Goal: Book appointment/travel/reservation

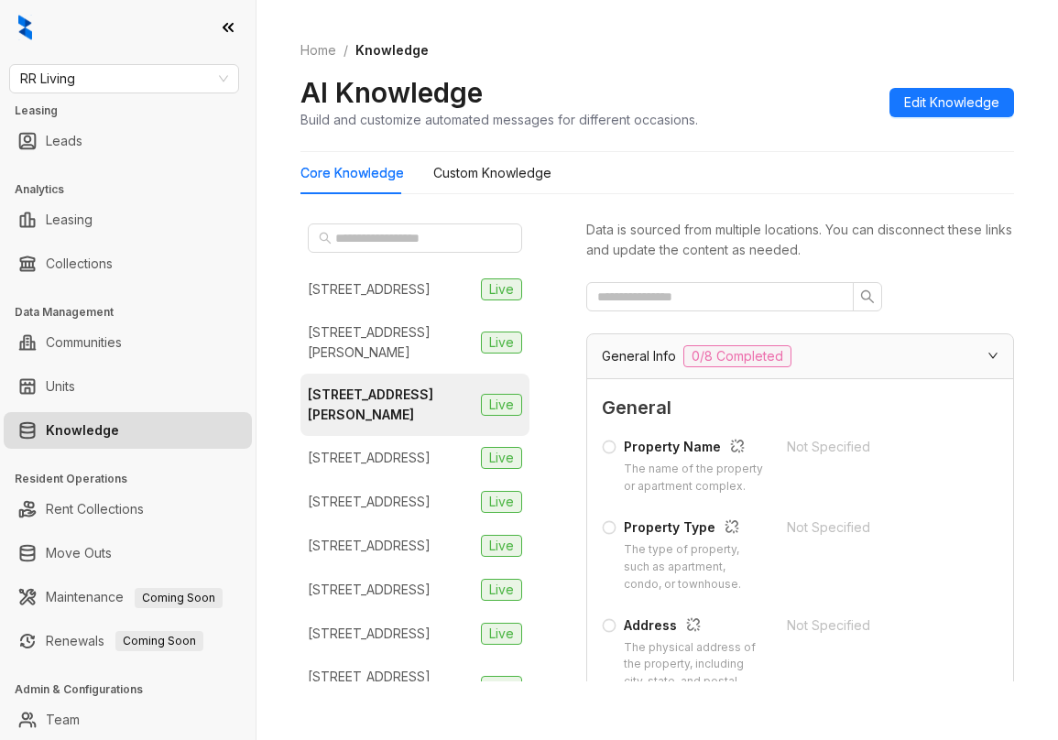
click at [687, 71] on div "Home / Knowledge AI Knowledge Build and customize automated messages for differ…" at bounding box center [657, 85] width 714 height 134
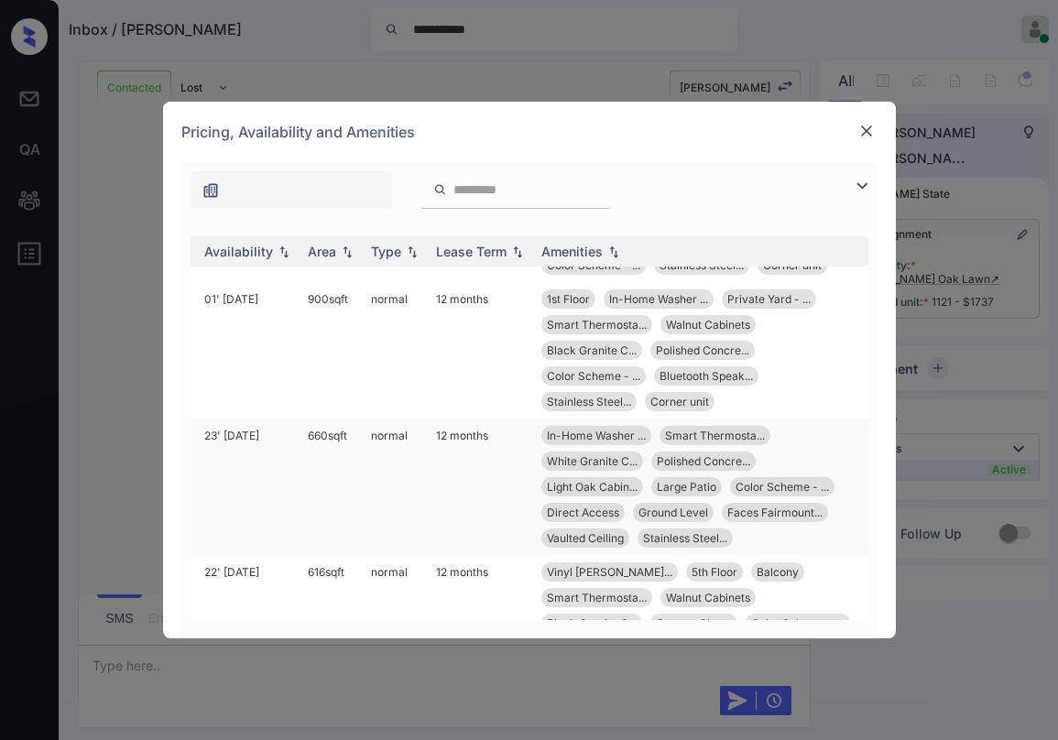
scroll to position [733, 292]
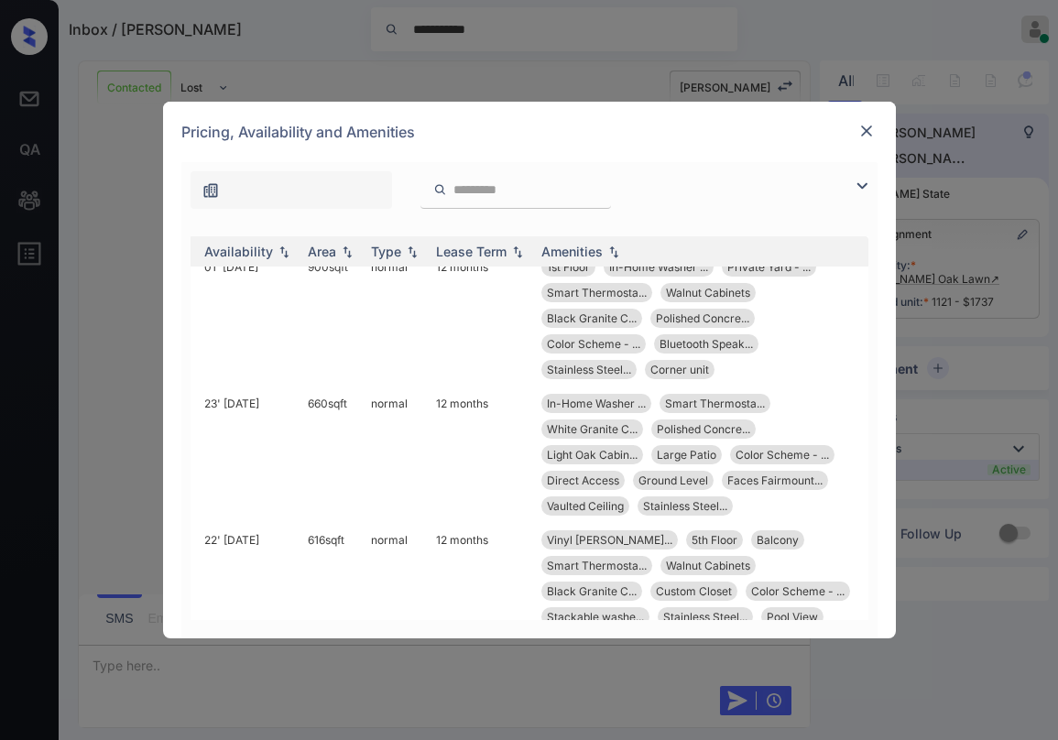
click at [506, 192] on input "search" at bounding box center [527, 190] width 150 height 16
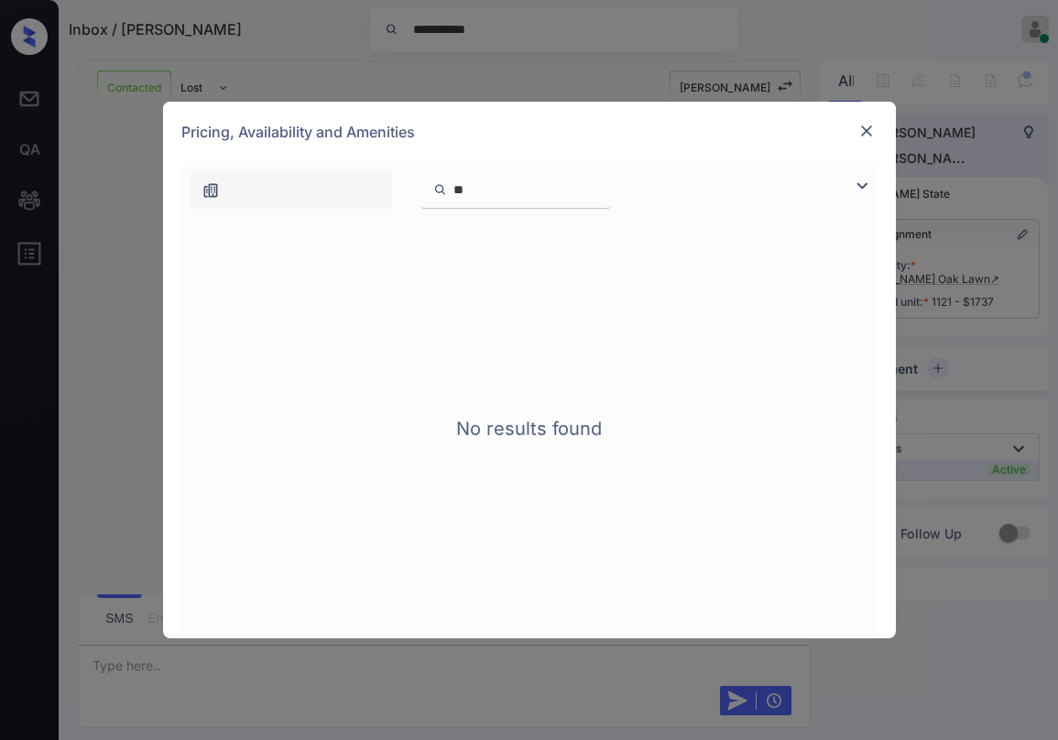
type input "*"
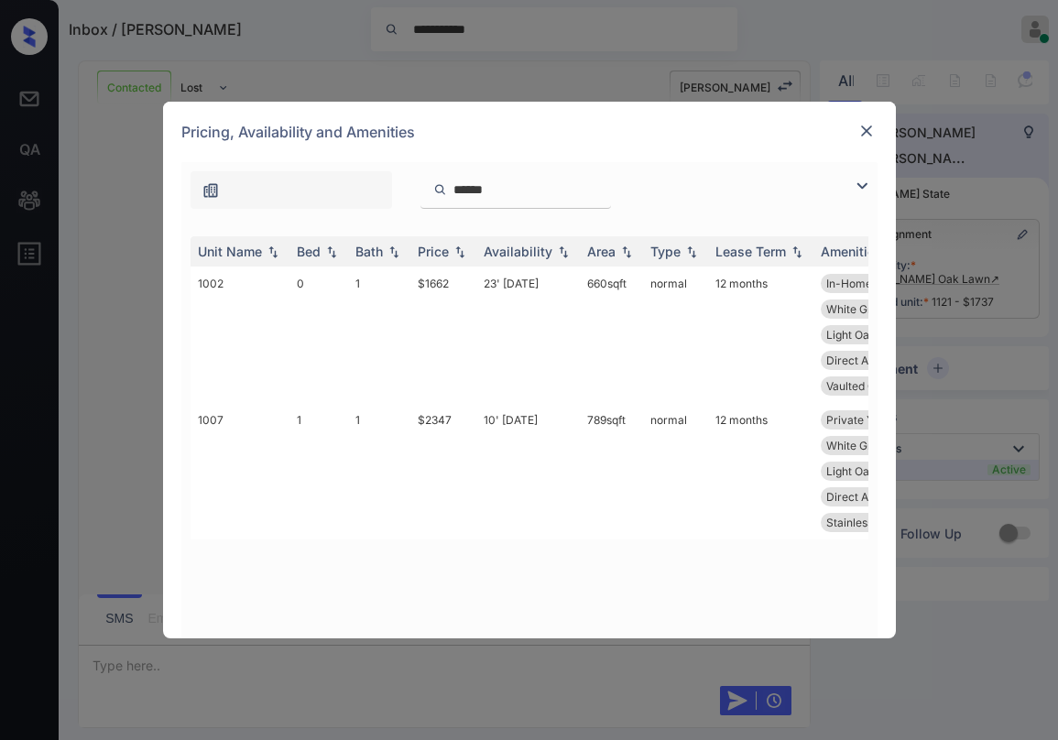
type input "*******"
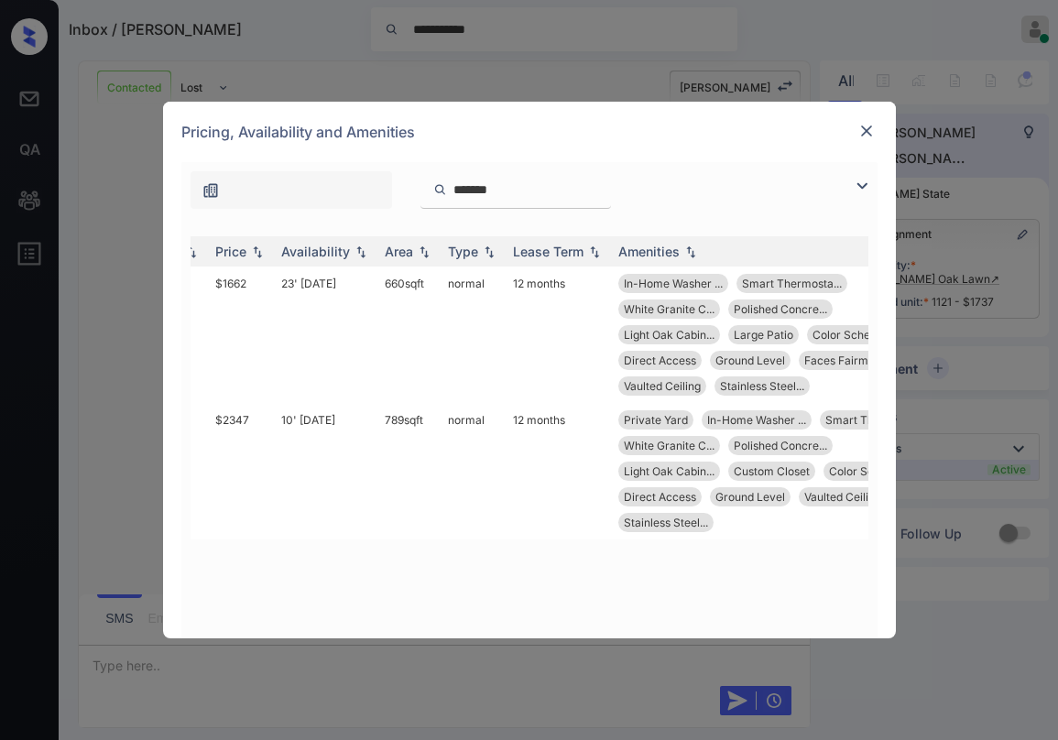
scroll to position [0, 0]
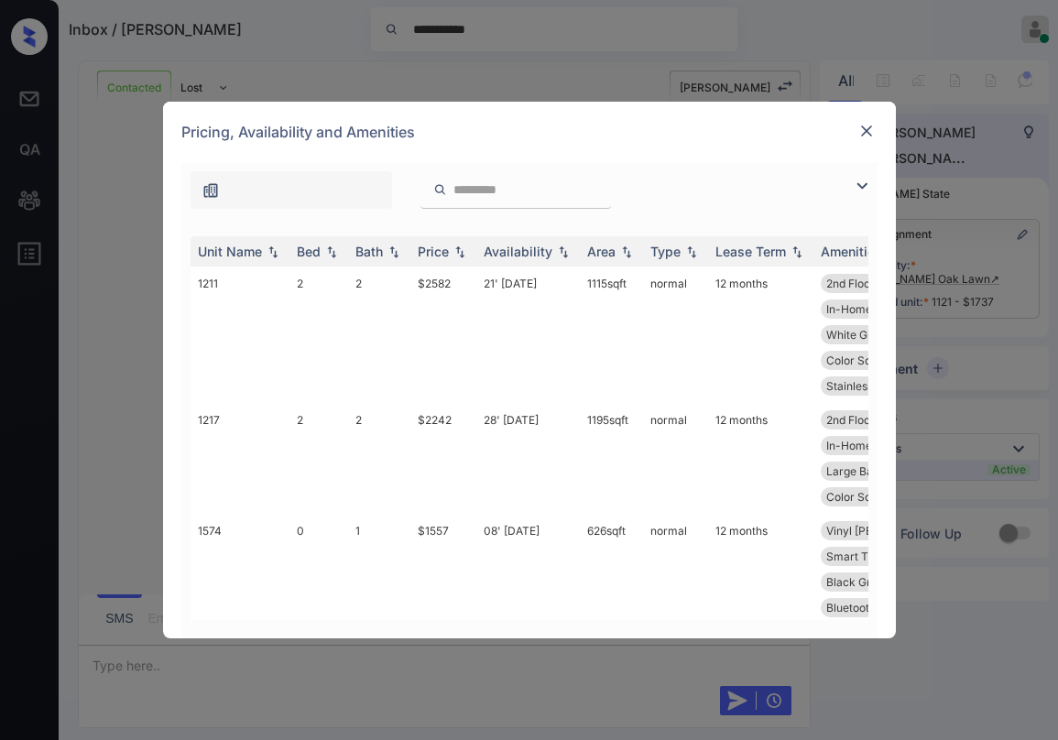
click at [867, 137] on img at bounding box center [866, 131] width 18 height 18
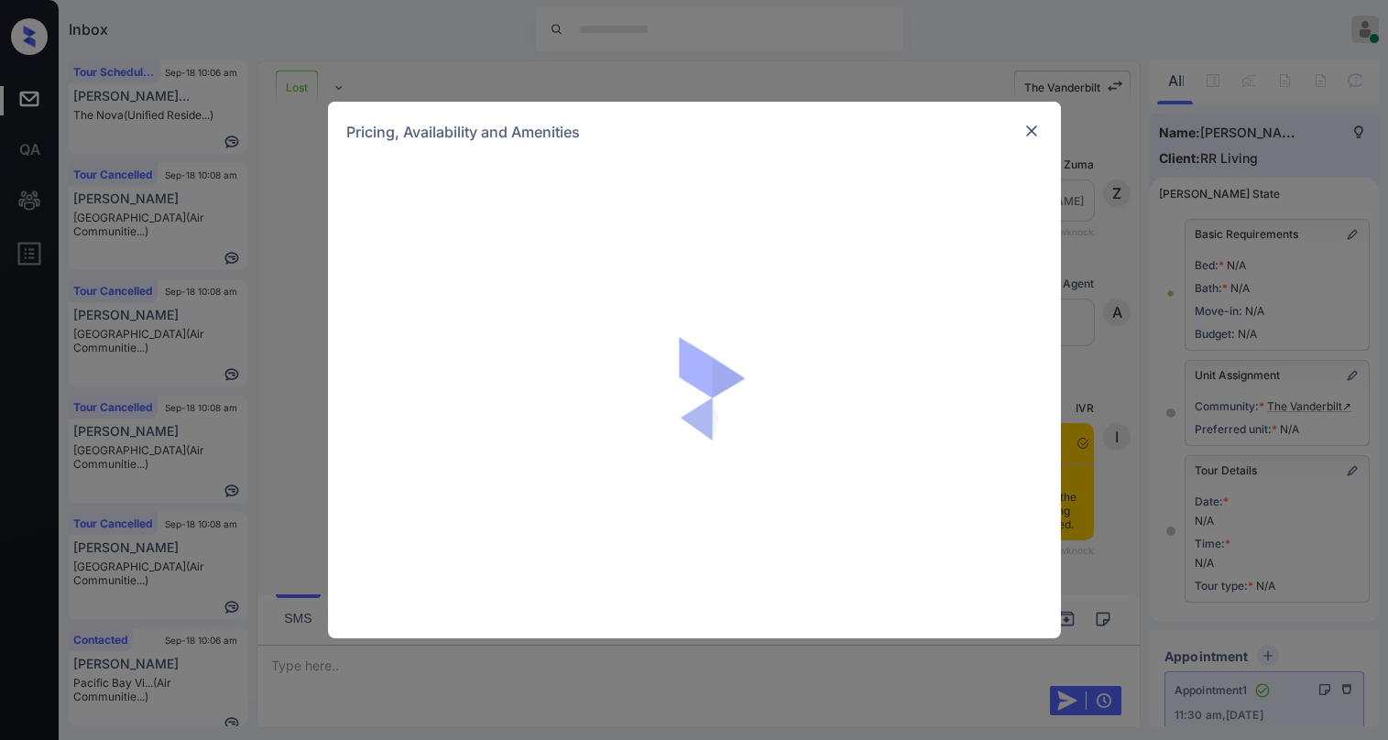
scroll to position [2347, 0]
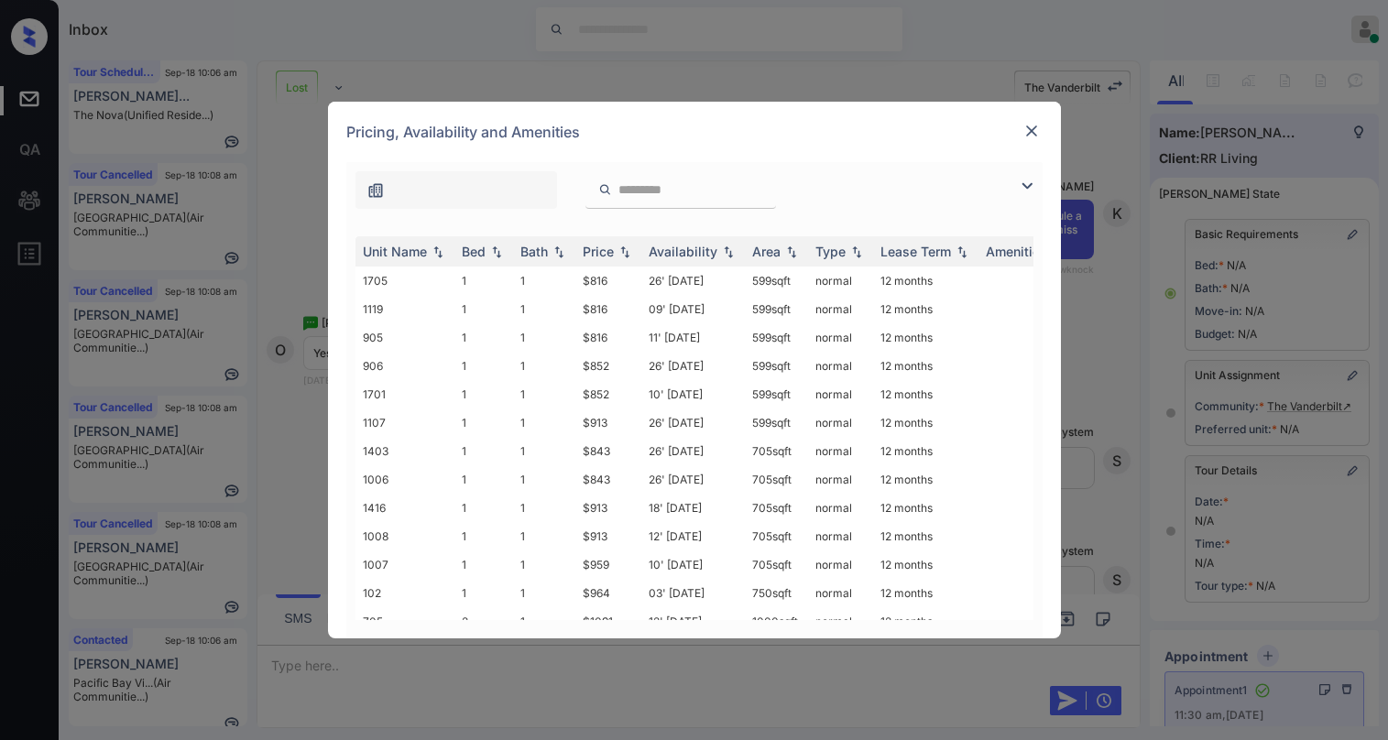
click at [1024, 184] on img at bounding box center [1027, 186] width 22 height 22
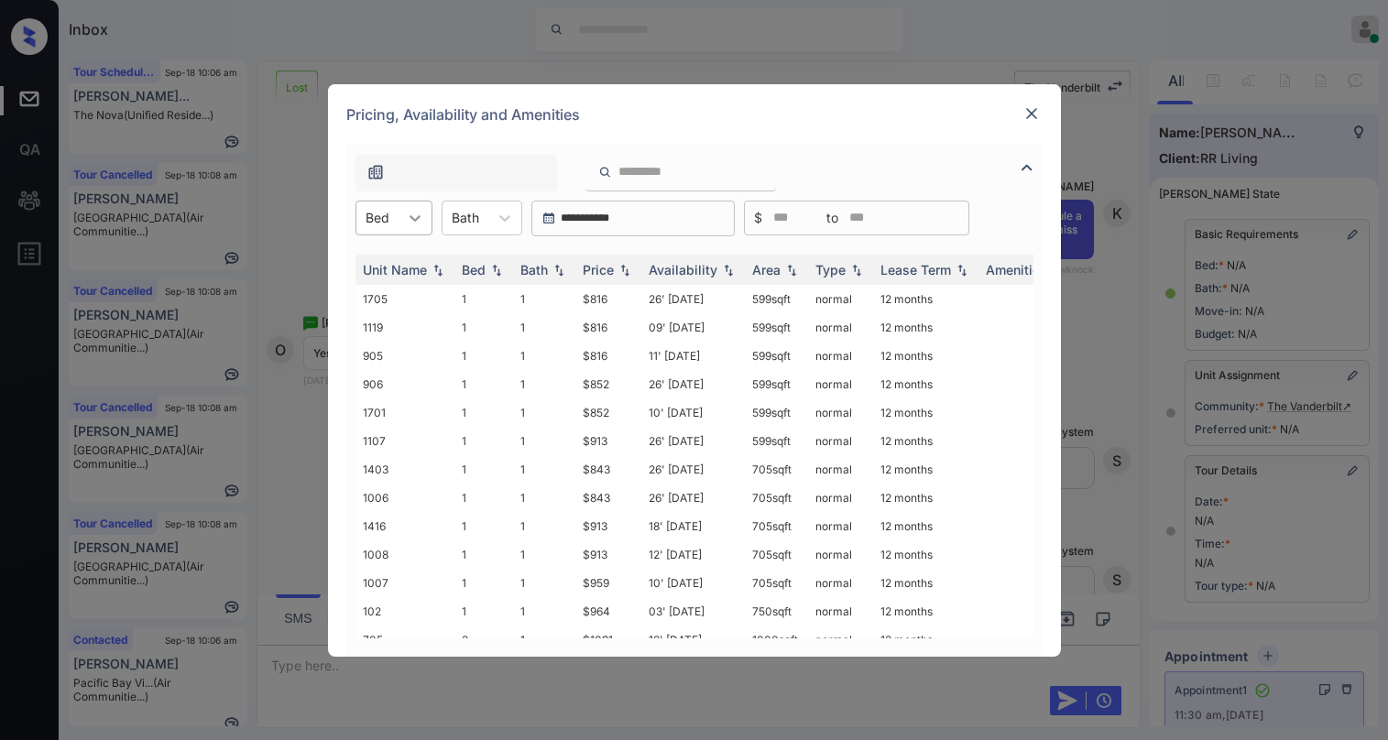
click at [399, 223] on div at bounding box center [414, 218] width 33 height 33
click at [389, 267] on div "1" at bounding box center [393, 262] width 77 height 33
click at [588, 266] on div "Price" at bounding box center [598, 270] width 31 height 16
click at [593, 267] on div "Price" at bounding box center [598, 270] width 31 height 16
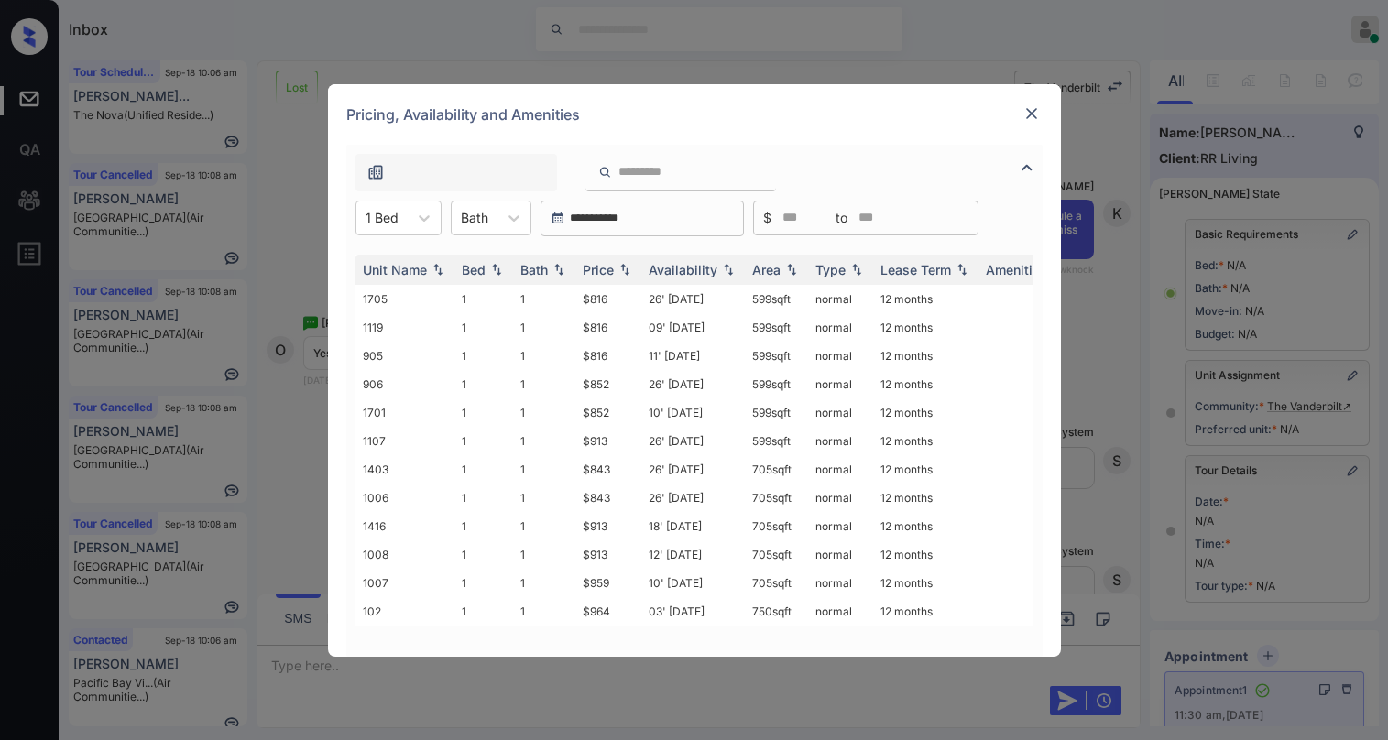
click at [1010, 114] on div "Pricing, Availability and Amenities" at bounding box center [694, 114] width 733 height 60
click at [1022, 116] on img at bounding box center [1031, 113] width 18 height 18
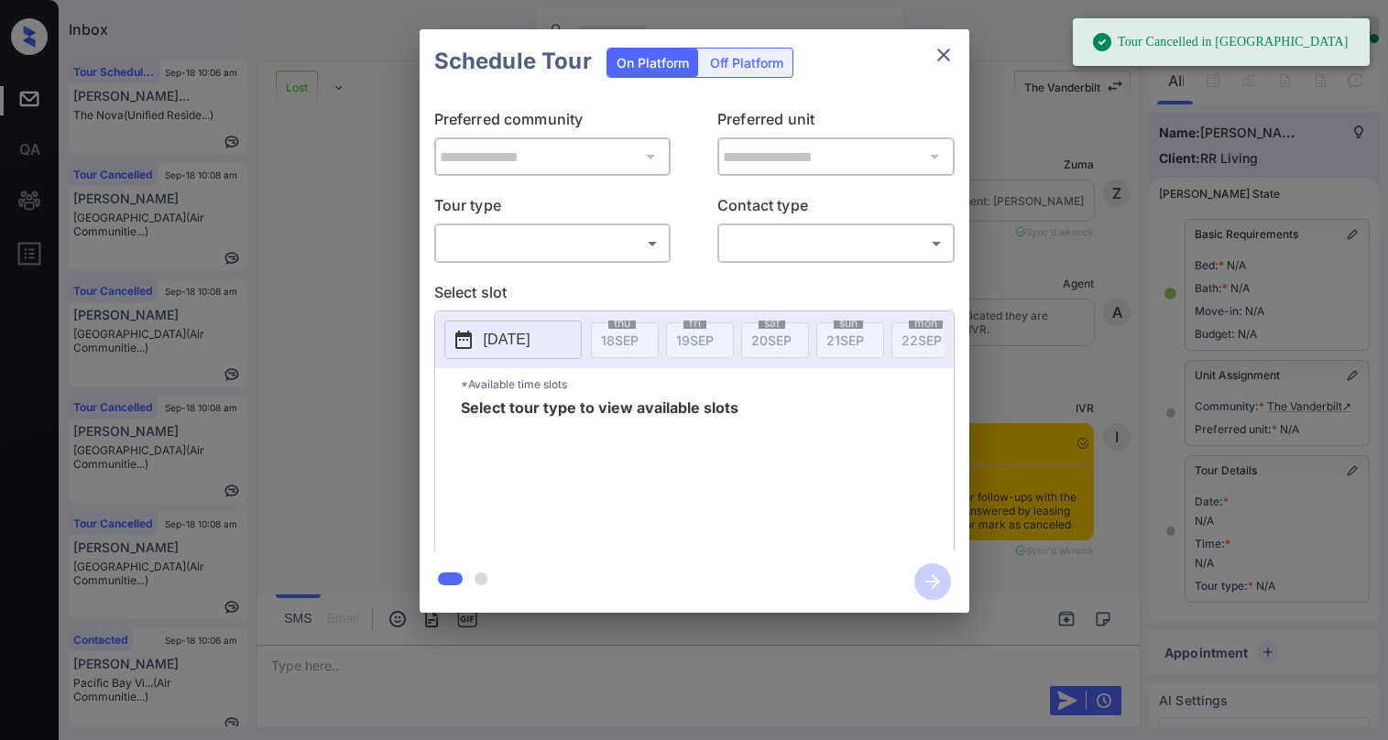
scroll to position [172, 0]
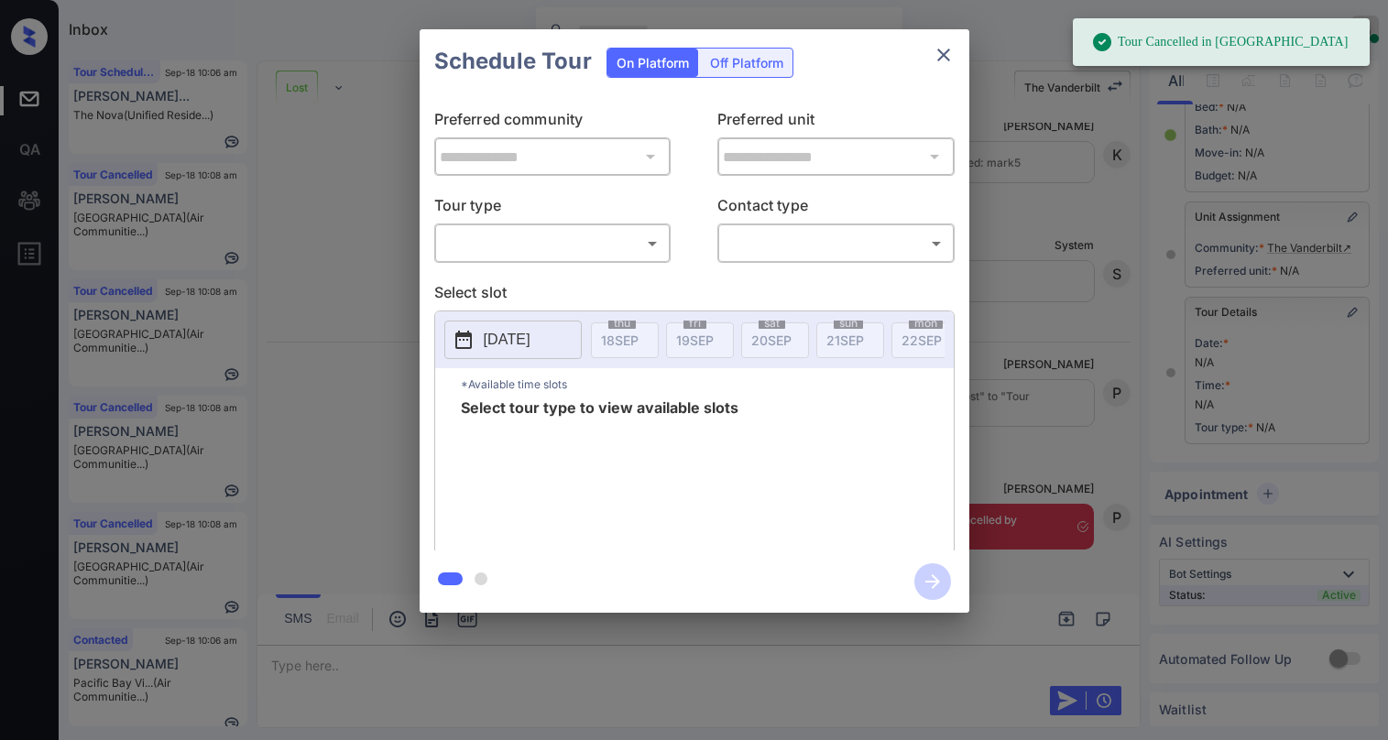
click at [564, 246] on body "Tour Cancelled in Knock Inbox Paolo Gabriel Online Set yourself offline Set you…" at bounding box center [694, 370] width 1388 height 740
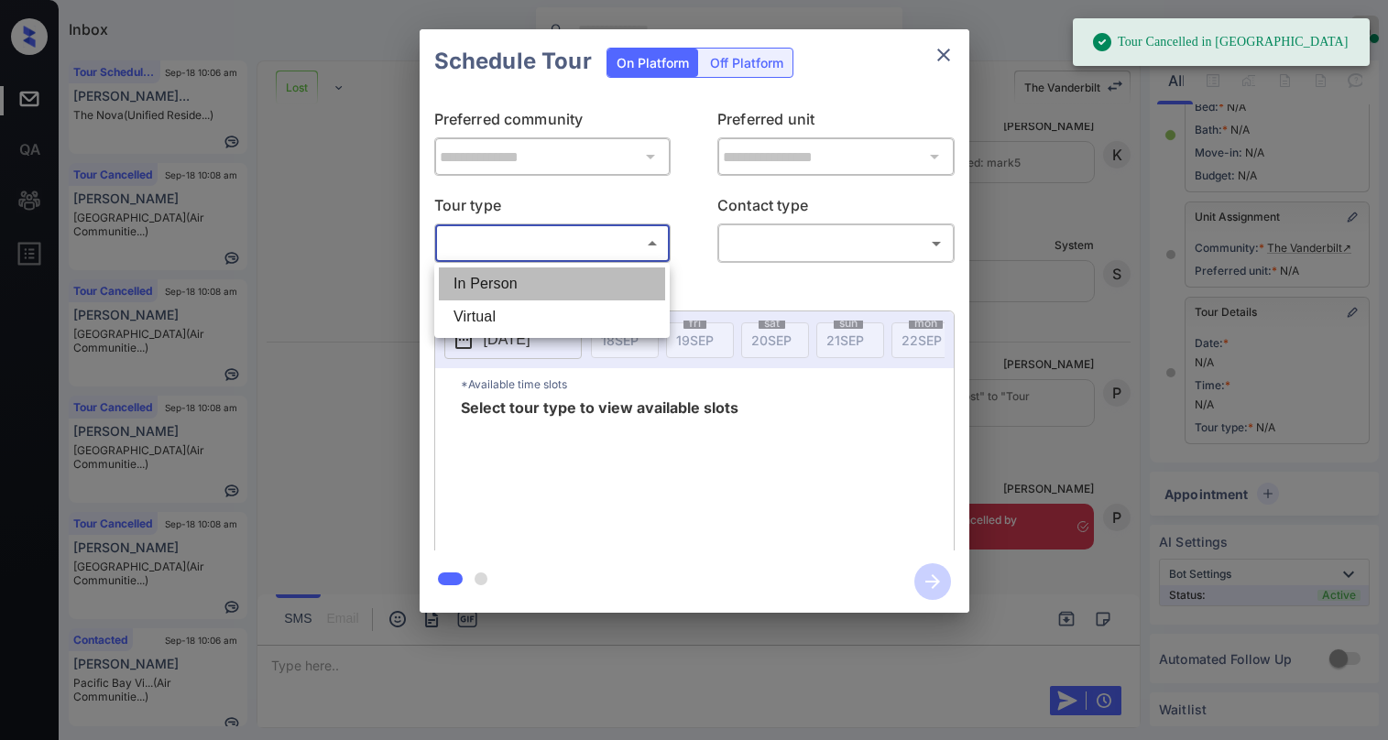
click at [549, 278] on li "In Person" at bounding box center [552, 283] width 226 height 33
type input "********"
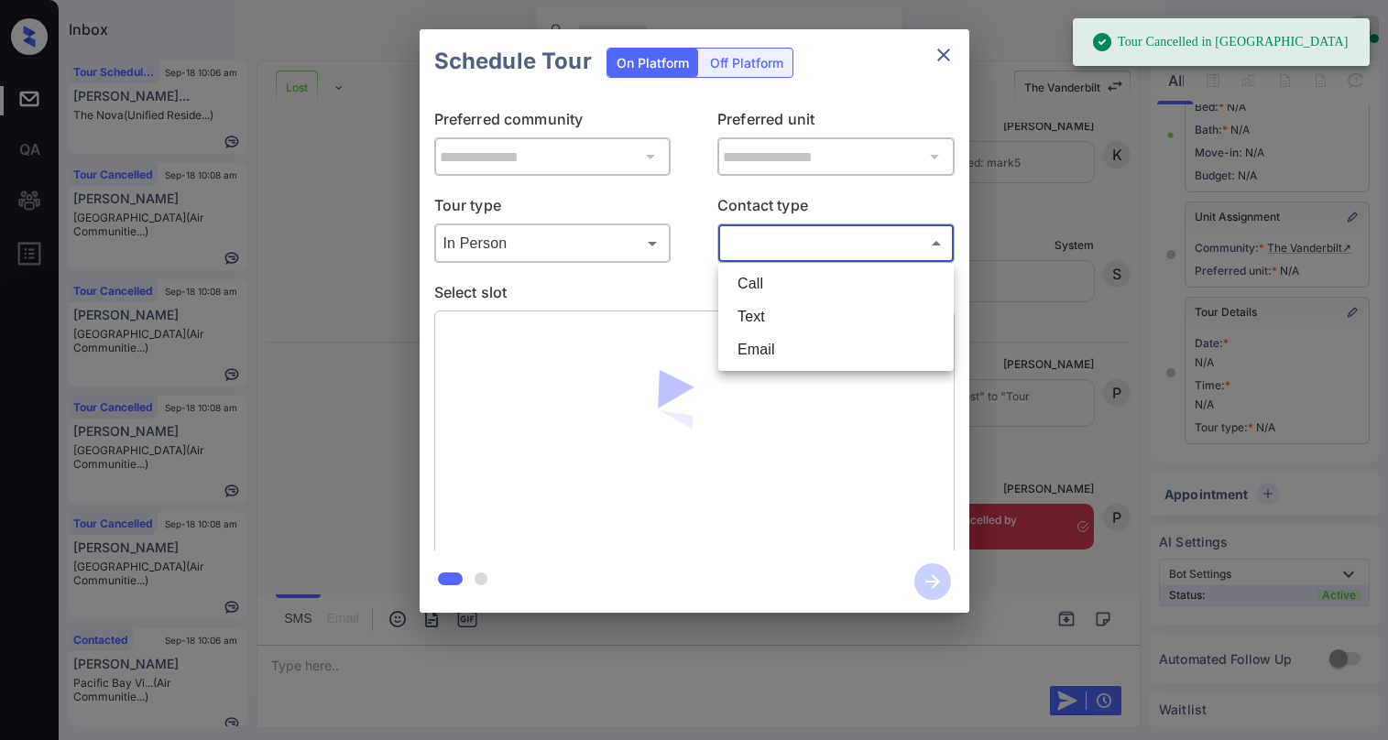
click at [758, 250] on body "Tour Cancelled in Knock Inbox Paolo Gabriel Online Set yourself offline Set you…" at bounding box center [694, 370] width 1388 height 740
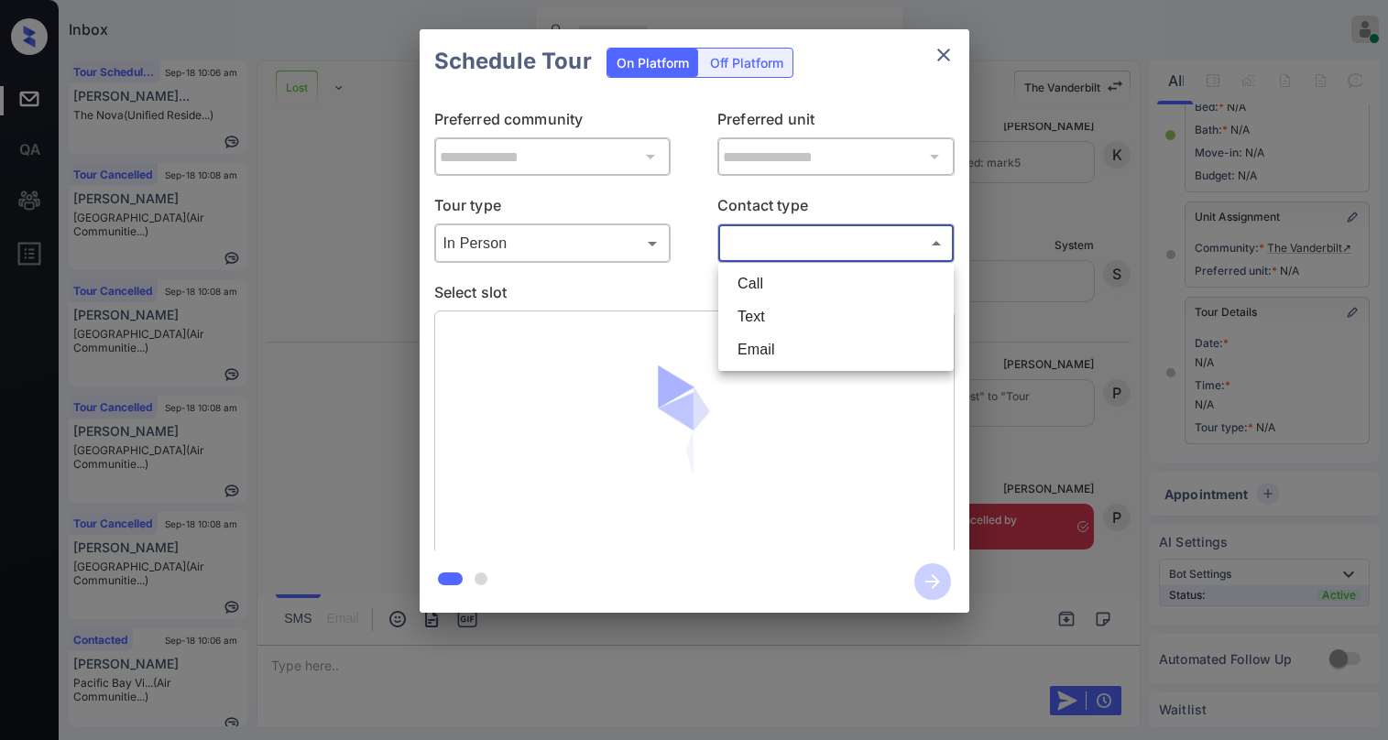
click at [753, 319] on li "Text" at bounding box center [836, 316] width 226 height 33
type input "****"
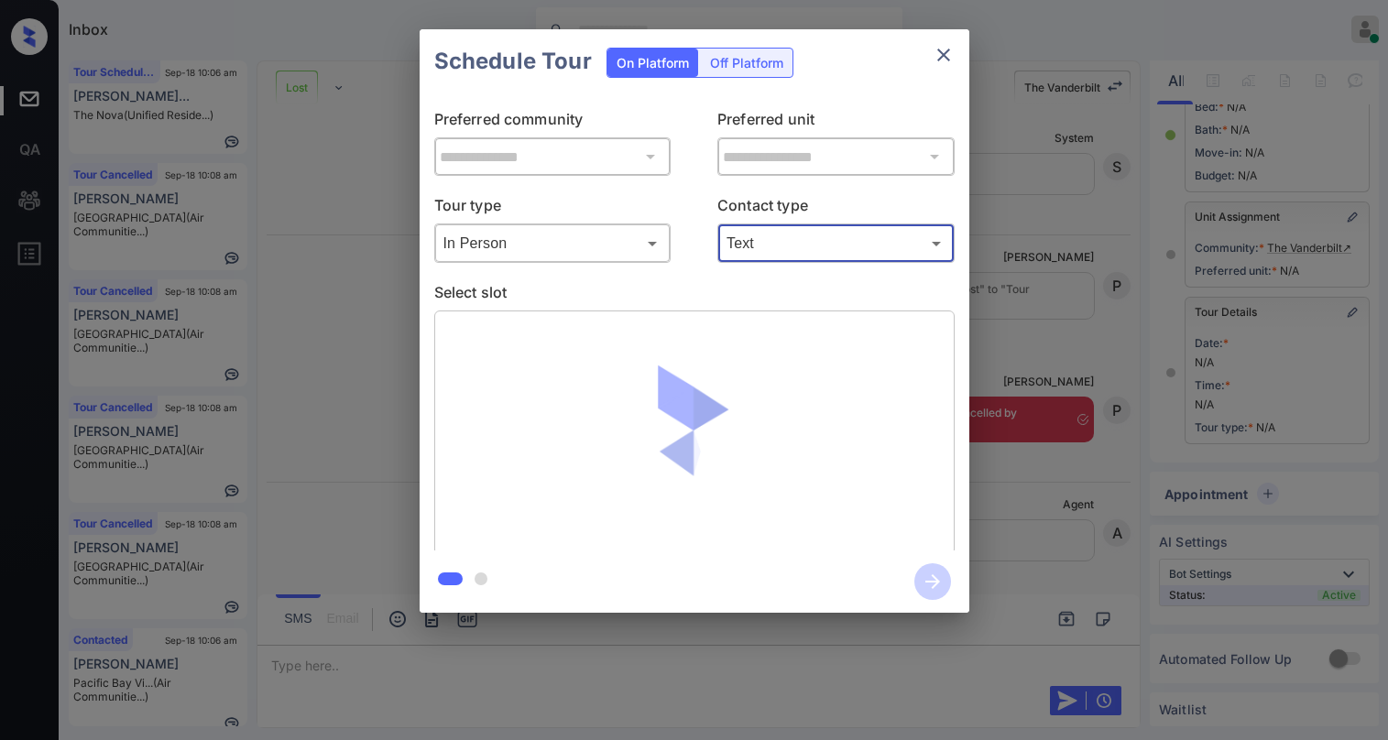
scroll to position [10133, 0]
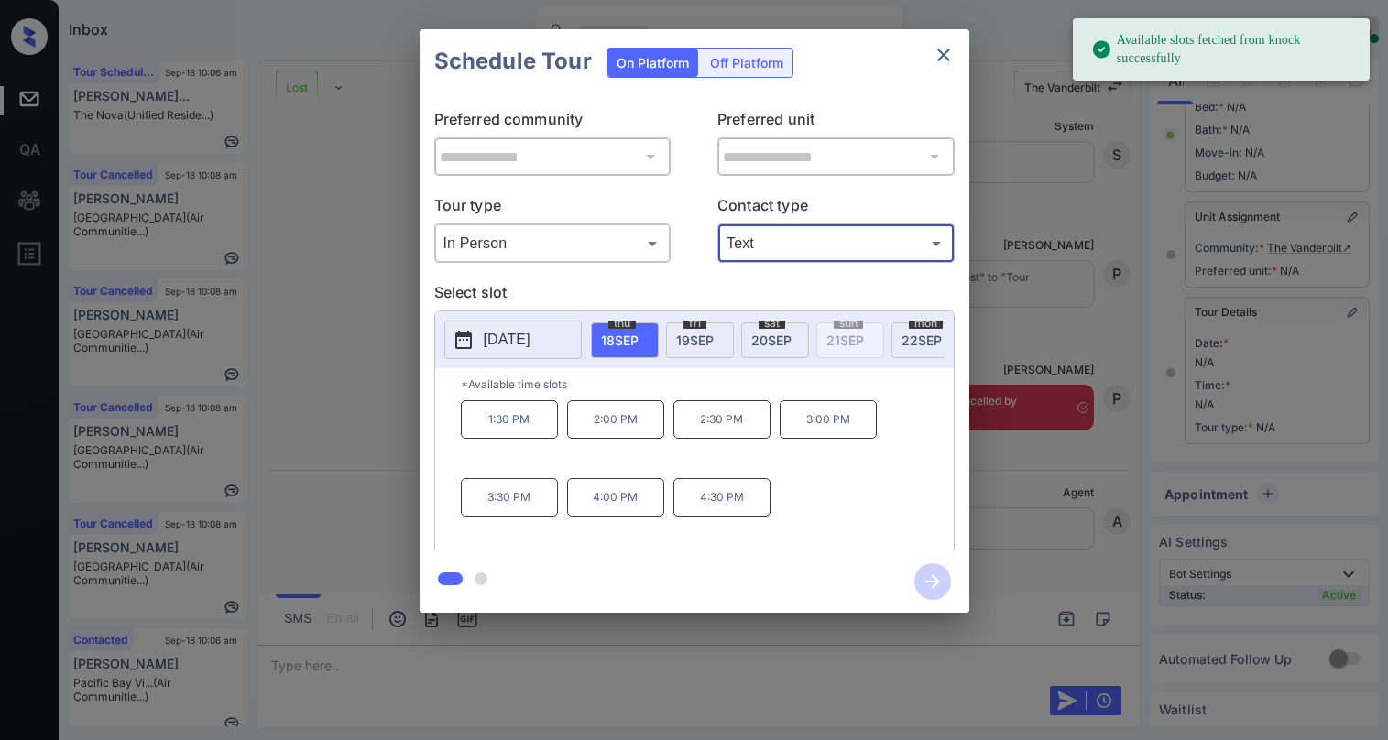
click at [776, 334] on span "20 SEP" at bounding box center [771, 341] width 40 height 16
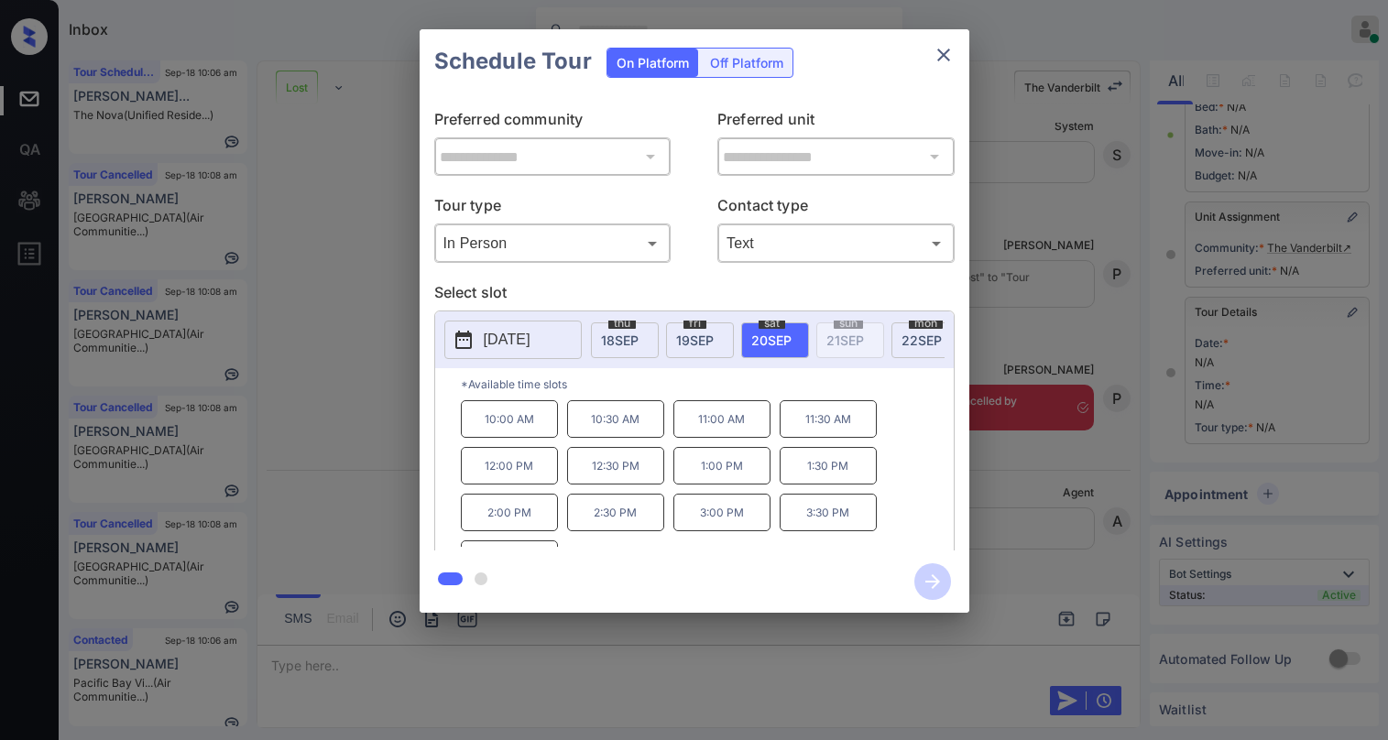
click at [951, 57] on icon "close" at bounding box center [943, 55] width 22 height 22
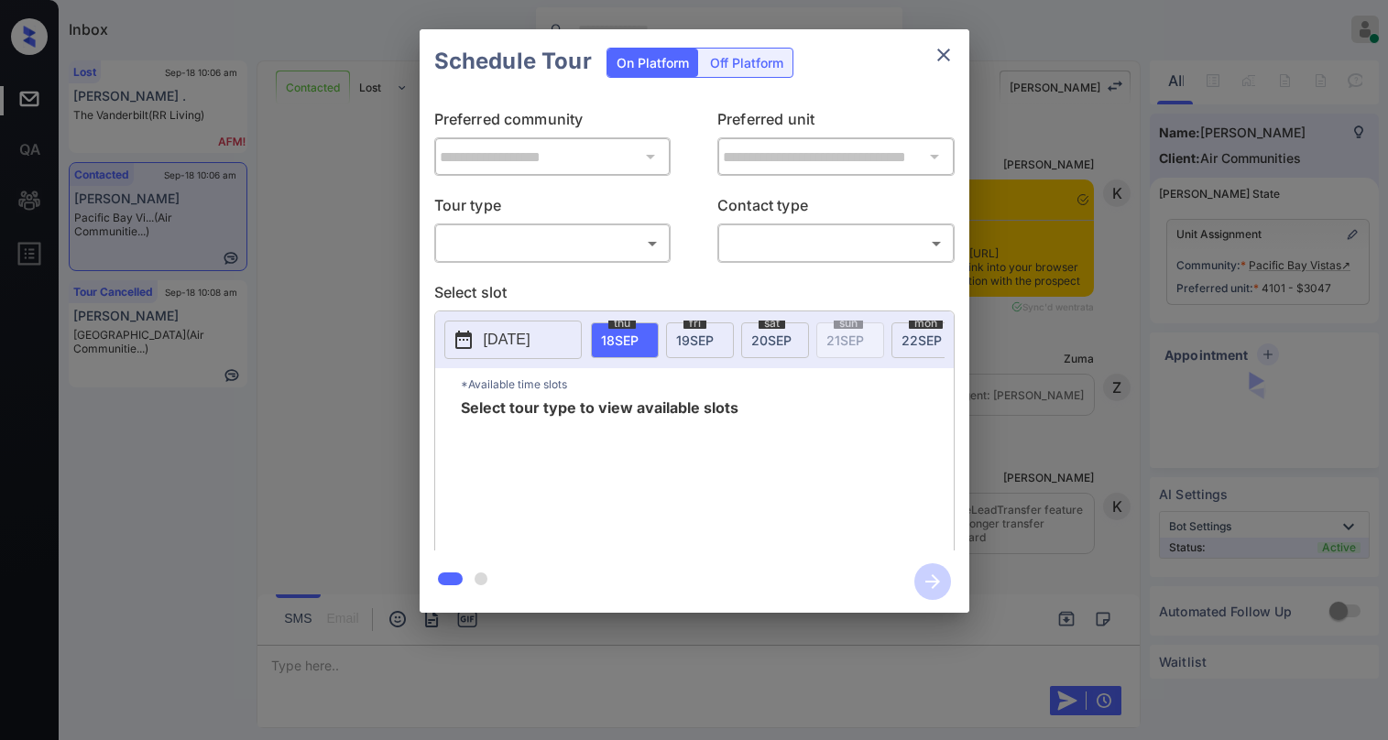
scroll to position [1980, 0]
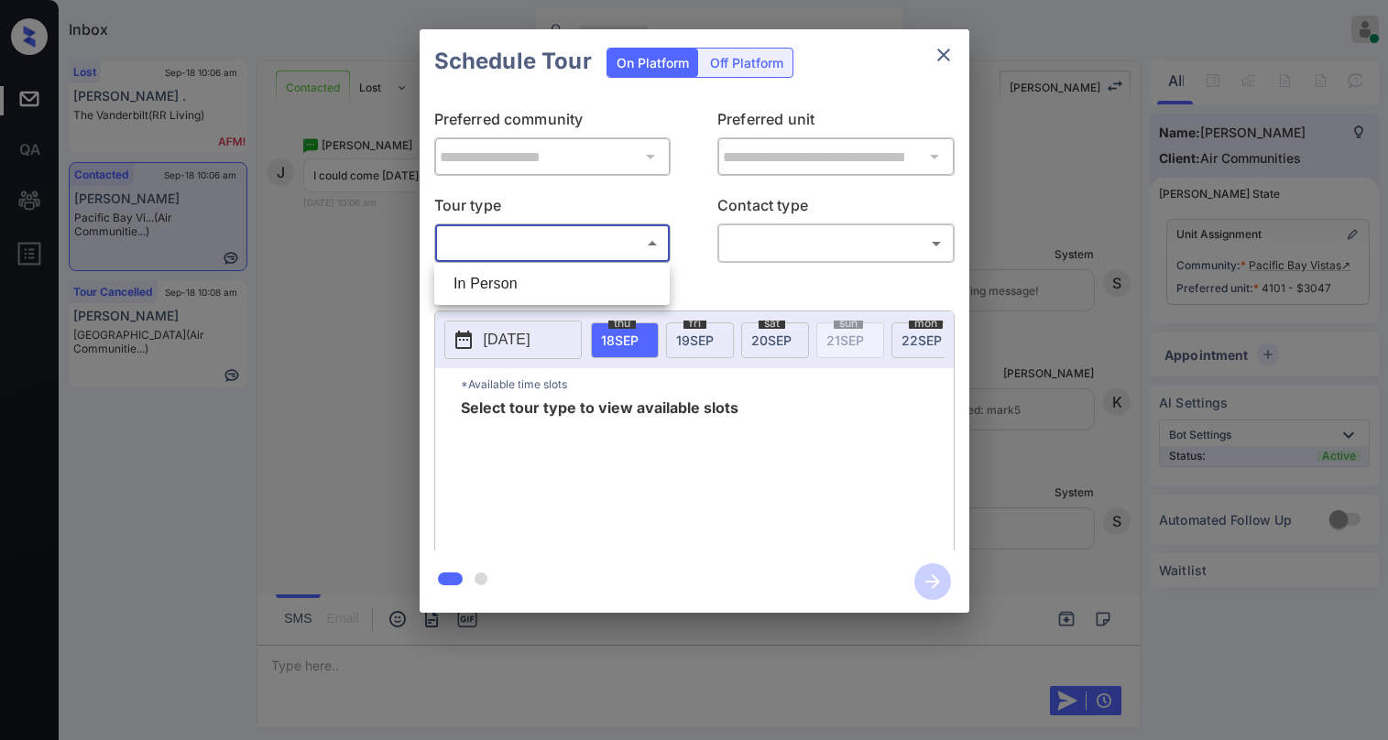
click at [605, 256] on body "Inbox [PERSON_NAME] Online Set yourself offline Set yourself on break Profile S…" at bounding box center [694, 370] width 1388 height 740
click at [583, 285] on li "In Person" at bounding box center [552, 283] width 226 height 33
type input "********"
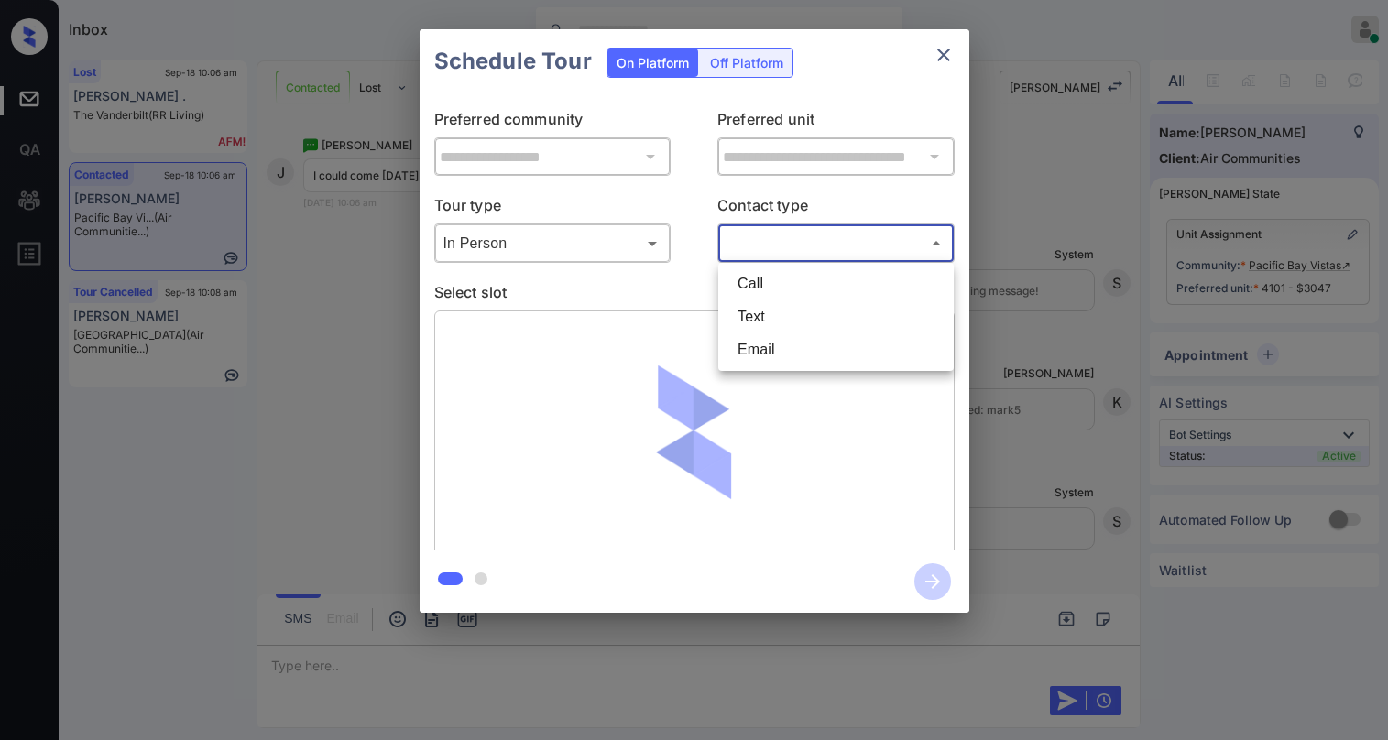
click at [754, 244] on body "Inbox [PERSON_NAME] Online Set yourself offline Set yourself on break Profile S…" at bounding box center [694, 370] width 1388 height 740
click at [762, 312] on li "Text" at bounding box center [836, 316] width 226 height 33
type input "****"
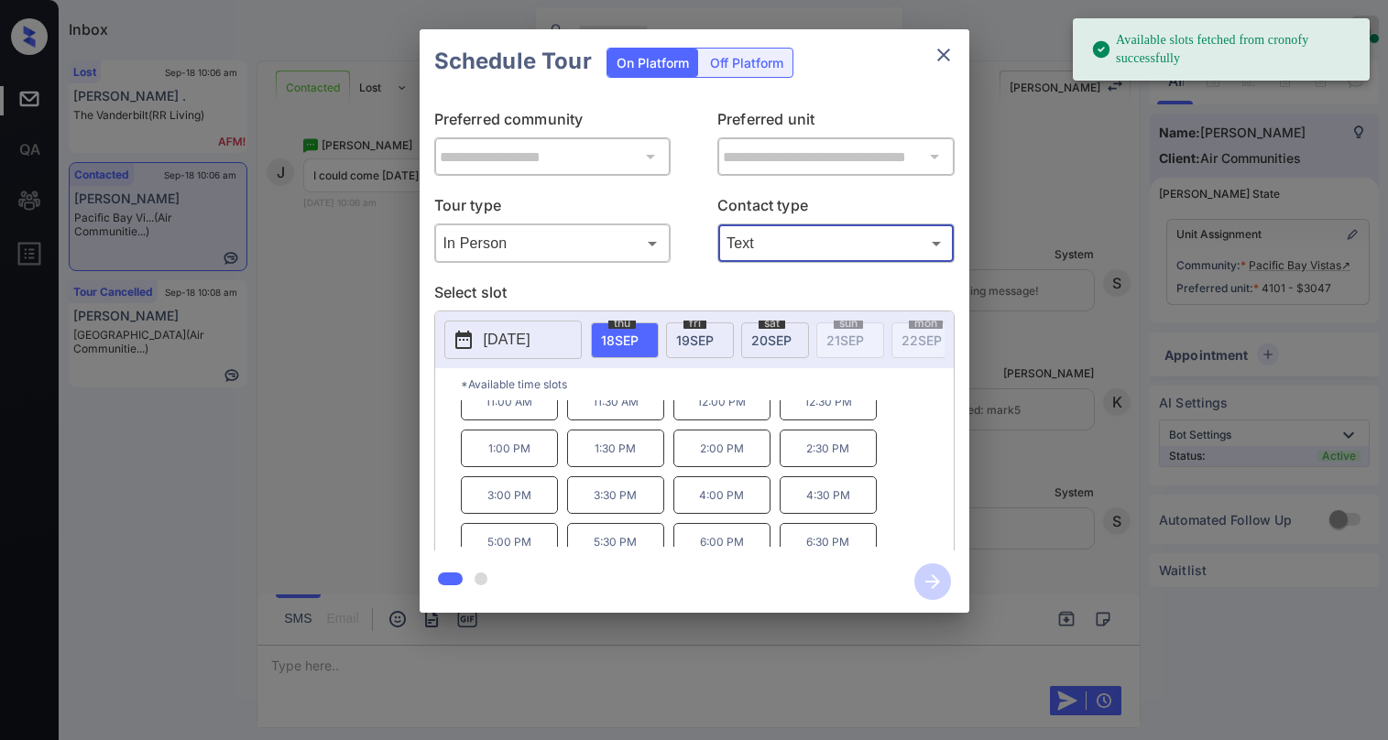
scroll to position [31, 0]
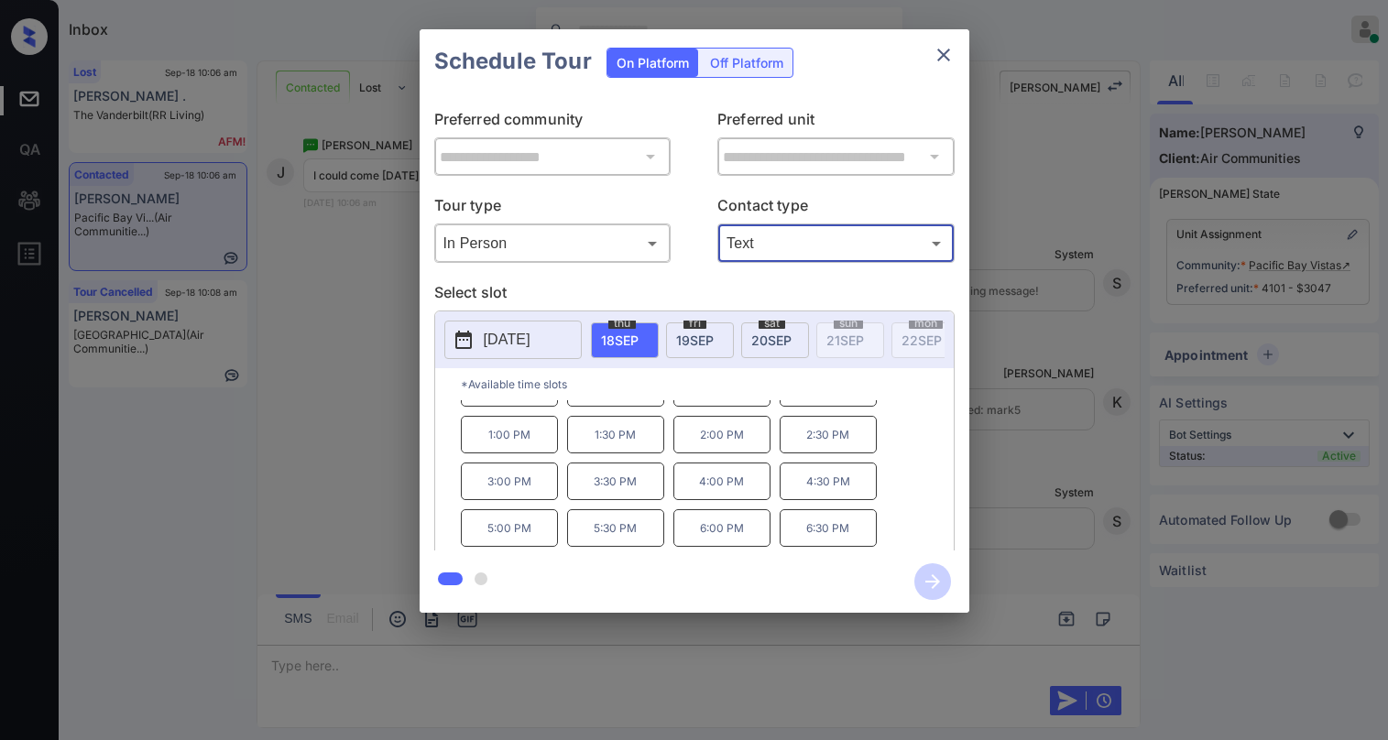
click at [948, 54] on icon "close" at bounding box center [943, 55] width 22 height 22
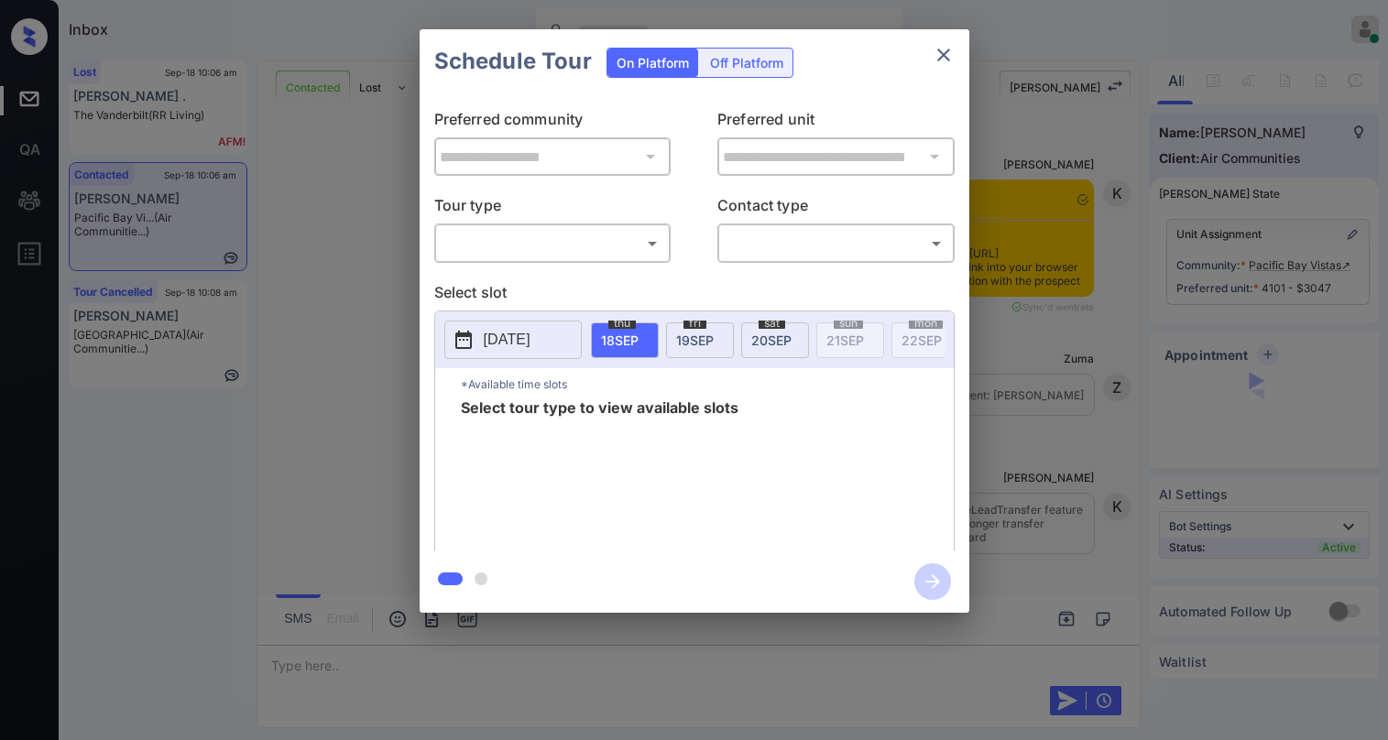
scroll to position [2103, 0]
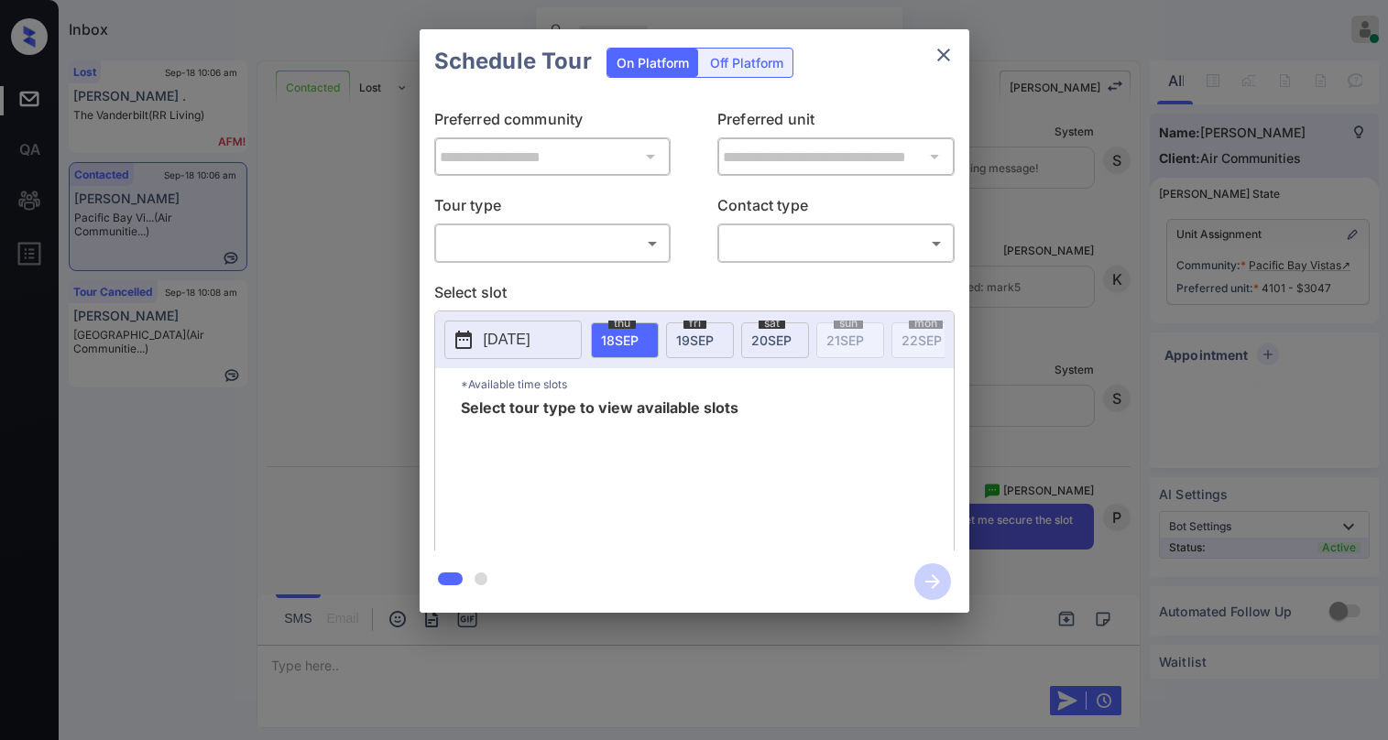
click at [529, 226] on div "​ ​" at bounding box center [552, 243] width 237 height 39
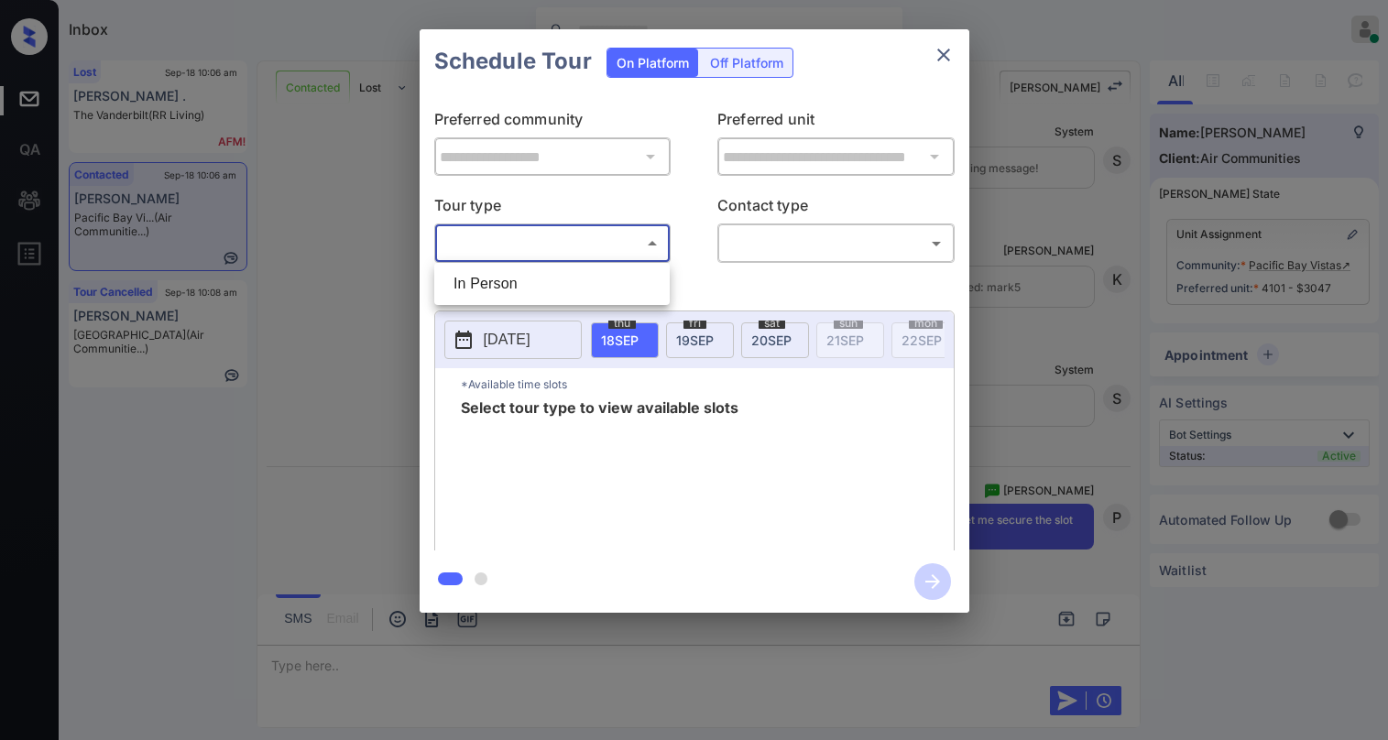
click at [524, 237] on body "Inbox Paolo Gabriel Online Set yourself offline Set yourself on break Profile S…" at bounding box center [694, 370] width 1388 height 740
click at [526, 274] on li "In Person" at bounding box center [552, 283] width 226 height 33
type input "********"
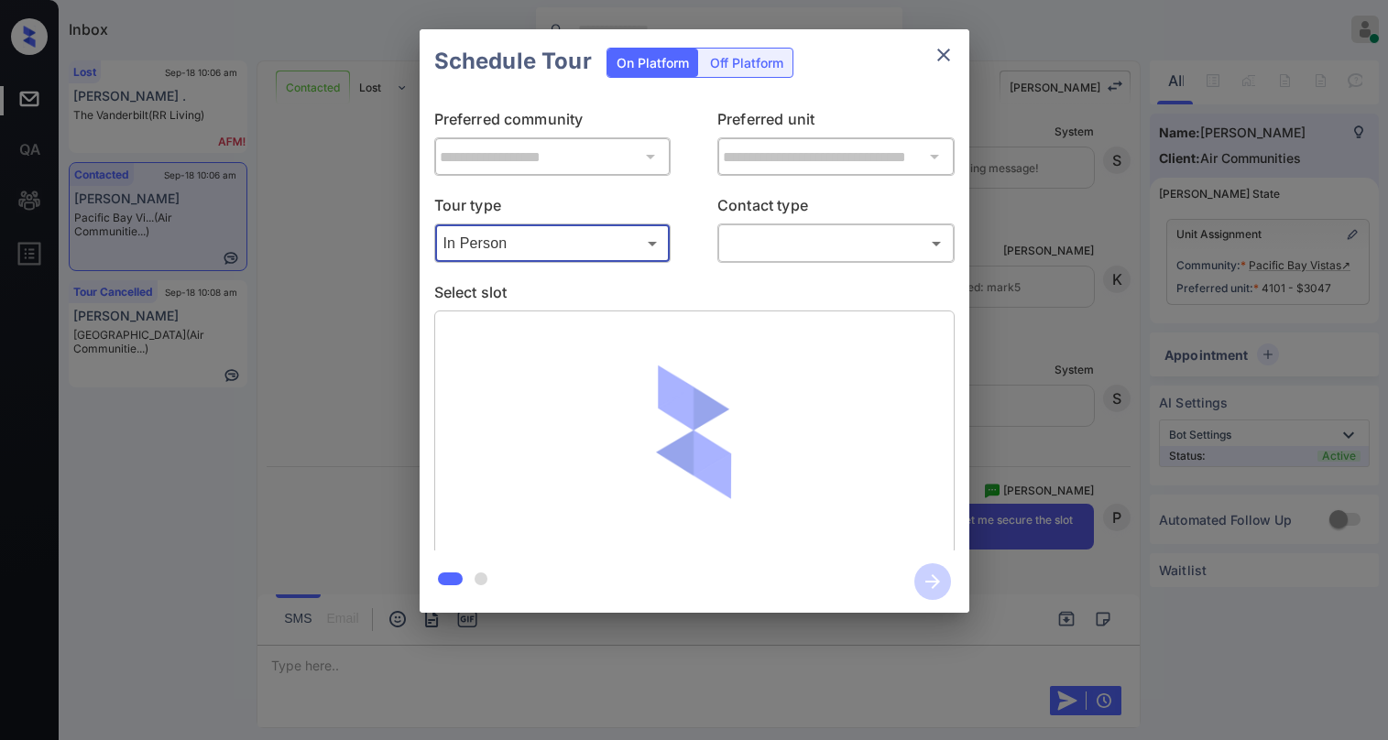
click at [722, 251] on div "​ ​" at bounding box center [835, 243] width 237 height 39
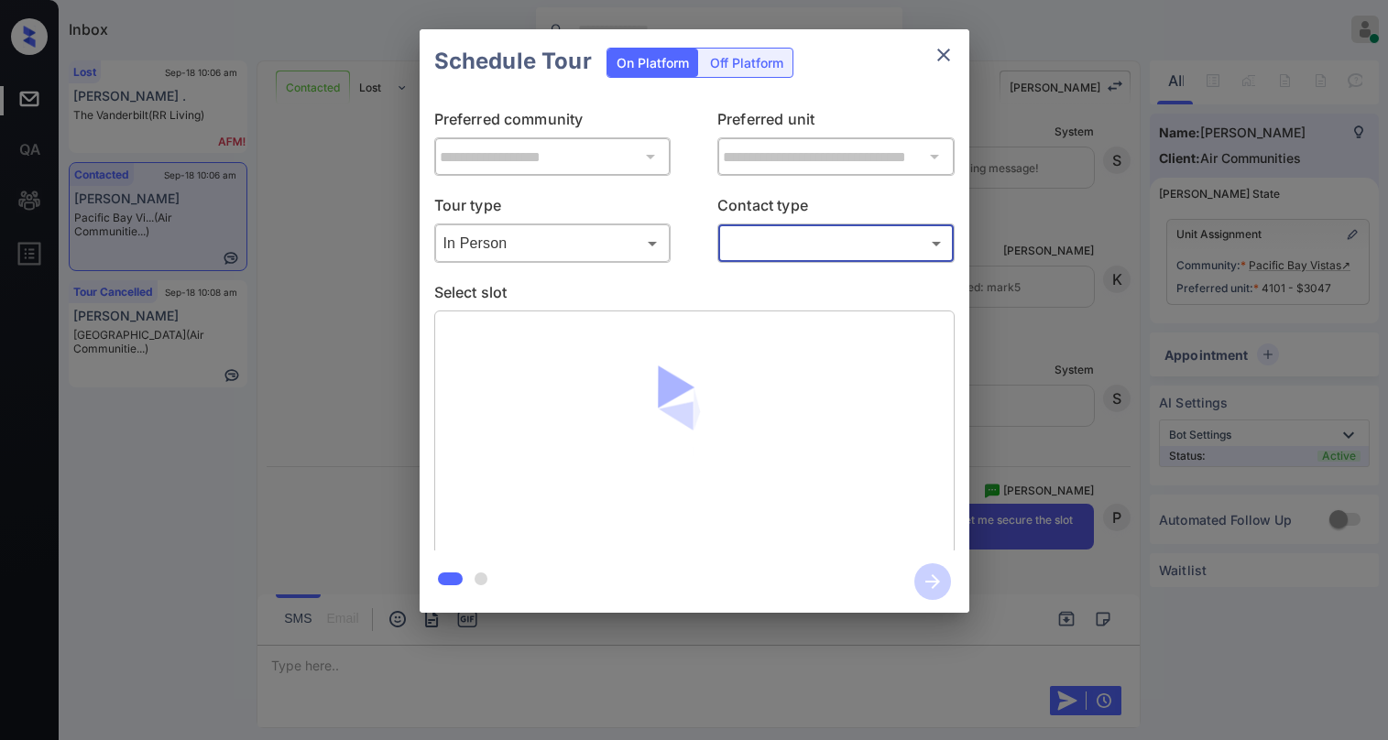
drag, startPoint x: 782, startPoint y: 225, endPoint x: 783, endPoint y: 241, distance: 15.6
click at [782, 227] on div "Contact type ​ ​" at bounding box center [835, 228] width 237 height 69
click at [782, 238] on body "Inbox Paolo Gabriel Online Set yourself offline Set yourself on break Profile S…" at bounding box center [694, 370] width 1388 height 740
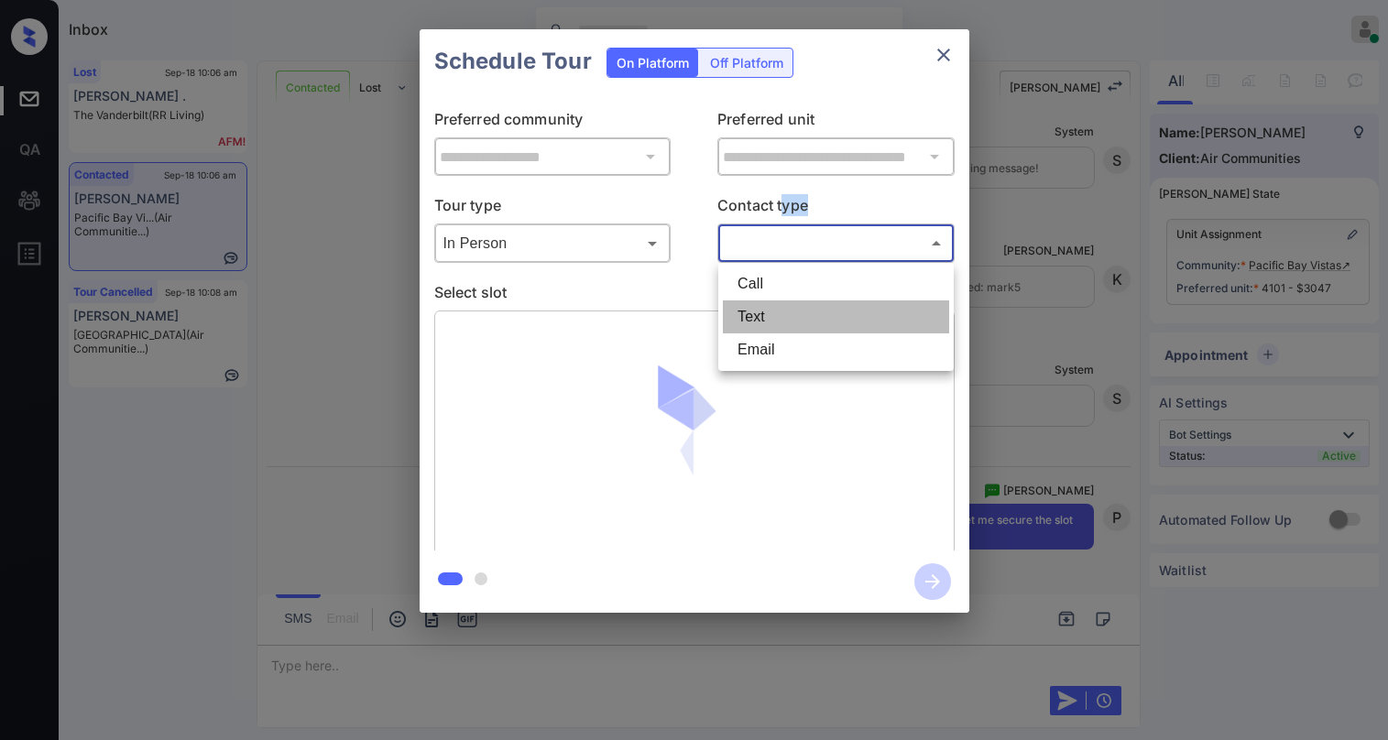
click at [775, 309] on li "Text" at bounding box center [836, 316] width 226 height 33
type input "****"
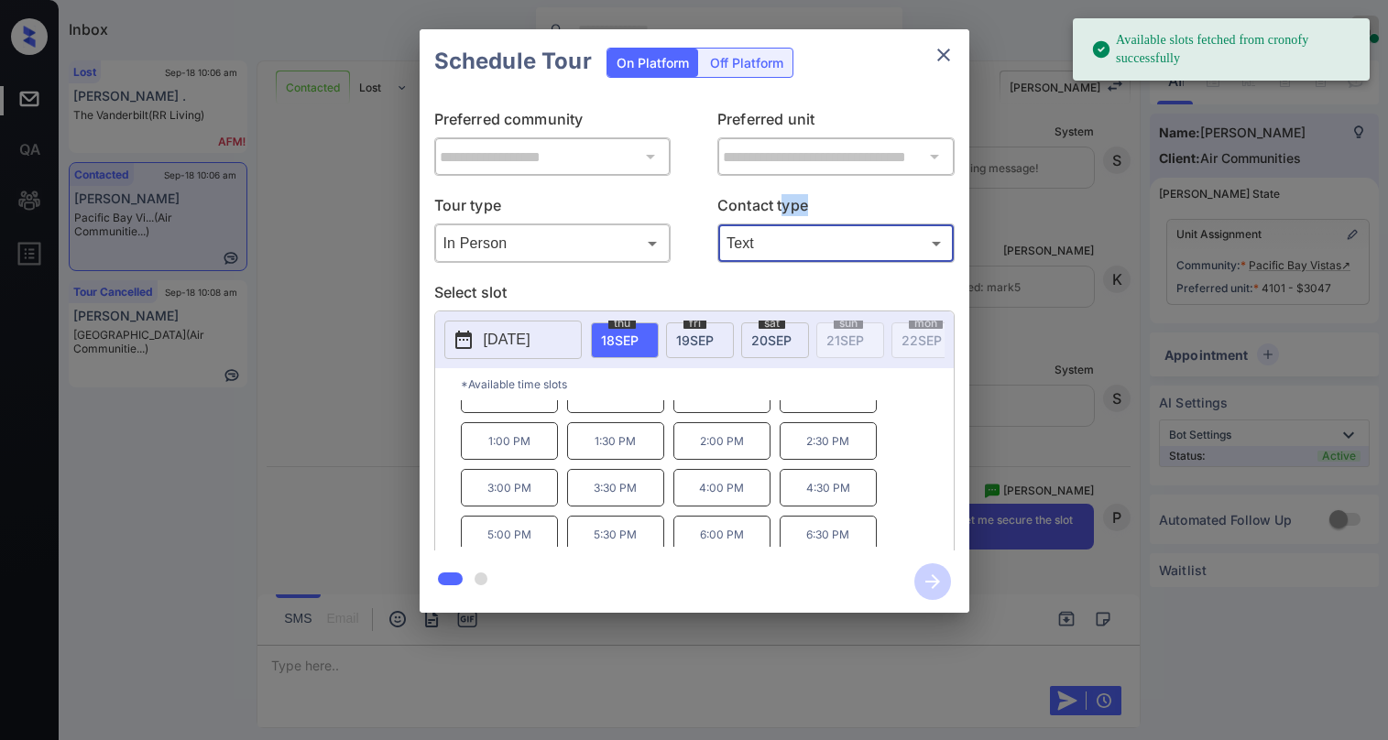
scroll to position [31, 0]
click at [818, 500] on p "4:30 PM" at bounding box center [828, 482] width 97 height 38
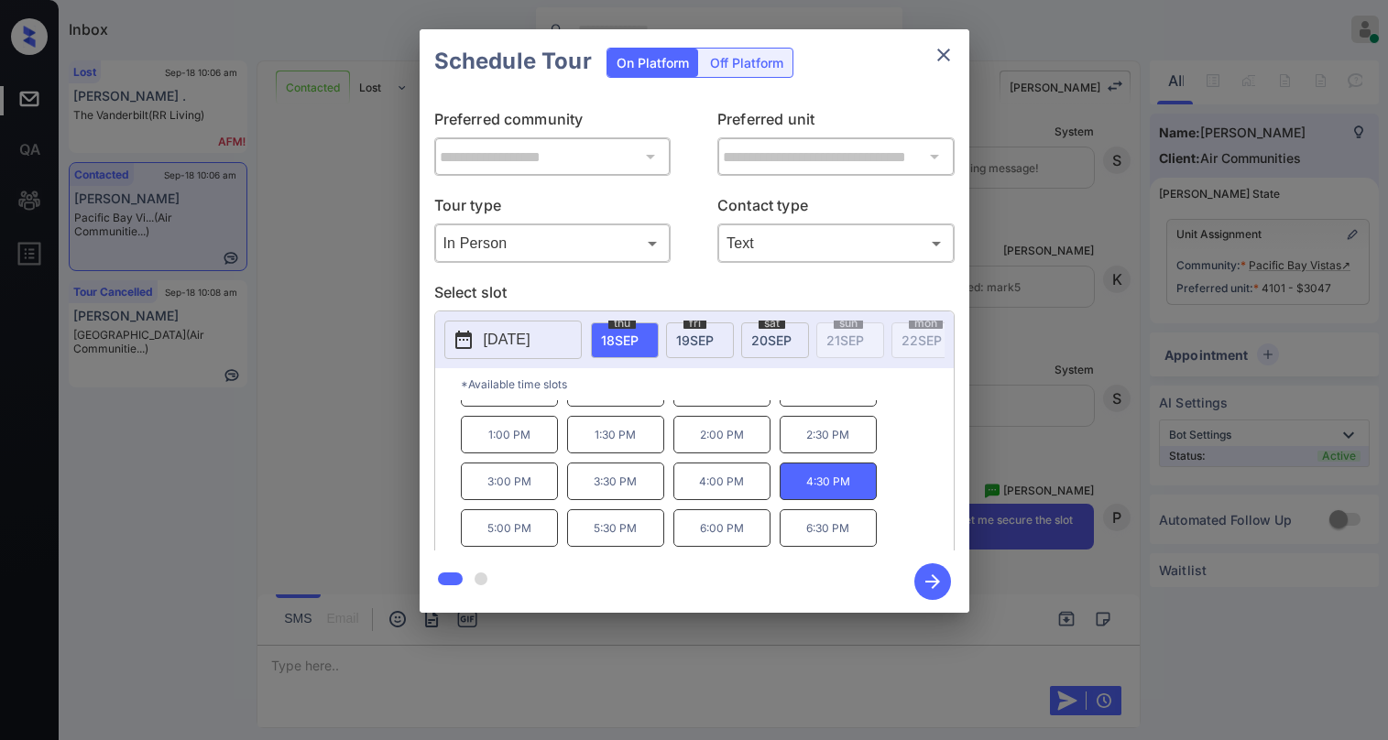
click at [926, 583] on icon "button" at bounding box center [932, 581] width 15 height 15
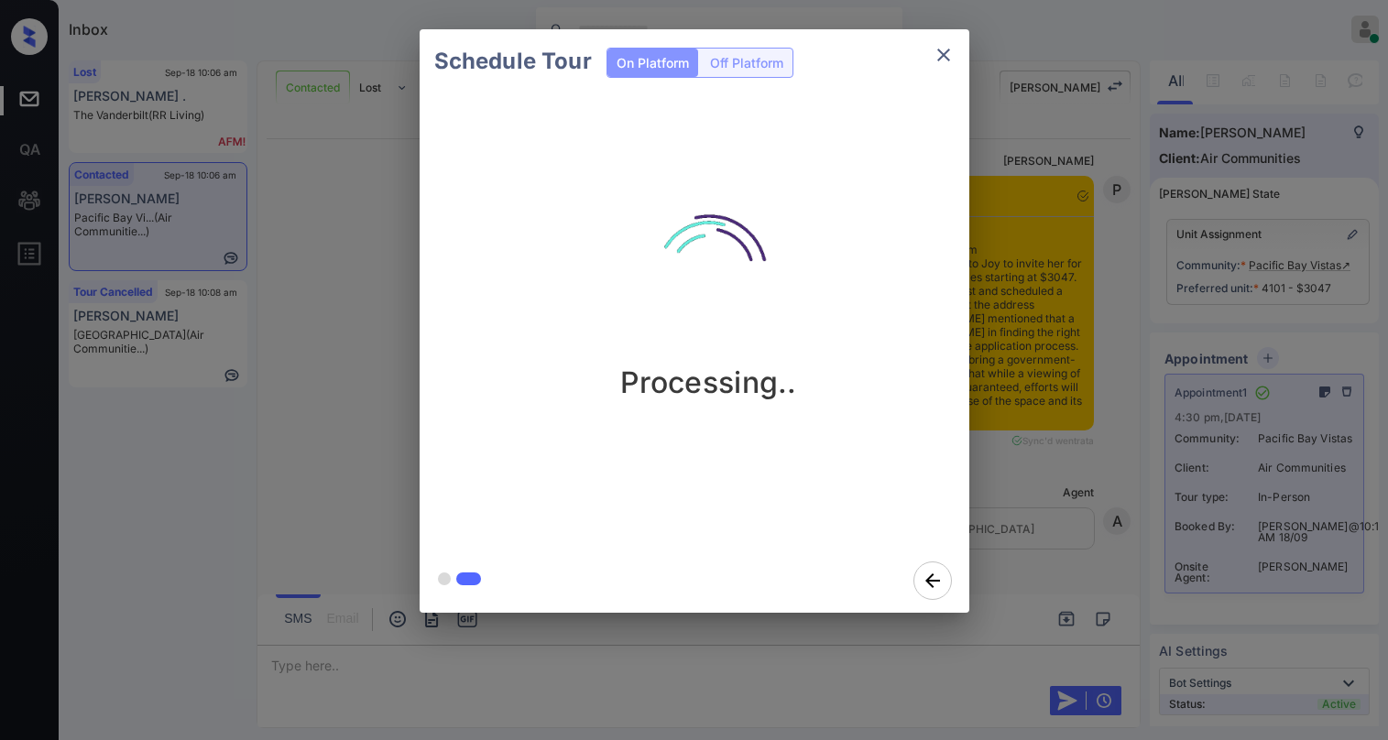
scroll to position [3140, 0]
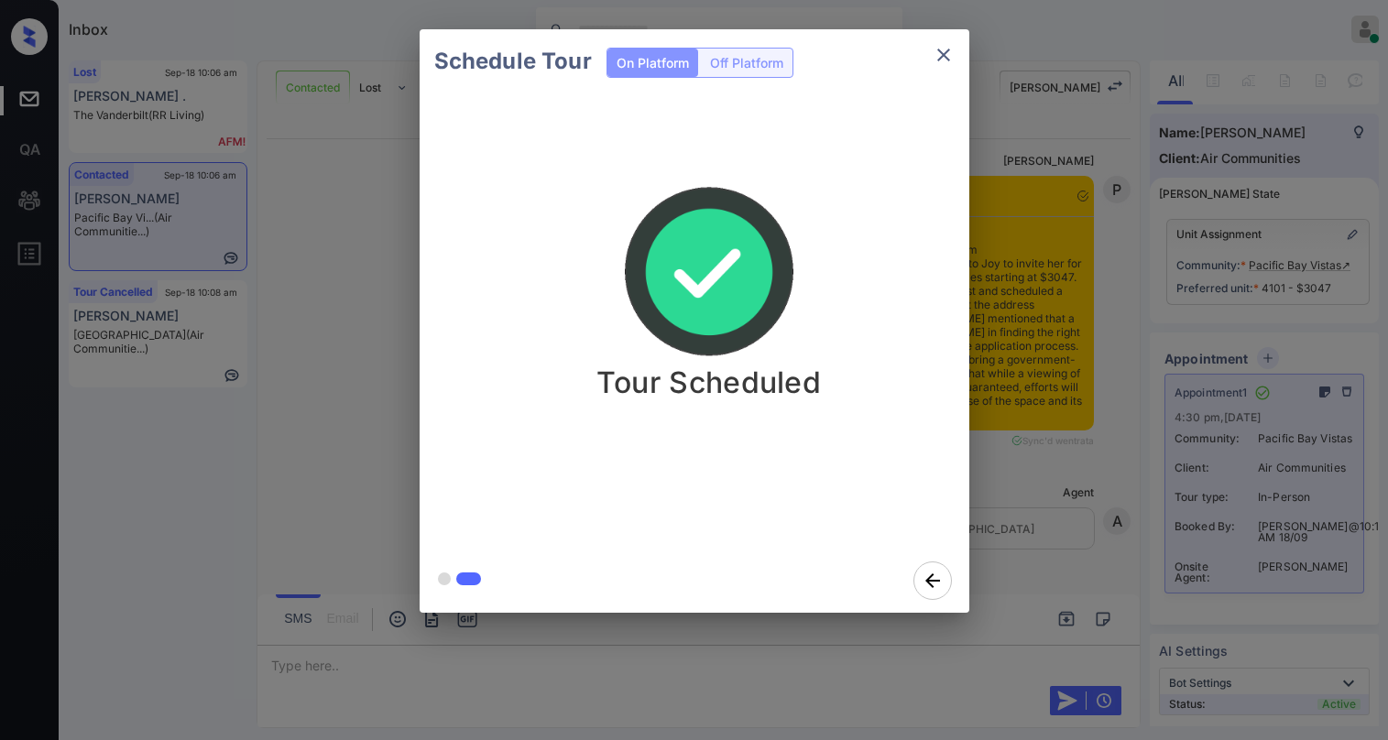
click at [1084, 409] on div "Schedule Tour On Platform Off Platform Tour Scheduled" at bounding box center [694, 321] width 1388 height 642
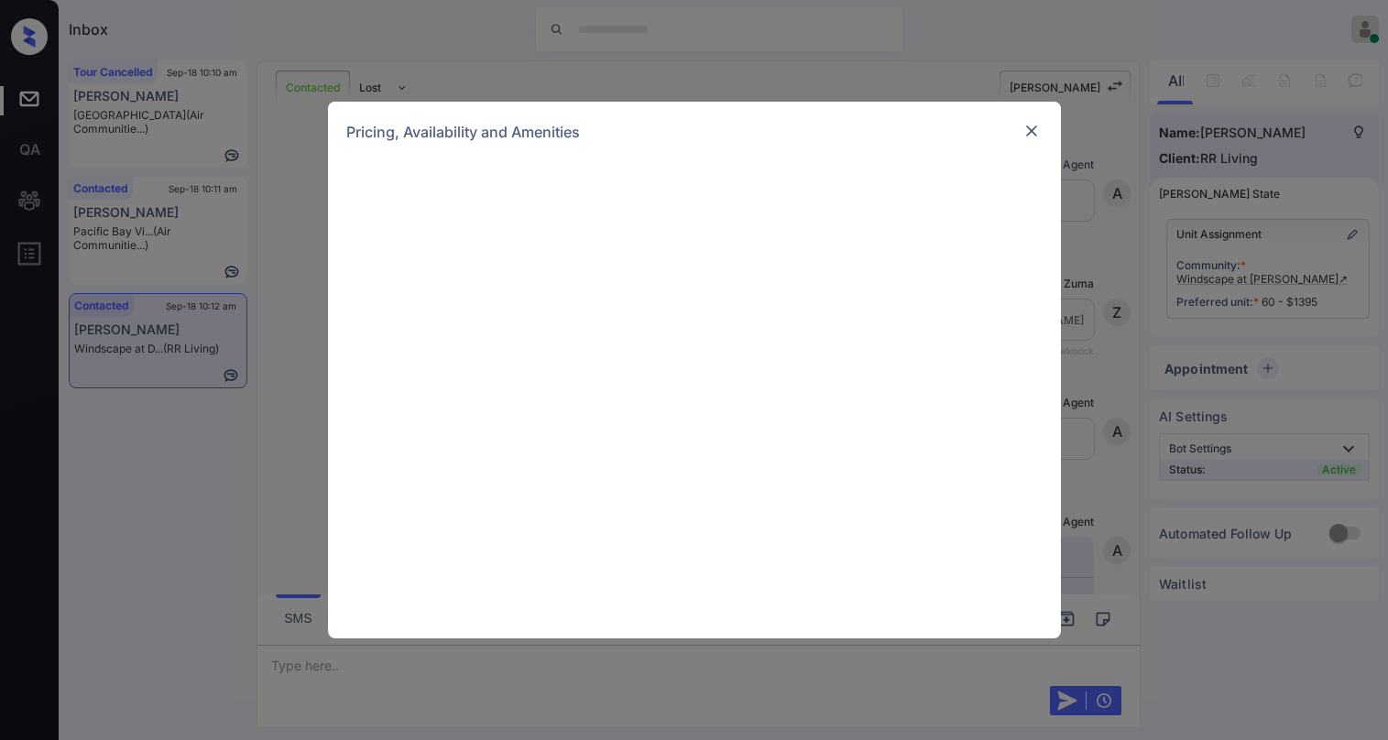
scroll to position [1538, 0]
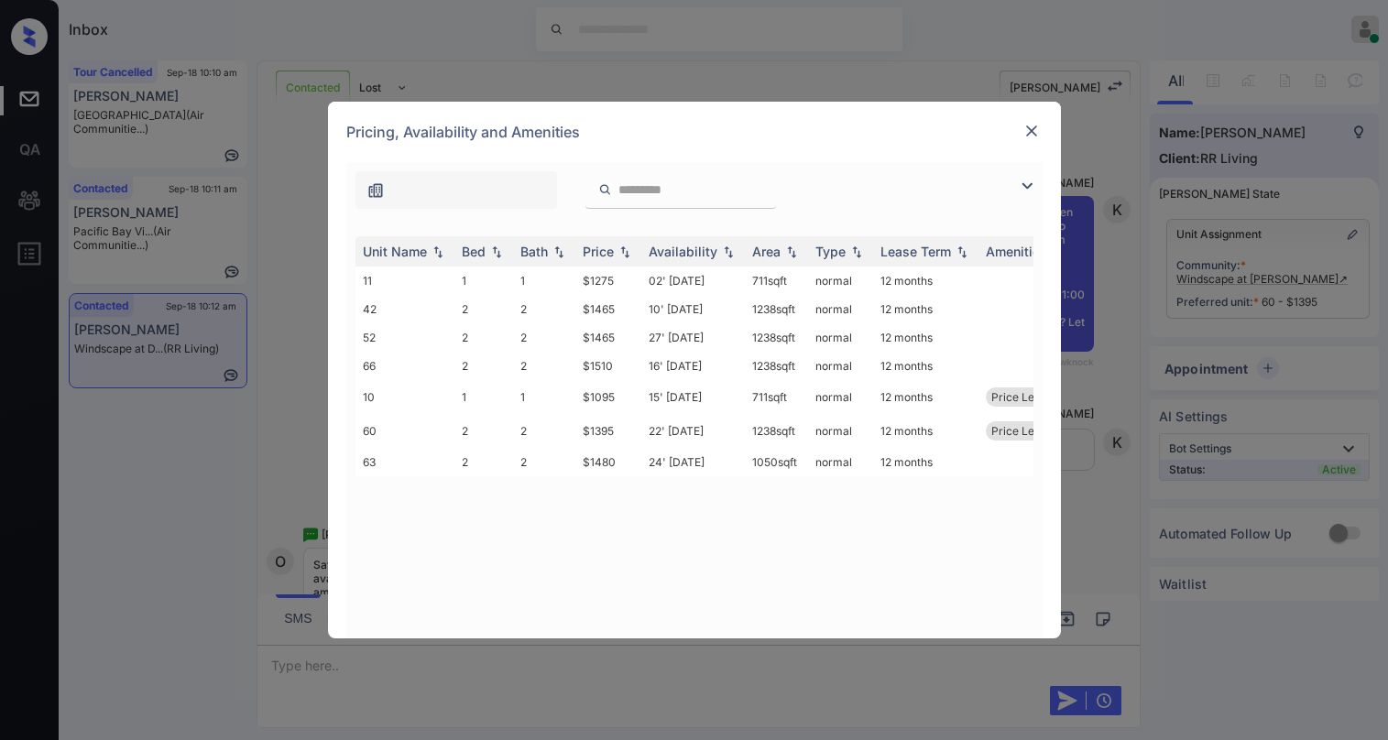
click at [1038, 130] on img at bounding box center [1031, 131] width 18 height 18
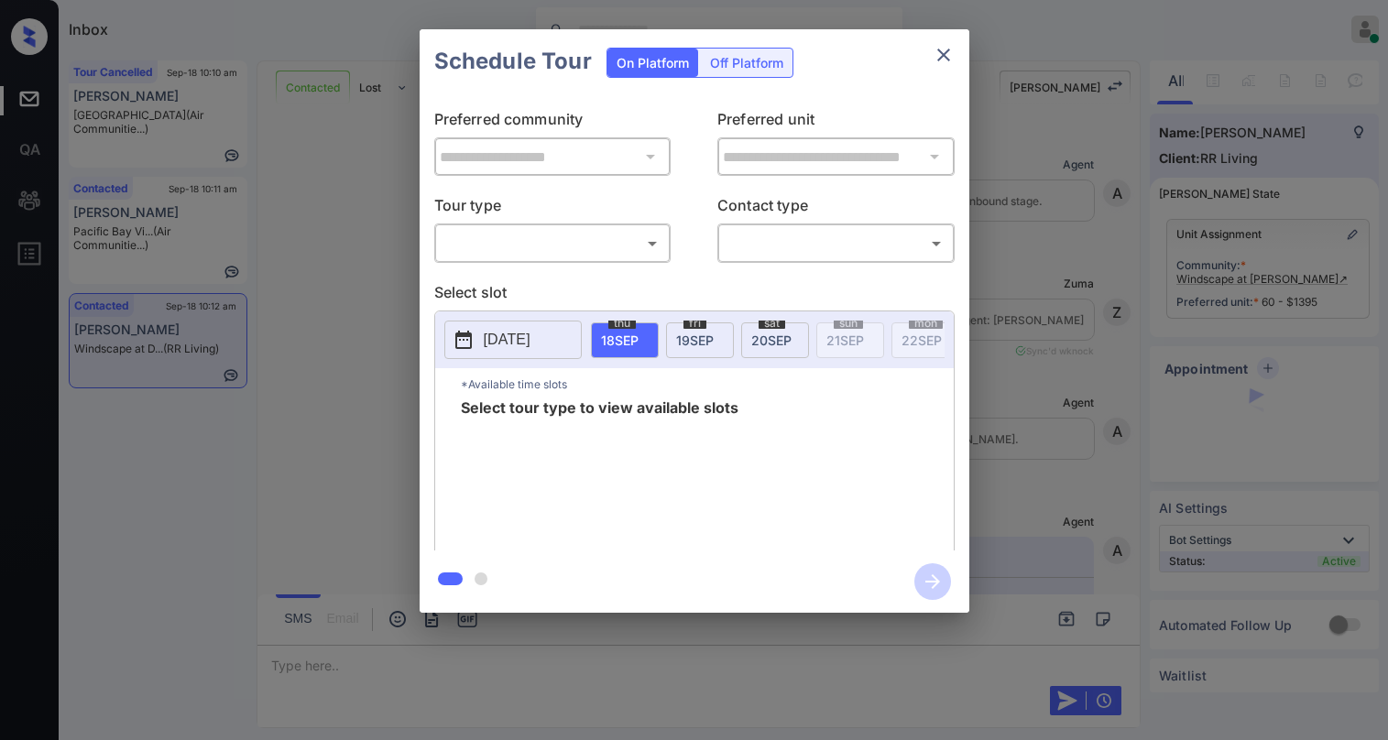
scroll to position [1776, 0]
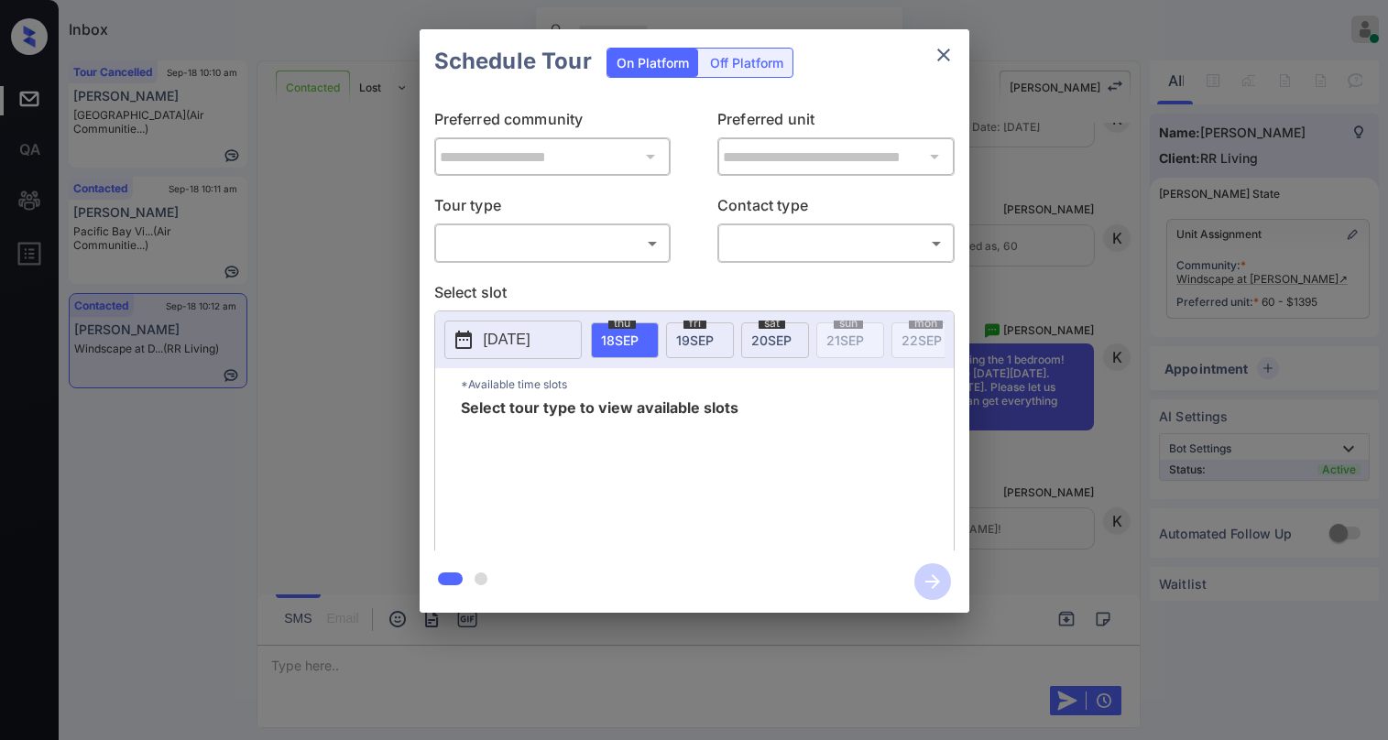
click at [473, 234] on body "Inbox [PERSON_NAME] Online Set yourself offline Set yourself on break Profile S…" at bounding box center [694, 370] width 1388 height 740
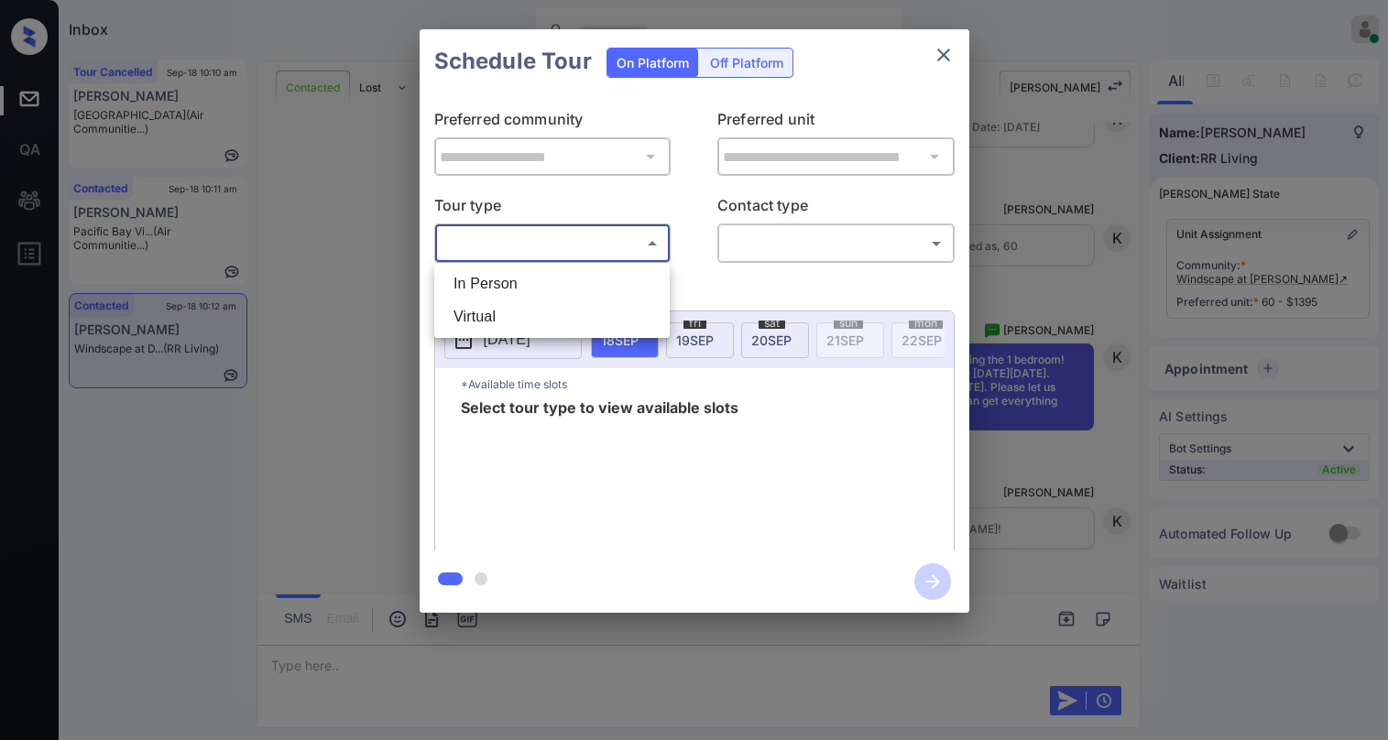
click at [501, 286] on li "In Person" at bounding box center [552, 283] width 226 height 33
type input "********"
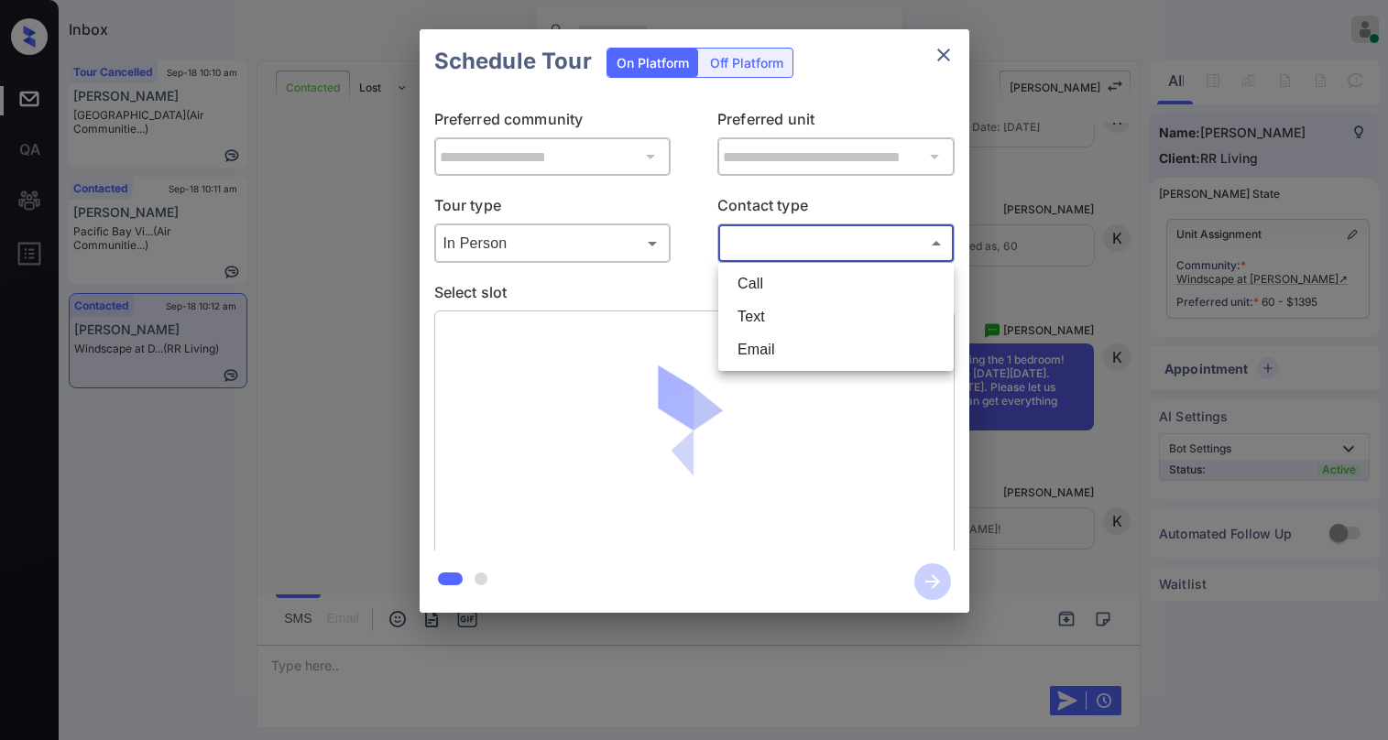
click at [794, 252] on body "Inbox [PERSON_NAME] Online Set yourself offline Set yourself on break Profile S…" at bounding box center [694, 370] width 1388 height 740
click at [778, 319] on li "Text" at bounding box center [836, 316] width 226 height 33
type input "****"
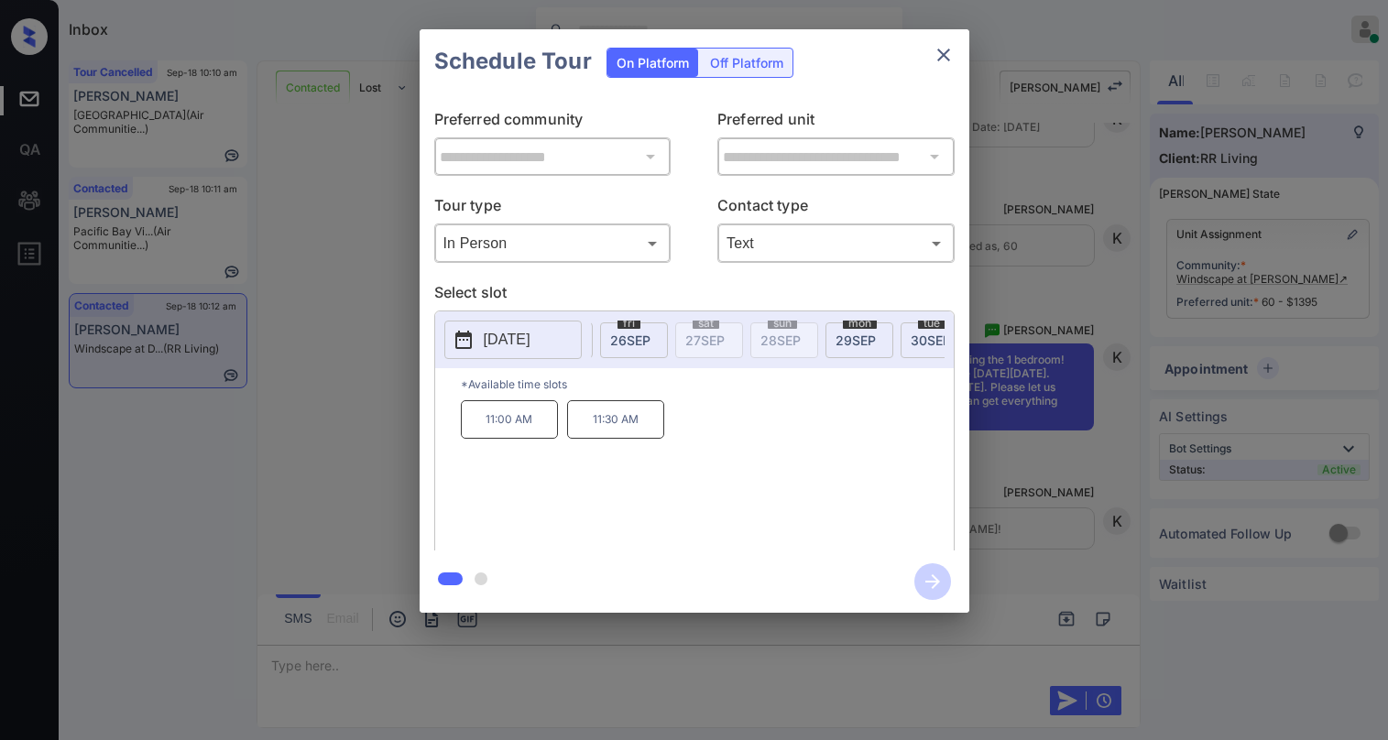
scroll to position [0, 632]
click at [950, 56] on icon "close" at bounding box center [943, 55] width 22 height 22
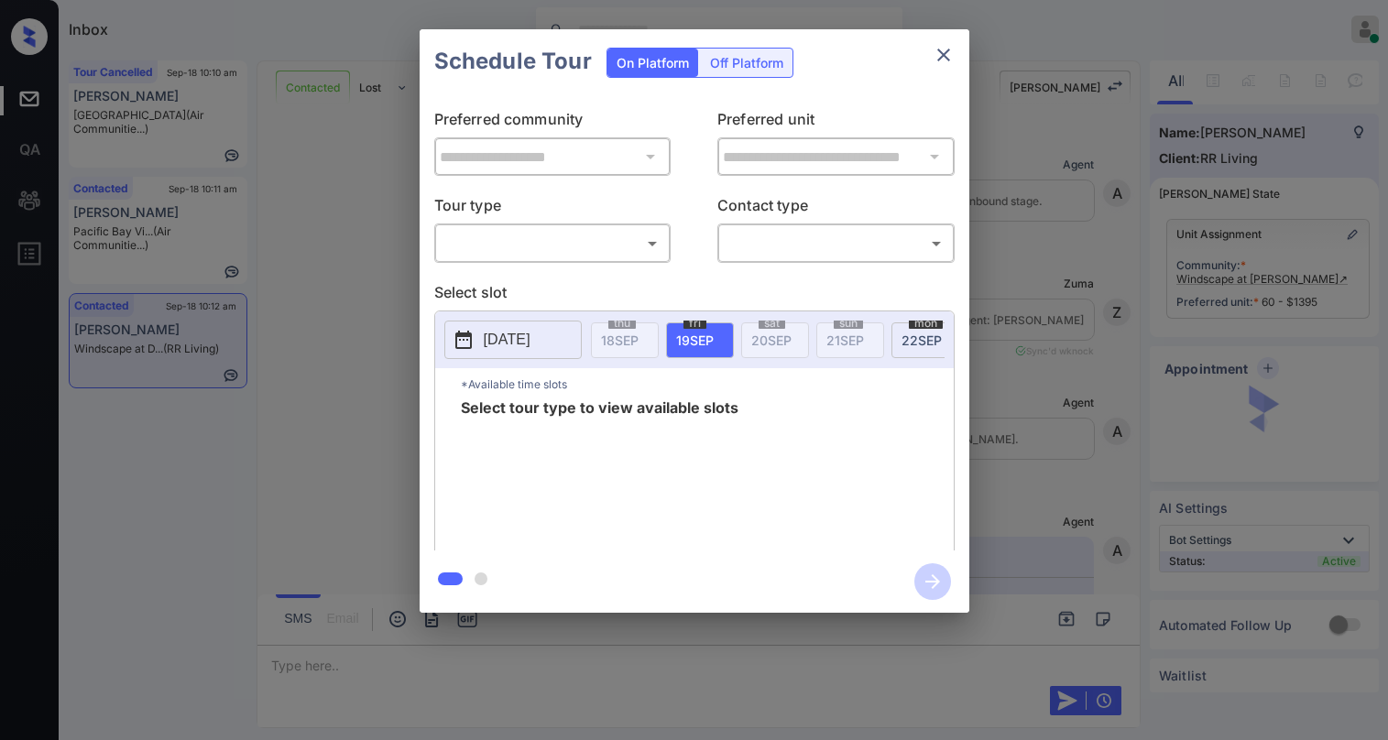
scroll to position [2517, 0]
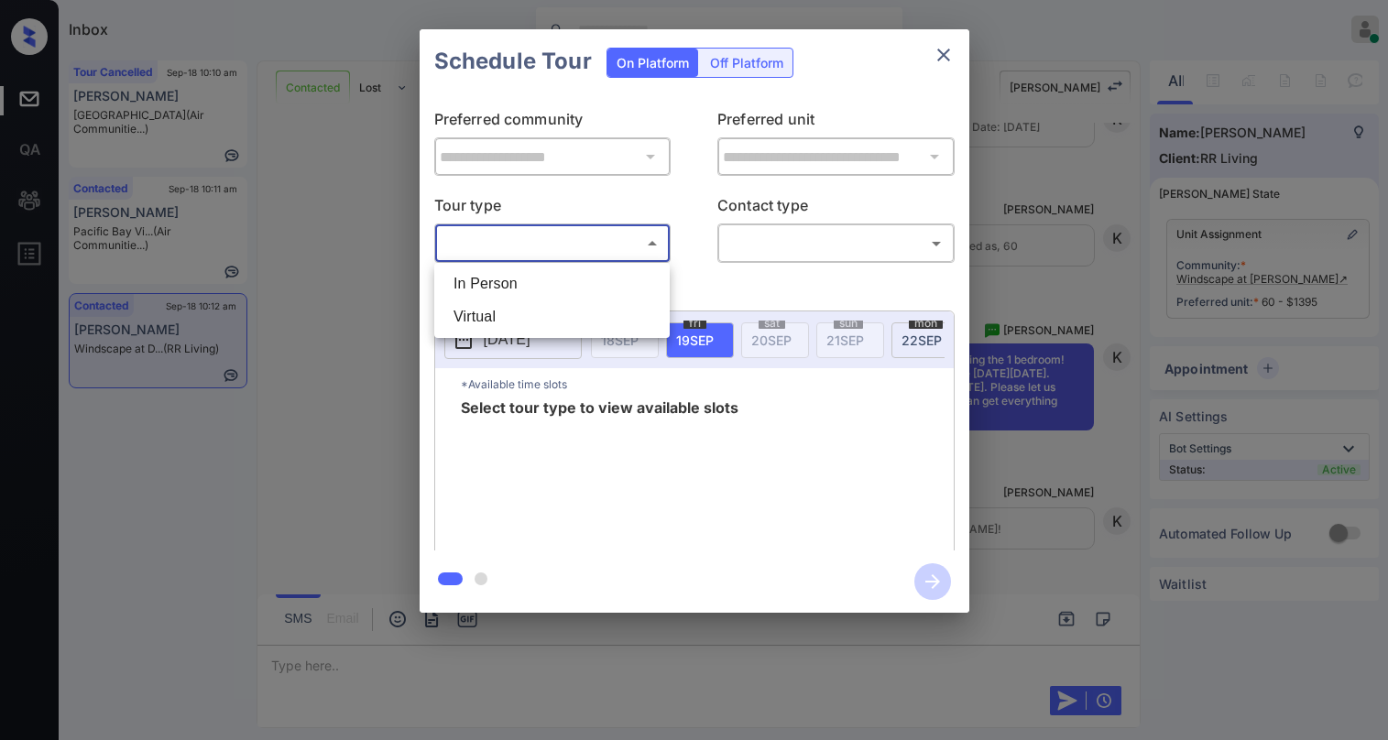
click at [587, 246] on body "Inbox Paolo Gabriel Online Set yourself offline Set yourself on break Profile S…" at bounding box center [694, 370] width 1388 height 740
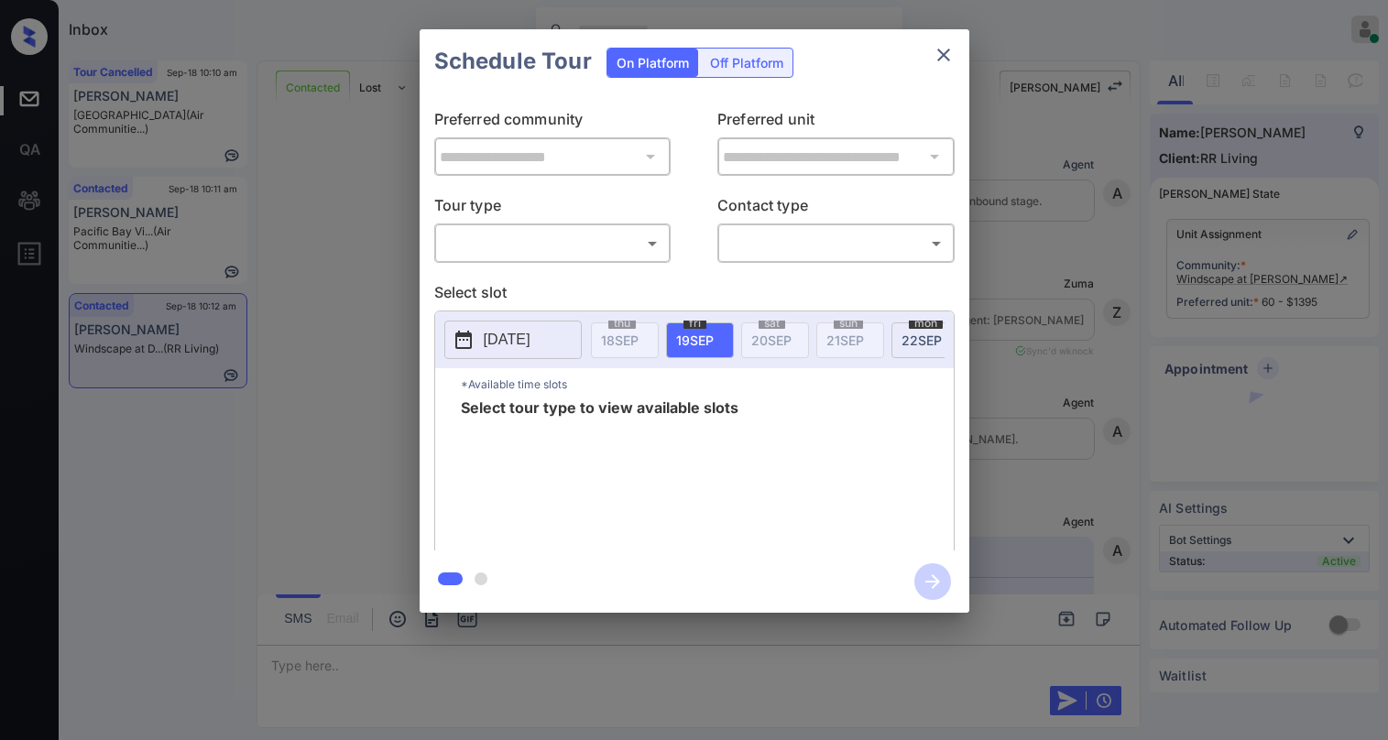
scroll to position [2517, 0]
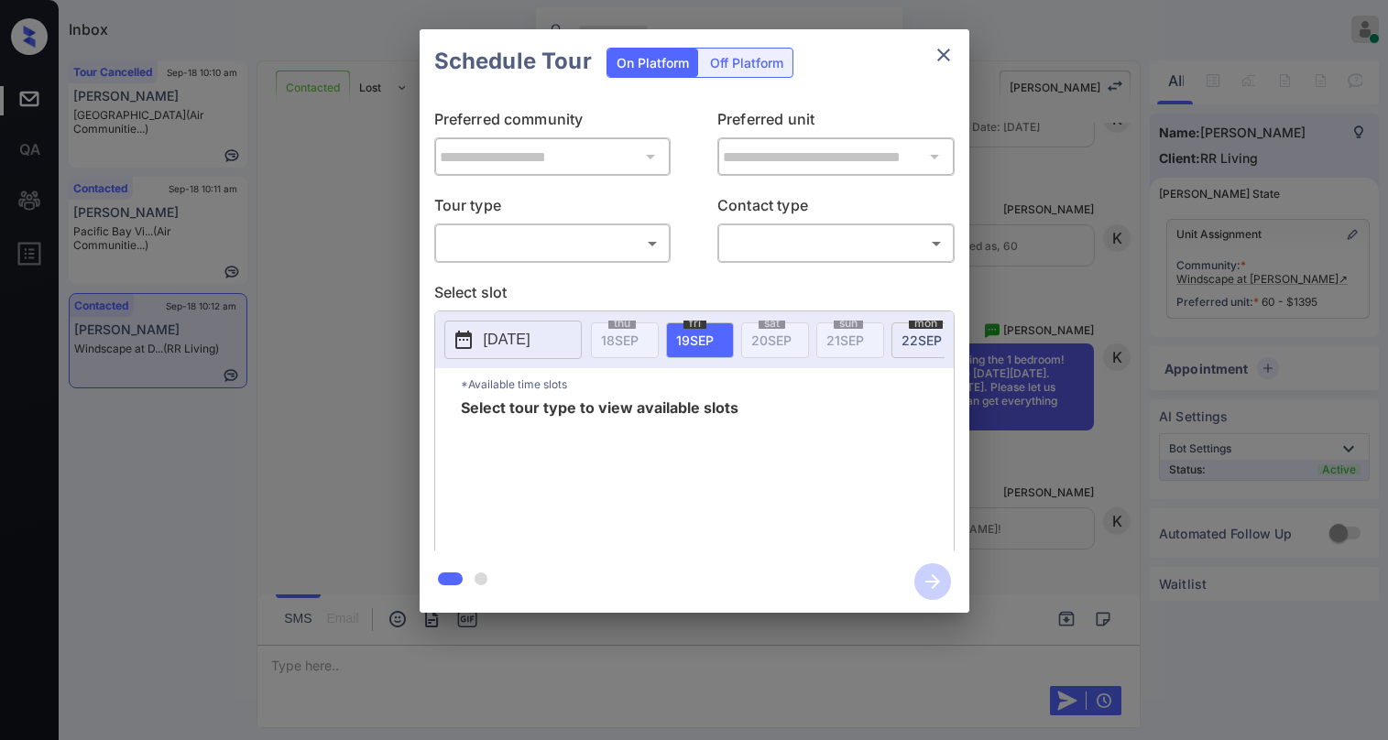
click at [597, 243] on body "Inbox [PERSON_NAME] Online Set yourself offline Set yourself on break Profile S…" at bounding box center [694, 370] width 1388 height 740
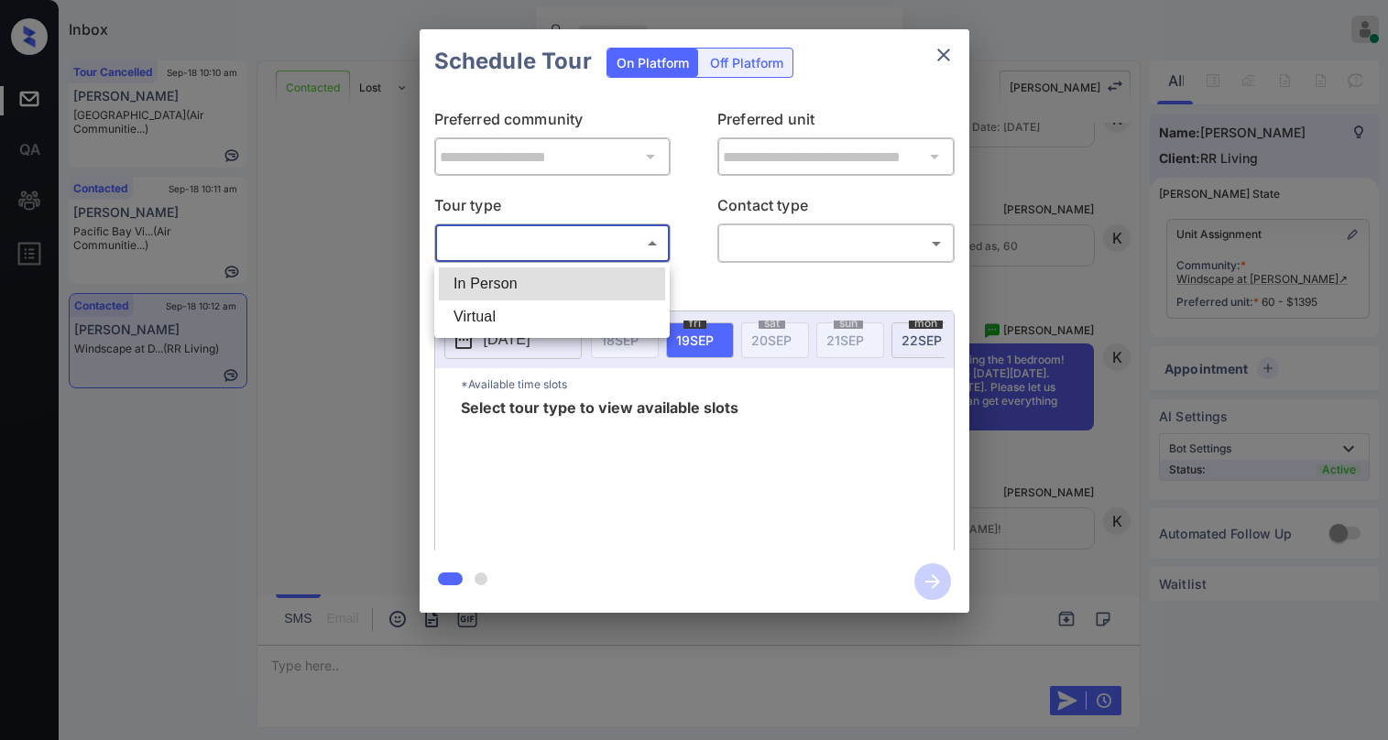
click at [553, 279] on li "In Person" at bounding box center [552, 283] width 226 height 33
type input "********"
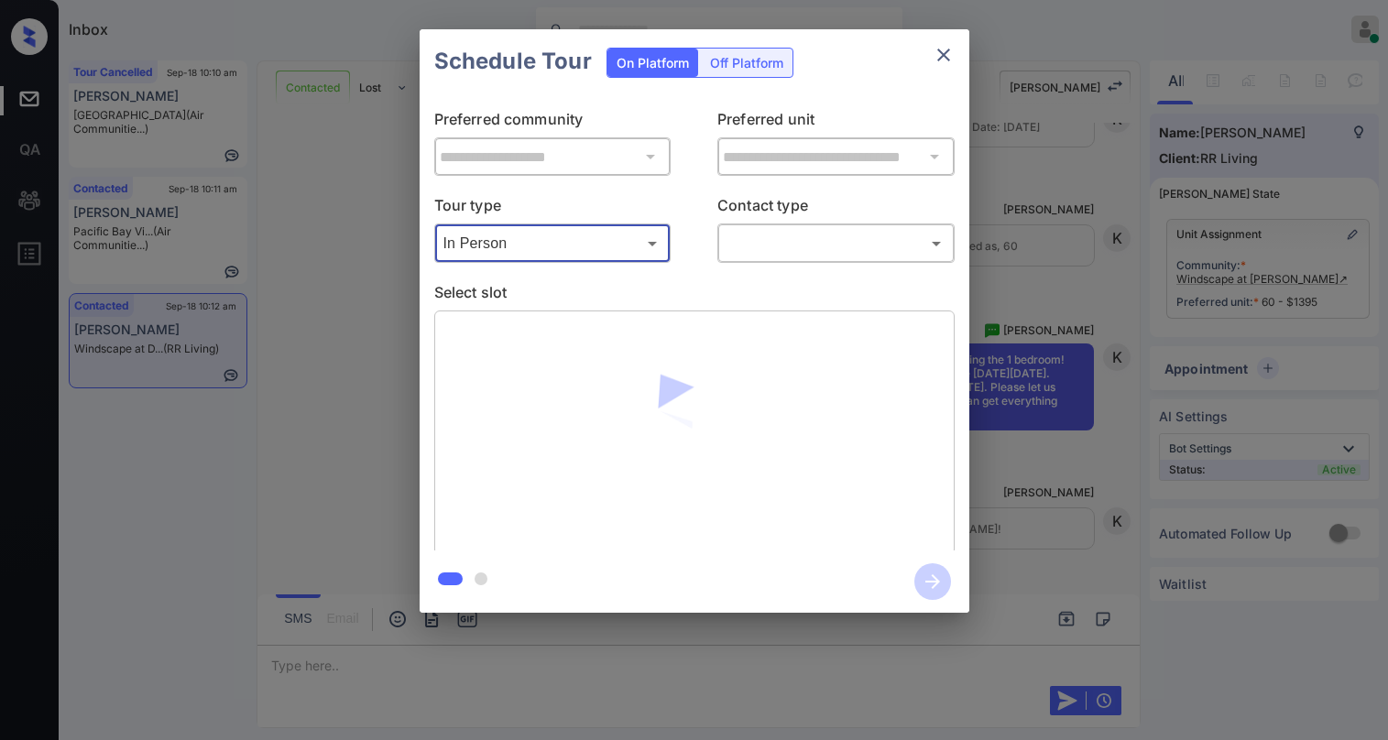
click at [790, 258] on body "Inbox [PERSON_NAME] Online Set yourself offline Set yourself on break Profile S…" at bounding box center [694, 370] width 1388 height 740
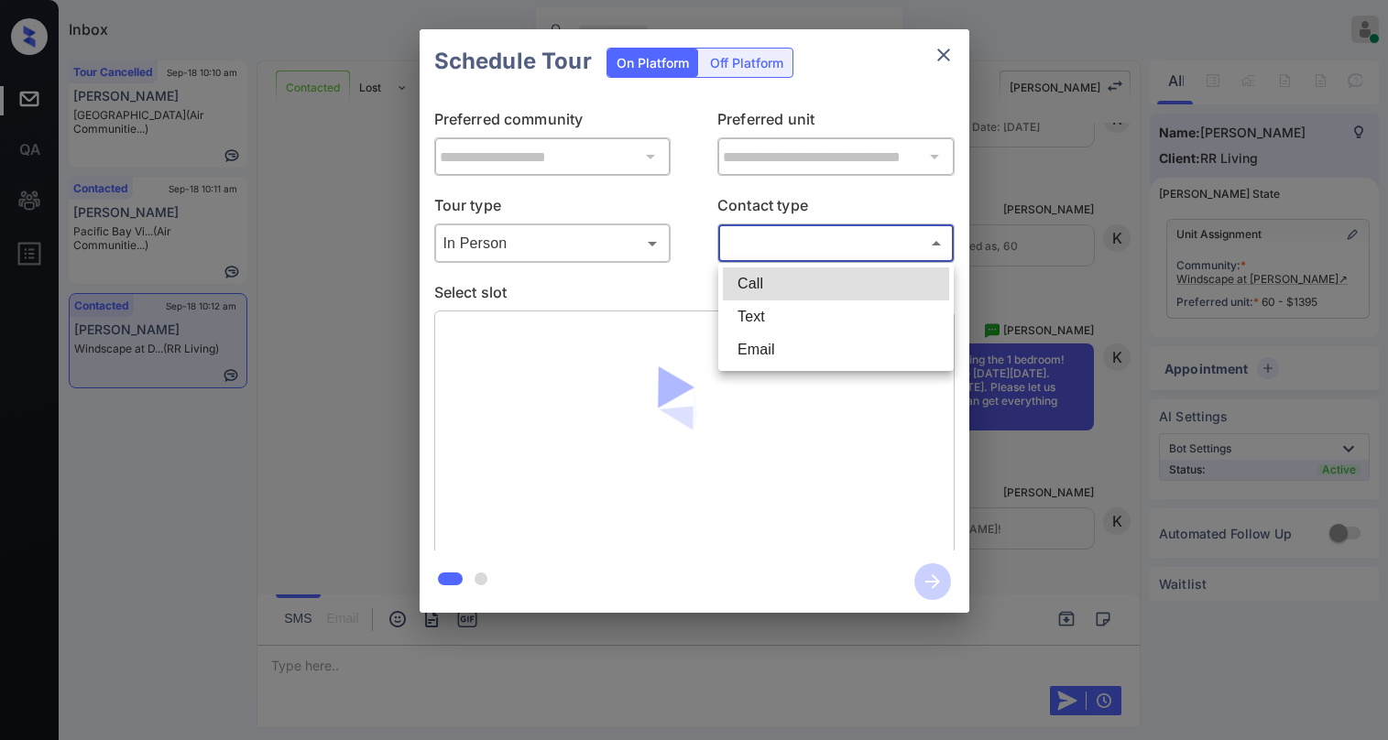
click at [784, 302] on li "Text" at bounding box center [836, 316] width 226 height 33
type input "****"
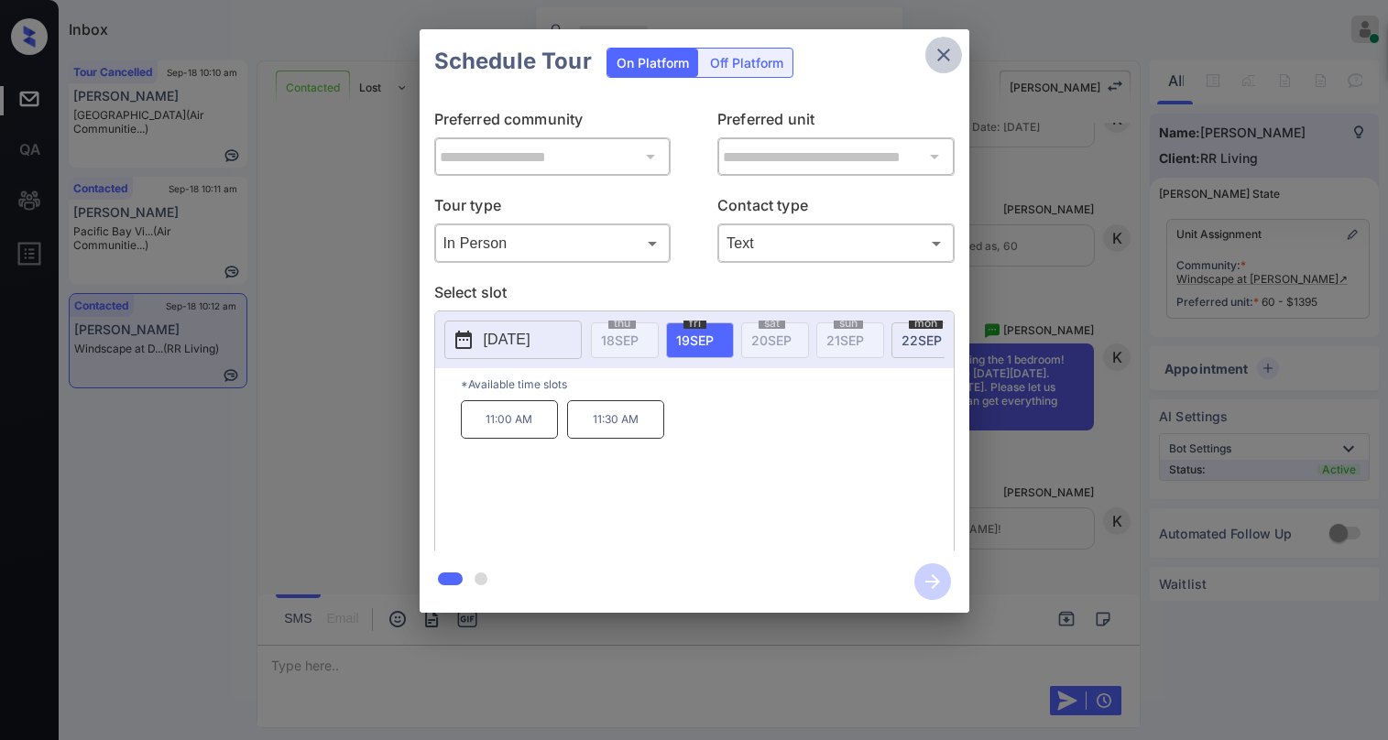
click at [937, 50] on icon "close" at bounding box center [943, 55] width 22 height 22
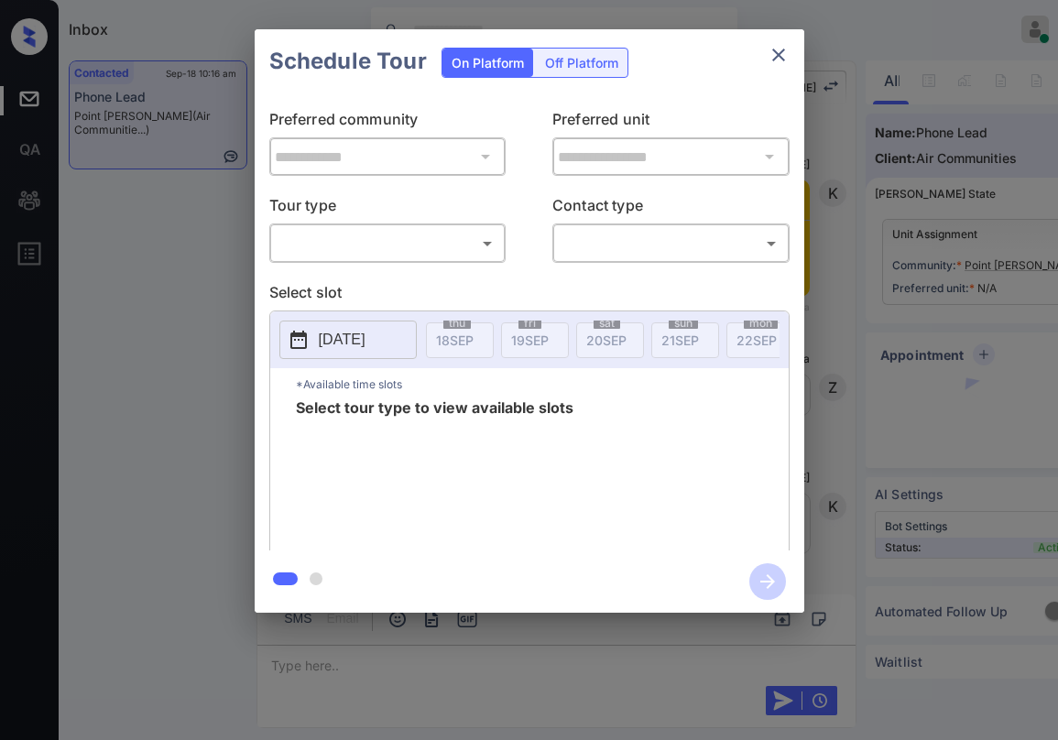
scroll to position [1756, 0]
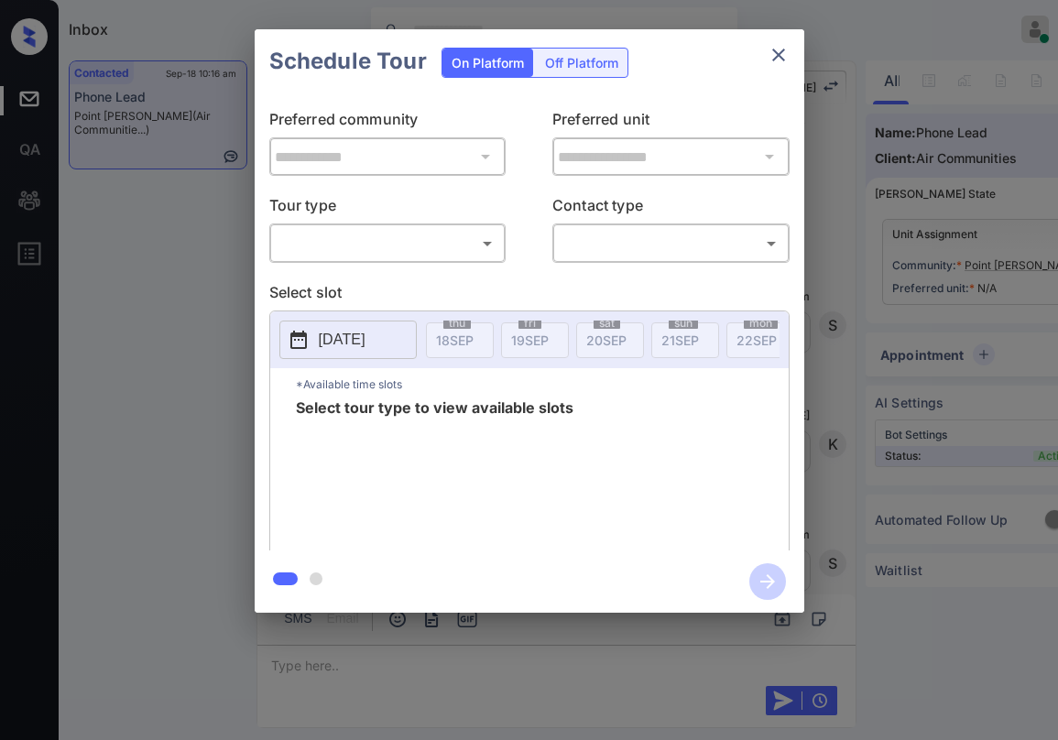
click at [343, 234] on body "Inbox [PERSON_NAME] Online Set yourself offline Set yourself on break Profile S…" at bounding box center [529, 370] width 1058 height 740
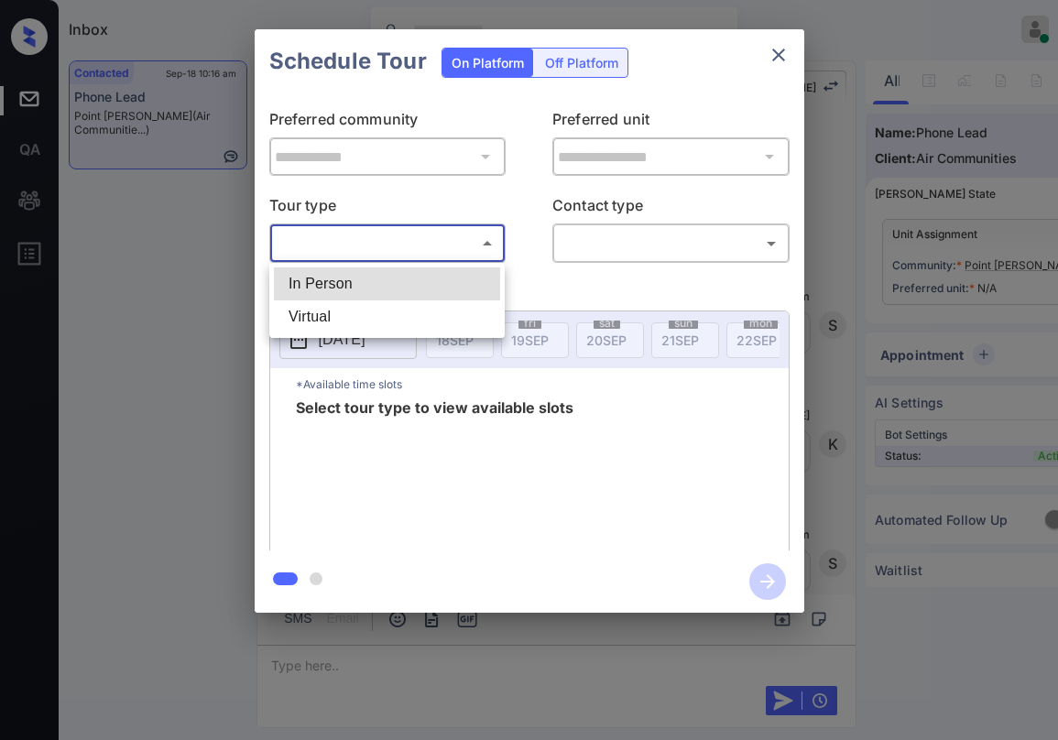
click at [344, 276] on li "In Person" at bounding box center [387, 283] width 226 height 33
type input "********"
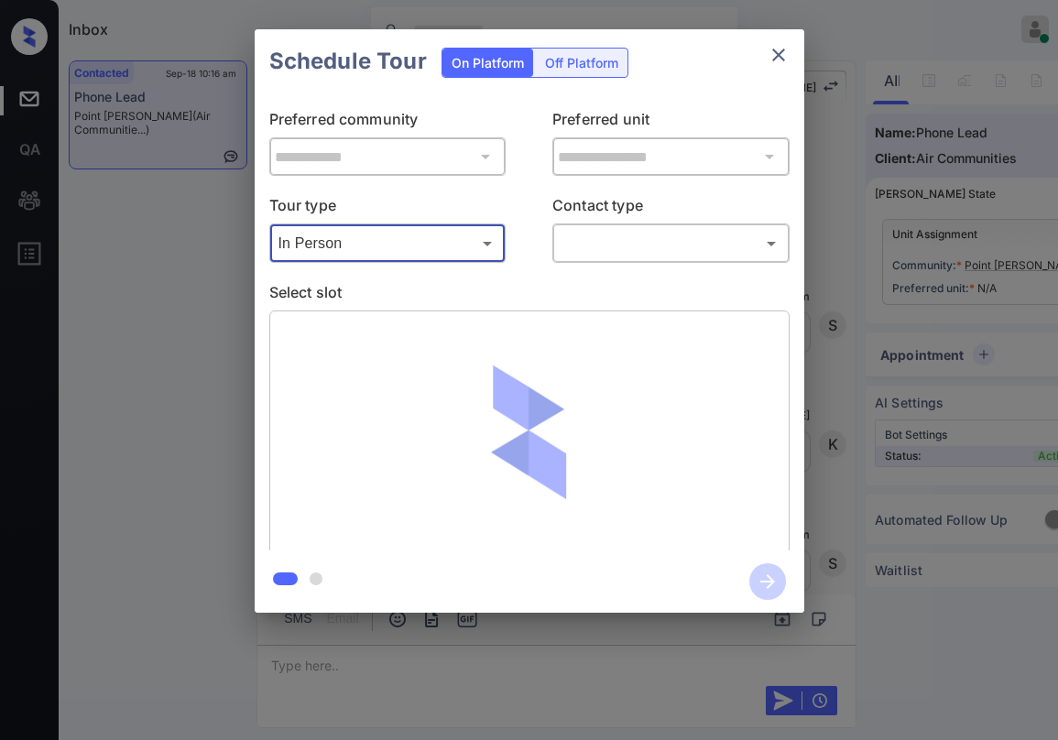
click at [621, 255] on body "Inbox [PERSON_NAME] Online Set yourself offline Set yourself on break Profile S…" at bounding box center [529, 370] width 1058 height 740
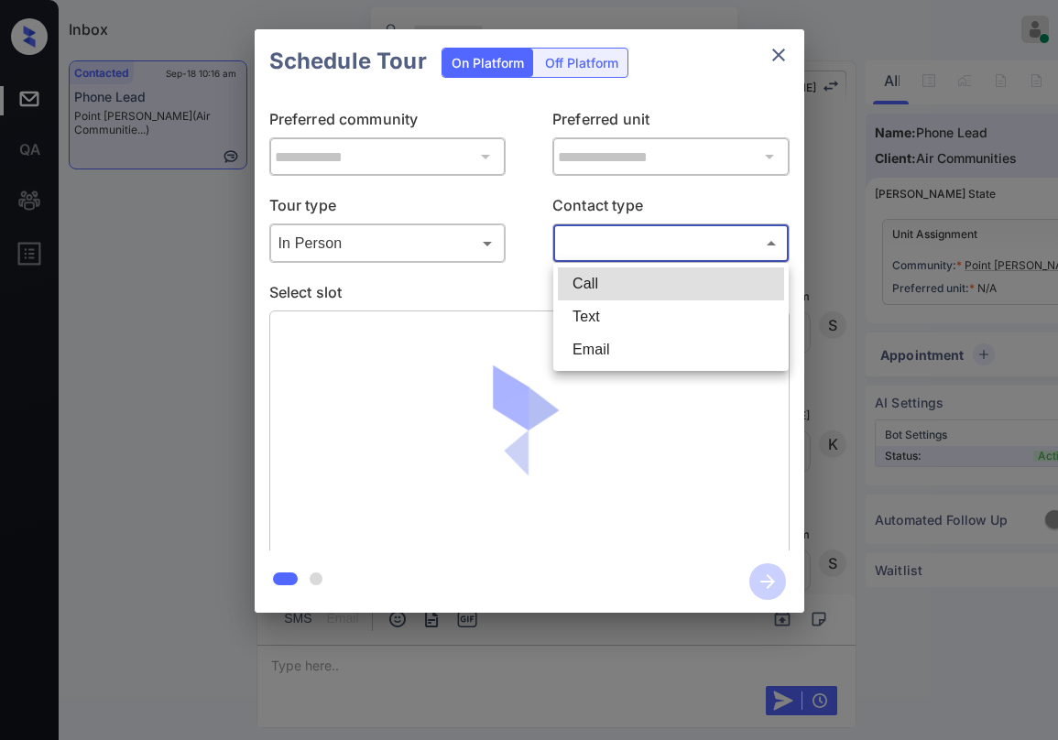
click at [603, 332] on li "Text" at bounding box center [671, 316] width 226 height 33
type input "****"
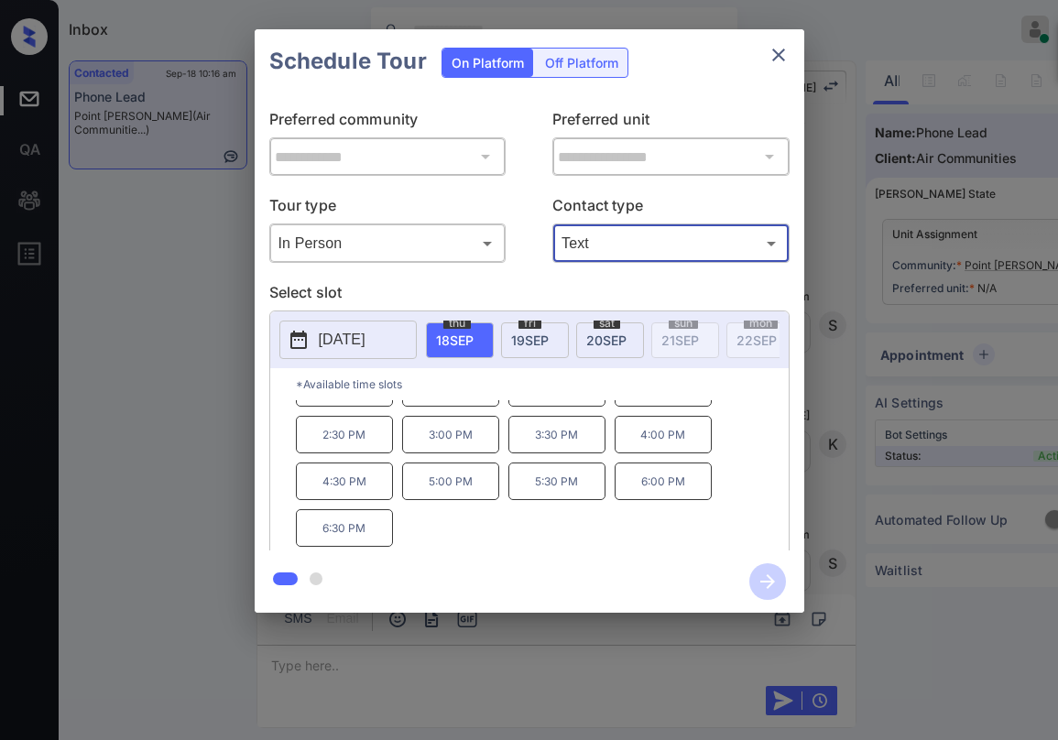
scroll to position [0, 0]
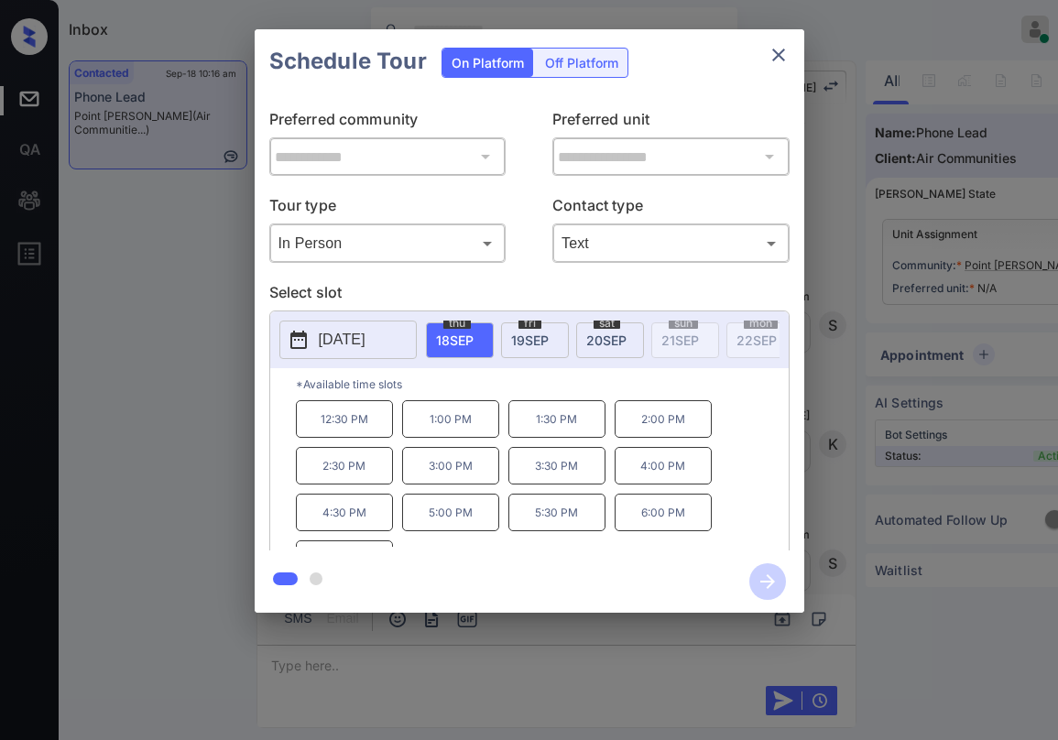
click at [530, 350] on div "fri 19 SEP" at bounding box center [535, 340] width 68 height 36
drag, startPoint x: 472, startPoint y: 353, endPoint x: 593, endPoint y: 263, distance: 150.6
click at [475, 349] on div "thu 18 SEP" at bounding box center [460, 340] width 68 height 36
click at [776, 56] on icon "close" at bounding box center [779, 55] width 22 height 22
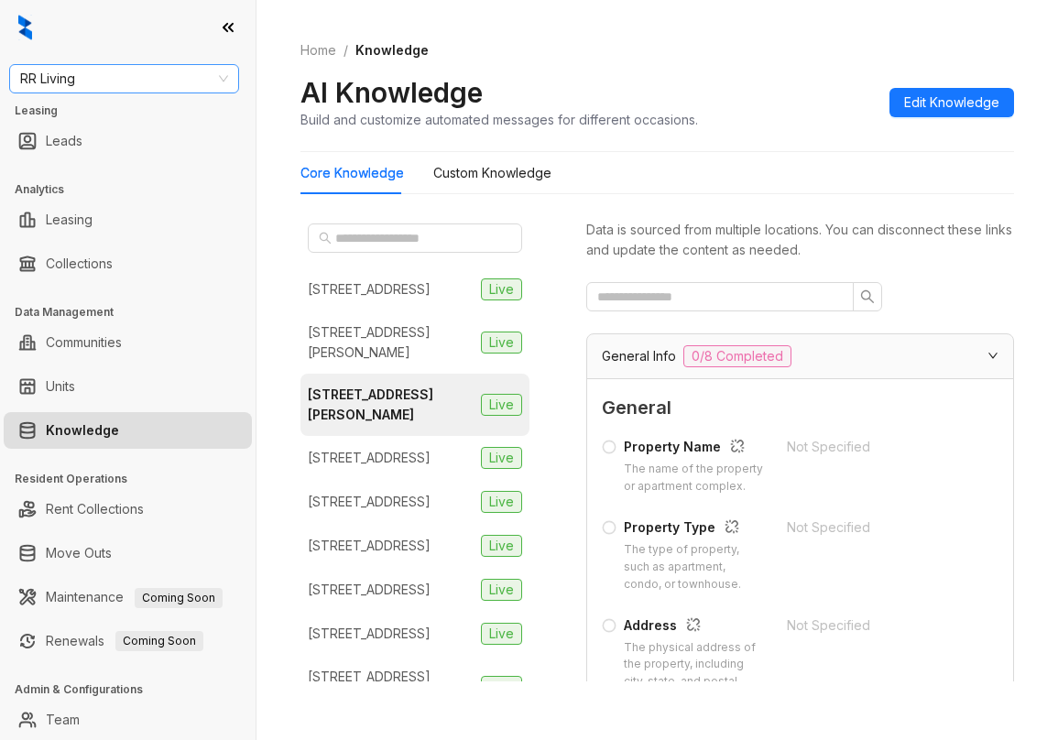
click at [180, 75] on span "RR Living" at bounding box center [124, 78] width 208 height 27
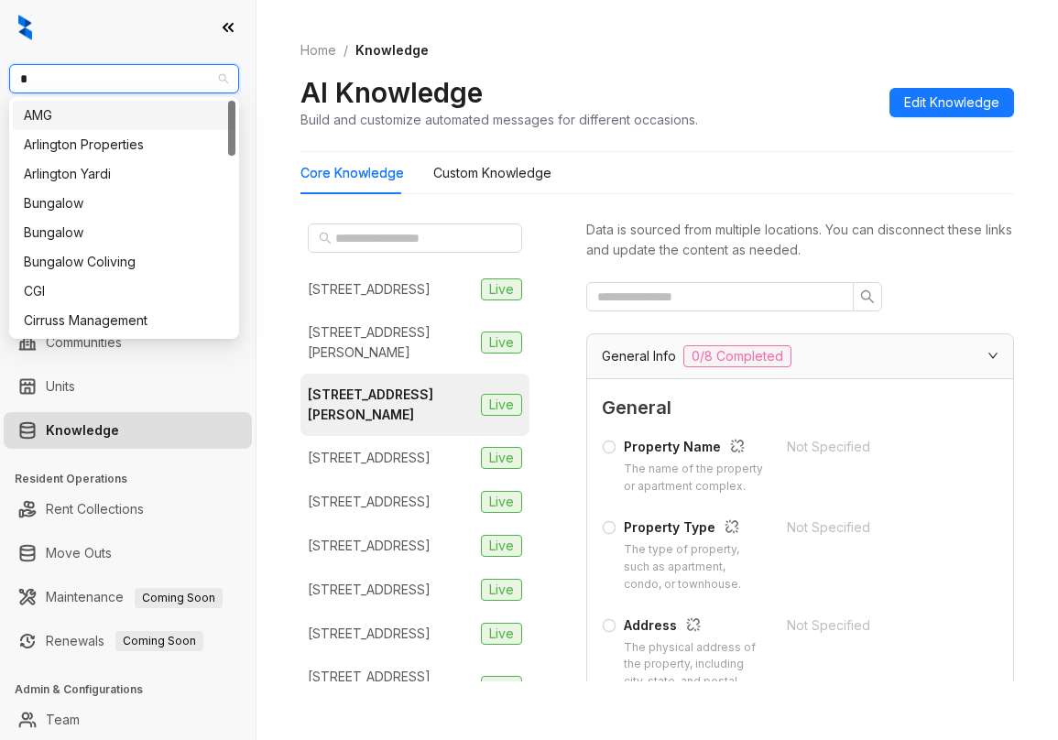
type input "**"
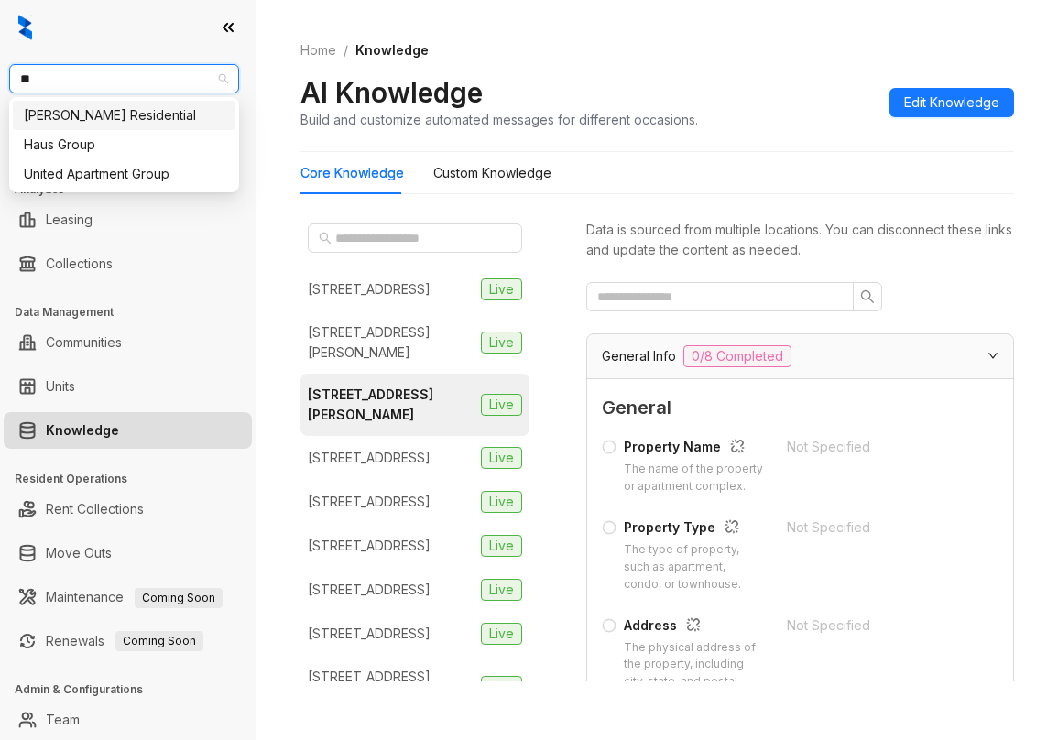
click at [150, 113] on div "[PERSON_NAME] Residential" at bounding box center [124, 115] width 201 height 20
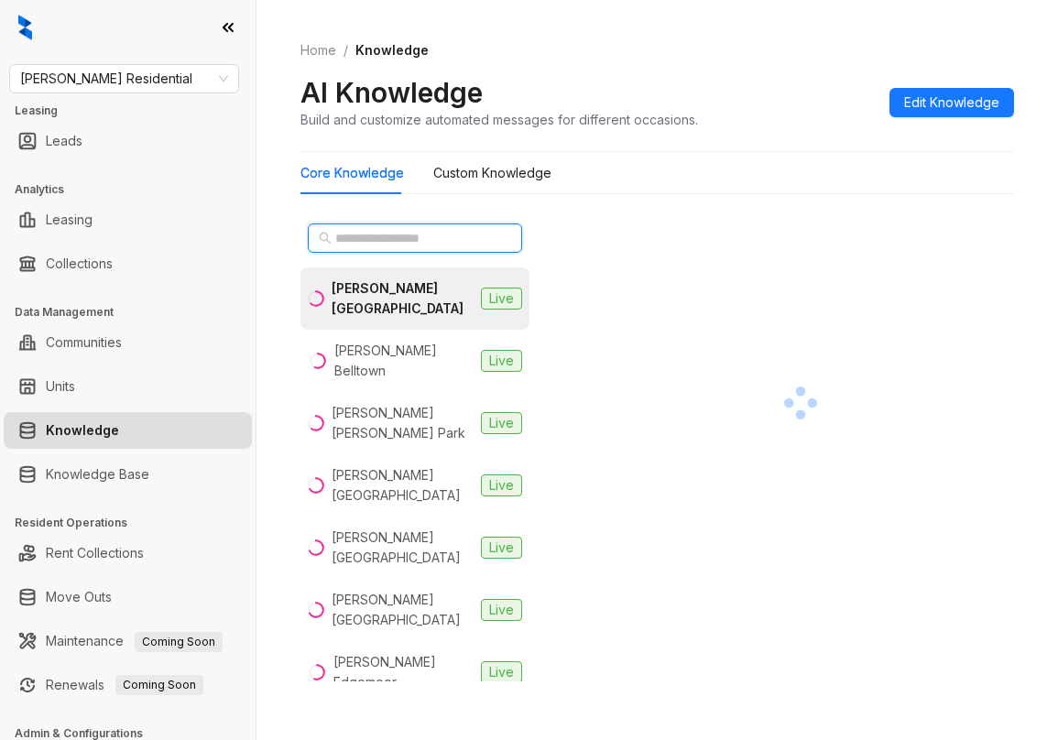
click at [436, 242] on input "text" at bounding box center [415, 238] width 161 height 20
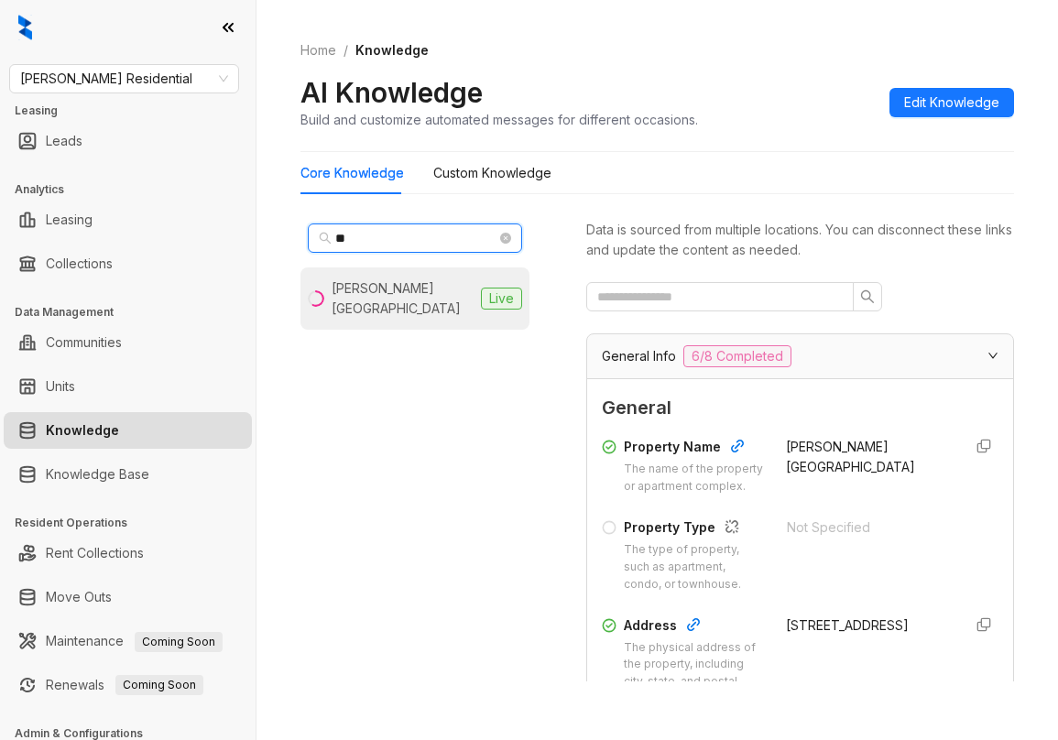
type input "**"
click at [431, 301] on li "Griffis Pine Avenue Live" at bounding box center [414, 298] width 229 height 62
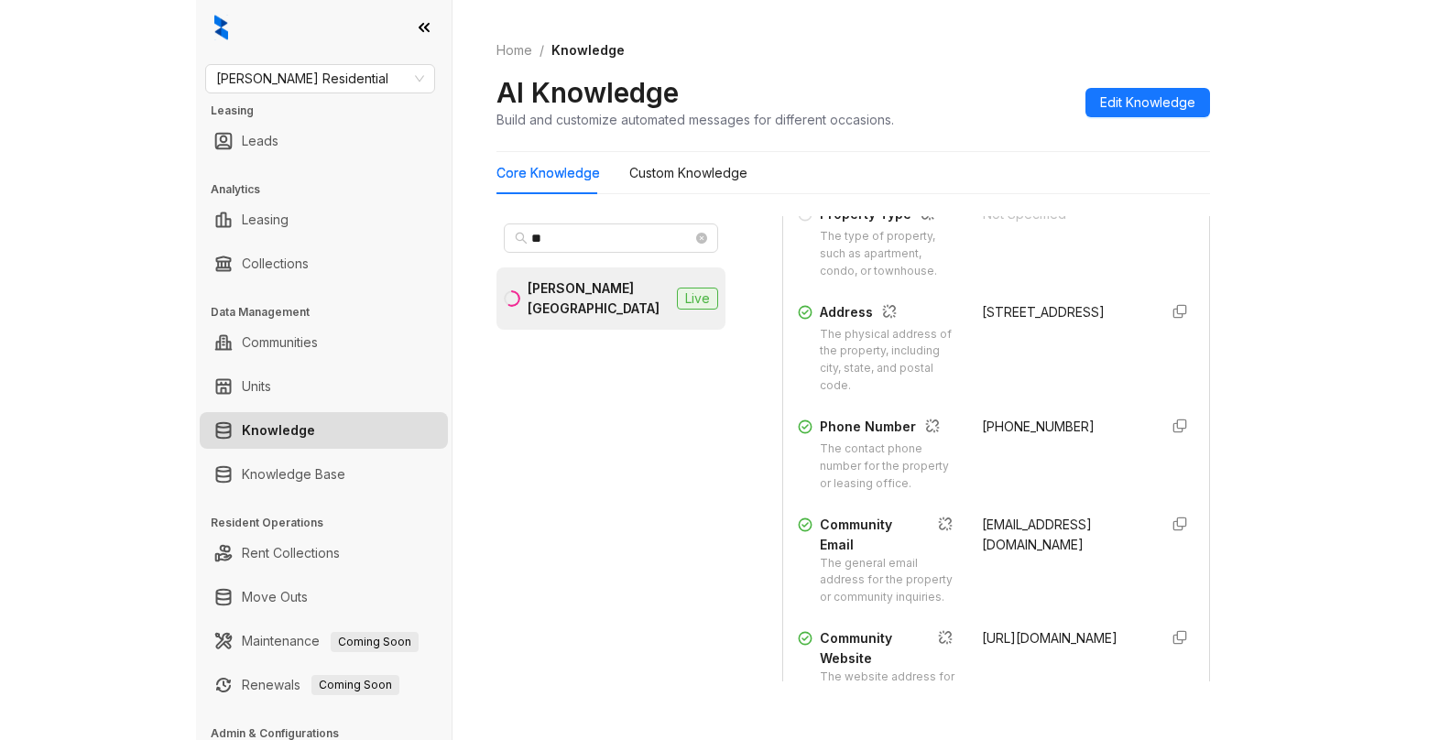
scroll to position [272, 0]
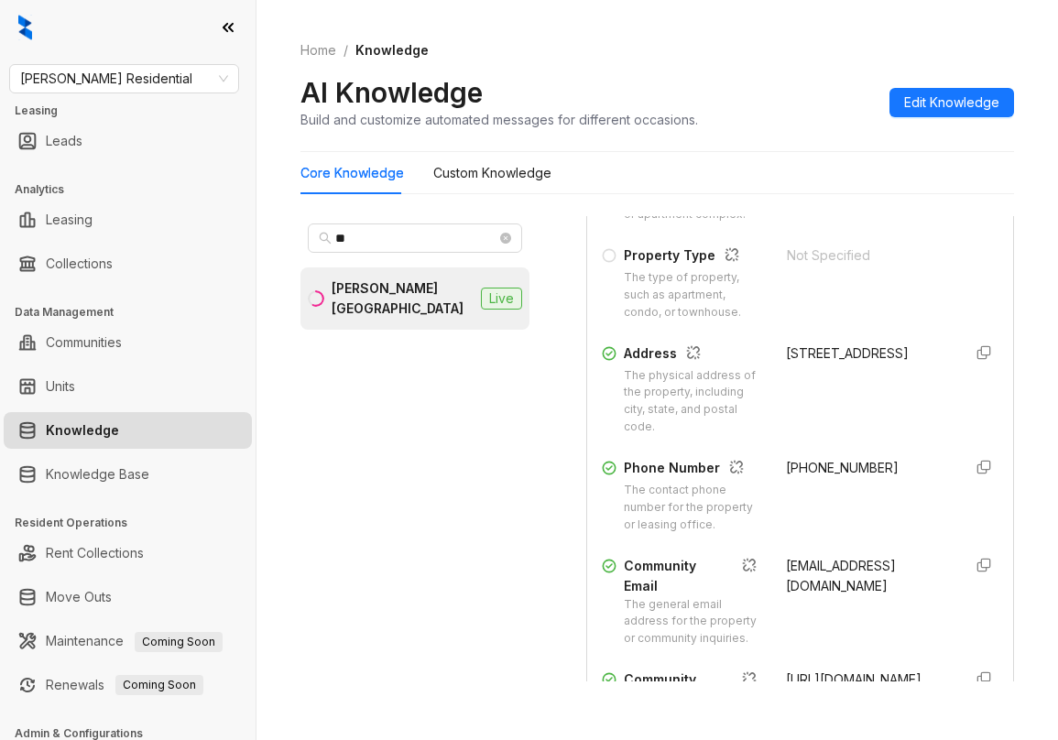
drag, startPoint x: 767, startPoint y: 387, endPoint x: 881, endPoint y: 404, distance: 115.7
click at [881, 364] on div "404 Pine Avenue, Long Beach, CA, 90802" at bounding box center [867, 353] width 162 height 20
copy div "404 Pine Avenue, Long Beach, CA, 90802"
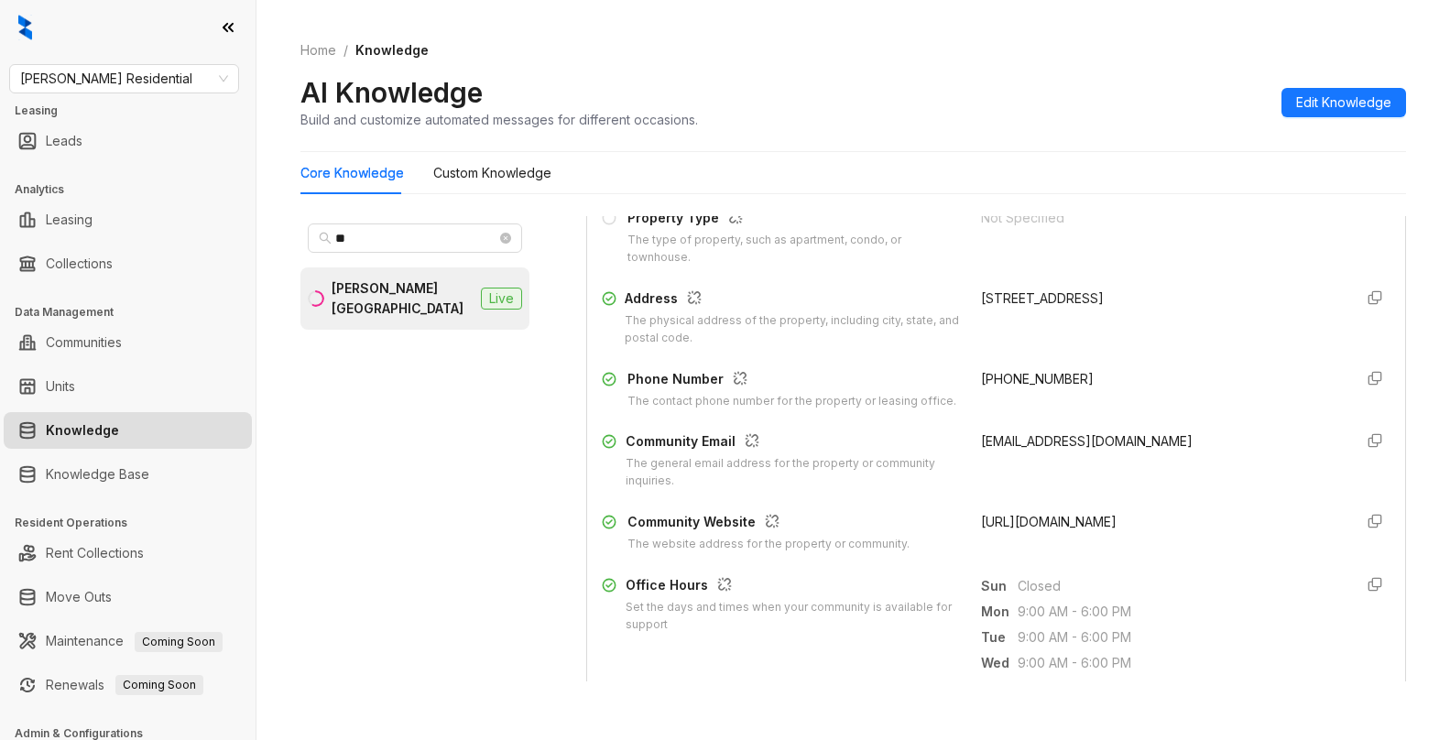
scroll to position [252, 0]
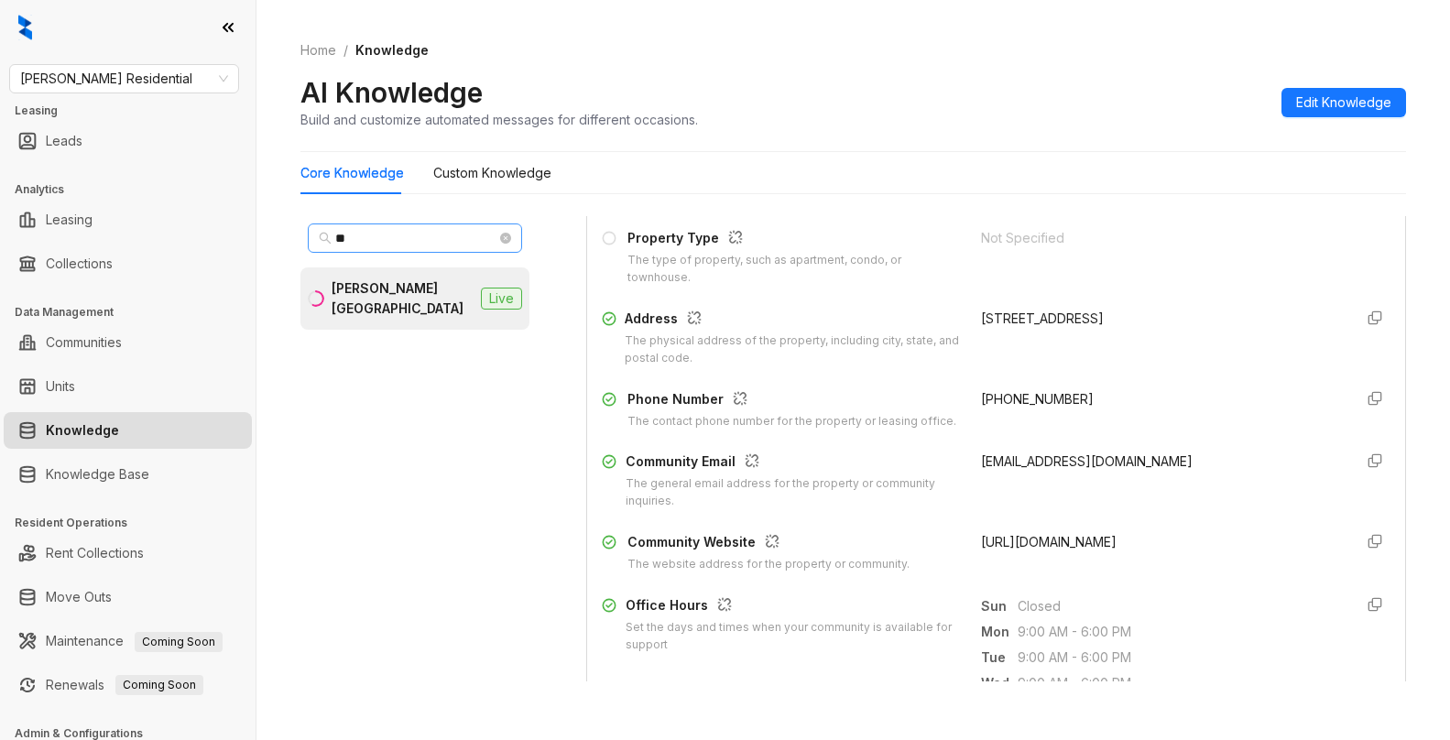
click at [440, 225] on span "**" at bounding box center [415, 238] width 214 height 29
click at [184, 77] on span "Griffis Residential" at bounding box center [124, 78] width 208 height 27
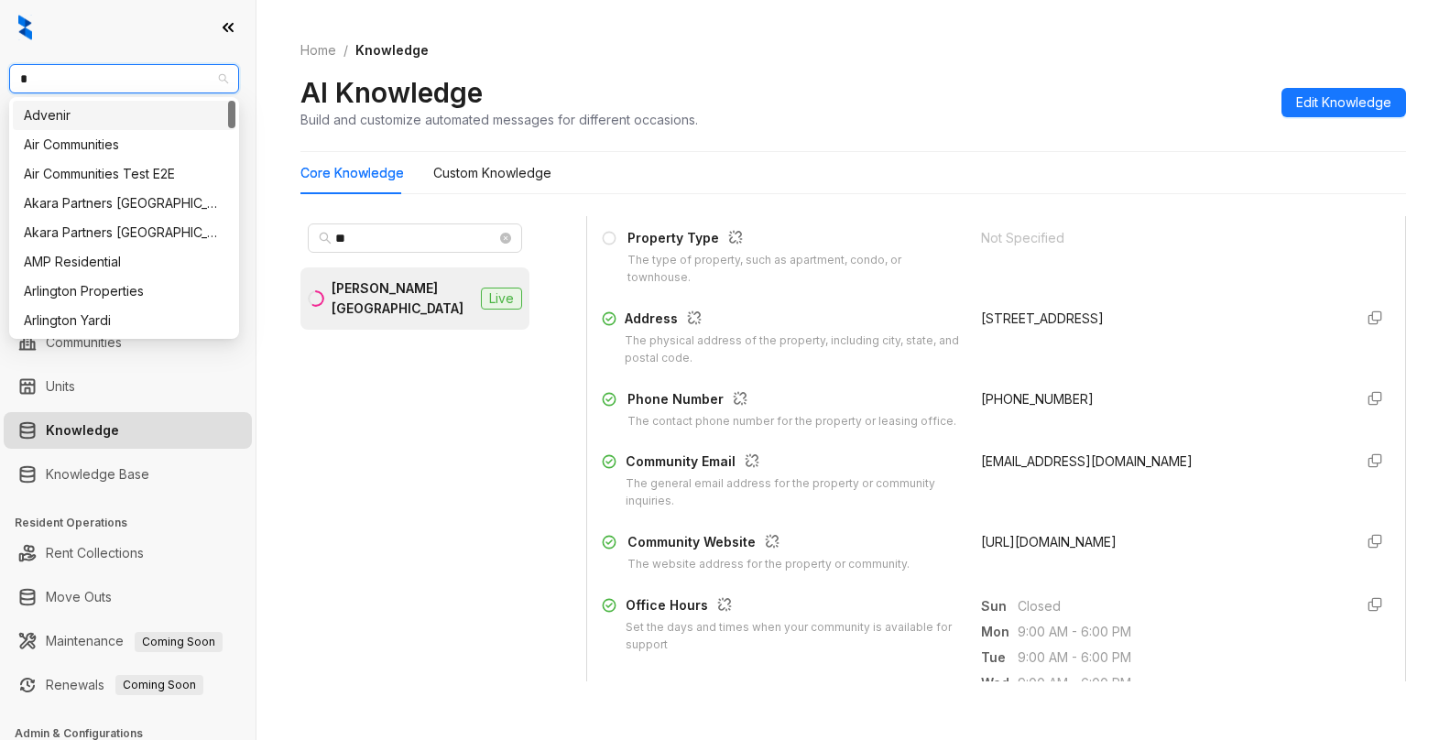
type input "**"
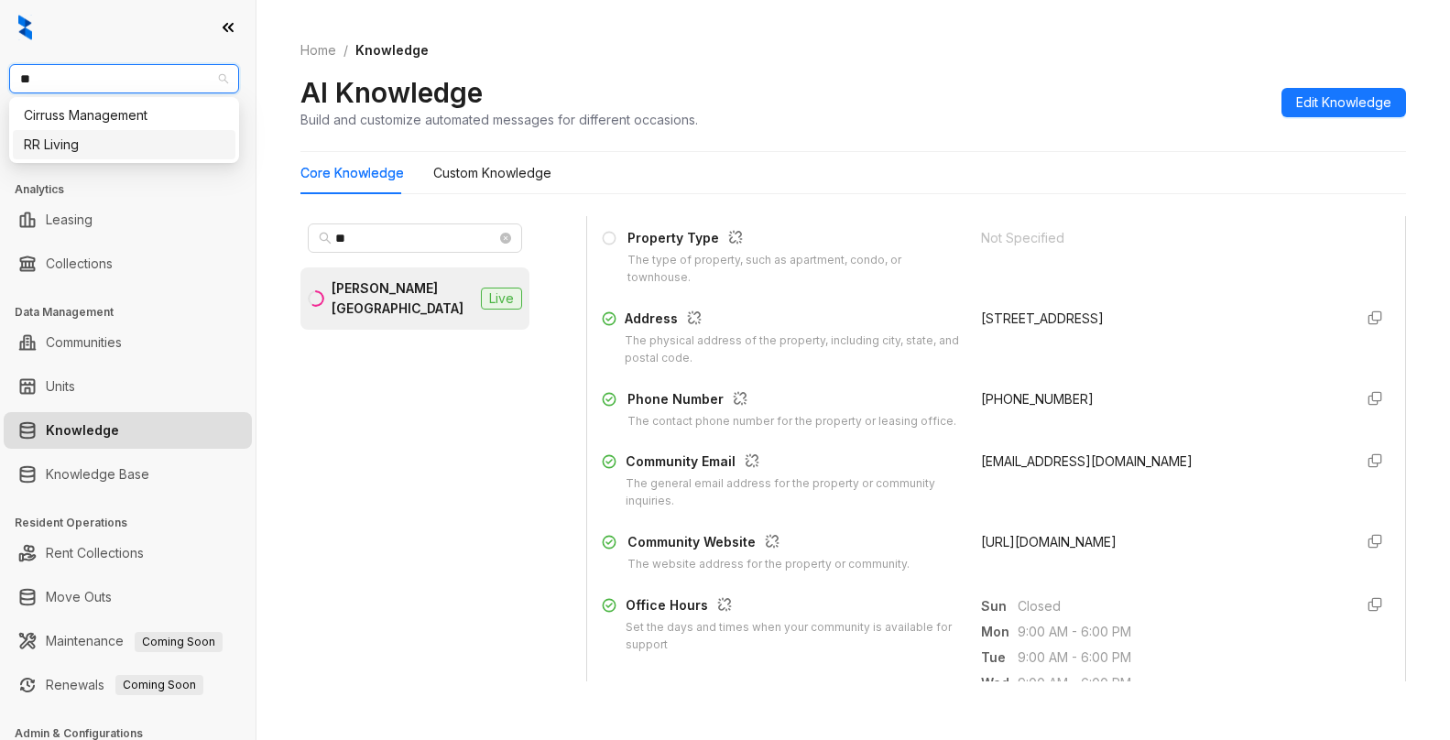
click at [138, 147] on div "RR Living" at bounding box center [124, 145] width 201 height 20
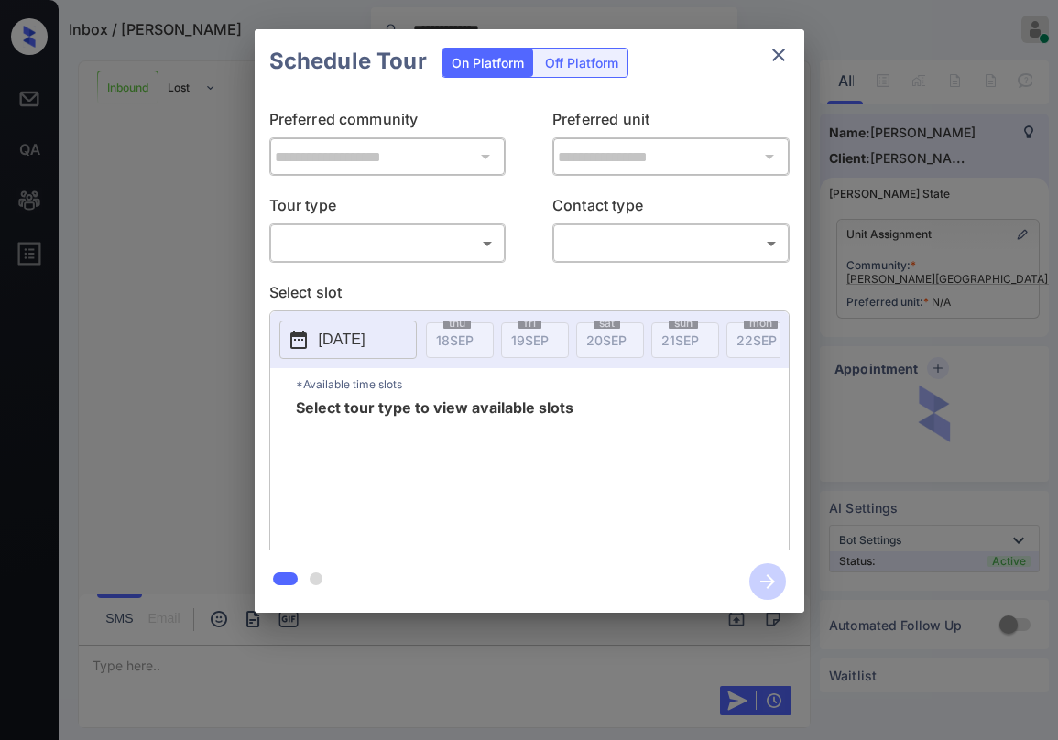
click at [430, 240] on body "**********" at bounding box center [529, 370] width 1058 height 740
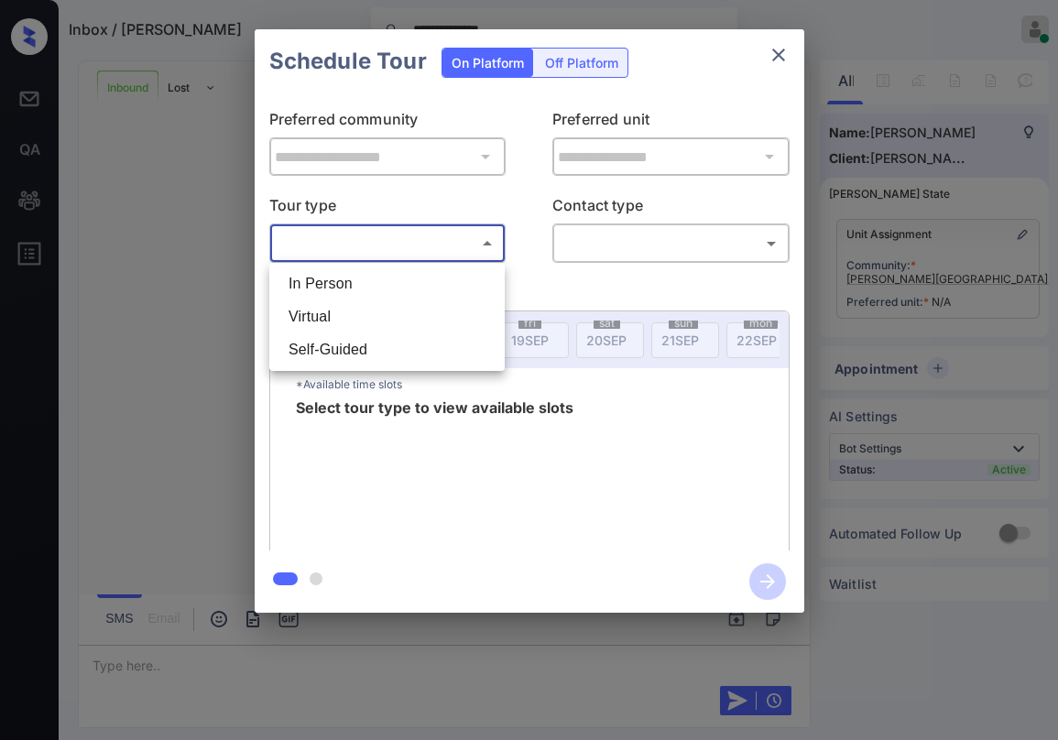
drag, startPoint x: 376, startPoint y: 279, endPoint x: 1043, endPoint y: 211, distance: 671.3
click at [382, 279] on li "In Person" at bounding box center [387, 283] width 226 height 33
type input "********"
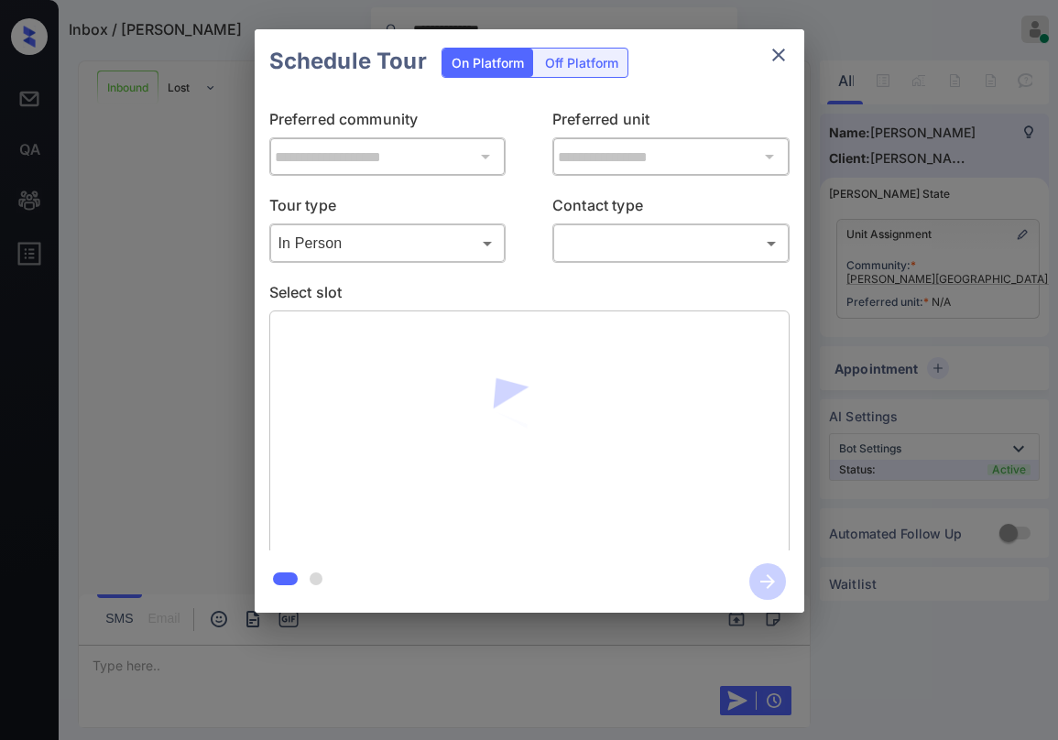
click at [588, 246] on body "**********" at bounding box center [529, 370] width 1058 height 740
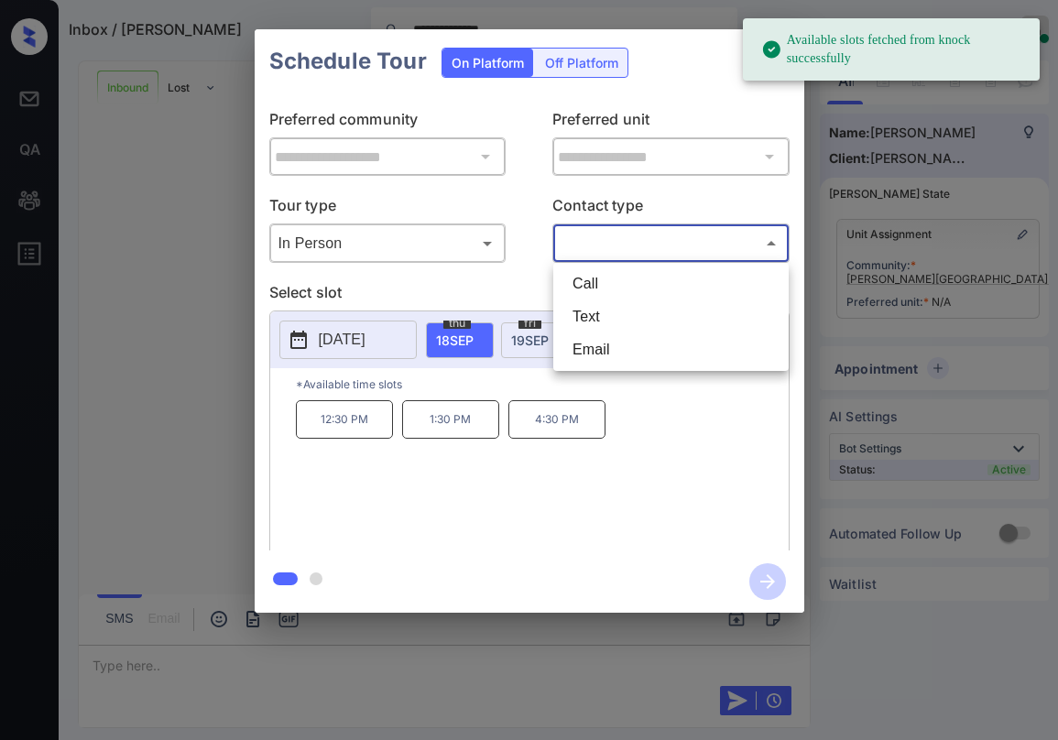
click at [602, 308] on li "Text" at bounding box center [671, 316] width 226 height 33
type input "****"
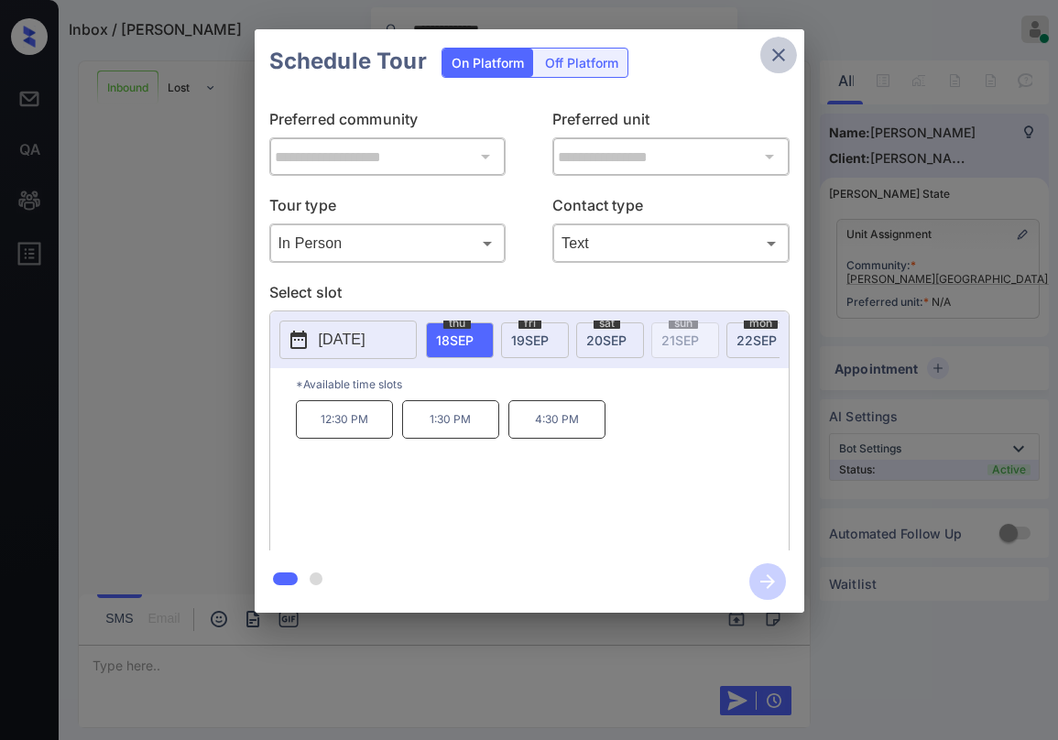
click at [772, 53] on icon "close" at bounding box center [779, 55] width 22 height 22
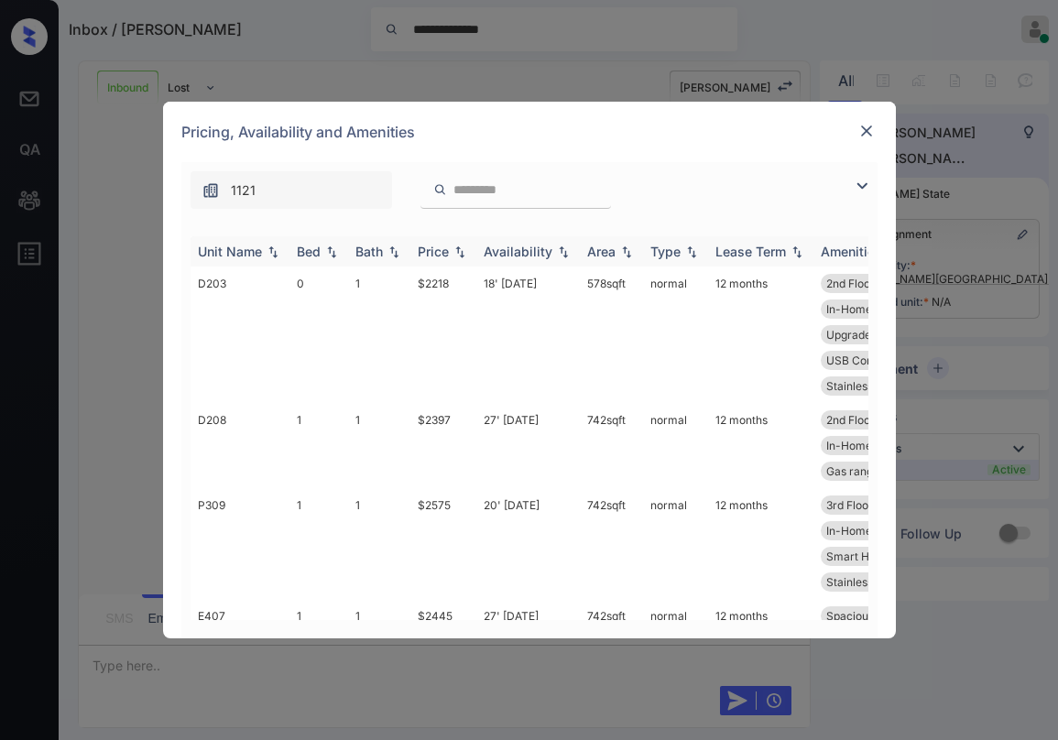
scroll to position [673, 0]
drag, startPoint x: 861, startPoint y: 178, endPoint x: 846, endPoint y: 182, distance: 15.4
click at [858, 178] on img at bounding box center [862, 186] width 22 height 22
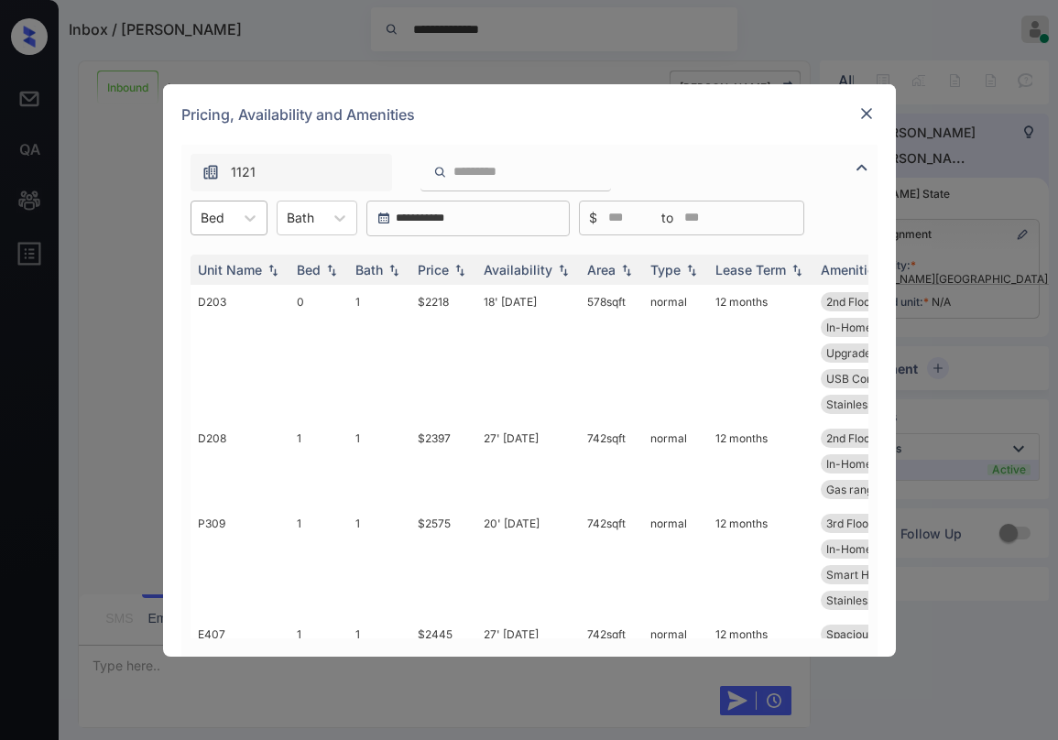
click at [223, 218] on div at bounding box center [213, 217] width 24 height 19
click at [217, 284] on div "1" at bounding box center [229, 295] width 77 height 33
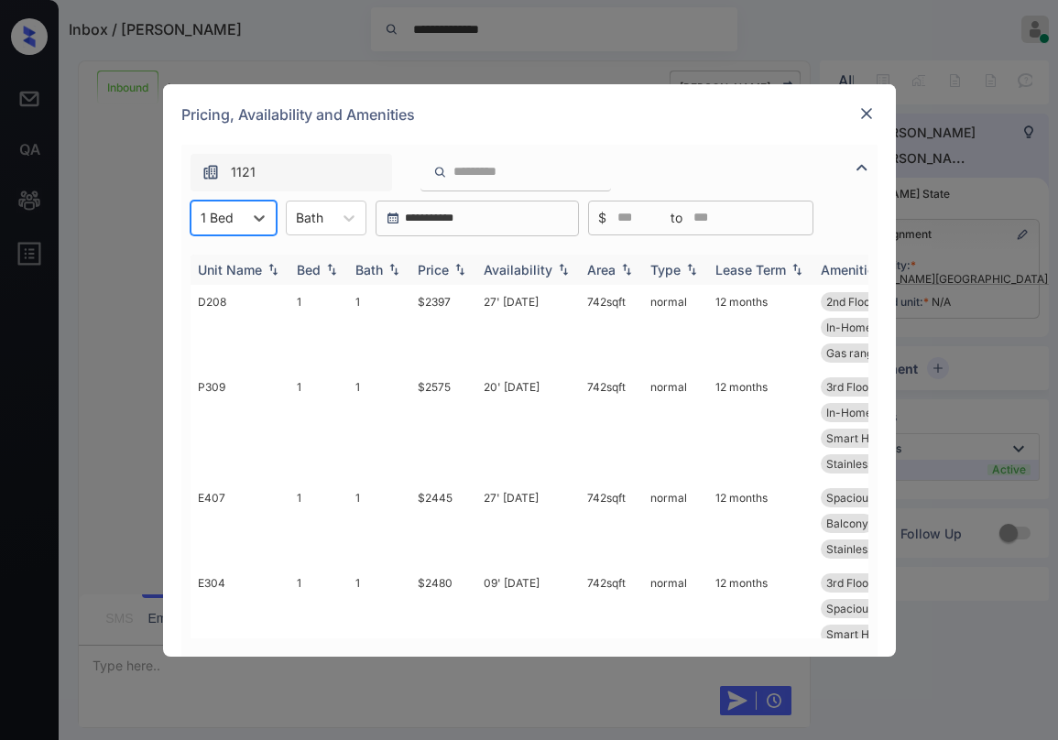
click at [427, 267] on div "Price" at bounding box center [433, 270] width 31 height 16
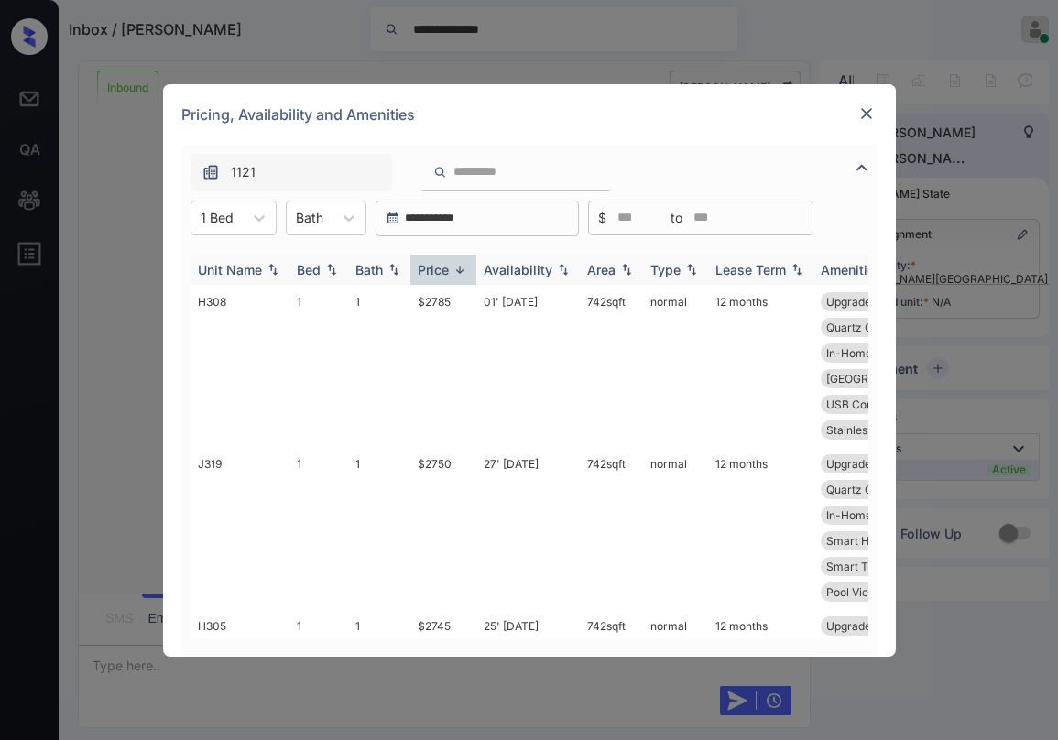
click at [431, 267] on div "Price" at bounding box center [433, 270] width 31 height 16
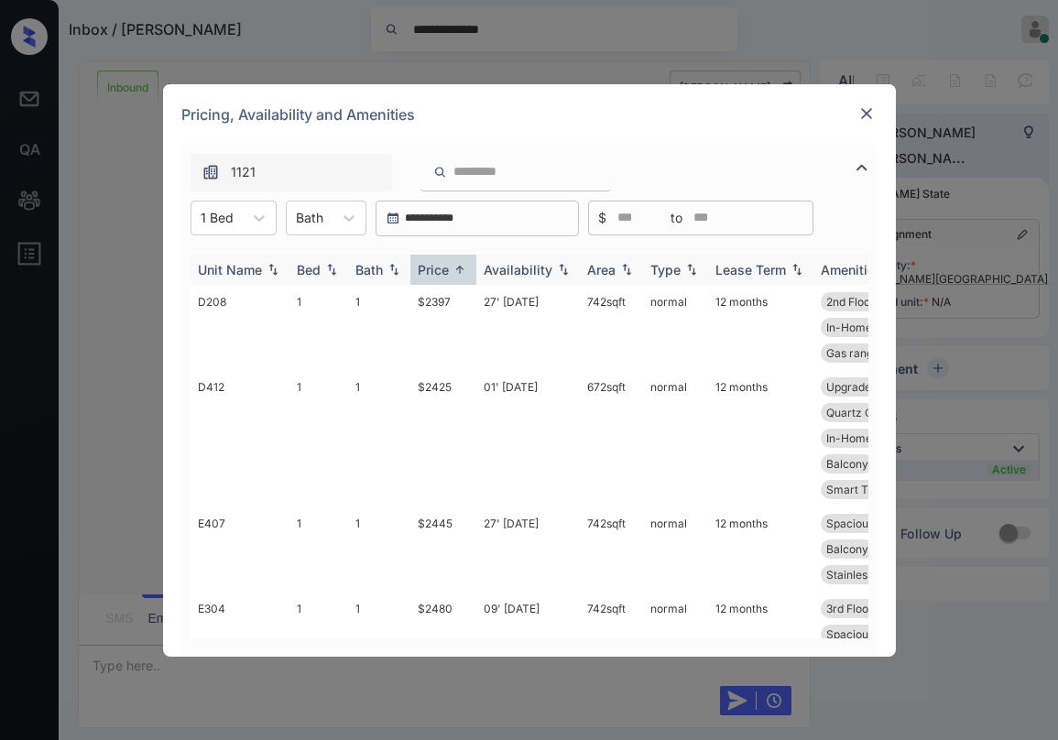
click at [438, 269] on div "Price" at bounding box center [433, 270] width 31 height 16
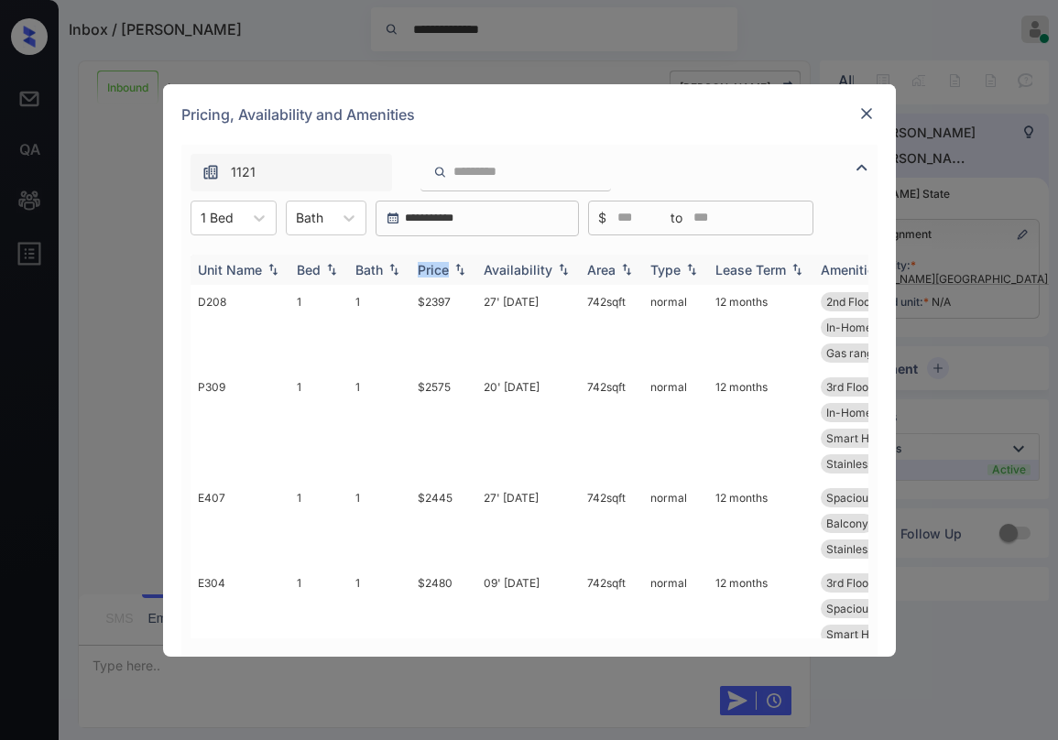
click at [438, 269] on div "Price" at bounding box center [433, 270] width 31 height 16
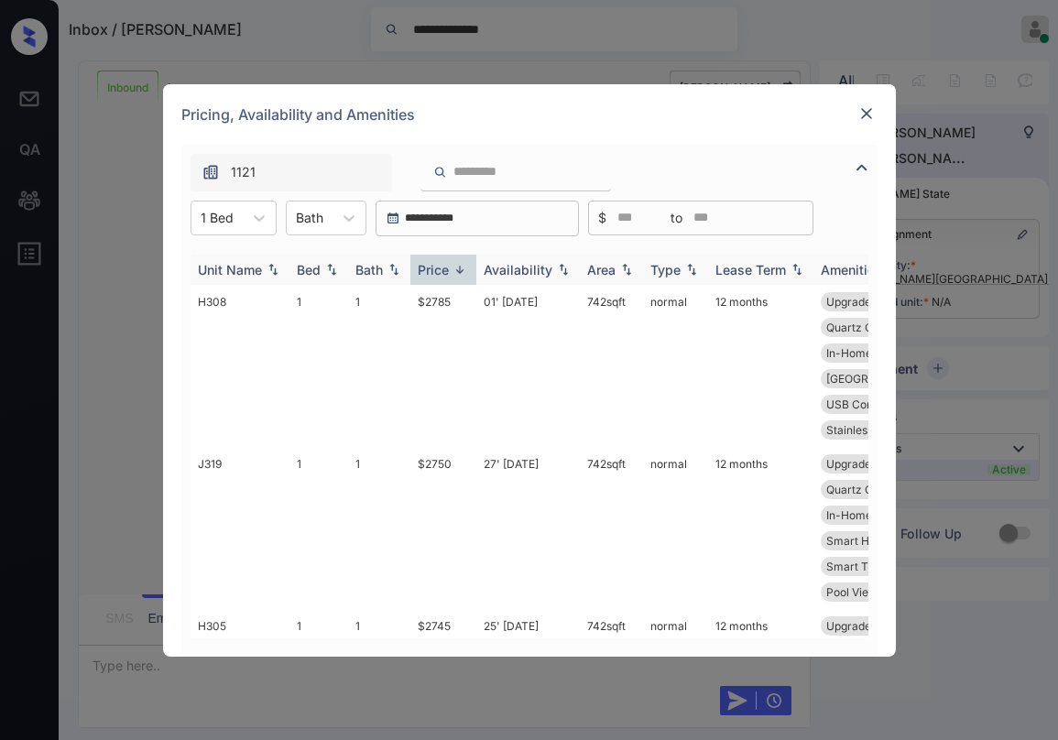
click at [438, 269] on div "Price" at bounding box center [433, 270] width 31 height 16
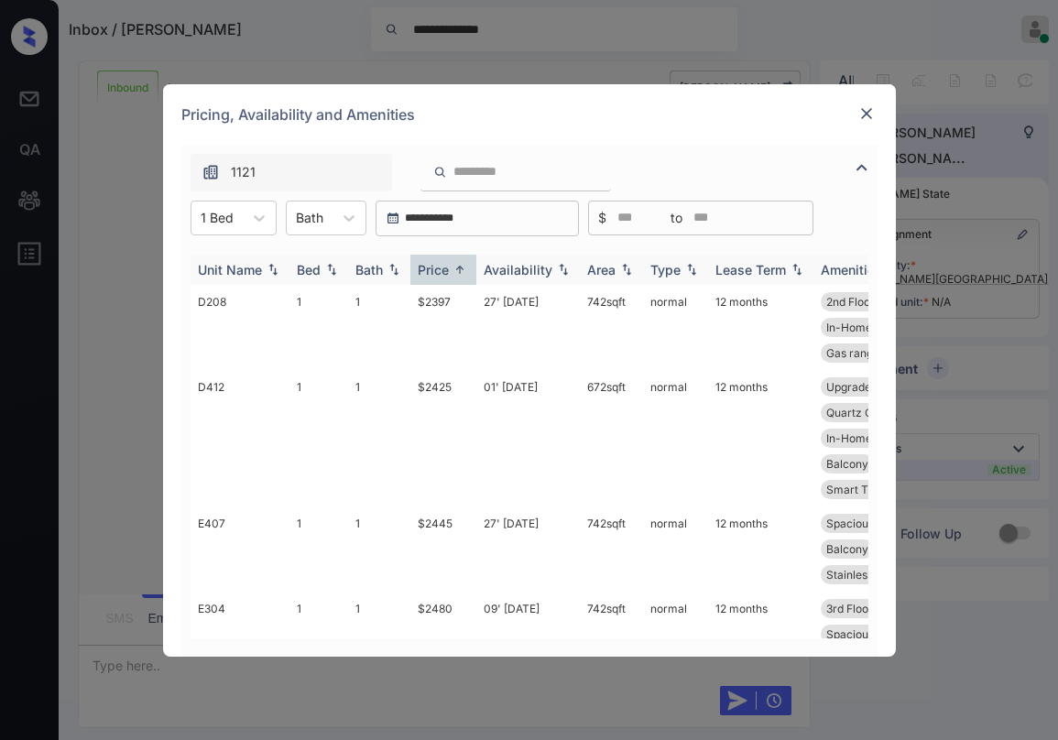
click at [438, 269] on div "Price" at bounding box center [433, 270] width 31 height 16
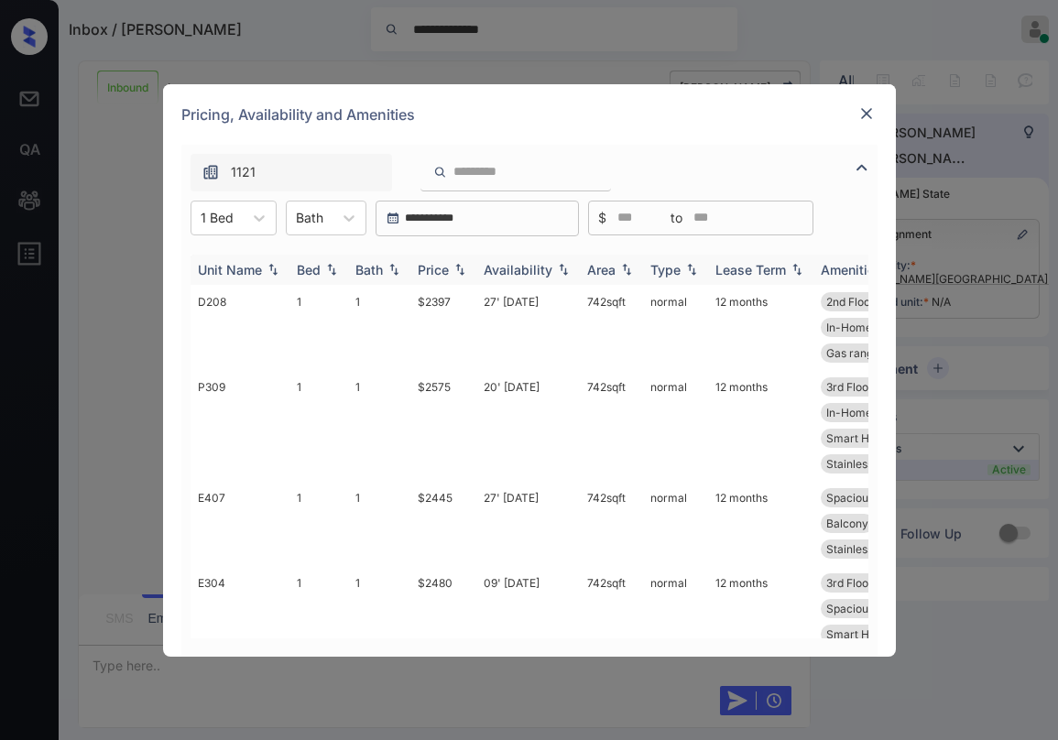
click at [438, 269] on div "Price" at bounding box center [433, 270] width 31 height 16
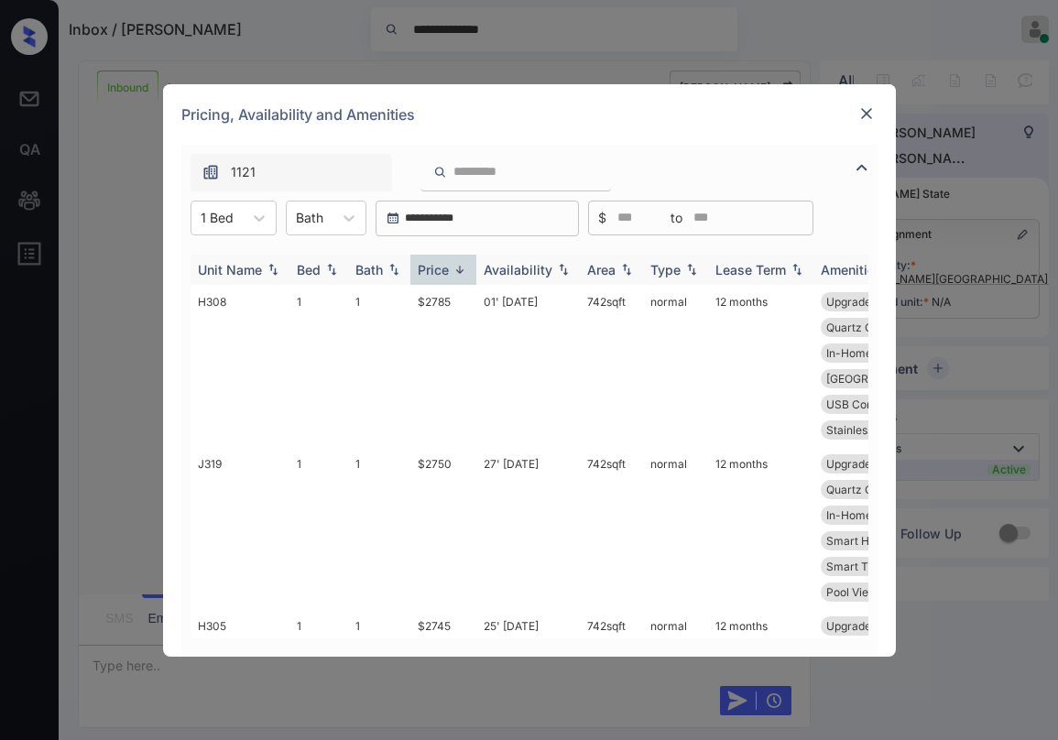
click at [438, 269] on div "Price" at bounding box center [433, 270] width 31 height 16
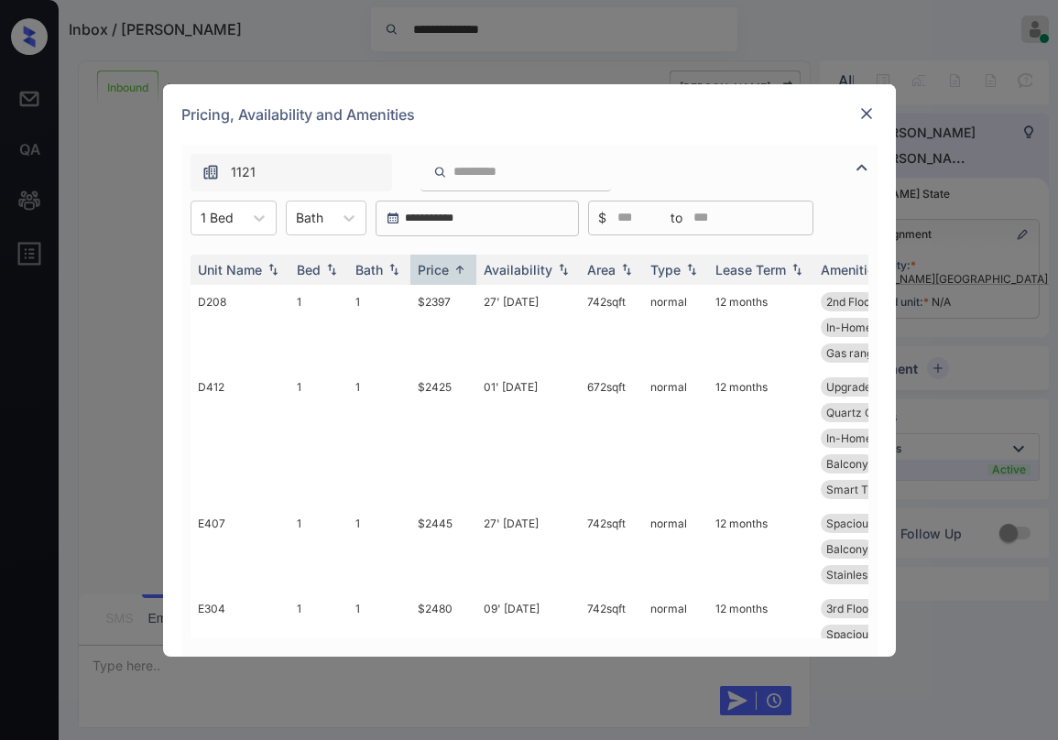
click at [742, 127] on div "Pricing, Availability and Amenities" at bounding box center [529, 114] width 733 height 60
click at [755, 139] on div "Pricing, Availability and Amenities" at bounding box center [529, 114] width 733 height 60
click at [872, 114] on img at bounding box center [866, 113] width 18 height 18
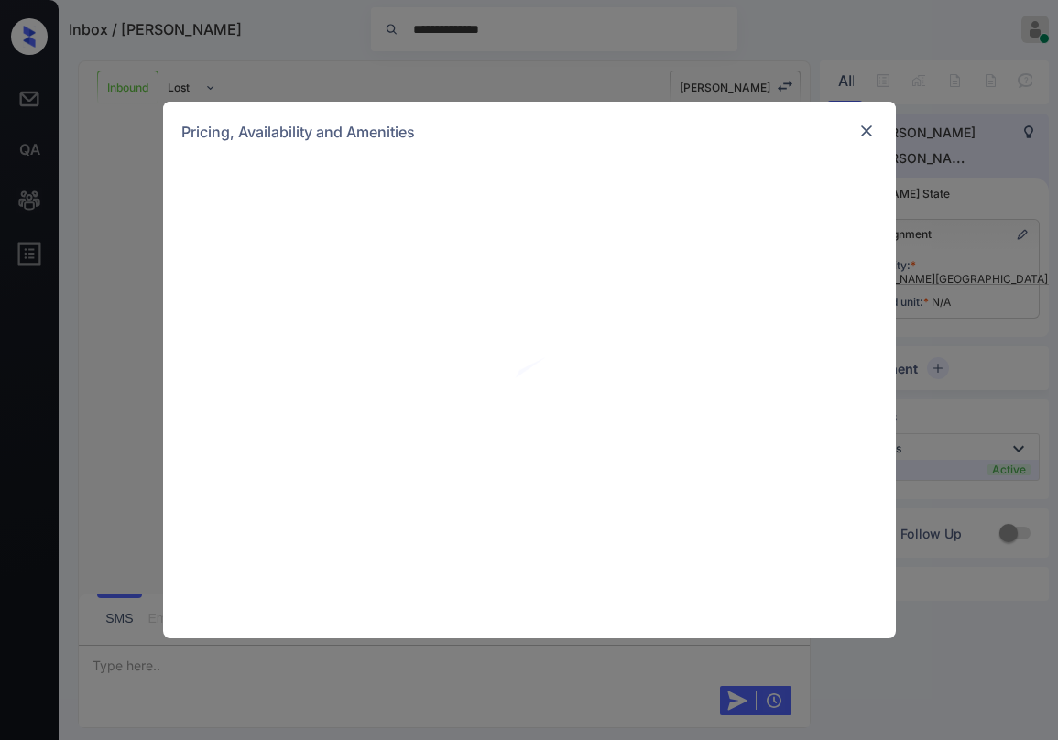
scroll to position [673, 0]
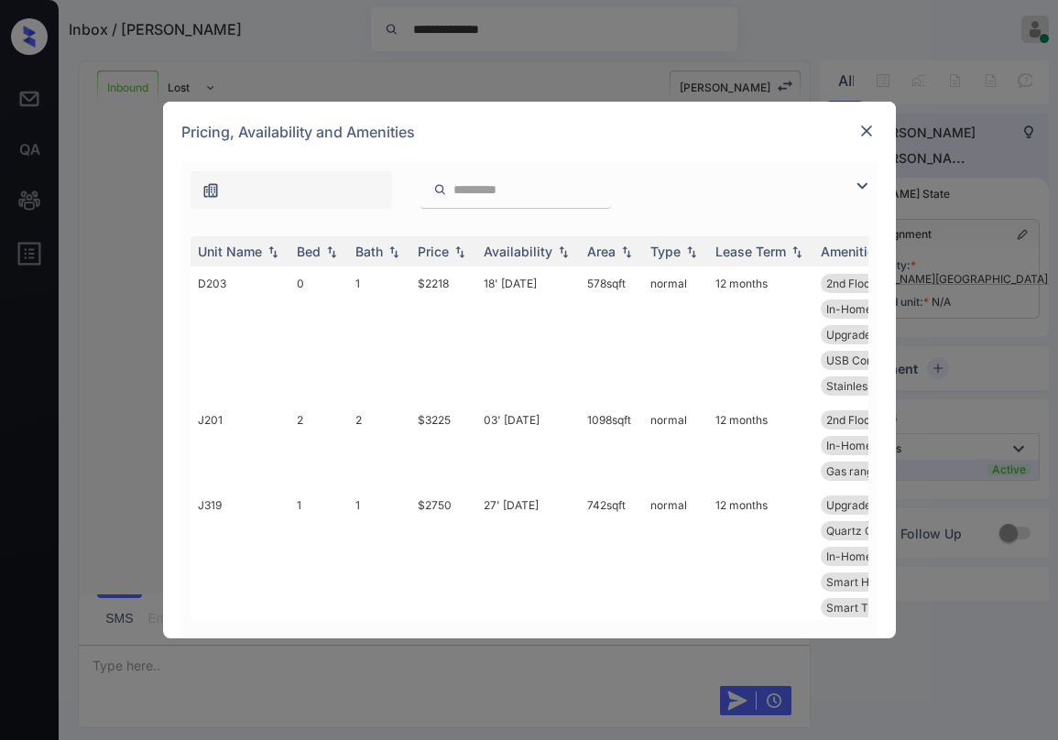
click at [860, 185] on img at bounding box center [862, 186] width 22 height 22
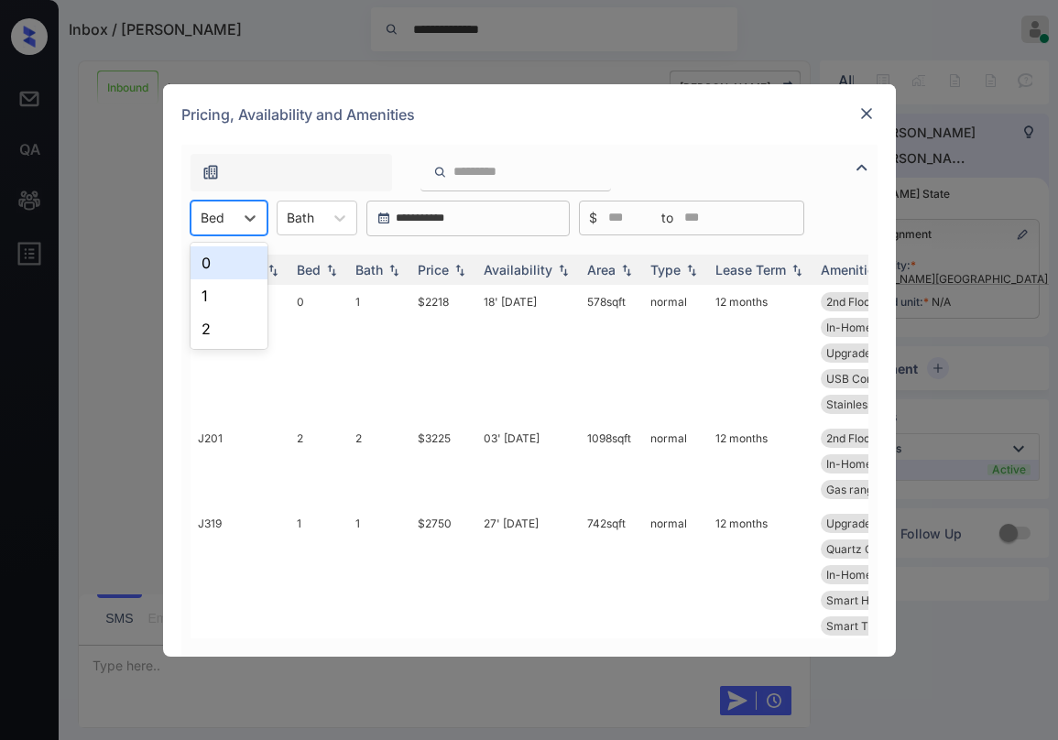
click at [221, 214] on div at bounding box center [213, 217] width 24 height 19
click at [218, 293] on div "1" at bounding box center [229, 295] width 77 height 33
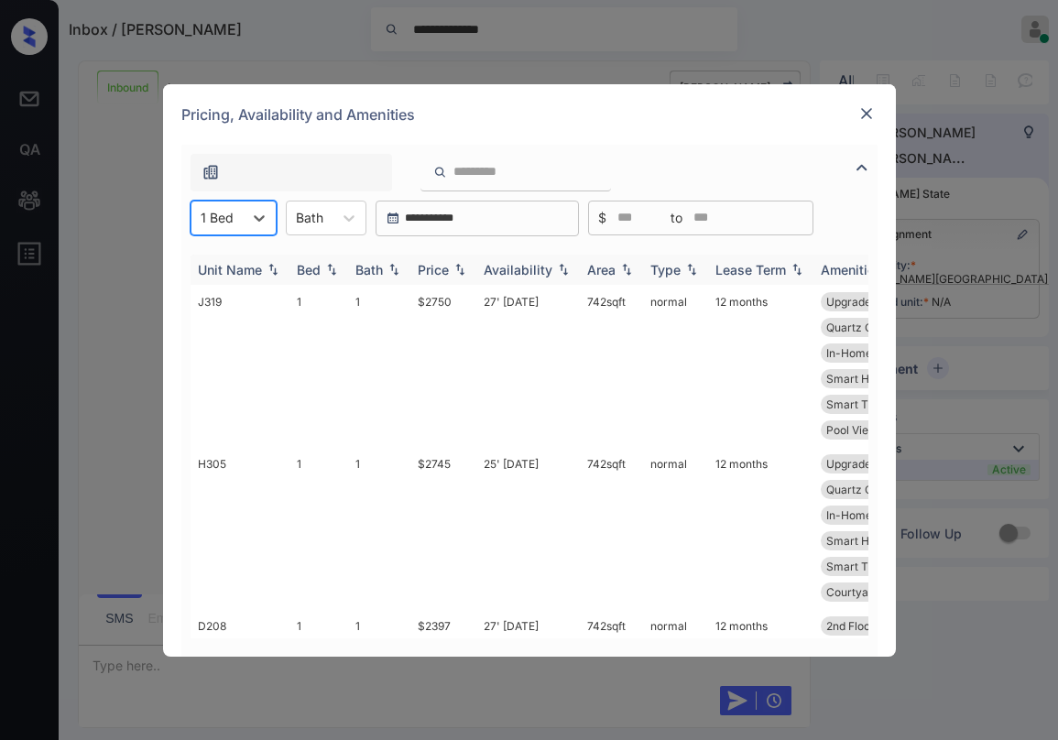
click at [438, 267] on div "Price" at bounding box center [433, 270] width 31 height 16
click at [439, 267] on div "Price" at bounding box center [433, 270] width 31 height 16
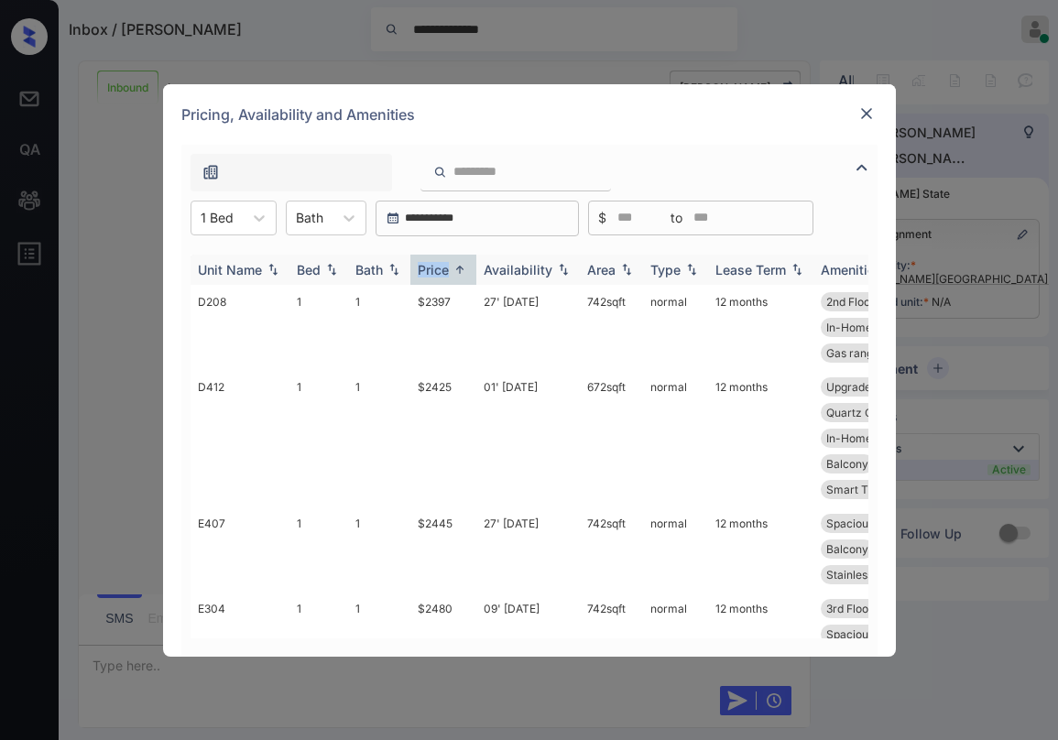
click at [441, 267] on div "Price" at bounding box center [433, 270] width 31 height 16
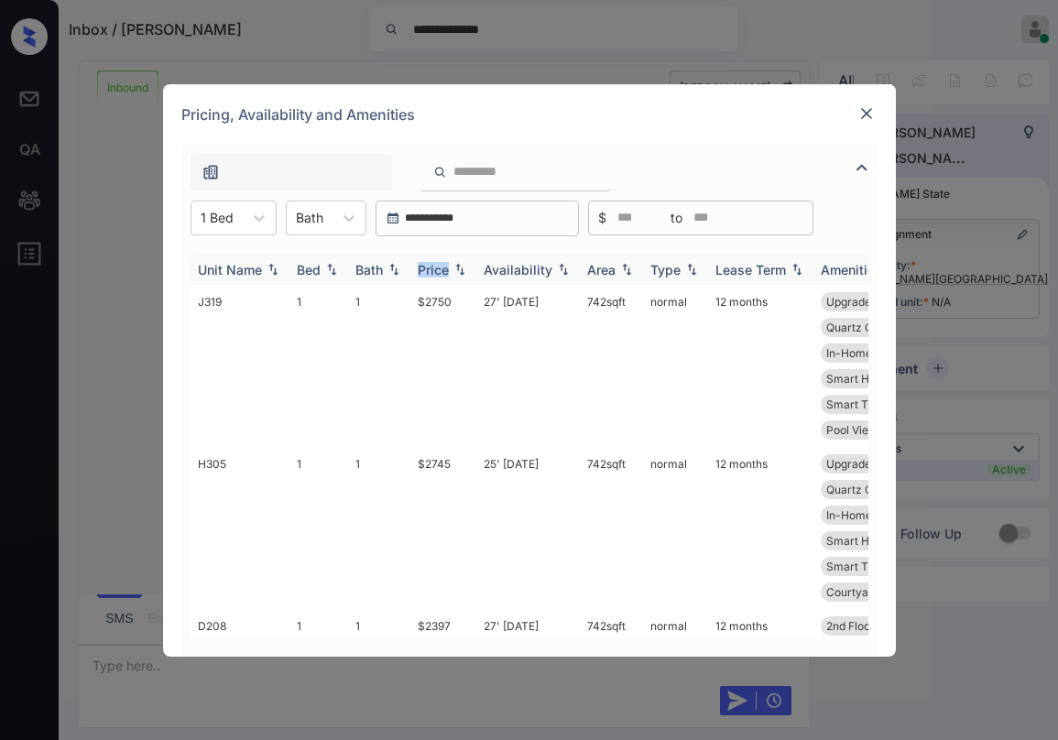
click at [441, 267] on div "Price" at bounding box center [433, 270] width 31 height 16
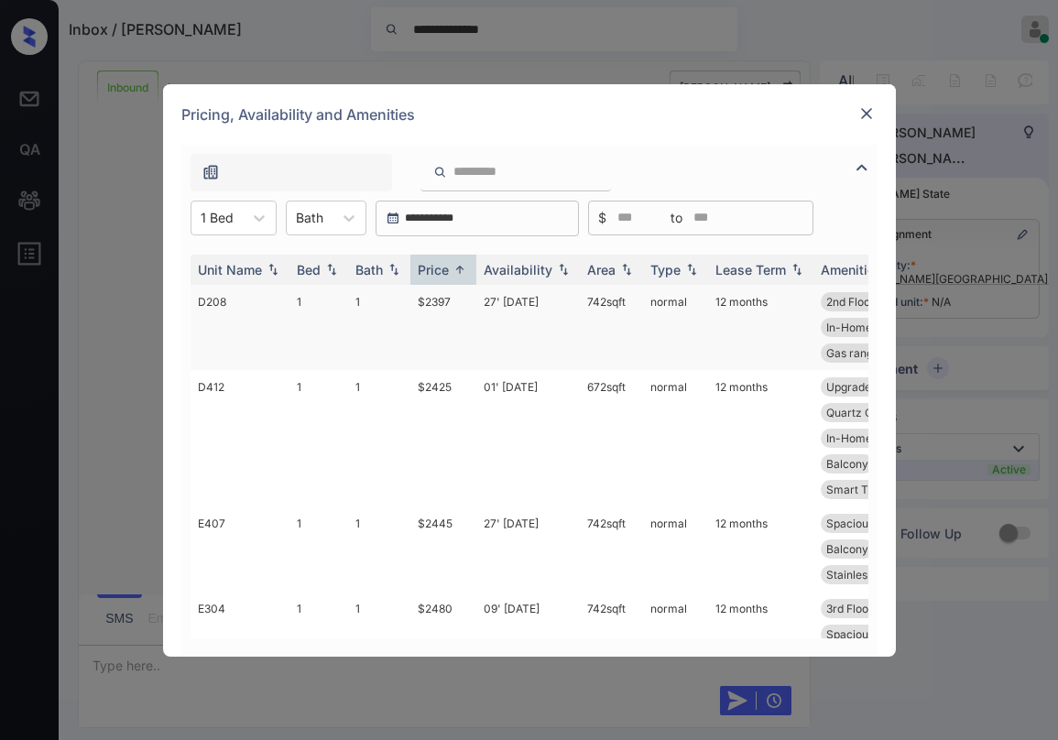
click at [432, 301] on td "$2397" at bounding box center [443, 327] width 66 height 85
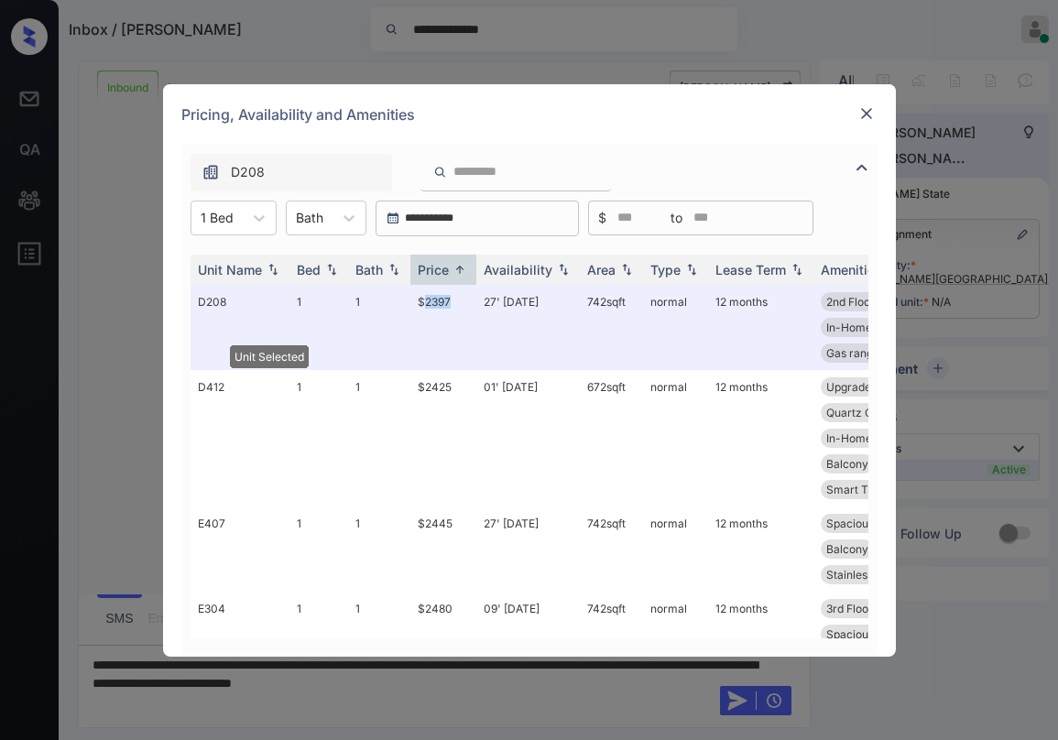
click at [860, 119] on img at bounding box center [866, 113] width 18 height 18
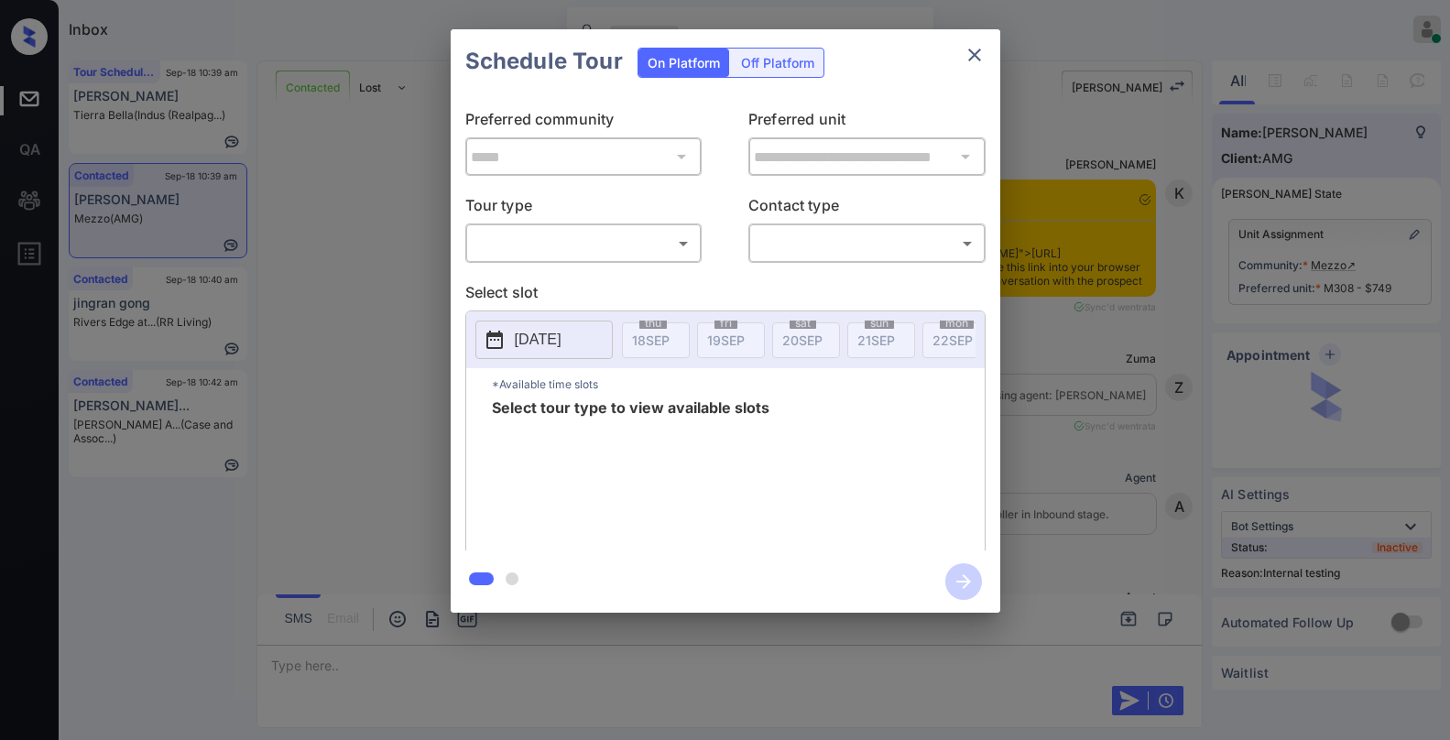
scroll to position [4447, 0]
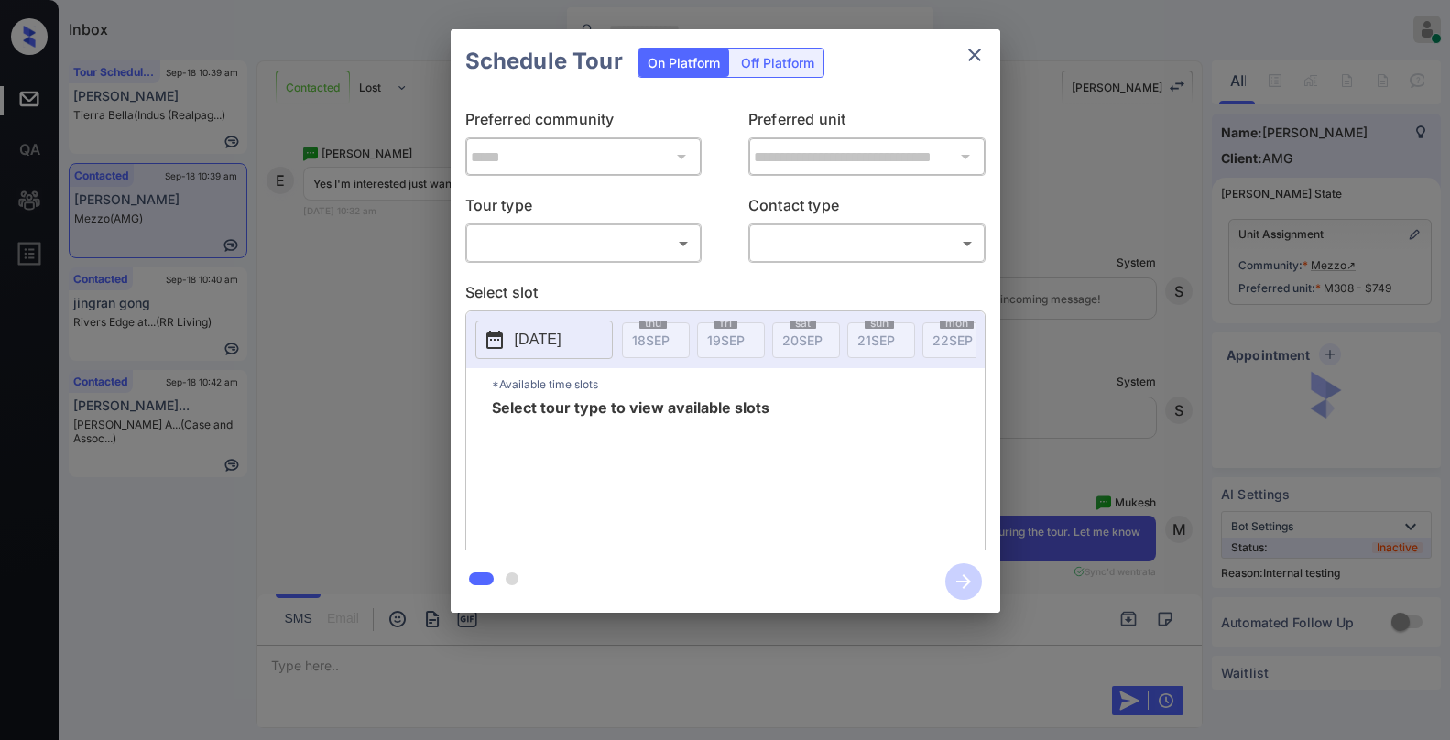
click at [625, 250] on body "Inbox [PERSON_NAME] Online Set yourself offline Set yourself on break Profile S…" at bounding box center [725, 370] width 1450 height 740
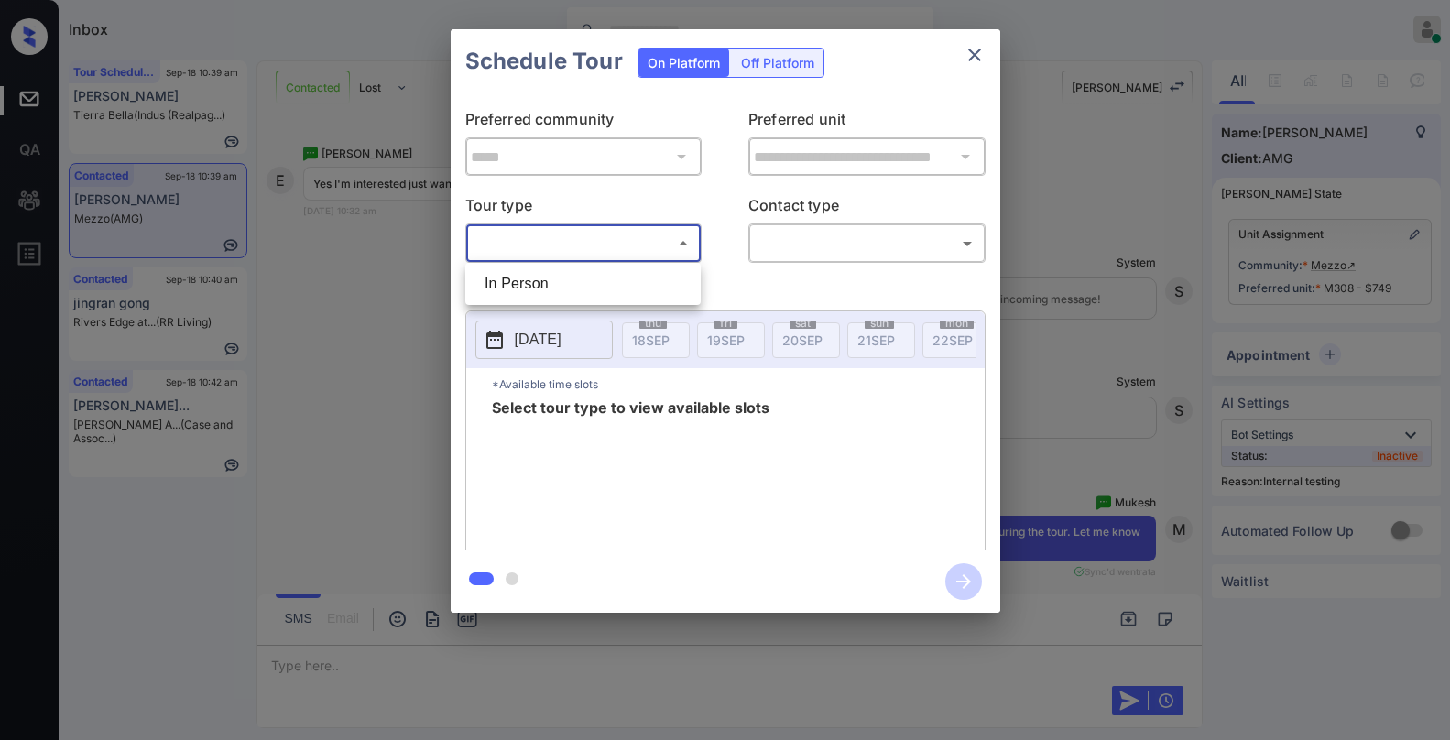
click at [572, 288] on li "In Person" at bounding box center [583, 283] width 226 height 33
type input "********"
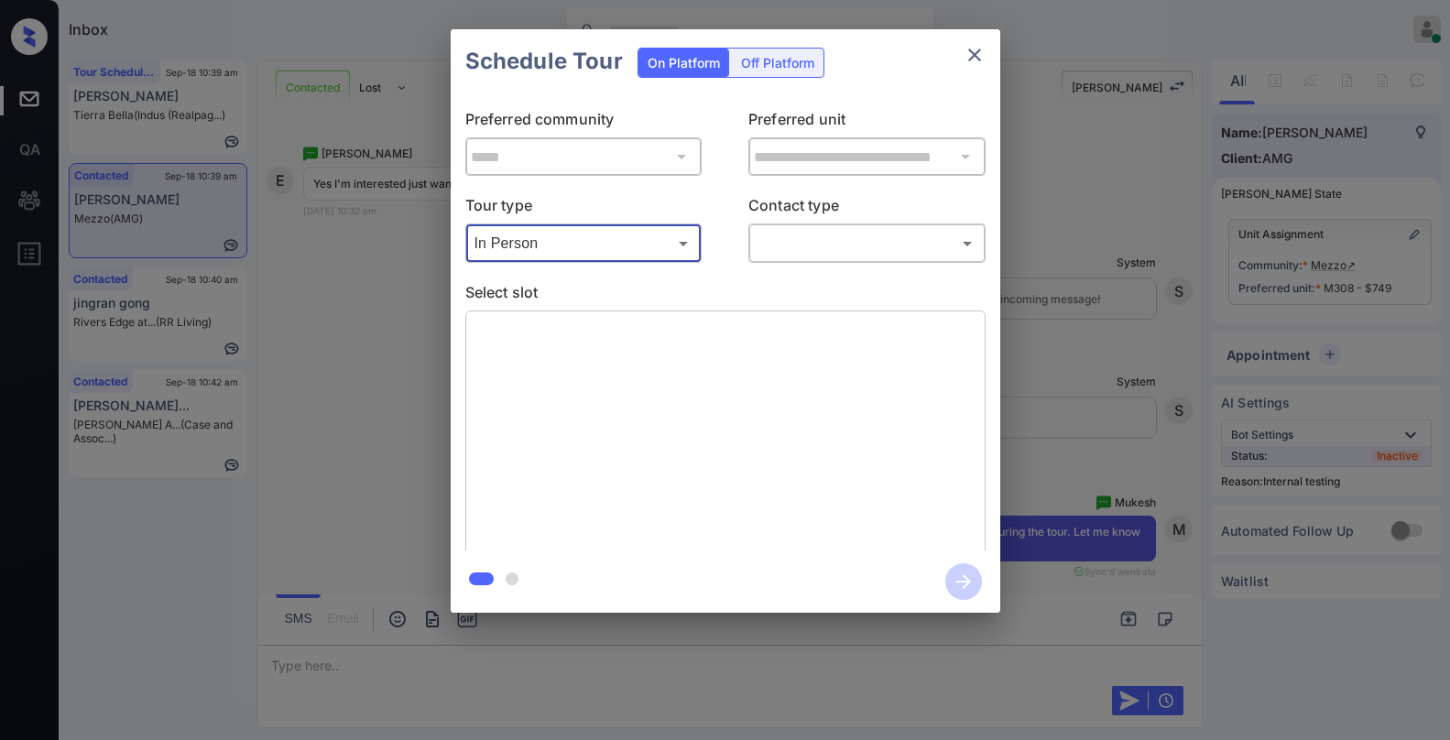
click at [796, 254] on body "Inbox [PERSON_NAME] Online Set yourself offline Set yourself on break Profile S…" at bounding box center [725, 370] width 1450 height 740
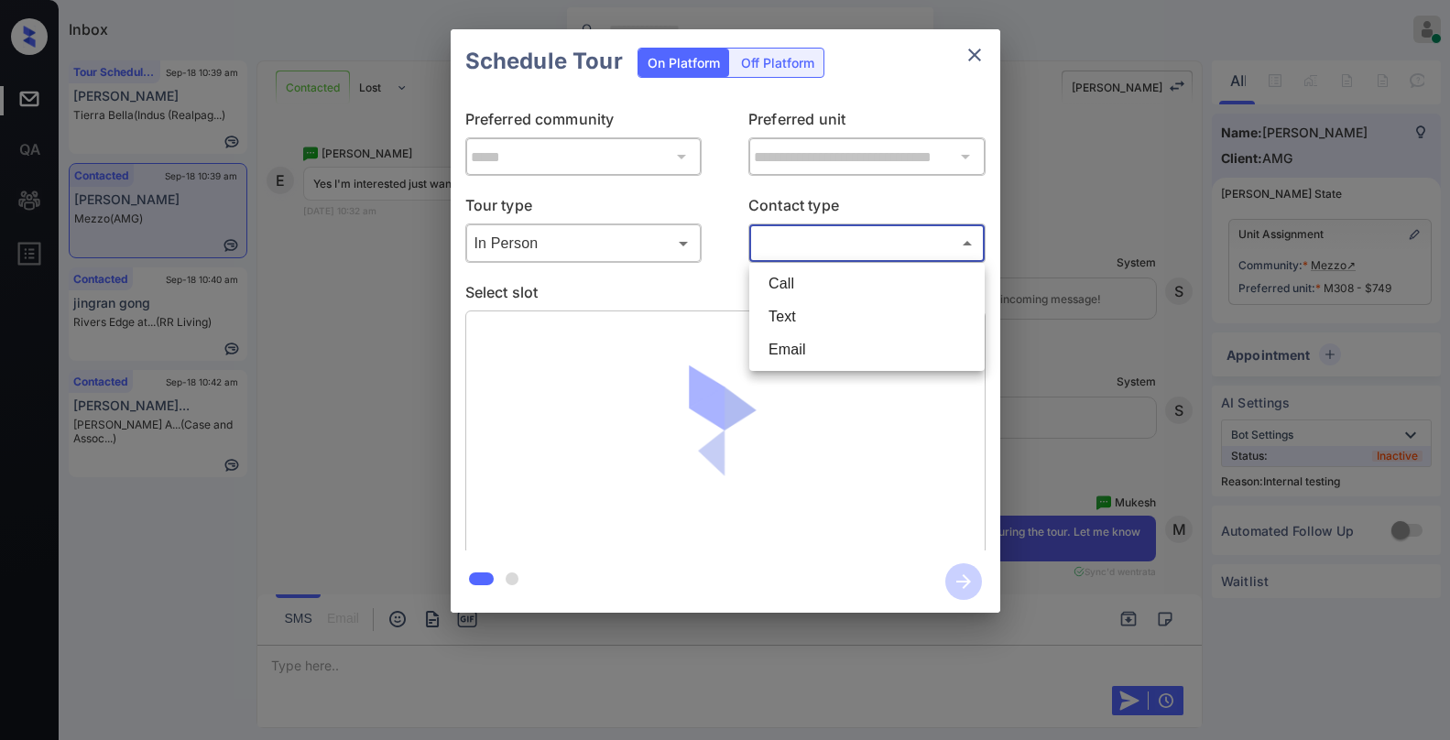
click at [805, 311] on li "Text" at bounding box center [867, 316] width 226 height 33
type input "****"
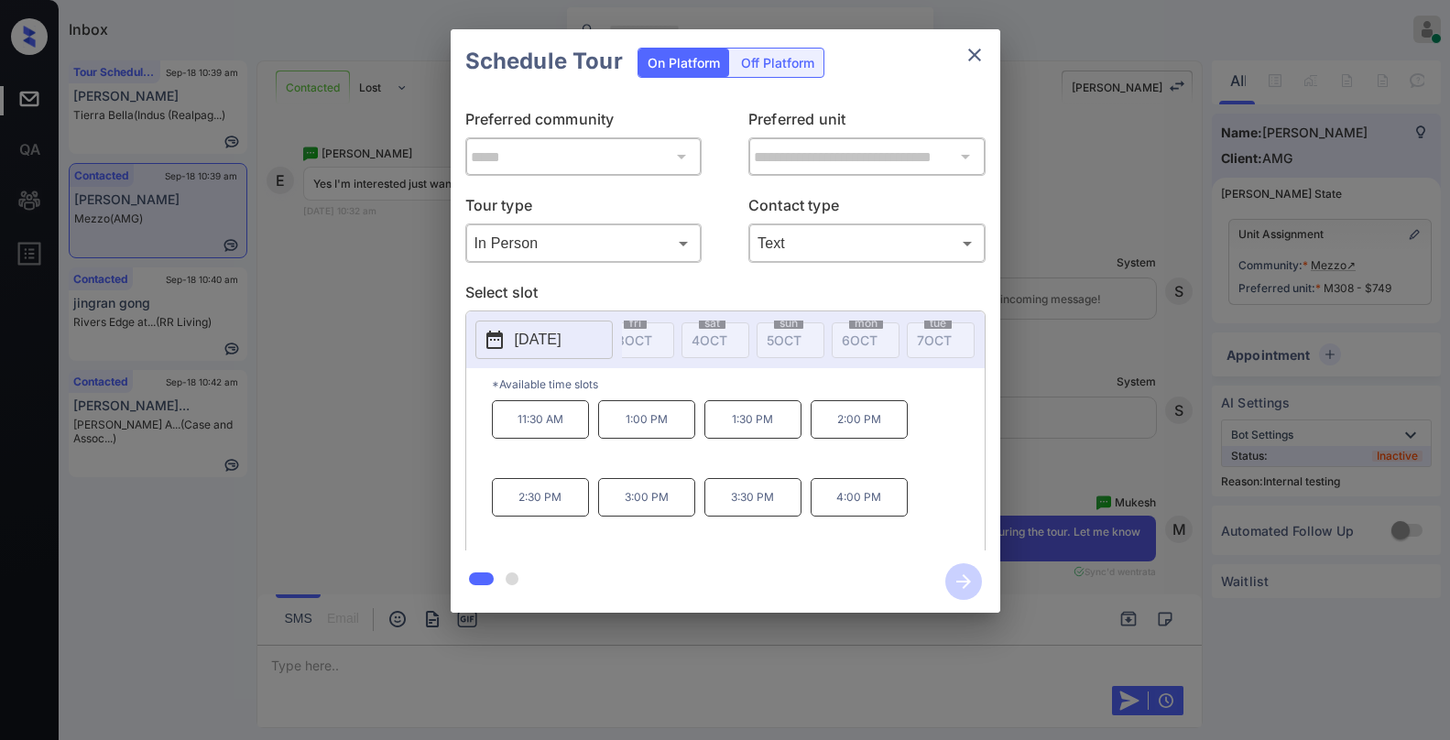
scroll to position [0, 1170]
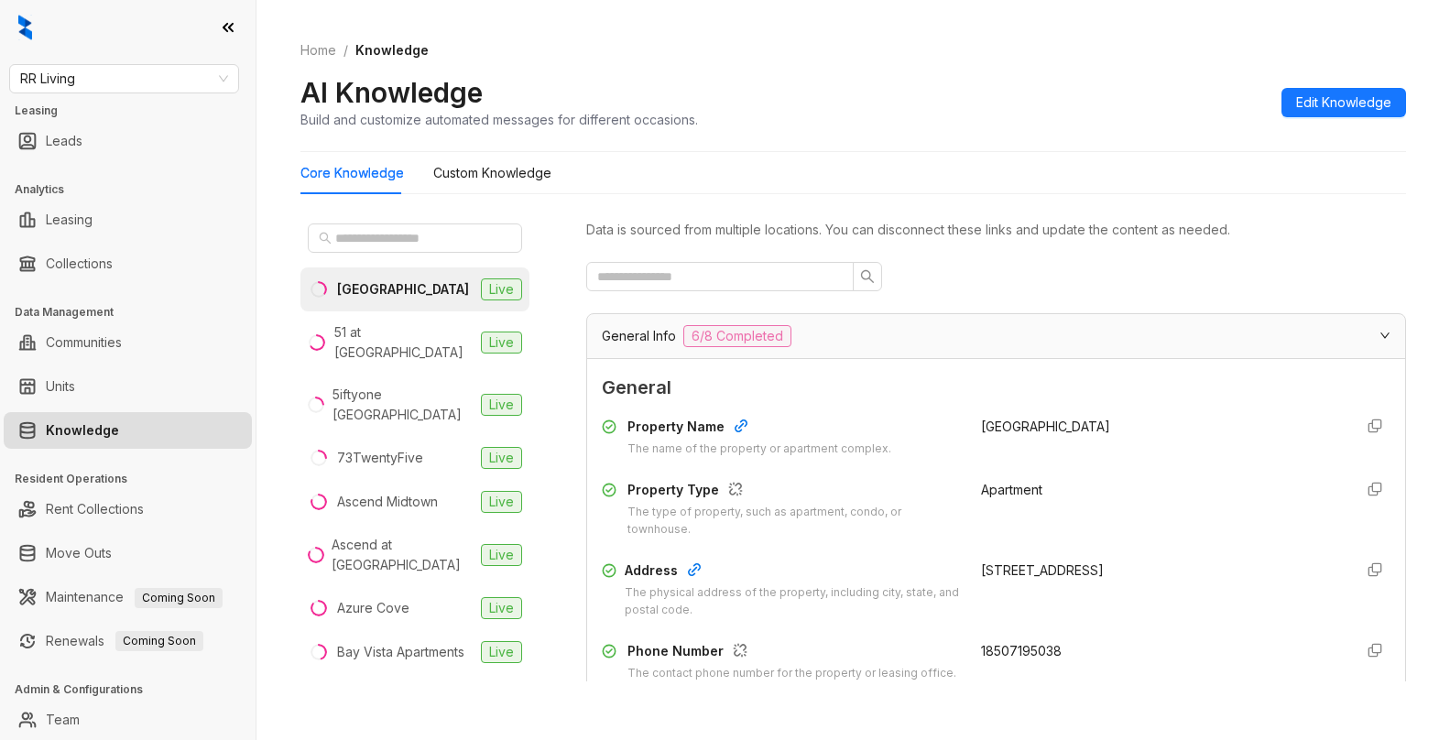
scroll to position [275, 0]
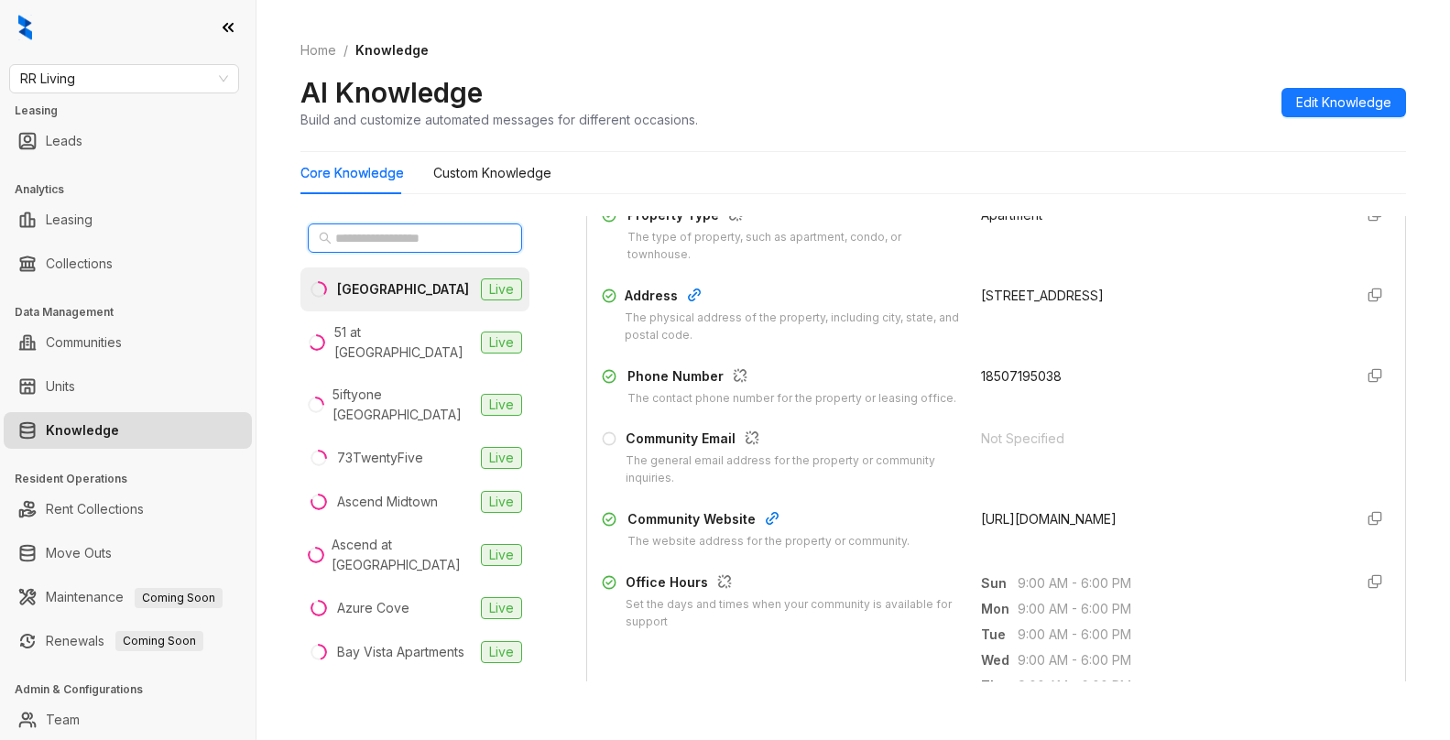
click at [424, 236] on input "text" at bounding box center [415, 238] width 161 height 20
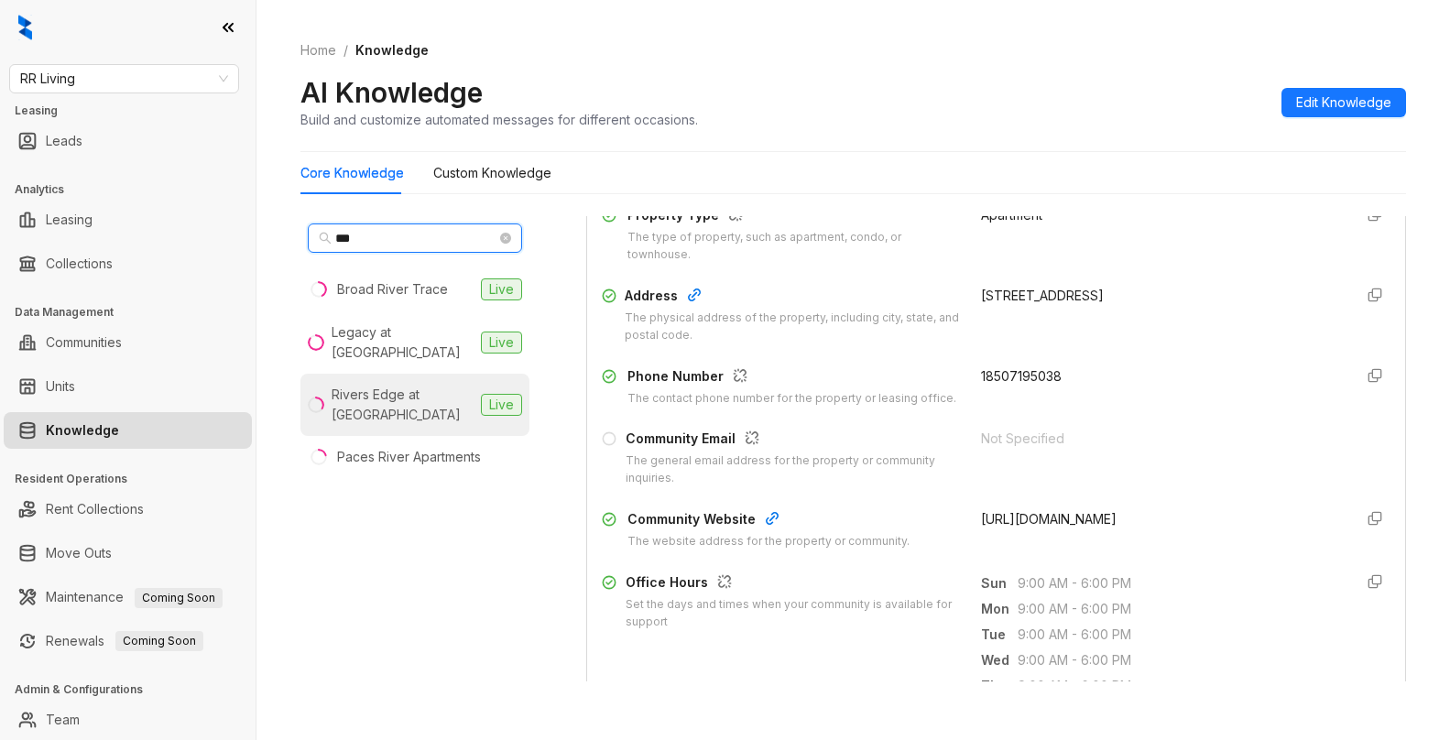
type input "***"
click at [409, 397] on div "Rivers Edge at [GEOGRAPHIC_DATA]" at bounding box center [403, 405] width 142 height 40
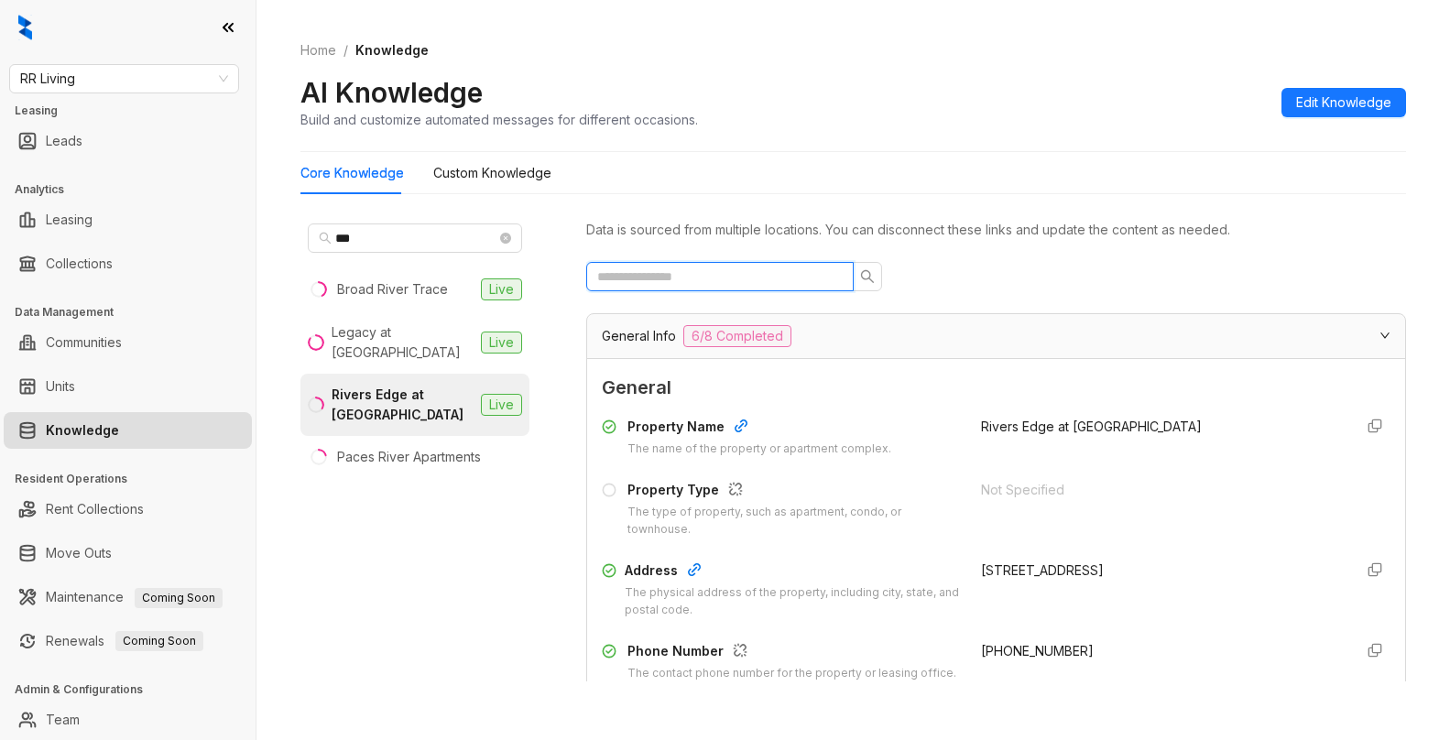
click at [734, 270] on input "text" at bounding box center [712, 277] width 231 height 20
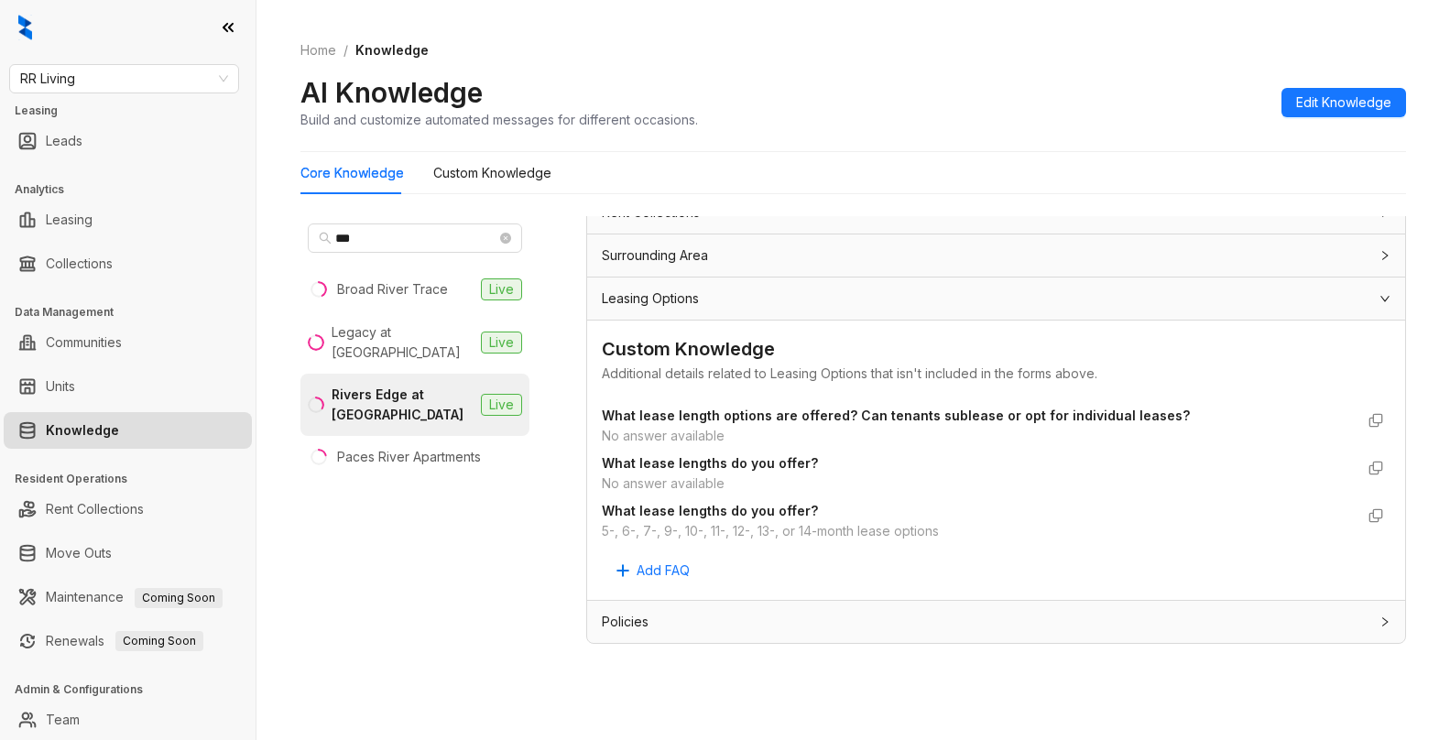
scroll to position [58, 0]
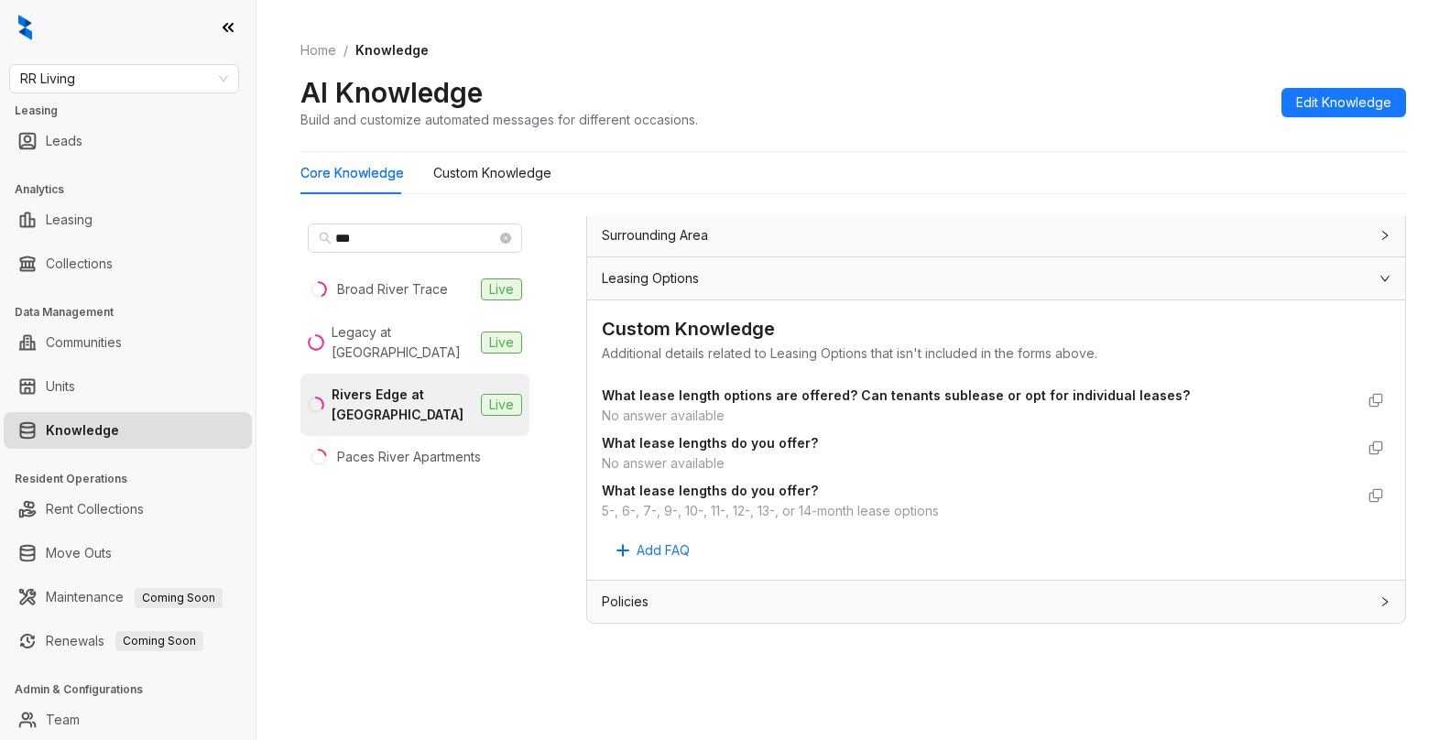
type input "**********"
drag, startPoint x: 601, startPoint y: 513, endPoint x: 971, endPoint y: 520, distance: 370.1
click at [971, 520] on div "Custom Knowledge Additional details related to Leasing Options that isn't inclu…" at bounding box center [996, 439] width 818 height 279
copy div "5-, 6-, 7-, 9-, 10-, 11-, 12-, 13-, or 14-month lease options"
click at [180, 68] on span "RR Living" at bounding box center [124, 78] width 208 height 27
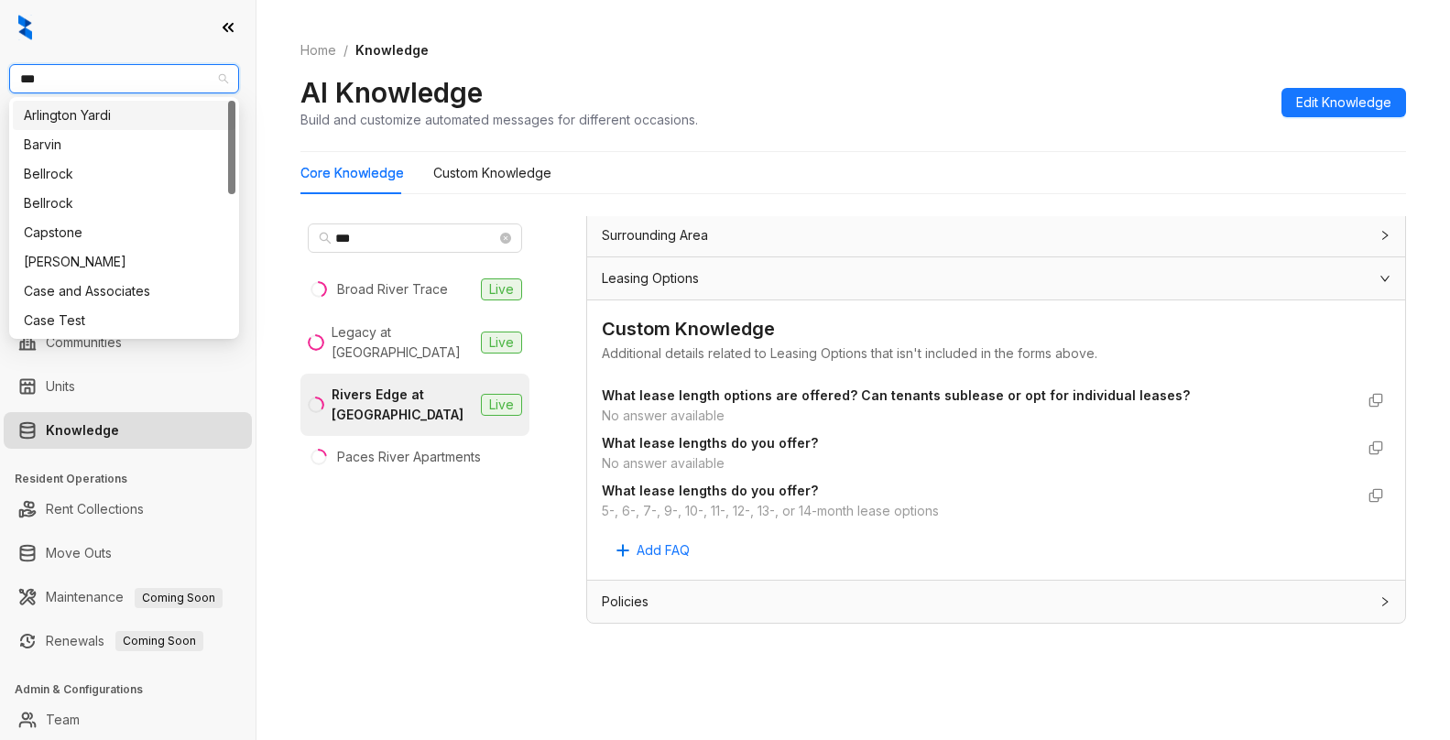
type input "****"
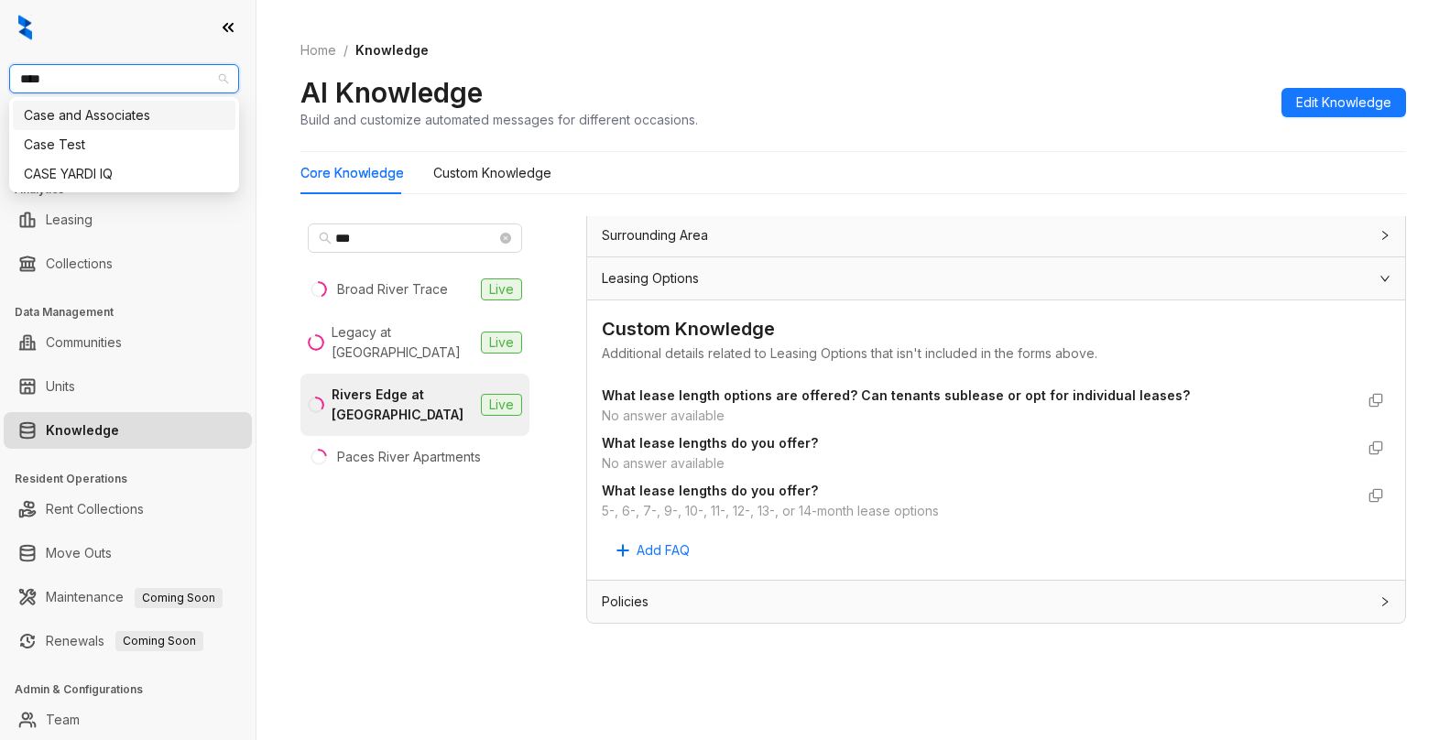
click at [129, 111] on div "Case and Associates" at bounding box center [124, 115] width 201 height 20
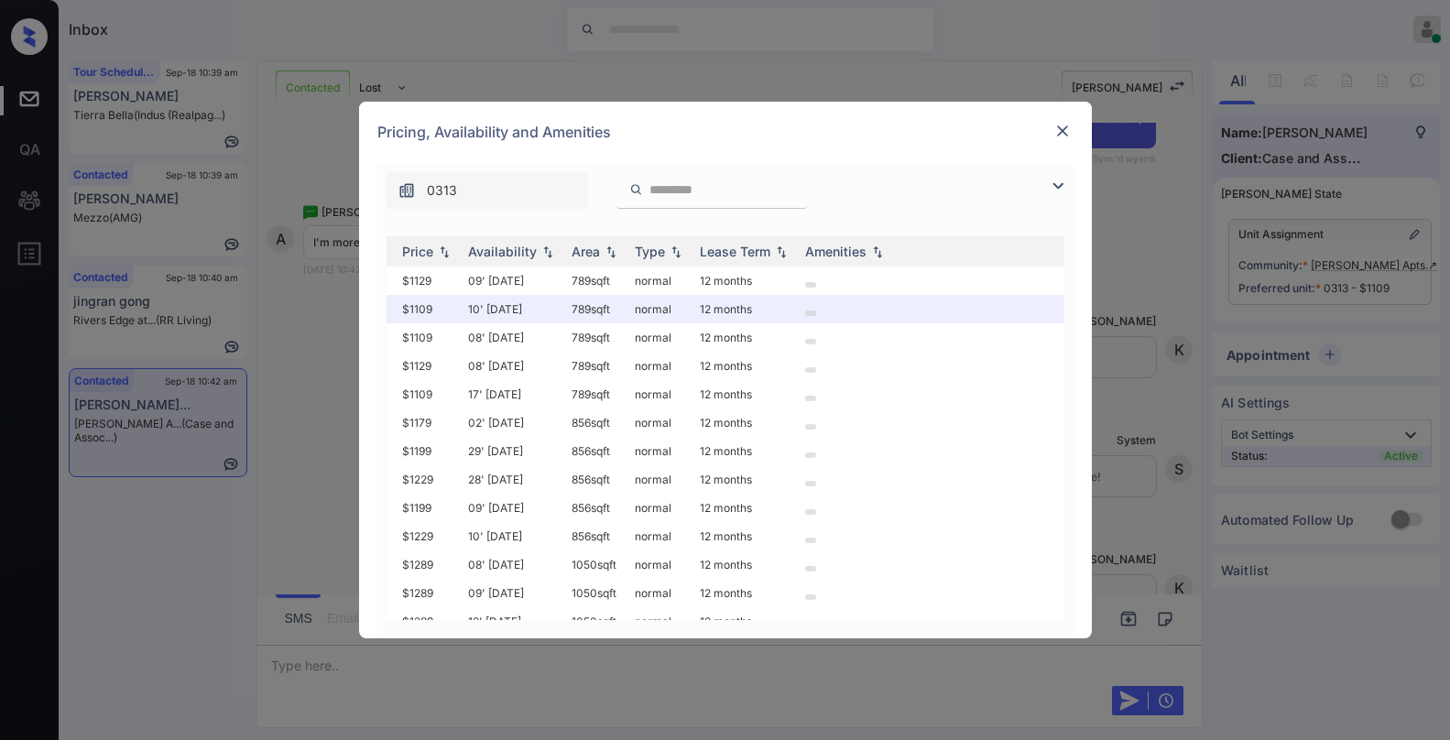
scroll to position [0, 292]
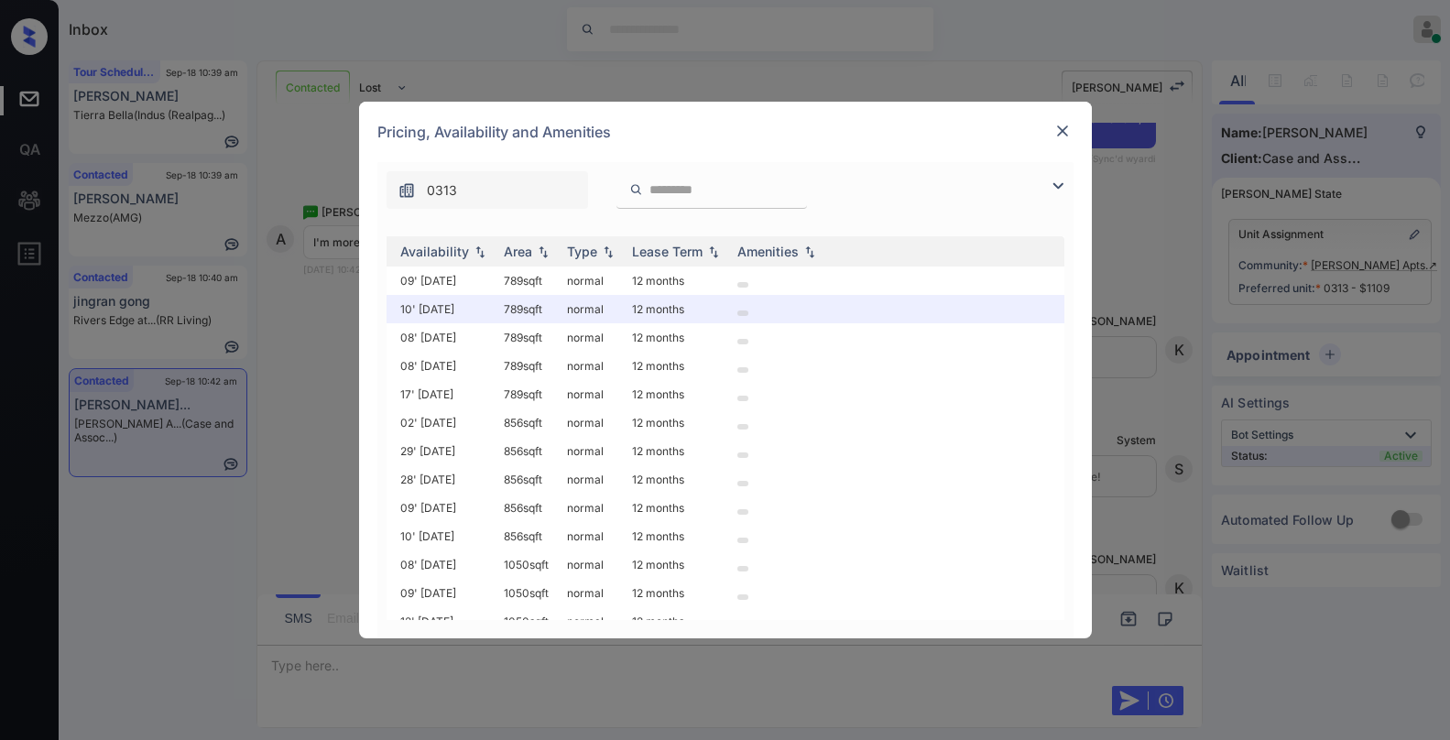
click at [1062, 127] on img at bounding box center [1062, 131] width 18 height 18
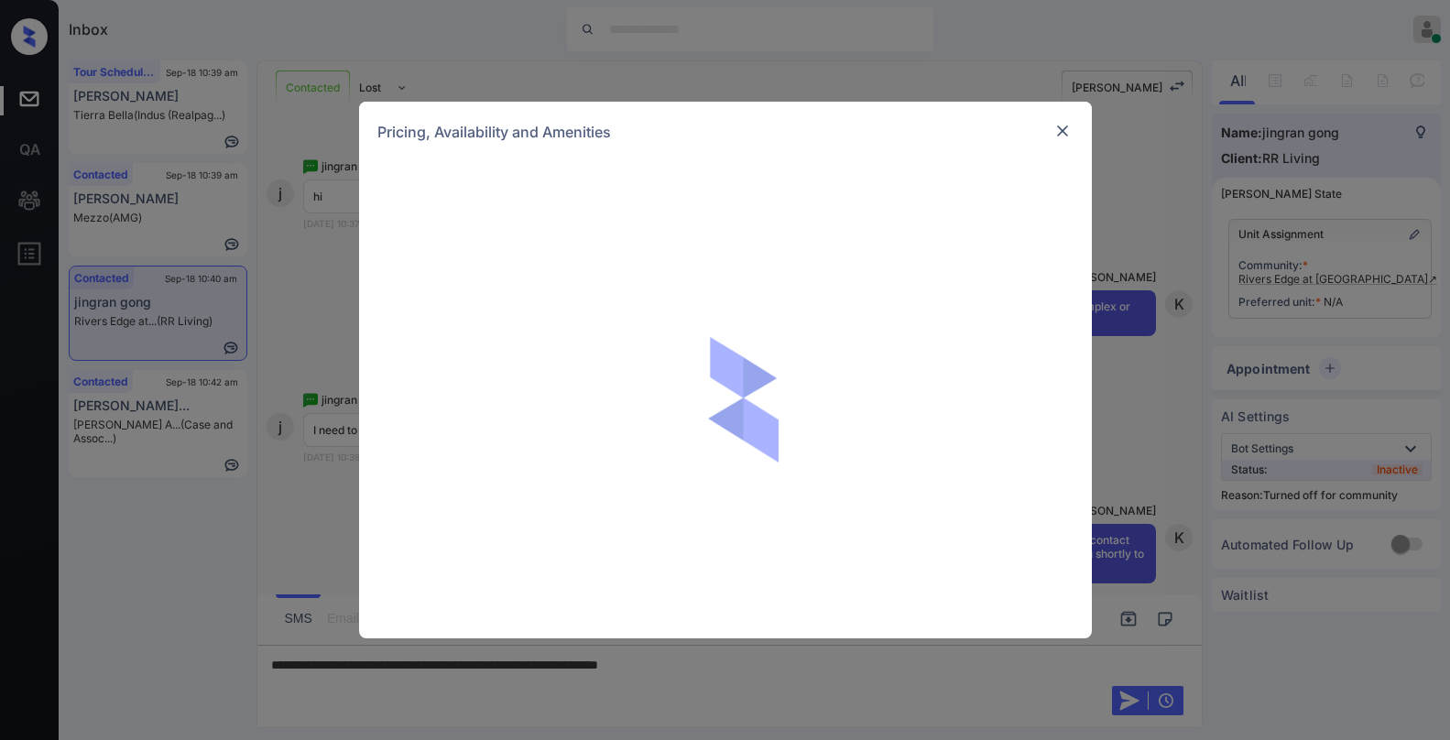
scroll to position [1461, 0]
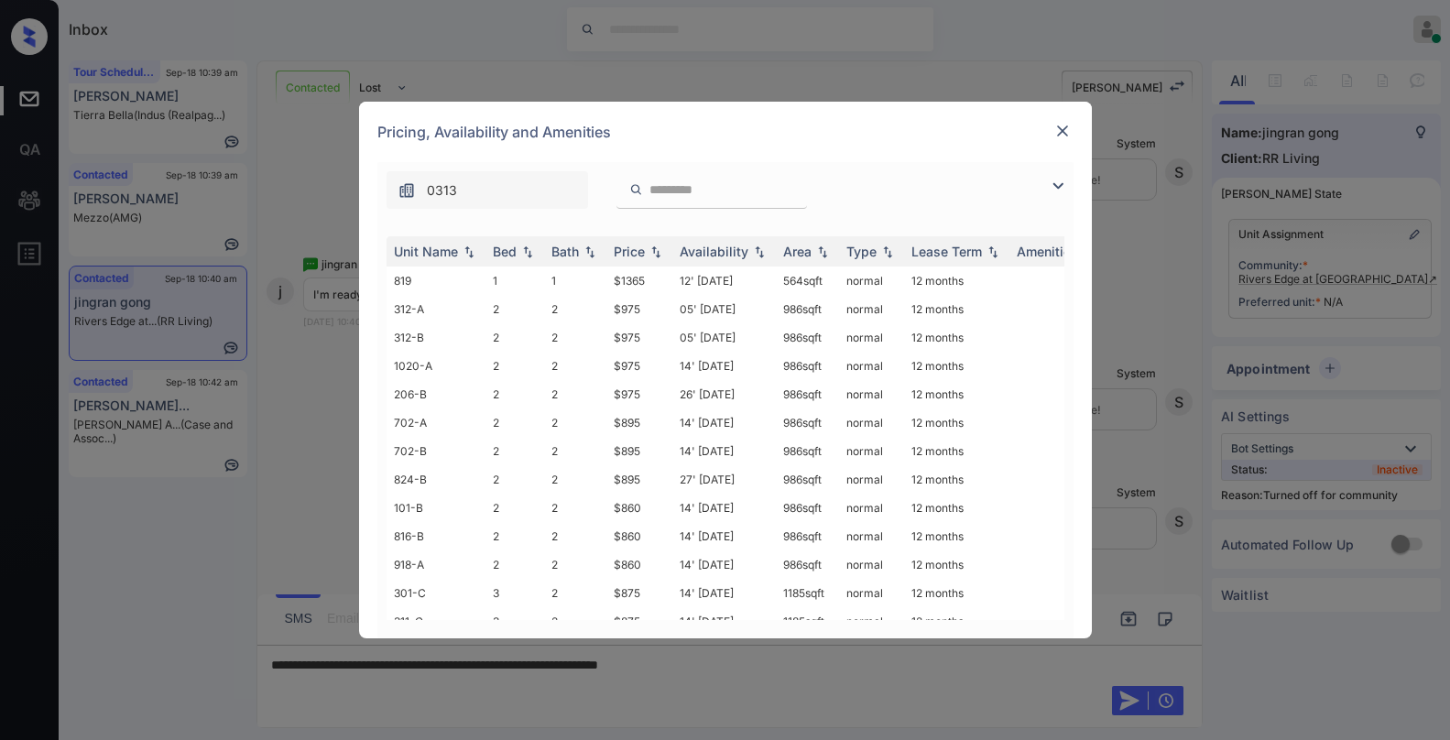
drag, startPoint x: 1060, startPoint y: 180, endPoint x: 900, endPoint y: 211, distance: 162.2
click at [1059, 180] on img at bounding box center [1058, 186] width 22 height 22
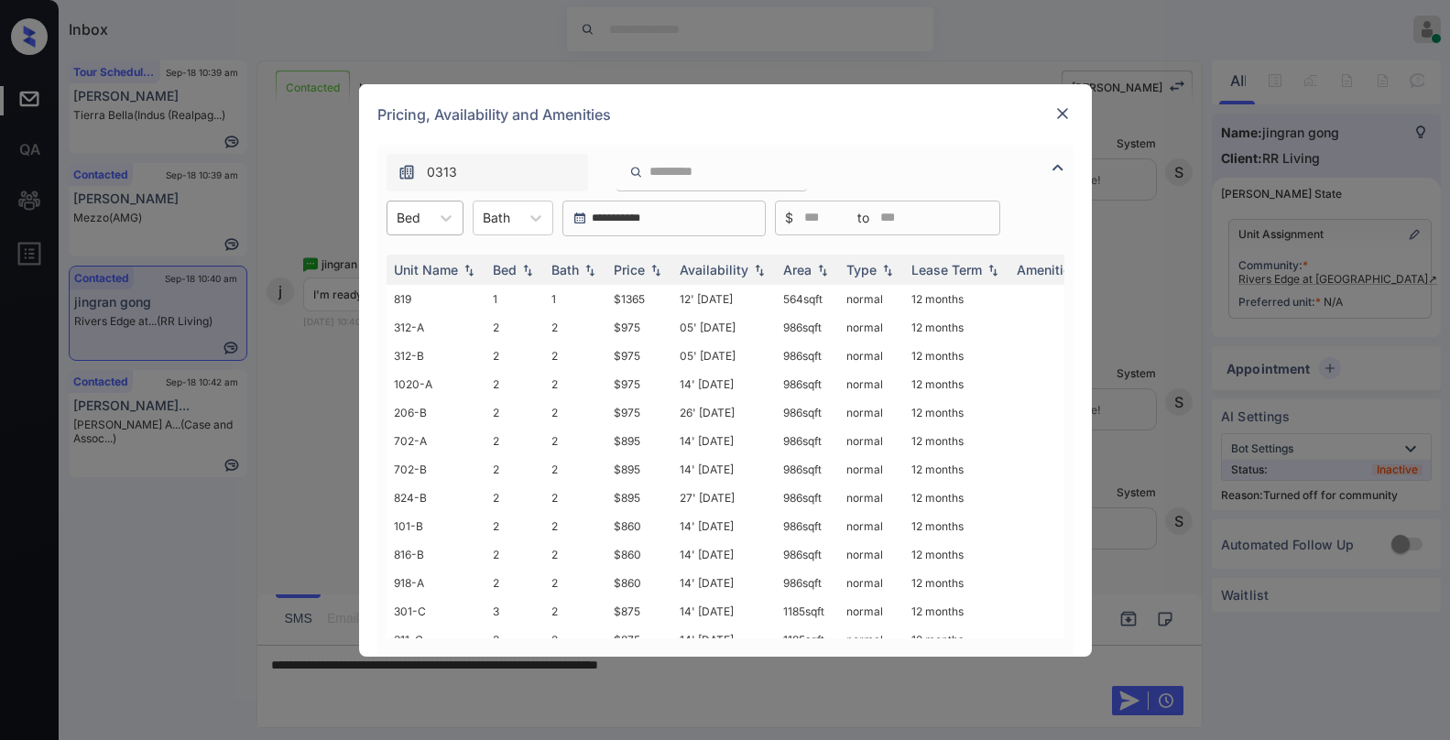
click at [414, 216] on div at bounding box center [409, 217] width 24 height 19
click at [412, 268] on div "1" at bounding box center [425, 262] width 77 height 33
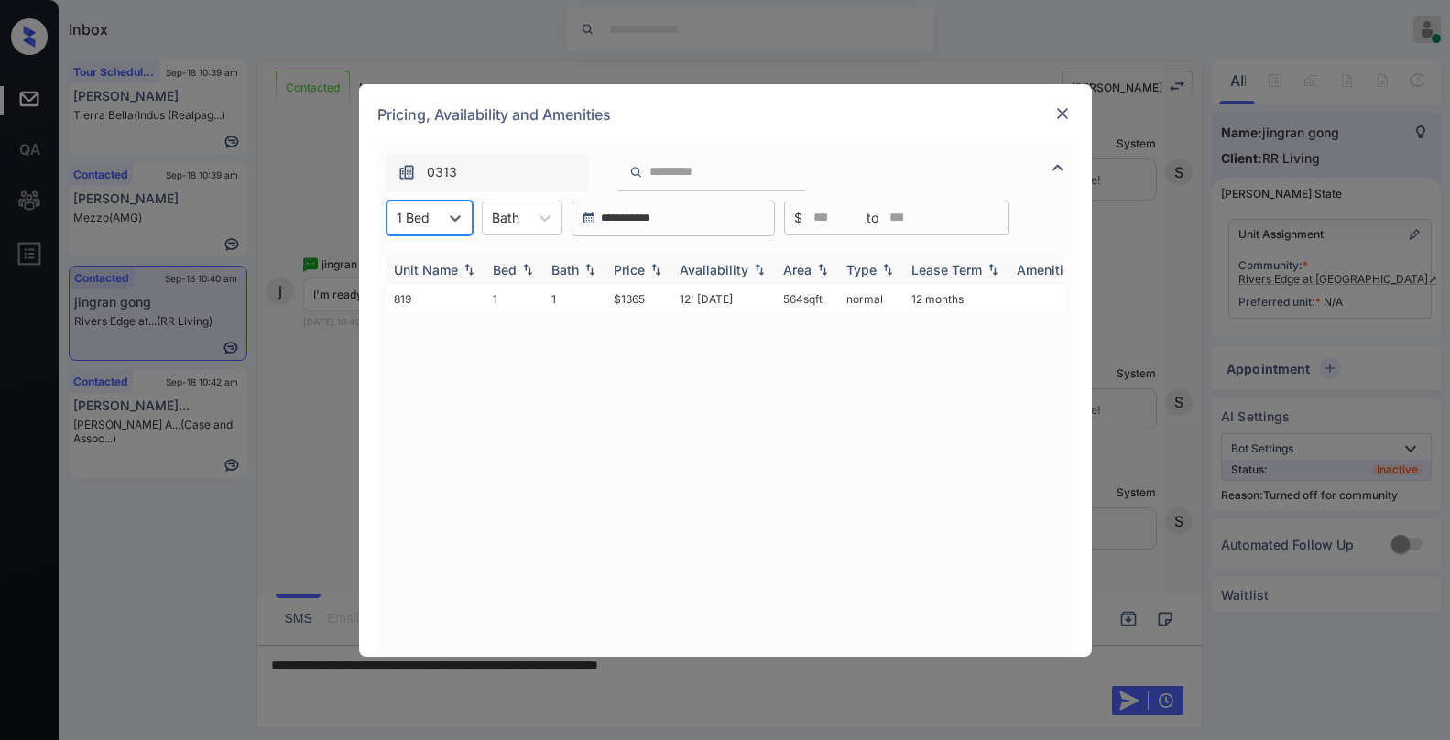
click at [629, 268] on div "Price" at bounding box center [629, 270] width 31 height 16
click at [624, 297] on td "$1365" at bounding box center [639, 299] width 66 height 28
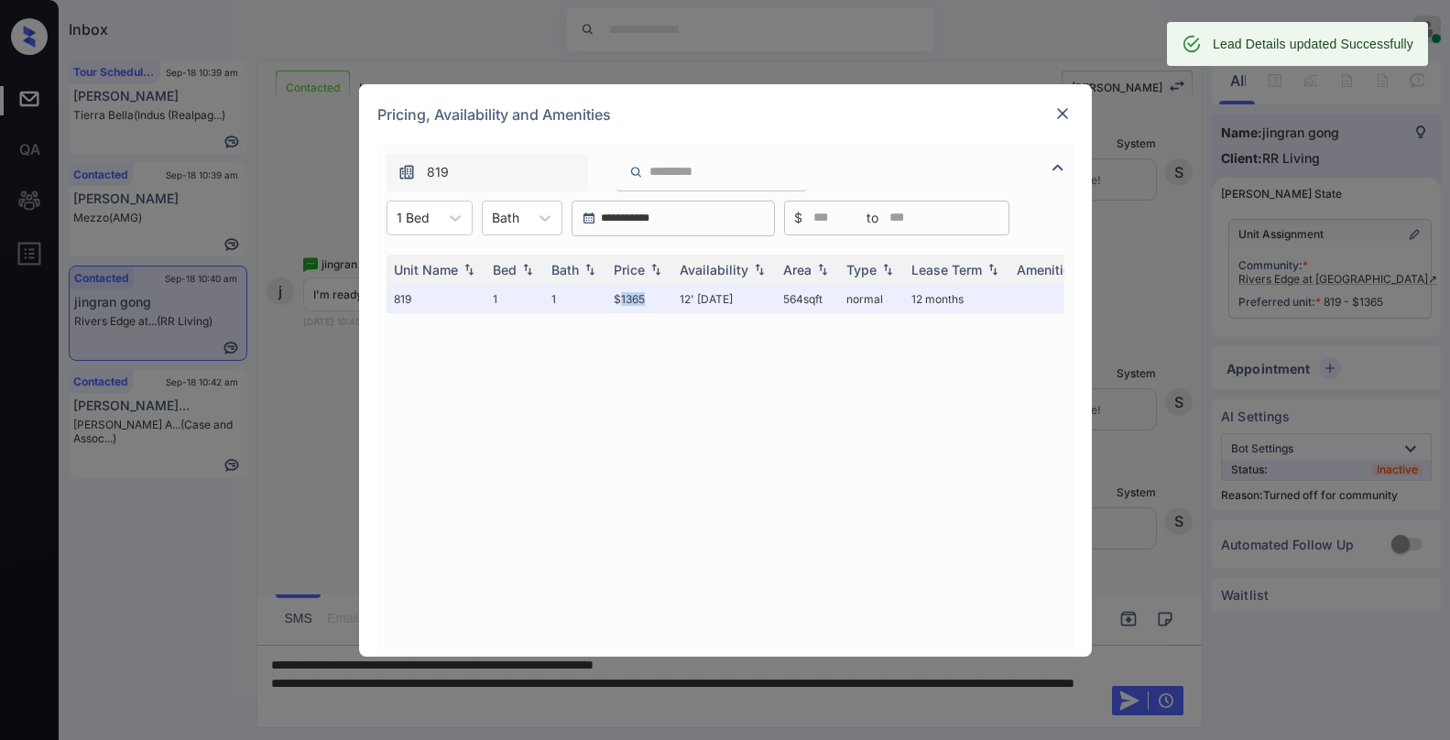
click at [1063, 113] on img at bounding box center [1062, 113] width 18 height 18
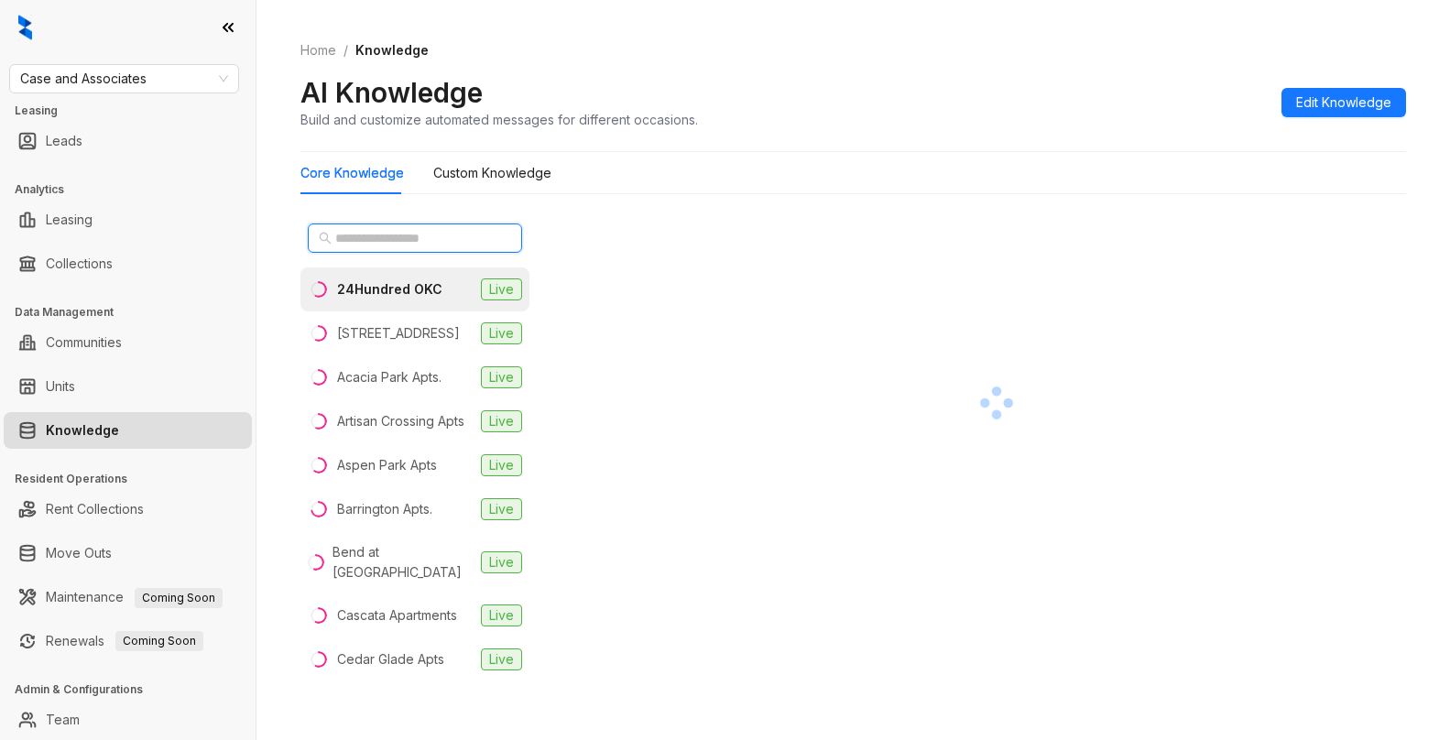
click at [420, 245] on input "text" at bounding box center [415, 238] width 161 height 20
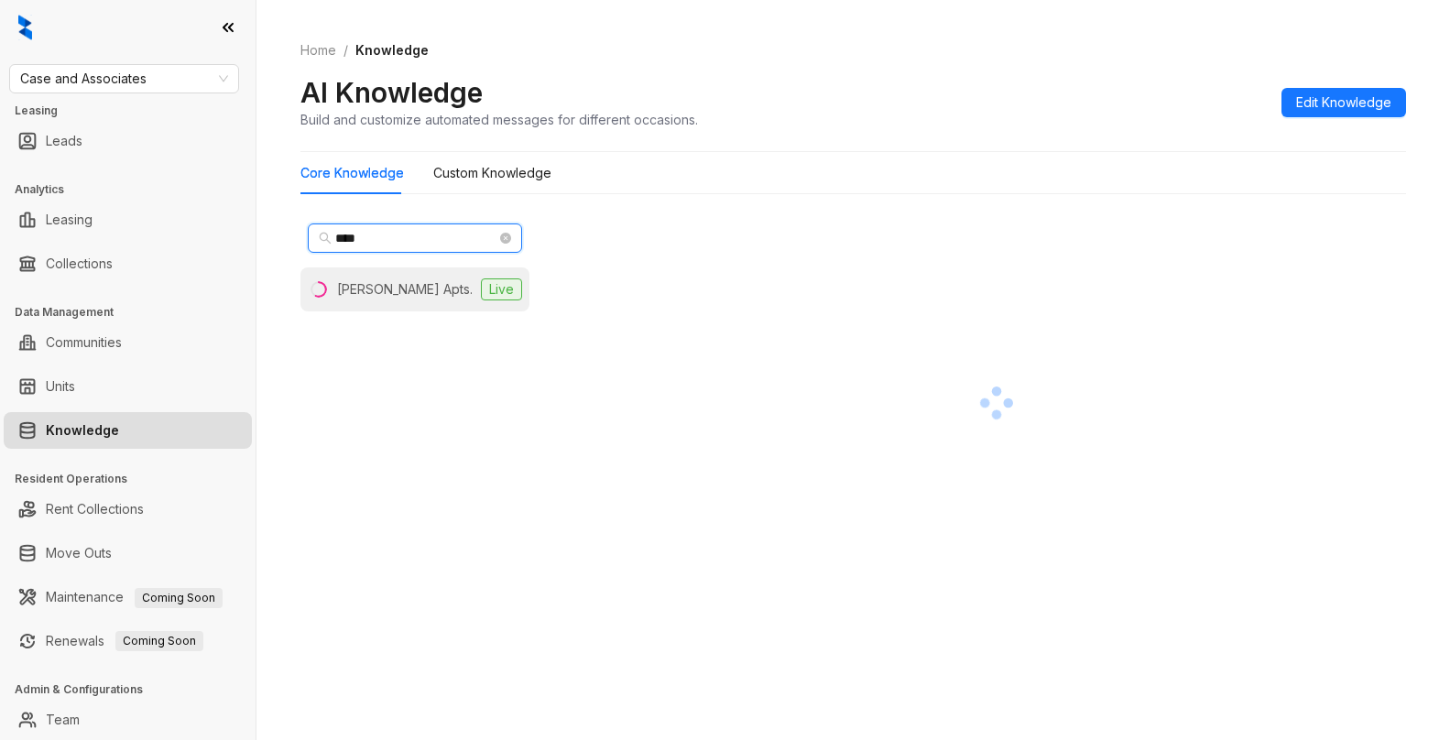
type input "****"
click at [417, 278] on li "[PERSON_NAME] Apts. Live" at bounding box center [414, 289] width 229 height 44
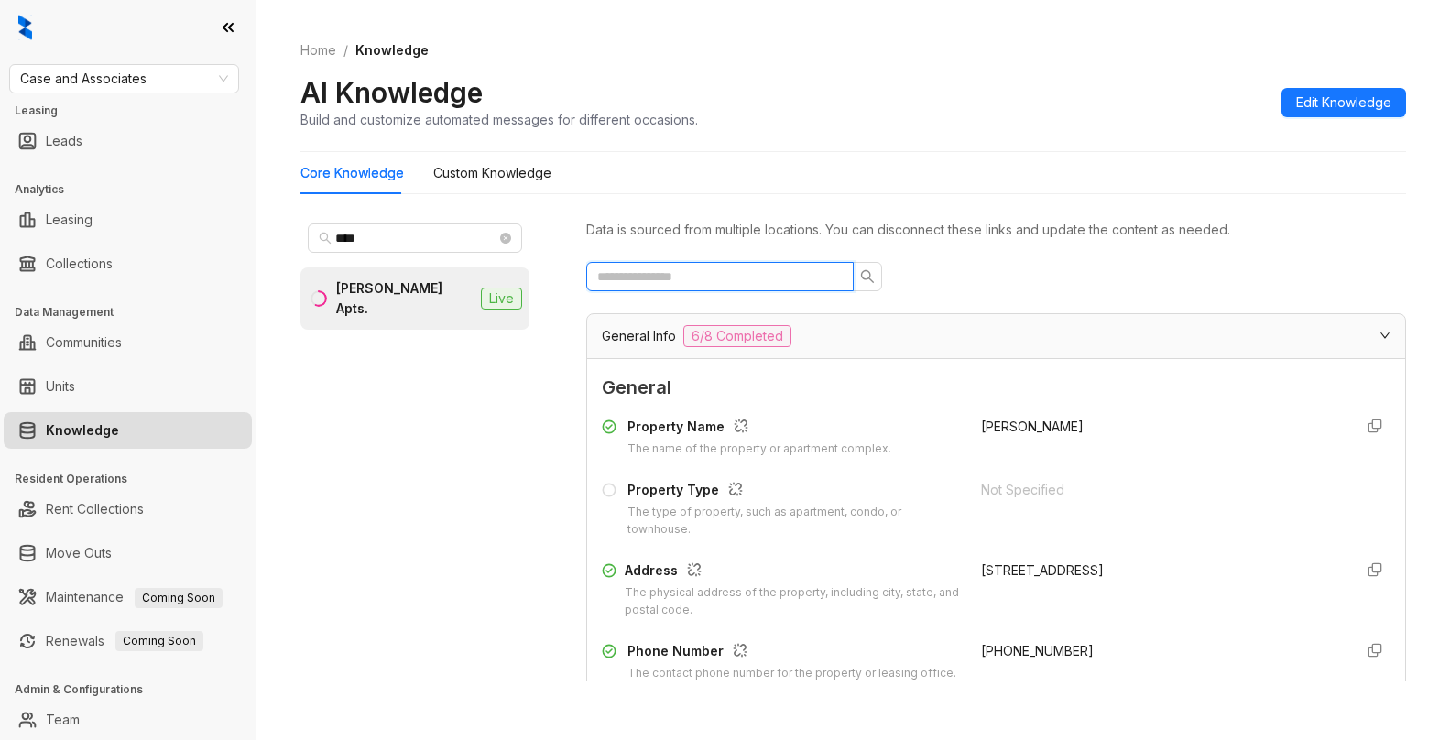
click at [693, 276] on input "text" at bounding box center [712, 277] width 231 height 20
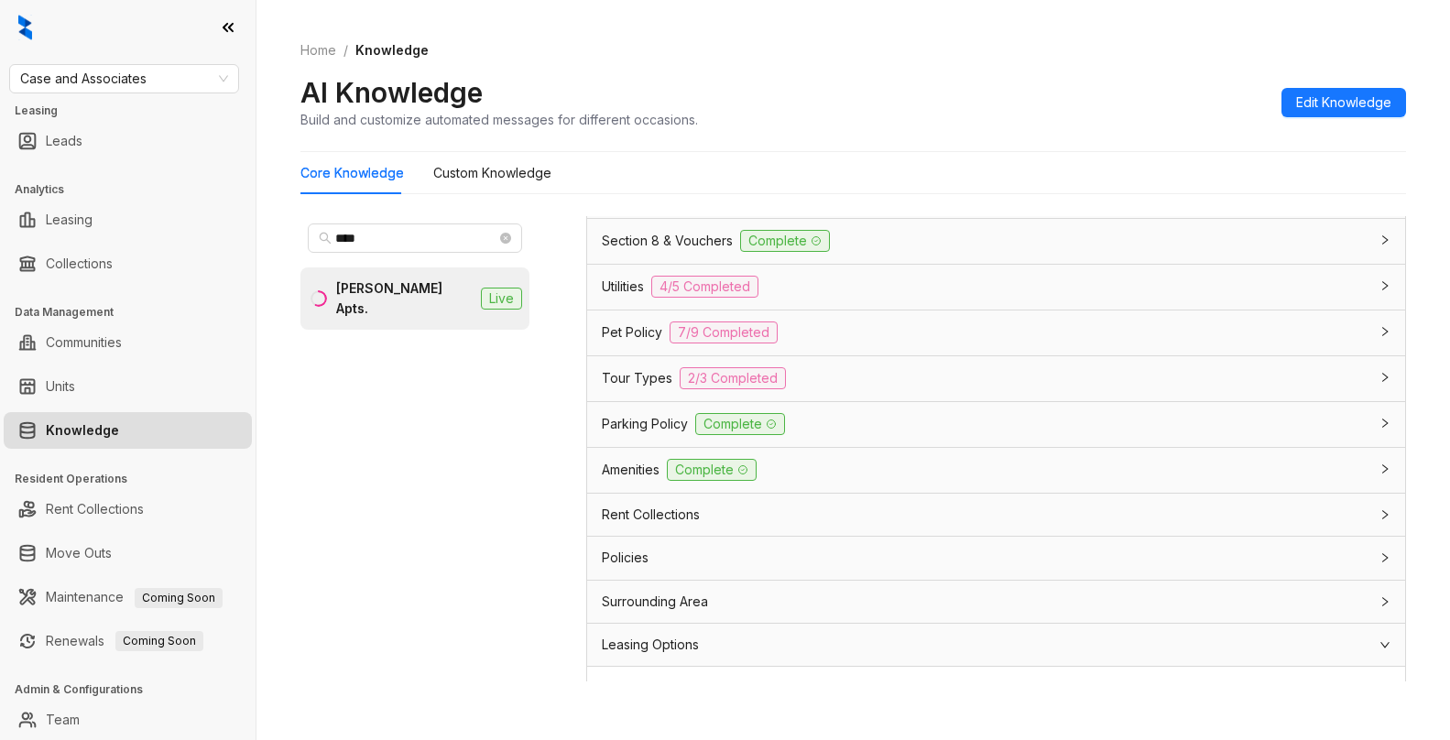
scroll to position [478, 0]
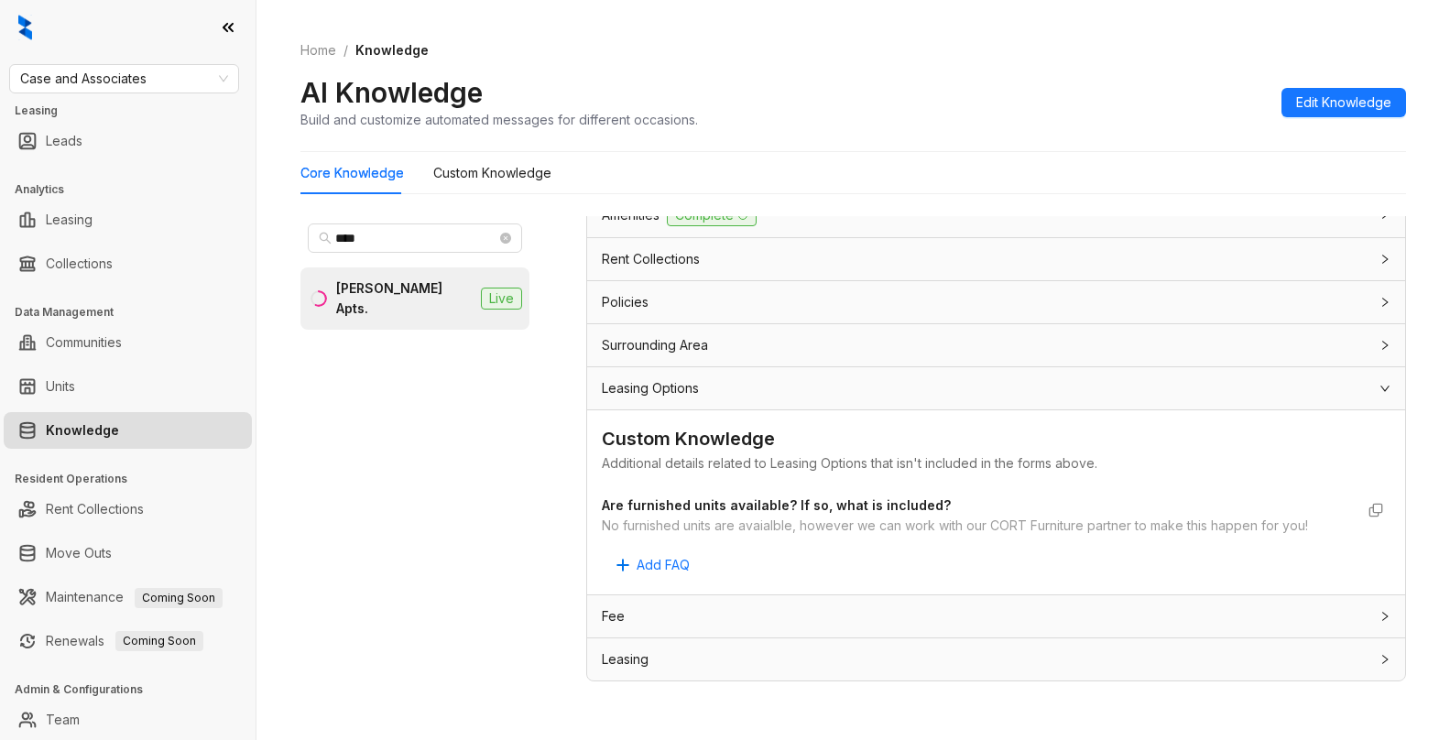
type input "*****"
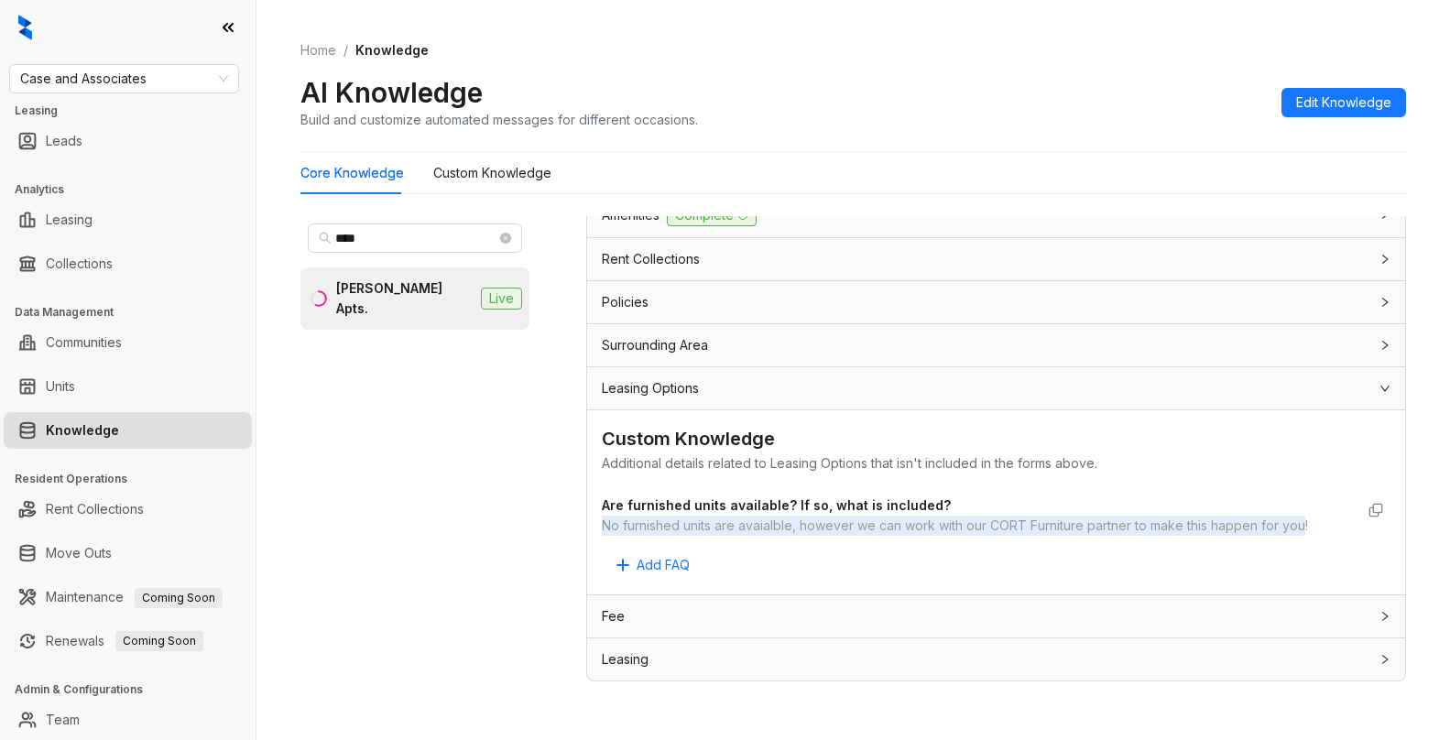
drag, startPoint x: 601, startPoint y: 529, endPoint x: 1303, endPoint y: 526, distance: 701.7
click at [1303, 526] on div "Custom Knowledge Additional details related to Leasing Options that isn't inclu…" at bounding box center [996, 502] width 818 height 184
copy div "No furnished units are avaialble, however we can work with our CORT Furniture p…"
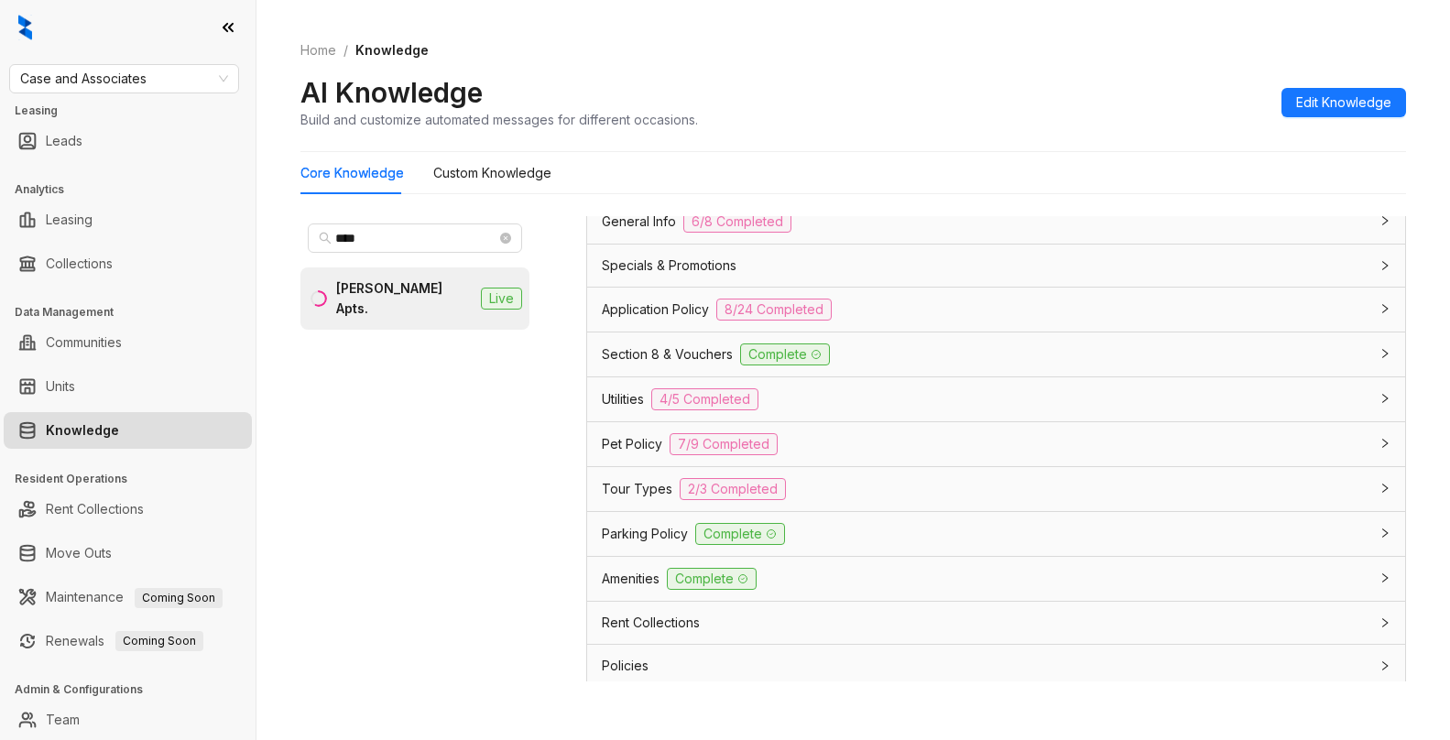
scroll to position [0, 0]
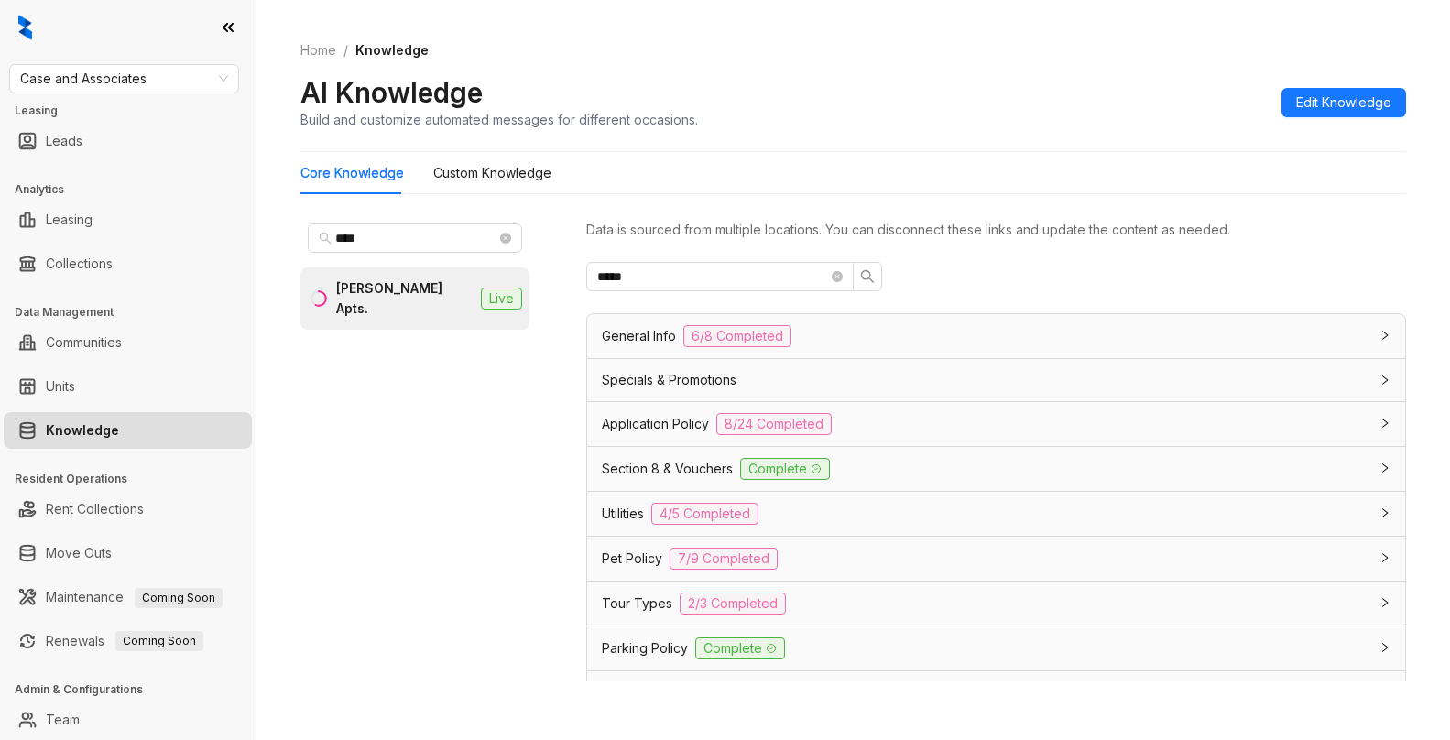
click at [834, 280] on icon "close-circle" at bounding box center [837, 276] width 11 height 11
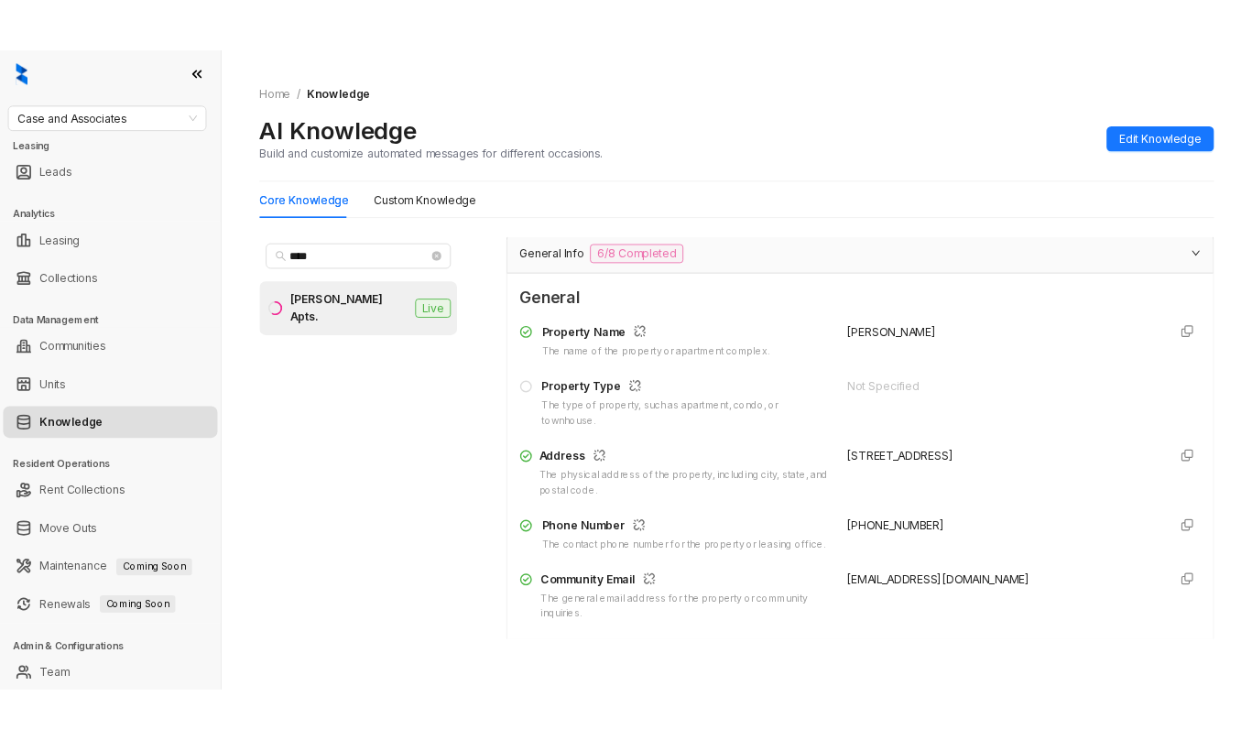
scroll to position [183, 0]
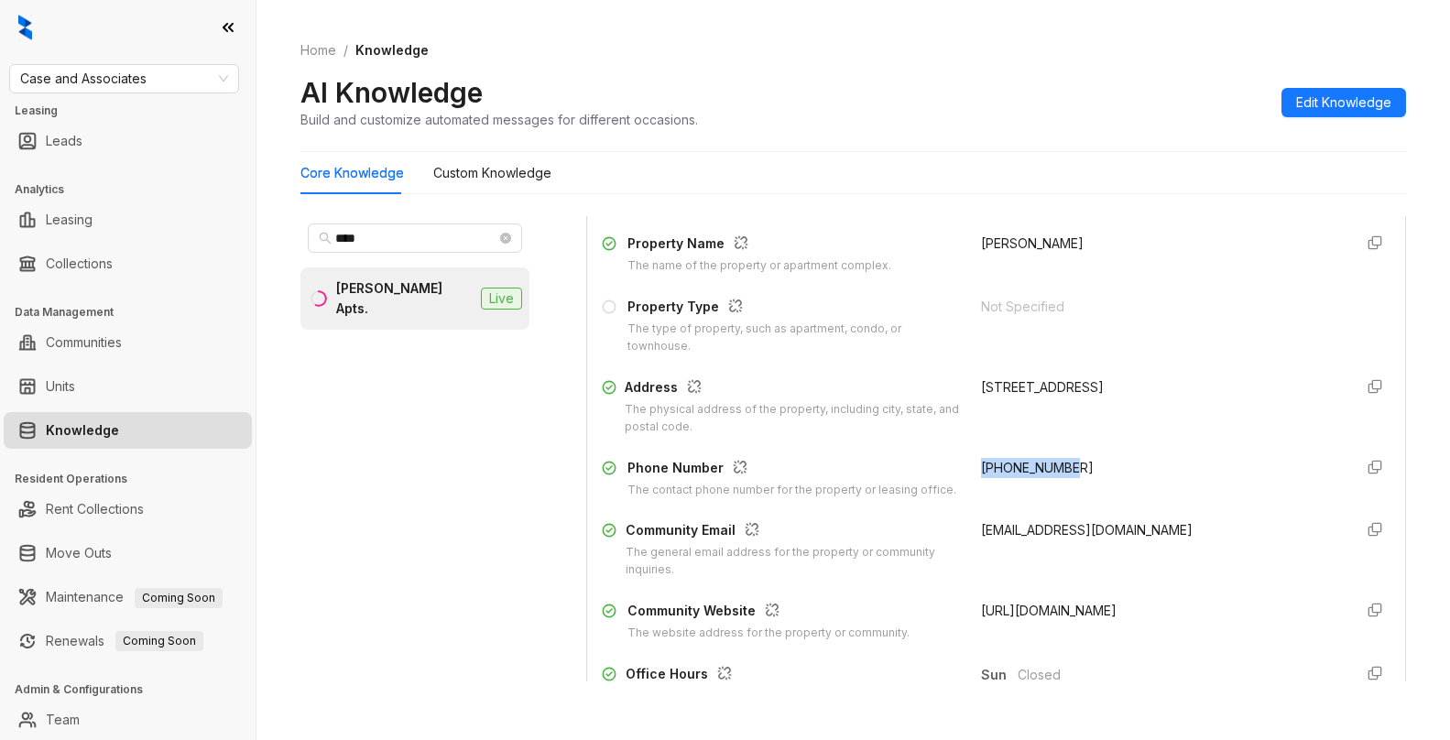
drag, startPoint x: 963, startPoint y: 469, endPoint x: 1051, endPoint y: 479, distance: 88.5
click at [1056, 482] on div "+19189335858" at bounding box center [1159, 478] width 357 height 41
copy span "+19189335858"
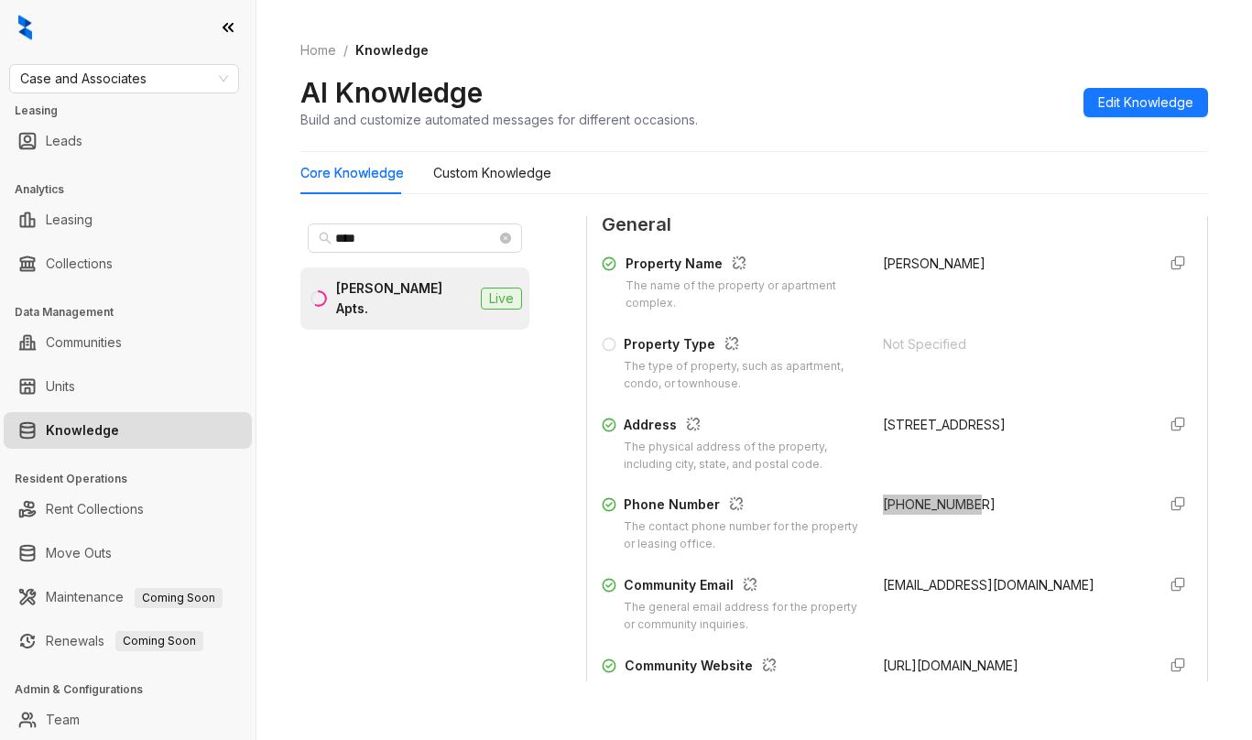
scroll to position [203, 0]
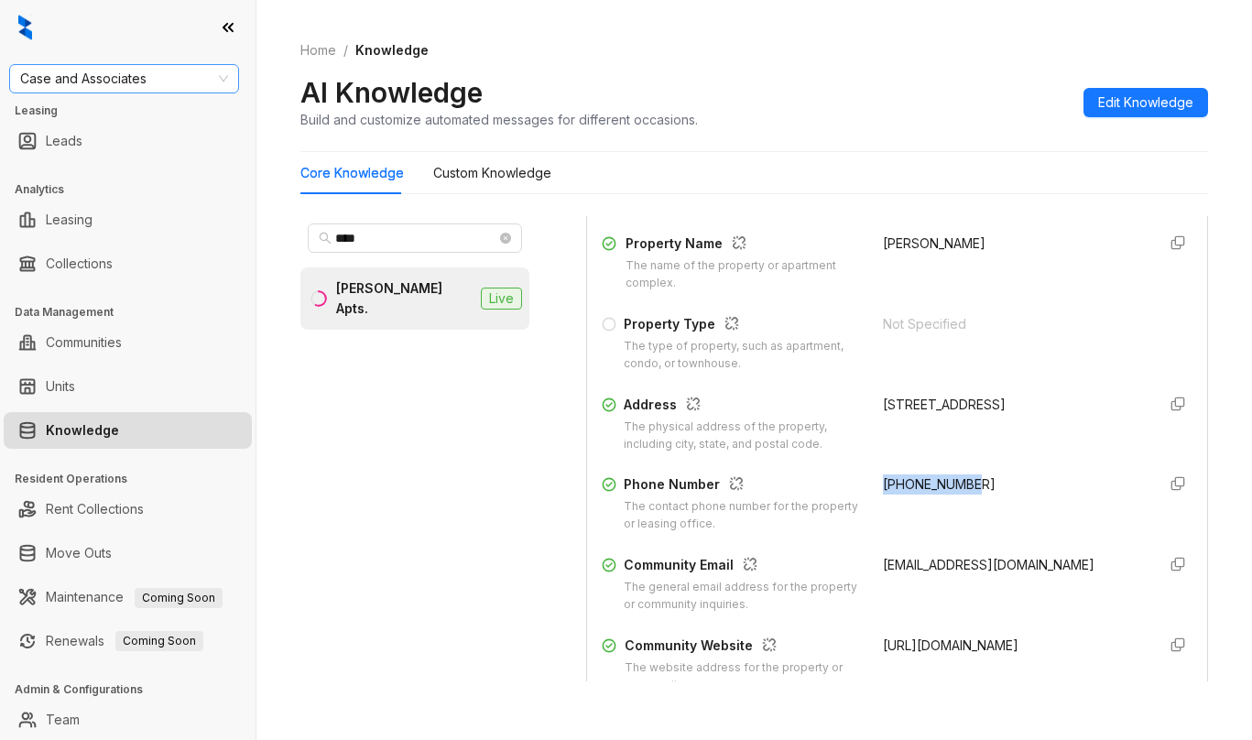
click at [170, 73] on span "Case and Associates" at bounding box center [124, 78] width 208 height 27
type input "*******"
click at [130, 118] on div "Unified Residential" at bounding box center [124, 115] width 201 height 20
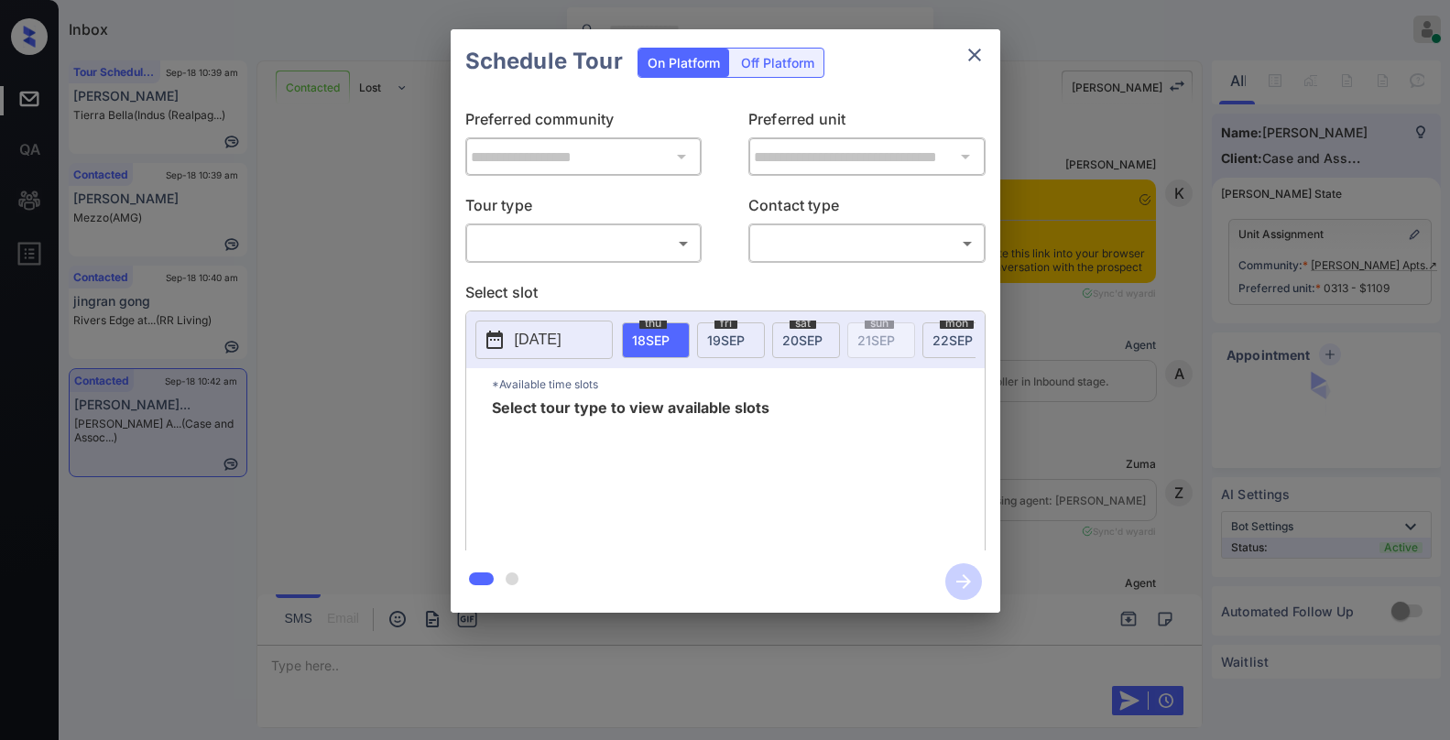
scroll to position [3967, 0]
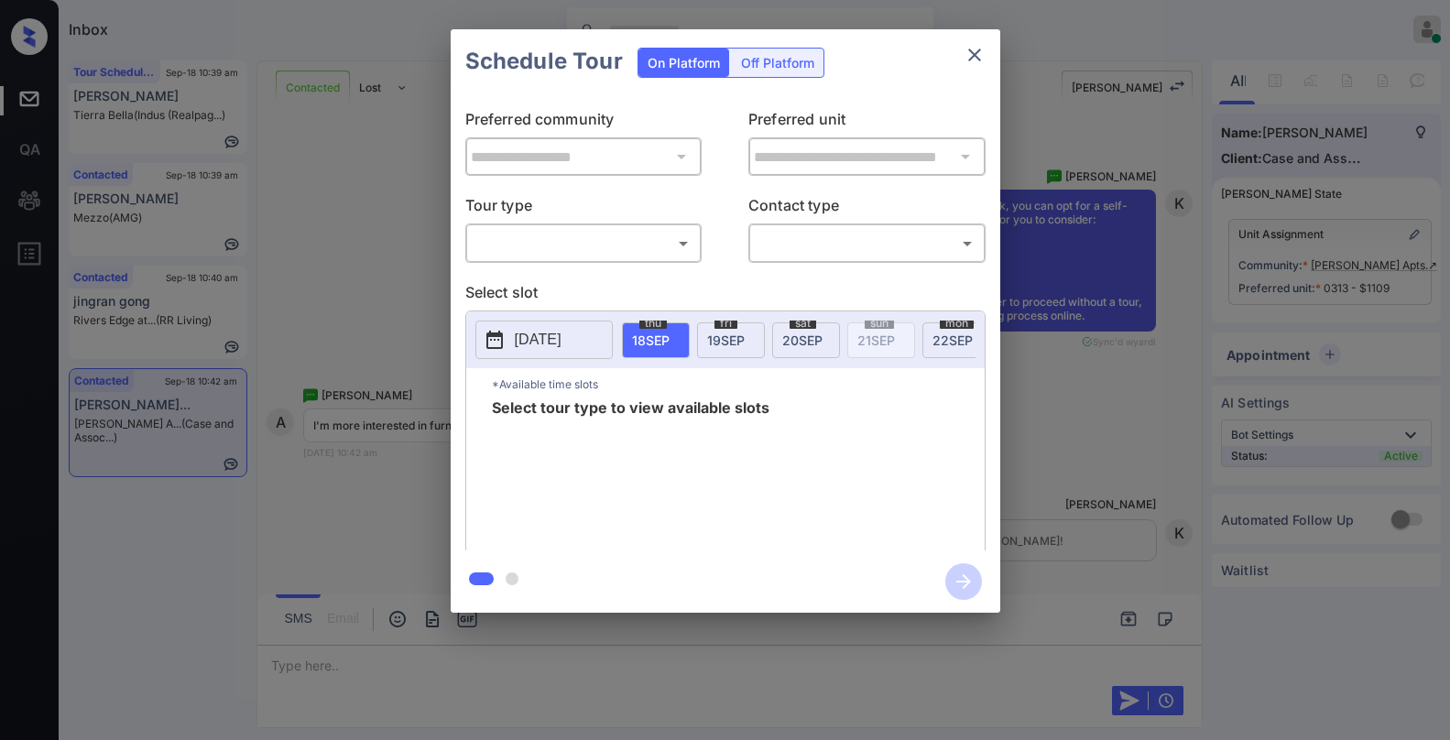
click at [619, 245] on body "Inbox Paolo Gabriel Online Set yourself offline Set yourself on break Profile S…" at bounding box center [725, 370] width 1450 height 740
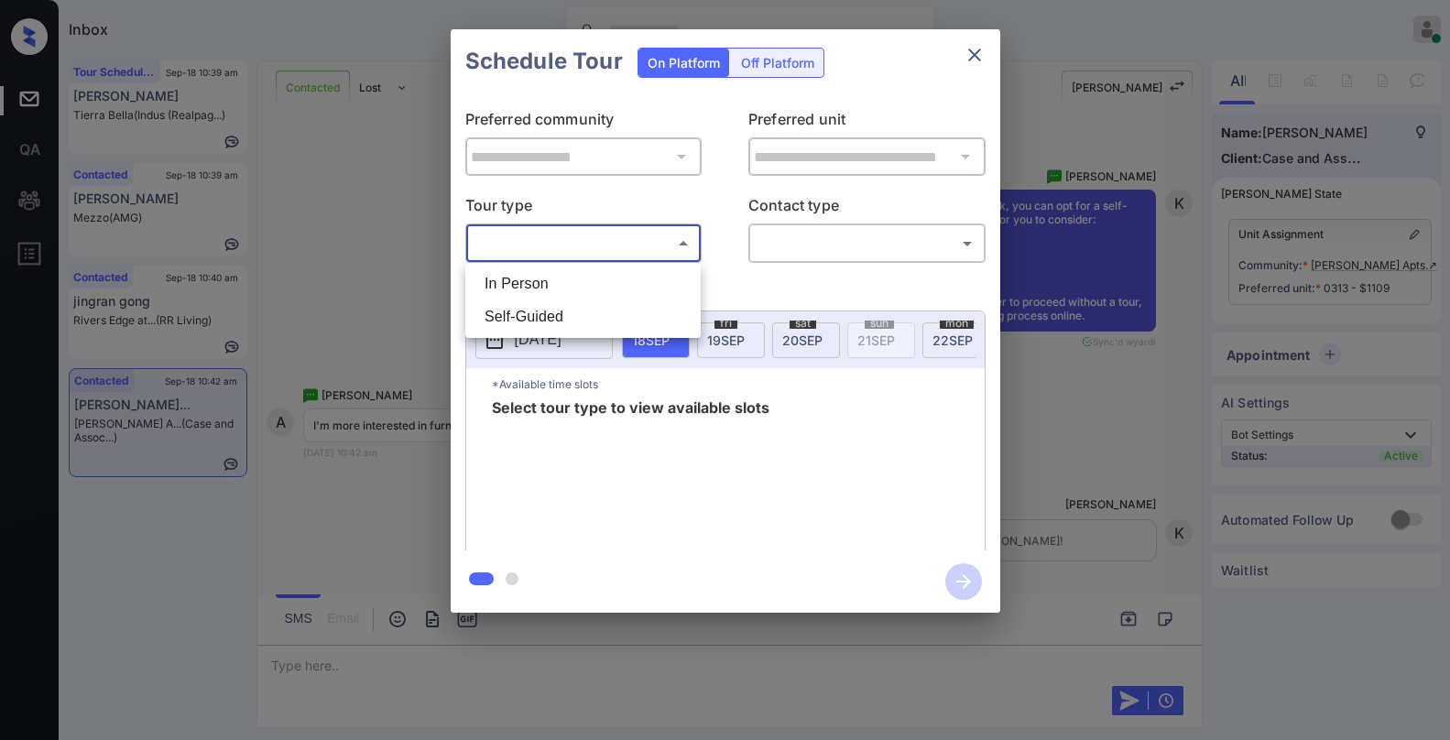
click at [602, 288] on li "In Person" at bounding box center [583, 283] width 226 height 33
type input "********"
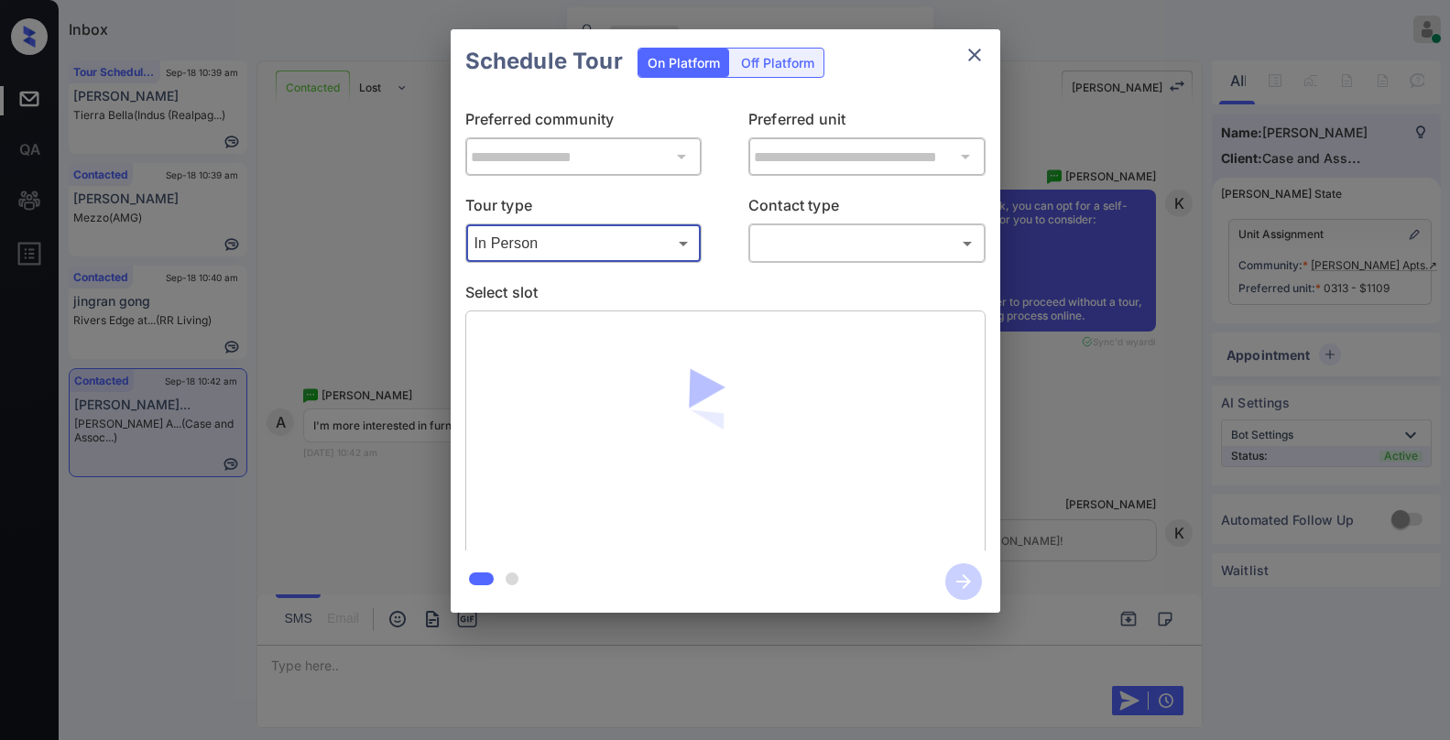
click at [790, 256] on body "Inbox Paolo Gabriel Online Set yourself offline Set yourself on break Profile S…" at bounding box center [725, 370] width 1450 height 740
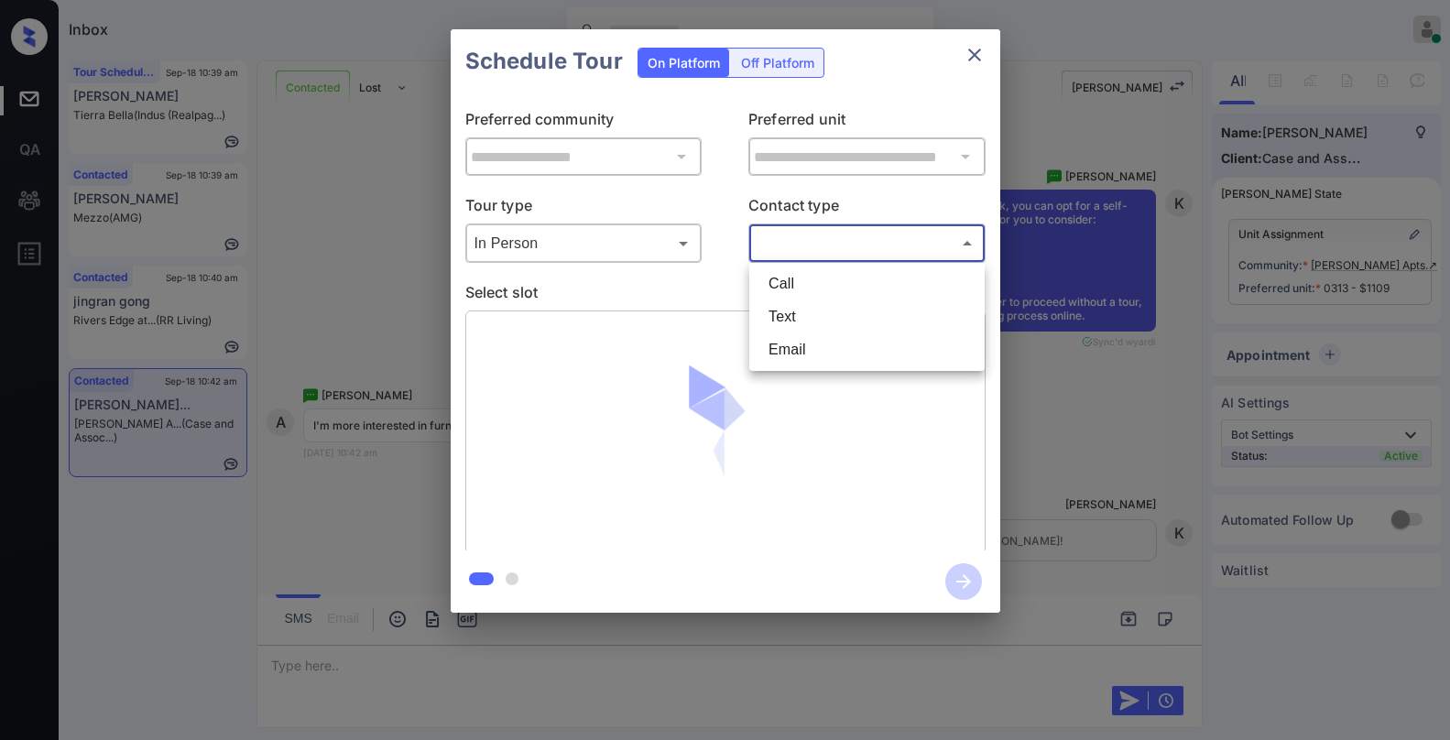
click at [793, 322] on li "Text" at bounding box center [867, 316] width 226 height 33
type input "****"
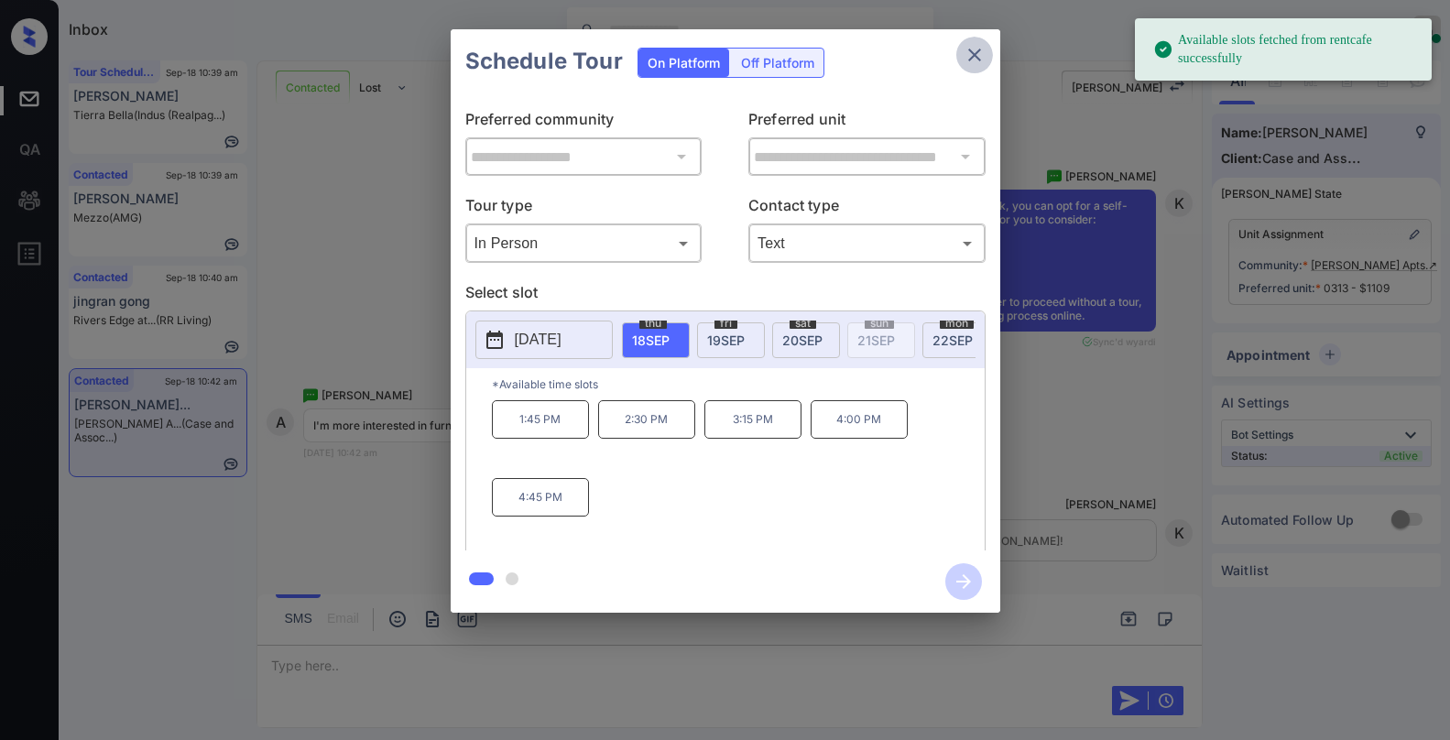
click at [968, 52] on icon "close" at bounding box center [975, 55] width 22 height 22
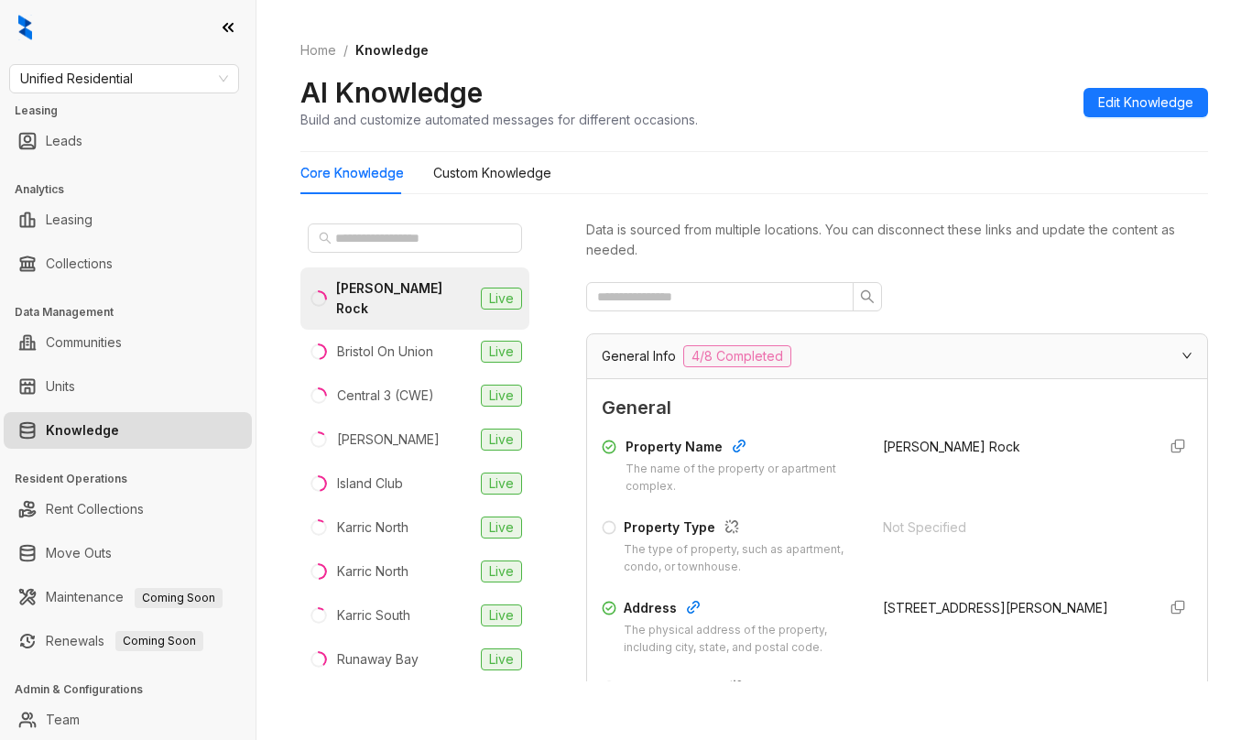
click at [1009, 67] on div "Home / Knowledge AI Knowledge Build and customize automated messages for differ…" at bounding box center [754, 85] width 908 height 134
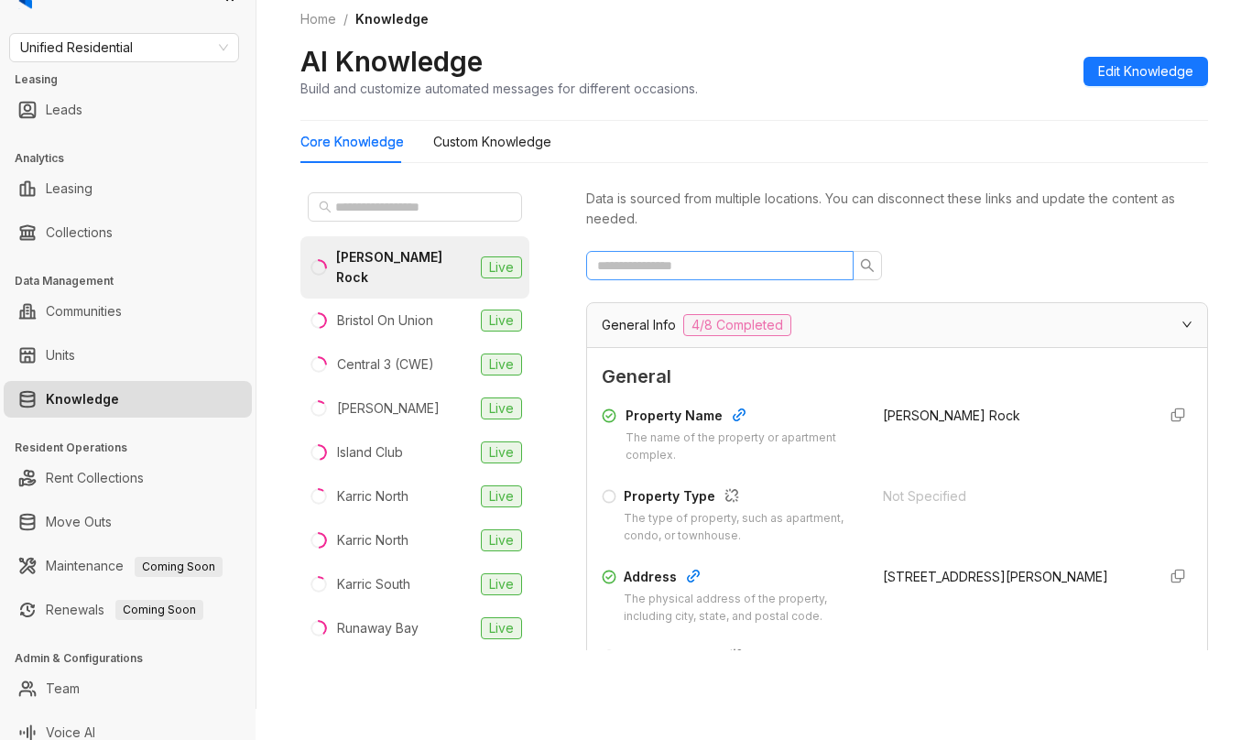
scroll to position [46, 0]
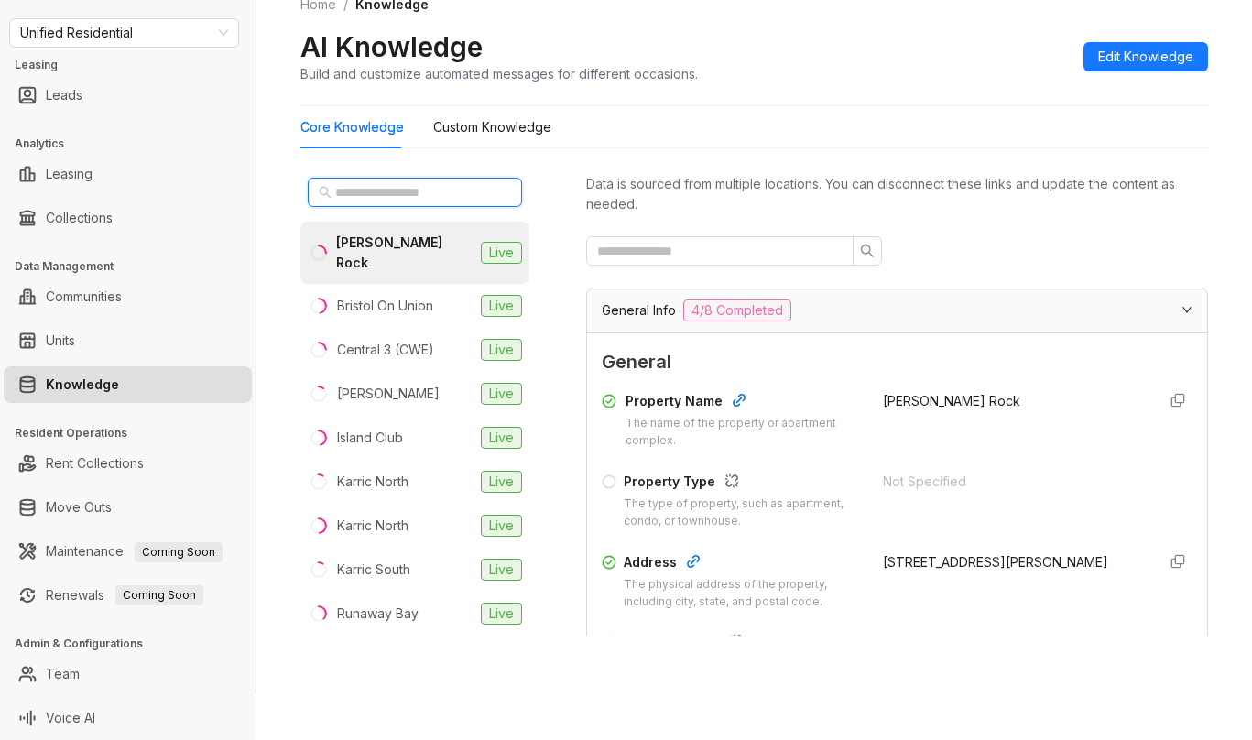
click at [398, 195] on input "text" at bounding box center [415, 192] width 161 height 20
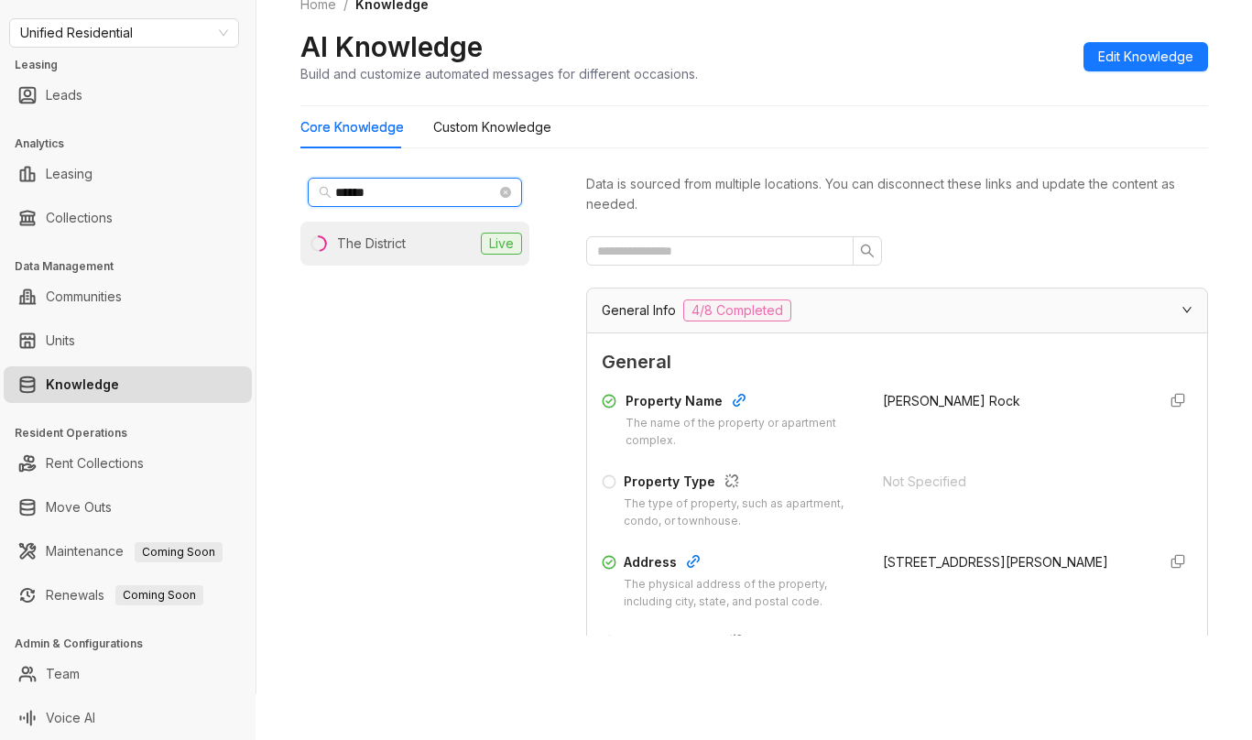
type input "******"
click at [387, 240] on div "The District" at bounding box center [371, 244] width 69 height 20
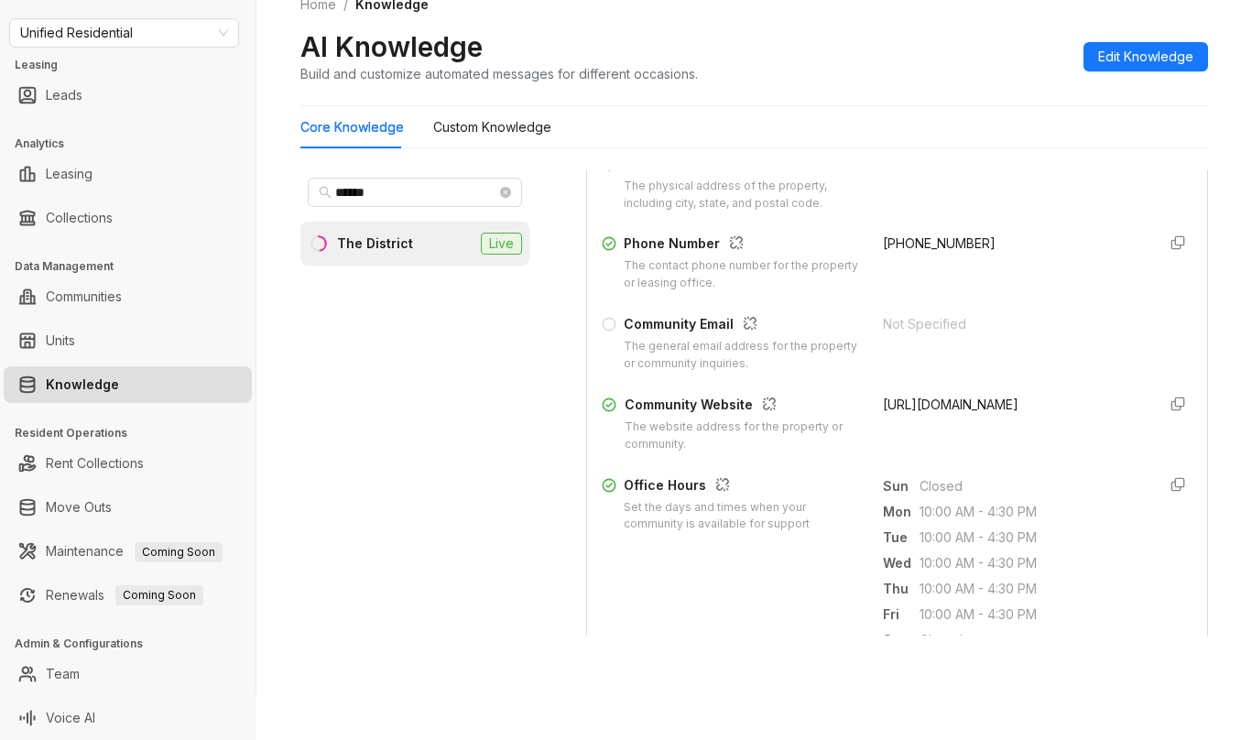
scroll to position [366, 0]
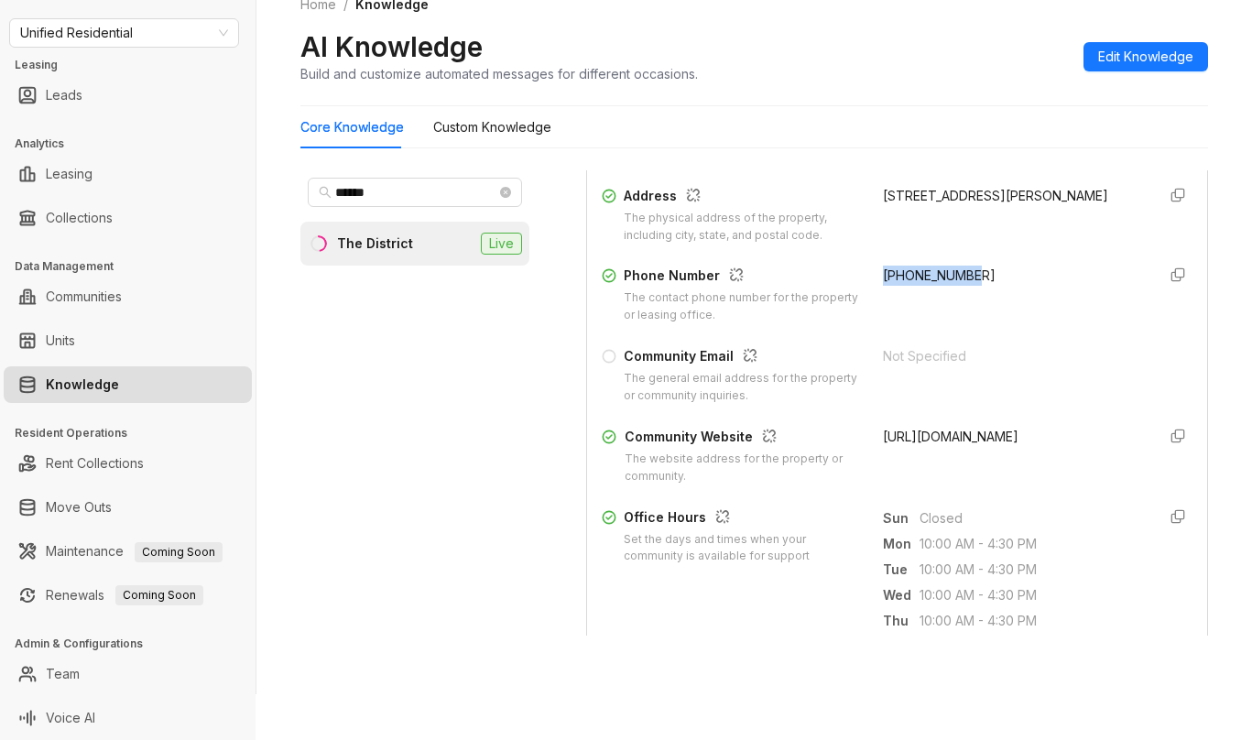
drag, startPoint x: 862, startPoint y: 275, endPoint x: 916, endPoint y: 262, distance: 55.5
click at [973, 283] on div "[PHONE_NUMBER]" at bounding box center [1012, 295] width 259 height 59
copy span "+19017945225"
click at [179, 33] on span "Unified Residential" at bounding box center [124, 32] width 208 height 27
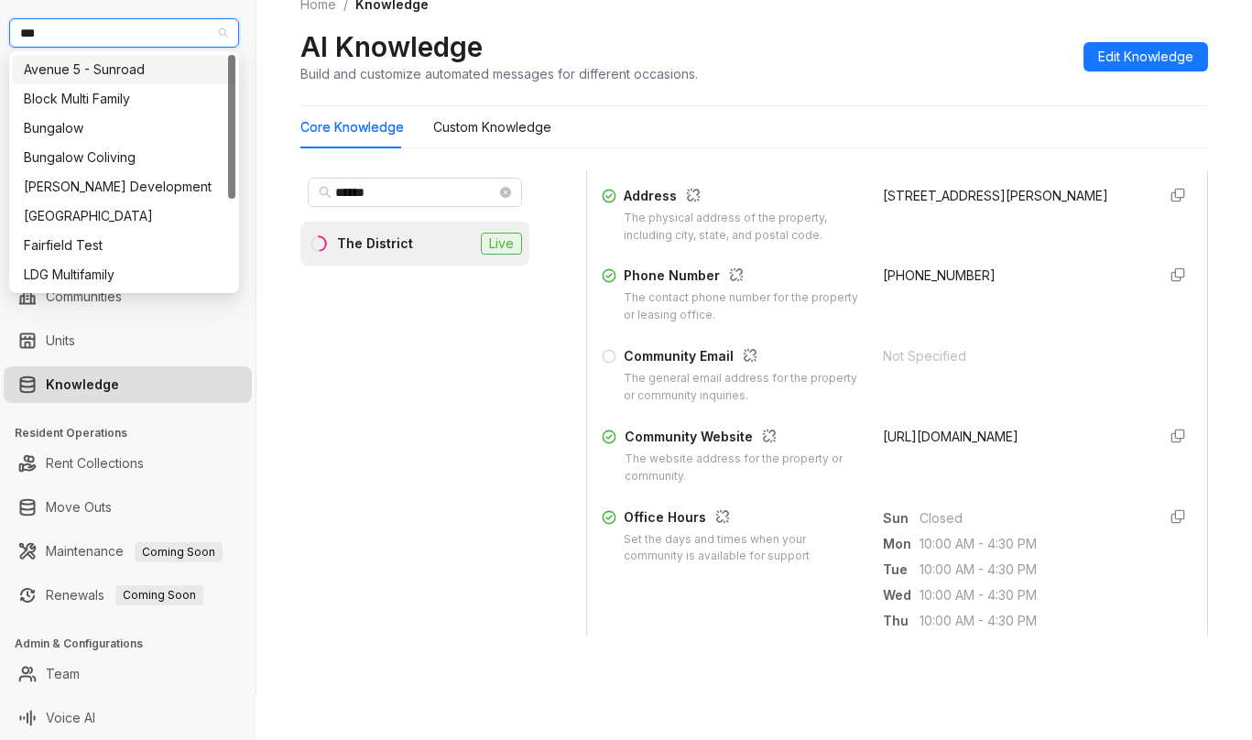
type input "****"
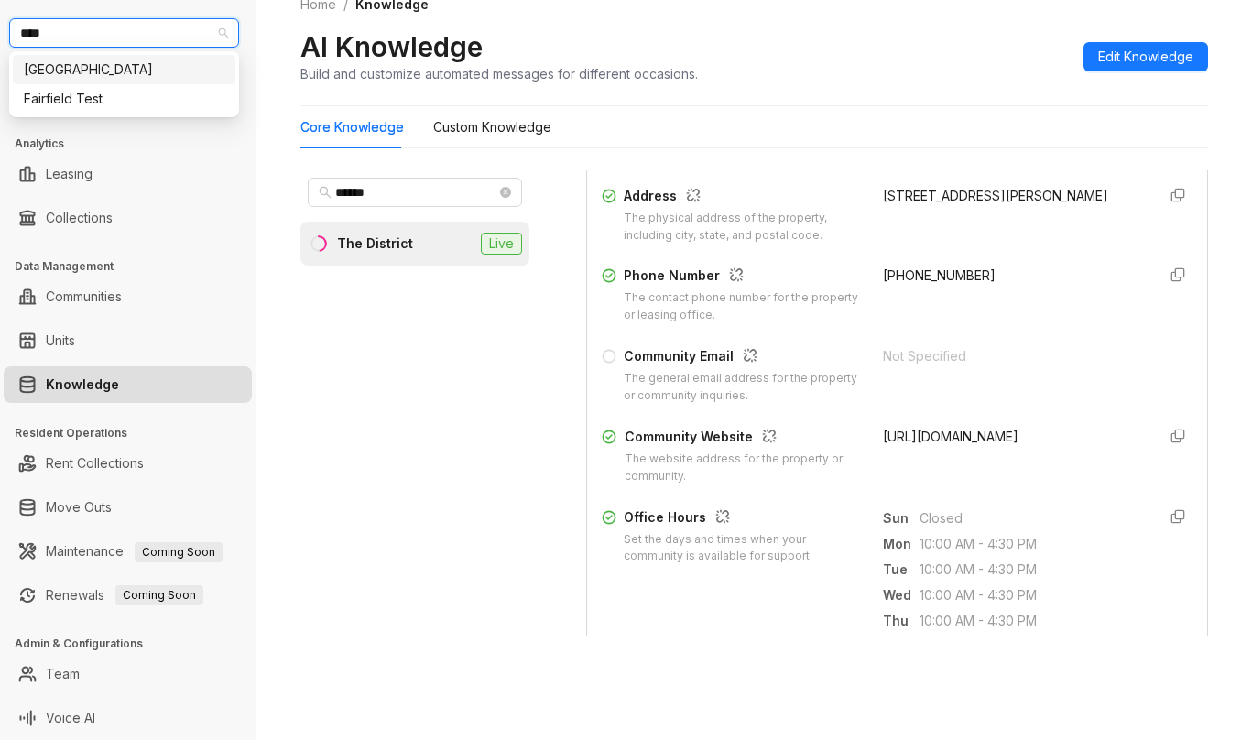
click at [66, 70] on div "[GEOGRAPHIC_DATA]" at bounding box center [124, 70] width 201 height 20
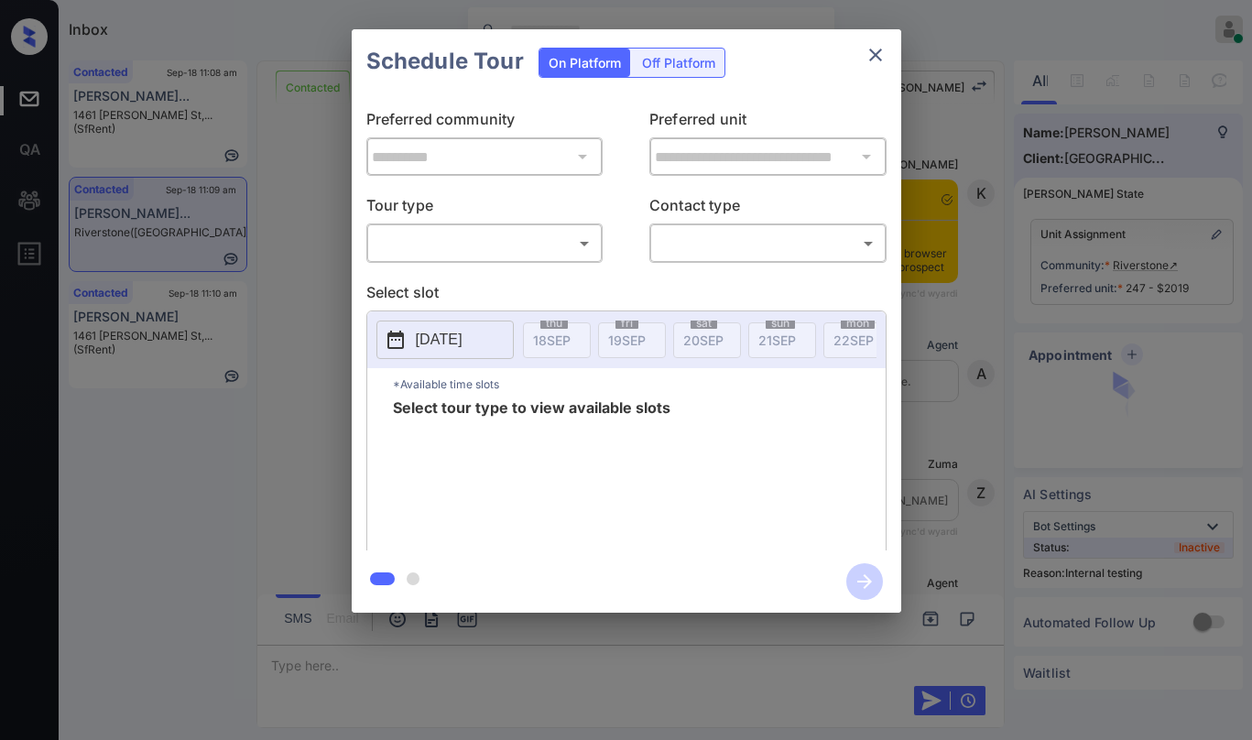
scroll to position [7322, 0]
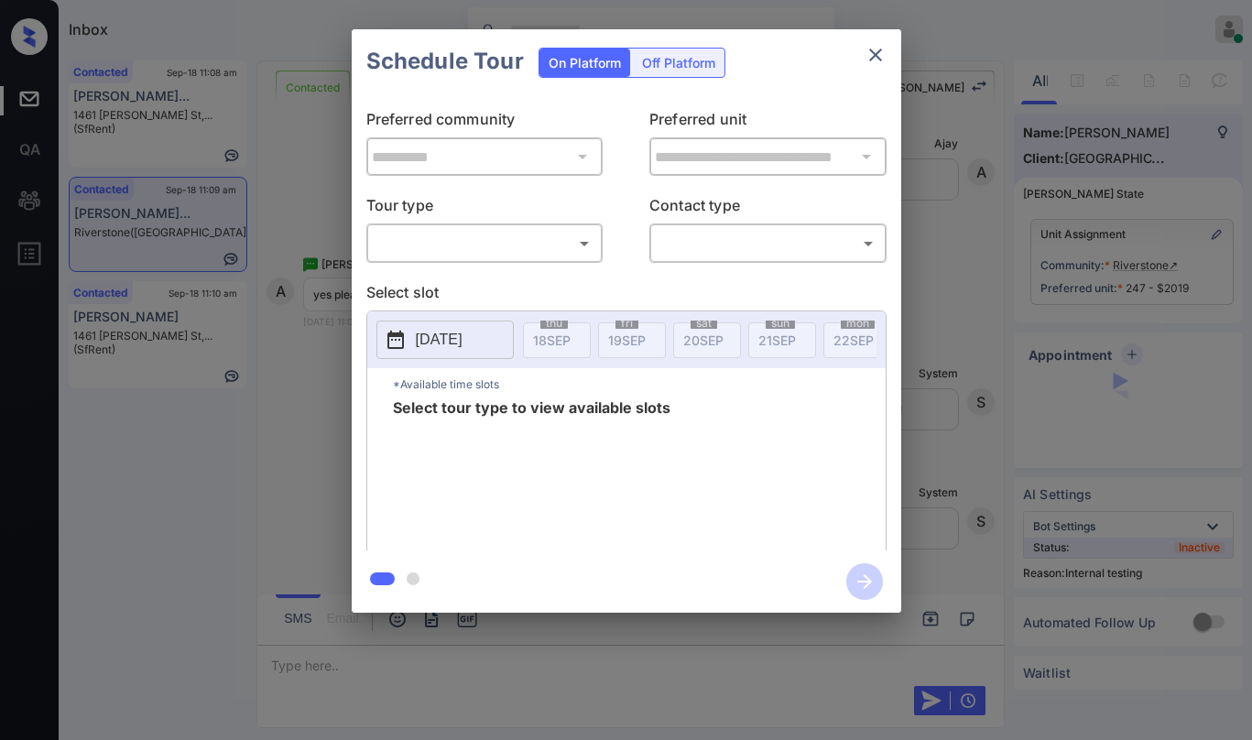
click at [424, 241] on body "Inbox Paolo Gabriel Online Set yourself offline Set yourself on break Profile S…" at bounding box center [626, 370] width 1252 height 740
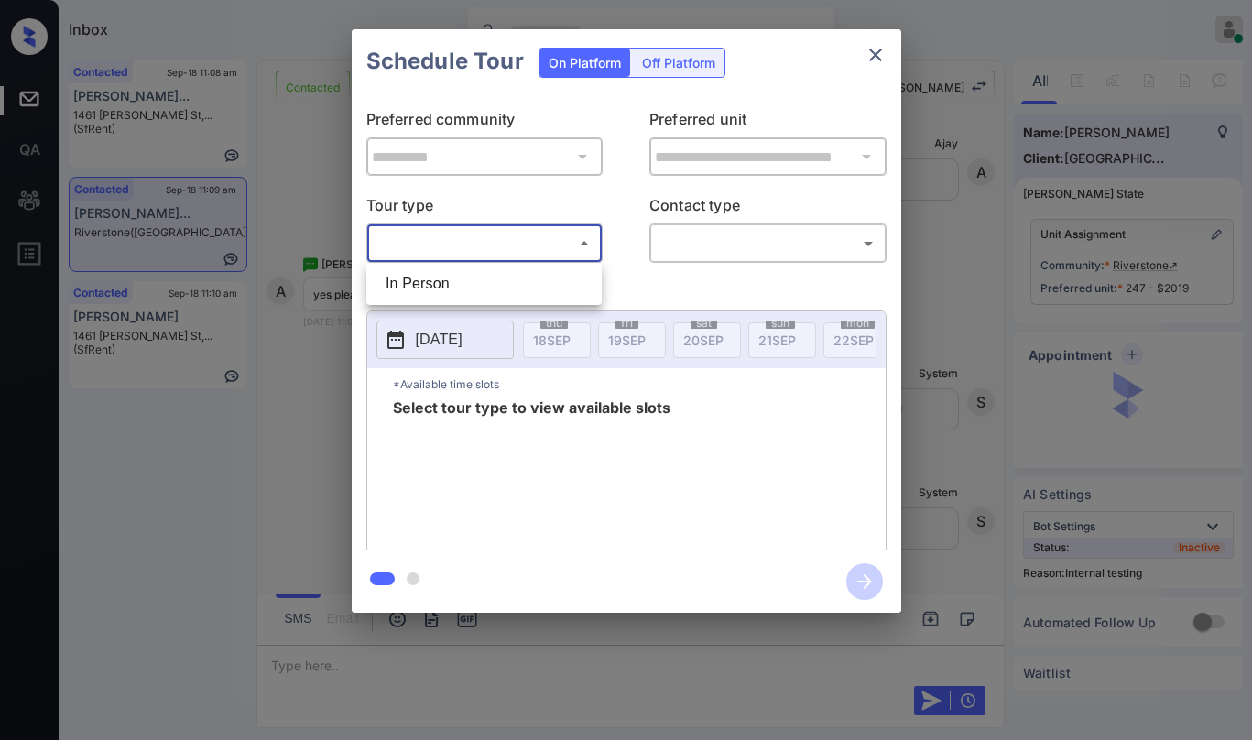
click at [459, 289] on li "In Person" at bounding box center [484, 283] width 226 height 33
type input "********"
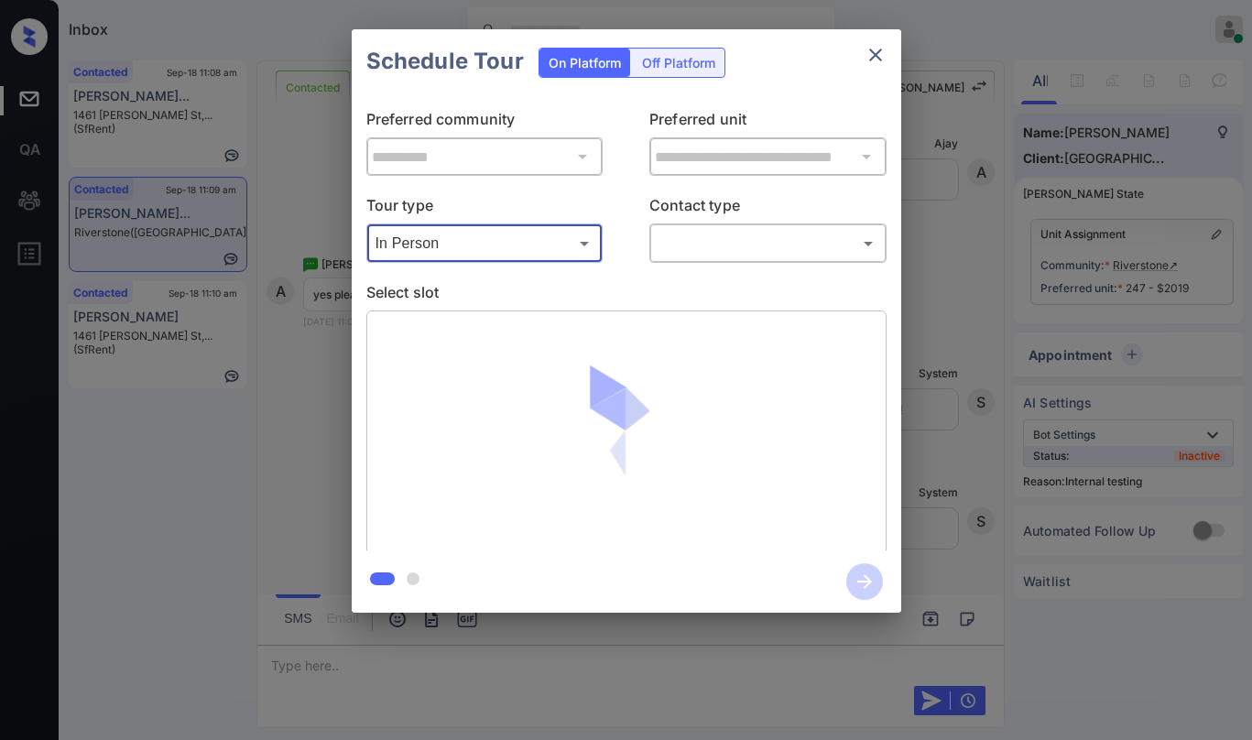
click at [692, 256] on body "Inbox Paolo Gabriel Online Set yourself offline Set yourself on break Profile S…" at bounding box center [626, 370] width 1252 height 740
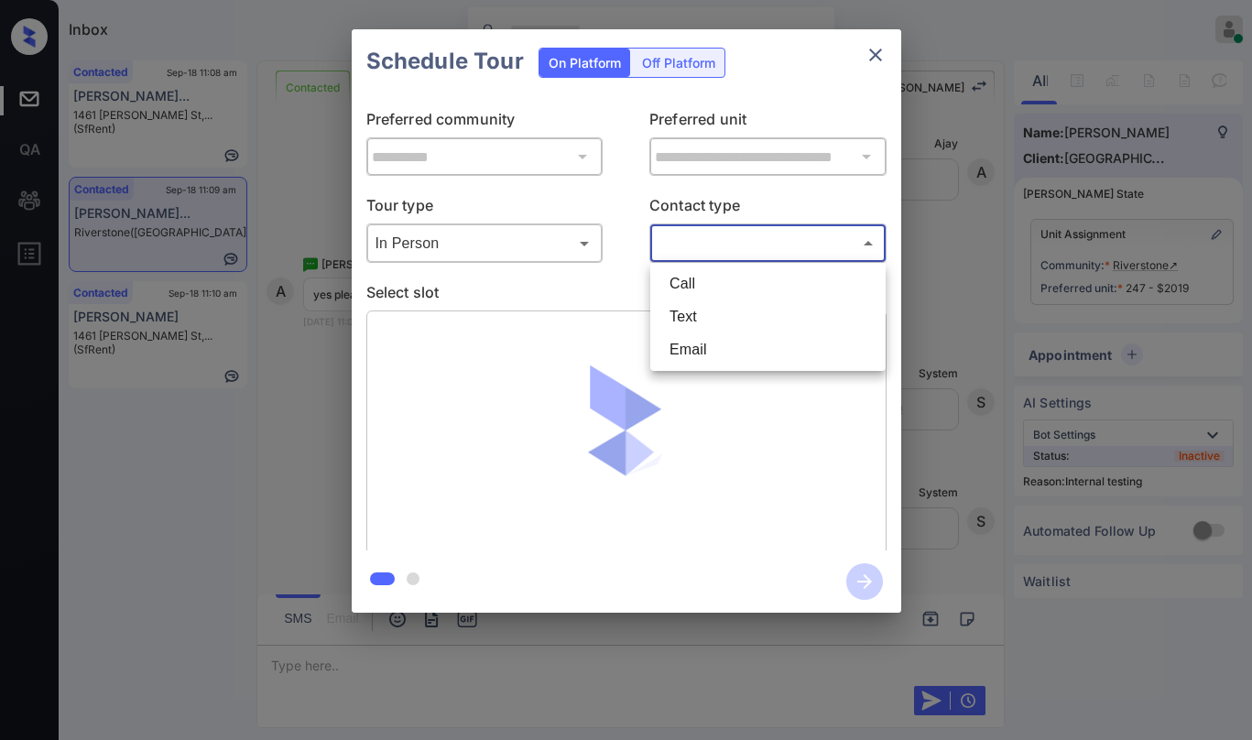
click at [697, 320] on li "Text" at bounding box center [768, 316] width 226 height 33
type input "****"
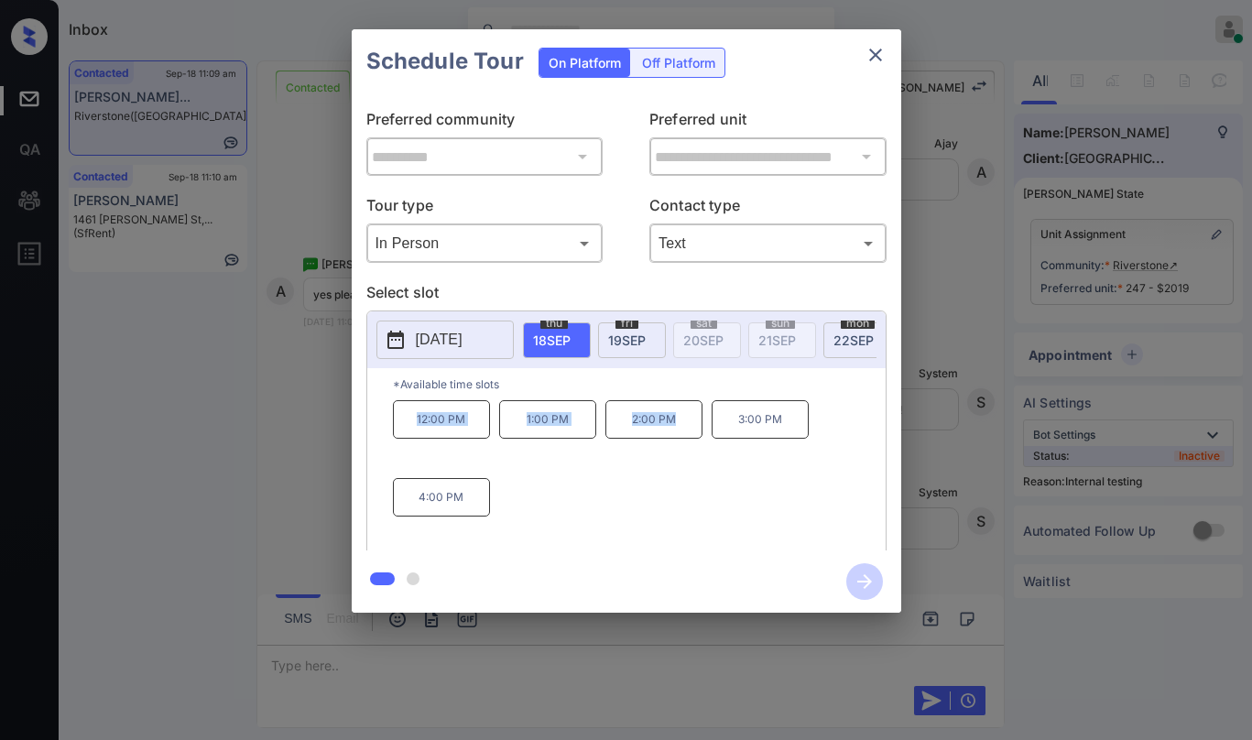
drag, startPoint x: 414, startPoint y: 427, endPoint x: 682, endPoint y: 433, distance: 268.5
click at [682, 433] on div "12:00 PM 1:00 PM 2:00 PM 3:00 PM 4:00 PM" at bounding box center [639, 473] width 493 height 147
copy div "12:00 PM 1:00 PM 2:00 PM"
click at [876, 57] on icon "close" at bounding box center [876, 55] width 22 height 22
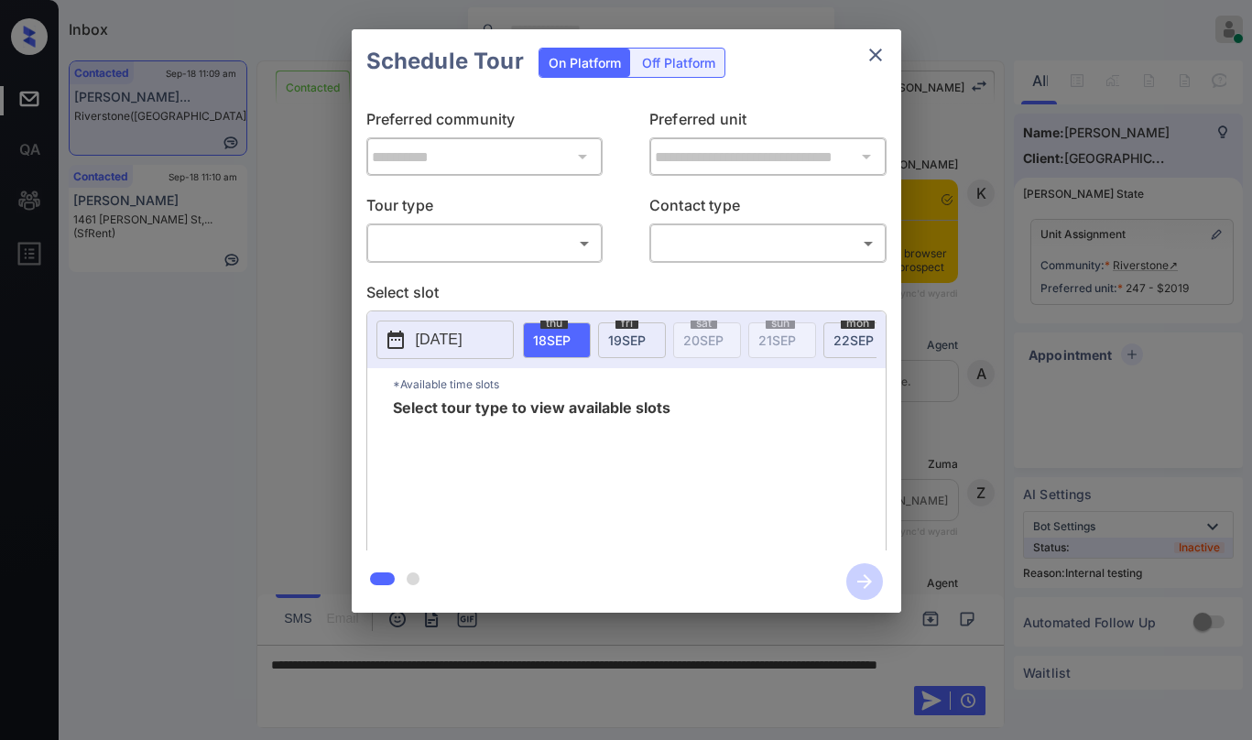
click at [431, 240] on body "Inbox [PERSON_NAME] Online Set yourself offline Set yourself on break Profile S…" at bounding box center [626, 370] width 1252 height 740
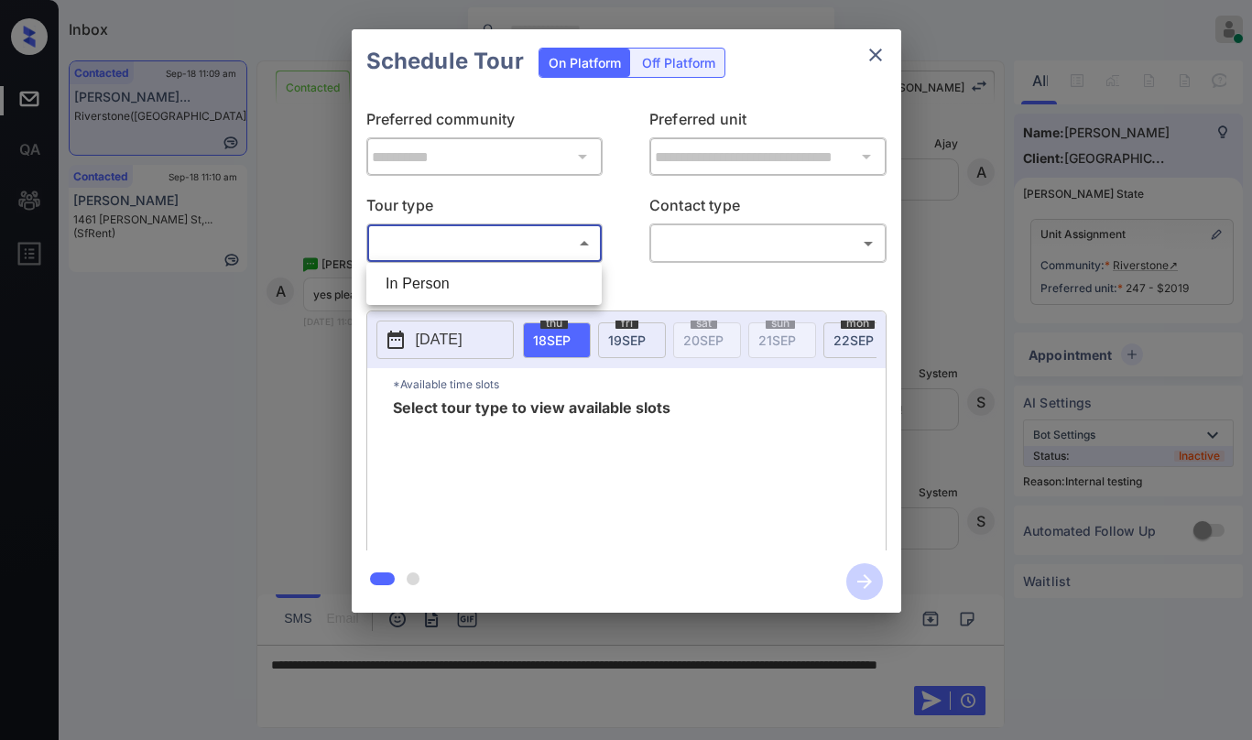
drag, startPoint x: 431, startPoint y: 280, endPoint x: 680, endPoint y: 248, distance: 251.2
click at [431, 281] on li "In Person" at bounding box center [484, 283] width 226 height 33
type input "********"
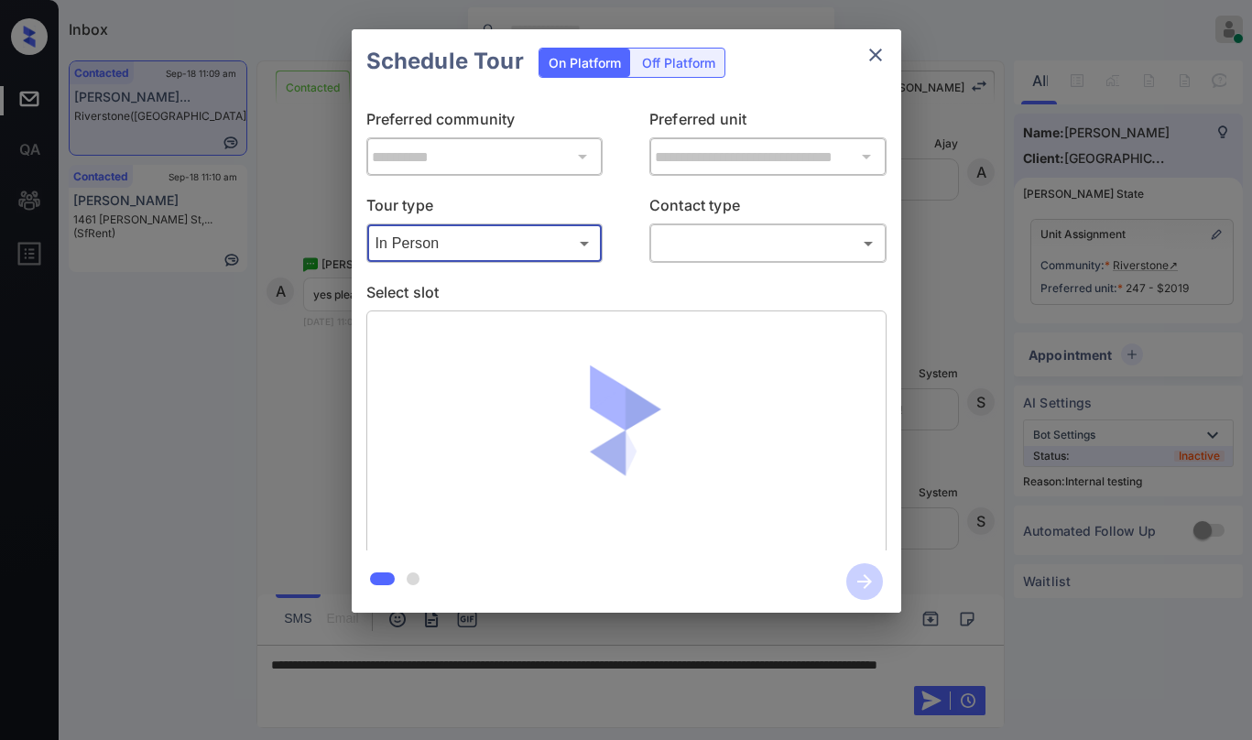
click at [703, 243] on body "Inbox [PERSON_NAME] Online Set yourself offline Set yourself on break Profile S…" at bounding box center [626, 370] width 1252 height 740
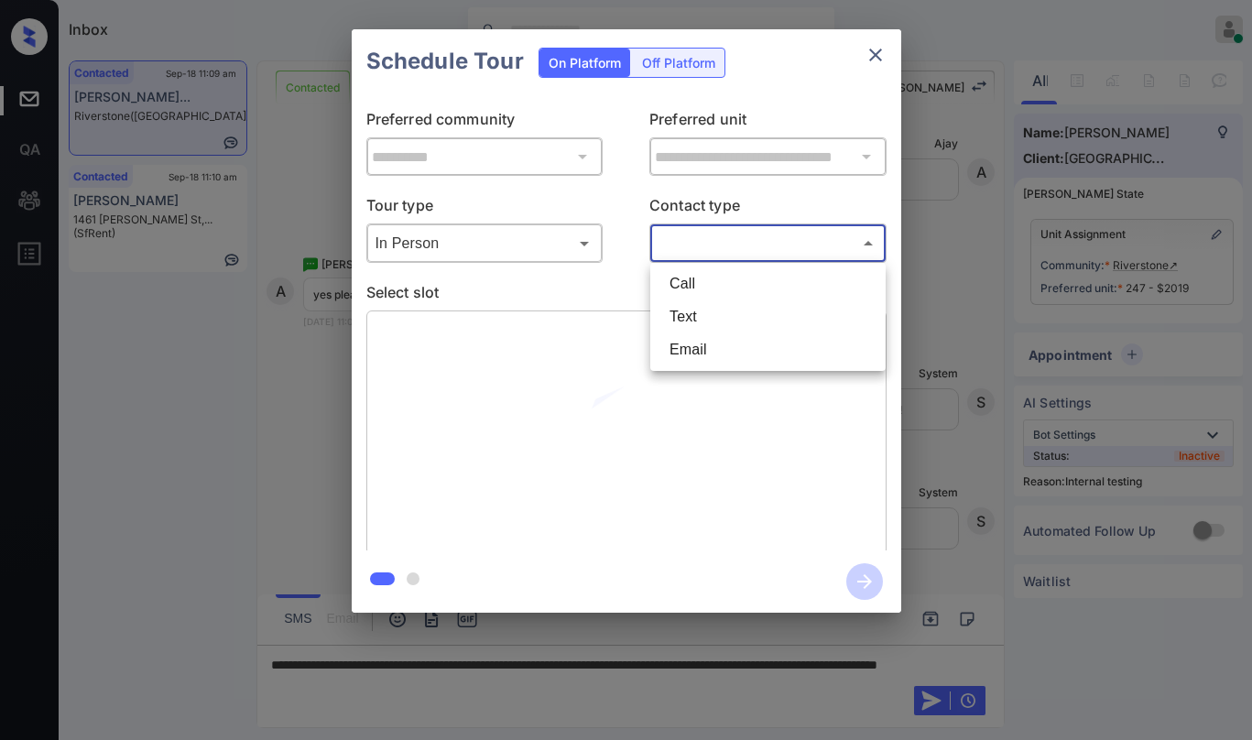
click at [701, 309] on li "Text" at bounding box center [768, 316] width 226 height 33
type input "****"
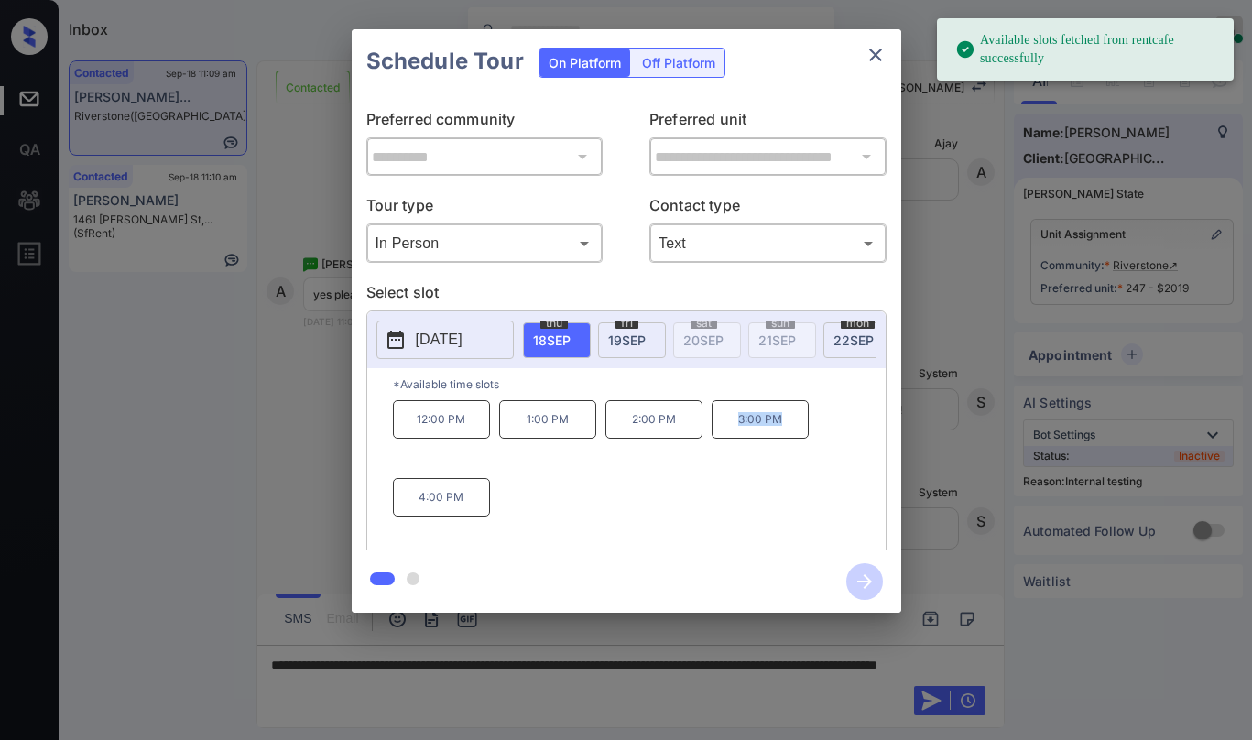
drag, startPoint x: 740, startPoint y: 427, endPoint x: 797, endPoint y: 433, distance: 57.2
click at [797, 433] on p "3:00 PM" at bounding box center [760, 419] width 97 height 38
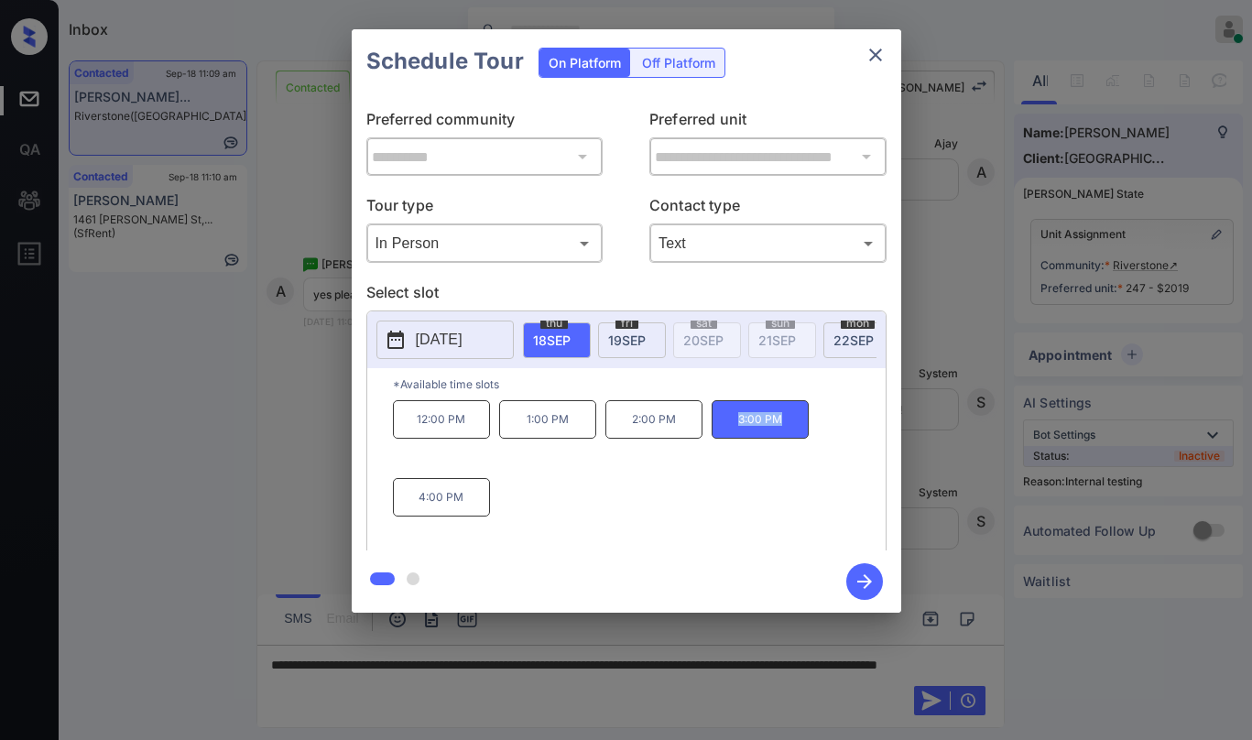
copy p "3:00 PM"
click at [878, 56] on icon "close" at bounding box center [876, 55] width 22 height 22
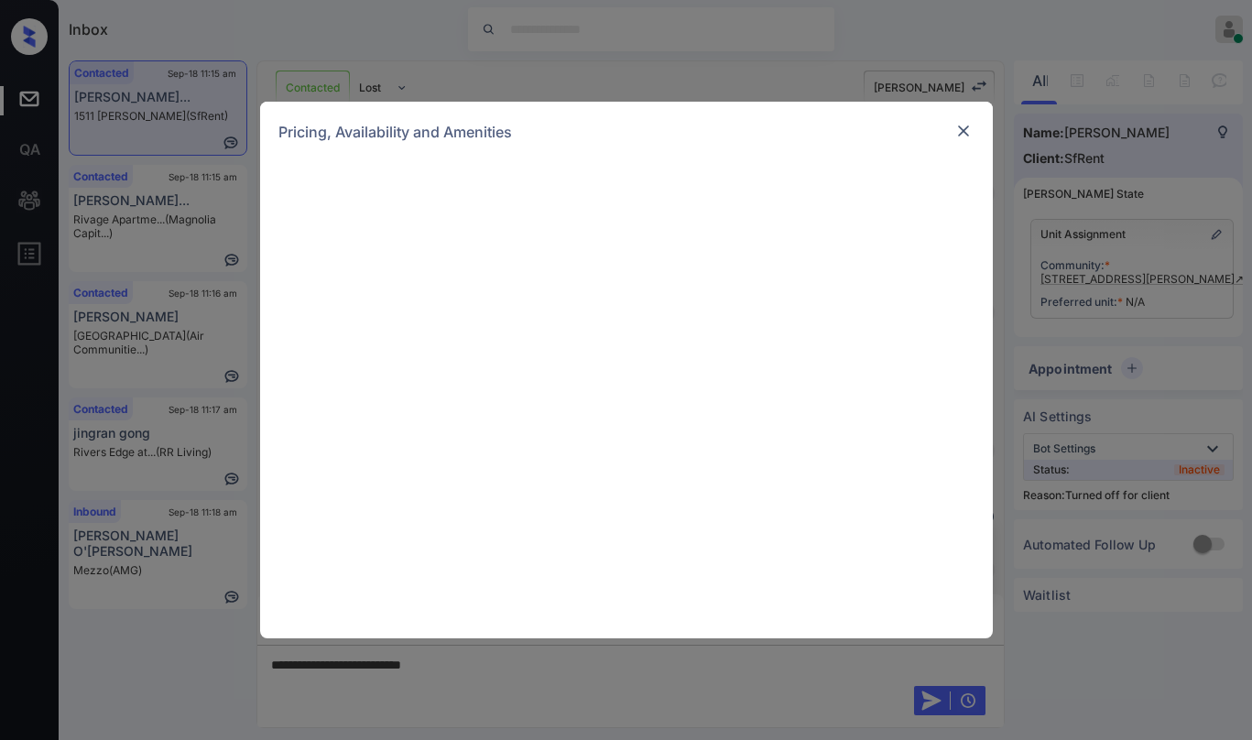
scroll to position [1021, 0]
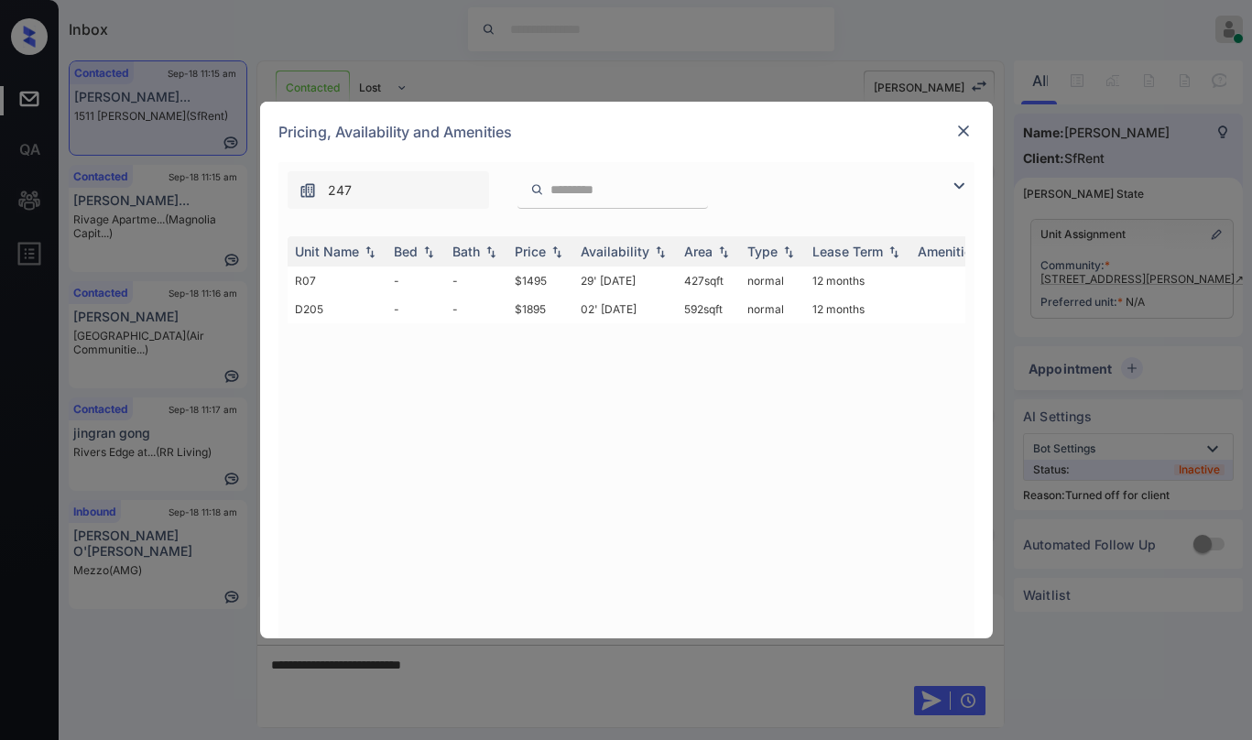
click at [963, 136] on img at bounding box center [963, 131] width 18 height 18
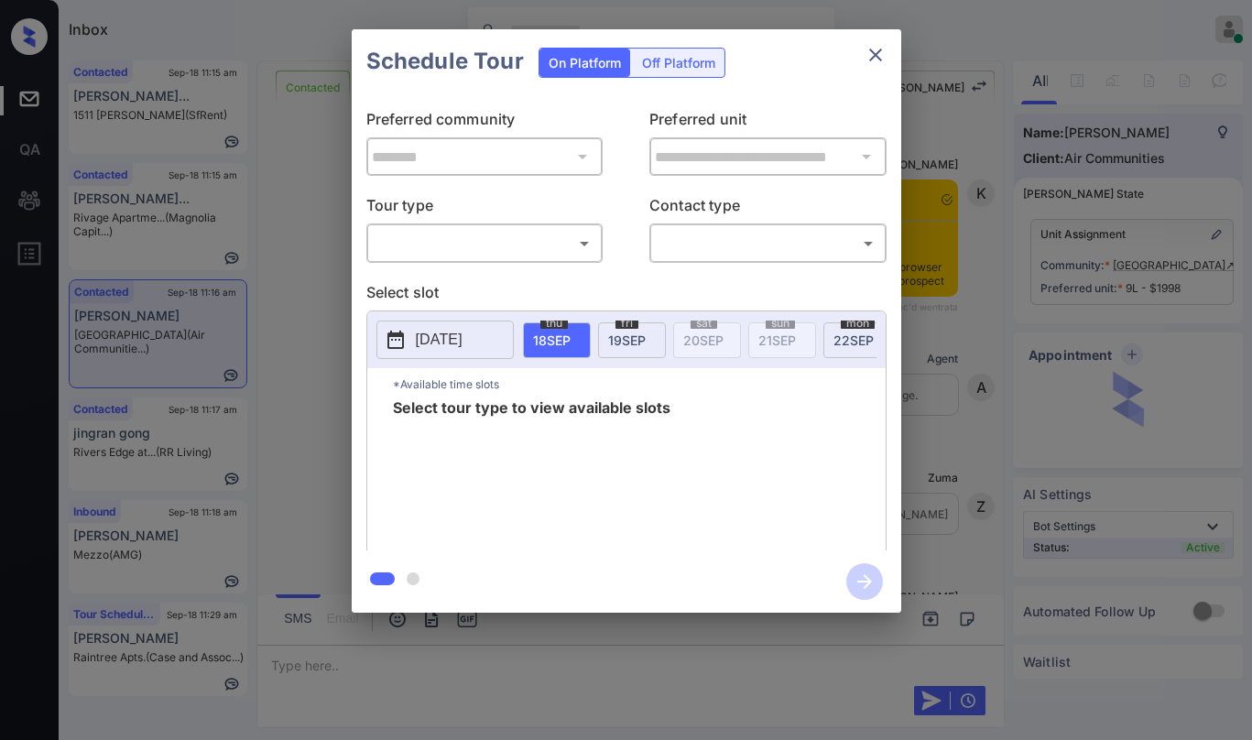
click at [460, 241] on body "Inbox [PERSON_NAME] Online Set yourself offline Set yourself on break Profile S…" at bounding box center [626, 370] width 1252 height 740
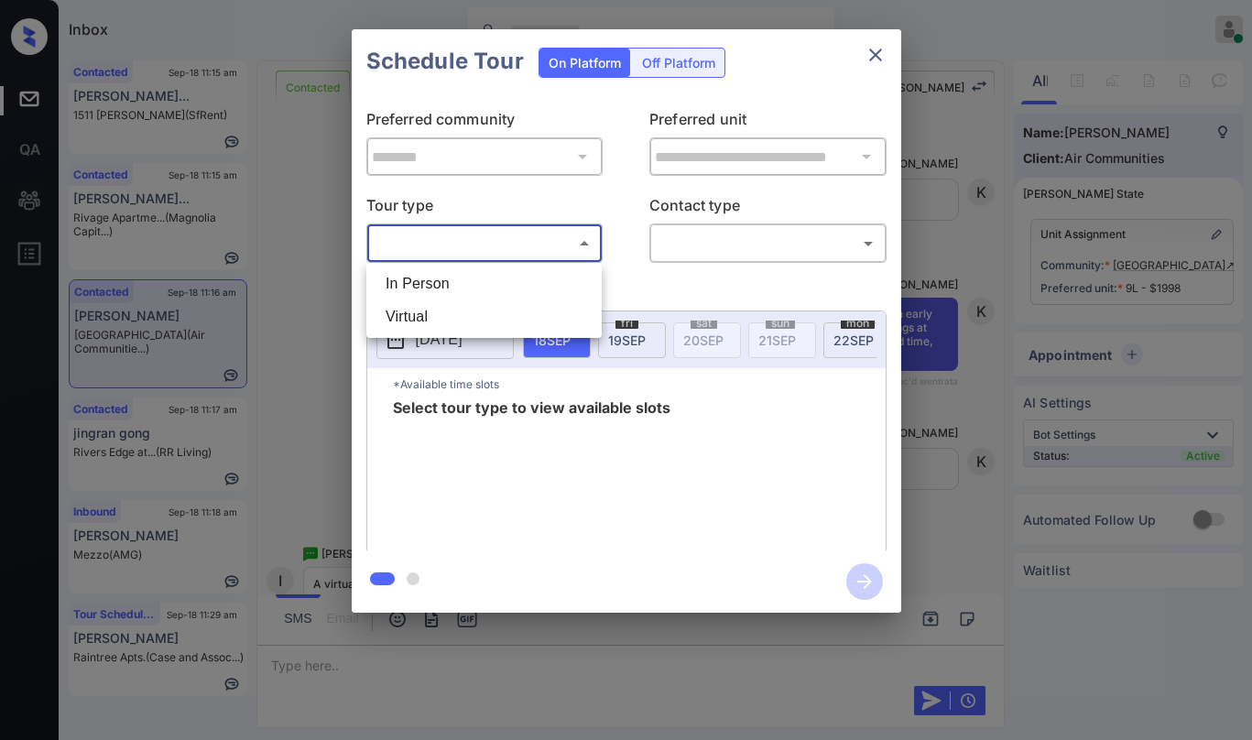
click at [433, 313] on li "Virtual" at bounding box center [484, 316] width 226 height 33
type input "*******"
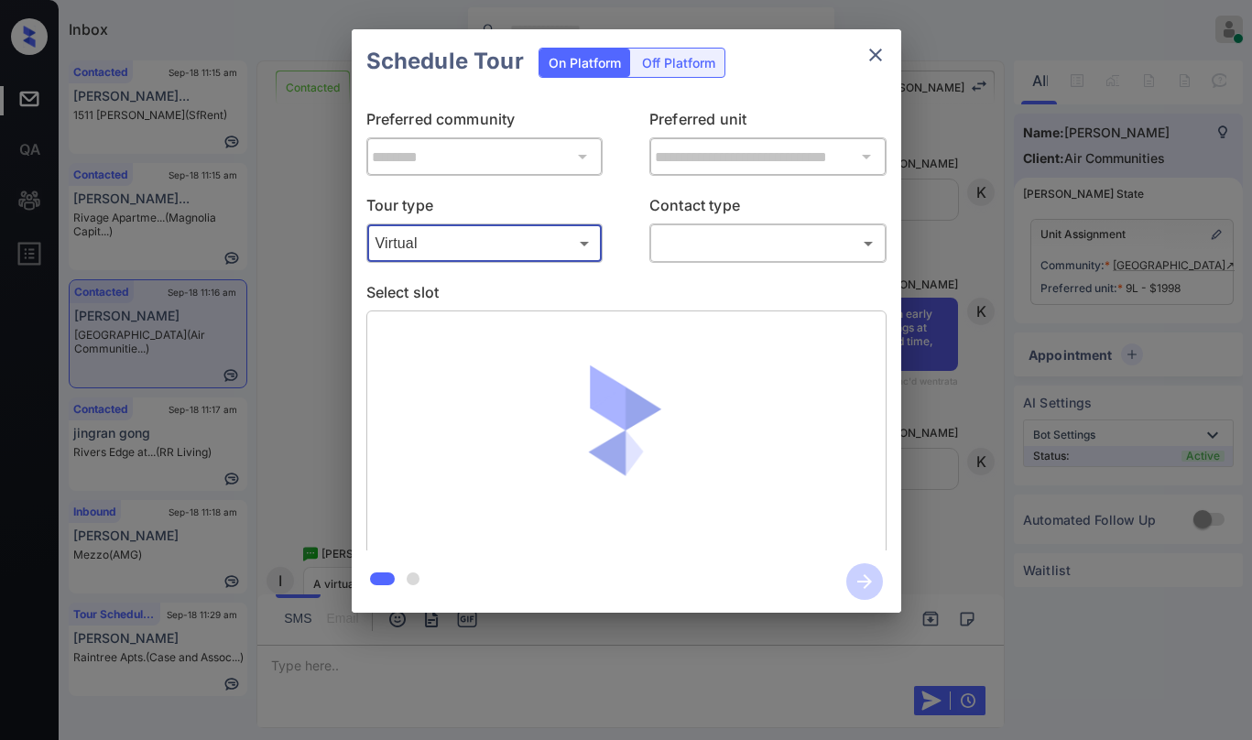
click at [714, 245] on body "Inbox [PERSON_NAME] Online Set yourself offline Set yourself on break Profile S…" at bounding box center [626, 370] width 1252 height 740
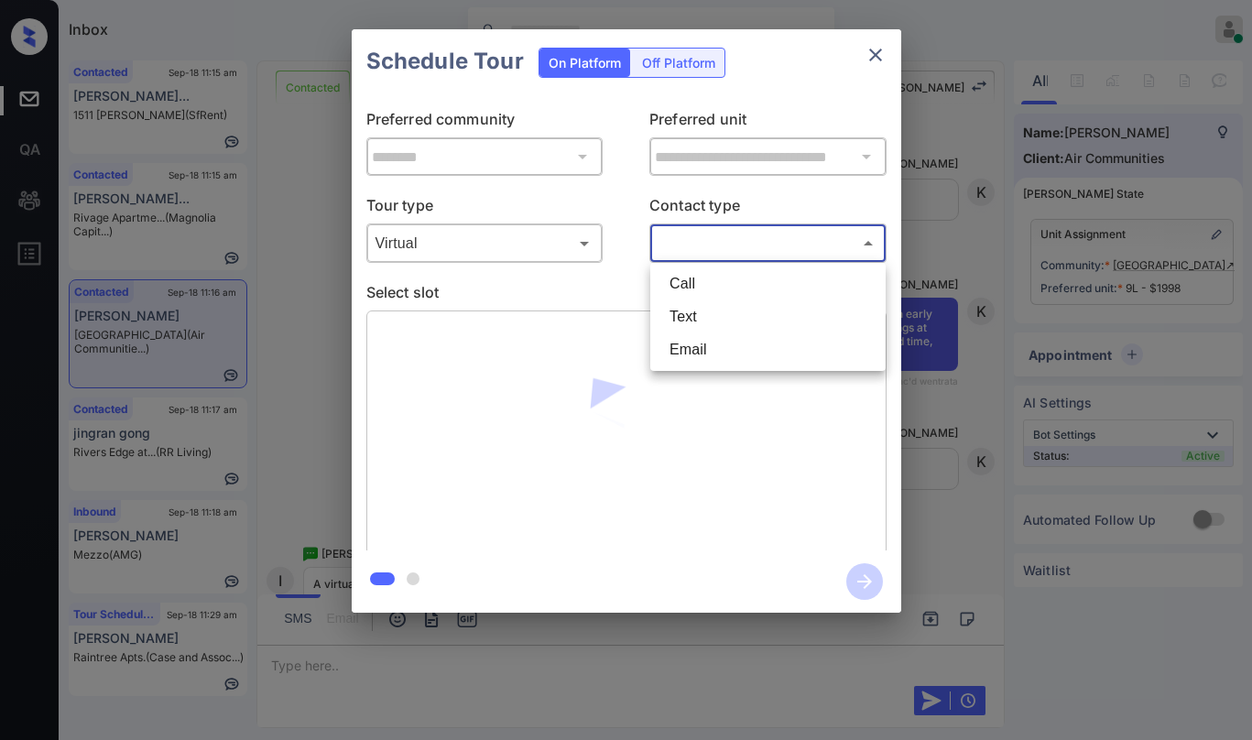
click at [699, 319] on li "Text" at bounding box center [768, 316] width 226 height 33
type input "****"
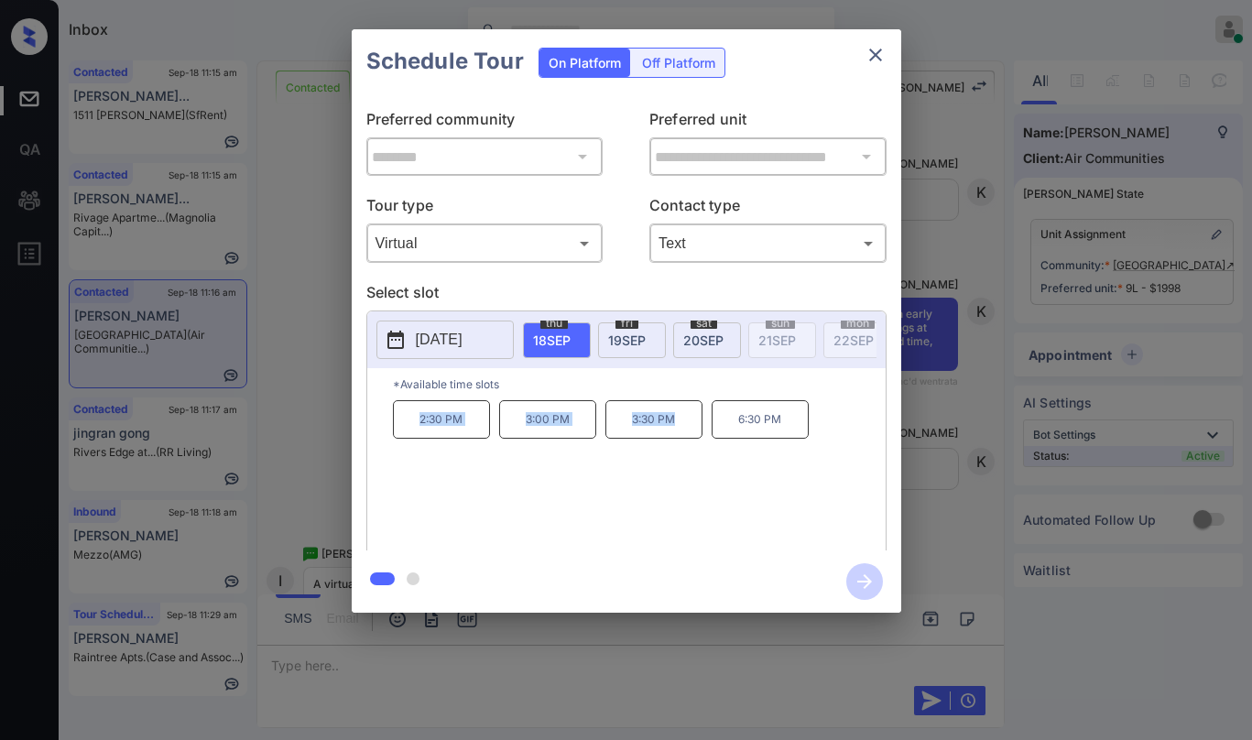
drag, startPoint x: 422, startPoint y: 431, endPoint x: 679, endPoint y: 441, distance: 256.6
click at [679, 441] on div "2:30 PM 3:00 PM 3:30 PM 6:30 PM" at bounding box center [639, 473] width 493 height 147
copy div "2:30 PM 3:00 PM 3:30 PM"
click at [880, 60] on icon "close" at bounding box center [875, 55] width 13 height 13
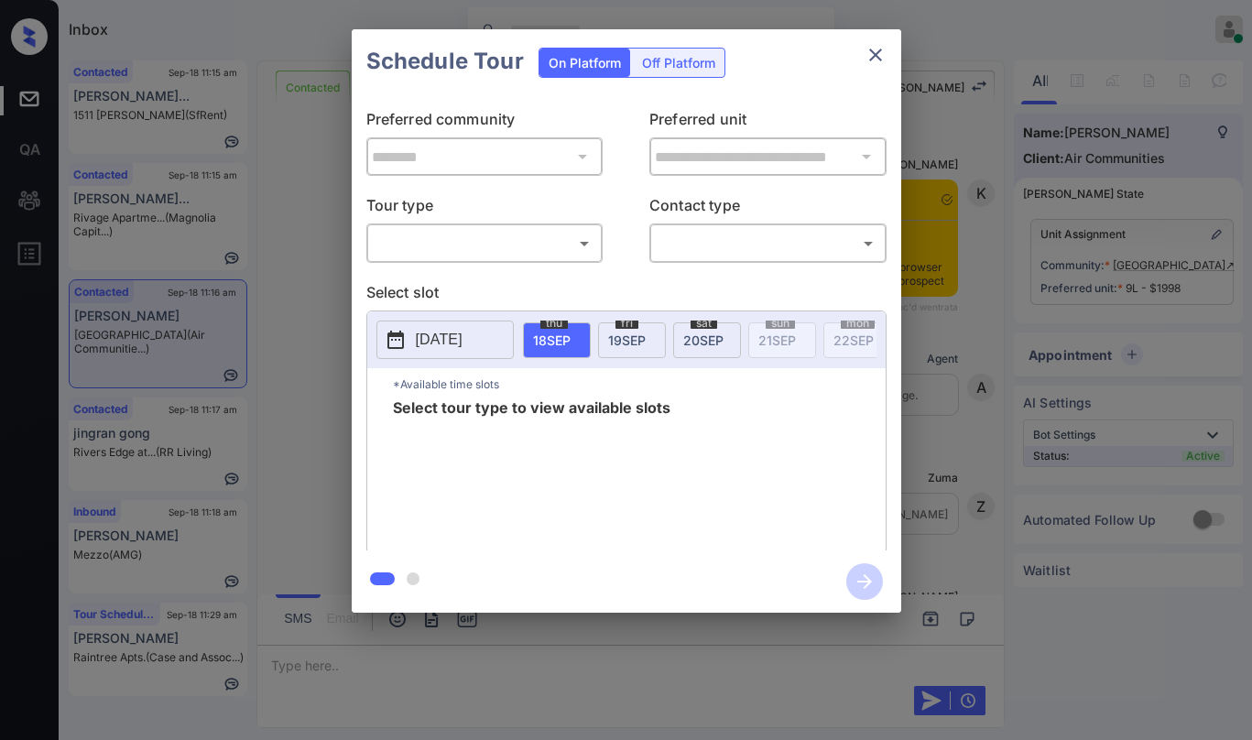
scroll to position [7272, 0]
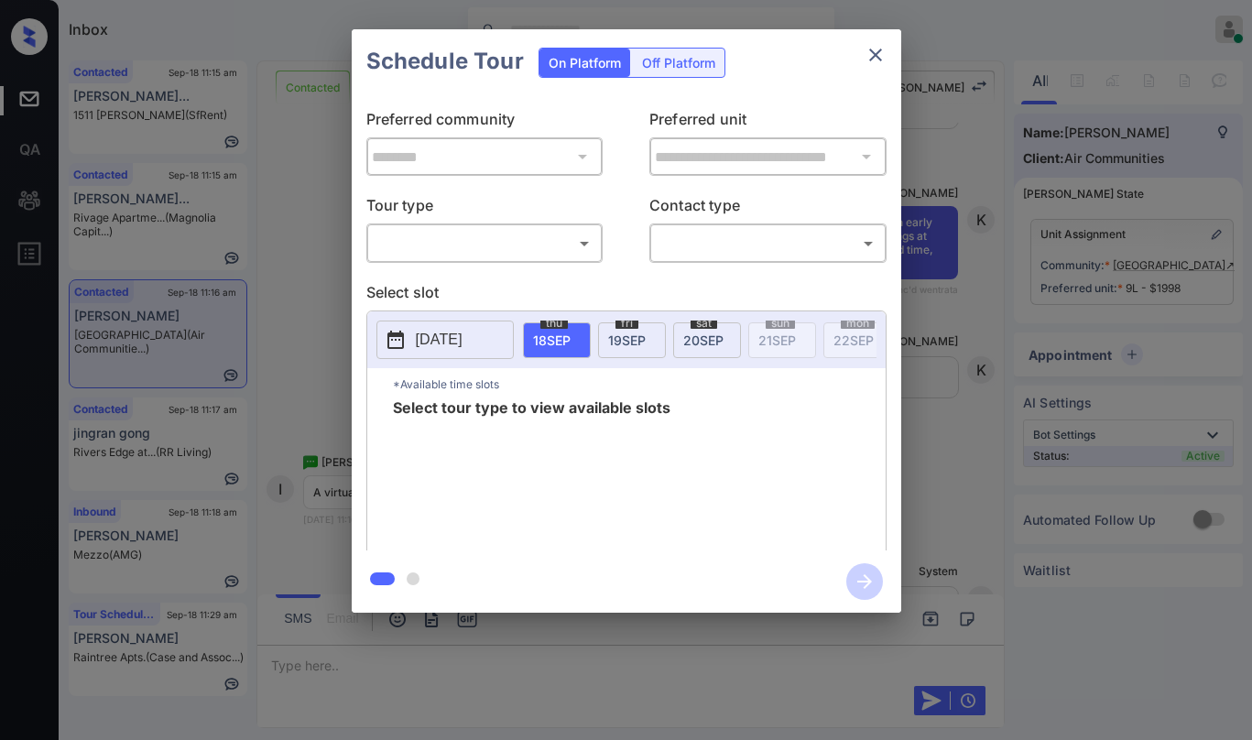
click at [431, 233] on body "Inbox [PERSON_NAME] Online Set yourself offline Set yourself on break Profile S…" at bounding box center [626, 370] width 1252 height 740
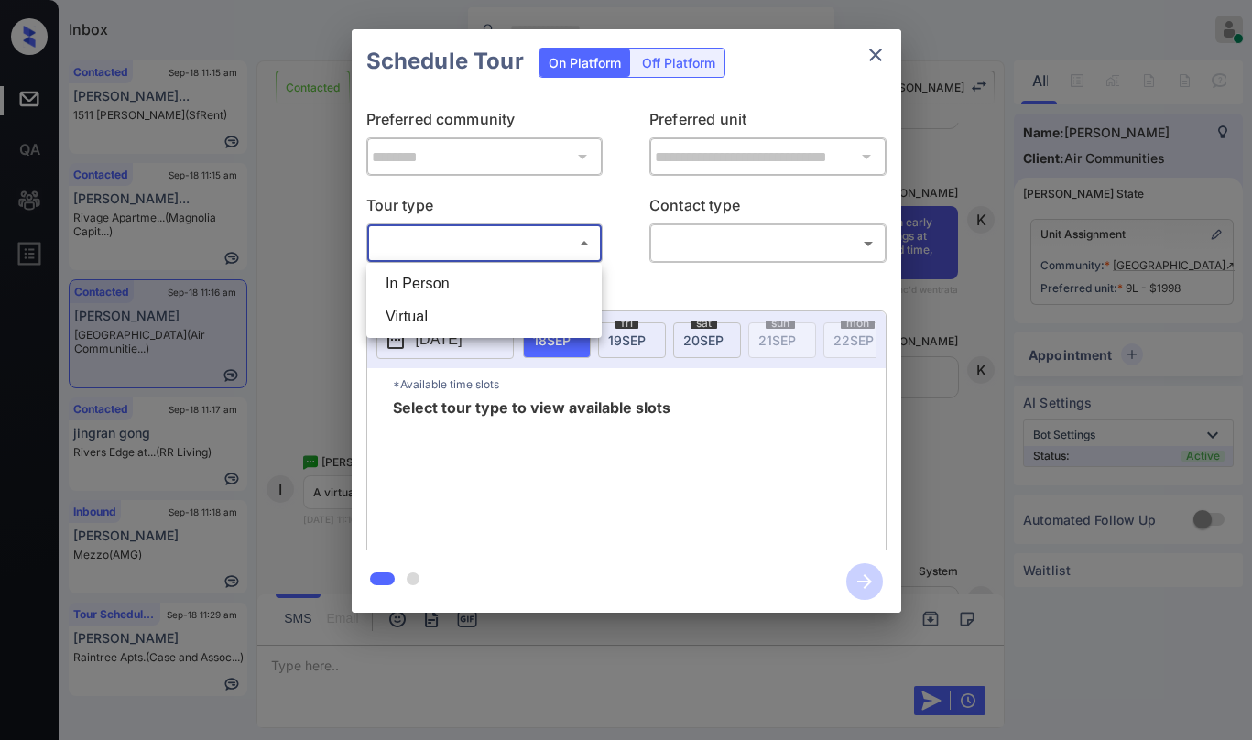
click at [414, 282] on li "In Person" at bounding box center [484, 283] width 226 height 33
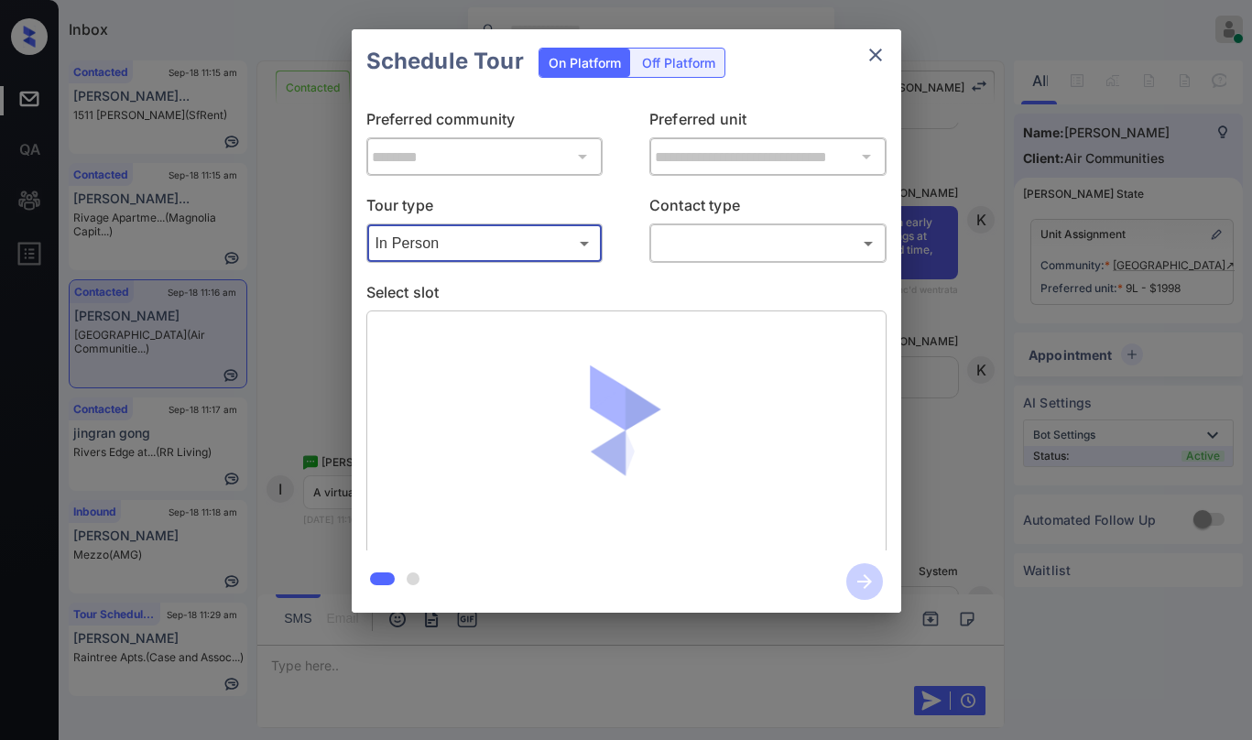
click at [467, 243] on body "Inbox [PERSON_NAME] Online Set yourself offline Set yourself on break Profile S…" at bounding box center [626, 370] width 1252 height 740
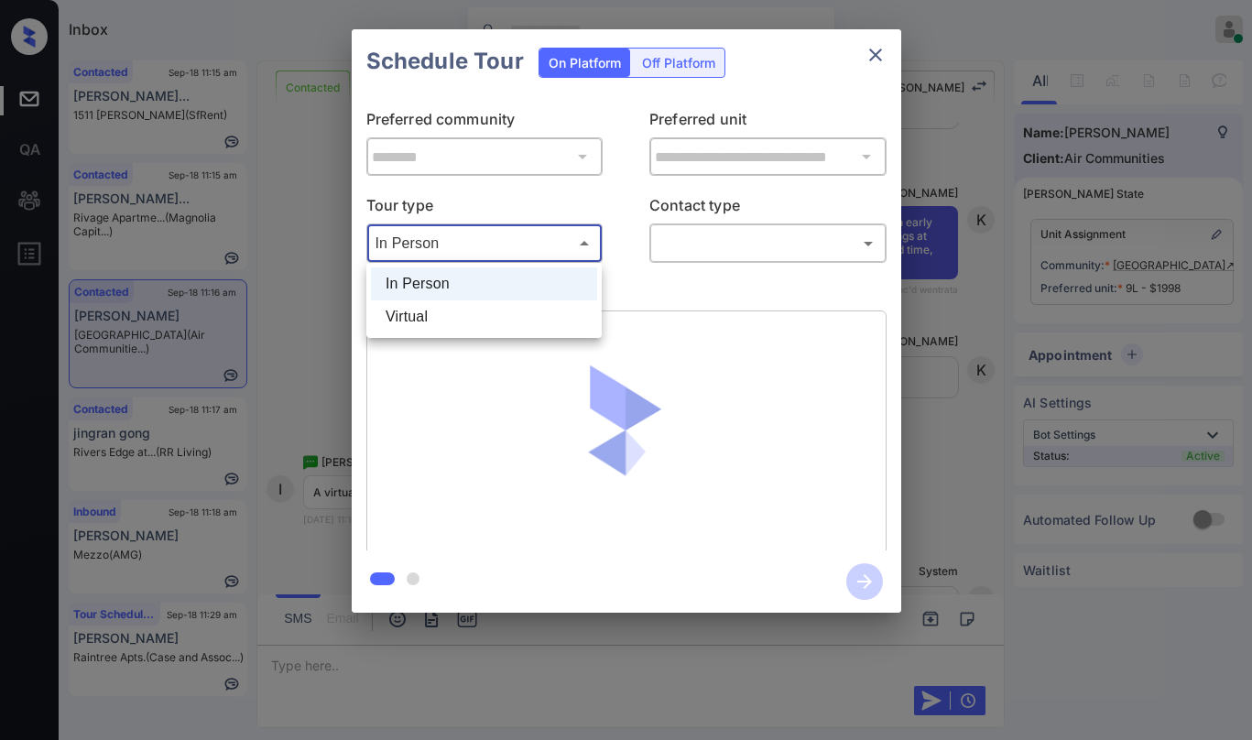
click at [437, 312] on li "Virtual" at bounding box center [484, 316] width 226 height 33
type input "*******"
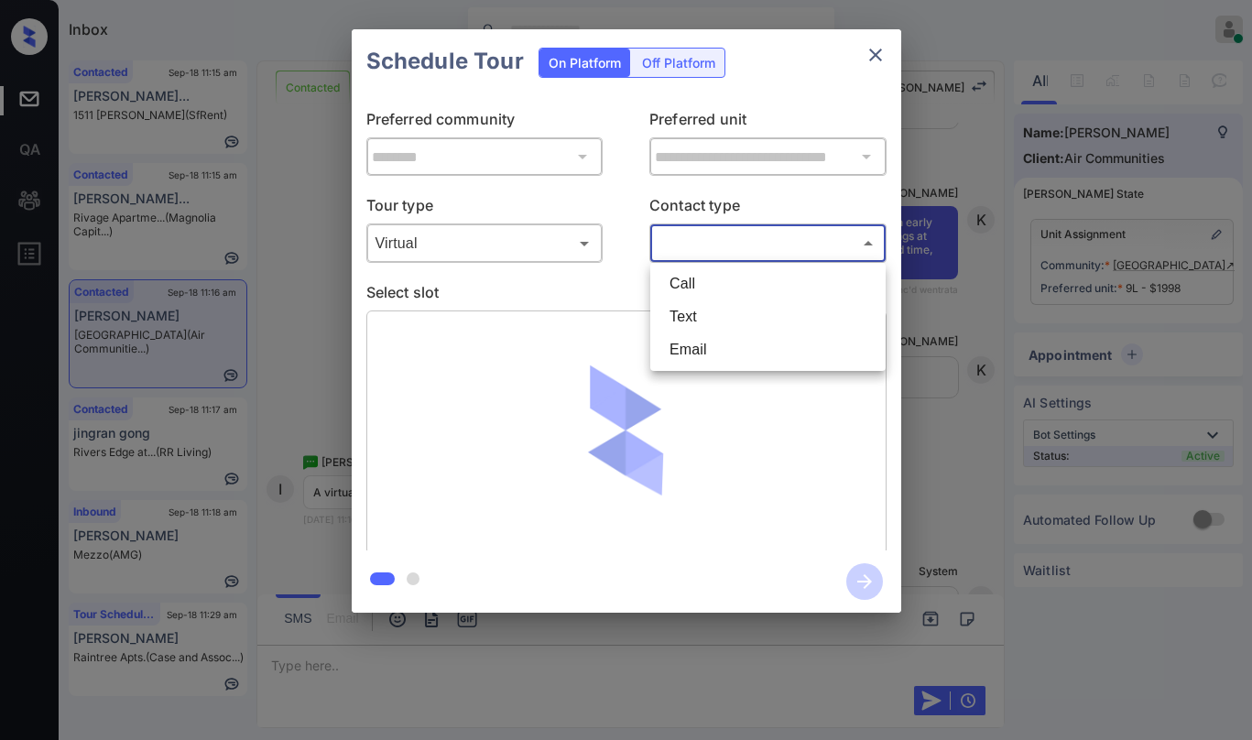
click at [700, 240] on body "Inbox [PERSON_NAME] Online Set yourself offline Set yourself on break Profile S…" at bounding box center [626, 370] width 1252 height 740
click at [690, 317] on li "Text" at bounding box center [768, 316] width 226 height 33
type input "****"
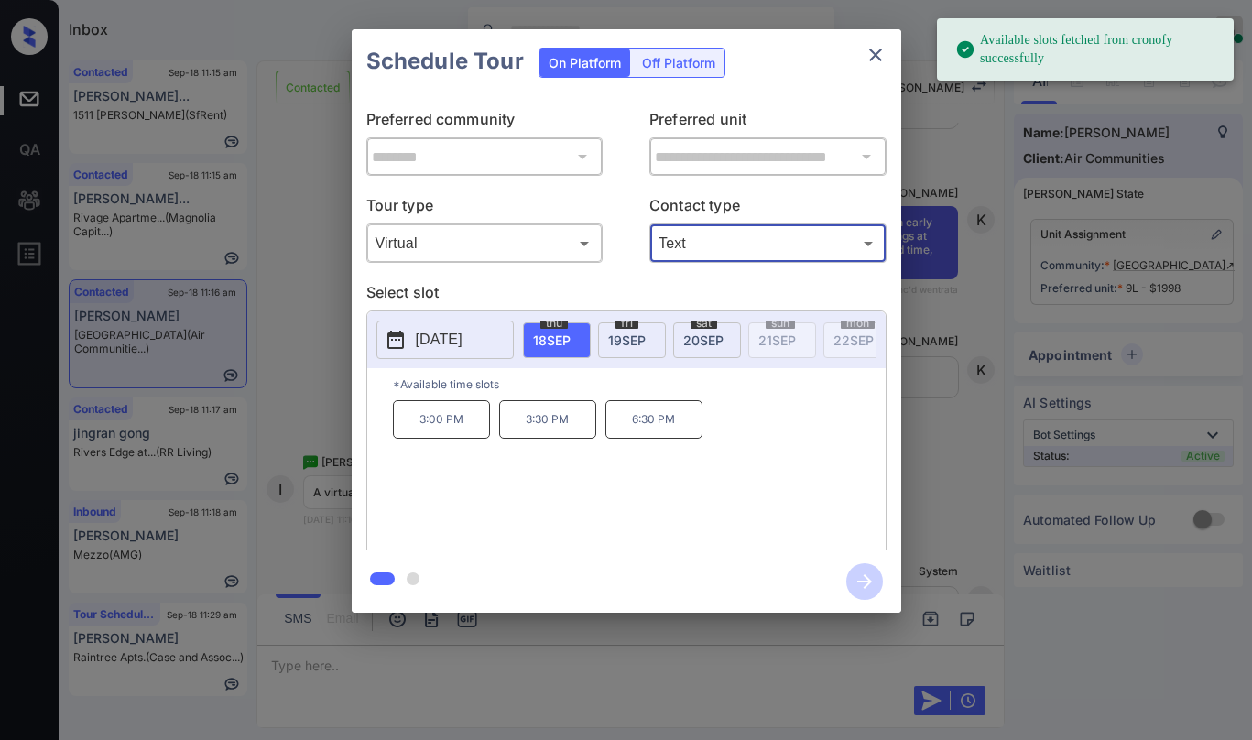
click at [703, 341] on span "20 SEP" at bounding box center [703, 341] width 40 height 16
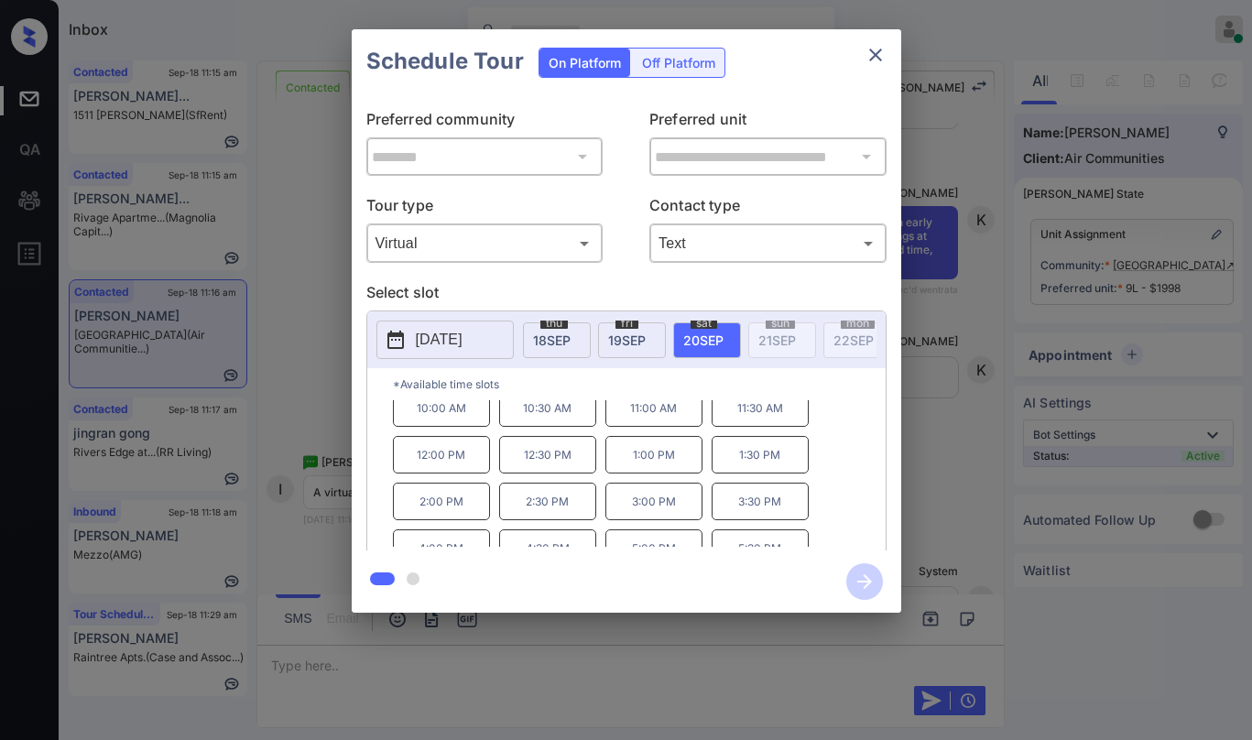
scroll to position [0, 0]
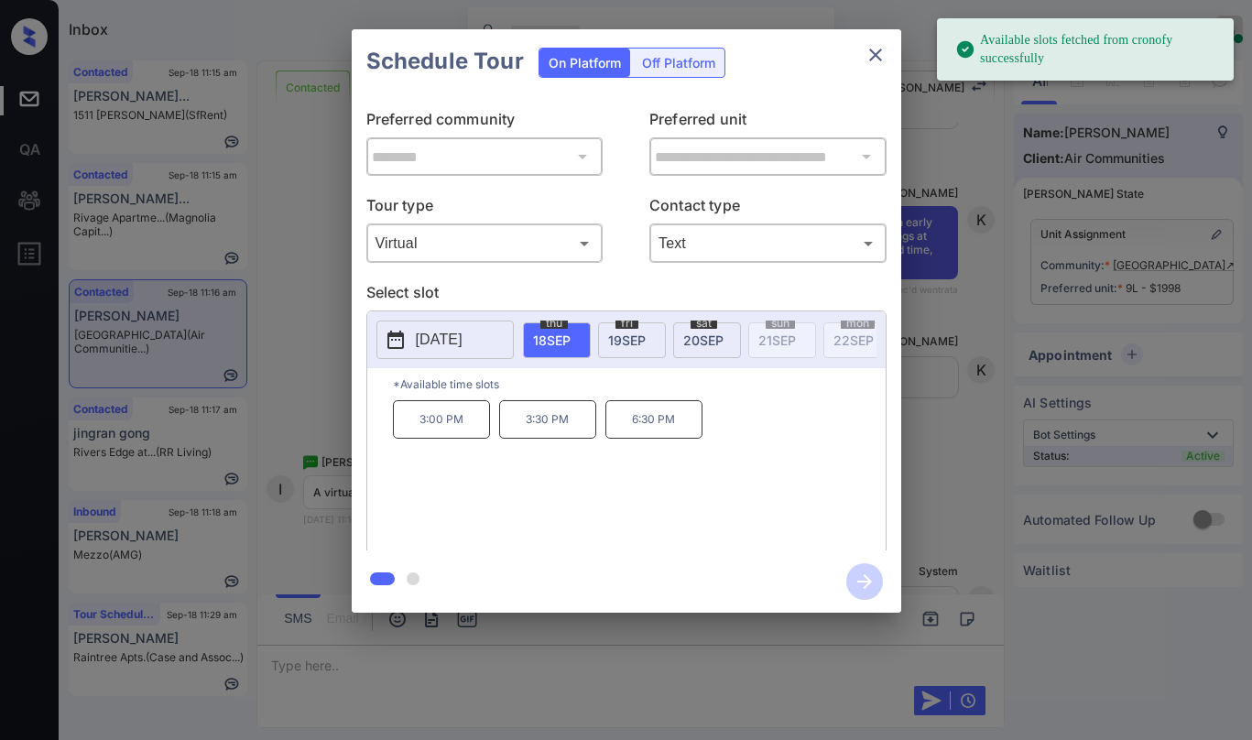
click at [574, 338] on div "thu 18 SEP" at bounding box center [557, 340] width 68 height 36
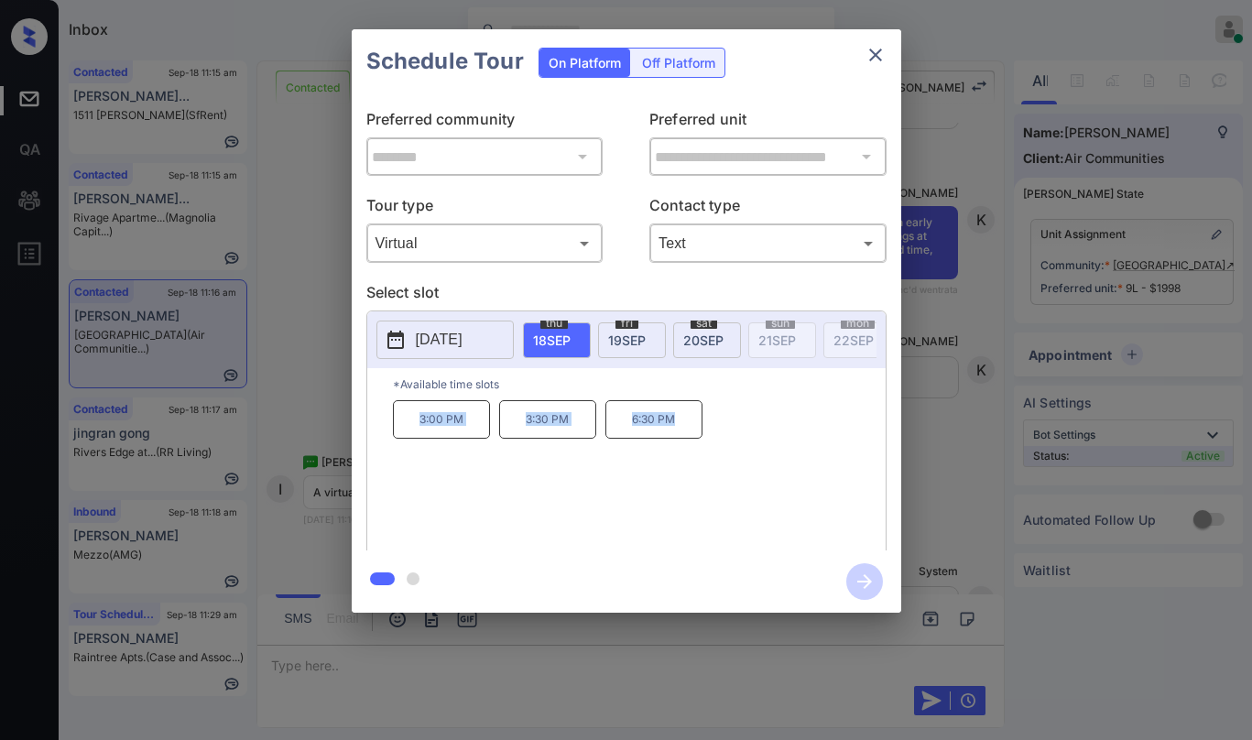
drag, startPoint x: 563, startPoint y: 420, endPoint x: 703, endPoint y: 423, distance: 139.3
click at [703, 423] on div "3:00 PM 3:30 PM 6:30 PM" at bounding box center [639, 473] width 493 height 147
copy div "3:00 PM 3:30 PM 6:30 PM"
click at [878, 59] on icon "close" at bounding box center [875, 55] width 13 height 13
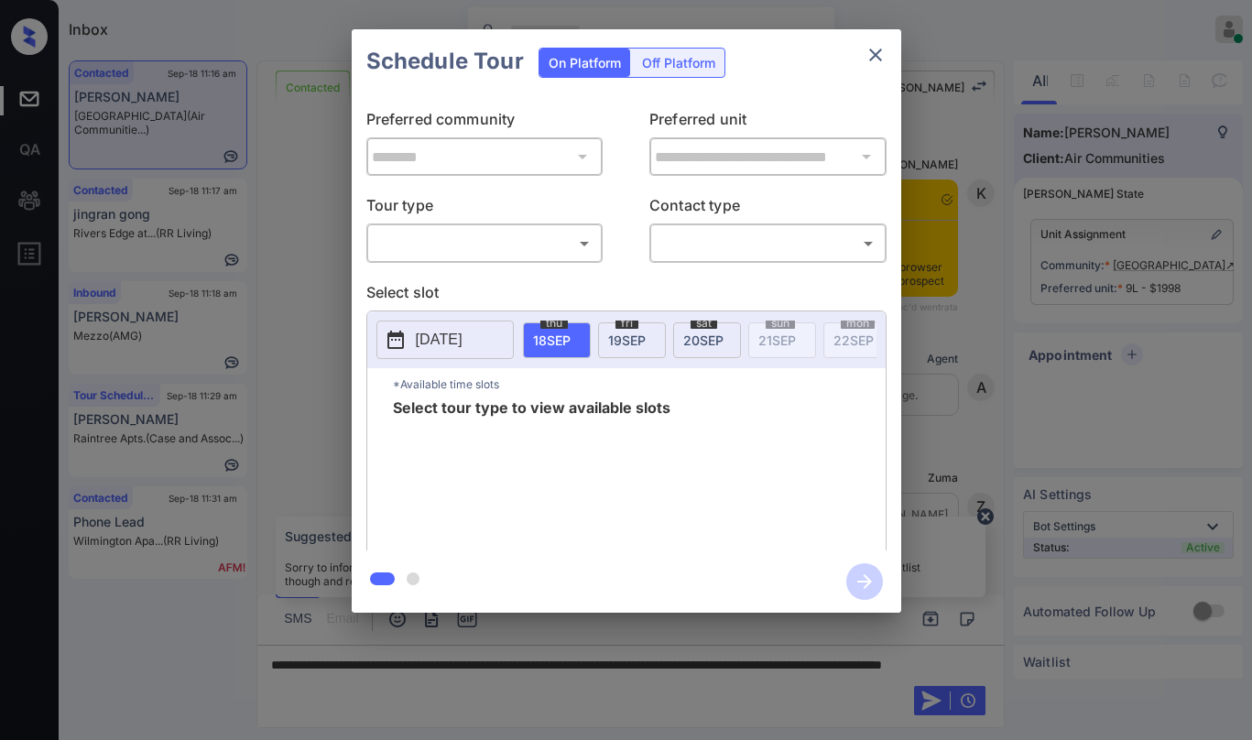
click at [447, 254] on body "Inbox Paolo Gabriel Online Set yourself offline Set yourself on break Profile S…" at bounding box center [626, 370] width 1252 height 740
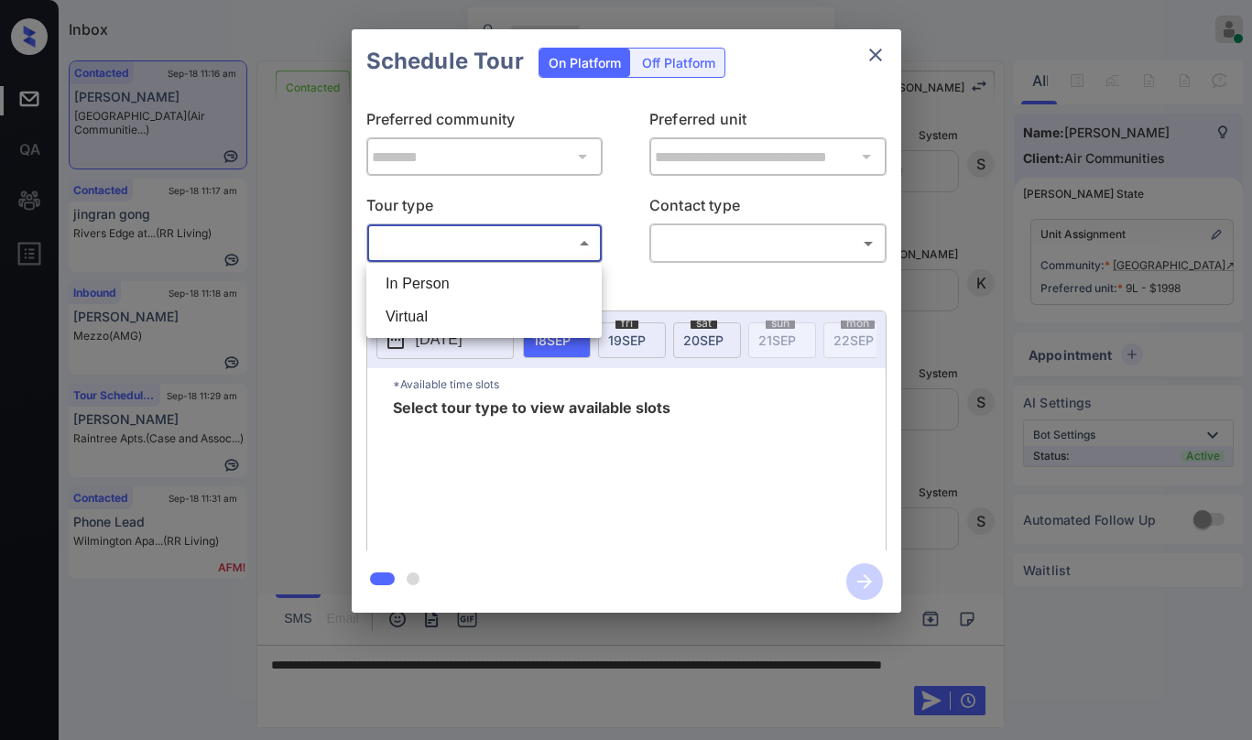
click at [445, 308] on li "Virtual" at bounding box center [484, 316] width 226 height 33
type input "*******"
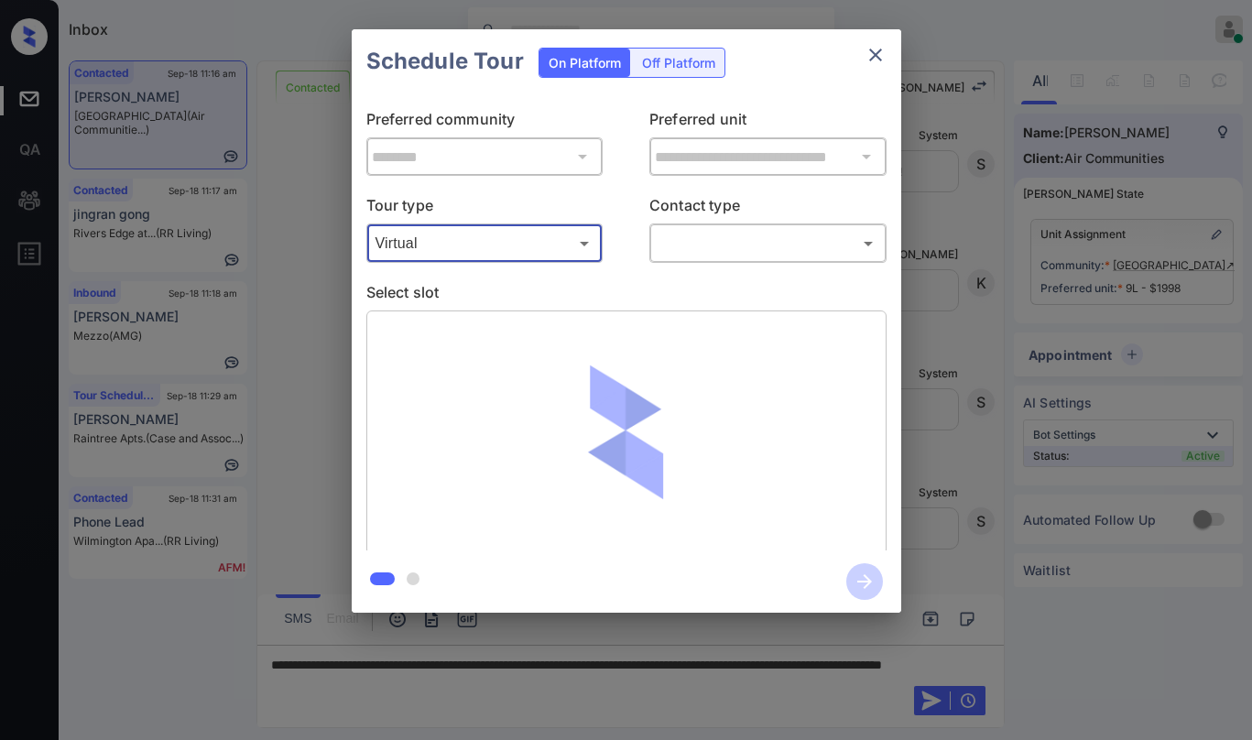
click at [714, 245] on body "Inbox Paolo Gabriel Online Set yourself offline Set yourself on break Profile S…" at bounding box center [626, 370] width 1252 height 740
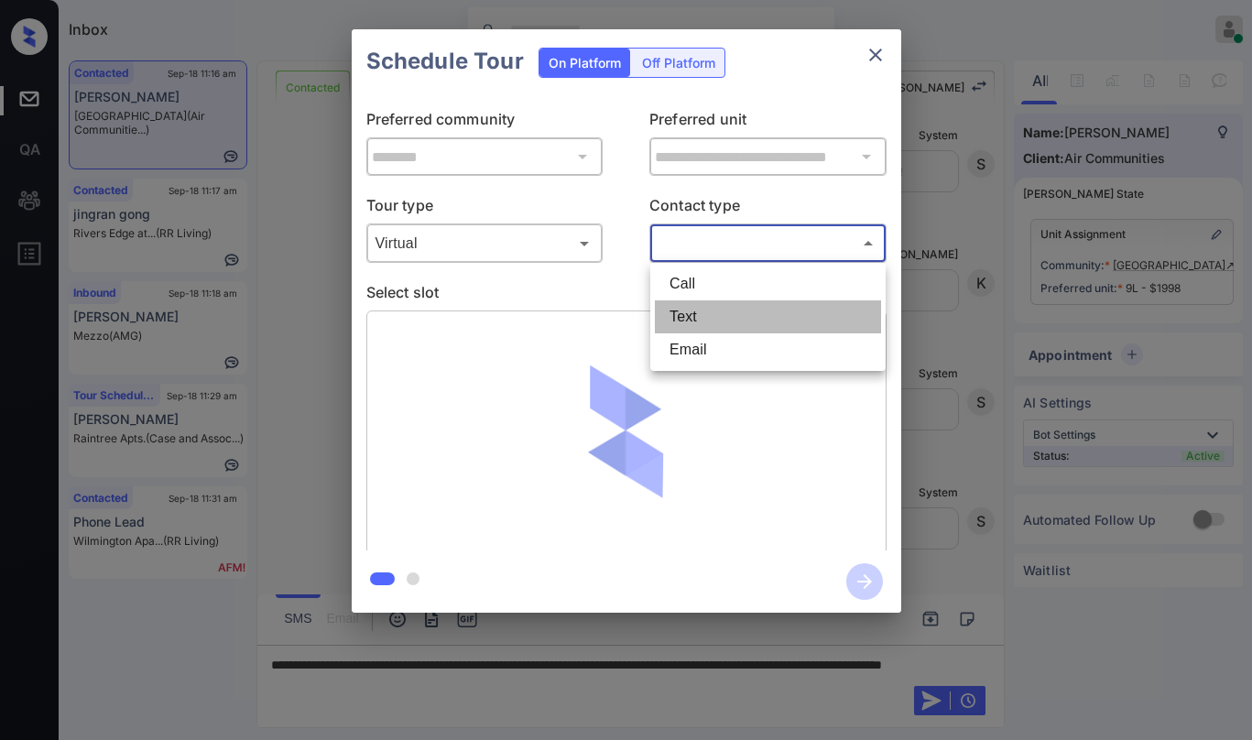
click at [703, 314] on li "Text" at bounding box center [768, 316] width 226 height 33
type input "****"
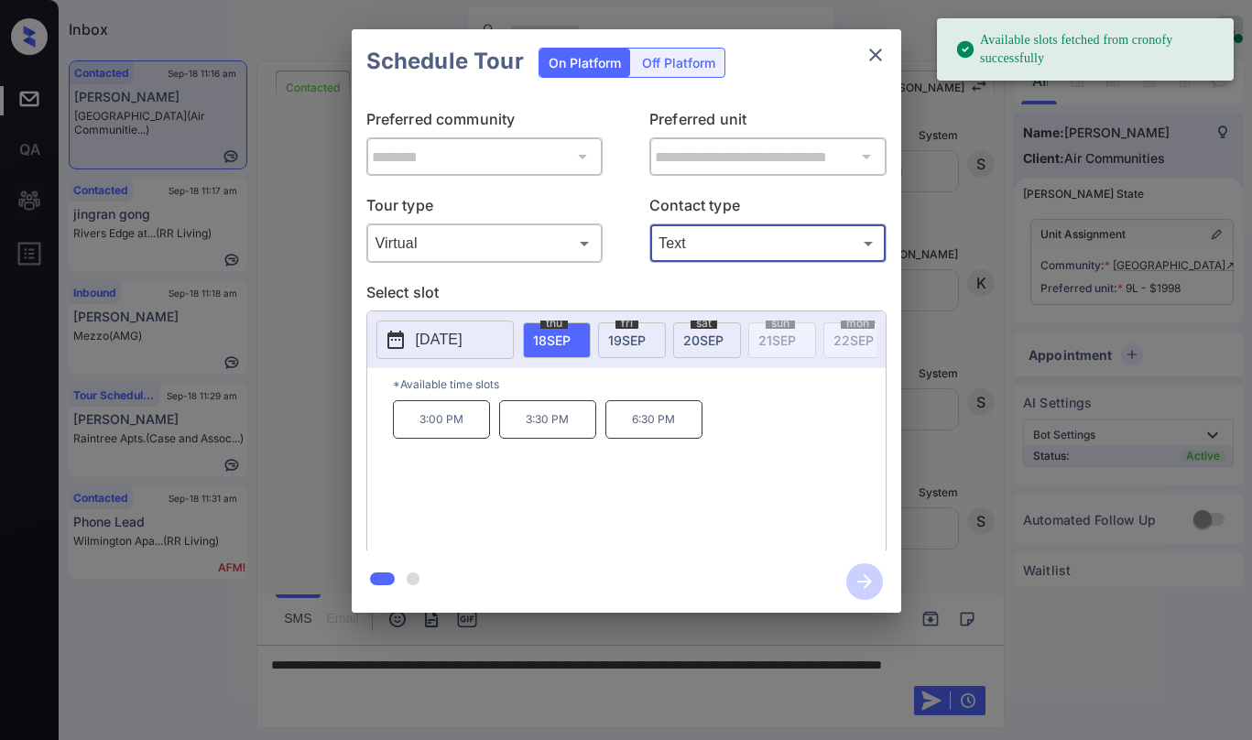
click at [880, 59] on icon "close" at bounding box center [876, 55] width 22 height 22
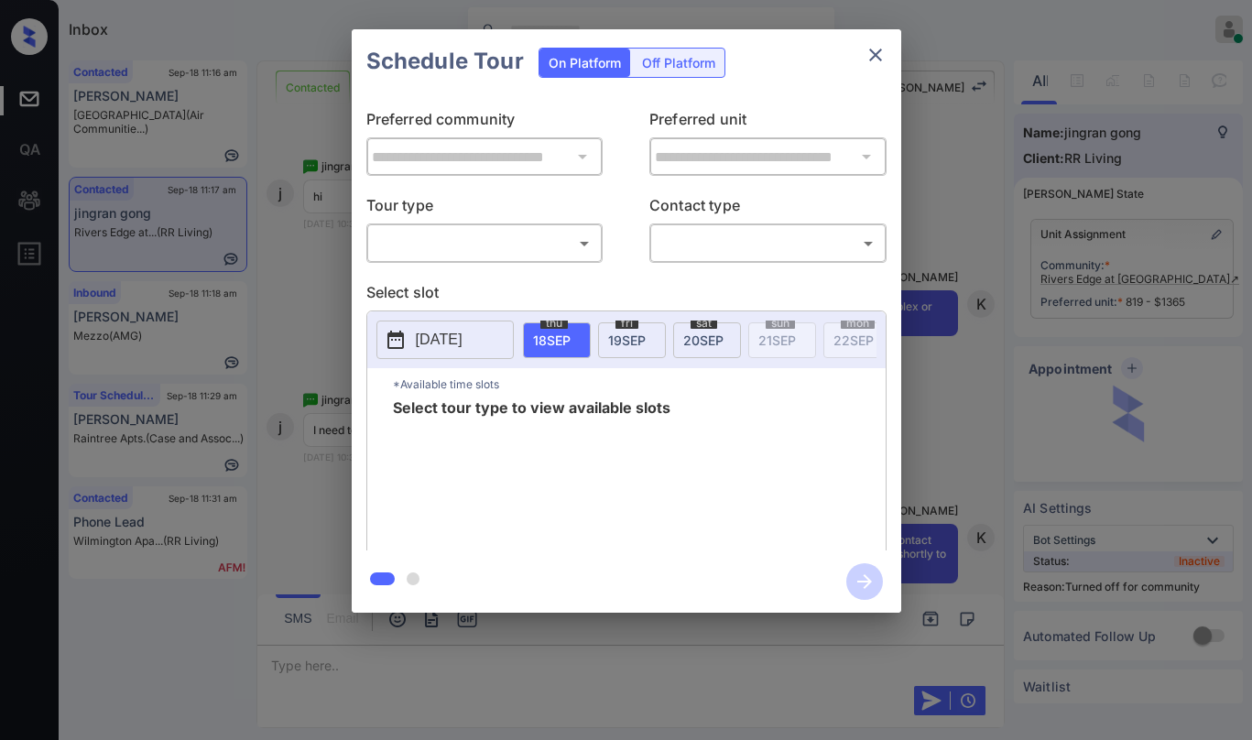
click at [427, 240] on body "Inbox [PERSON_NAME] Online Set yourself offline Set yourself on break Profile S…" at bounding box center [626, 370] width 1252 height 740
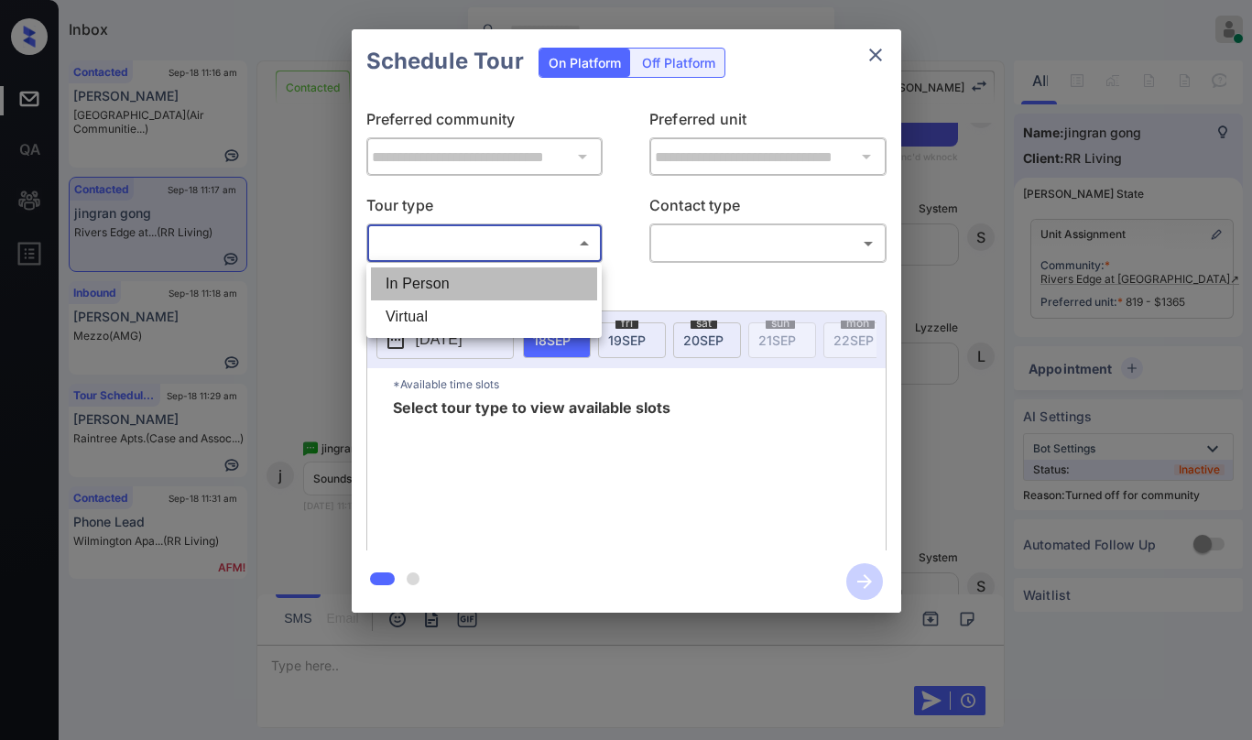
drag, startPoint x: 445, startPoint y: 284, endPoint x: 655, endPoint y: 262, distance: 210.9
click at [448, 283] on li "In Person" at bounding box center [484, 283] width 226 height 33
type input "********"
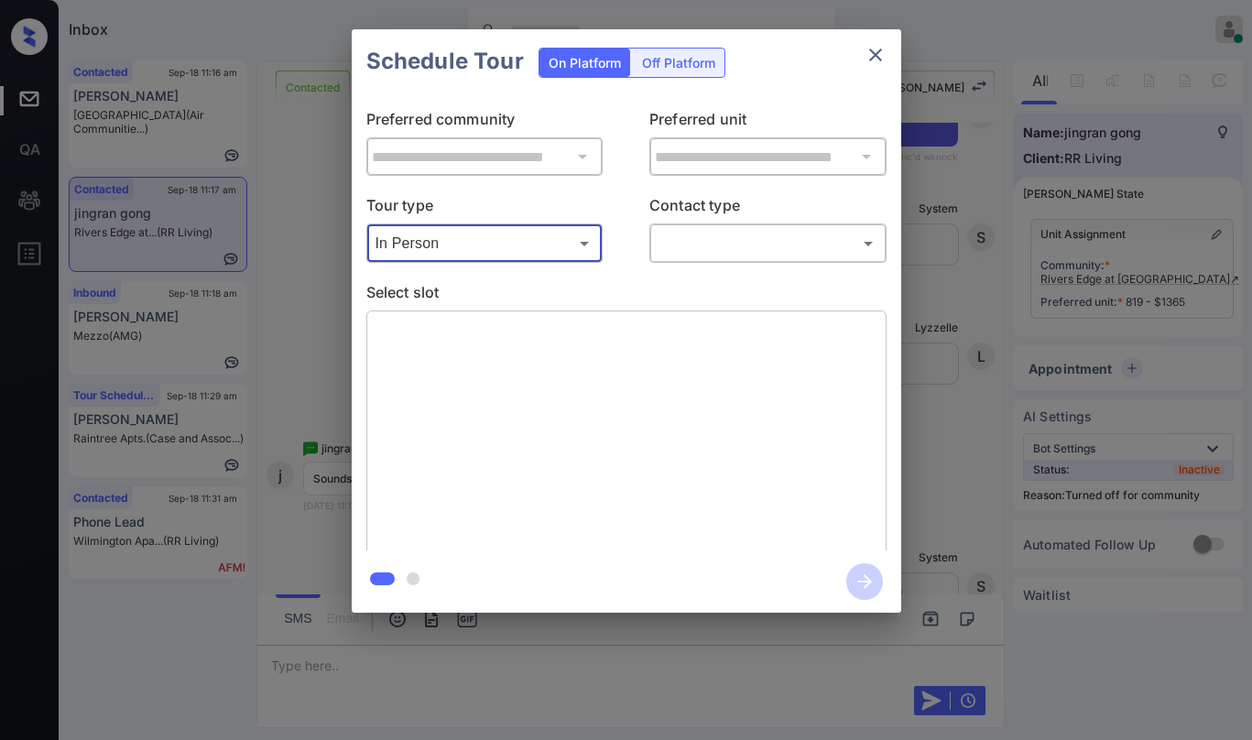
click at [689, 240] on body "Inbox [PERSON_NAME] Online Set yourself offline Set yourself on break Profile S…" at bounding box center [626, 370] width 1252 height 740
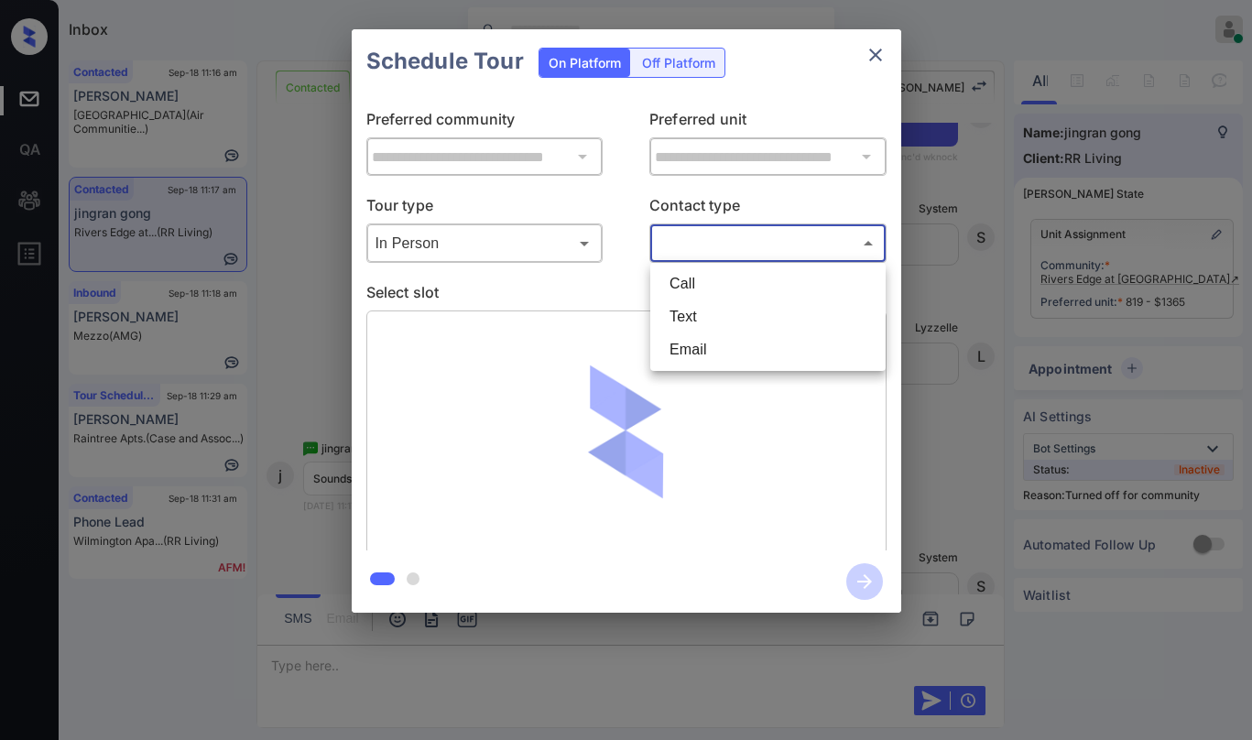
click at [699, 311] on li "Text" at bounding box center [768, 316] width 226 height 33
type input "****"
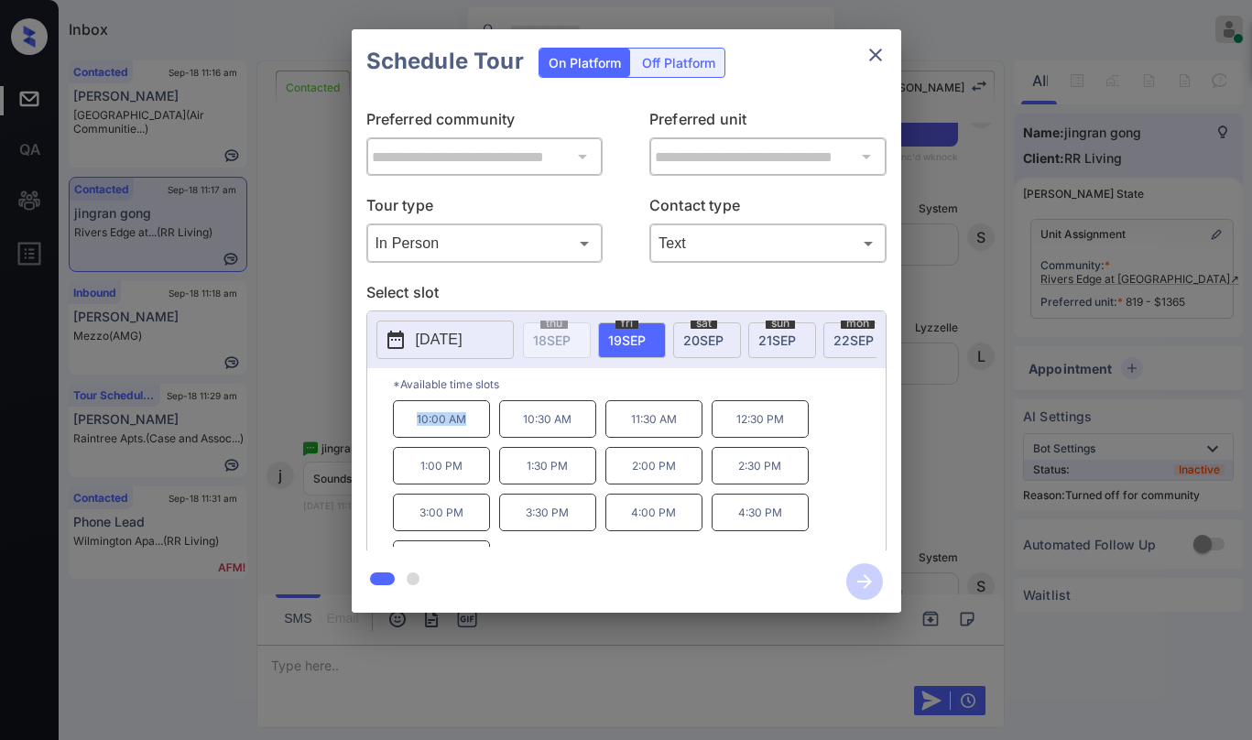
drag, startPoint x: 442, startPoint y: 431, endPoint x: 490, endPoint y: 434, distance: 47.8
click at [490, 434] on div "10:00 AM 10:30 AM 11:30 AM 12:30 PM 1:00 PM 1:30 PM 2:00 PM 2:30 PM 3:00 PM 3:3…" at bounding box center [639, 473] width 493 height 147
copy p "10:00 AM"
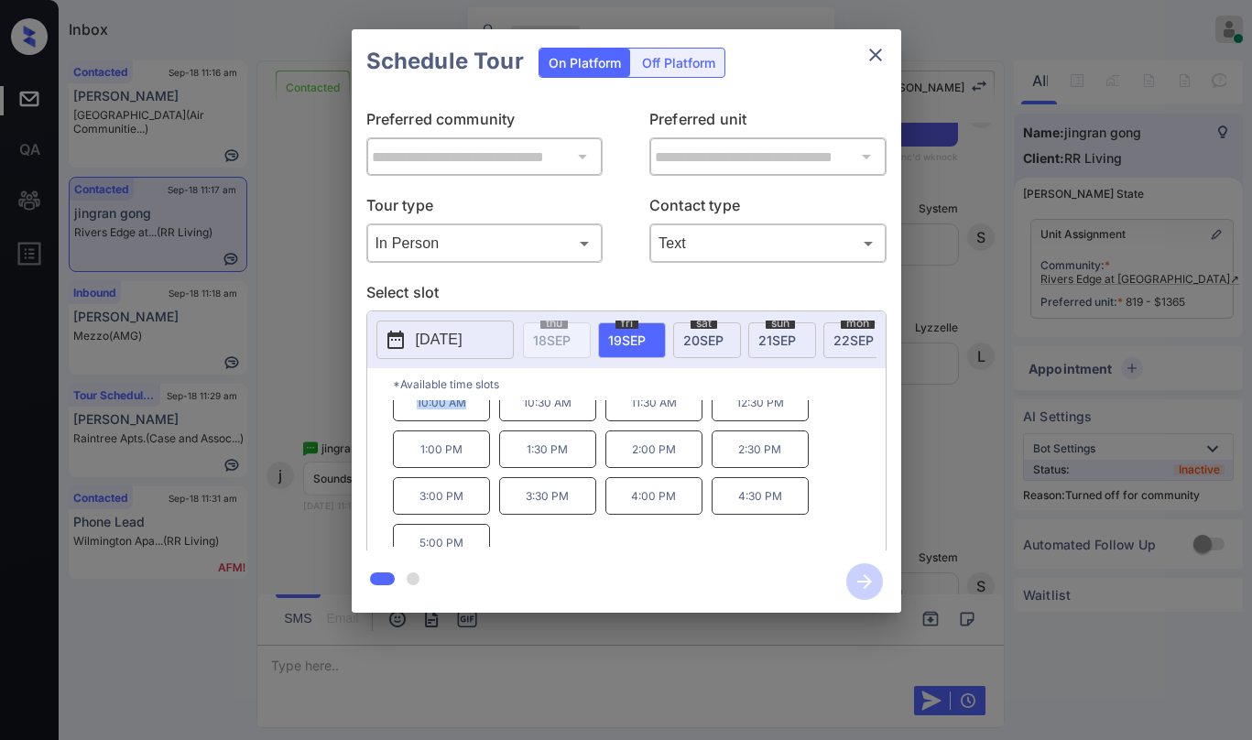
scroll to position [31, 0]
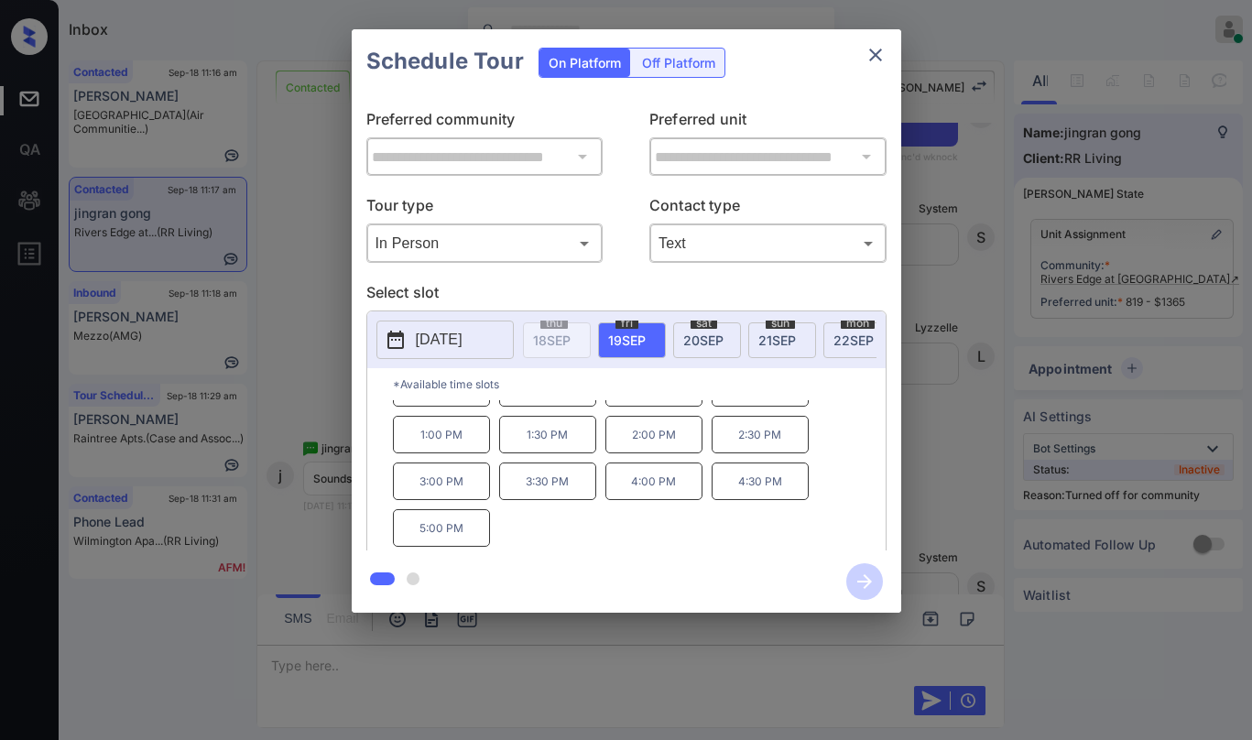
click at [869, 64] on icon "close" at bounding box center [876, 55] width 22 height 22
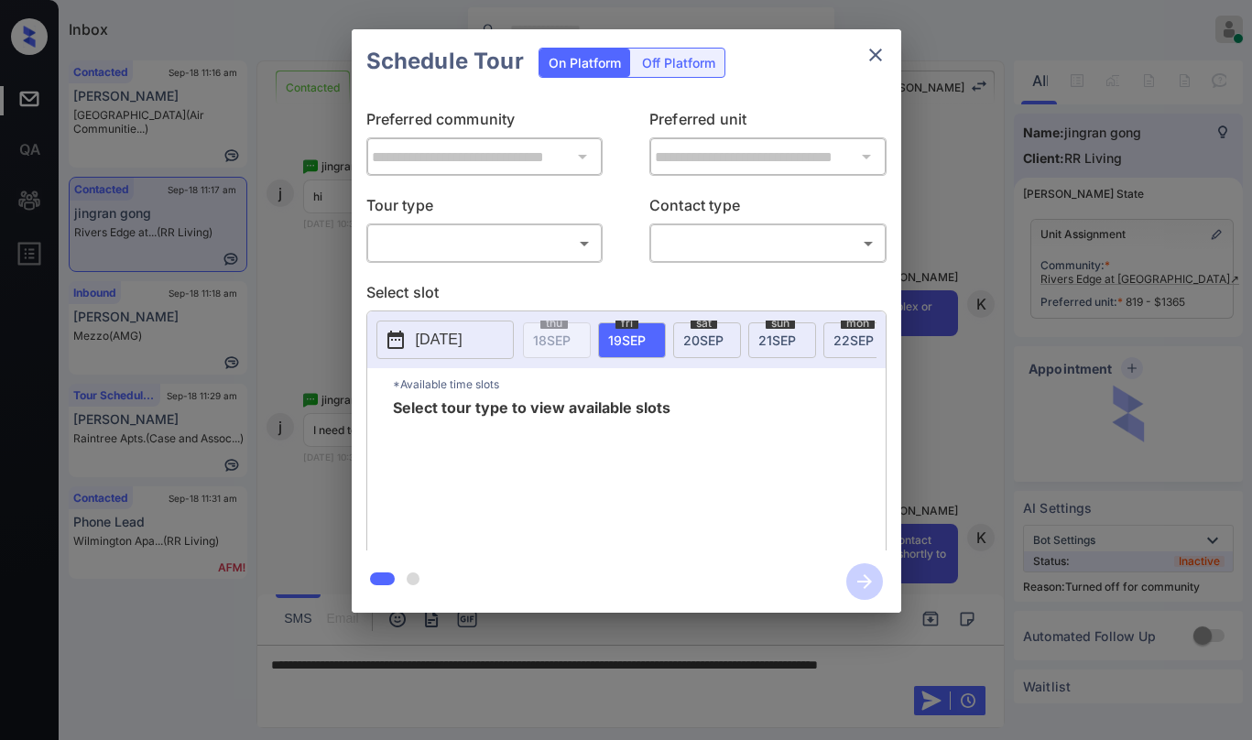
click at [420, 242] on body "Inbox [PERSON_NAME] Online Set yourself offline Set yourself on break Profile S…" at bounding box center [626, 370] width 1252 height 740
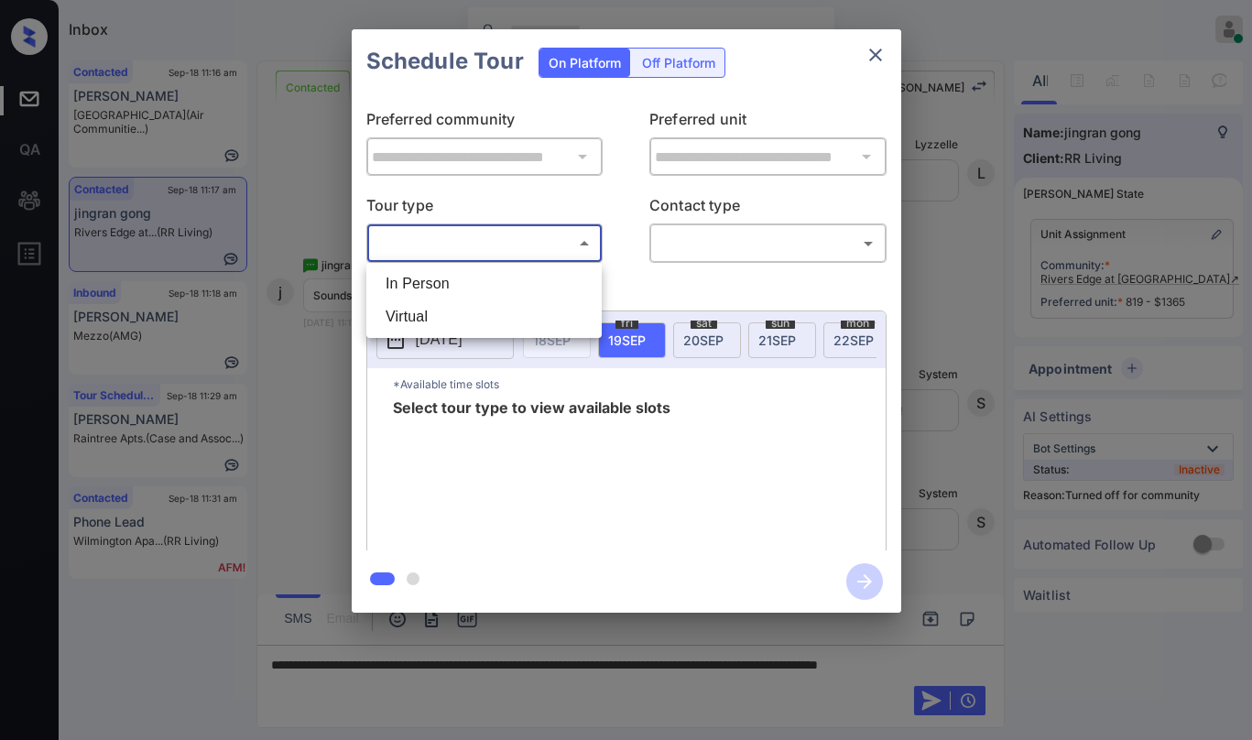
click at [430, 283] on li "In Person" at bounding box center [484, 283] width 226 height 33
type input "********"
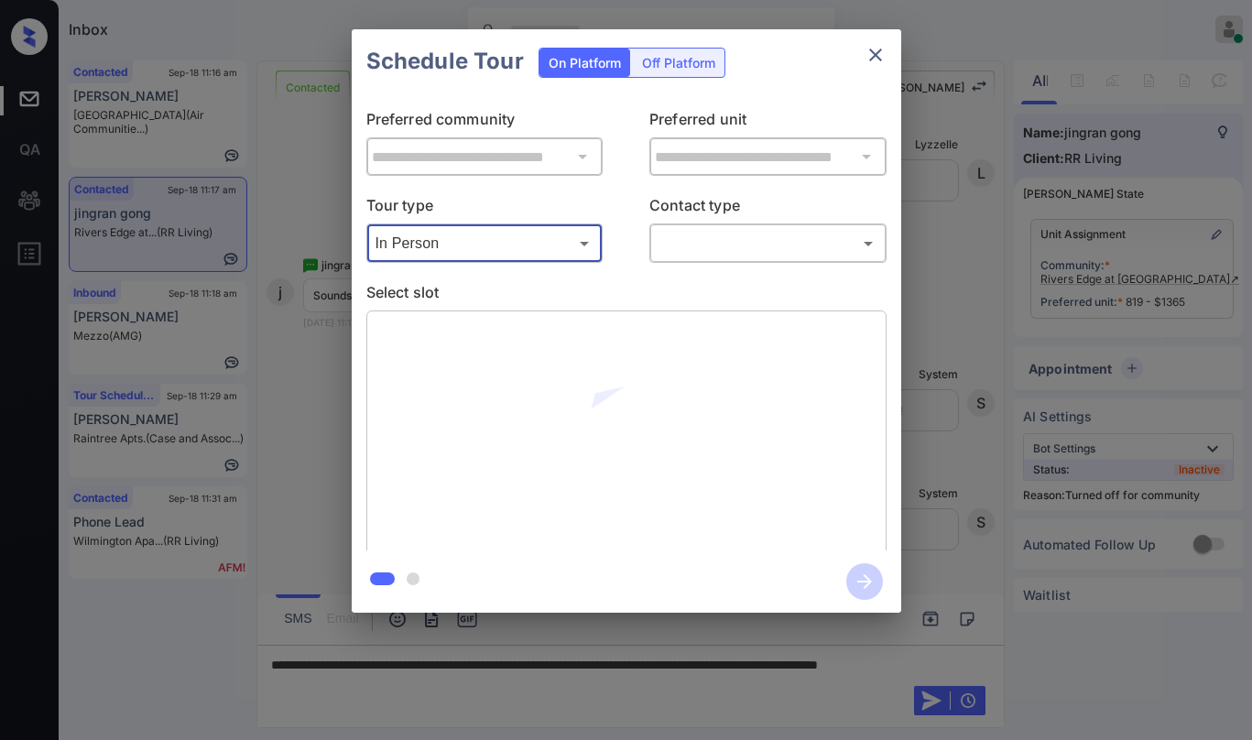
click at [747, 245] on body "Inbox [PERSON_NAME] Online Set yourself offline Set yourself on break Profile S…" at bounding box center [626, 370] width 1252 height 740
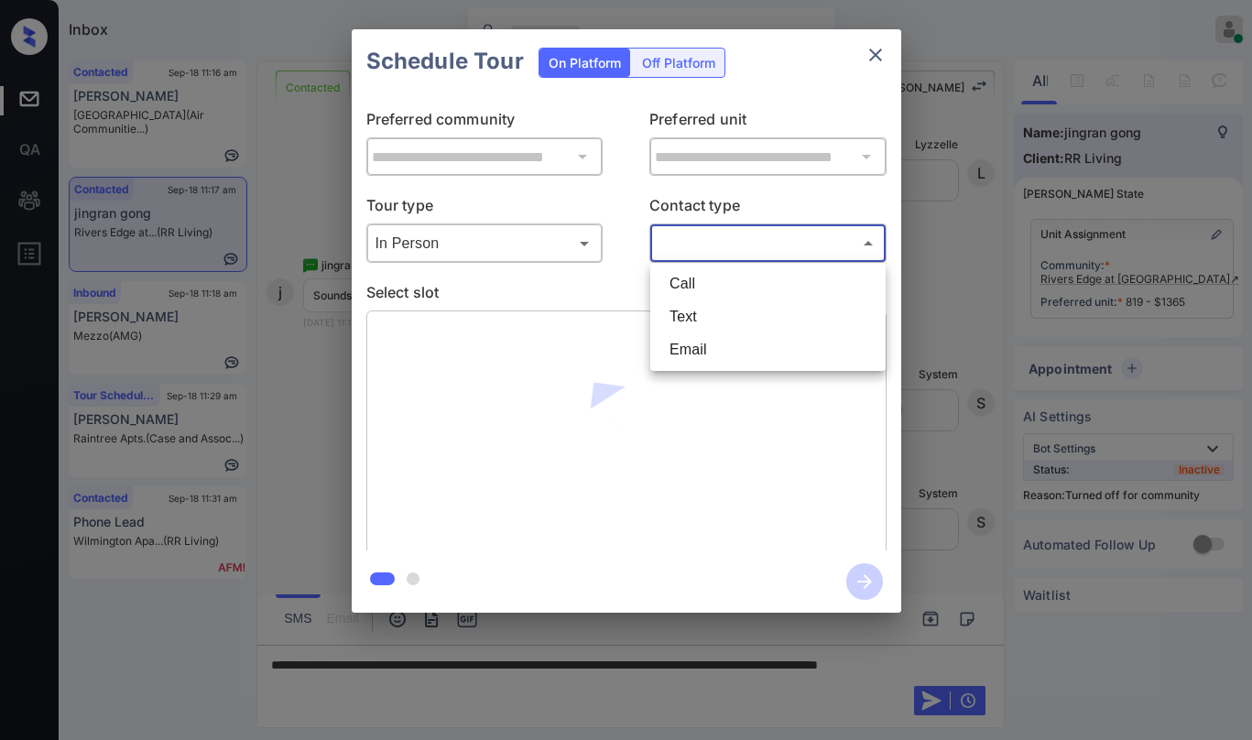
click at [736, 300] on li "Text" at bounding box center [768, 316] width 226 height 33
type input "****"
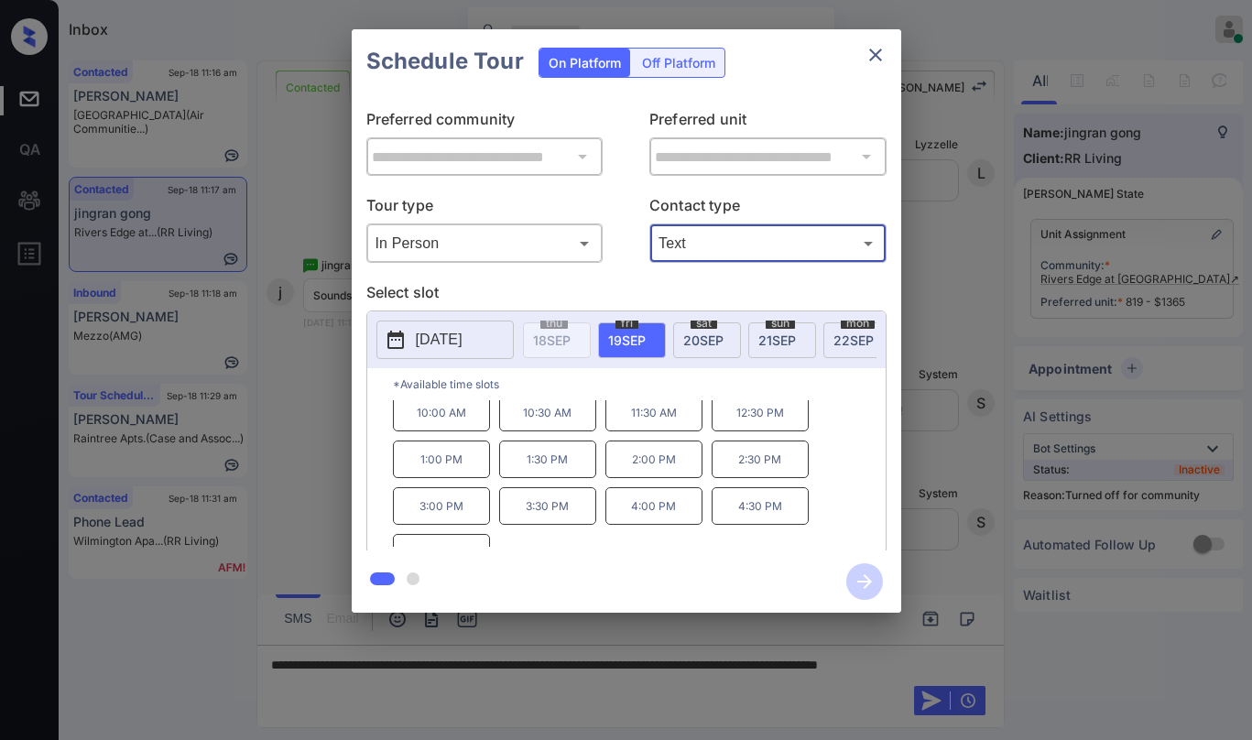
scroll to position [0, 0]
click at [874, 55] on icon "close" at bounding box center [876, 55] width 22 height 22
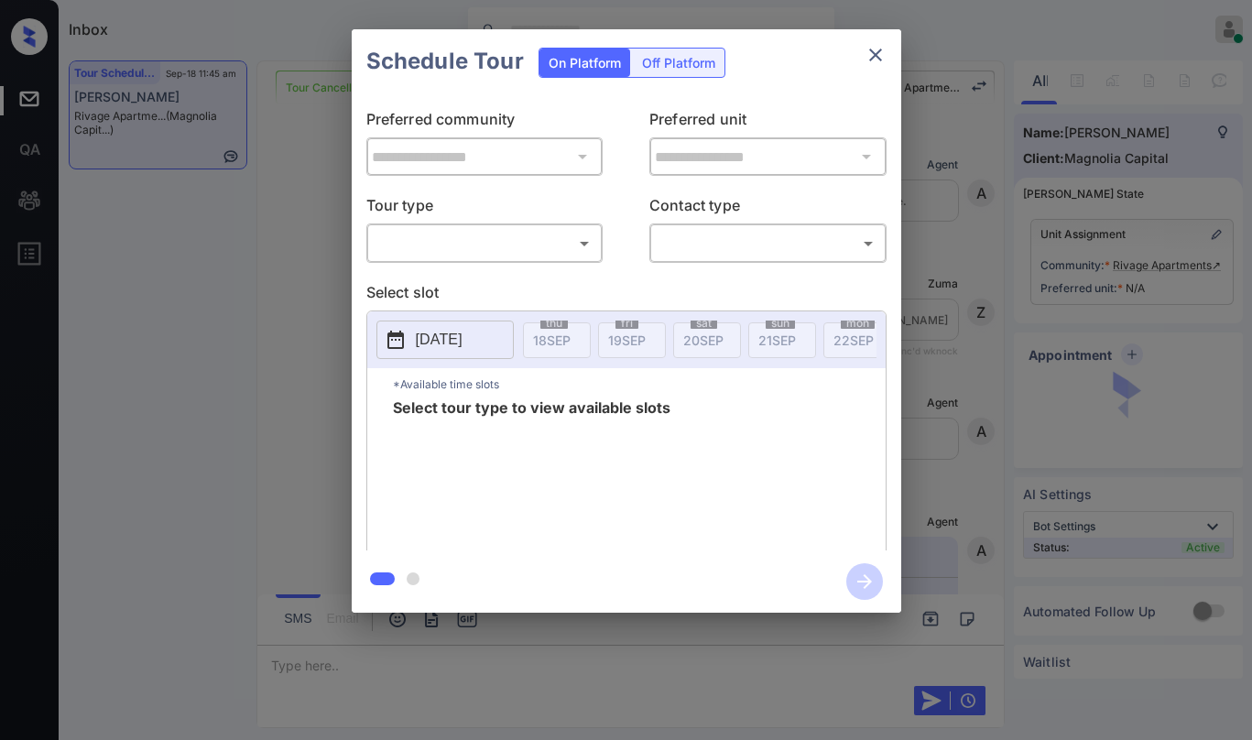
scroll to position [6745, 0]
click at [430, 244] on body "Inbox Paolo Gabriel Online Set yourself offline Set yourself on break Profile S…" at bounding box center [626, 370] width 1252 height 740
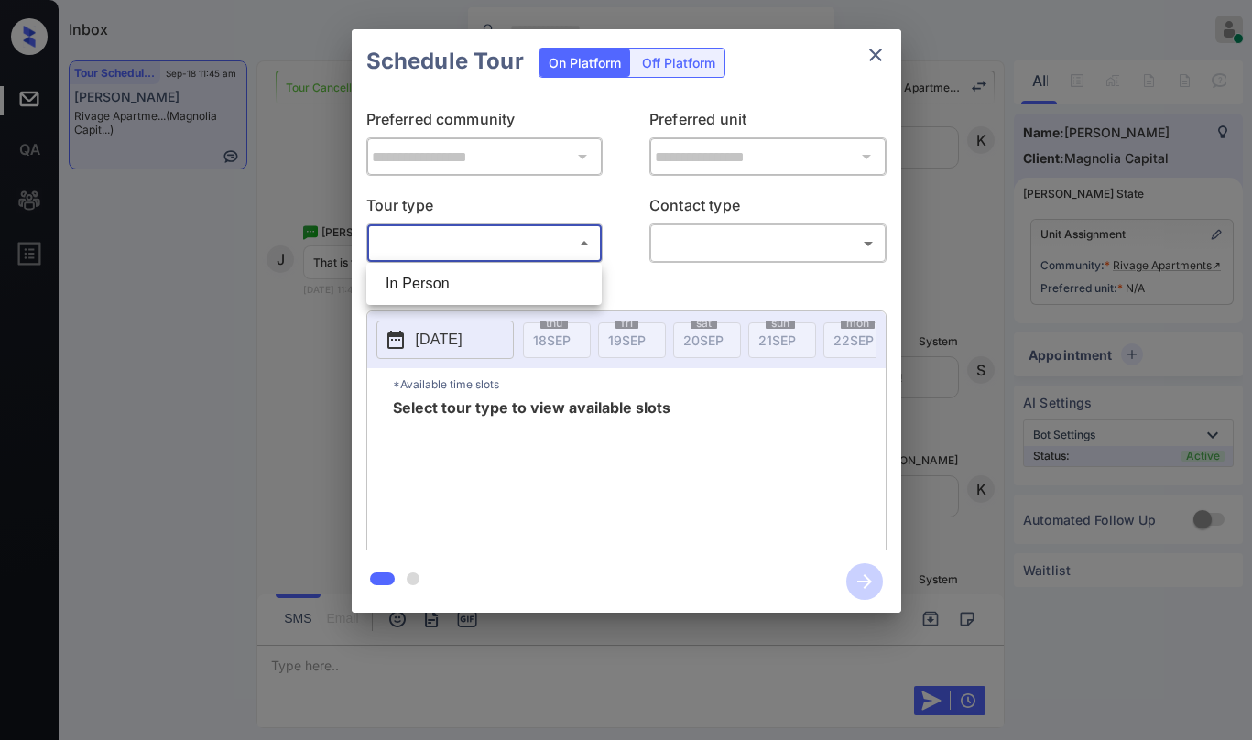
click at [433, 289] on li "In Person" at bounding box center [484, 283] width 226 height 33
type input "********"
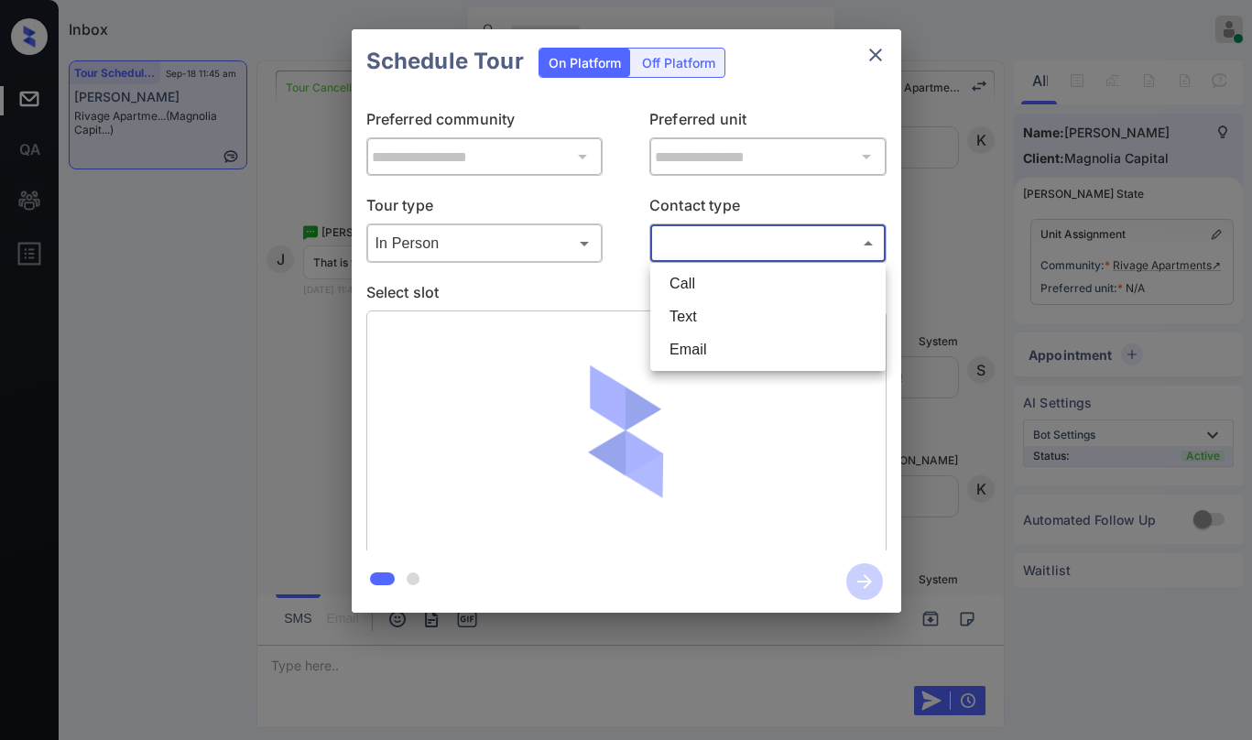
click at [669, 252] on body "Inbox Paolo Gabriel Online Set yourself offline Set yourself on break Profile S…" at bounding box center [626, 370] width 1252 height 740
click at [681, 321] on li "Text" at bounding box center [768, 316] width 226 height 33
type input "****"
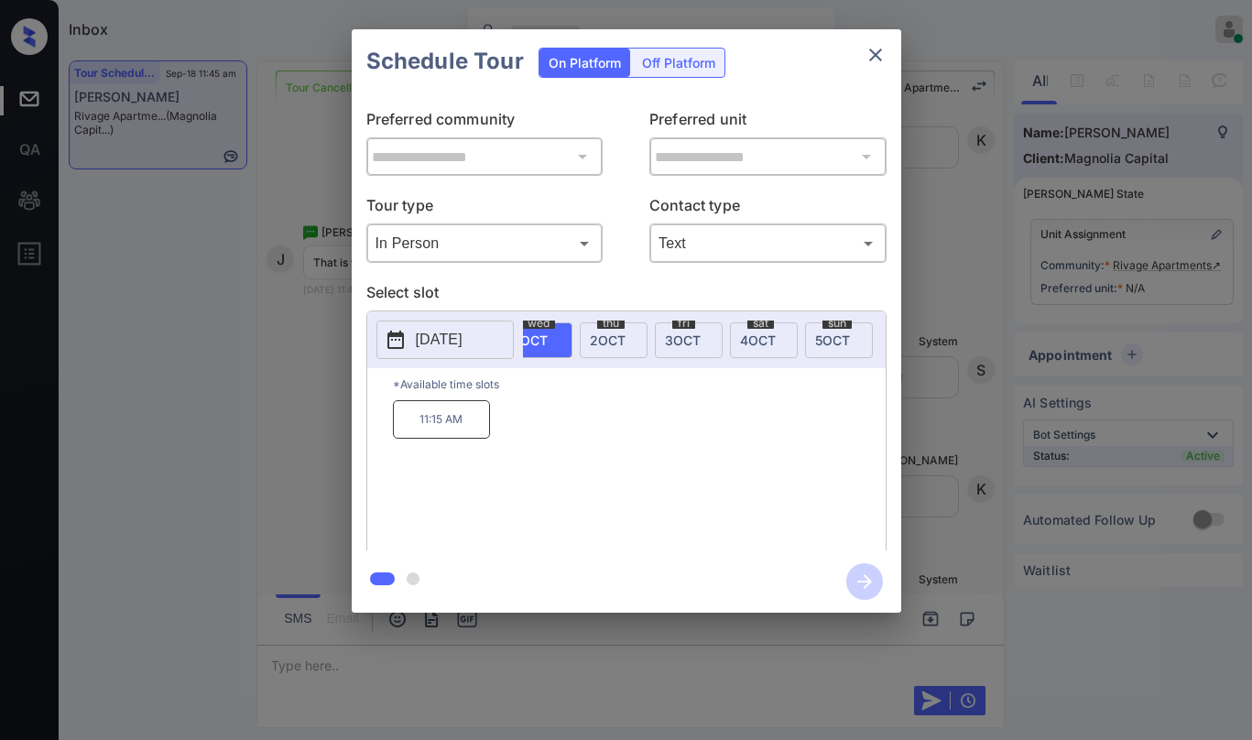
scroll to position [0, 968]
click at [877, 47] on icon "close" at bounding box center [876, 55] width 22 height 22
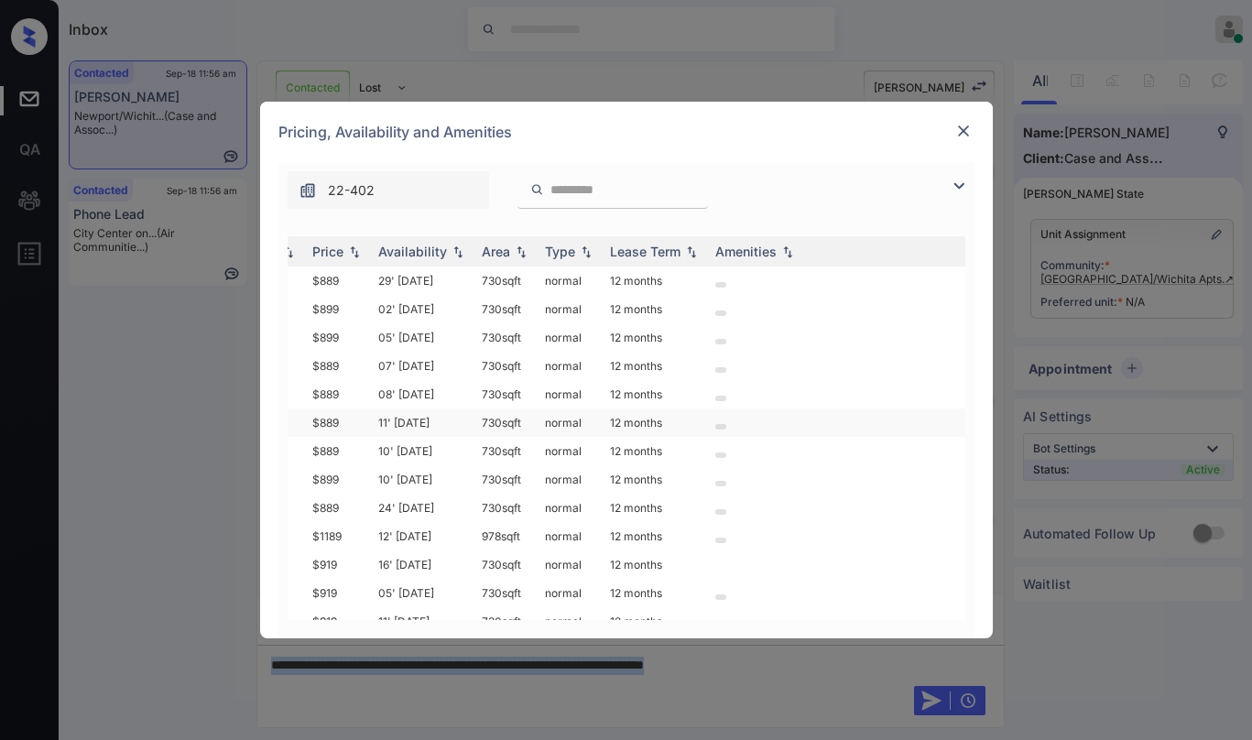
scroll to position [0, 224]
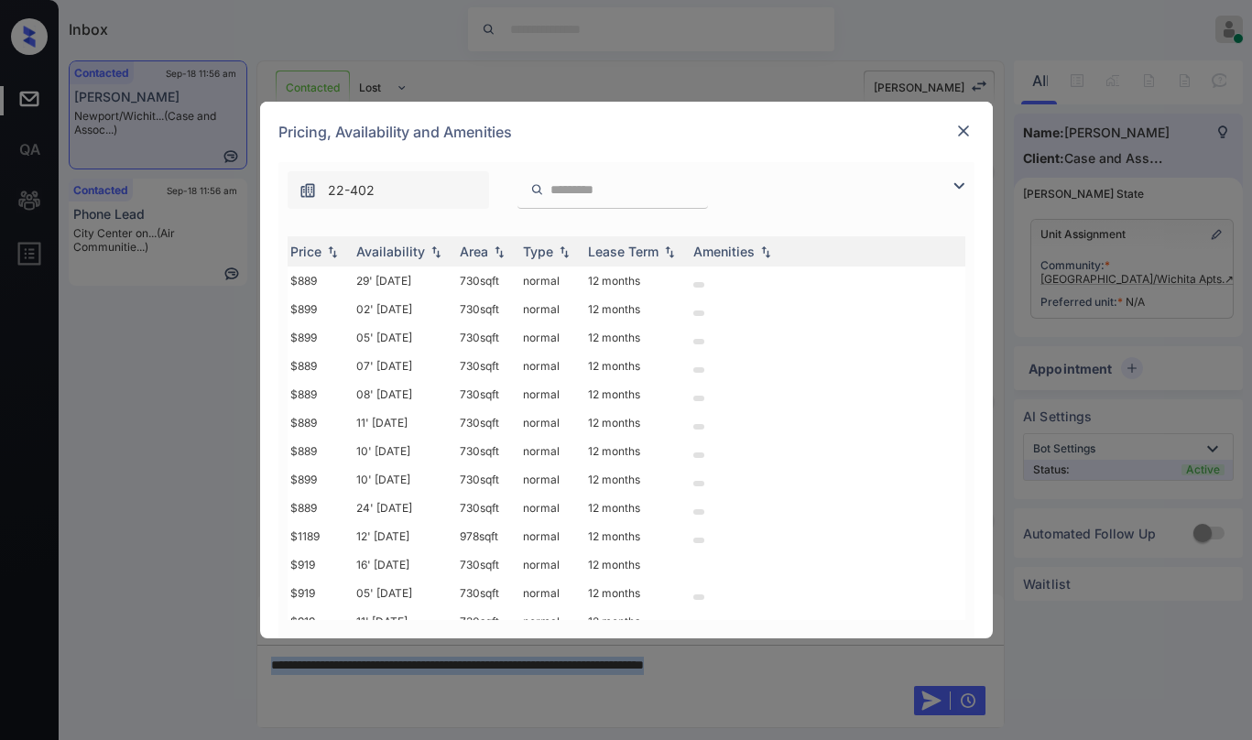
click at [965, 133] on img at bounding box center [963, 131] width 18 height 18
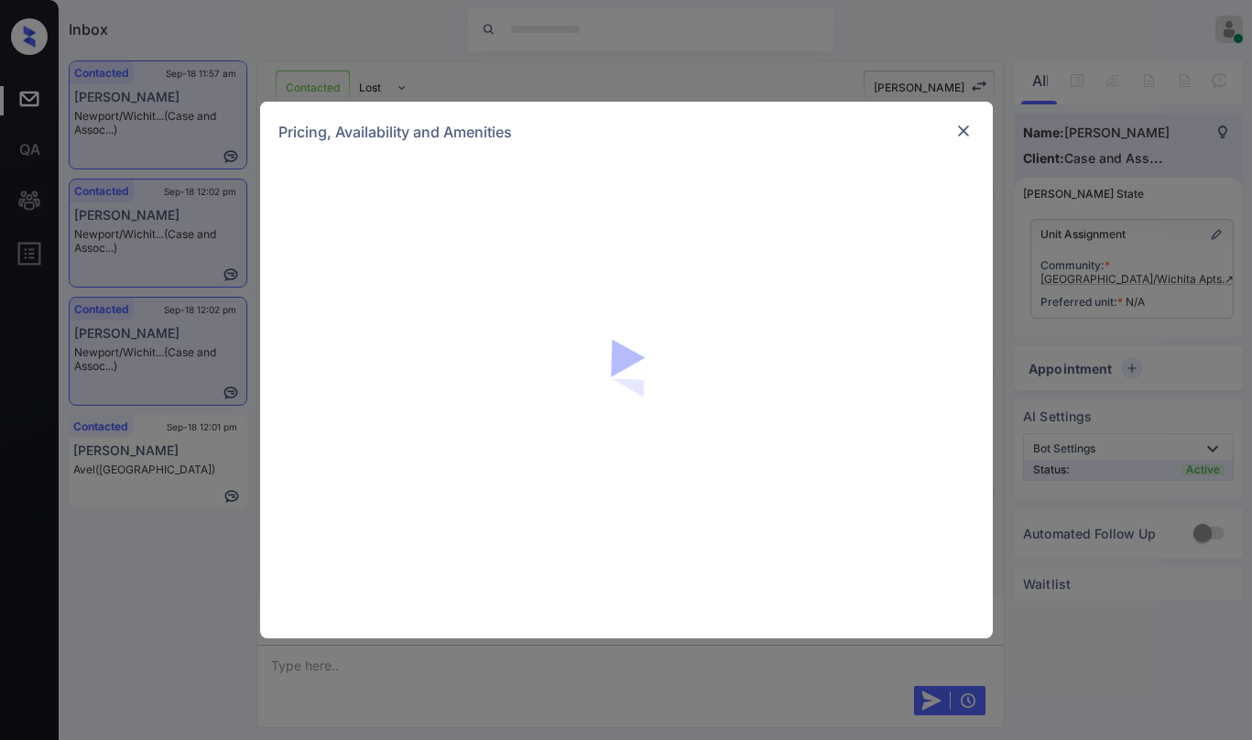
scroll to position [3847, 0]
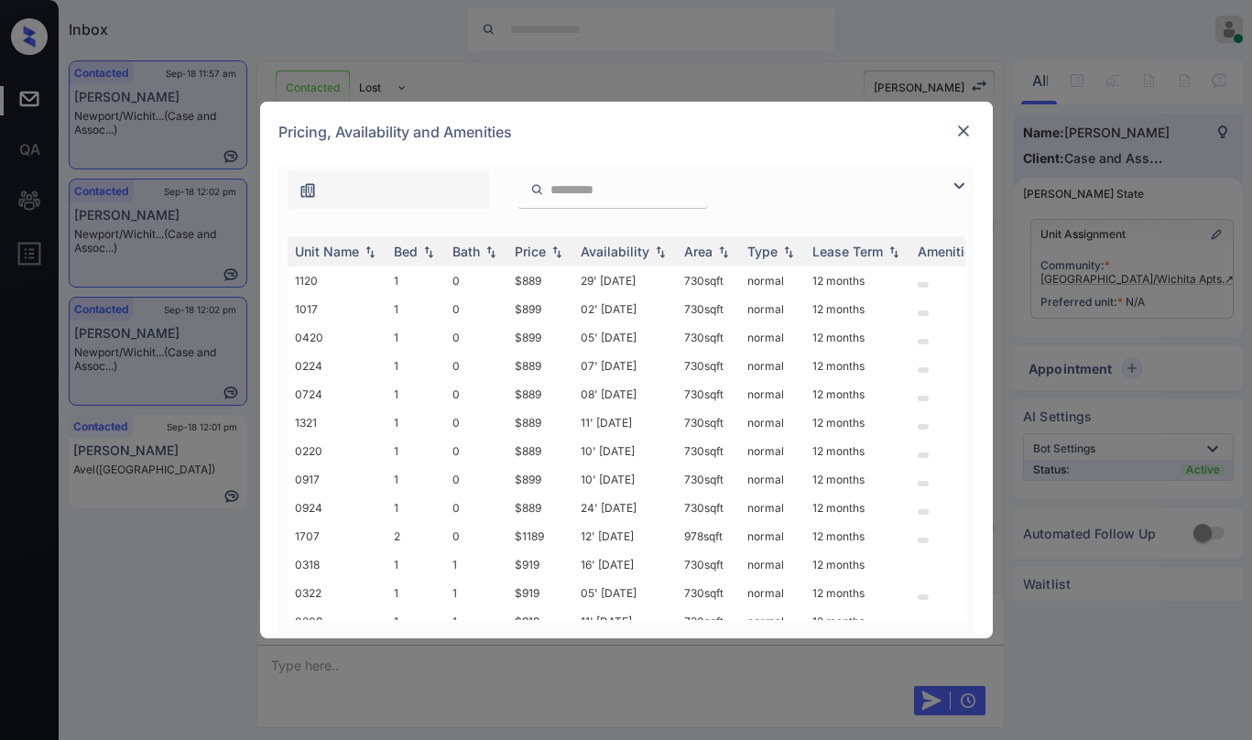
click at [960, 190] on img at bounding box center [959, 186] width 22 height 22
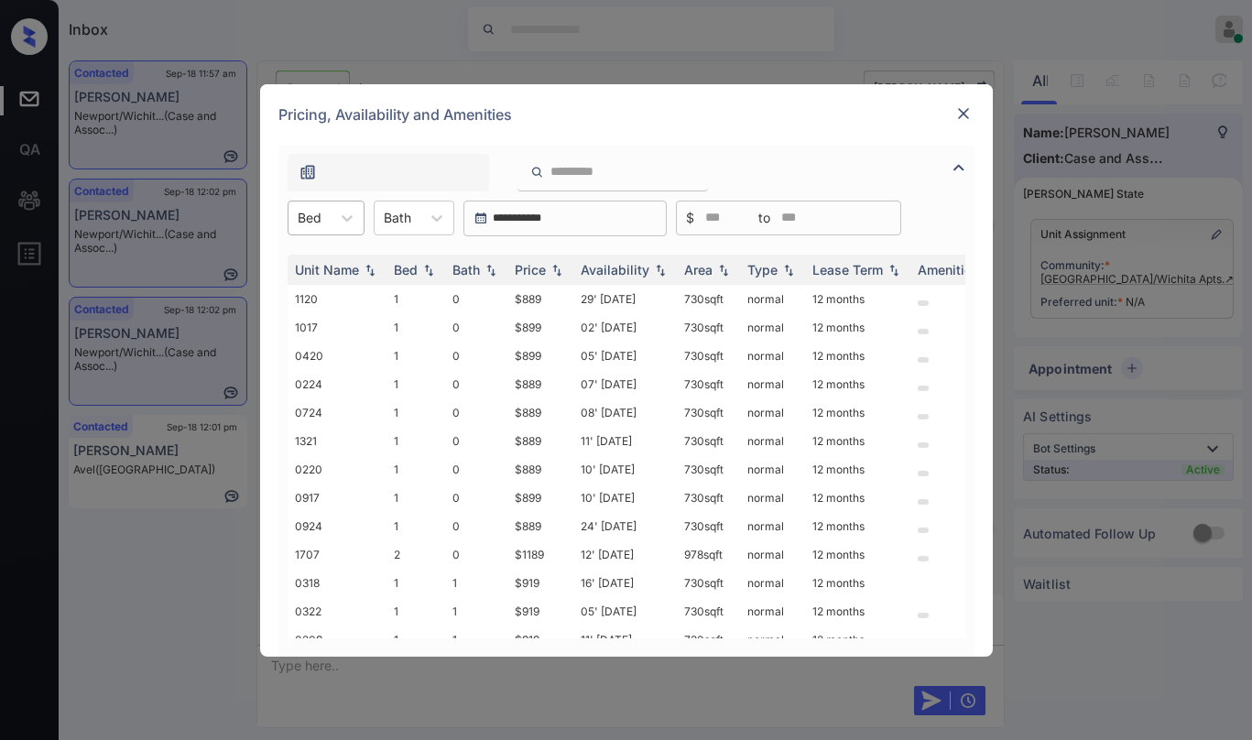
click at [327, 216] on div "Bed" at bounding box center [310, 217] width 42 height 27
click at [321, 267] on div "1" at bounding box center [326, 262] width 77 height 33
click at [535, 272] on div "Price" at bounding box center [530, 270] width 31 height 16
click at [537, 272] on div "Price" at bounding box center [530, 270] width 31 height 16
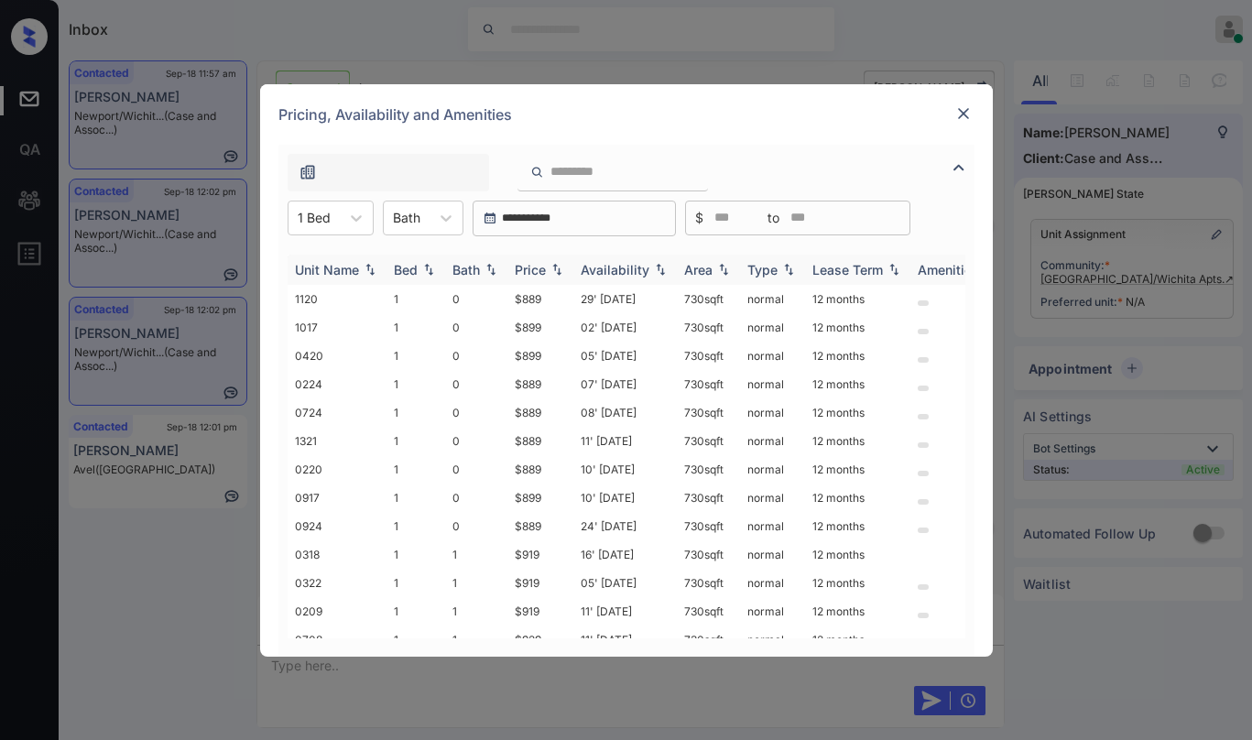
click at [539, 272] on div "Price" at bounding box center [530, 270] width 31 height 16
click at [540, 272] on div "Price" at bounding box center [530, 270] width 31 height 16
click at [541, 271] on div "Price" at bounding box center [530, 270] width 31 height 16
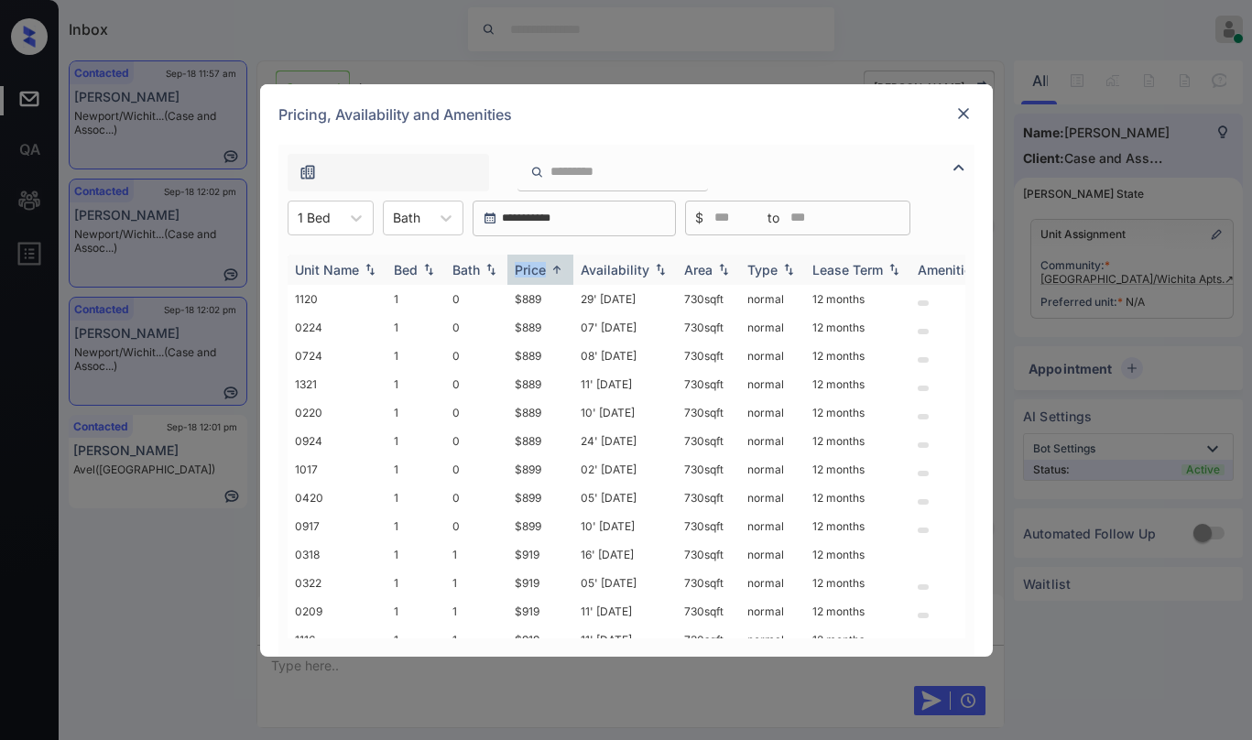
click at [541, 271] on div "Price" at bounding box center [530, 270] width 31 height 16
click at [542, 271] on div "Price" at bounding box center [530, 270] width 31 height 16
click at [547, 262] on div "Price" at bounding box center [540, 270] width 51 height 16
click at [538, 297] on td "$889" at bounding box center [540, 299] width 66 height 28
click at [537, 297] on td "$889" at bounding box center [540, 299] width 66 height 28
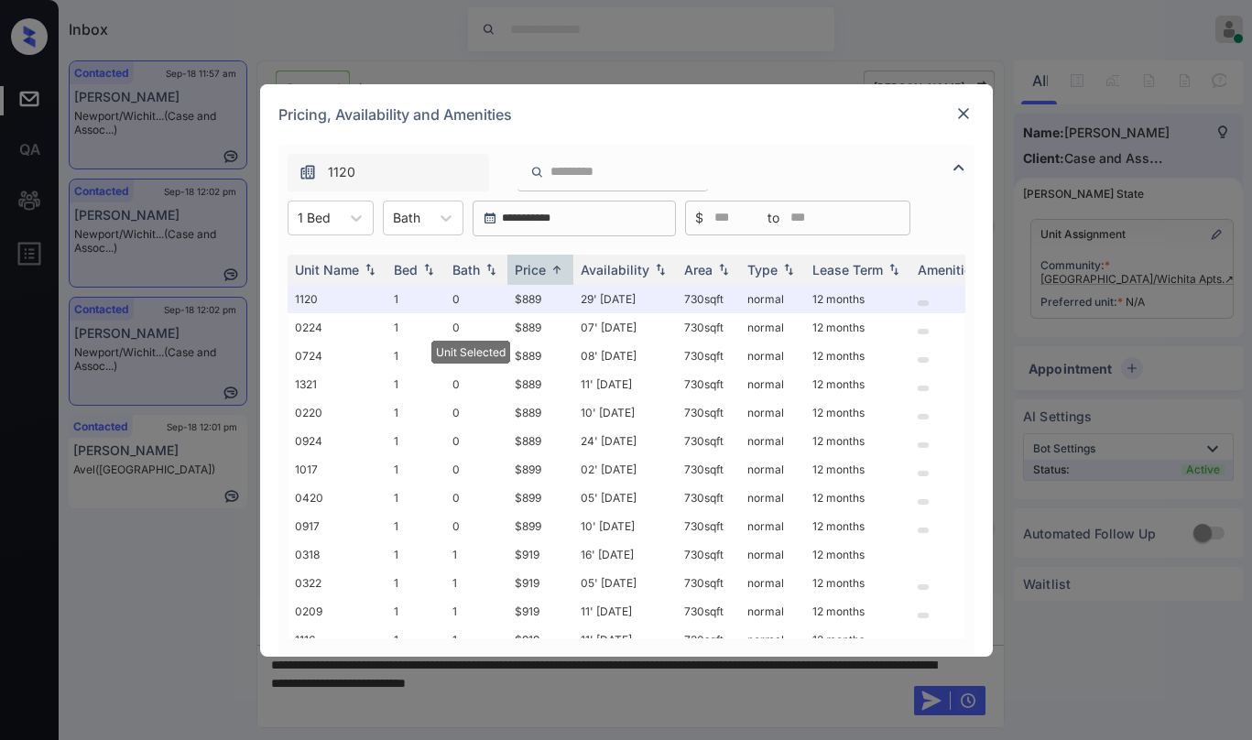
click at [972, 111] on div "Pricing, Availability and Amenities" at bounding box center [626, 114] width 733 height 60
click at [968, 116] on img at bounding box center [963, 113] width 18 height 18
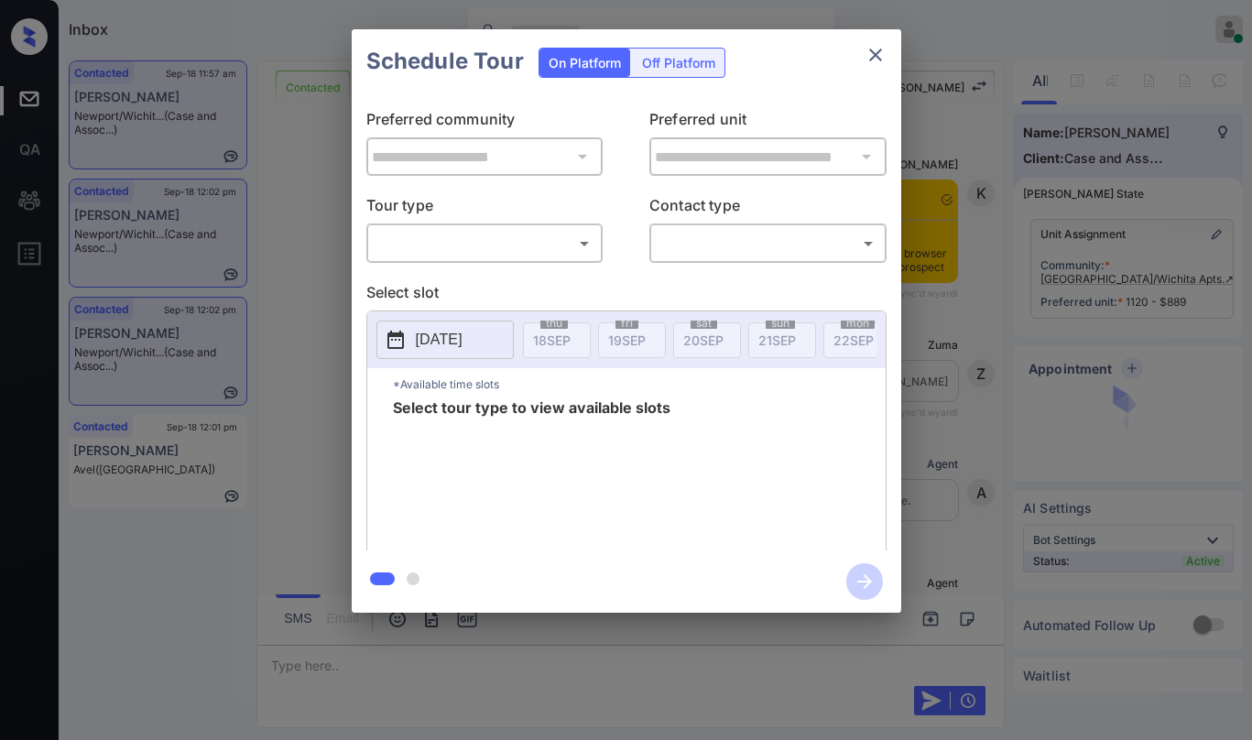
scroll to position [5432, 0]
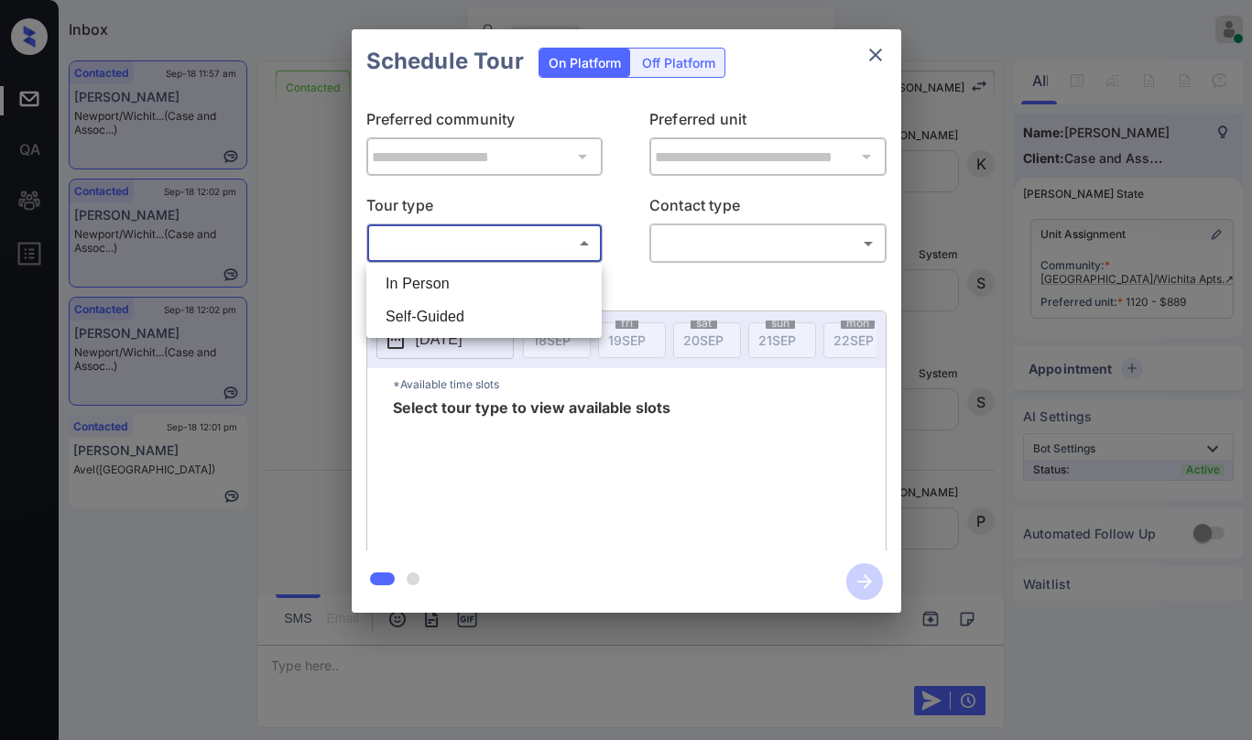
click at [454, 247] on body "Inbox [PERSON_NAME] Online Set yourself offline Set yourself on break Profile S…" at bounding box center [626, 370] width 1252 height 740
click at [449, 285] on li "In Person" at bounding box center [484, 283] width 226 height 33
type input "********"
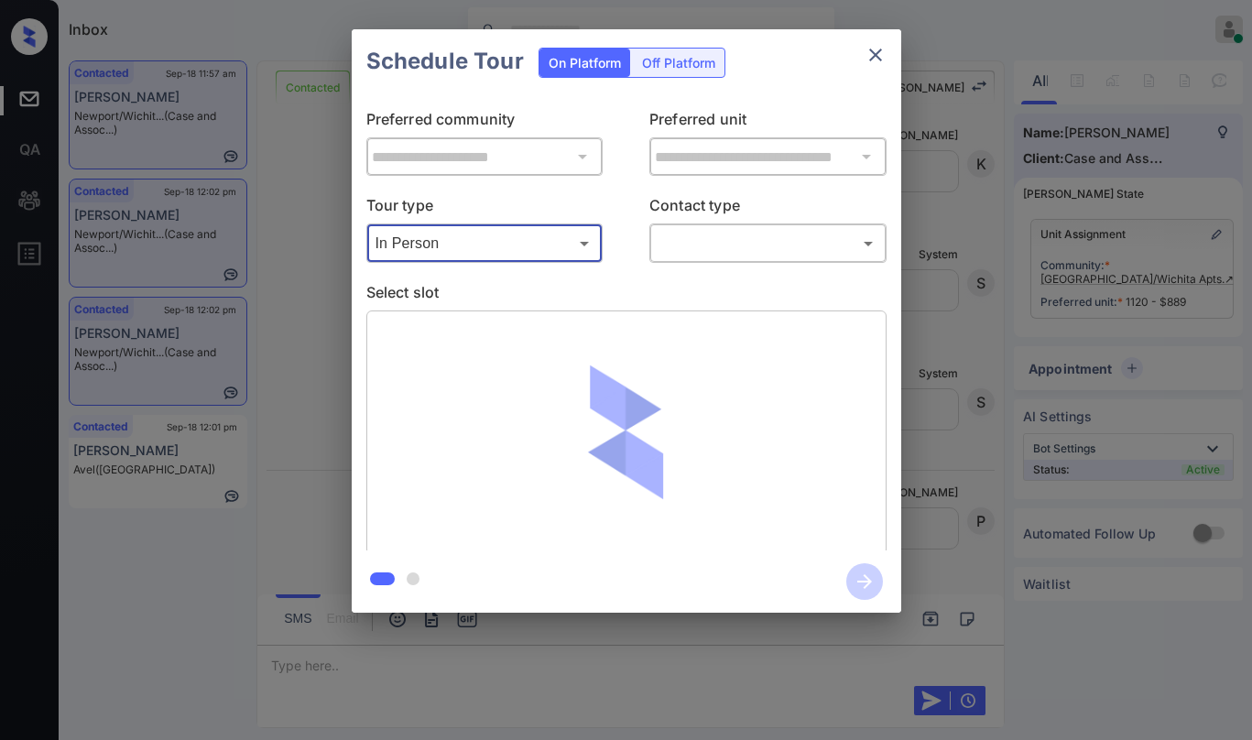
click at [732, 253] on body "Inbox [PERSON_NAME] Online Set yourself offline Set yourself on break Profile S…" at bounding box center [626, 370] width 1252 height 740
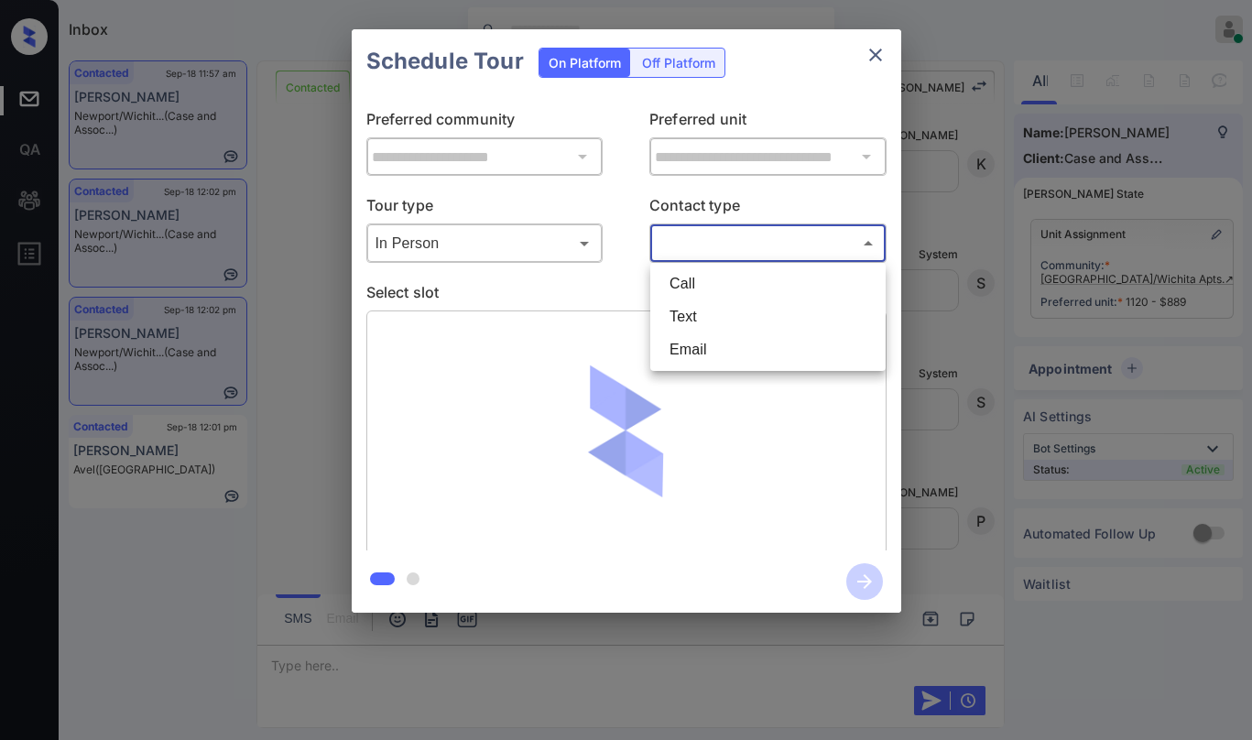
click at [697, 310] on li "Text" at bounding box center [768, 316] width 226 height 33
type input "****"
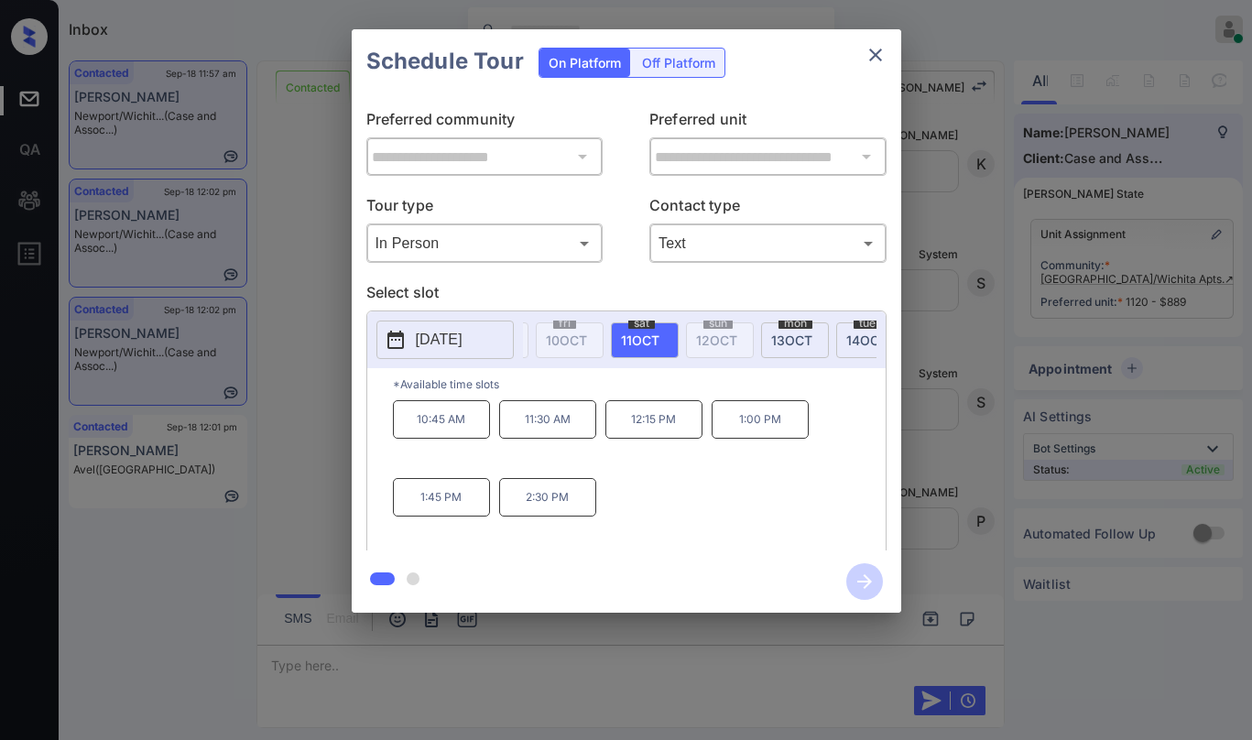
scroll to position [0, 1613]
click at [671, 341] on span "[DATE]" at bounding box center [667, 341] width 38 height 16
click at [654, 334] on div "sat 11 OCT" at bounding box center [631, 340] width 68 height 36
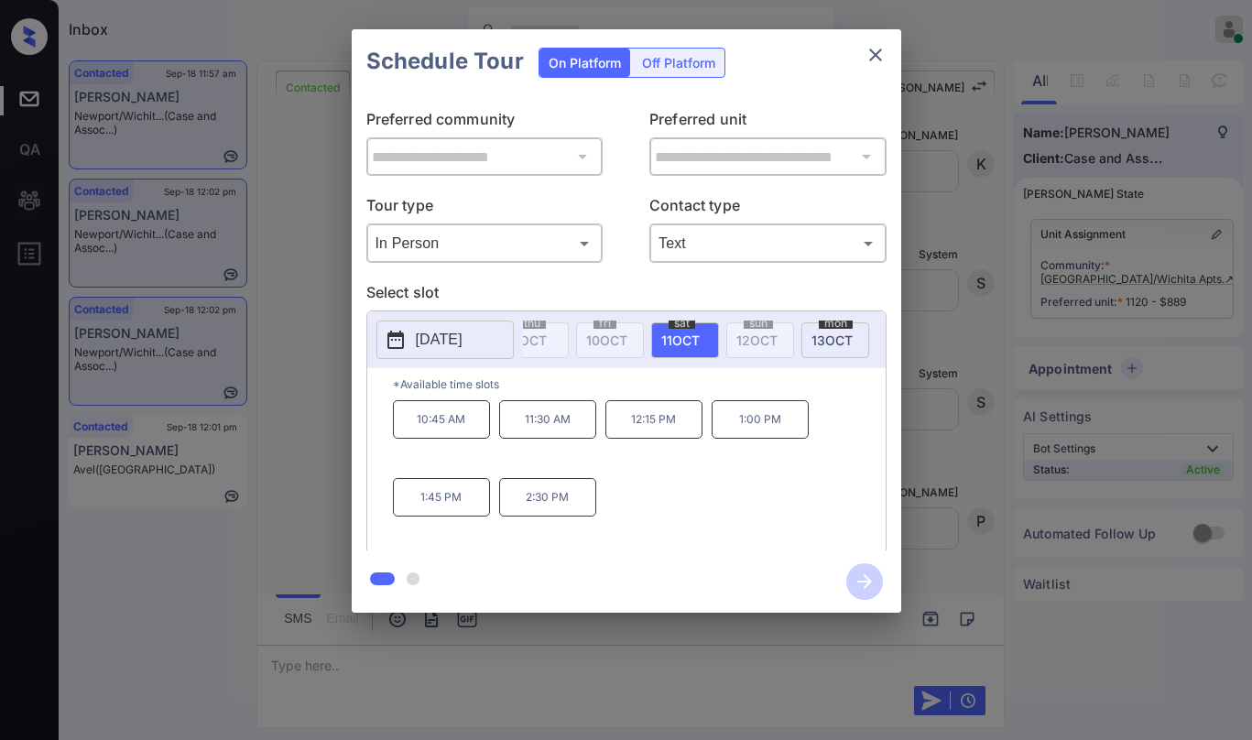
click at [668, 337] on span "[DATE]" at bounding box center [680, 341] width 38 height 16
drag, startPoint x: 423, startPoint y: 431, endPoint x: 683, endPoint y: 434, distance: 260.2
click at [683, 434] on div "10:45 AM 11:30 AM 12:15 PM 1:00 PM 1:45 PM 2:30 PM" at bounding box center [639, 473] width 493 height 147
copy div "10:45 AM 11:30 AM 12:15 PM"
click at [867, 58] on icon "close" at bounding box center [876, 55] width 22 height 22
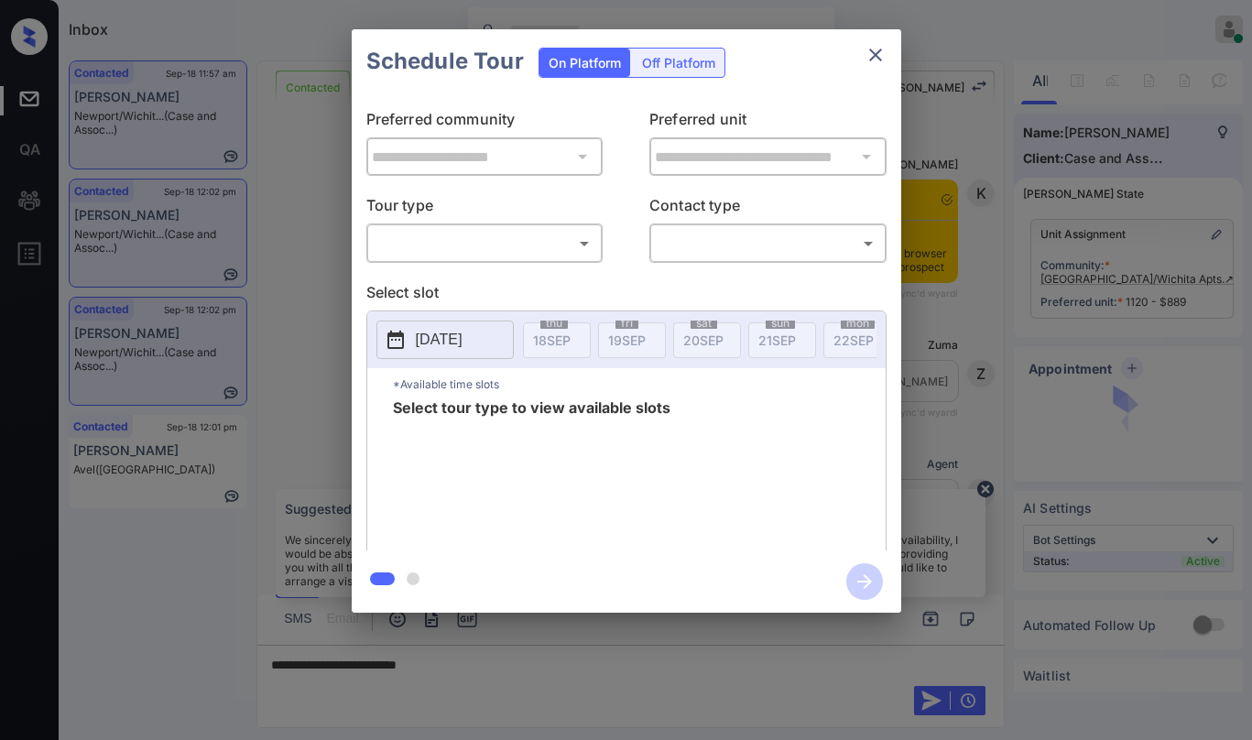
scroll to position [5432, 0]
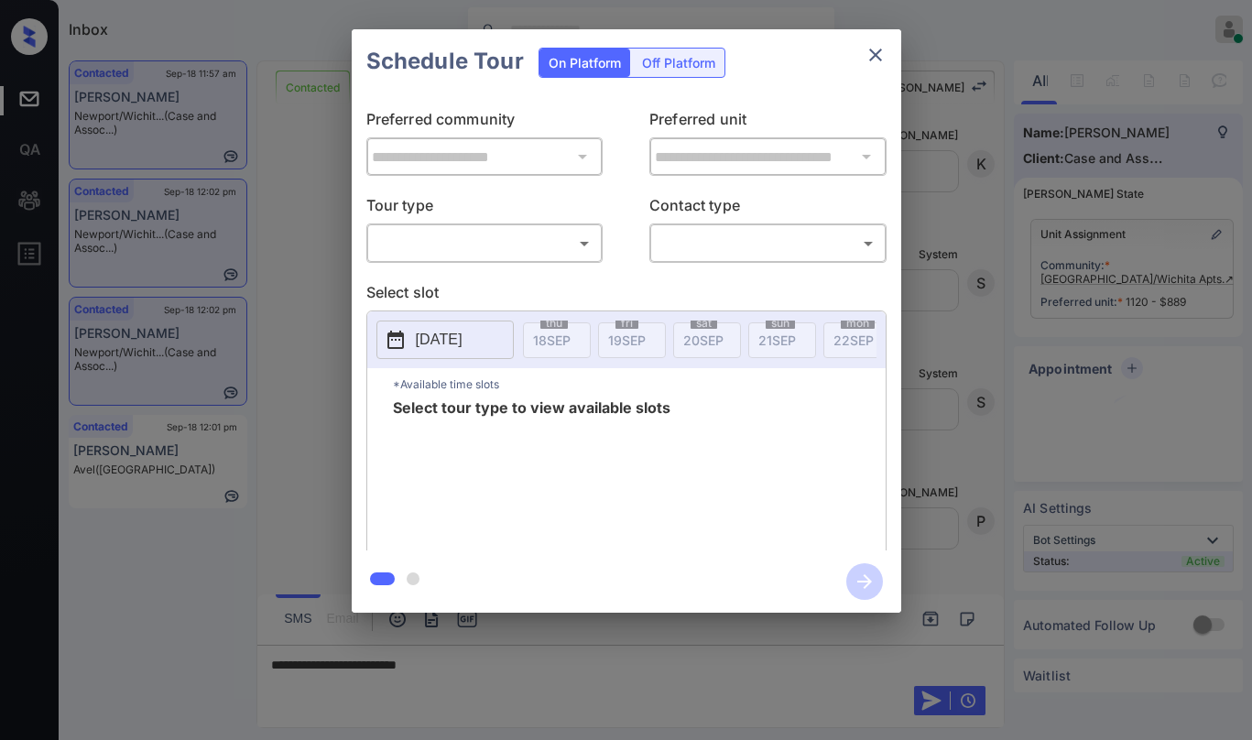
click at [514, 234] on body "Inbox [PERSON_NAME] Online Set yourself offline Set yourself on break Profile S…" at bounding box center [626, 370] width 1252 height 740
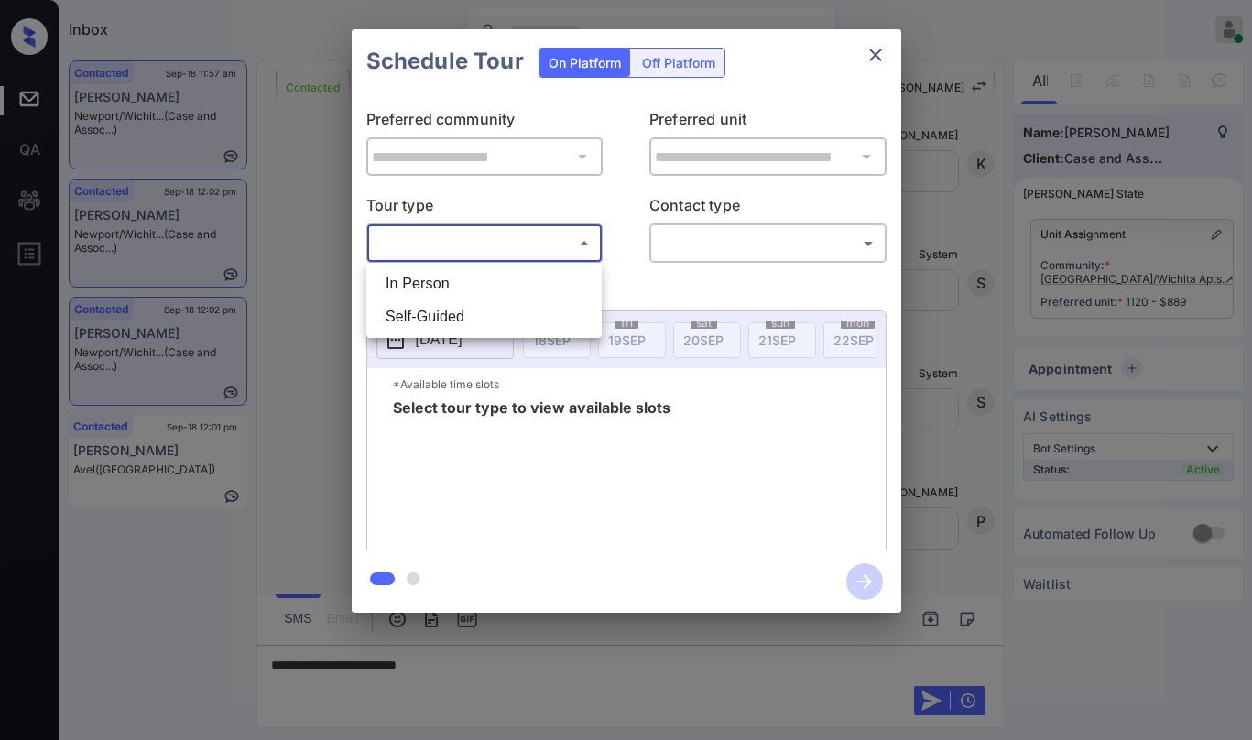
click at [493, 289] on li "In Person" at bounding box center [484, 283] width 226 height 33
type input "********"
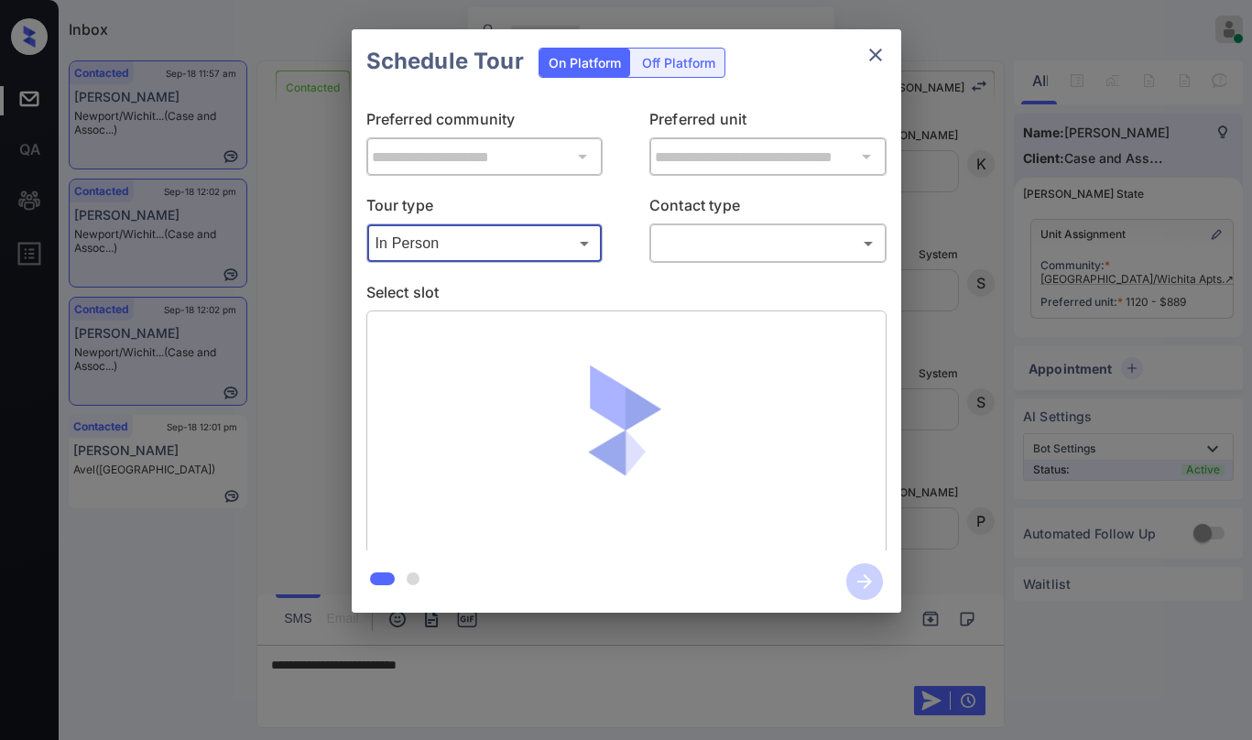
click at [708, 253] on body "Inbox [PERSON_NAME] Online Set yourself offline Set yourself on break Profile S…" at bounding box center [626, 370] width 1252 height 740
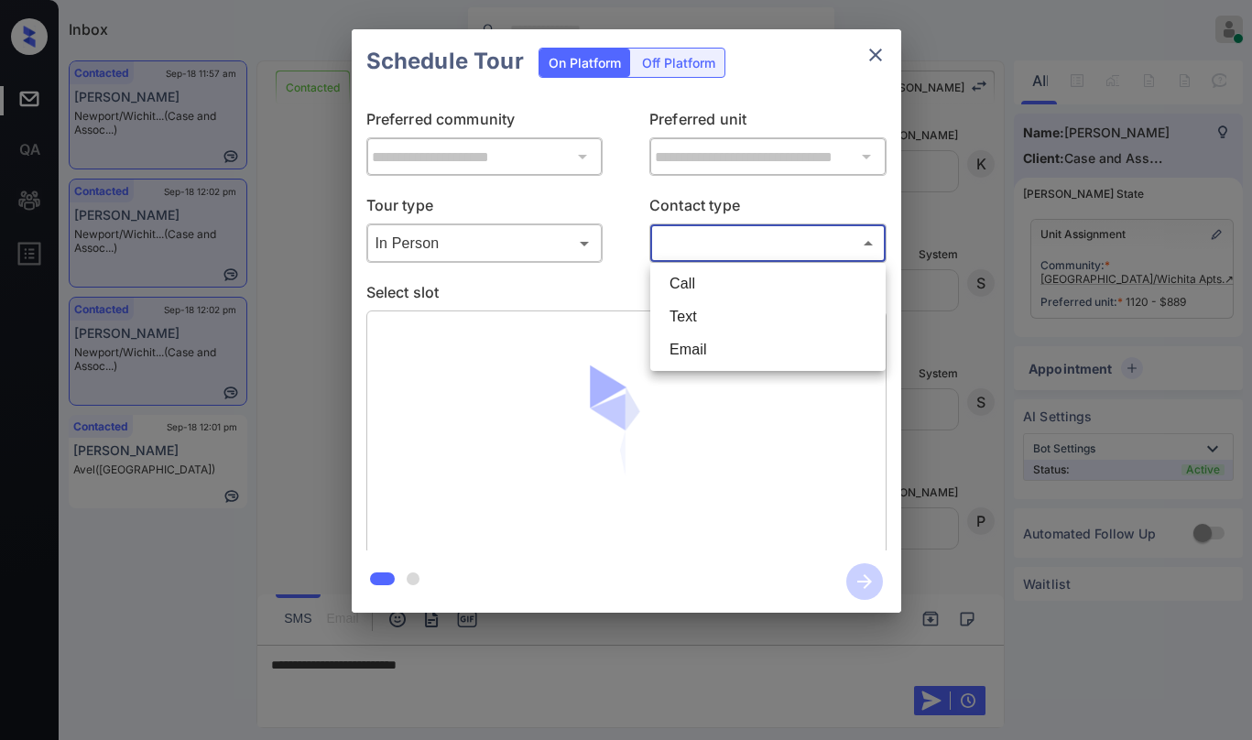
click at [700, 311] on li "Text" at bounding box center [768, 316] width 226 height 33
type input "****"
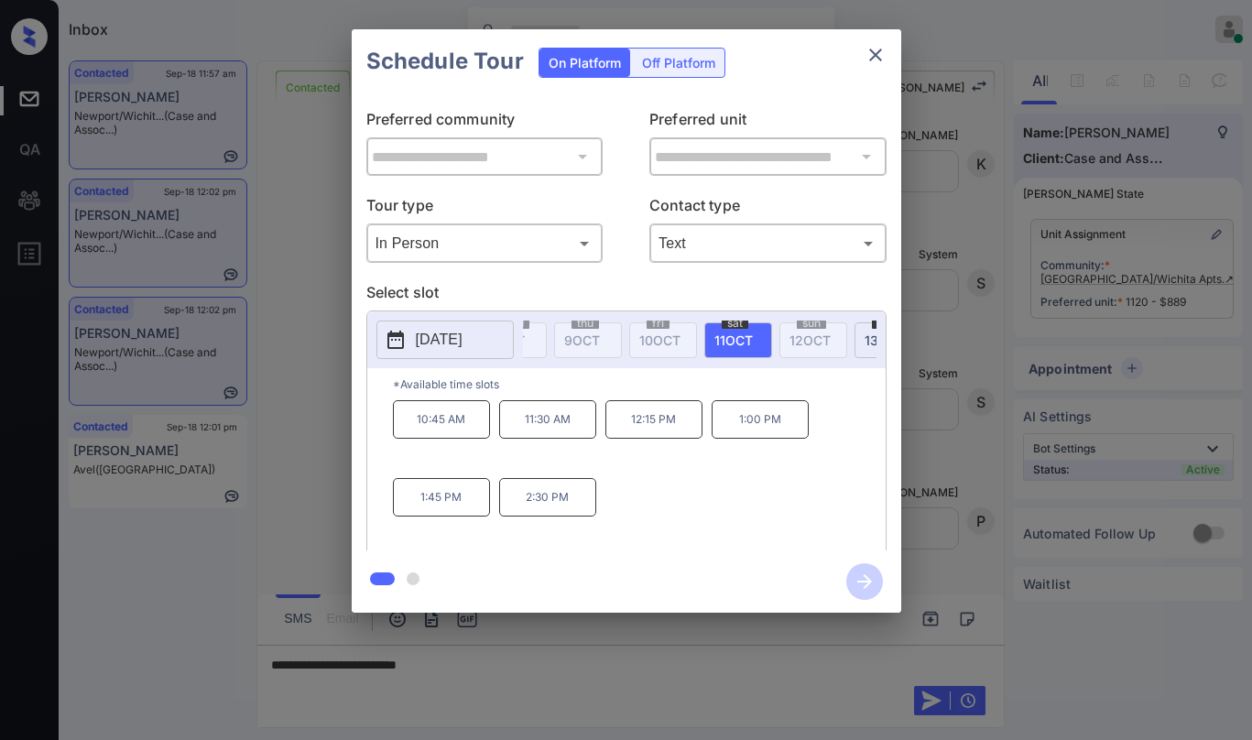
scroll to position [0, 1573]
click at [703, 343] on span "11 OCT" at bounding box center [707, 341] width 38 height 16
click at [881, 58] on icon "close" at bounding box center [876, 55] width 22 height 22
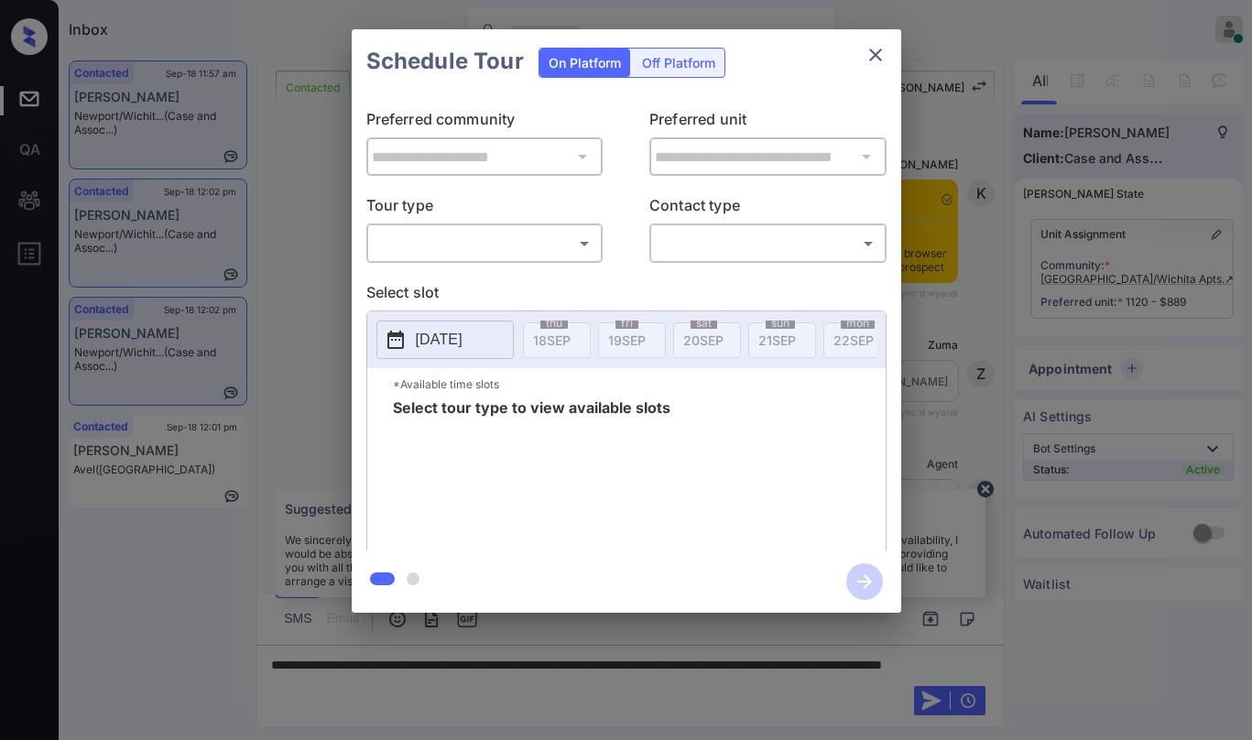
click at [487, 245] on body "Inbox Paolo Gabriel Online Set yourself offline Set yourself on break Profile S…" at bounding box center [626, 370] width 1252 height 740
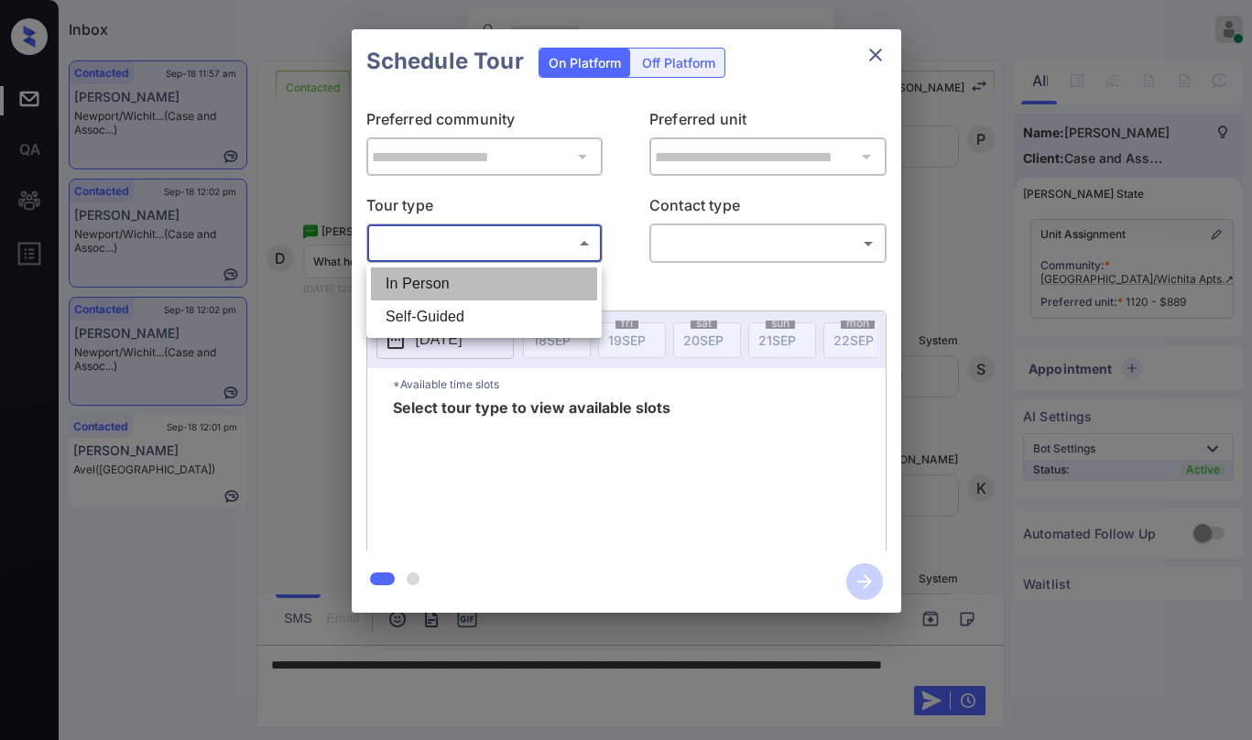
click at [475, 278] on li "In Person" at bounding box center [484, 283] width 226 height 33
type input "********"
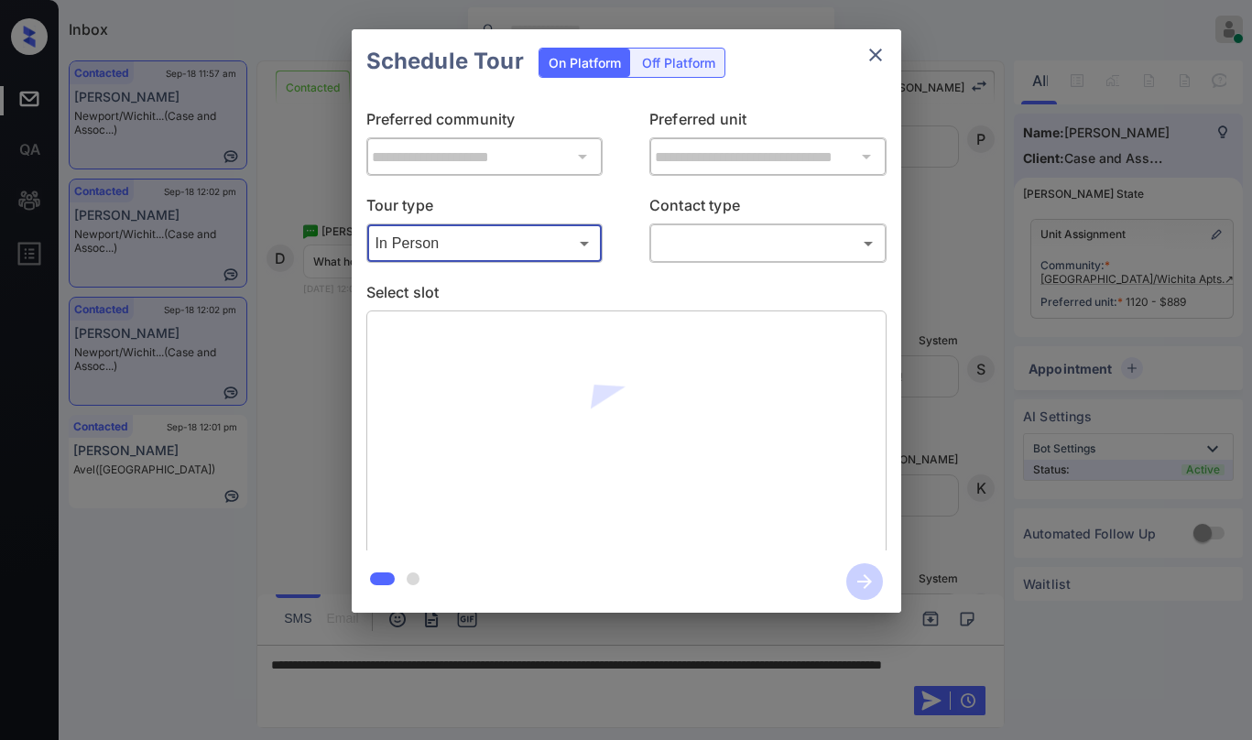
click at [702, 237] on body "Inbox Paolo Gabriel Online Set yourself offline Set yourself on break Profile S…" at bounding box center [626, 370] width 1252 height 740
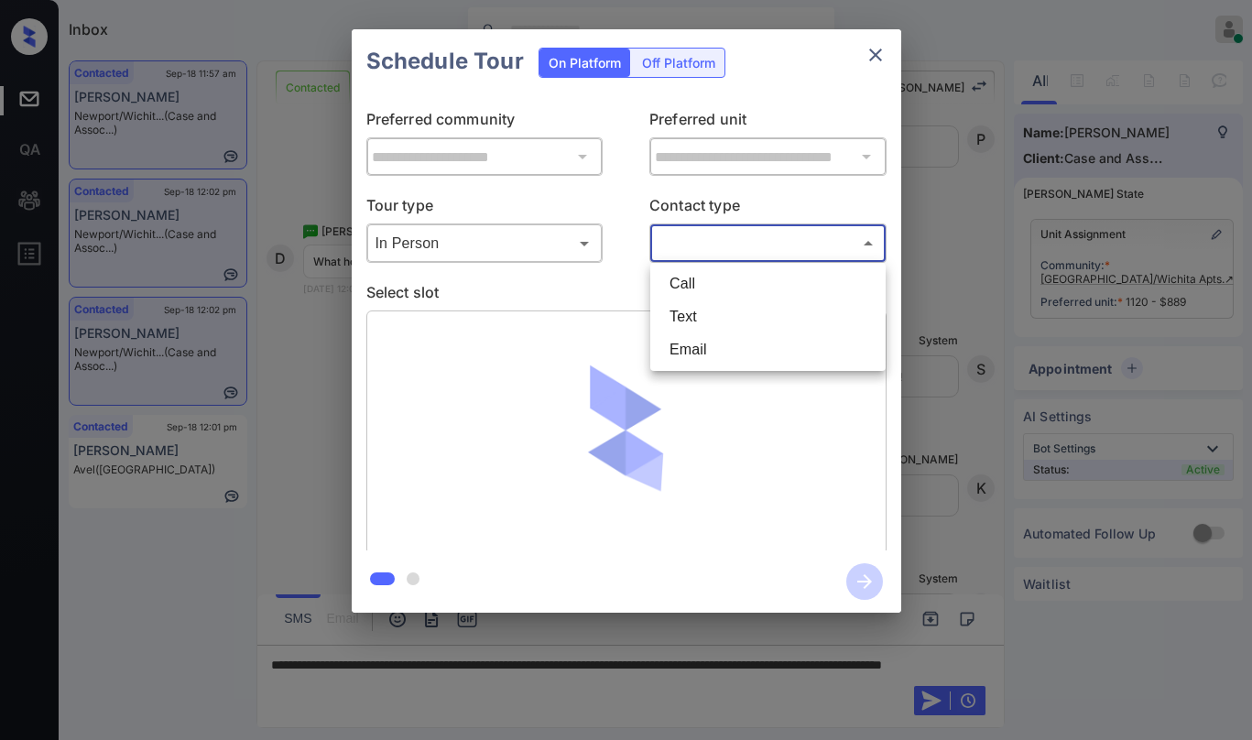
click at [700, 306] on li "Text" at bounding box center [768, 316] width 226 height 33
type input "****"
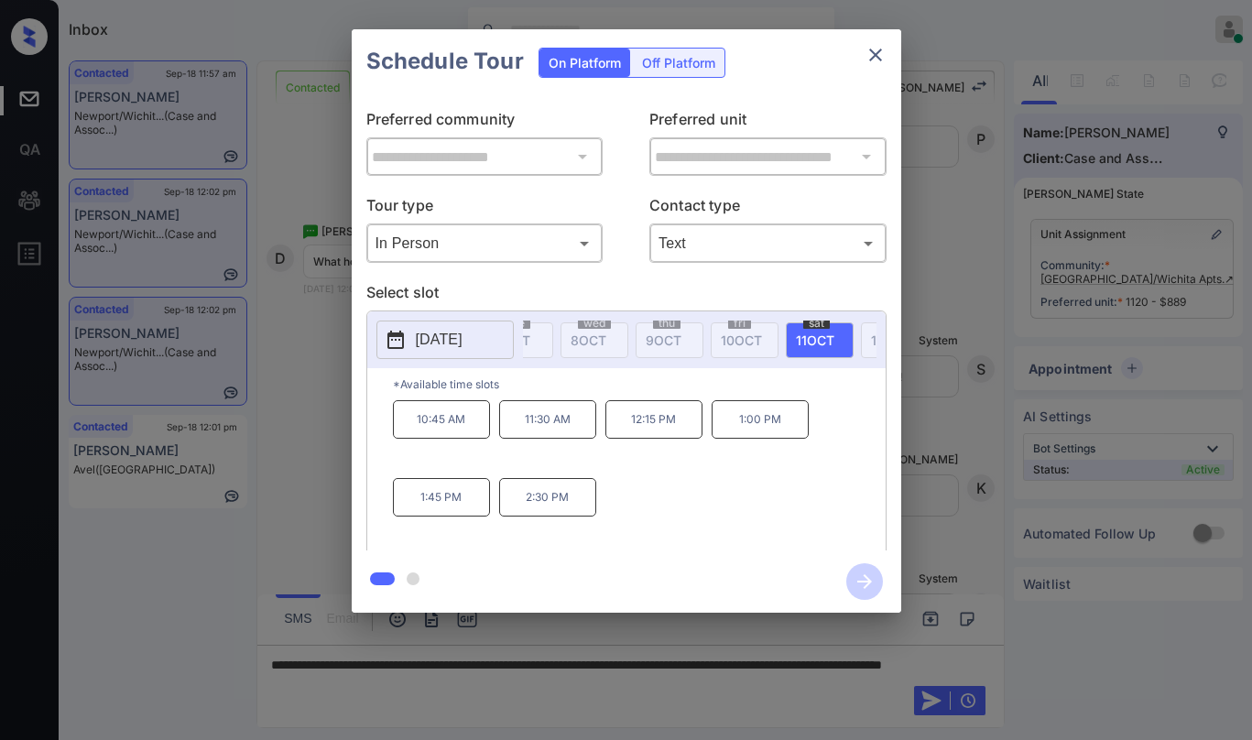
scroll to position [0, 1546]
click at [844, 412] on div "10:45 AM 11:30 AM 12:15 PM 1:00 PM 1:45 PM 2:30 PM" at bounding box center [639, 473] width 493 height 147
click at [876, 54] on icon "close" at bounding box center [875, 55] width 13 height 13
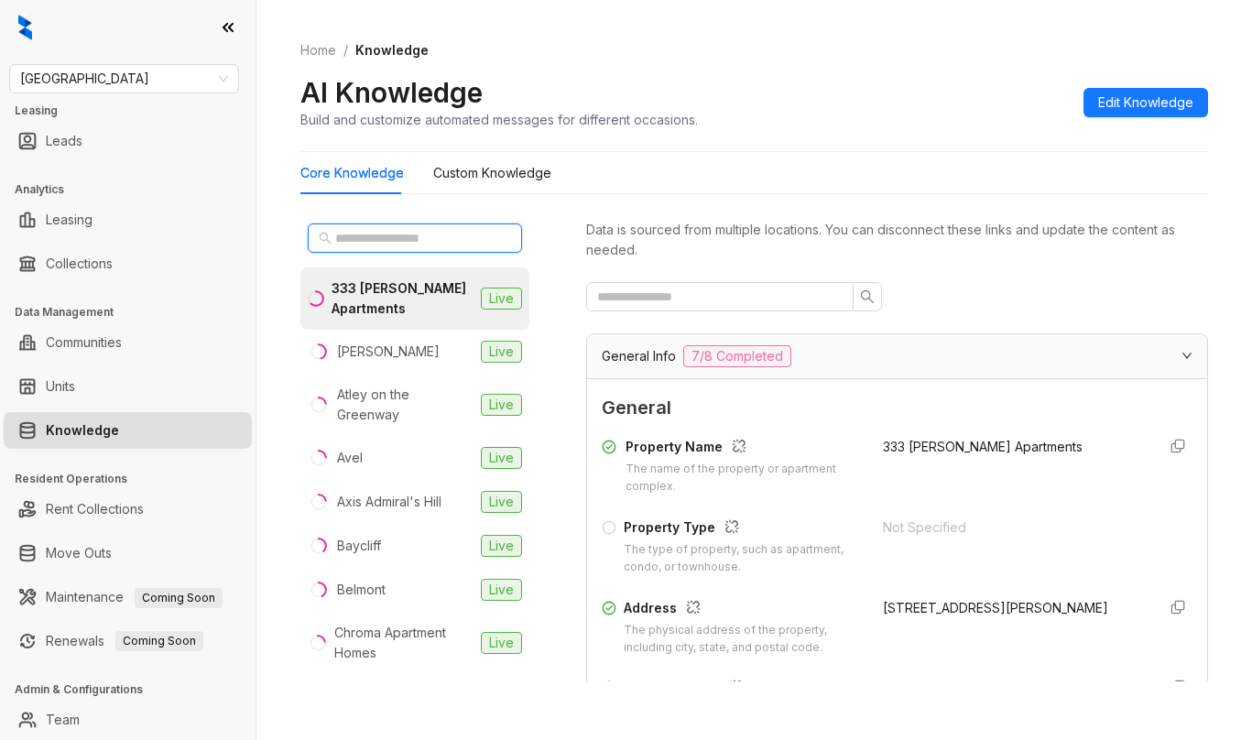
click at [423, 233] on input "text" at bounding box center [415, 238] width 161 height 20
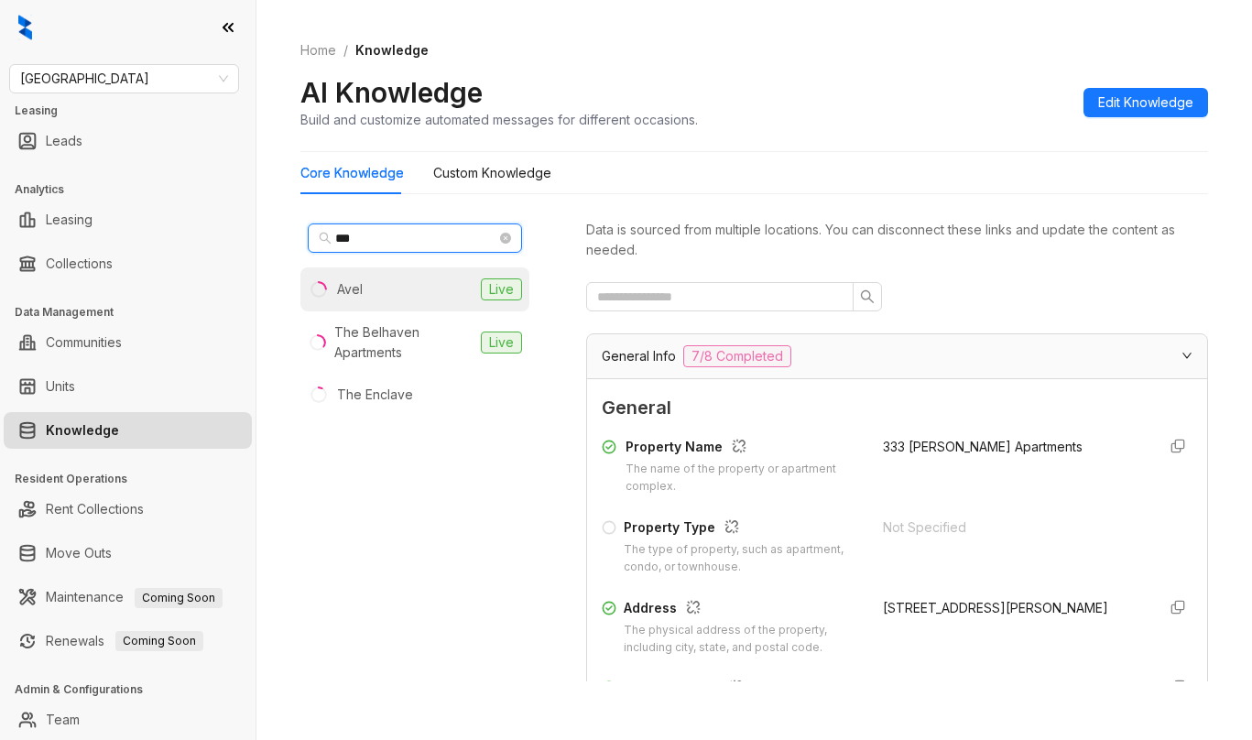
type input "***"
click at [381, 282] on li "Avel Live" at bounding box center [414, 289] width 229 height 44
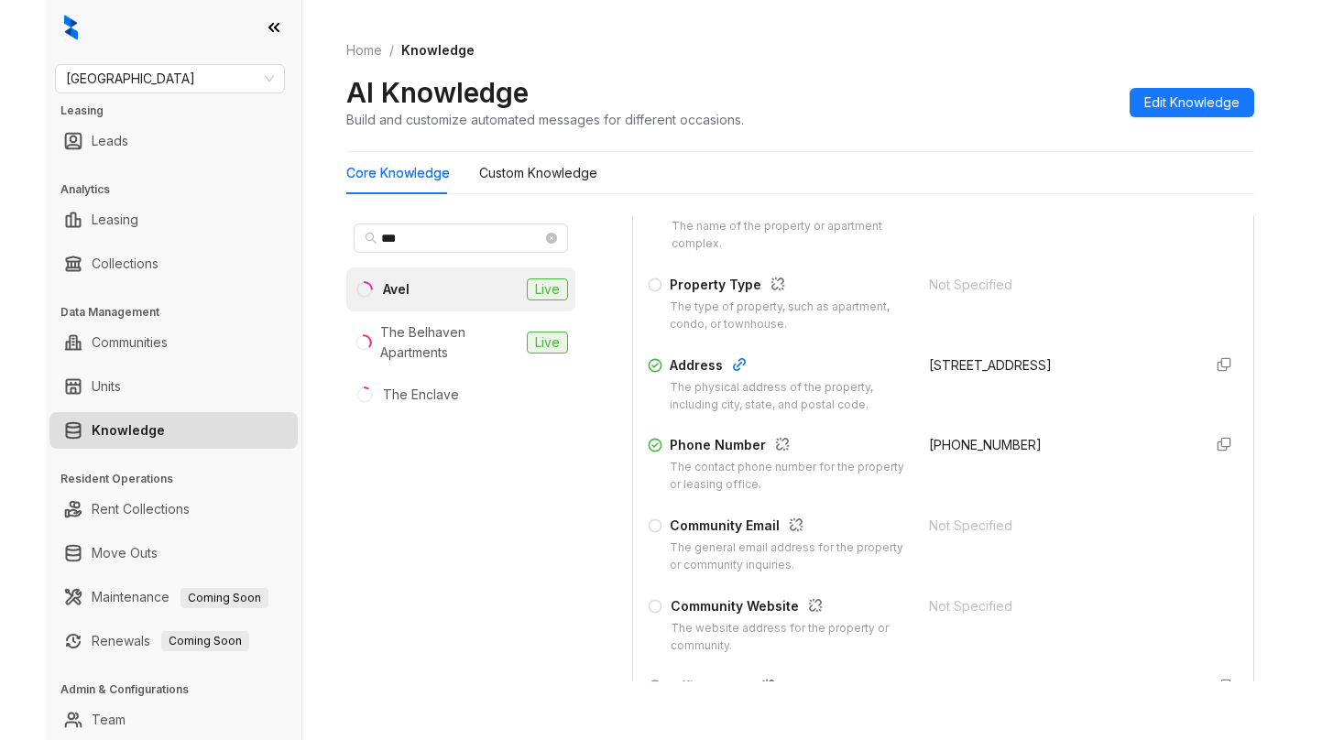
scroll to position [275, 0]
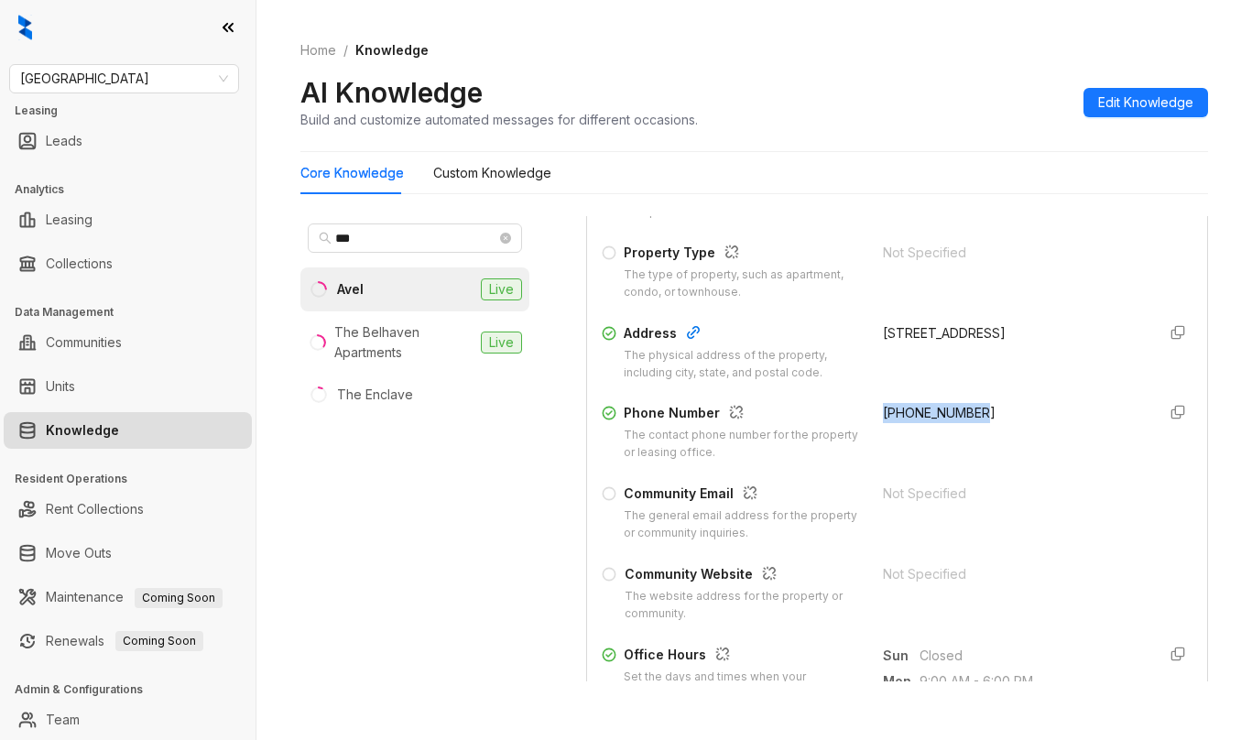
drag, startPoint x: 859, startPoint y: 416, endPoint x: 970, endPoint y: 417, distance: 110.8
click at [970, 417] on div "Phone Number The contact phone number for the property or leasing office. +657-…" at bounding box center [897, 432] width 591 height 59
copy span "+657-223-0076"
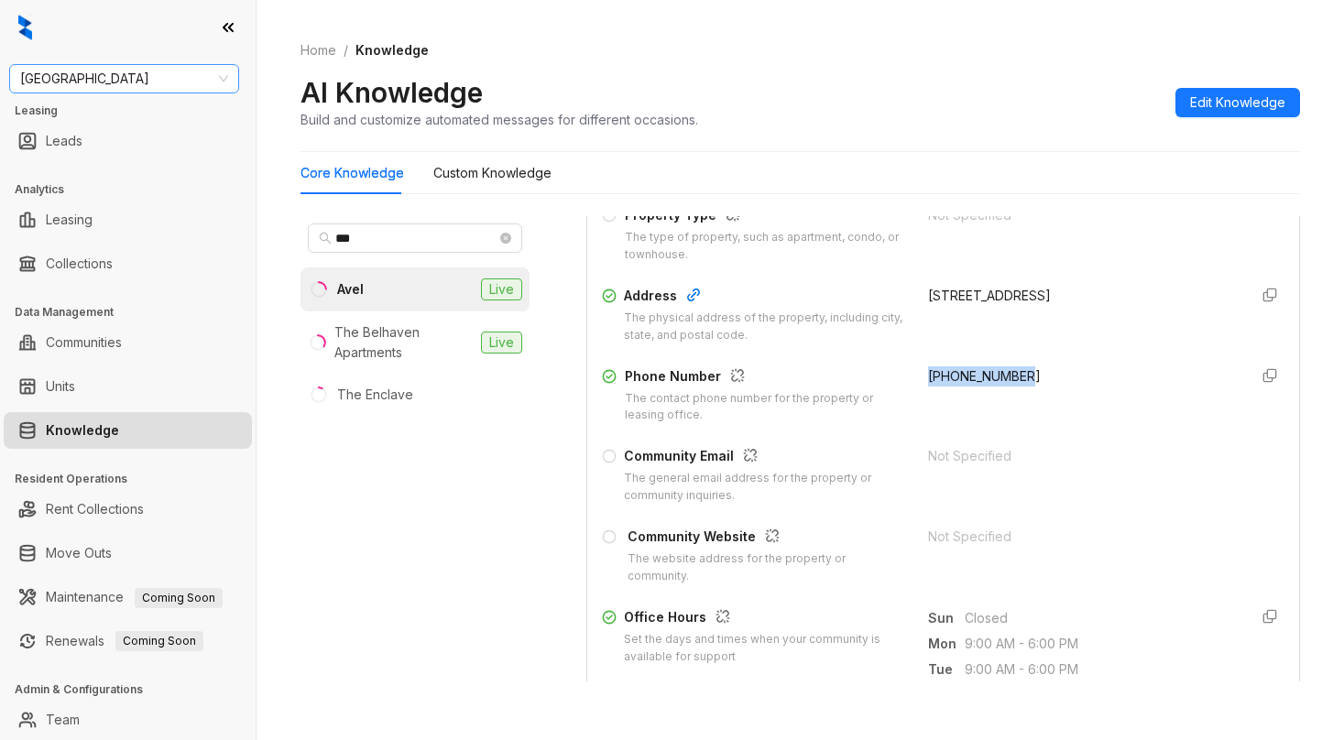
scroll to position [255, 0]
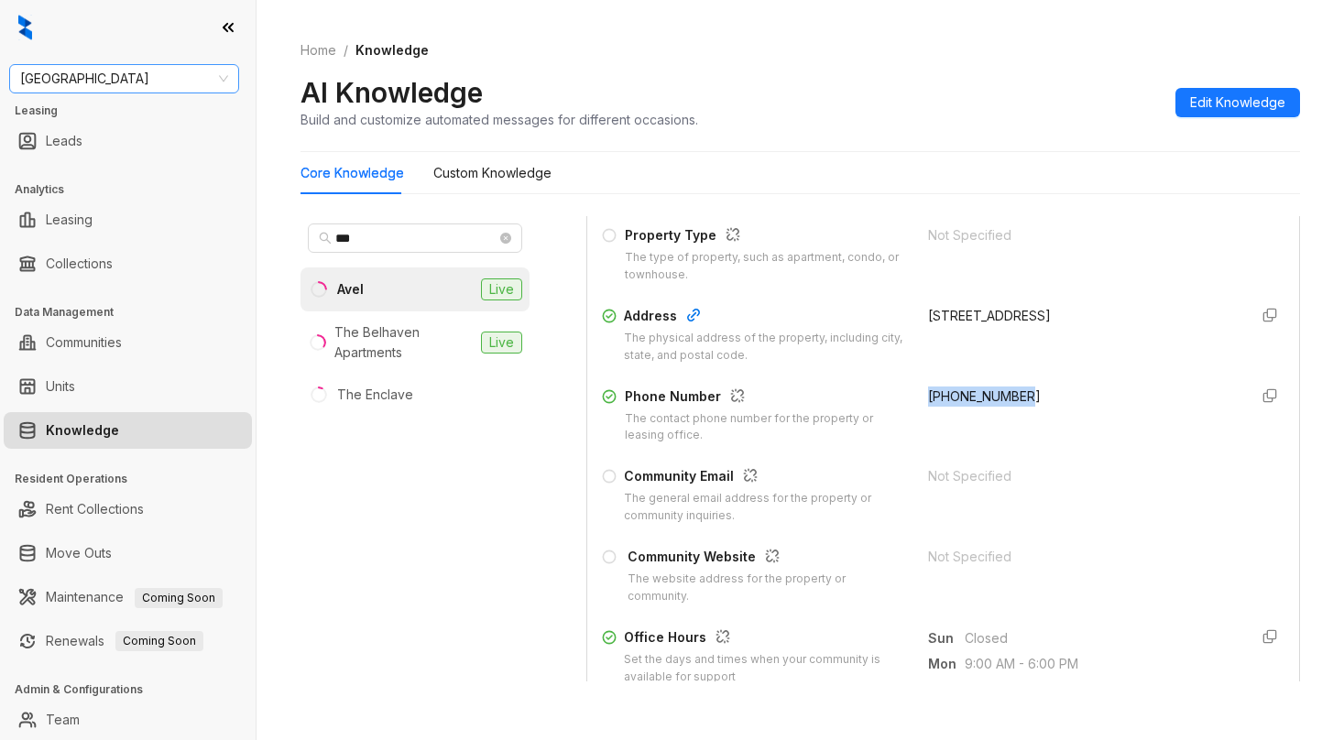
click at [182, 75] on span "Fairfield" at bounding box center [124, 78] width 208 height 27
type input "*****"
click at [169, 118] on div "Davis Development" at bounding box center [124, 115] width 201 height 20
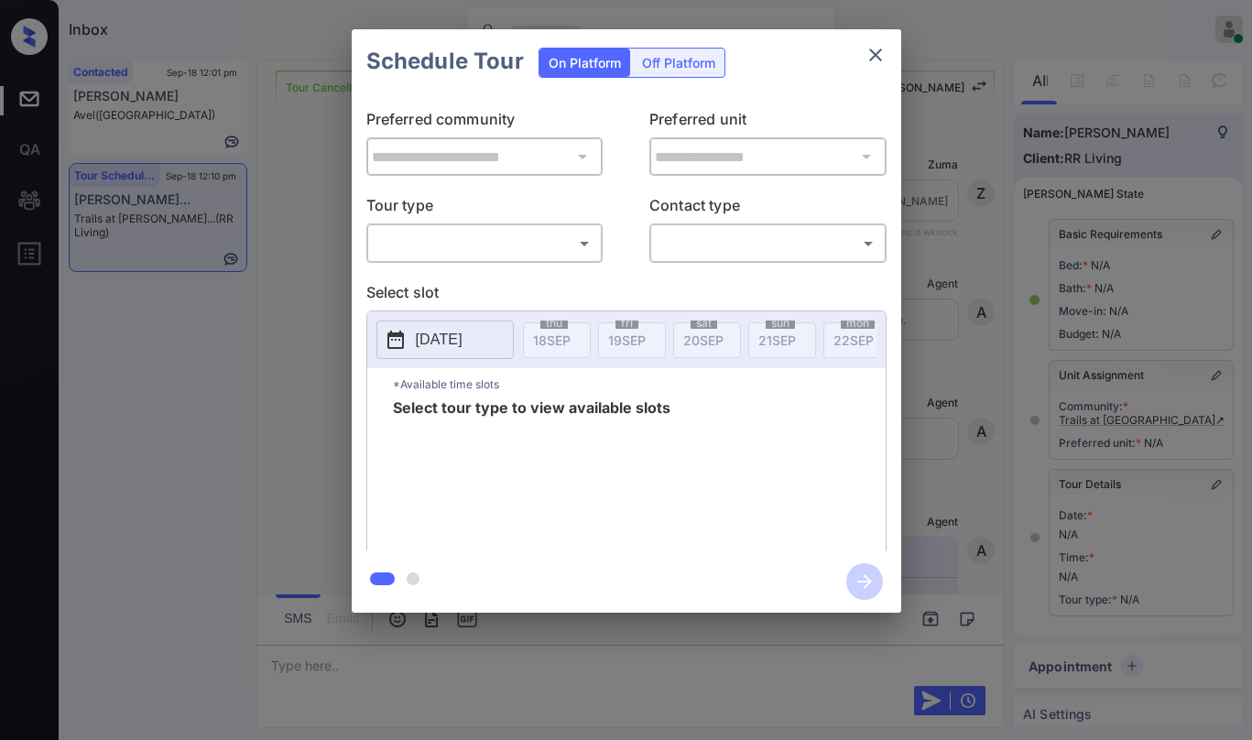
scroll to position [186, 0]
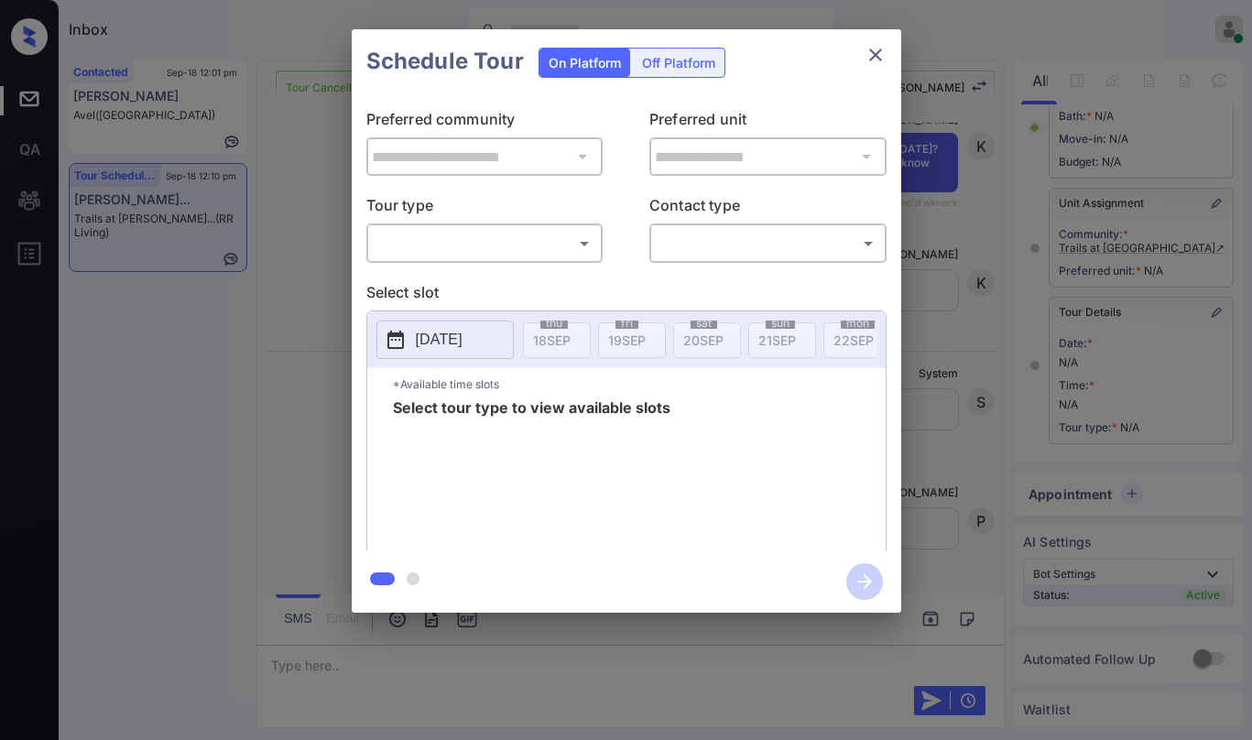
click at [545, 259] on div "​ ​" at bounding box center [484, 243] width 237 height 39
click at [480, 255] on body "Inbox [PERSON_NAME] Online Set yourself offline Set yourself on break Profile S…" at bounding box center [626, 370] width 1252 height 740
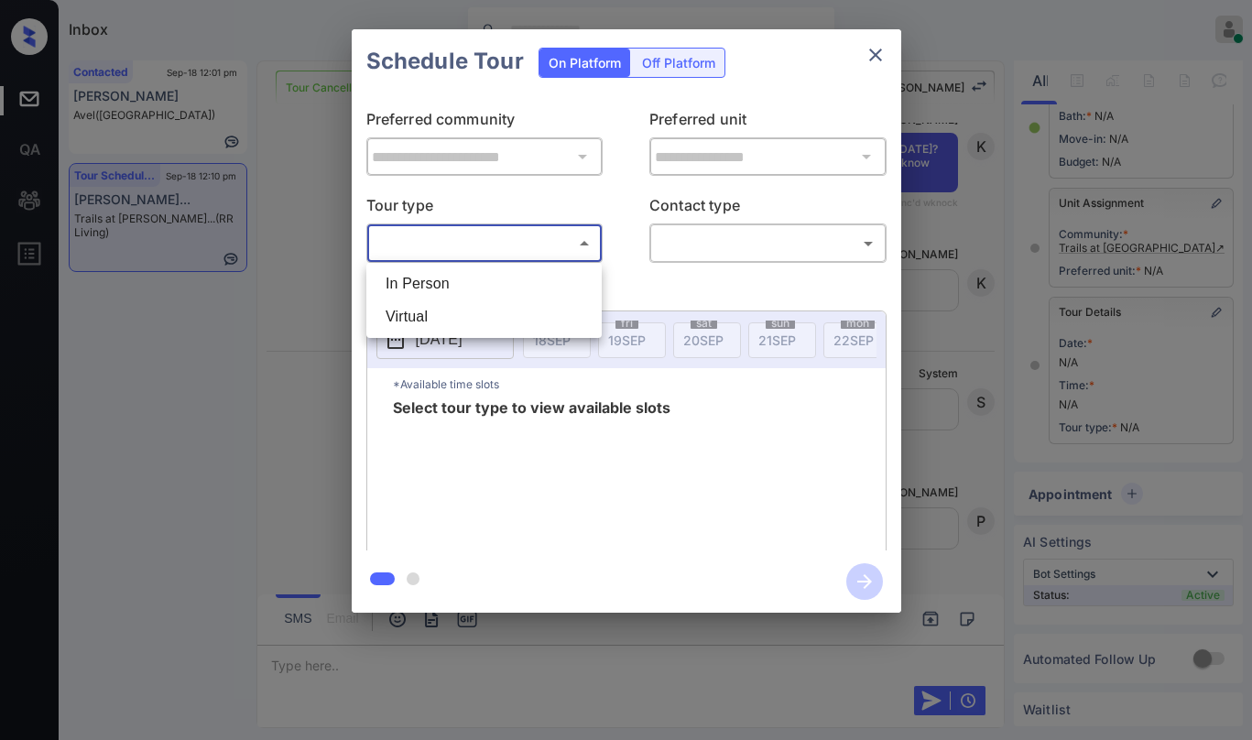
drag, startPoint x: 447, startPoint y: 289, endPoint x: 540, endPoint y: 273, distance: 94.0
click at [448, 289] on li "In Person" at bounding box center [484, 283] width 226 height 33
type input "********"
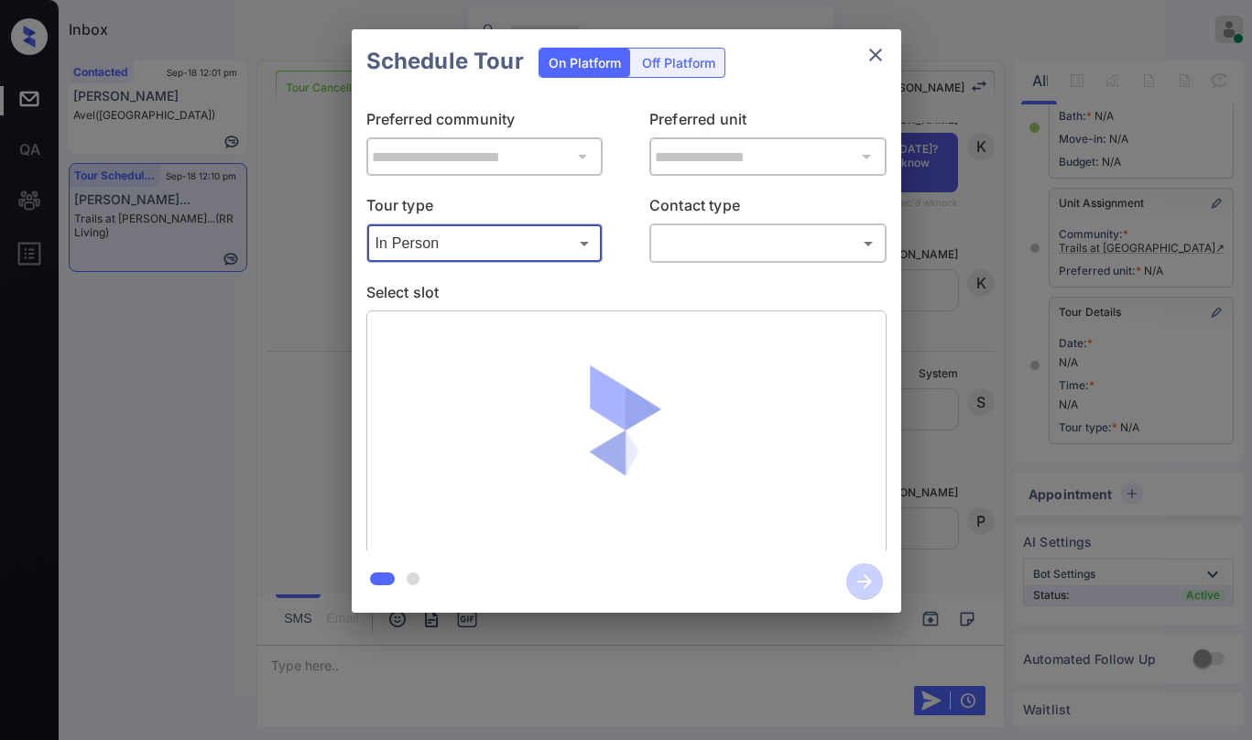
click at [683, 256] on body "Inbox [PERSON_NAME] Online Set yourself offline Set yourself on break Profile S…" at bounding box center [626, 370] width 1252 height 740
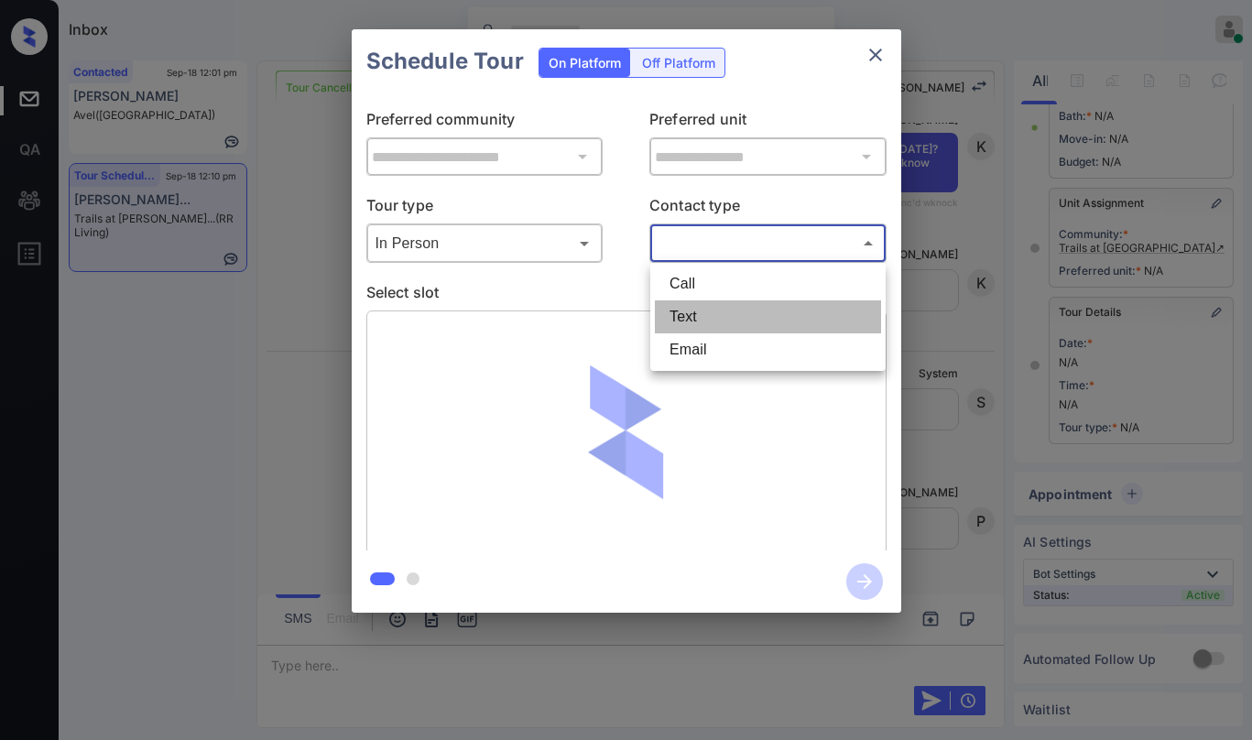
click at [713, 320] on li "Text" at bounding box center [768, 316] width 226 height 33
type input "****"
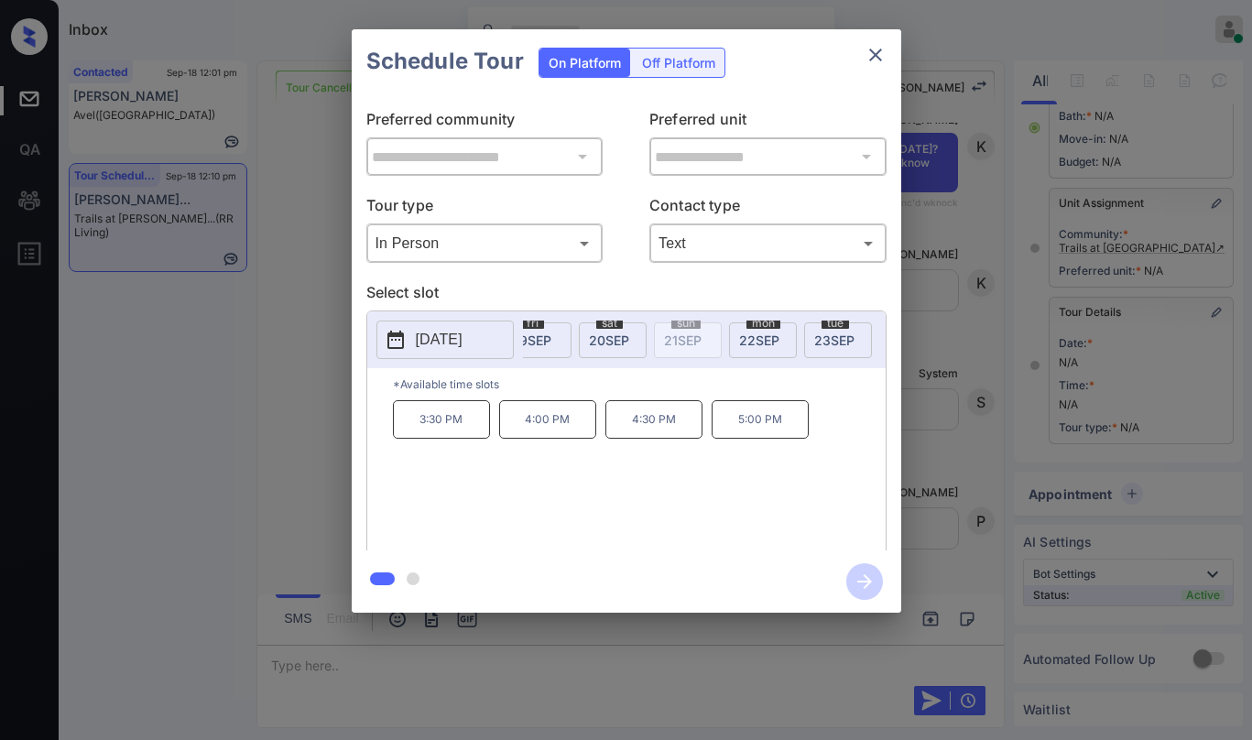
scroll to position [0, 161]
click at [754, 338] on span "[DATE]" at bounding box center [767, 341] width 40 height 16
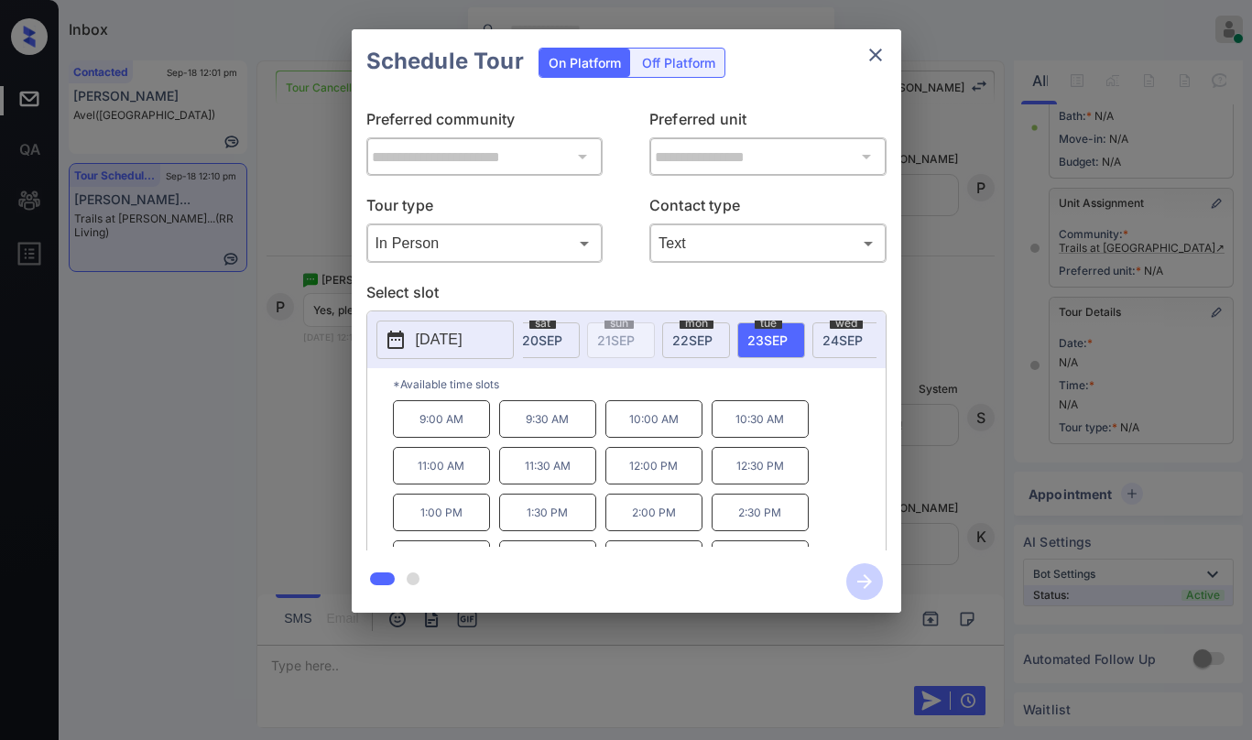
scroll to position [5374, 0]
click at [878, 60] on icon "close" at bounding box center [876, 55] width 22 height 22
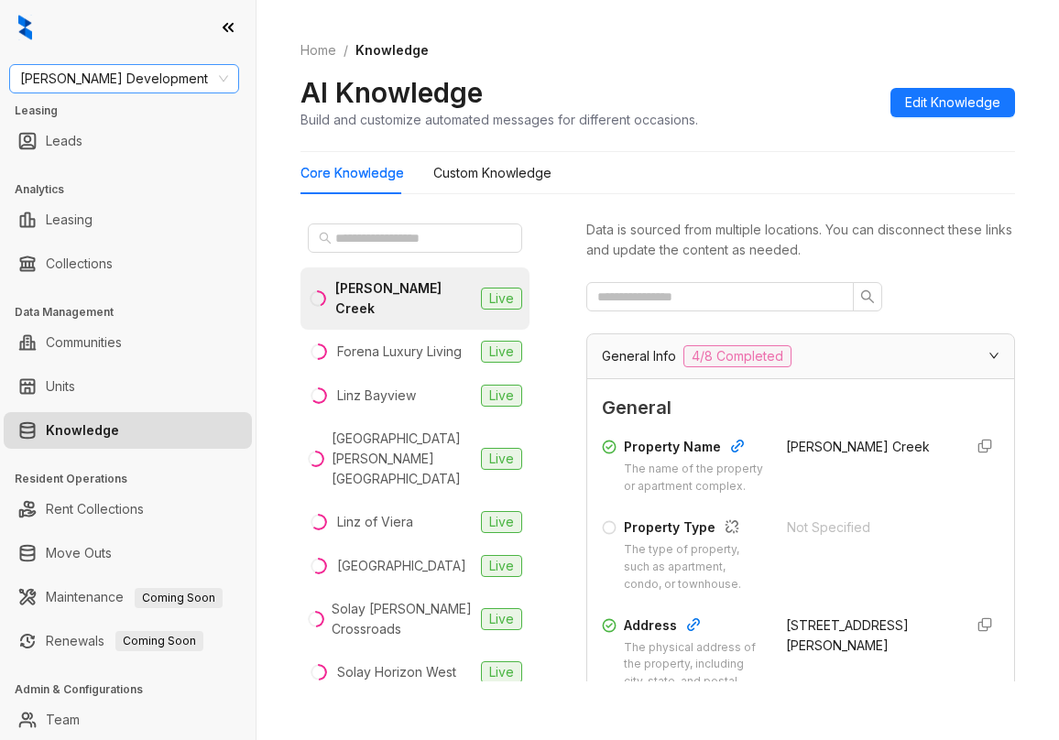
click at [169, 85] on span "[PERSON_NAME] Development" at bounding box center [124, 78] width 208 height 27
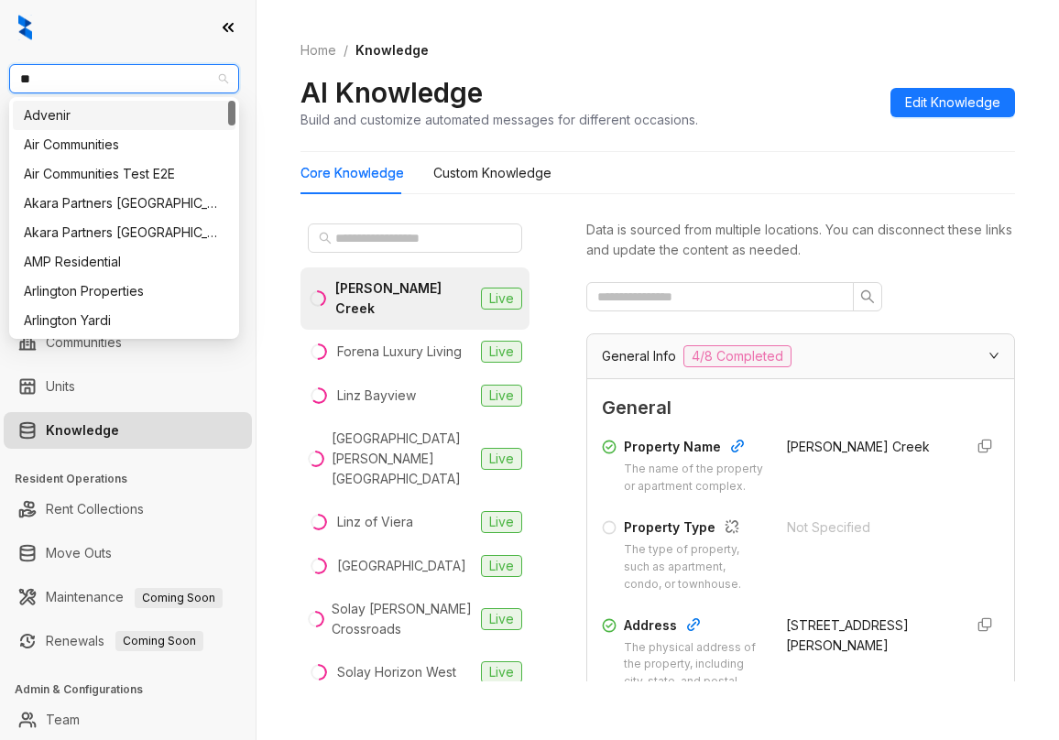
type input "***"
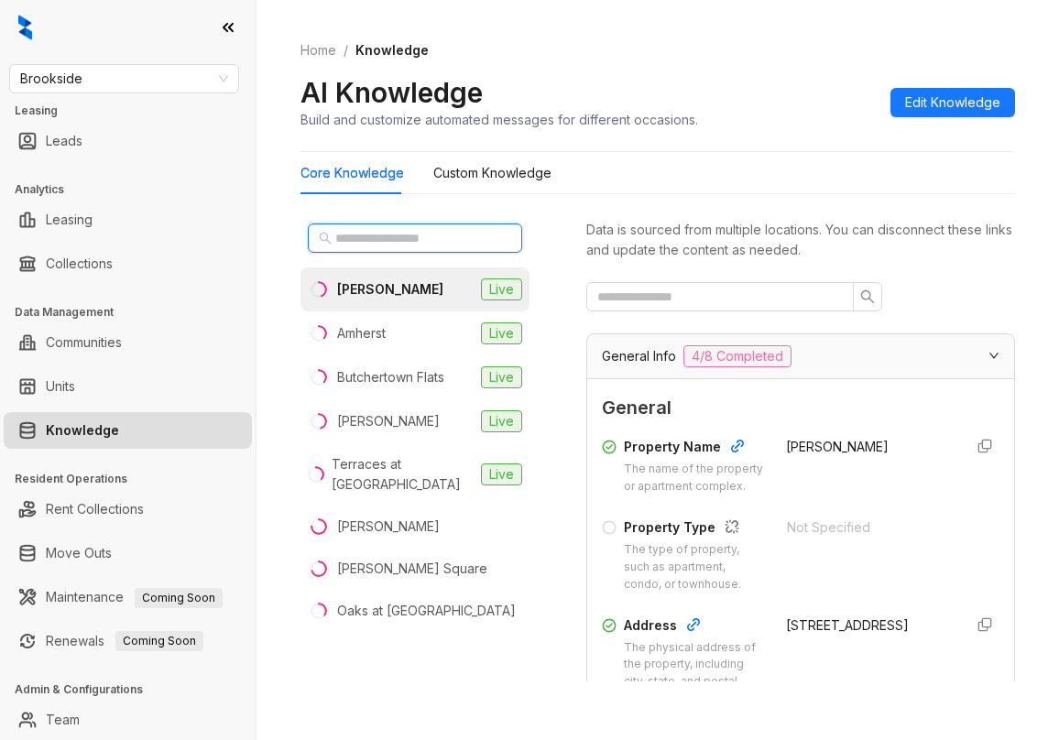
click at [376, 236] on input "text" at bounding box center [415, 238] width 161 height 20
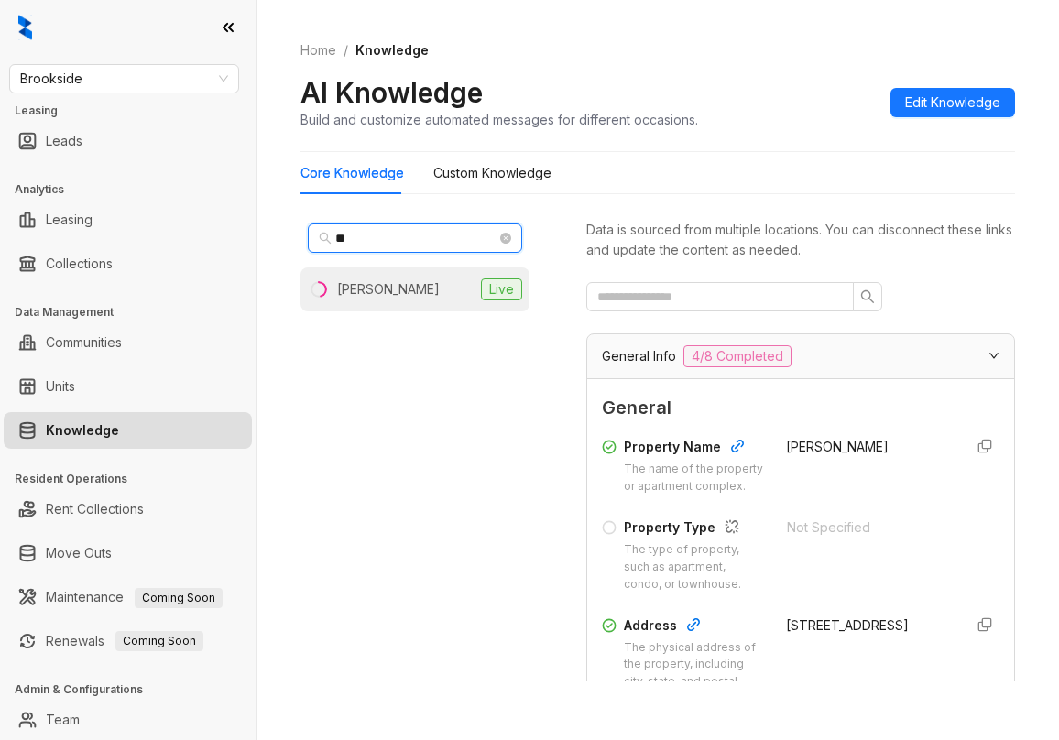
type input "**"
click at [379, 285] on li "Collins Live" at bounding box center [414, 289] width 229 height 44
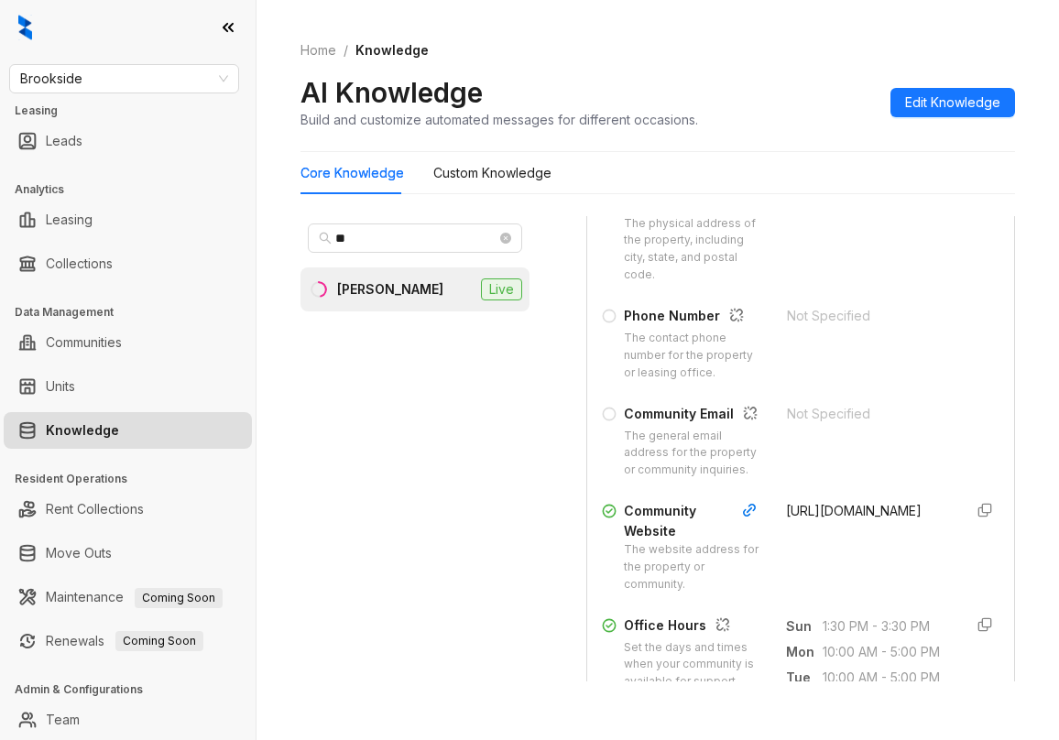
scroll to position [366, 0]
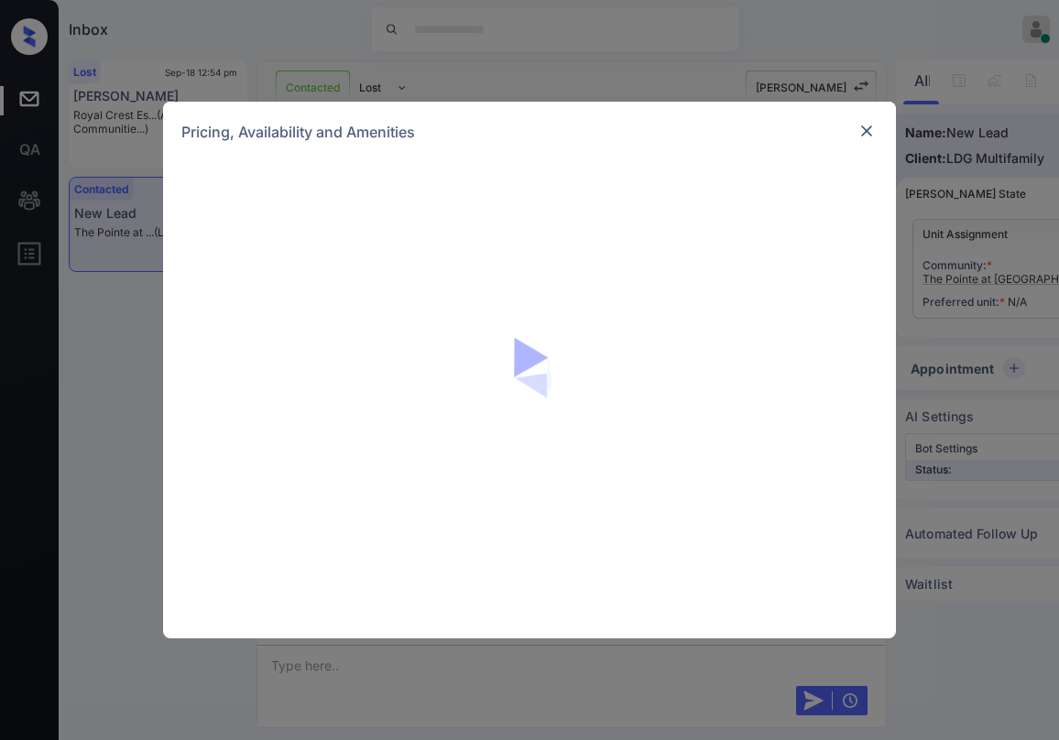
scroll to position [3426, 0]
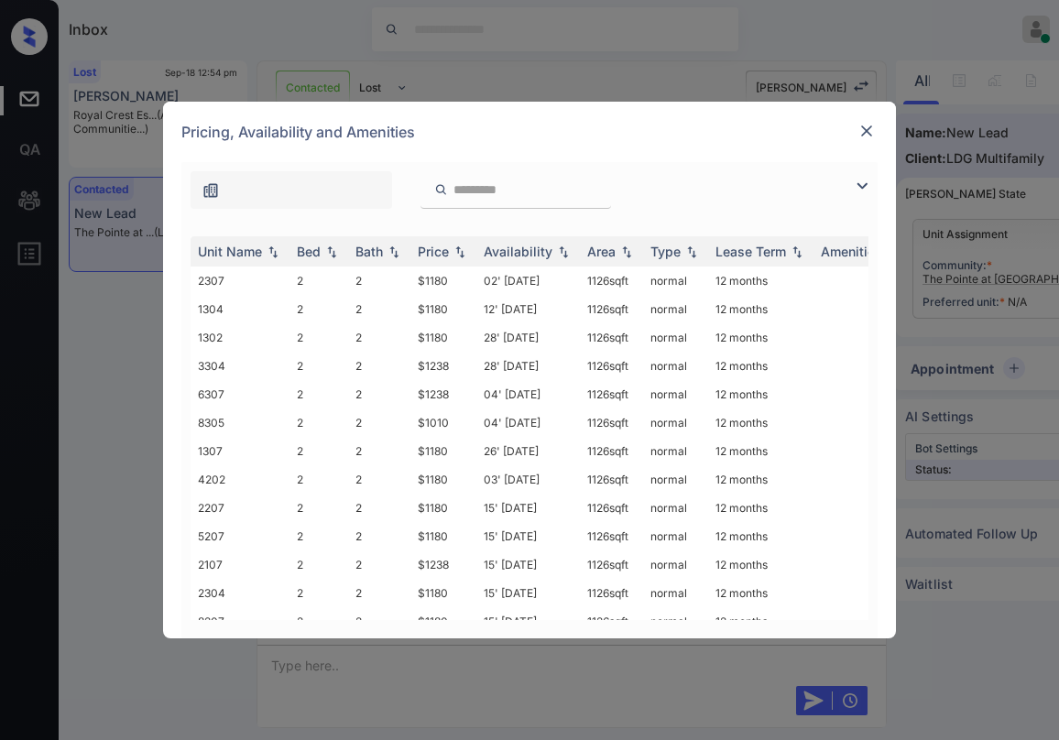
click at [856, 188] on img at bounding box center [862, 186] width 22 height 22
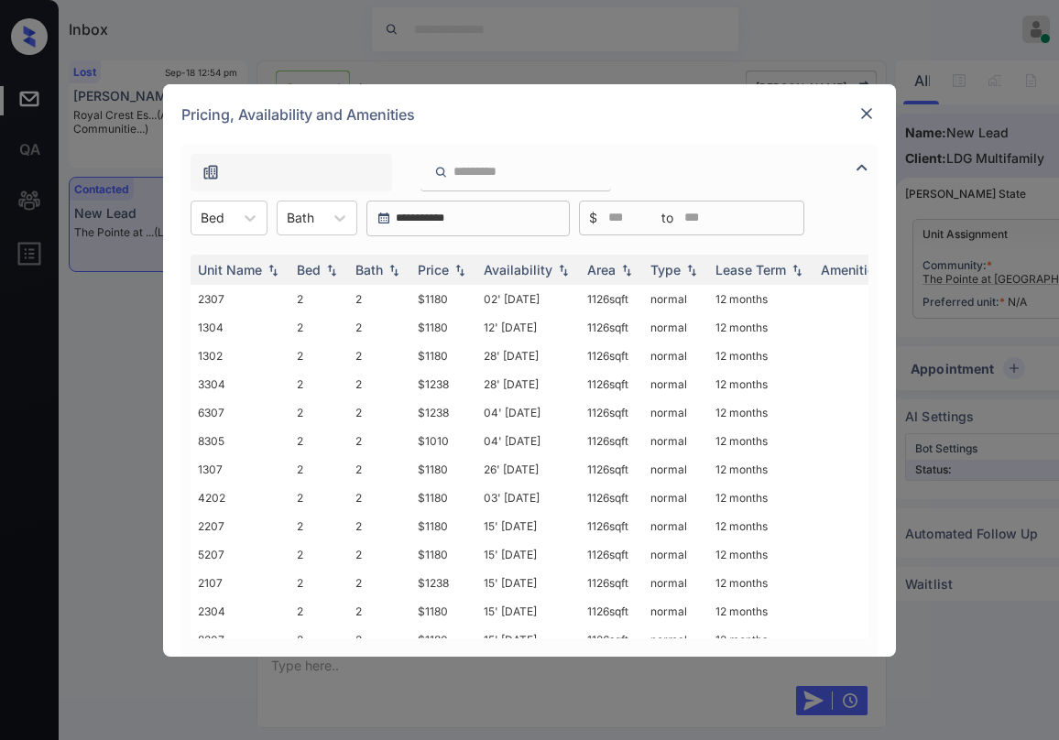
drag, startPoint x: 243, startPoint y: 226, endPoint x: 237, endPoint y: 238, distance: 13.1
click at [241, 226] on icon at bounding box center [250, 218] width 18 height 18
click at [220, 263] on div "2" at bounding box center [229, 262] width 77 height 33
click at [435, 270] on div "Price" at bounding box center [433, 270] width 31 height 16
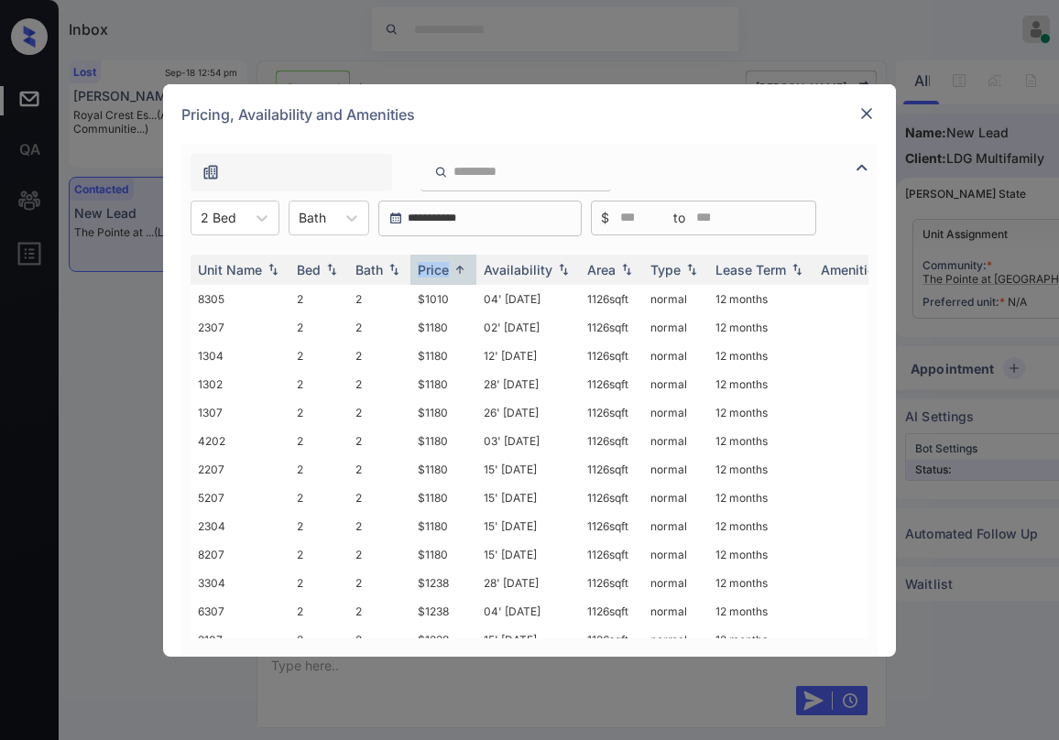
click at [864, 114] on img at bounding box center [866, 113] width 18 height 18
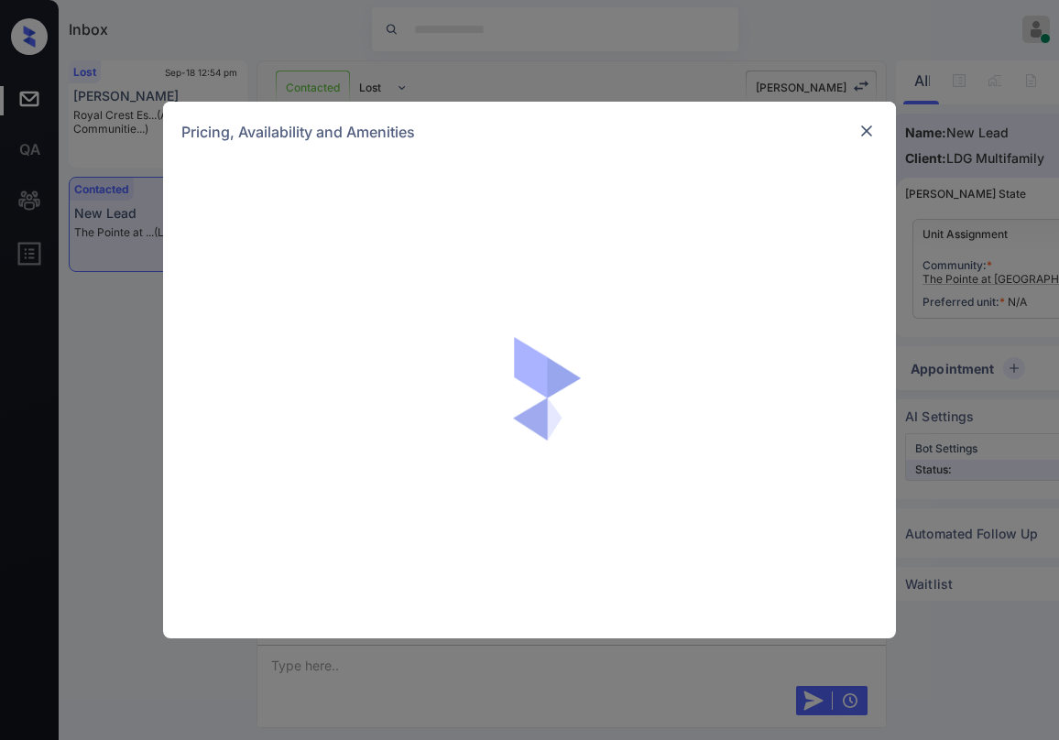
scroll to position [3426, 0]
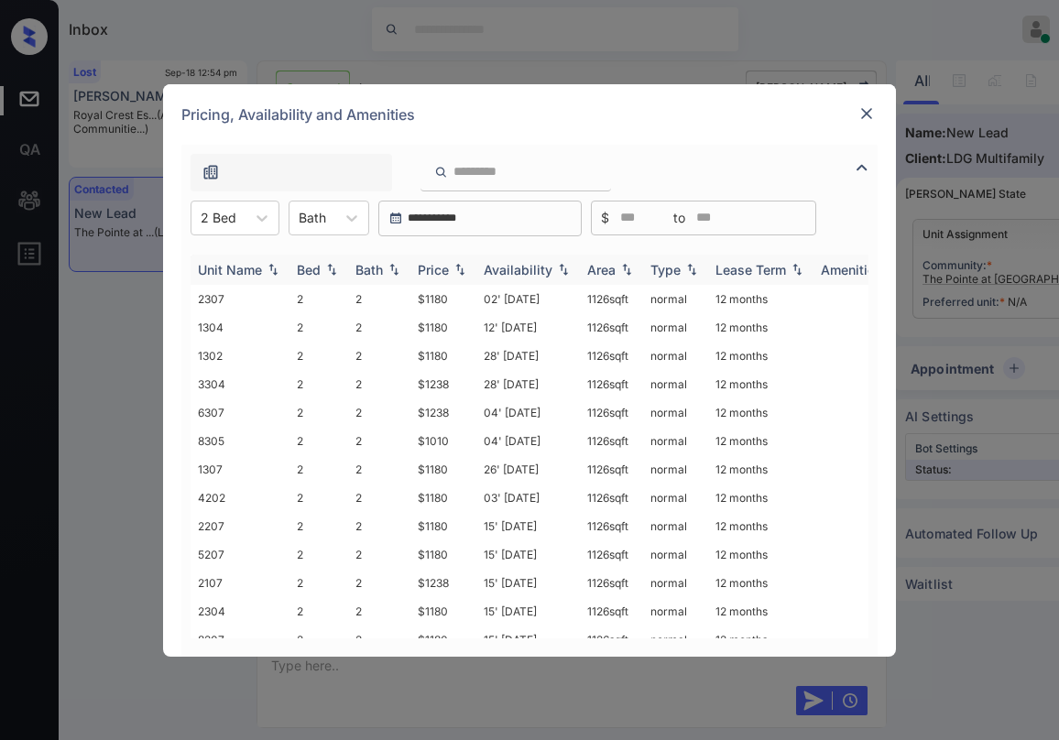
click at [382, 267] on div "Bath" at bounding box center [368, 270] width 27 height 16
click at [383, 267] on div "Bath" at bounding box center [368, 270] width 27 height 16
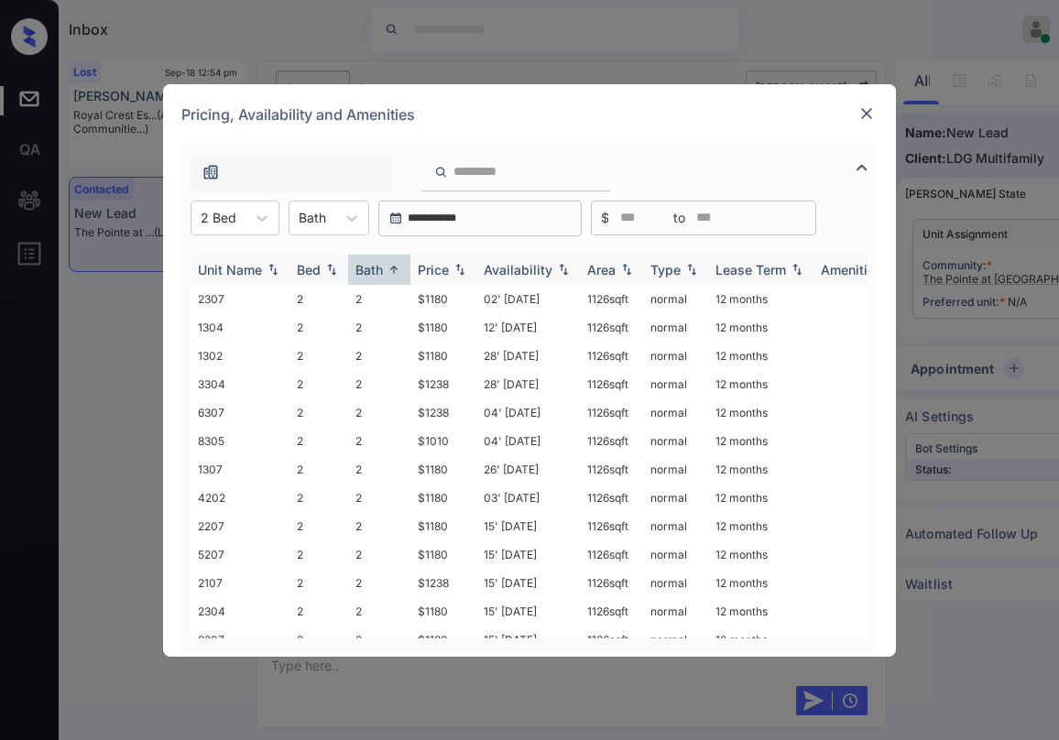
click at [376, 268] on div "Bath" at bounding box center [368, 270] width 27 height 16
click at [375, 268] on div "Bath" at bounding box center [368, 270] width 27 height 16
click at [376, 268] on div "Bath" at bounding box center [368, 270] width 27 height 16
click at [437, 267] on div "Price" at bounding box center [433, 270] width 31 height 16
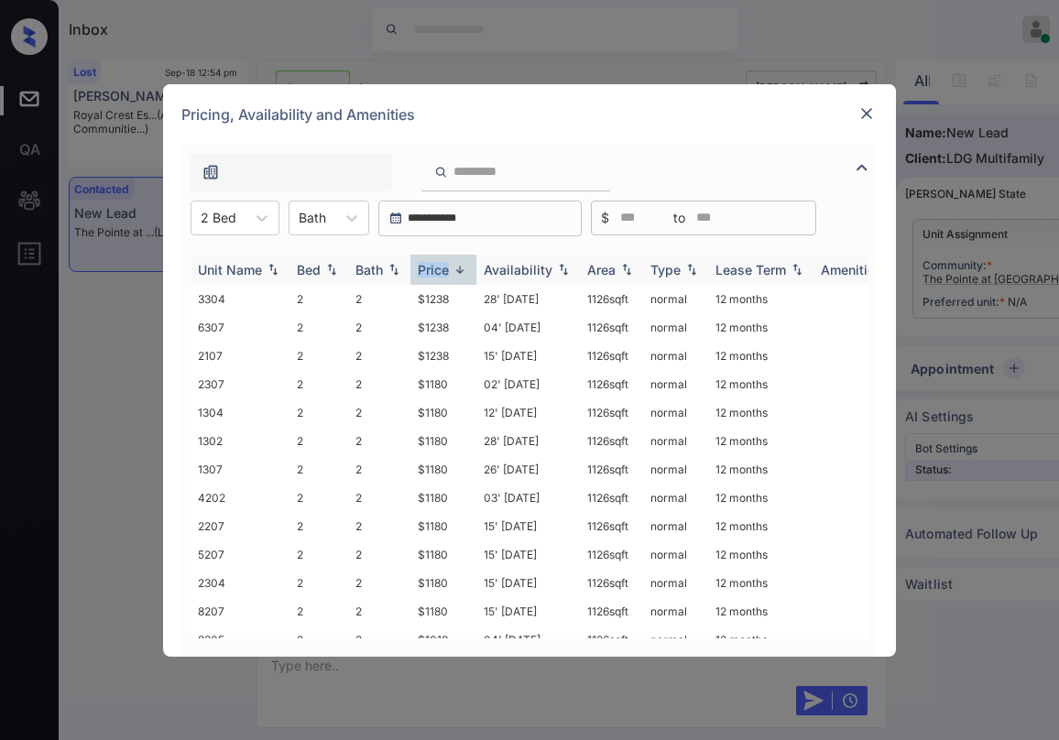
click at [440, 267] on div "Price" at bounding box center [433, 270] width 31 height 16
click at [447, 268] on div "Price" at bounding box center [433, 270] width 31 height 16
click at [441, 268] on div "Price" at bounding box center [433, 270] width 31 height 16
click at [442, 275] on div "Price" at bounding box center [433, 270] width 31 height 16
click at [437, 300] on td "$1010" at bounding box center [443, 299] width 66 height 28
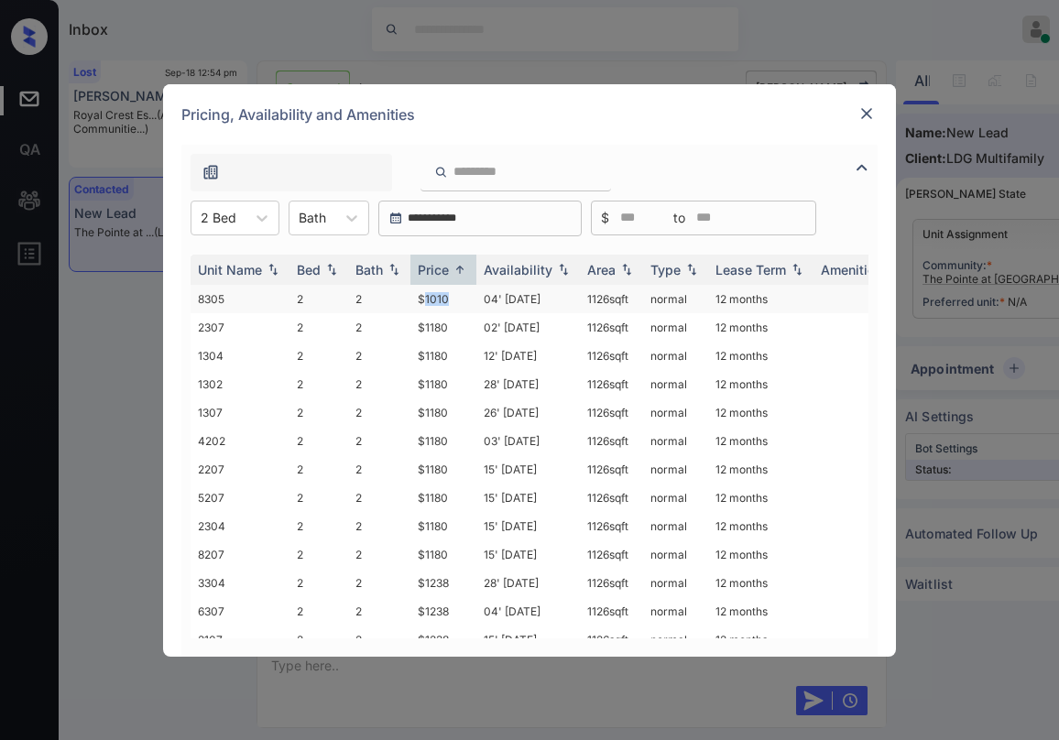
click at [437, 300] on td "$1010" at bounding box center [443, 299] width 66 height 28
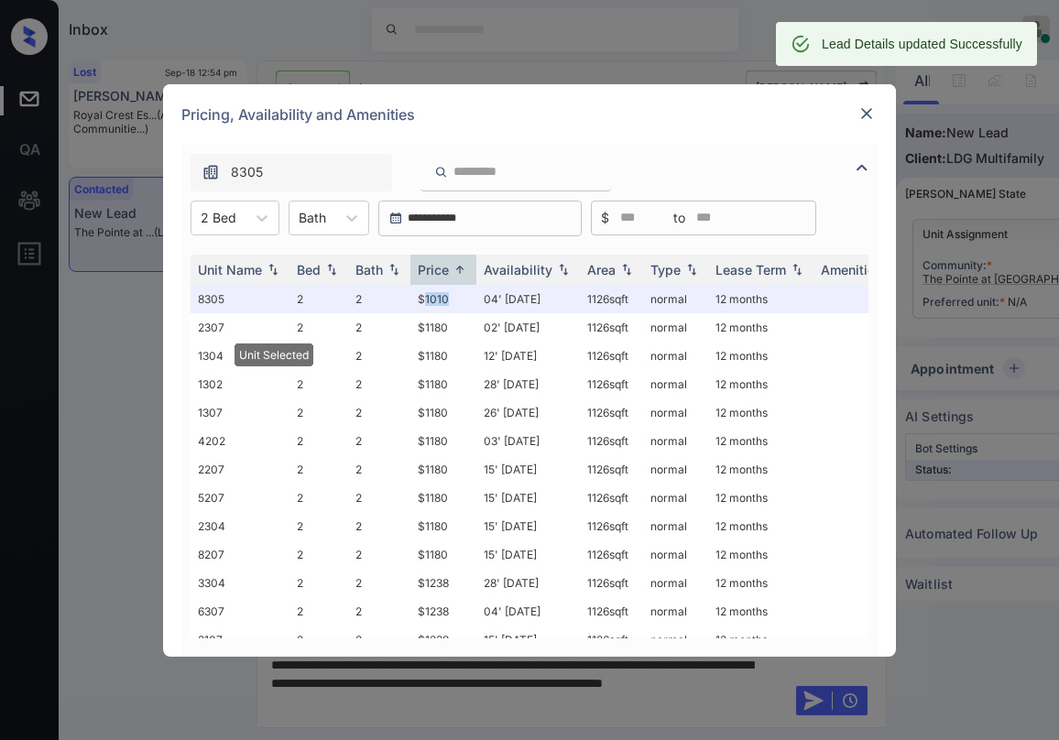
click at [874, 117] on img at bounding box center [866, 113] width 18 height 18
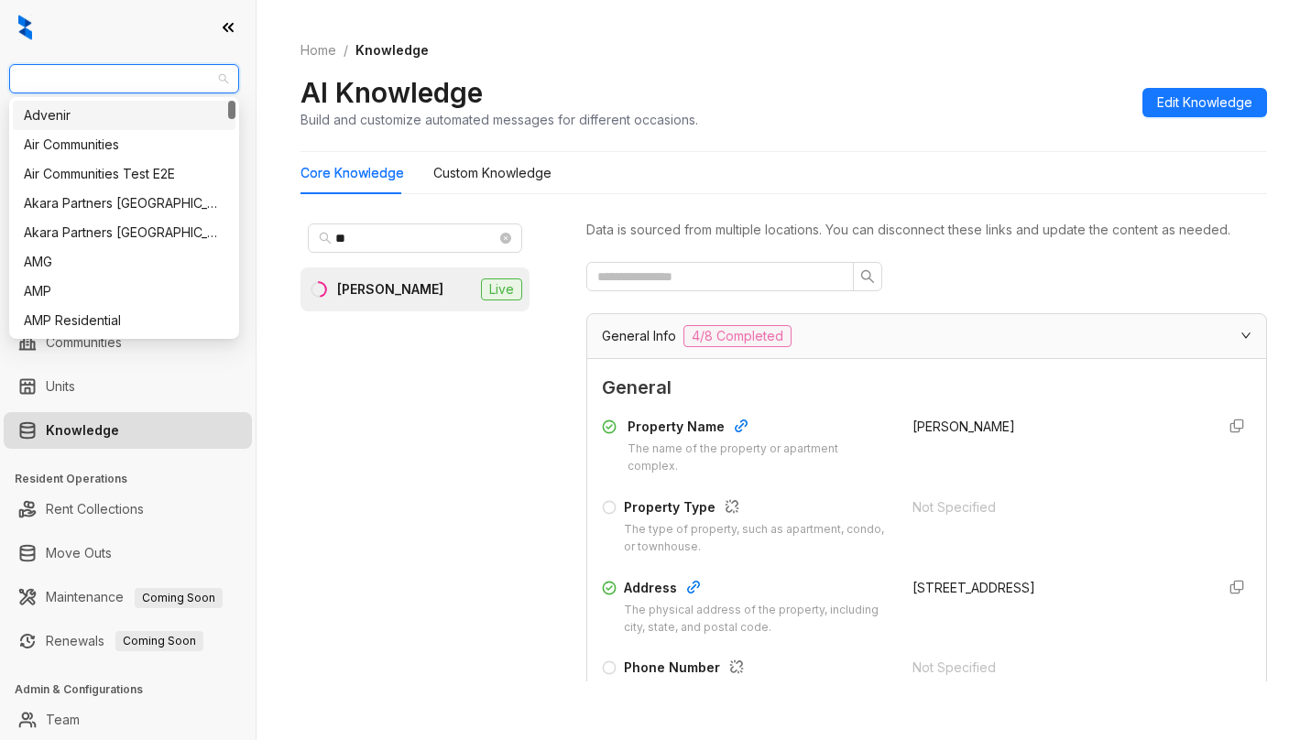
scroll to position [333, 0]
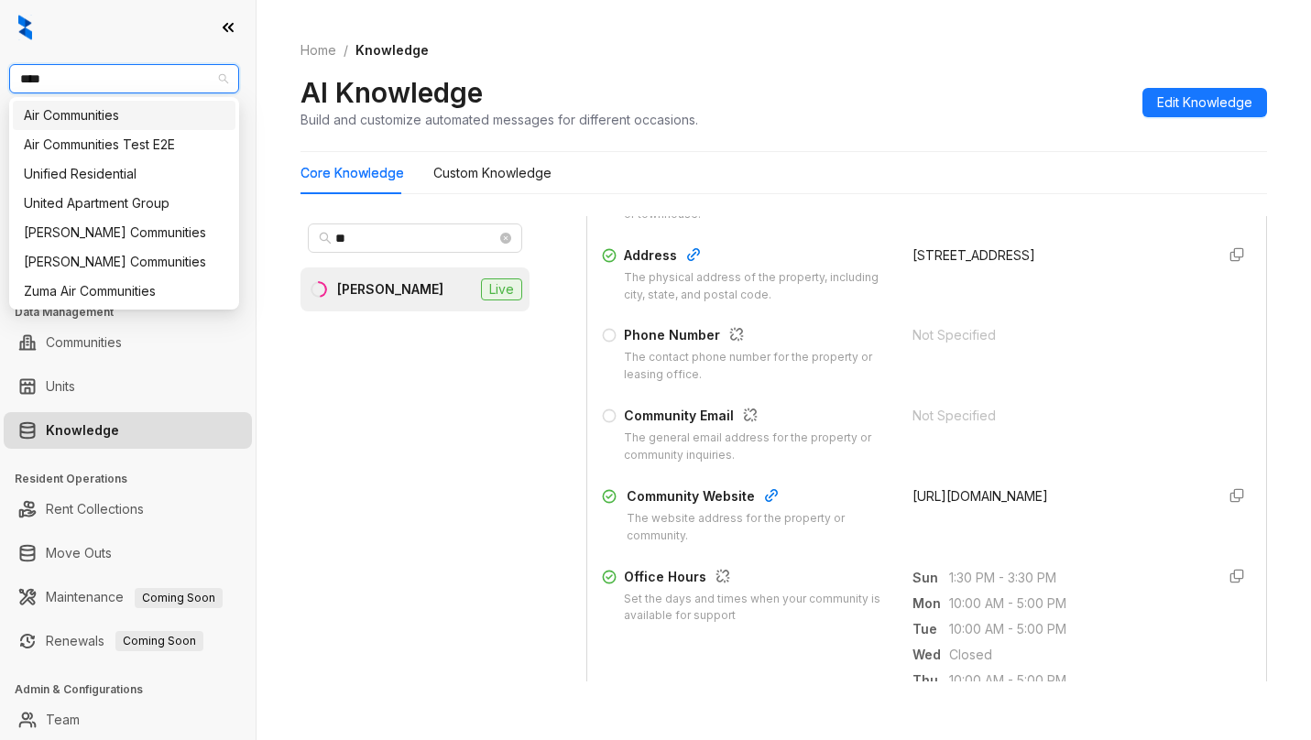
type input "*****"
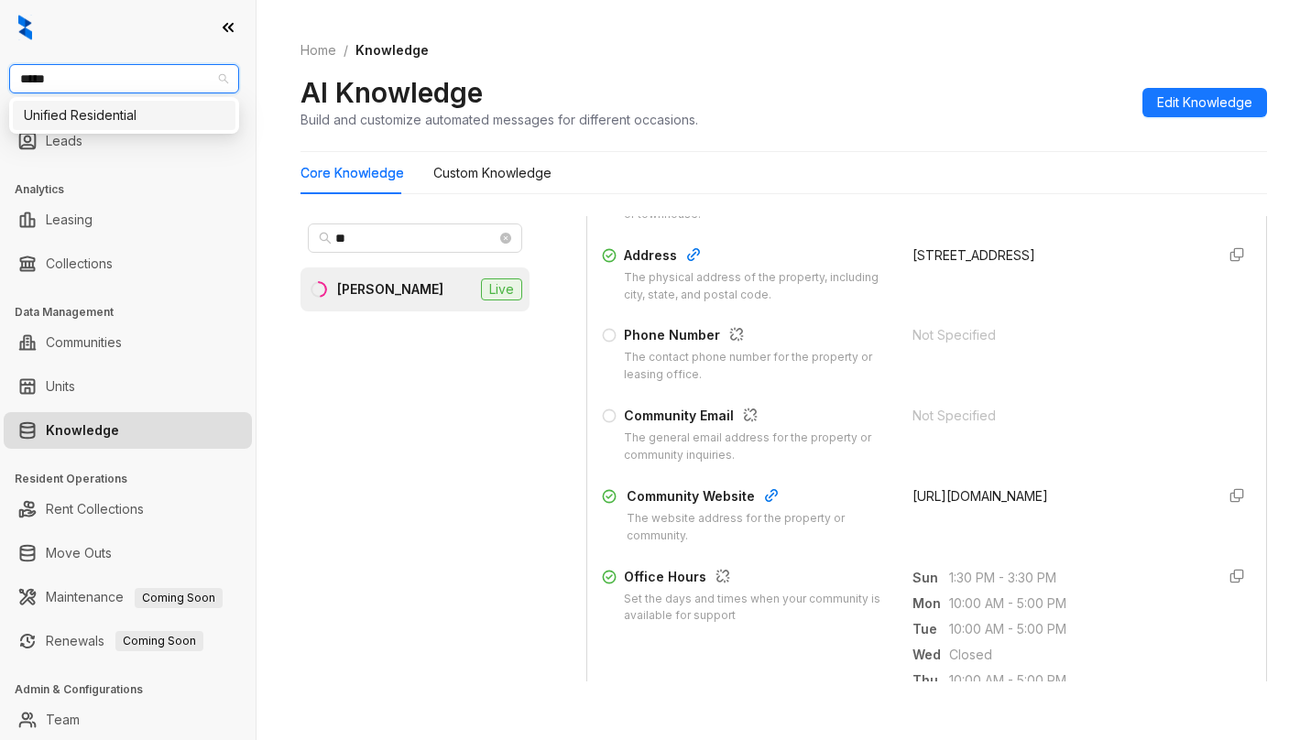
click at [158, 115] on div "Unified Residential" at bounding box center [124, 115] width 201 height 20
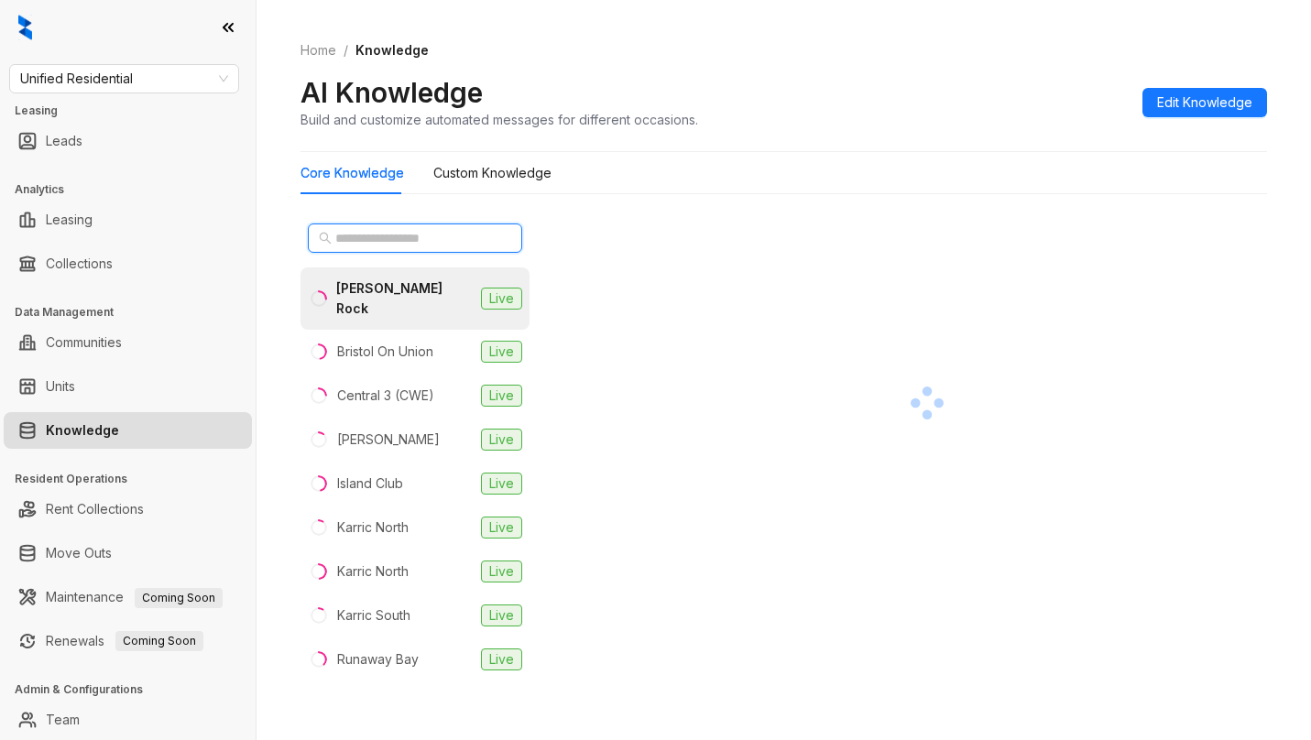
click at [440, 243] on input "text" at bounding box center [415, 238] width 161 height 20
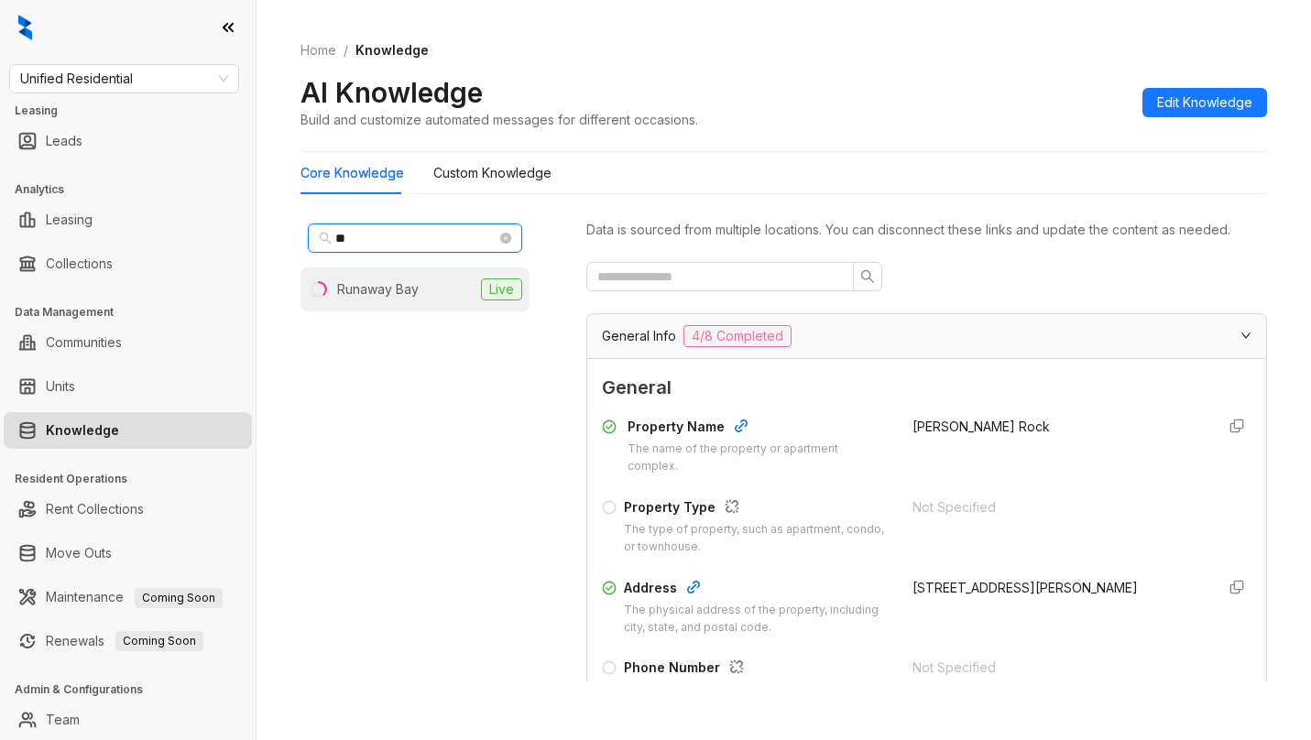
type input "**"
click at [425, 292] on li "Runaway Bay Live" at bounding box center [414, 289] width 229 height 44
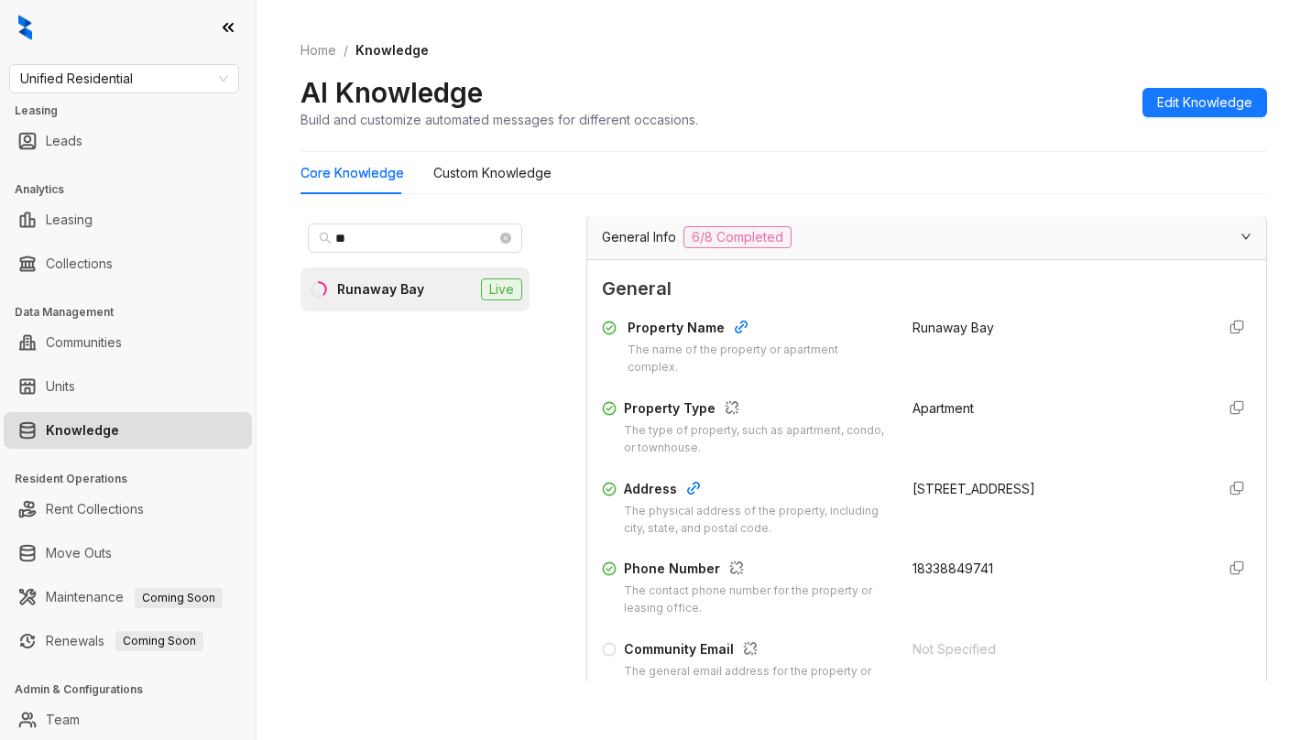
scroll to position [275, 0]
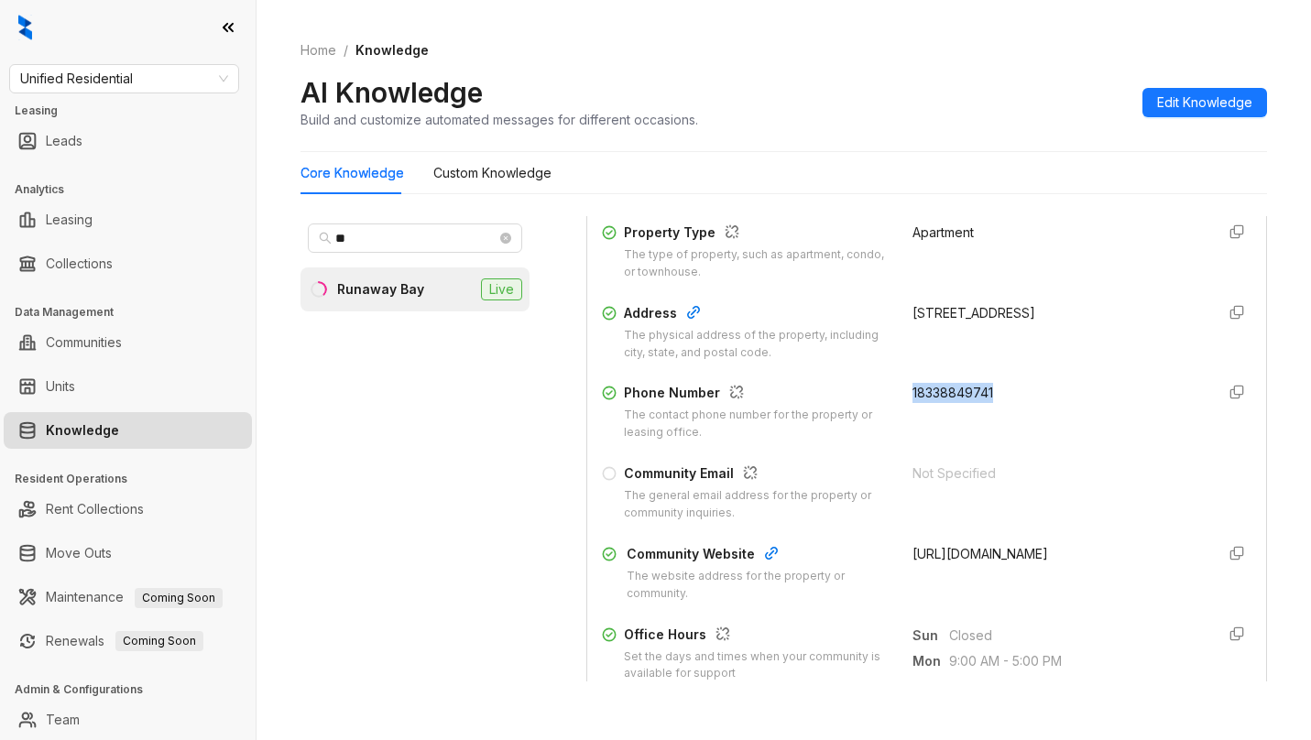
drag, startPoint x: 897, startPoint y: 409, endPoint x: 748, endPoint y: 354, distance: 158.2
click at [1013, 417] on div "18338849741" at bounding box center [1056, 412] width 289 height 59
click at [163, 75] on span "Unified Residential" at bounding box center [124, 78] width 208 height 27
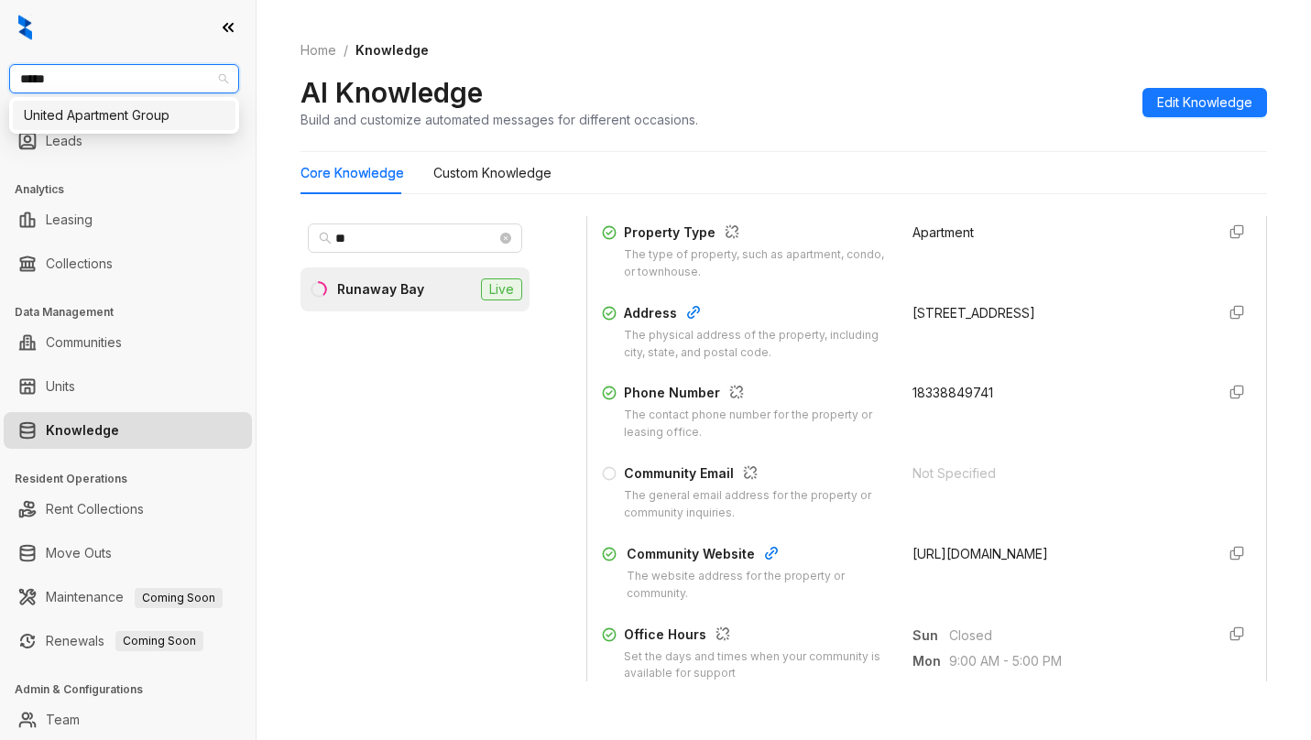
type input "******"
click at [136, 117] on div "United Apartment Group" at bounding box center [124, 115] width 201 height 20
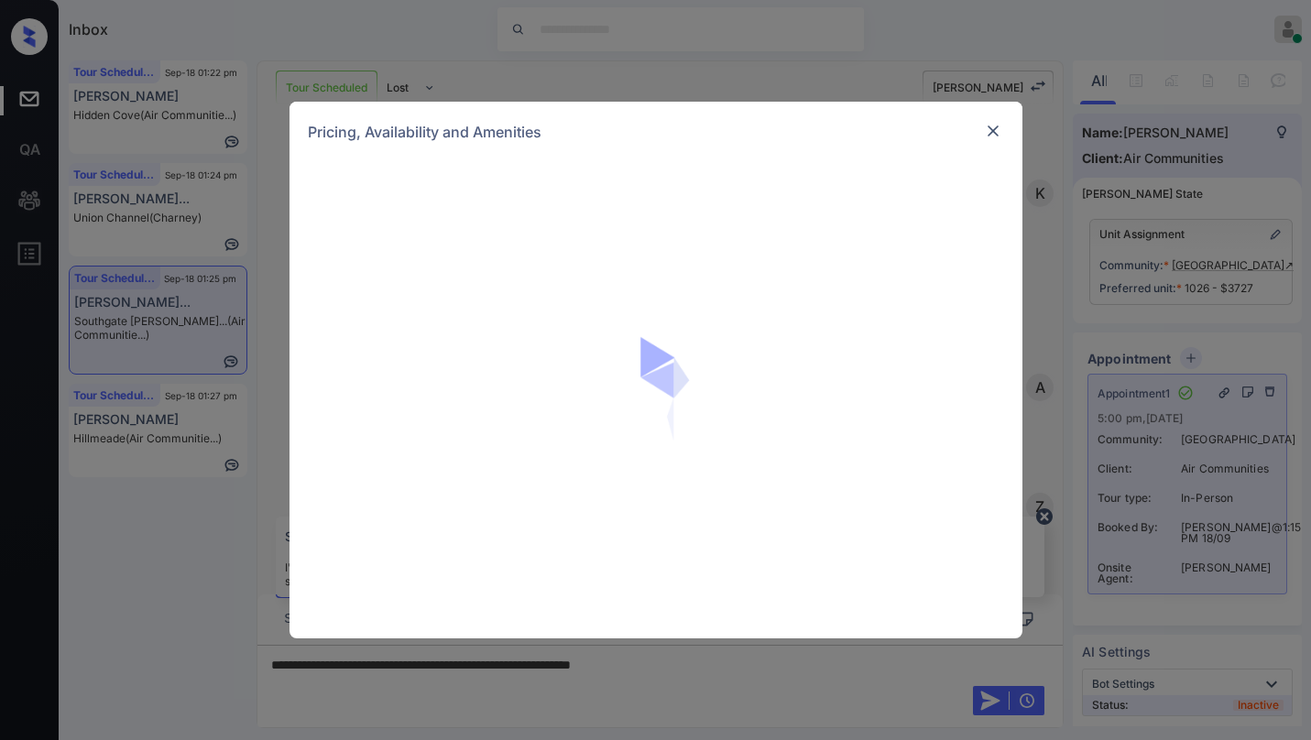
scroll to position [5715, 0]
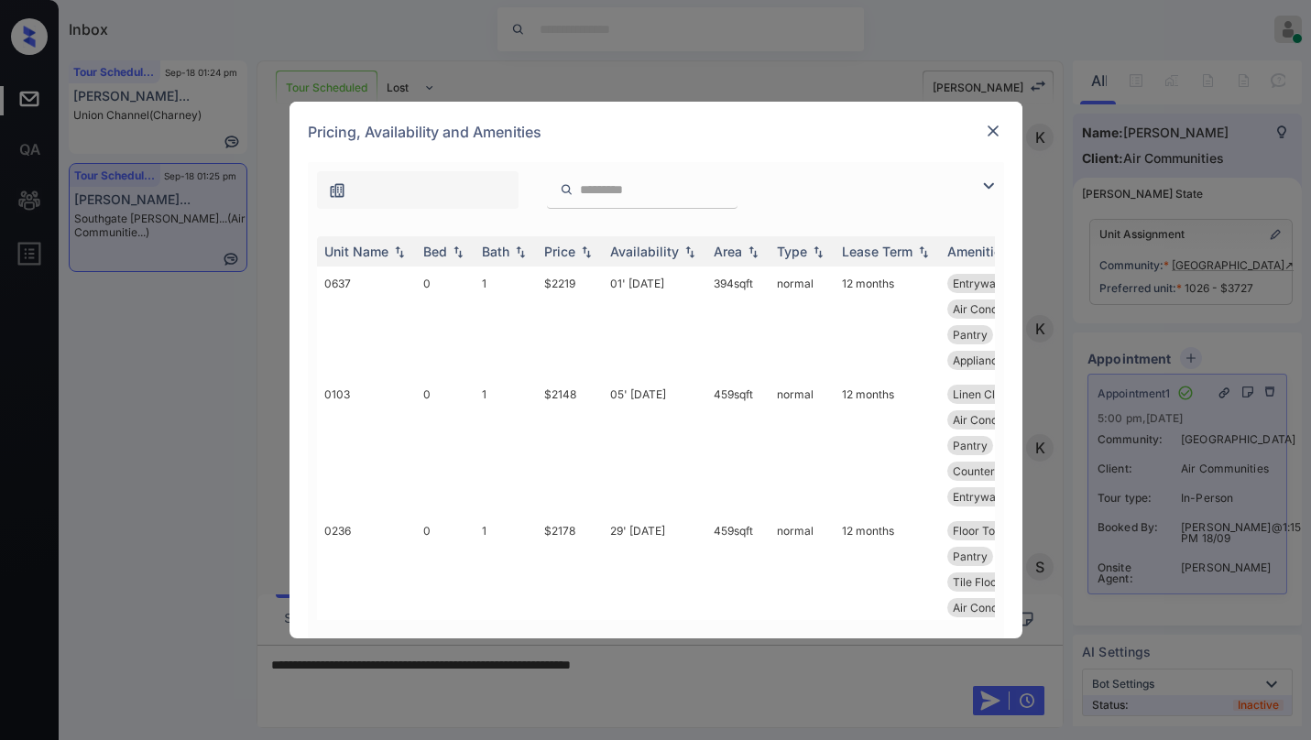
click at [987, 187] on img at bounding box center [988, 186] width 22 height 22
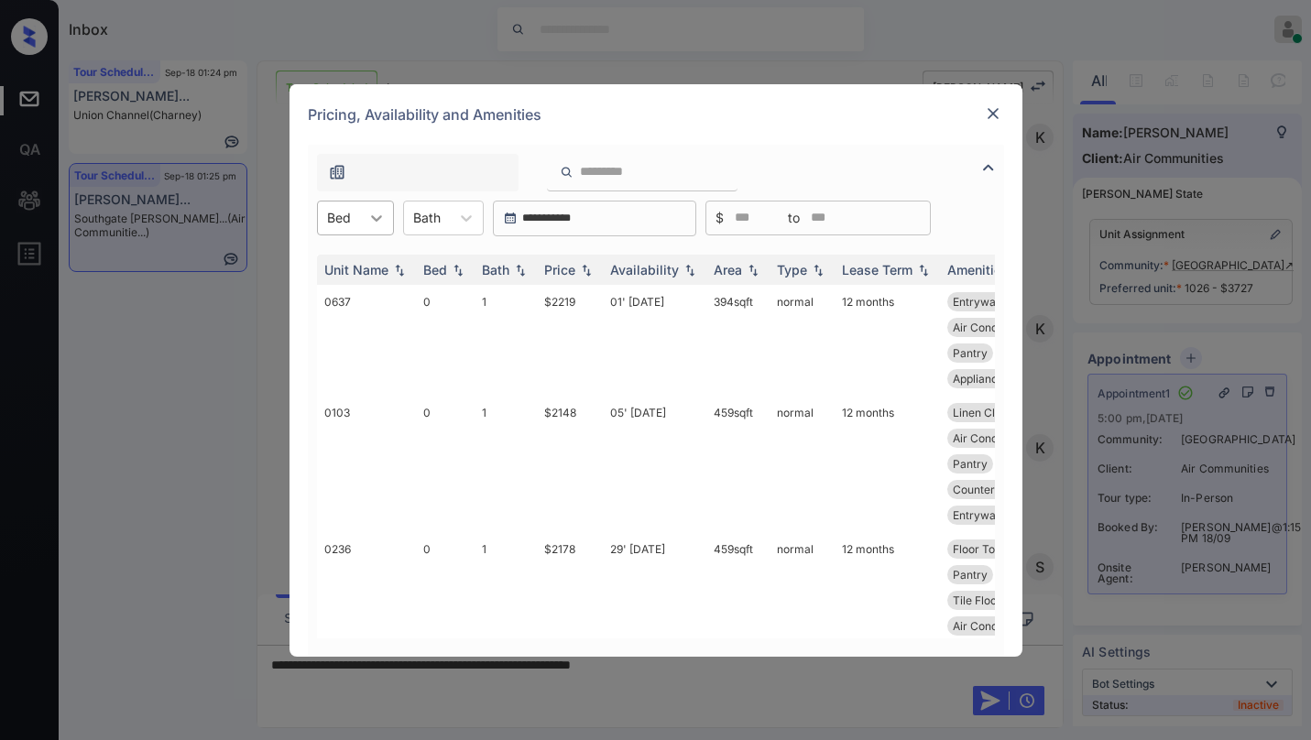
click at [361, 216] on div at bounding box center [376, 218] width 33 height 33
click at [325, 299] on div "1" at bounding box center [355, 295] width 77 height 33
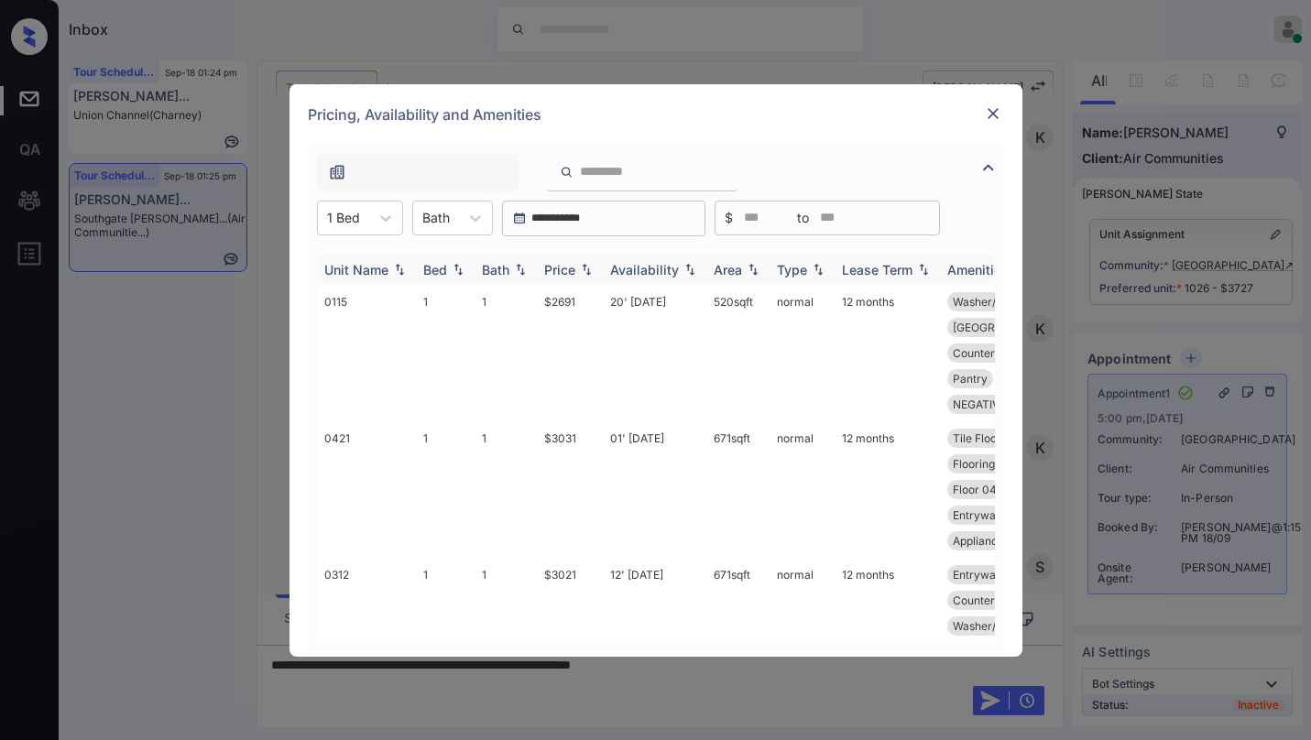
click at [569, 271] on div "Price" at bounding box center [559, 270] width 31 height 16
click at [571, 270] on div "Price" at bounding box center [559, 270] width 31 height 16
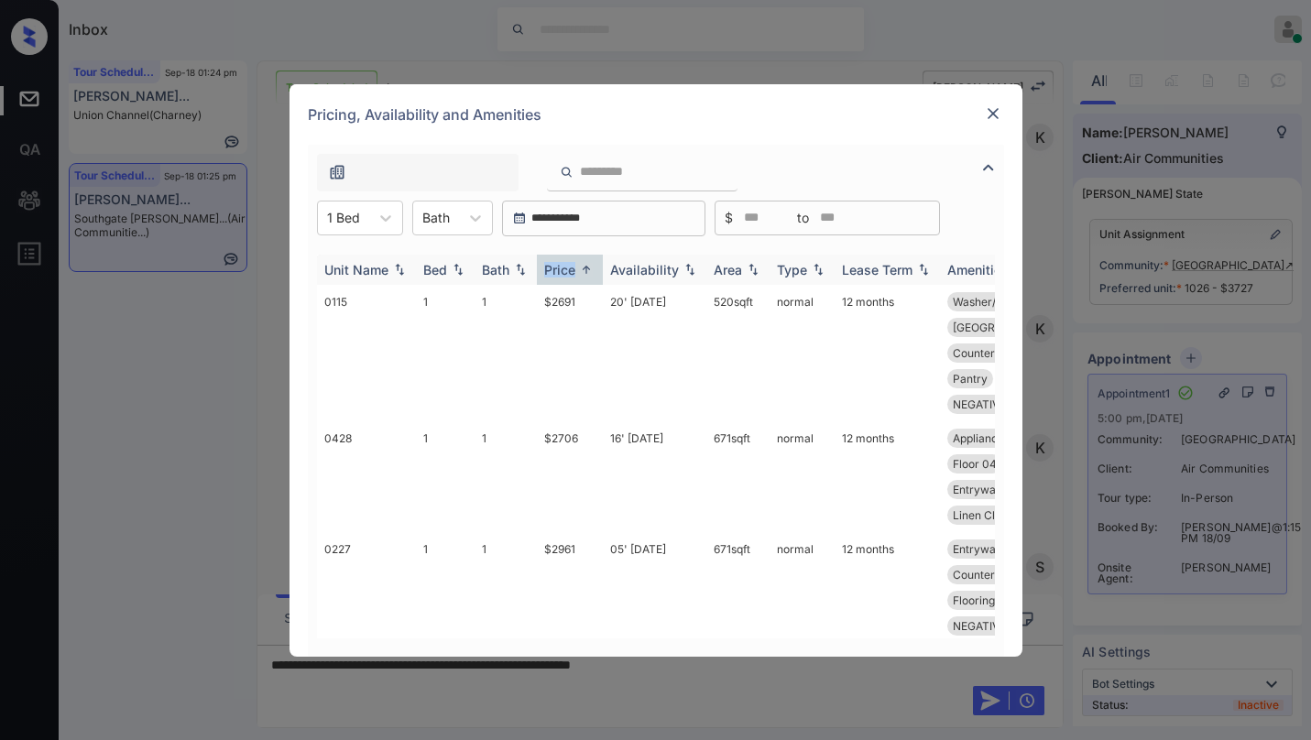
click at [571, 270] on div "Price" at bounding box center [559, 270] width 31 height 16
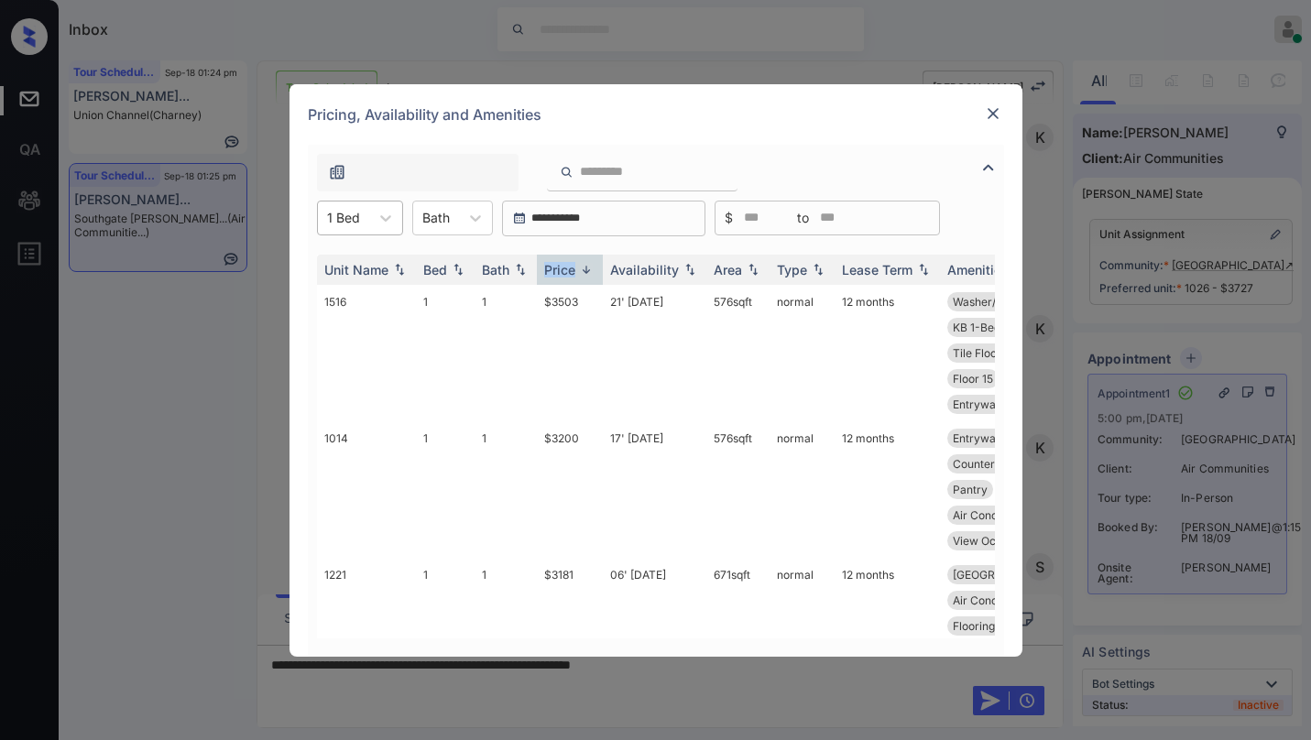
click at [362, 216] on div "1 Bed" at bounding box center [343, 217] width 51 height 27
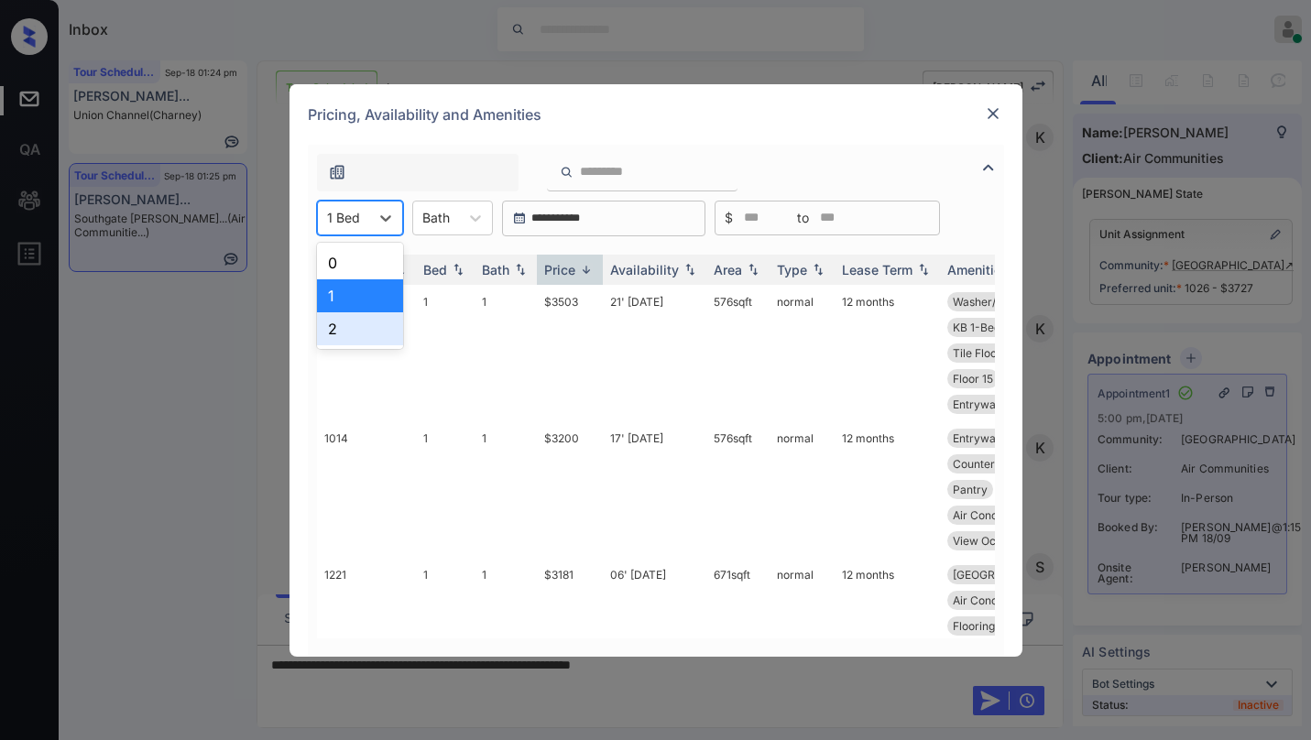
click at [352, 323] on div "2" at bounding box center [360, 328] width 86 height 33
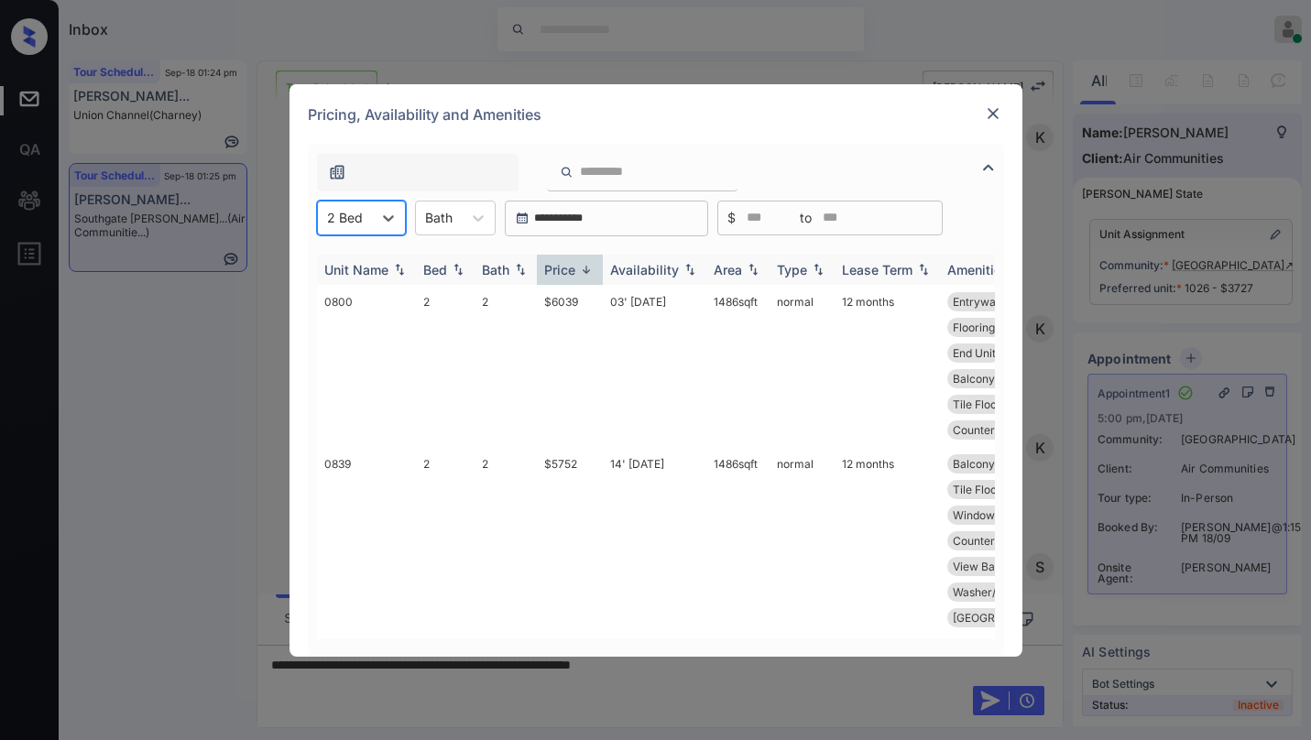
click at [563, 274] on div "Price" at bounding box center [559, 270] width 31 height 16
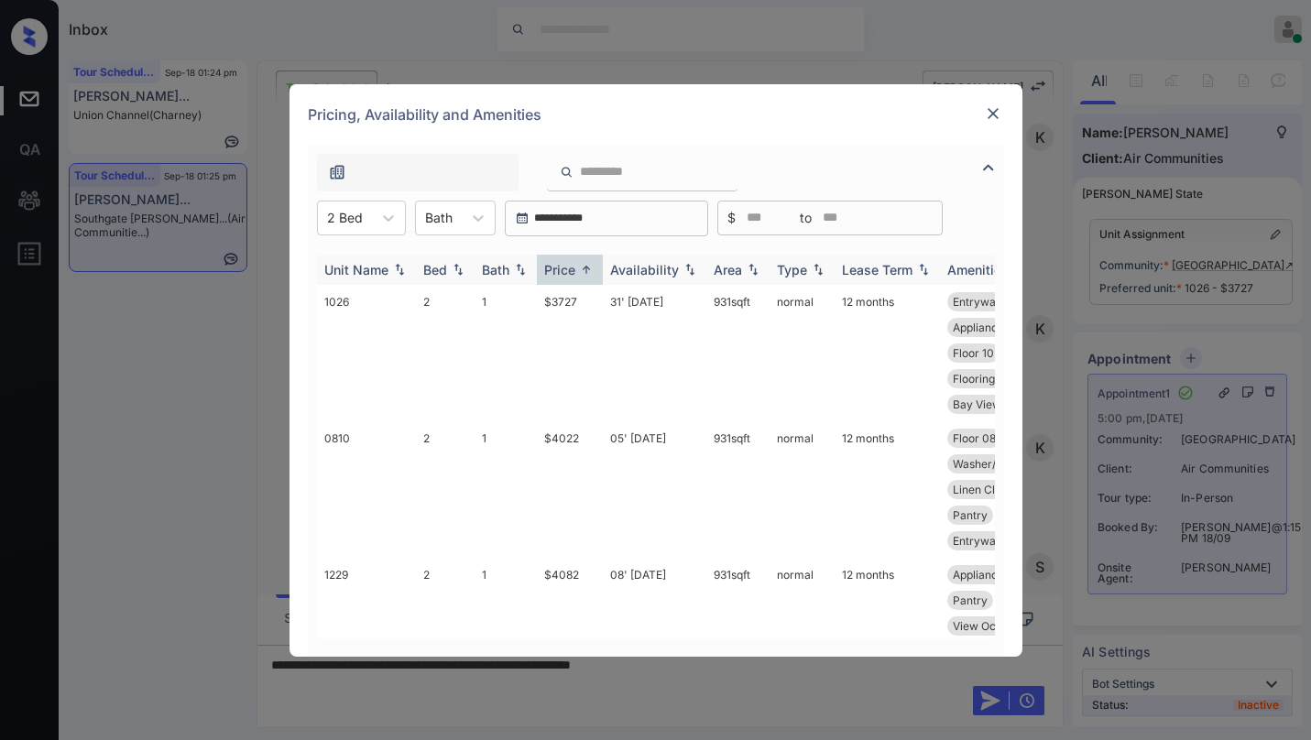
click at [570, 271] on div "Price" at bounding box center [559, 270] width 31 height 16
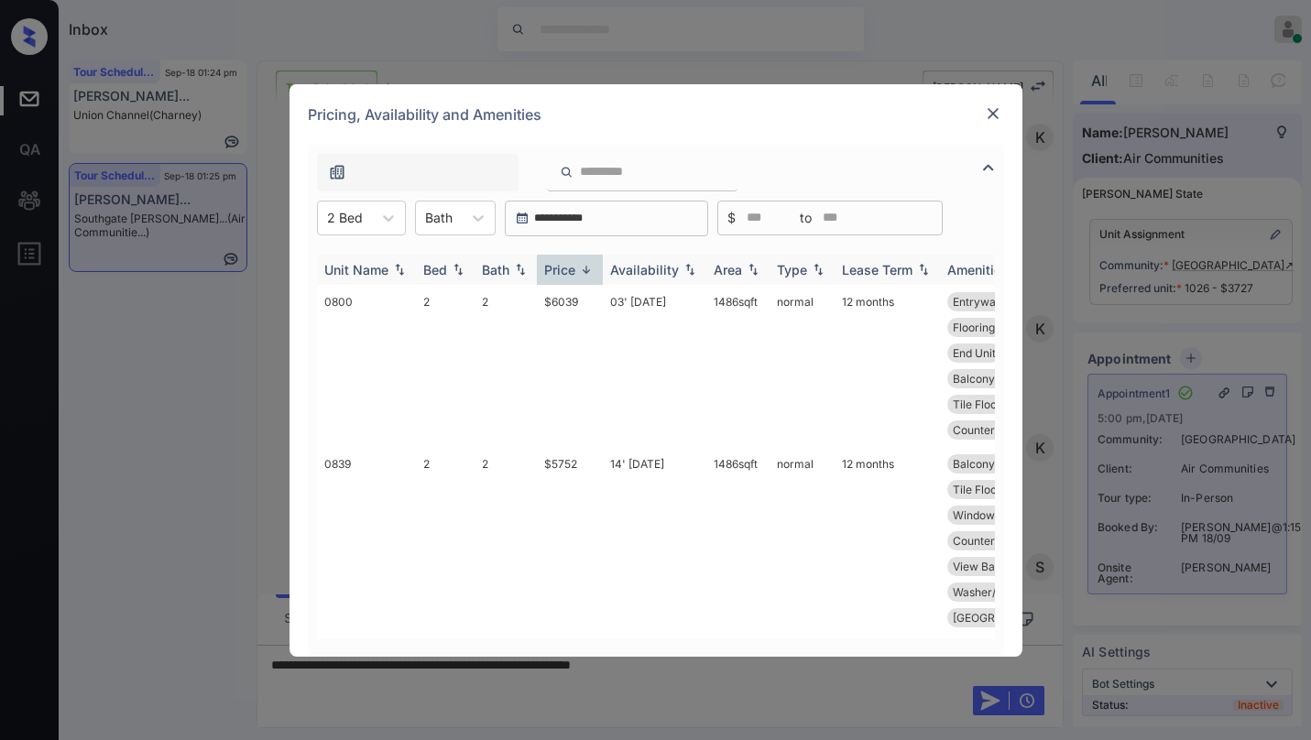
click at [570, 271] on div "Price" at bounding box center [559, 270] width 31 height 16
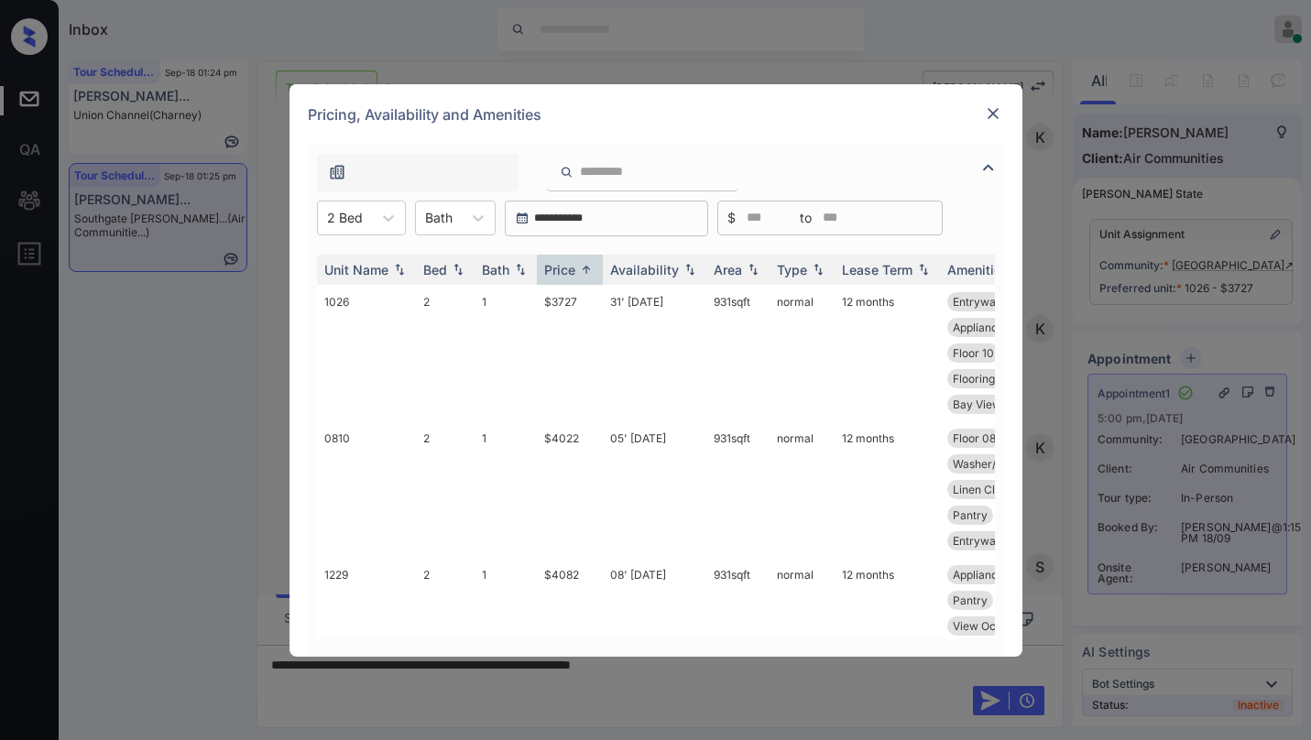
click at [994, 109] on img at bounding box center [993, 113] width 18 height 18
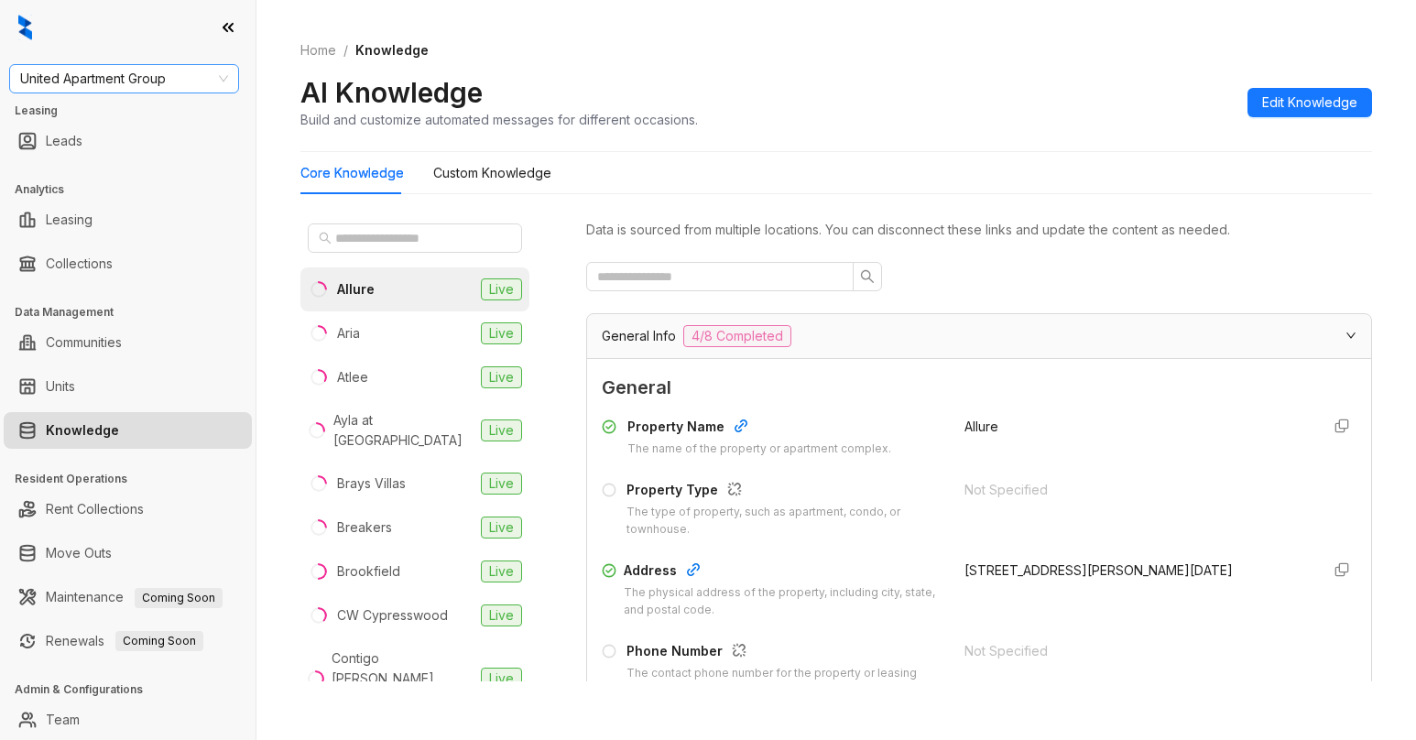
click at [142, 74] on span "United Apartment Group" at bounding box center [124, 78] width 208 height 27
type input "****"
click at [122, 112] on div "[GEOGRAPHIC_DATA]" at bounding box center [124, 115] width 201 height 20
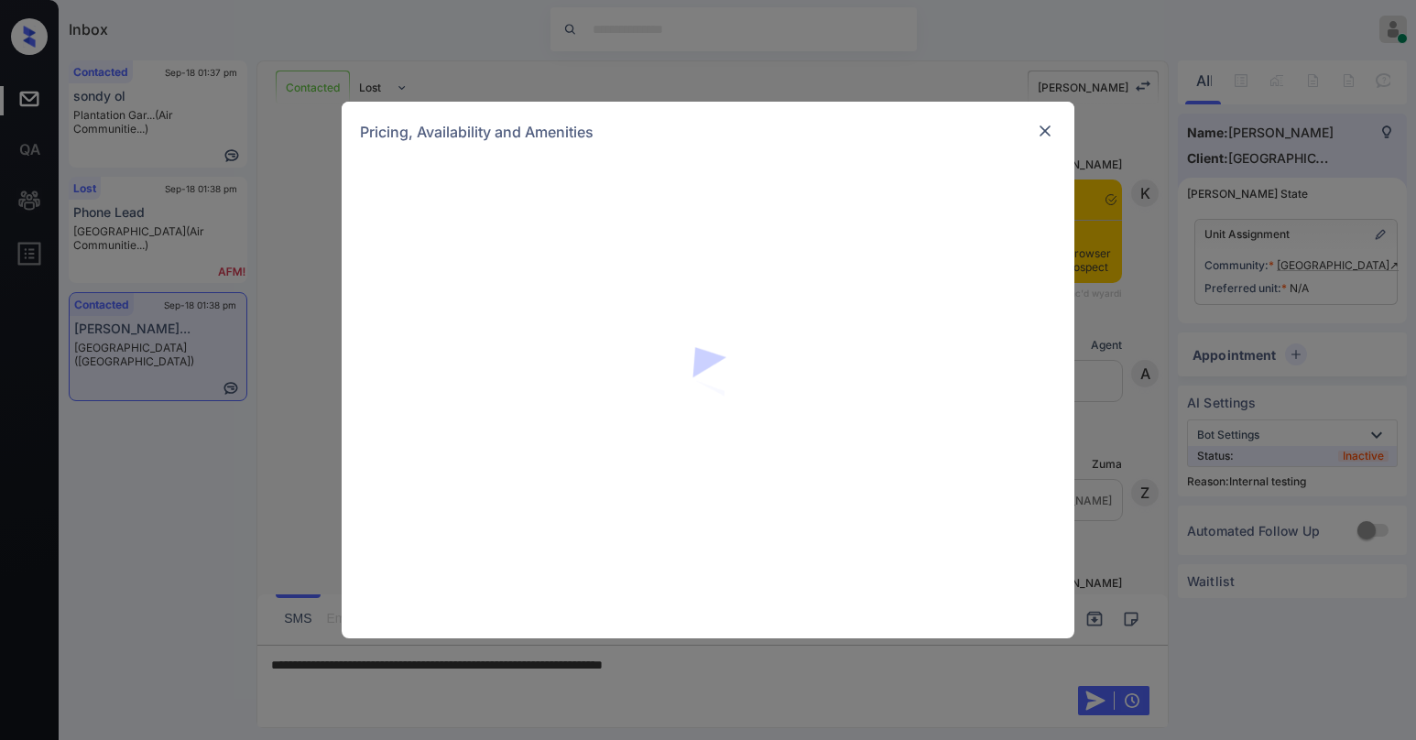
scroll to position [2015, 0]
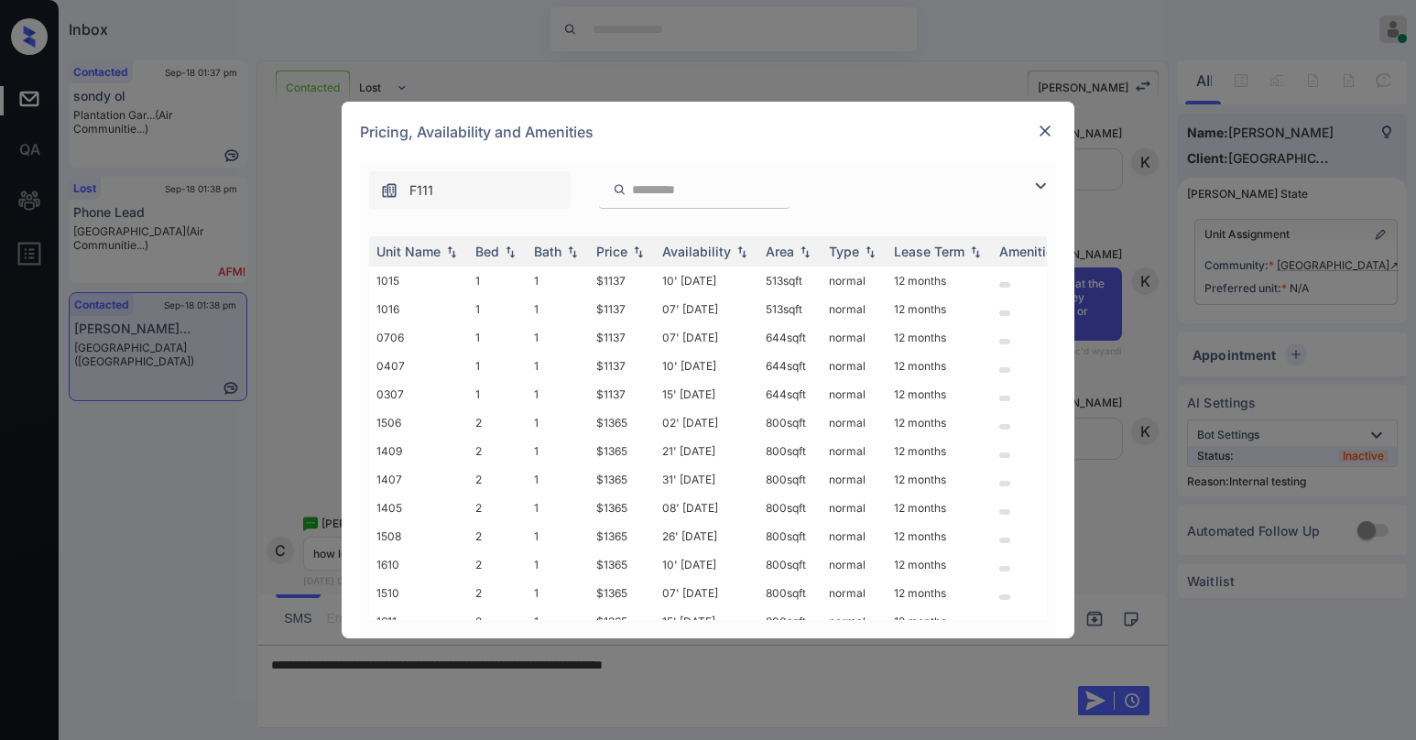
click at [1043, 191] on img at bounding box center [1041, 186] width 22 height 22
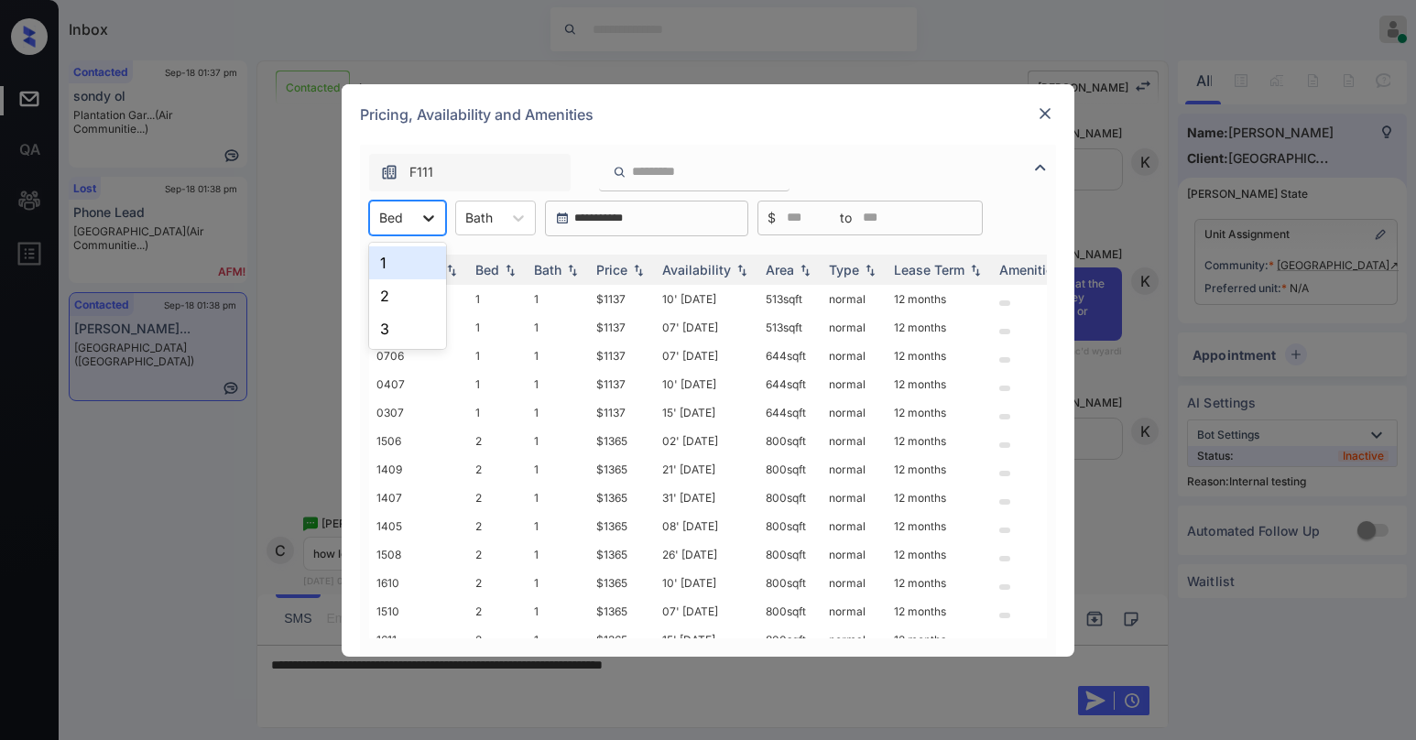
click at [421, 222] on icon at bounding box center [429, 218] width 18 height 18
click at [393, 294] on div "2" at bounding box center [407, 295] width 77 height 33
click at [438, 224] on icon at bounding box center [440, 218] width 18 height 18
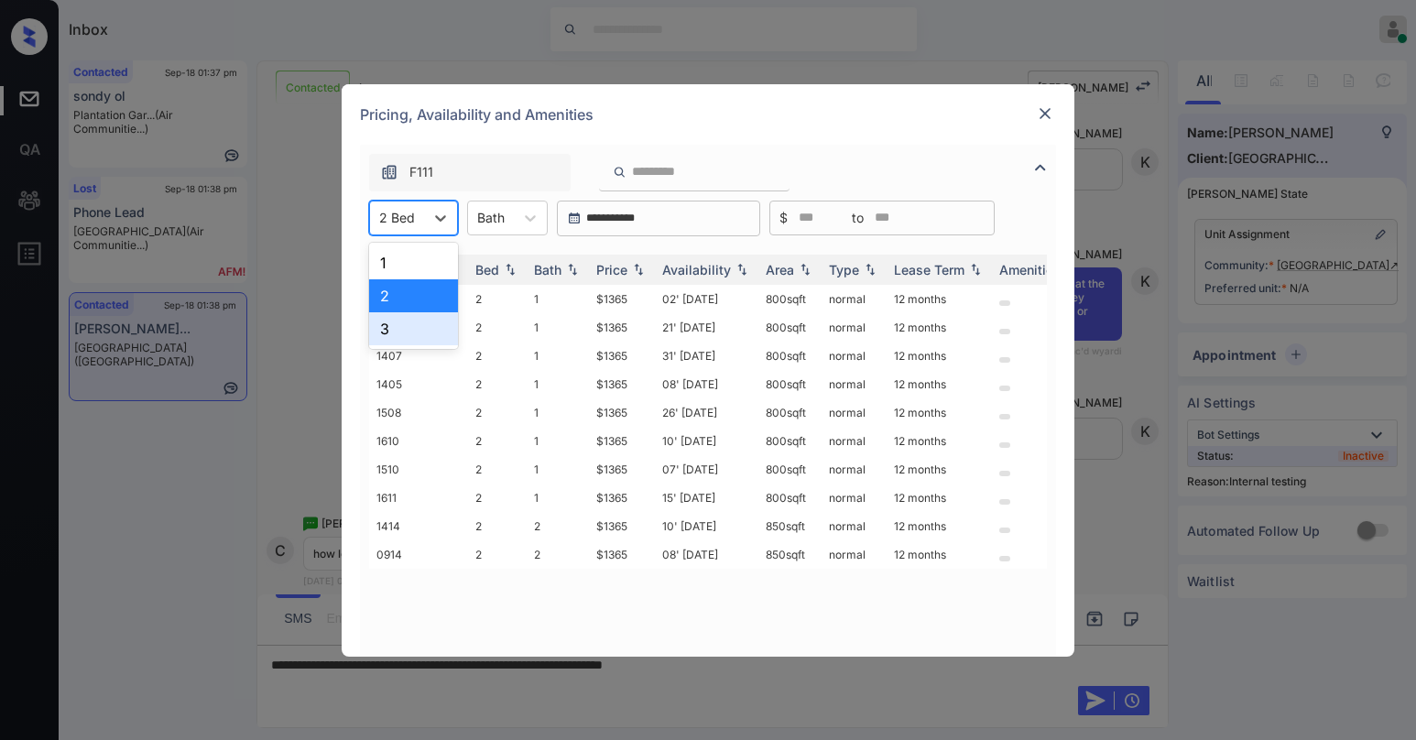
click at [387, 338] on div "3" at bounding box center [413, 328] width 89 height 33
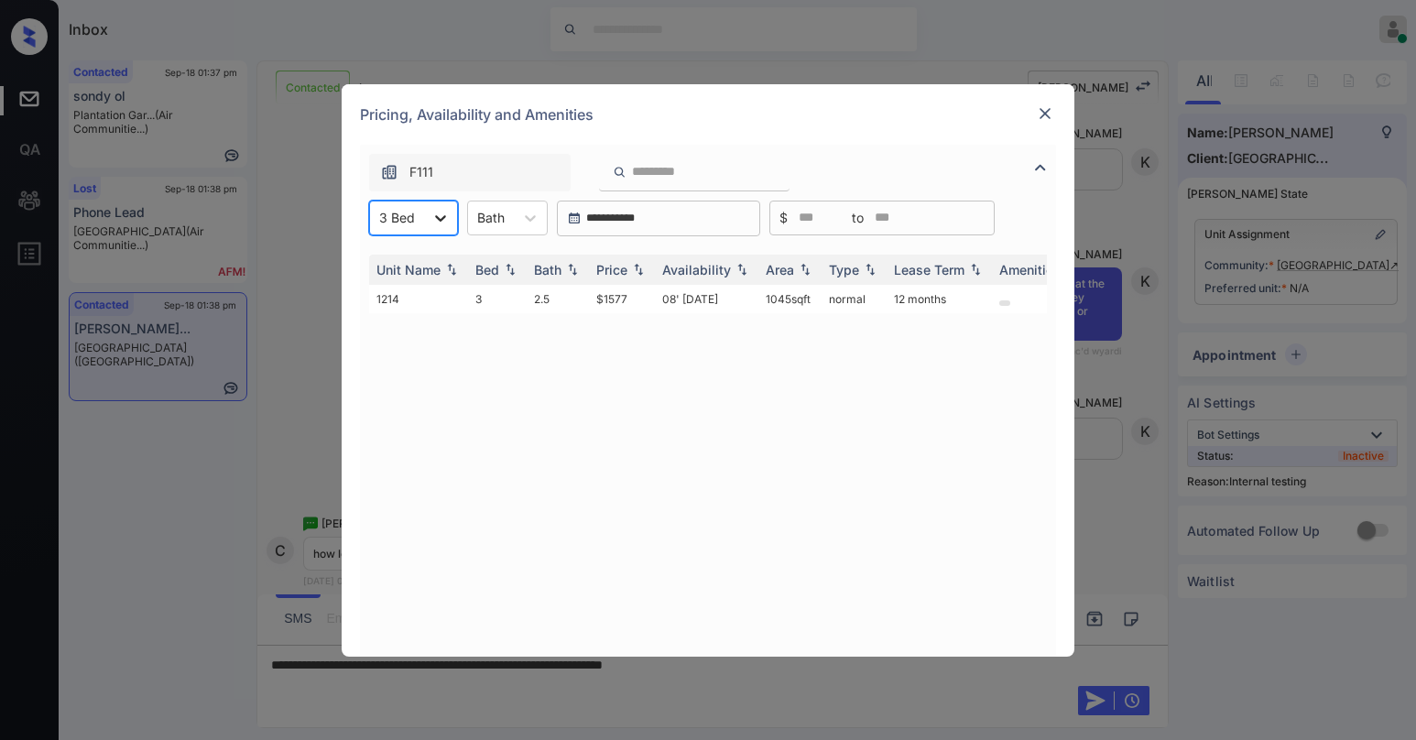
click at [428, 234] on div at bounding box center [440, 218] width 33 height 33
click at [405, 293] on div "2" at bounding box center [413, 295] width 89 height 33
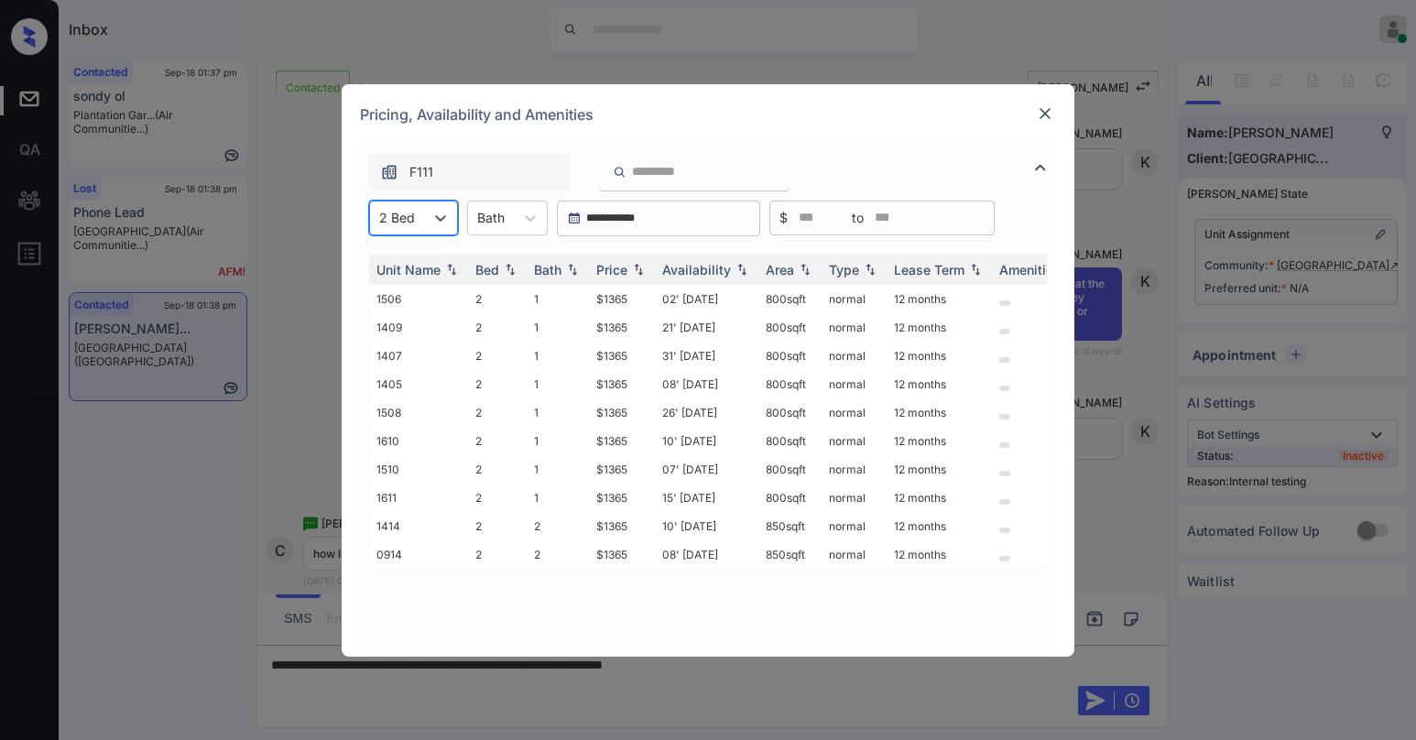
drag, startPoint x: 631, startPoint y: 269, endPoint x: 960, endPoint y: 196, distance: 336.9
click at [631, 268] on img at bounding box center [638, 269] width 18 height 13
click at [1034, 113] on div at bounding box center [1045, 114] width 22 height 22
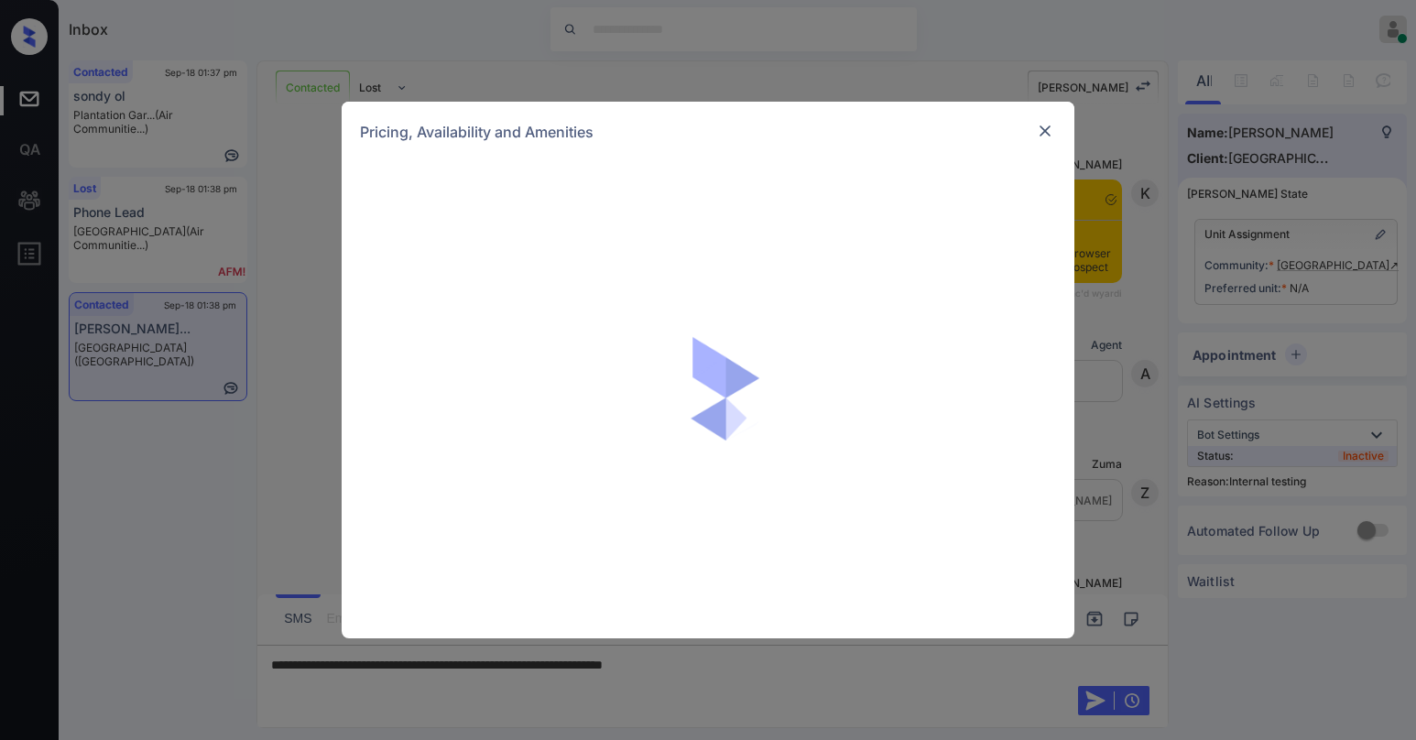
scroll to position [2163, 0]
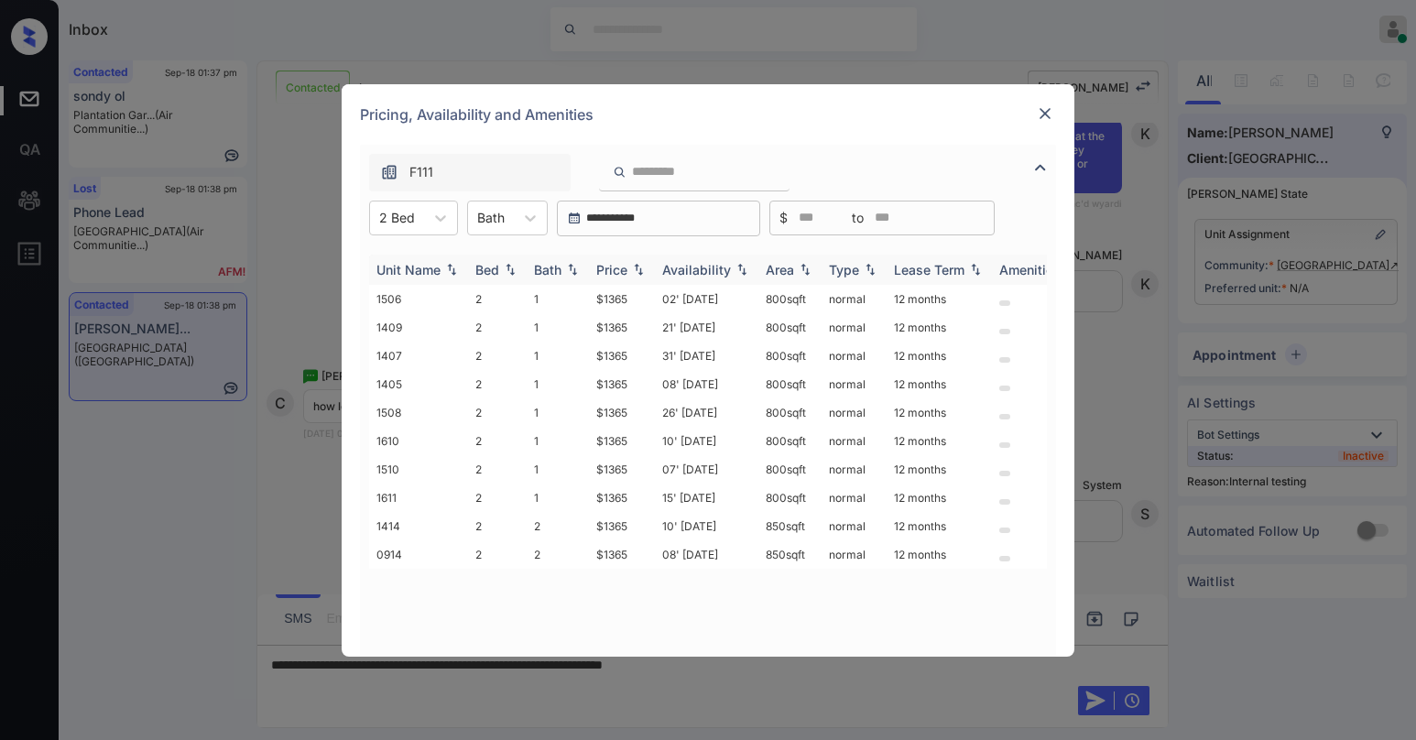
click at [624, 272] on div "Price" at bounding box center [611, 270] width 31 height 16
click at [675, 272] on div "Availability" at bounding box center [696, 270] width 69 height 16
click at [703, 274] on div "Availability" at bounding box center [696, 270] width 69 height 16
click at [555, 275] on div "Bath" at bounding box center [547, 270] width 27 height 16
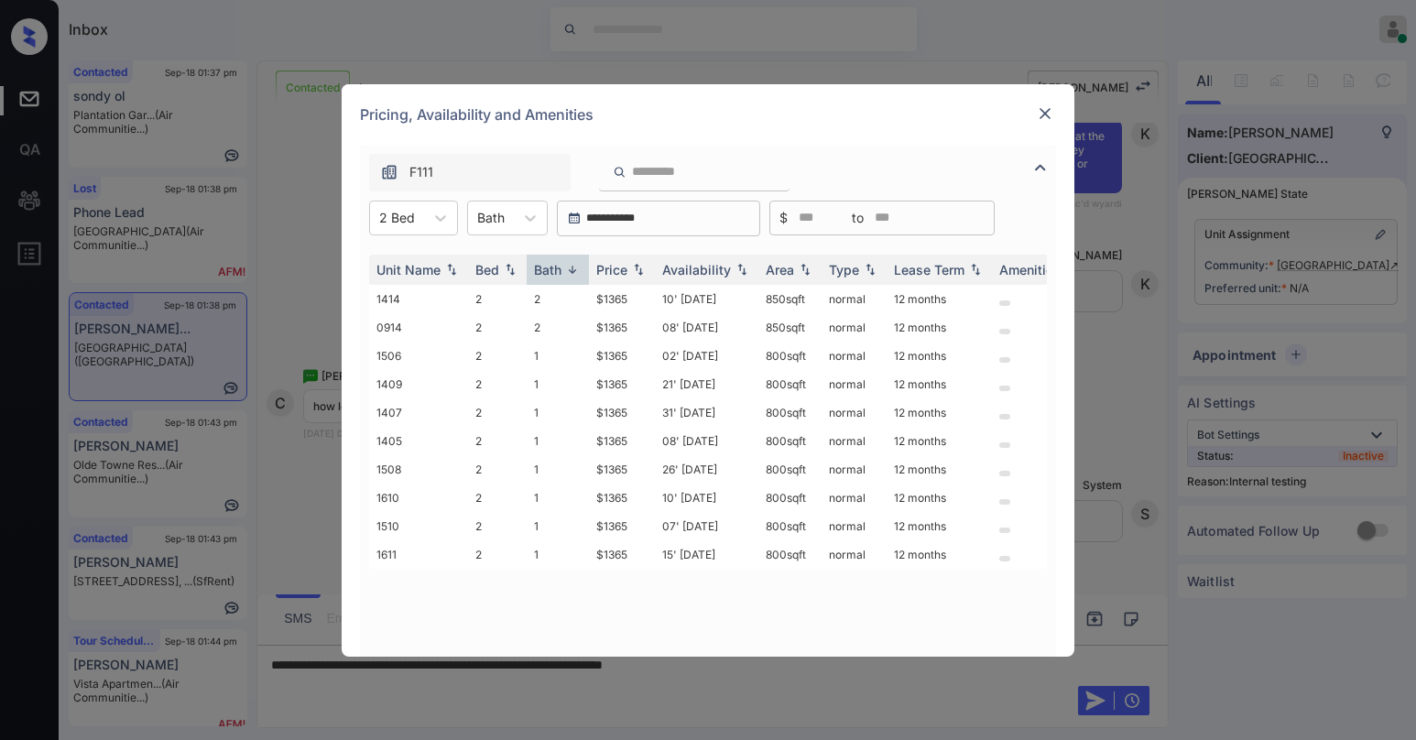
click at [1049, 115] on img at bounding box center [1045, 113] width 18 height 18
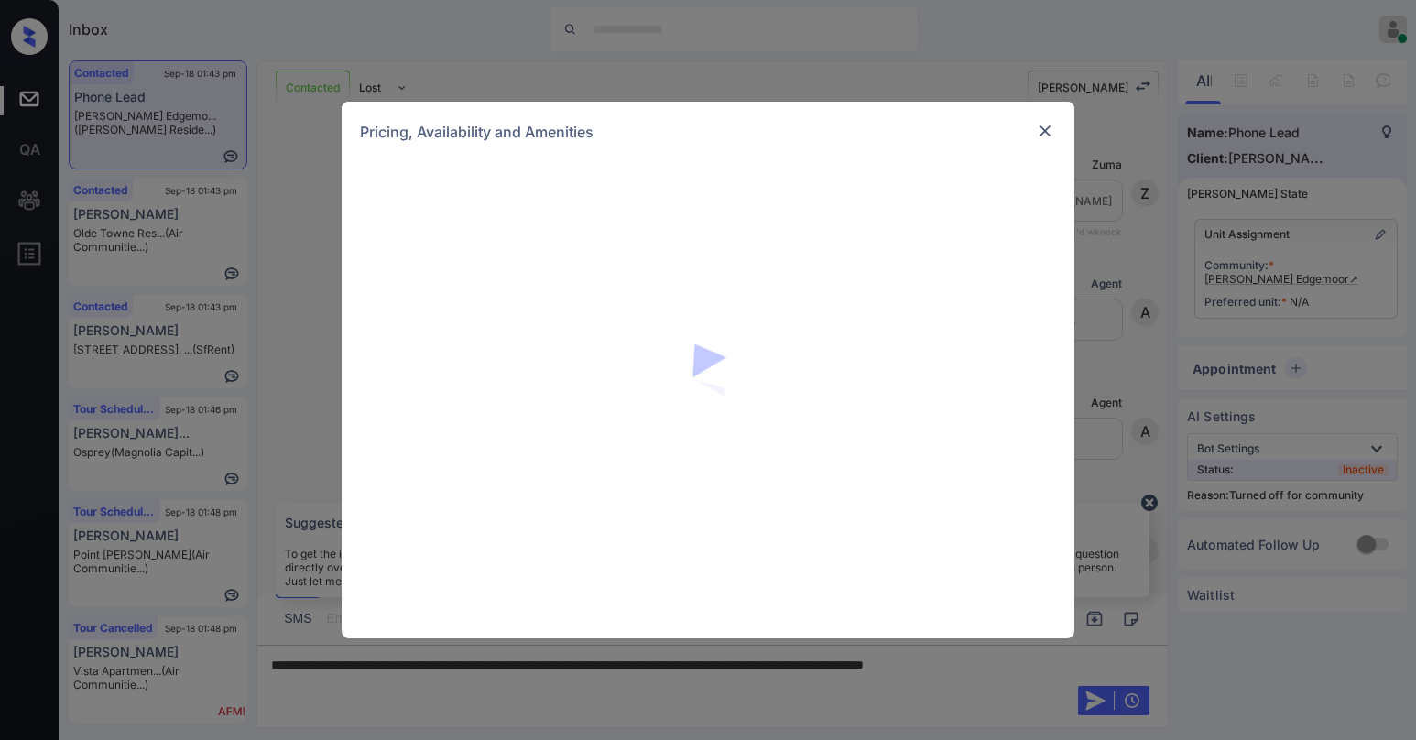
scroll to position [542, 0]
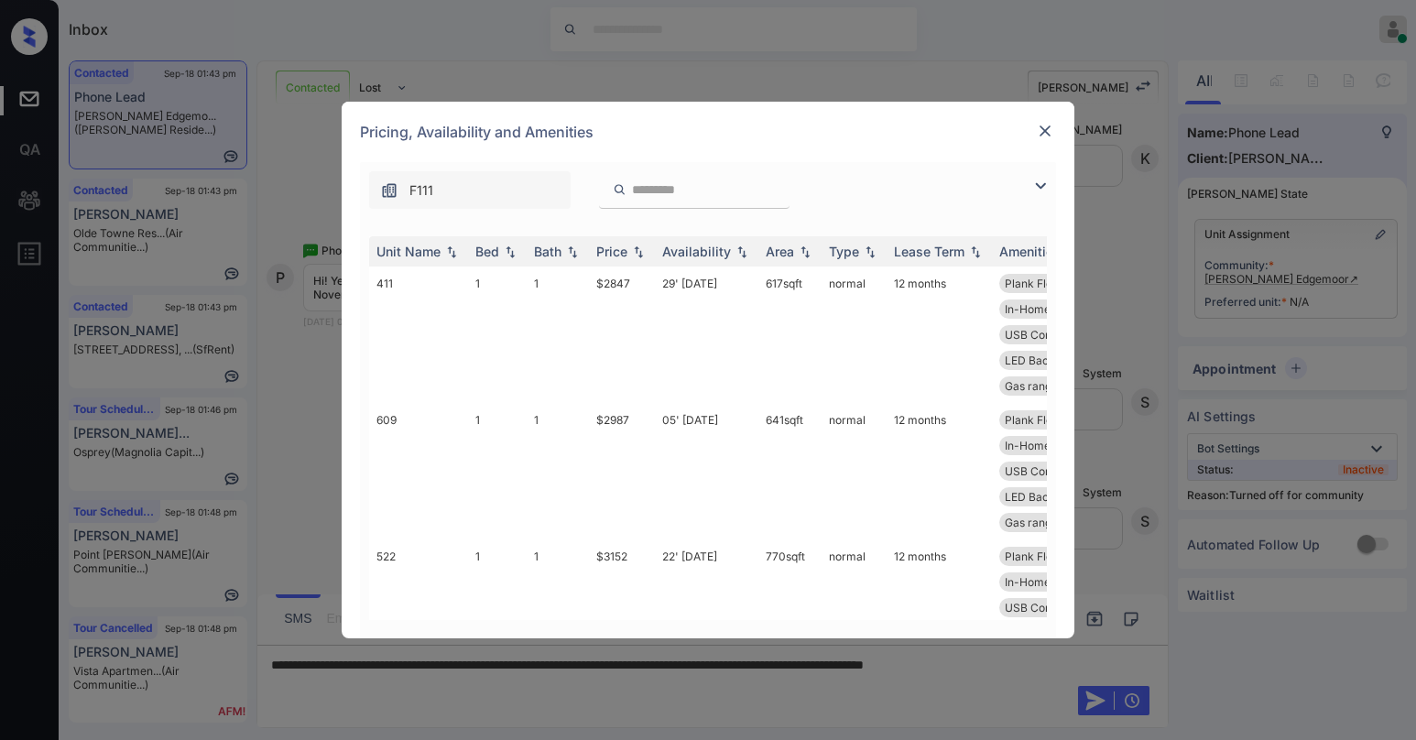
click at [1030, 184] on img at bounding box center [1041, 186] width 22 height 22
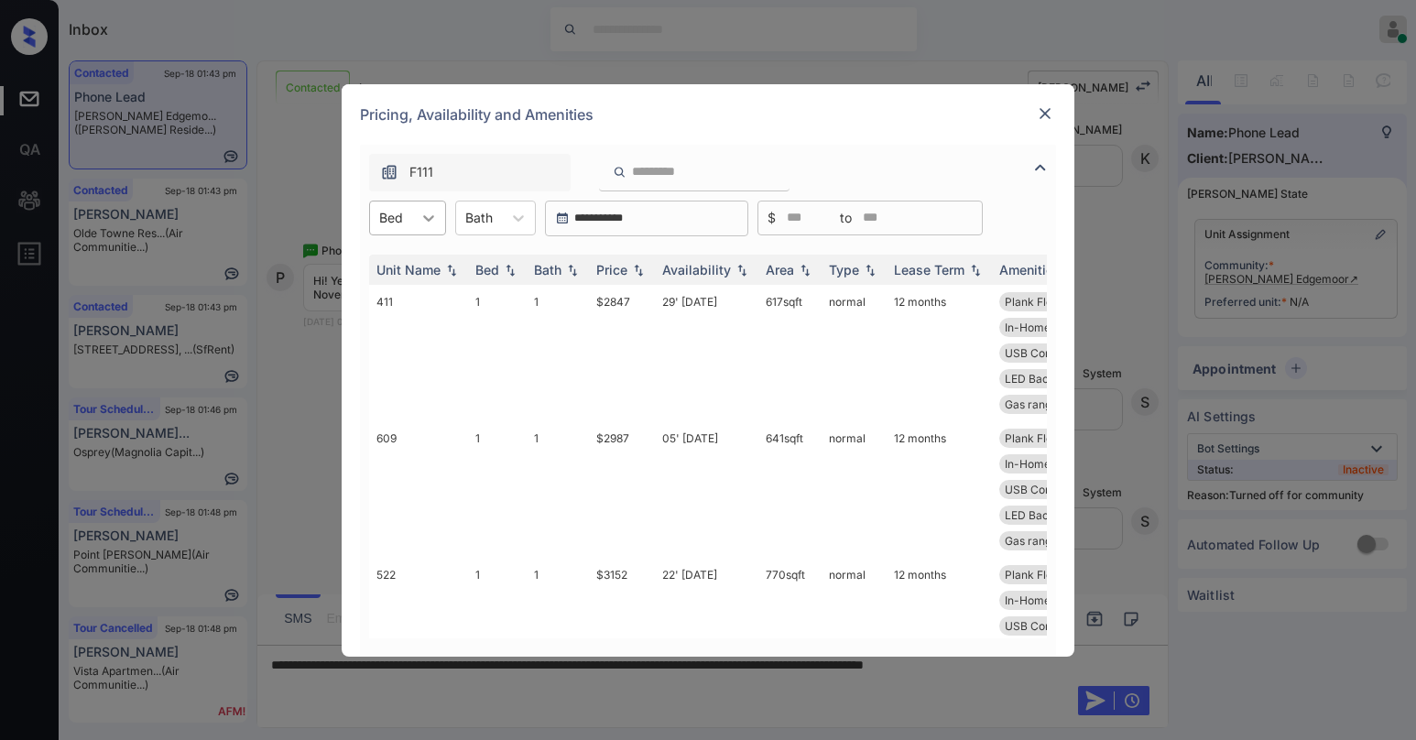
click at [424, 231] on div at bounding box center [428, 218] width 33 height 33
click at [399, 270] on div "1" at bounding box center [407, 262] width 77 height 33
click at [621, 267] on div "Price" at bounding box center [611, 270] width 31 height 16
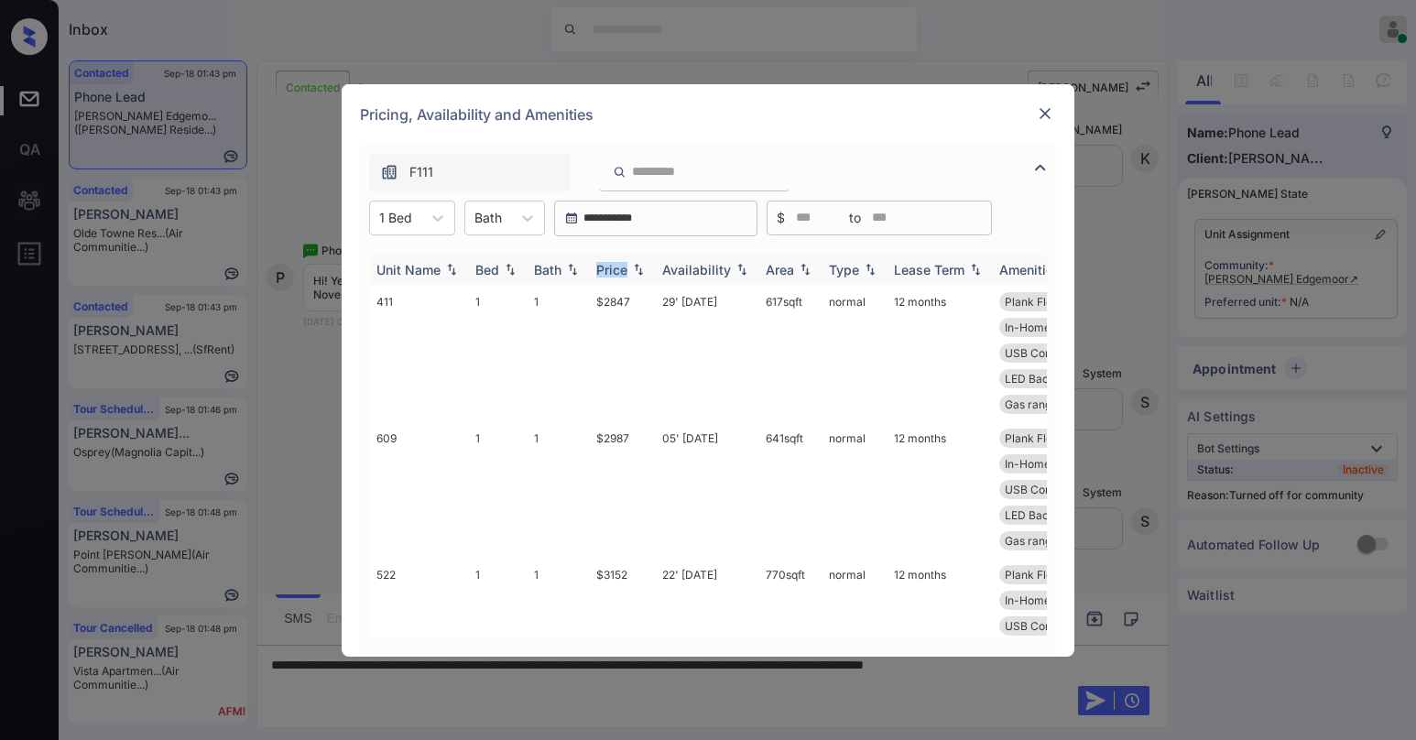
click at [621, 267] on div "Price" at bounding box center [611, 270] width 31 height 16
click at [625, 277] on div "Price" at bounding box center [611, 270] width 31 height 16
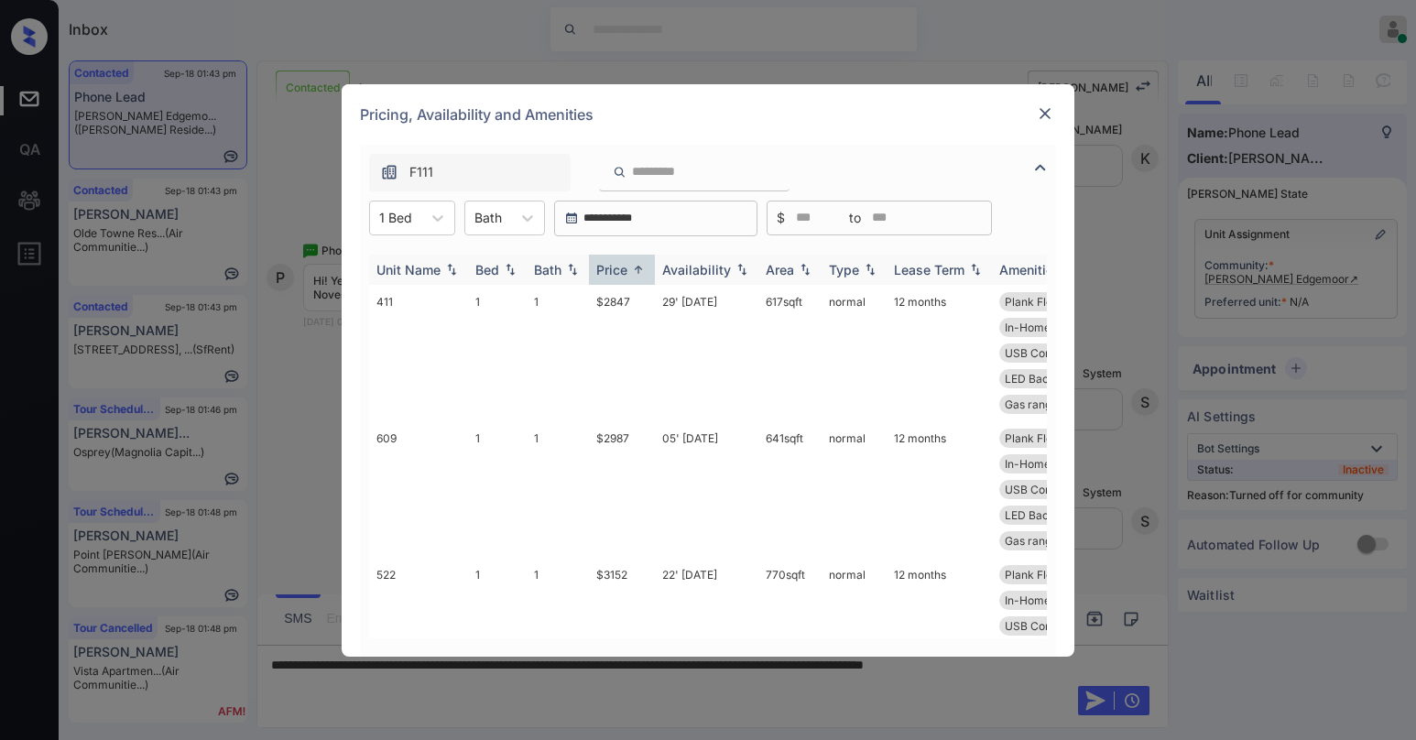
click at [622, 279] on th "Price" at bounding box center [622, 270] width 66 height 30
click at [621, 277] on div "Price" at bounding box center [611, 270] width 31 height 16
click at [623, 276] on div "Price" at bounding box center [611, 270] width 31 height 16
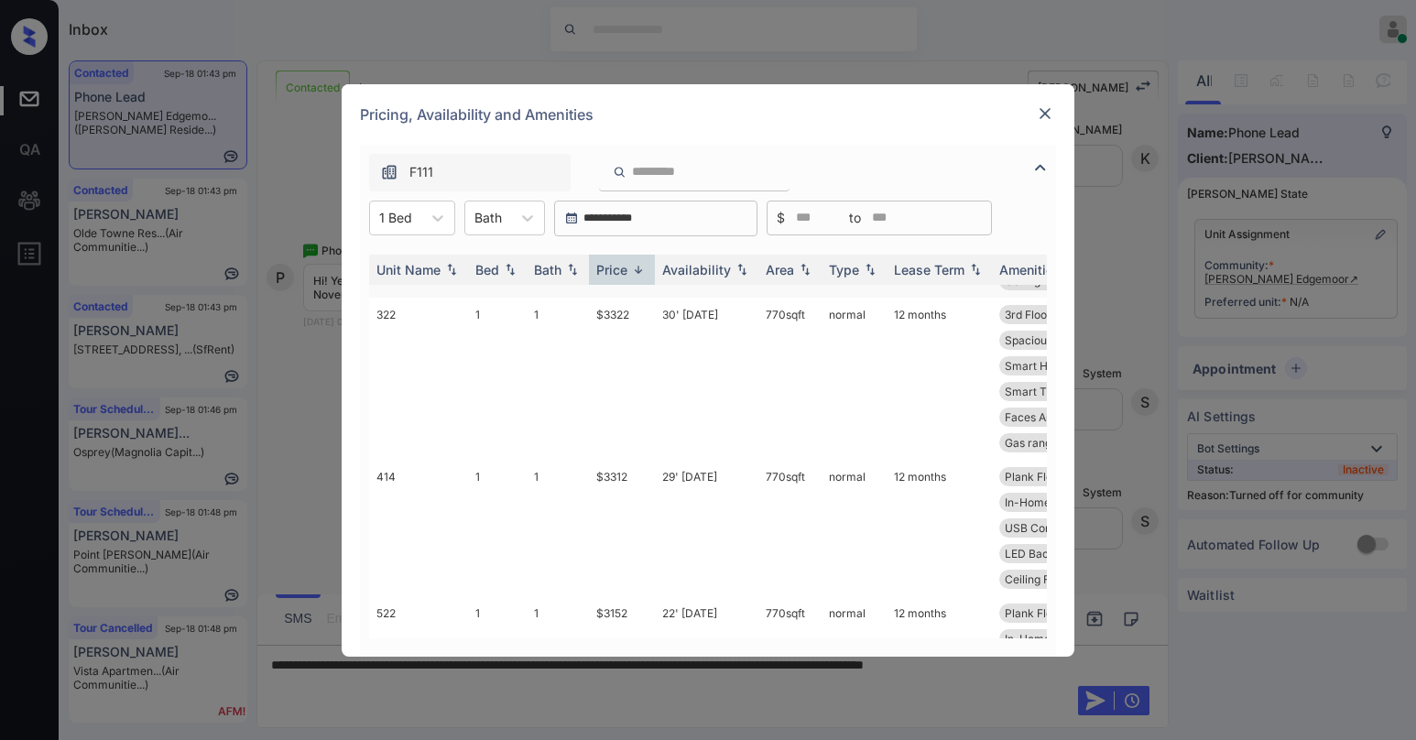
scroll to position [0, 0]
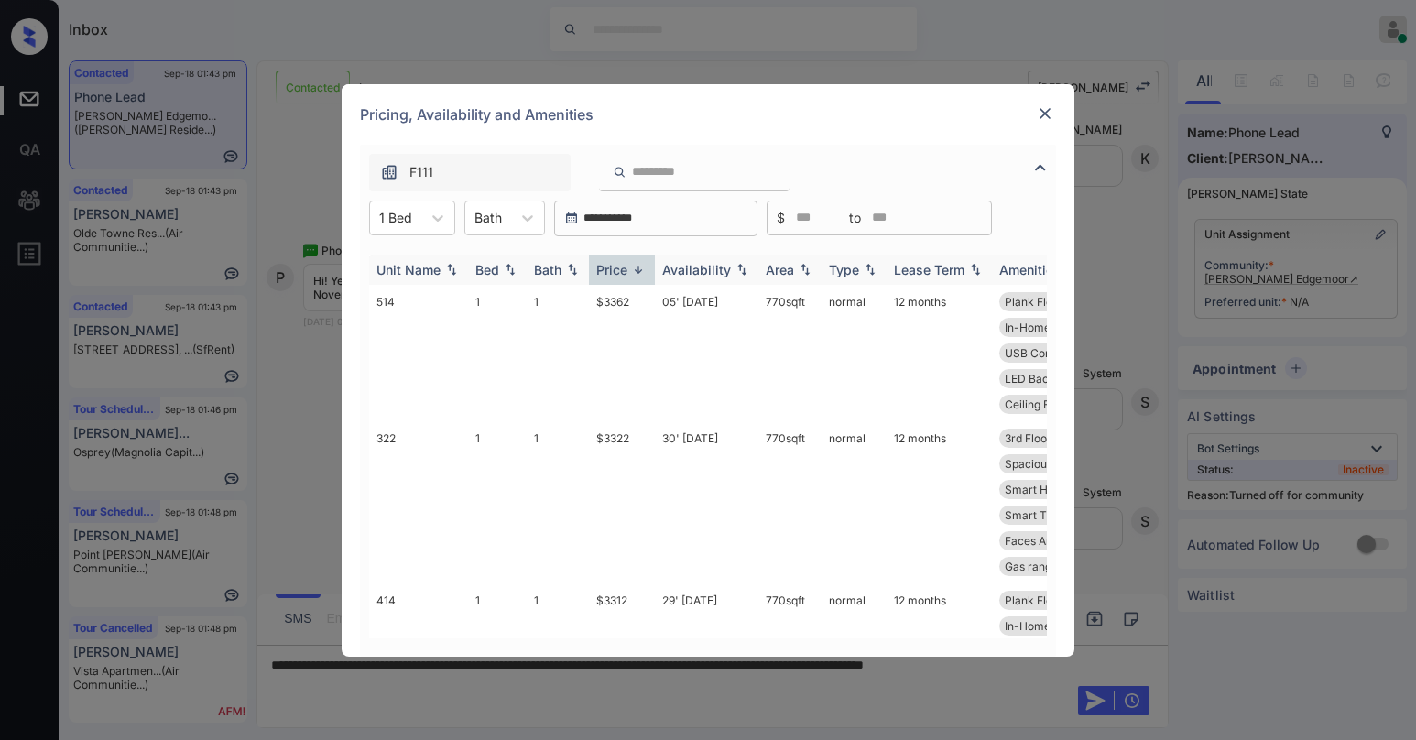
click at [617, 271] on div "Price" at bounding box center [611, 270] width 31 height 16
click at [618, 271] on div "Price" at bounding box center [611, 270] width 31 height 16
click at [623, 305] on td "$2847" at bounding box center [622, 353] width 66 height 136
click at [622, 305] on td "$2847" at bounding box center [622, 353] width 66 height 136
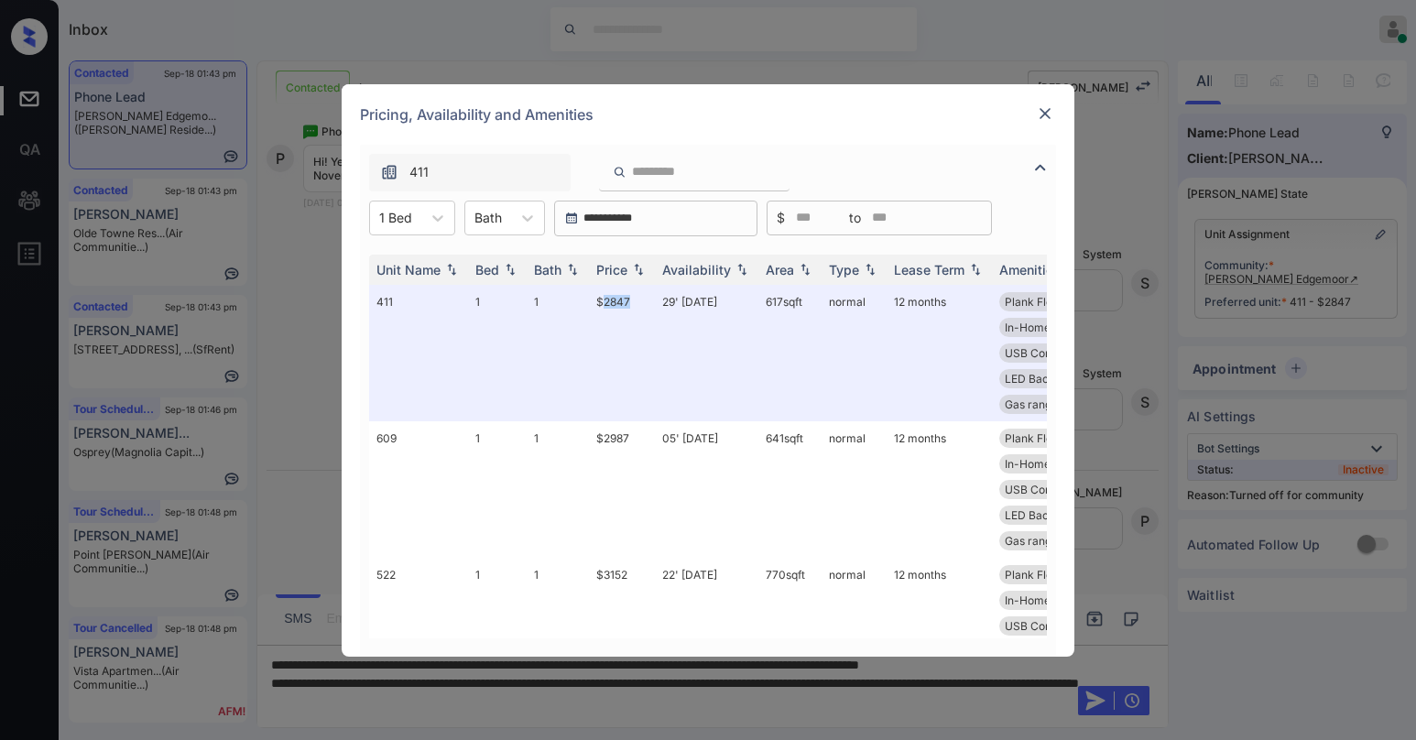
click at [1046, 122] on img at bounding box center [1045, 113] width 18 height 18
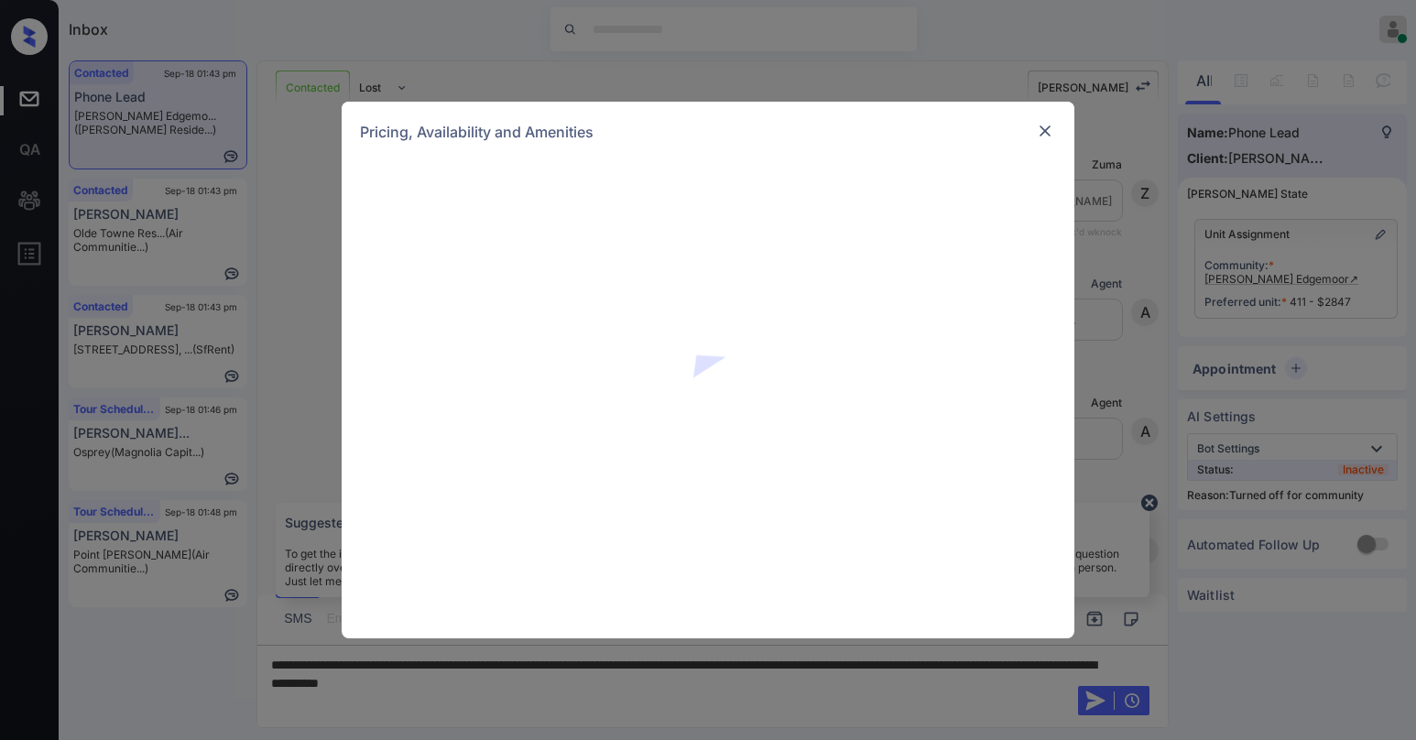
scroll to position [661, 0]
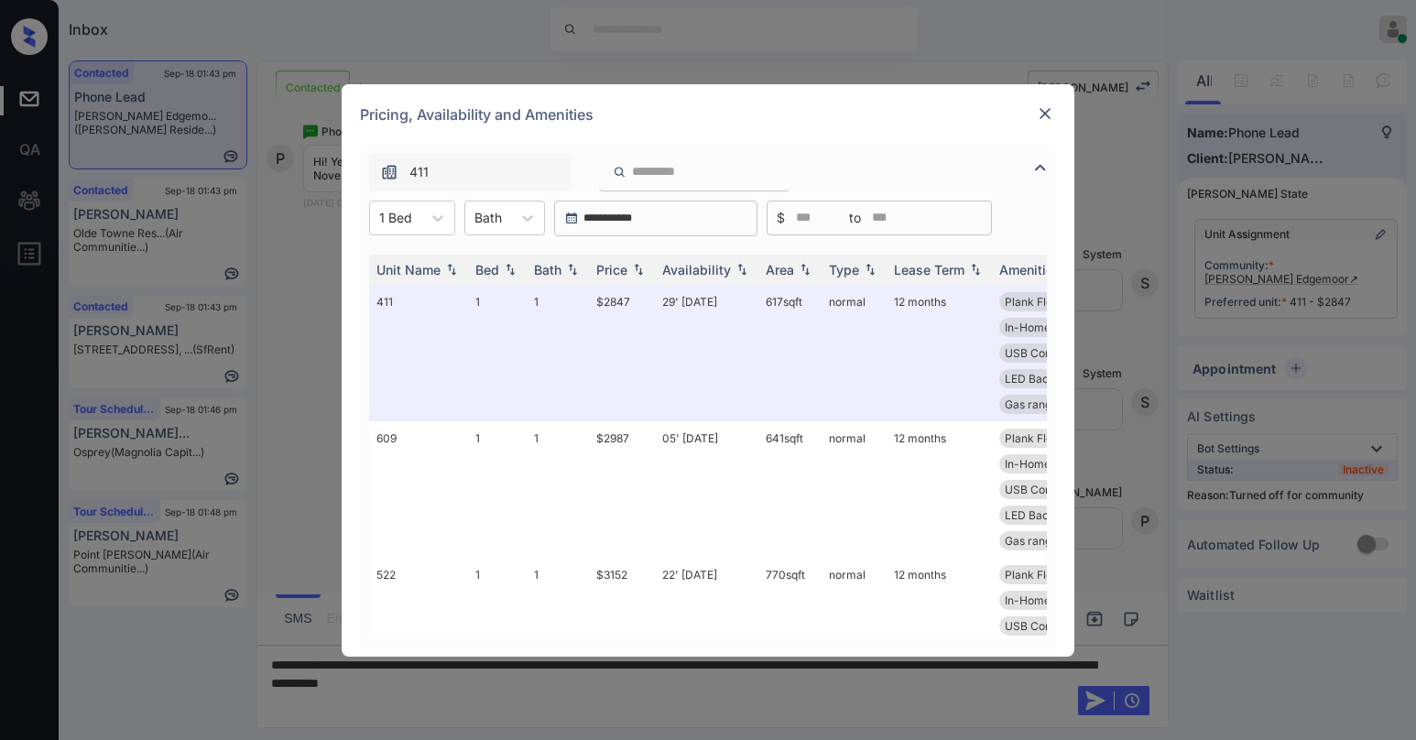
click at [1047, 114] on img at bounding box center [1045, 113] width 18 height 18
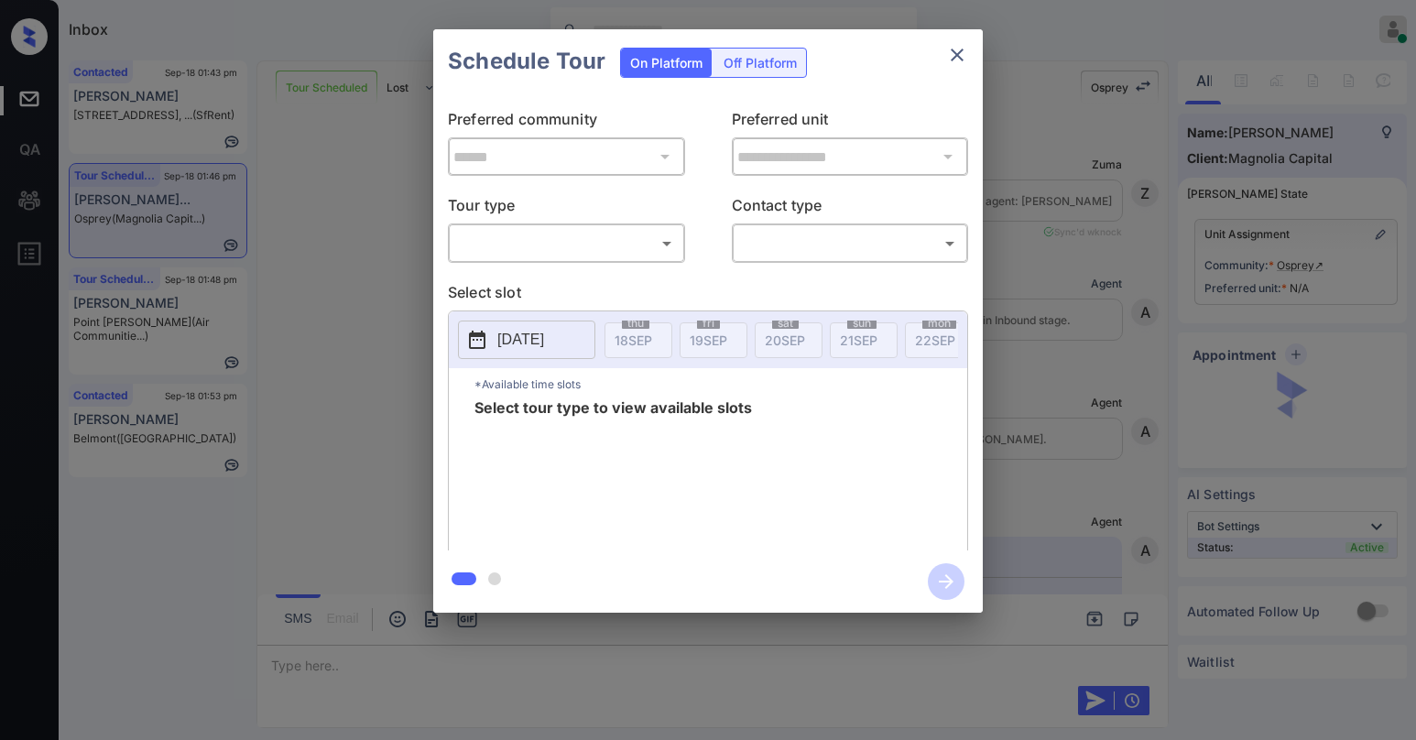
scroll to position [3023, 0]
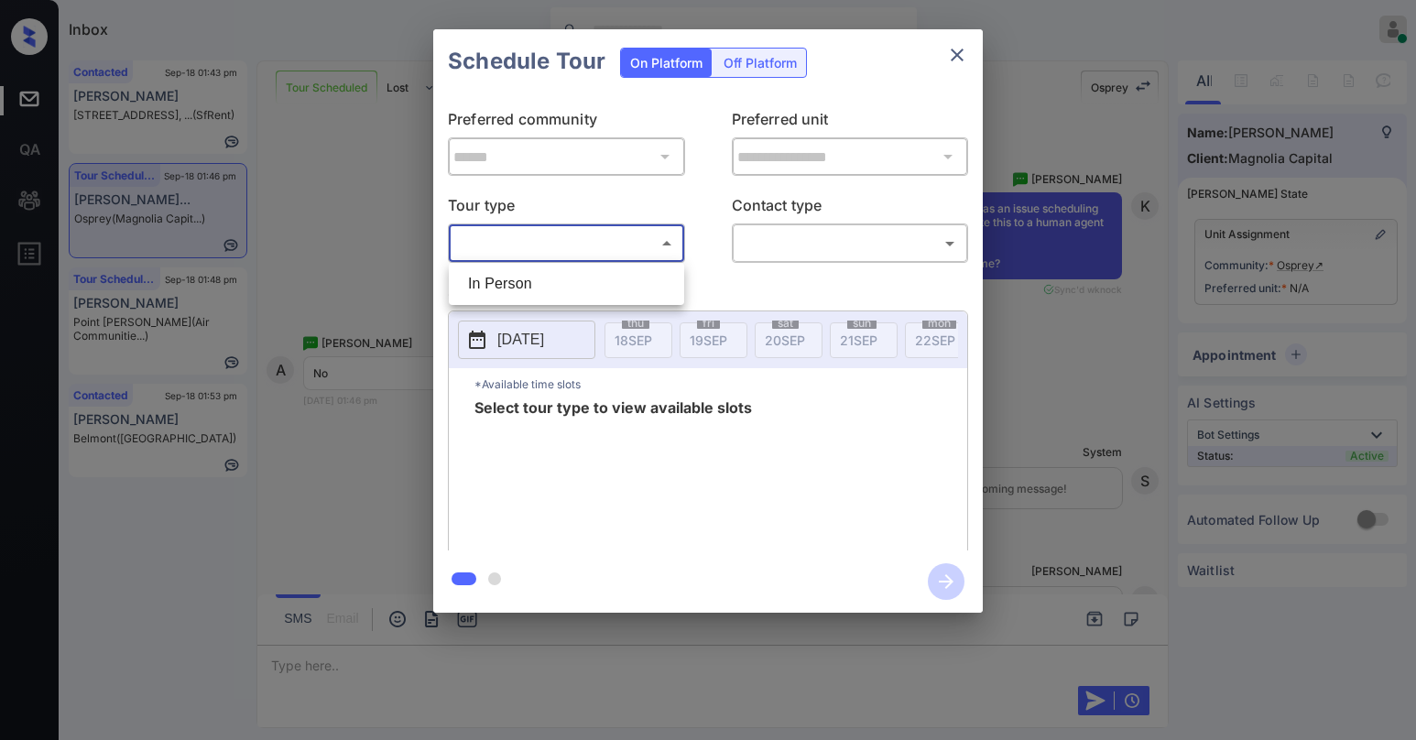
click at [519, 256] on body "Inbox Paolo Gabriel Online Set yourself offline Set yourself on break Profile S…" at bounding box center [708, 370] width 1416 height 740
click at [532, 292] on li "In Person" at bounding box center [566, 283] width 226 height 33
type input "********"
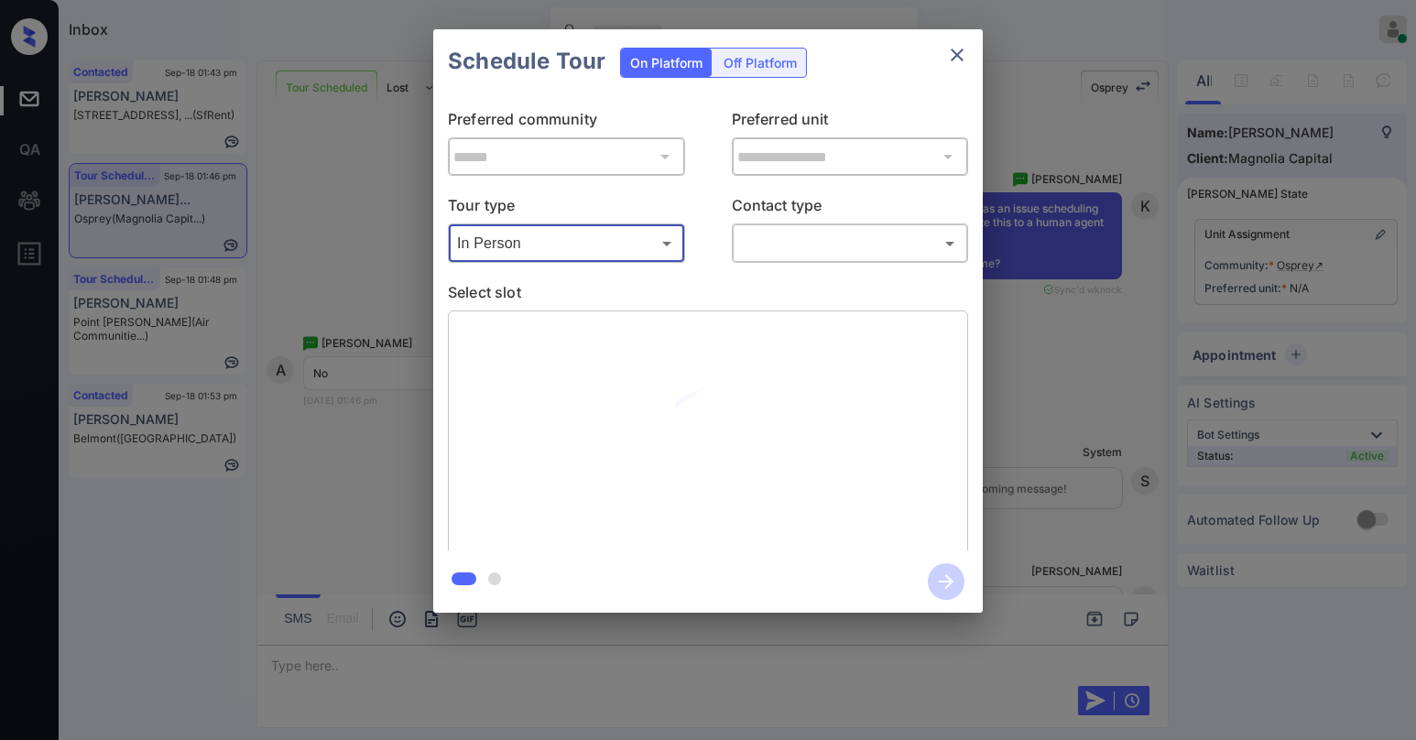
click at [764, 237] on body "Inbox Paolo Gabriel Online Set yourself offline Set yourself on break Profile S…" at bounding box center [708, 370] width 1416 height 740
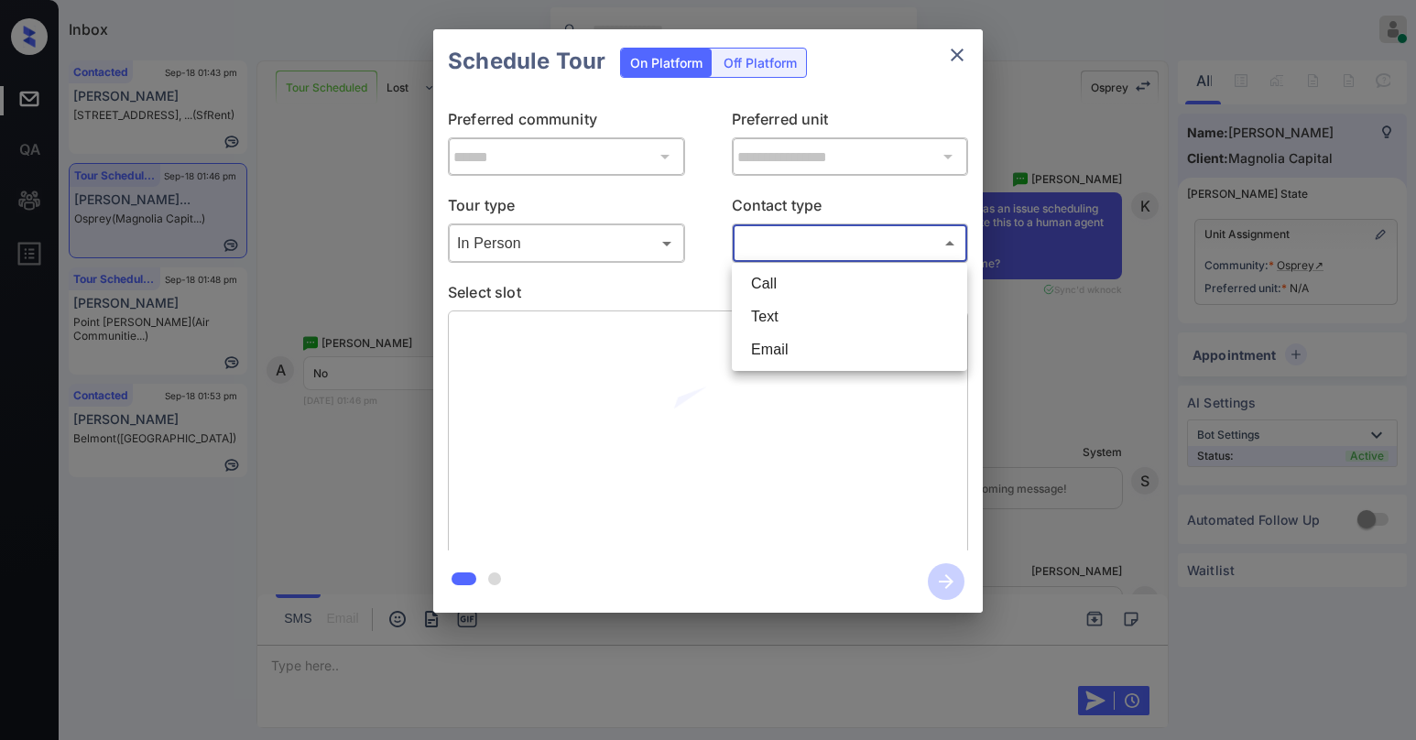
click at [780, 308] on li "Text" at bounding box center [849, 316] width 226 height 33
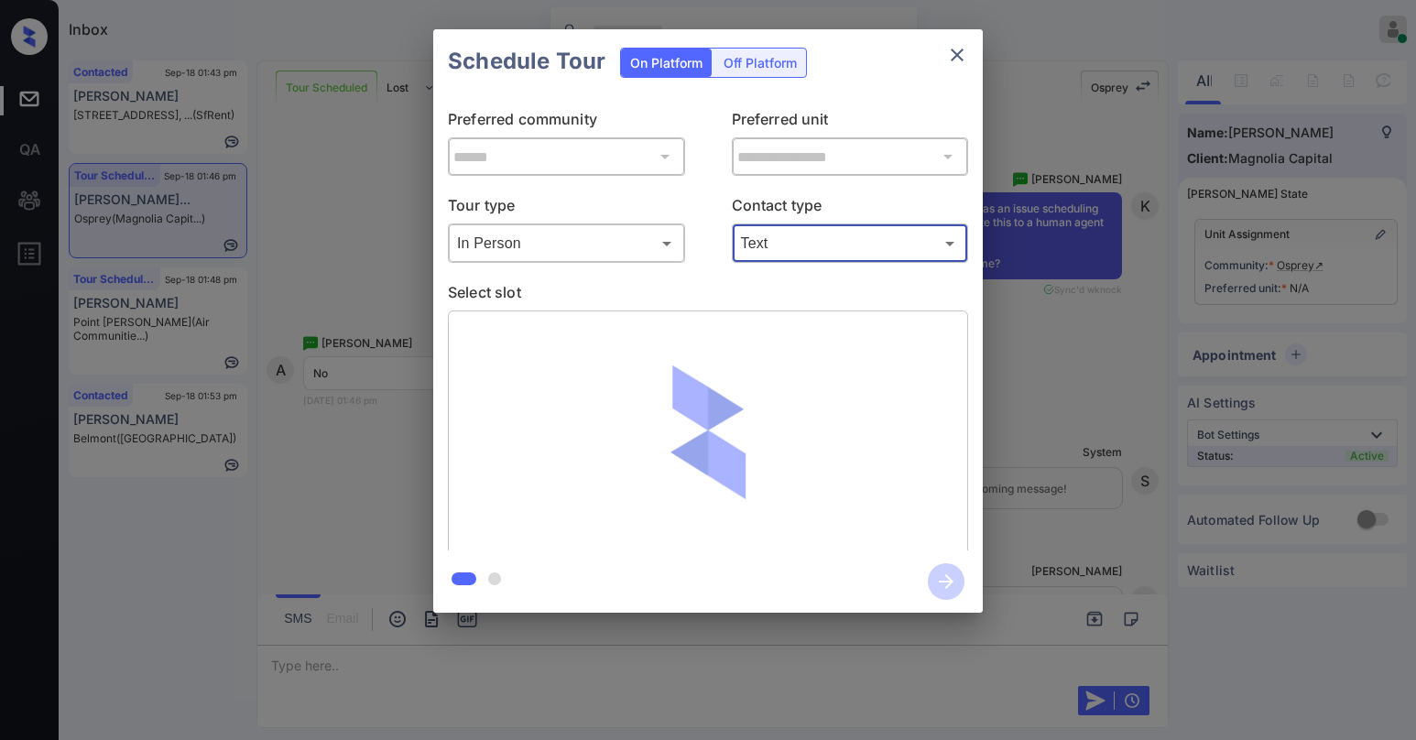
type input "****"
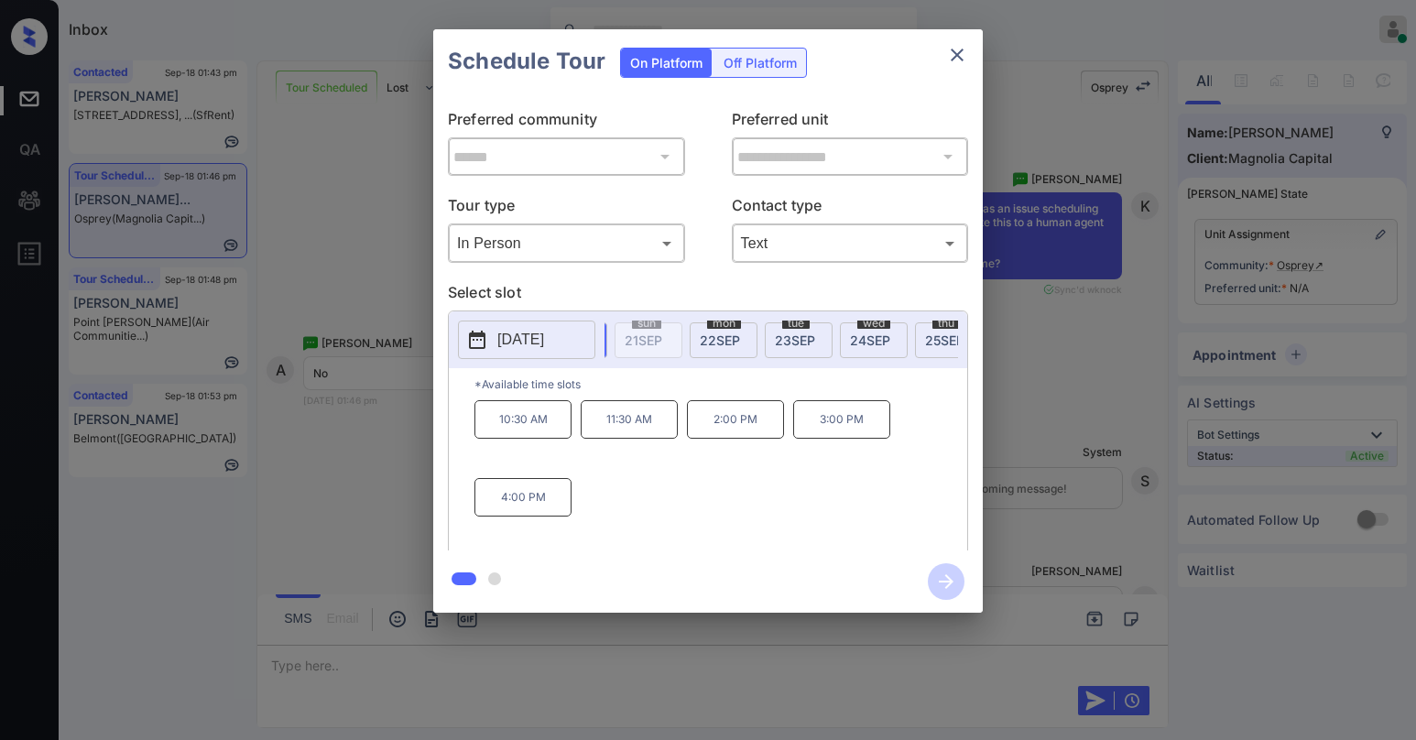
scroll to position [0, 81]
click at [949, 57] on icon "close" at bounding box center [957, 55] width 22 height 22
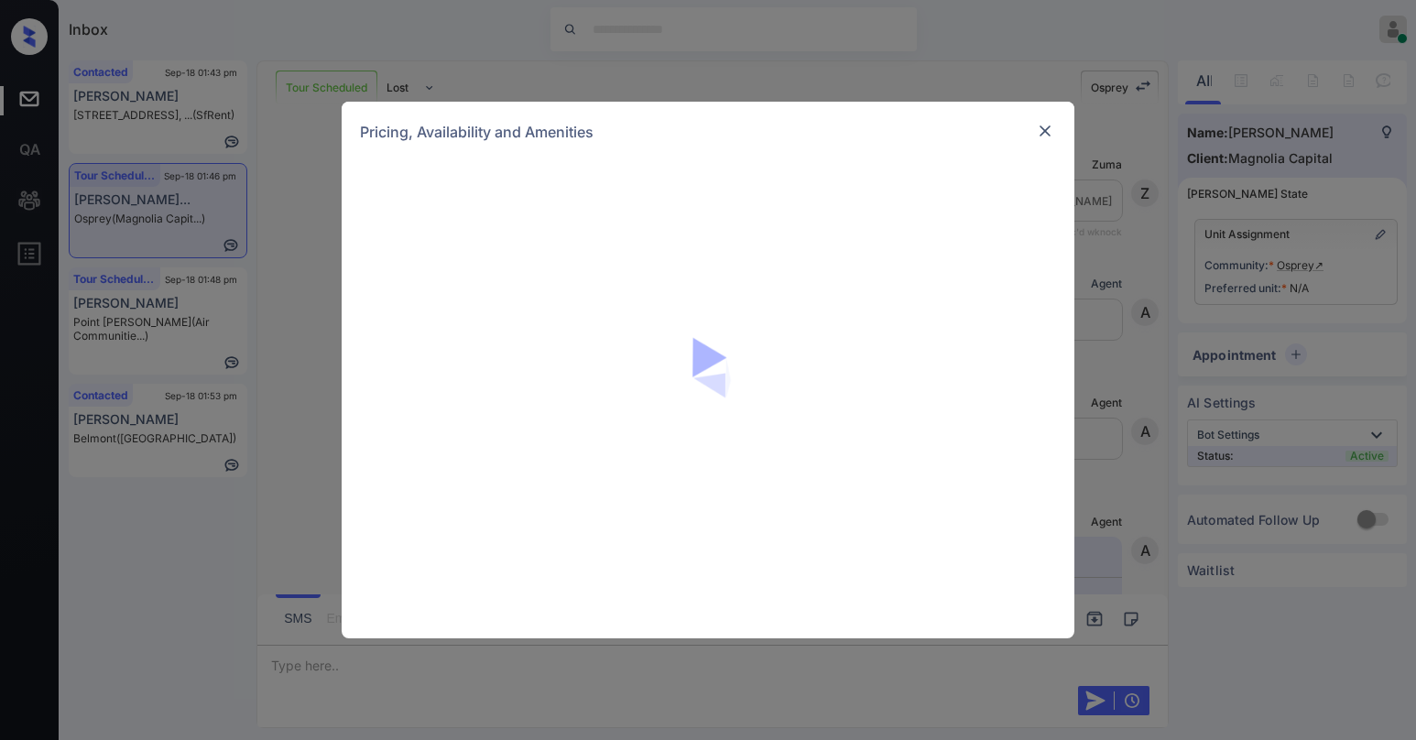
scroll to position [1740, 0]
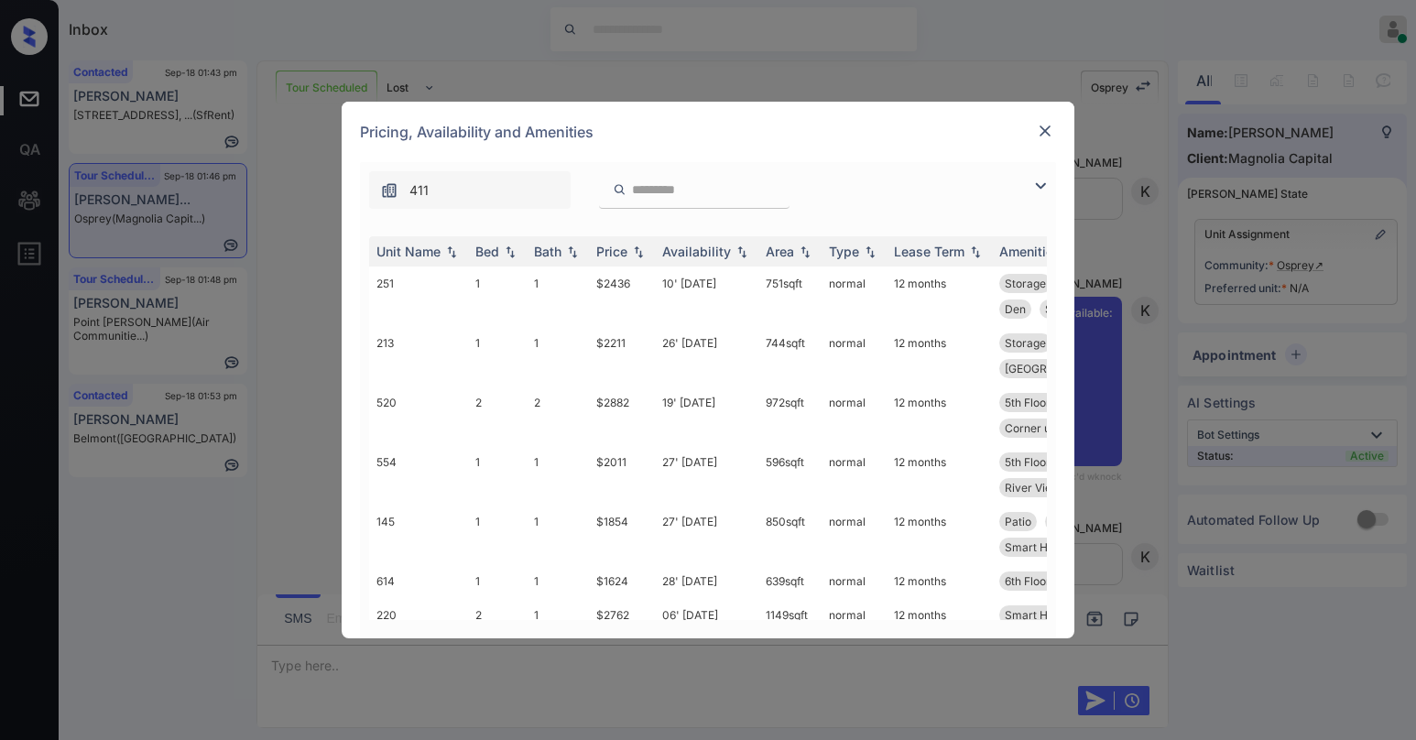
click at [725, 184] on input "search" at bounding box center [705, 190] width 150 height 16
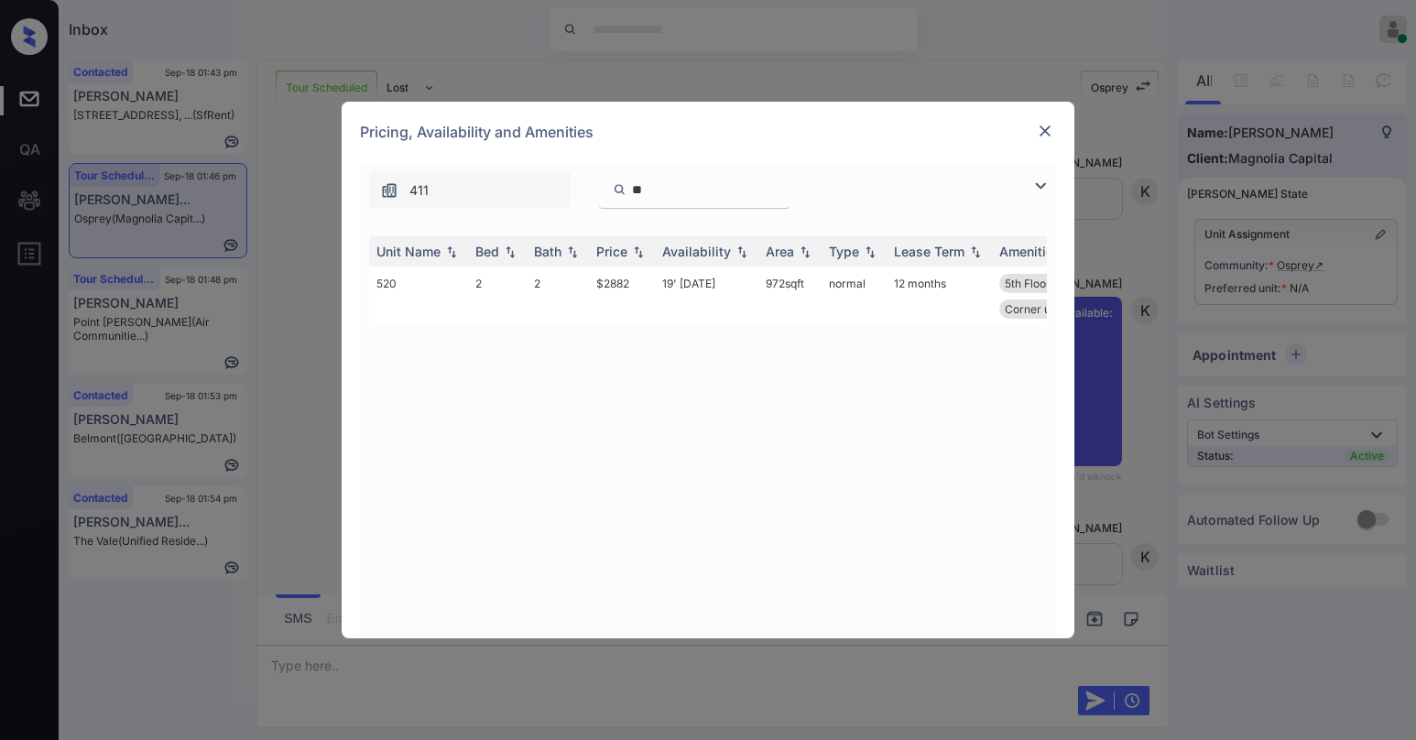
type input "**"
click at [1046, 128] on img at bounding box center [1045, 131] width 18 height 18
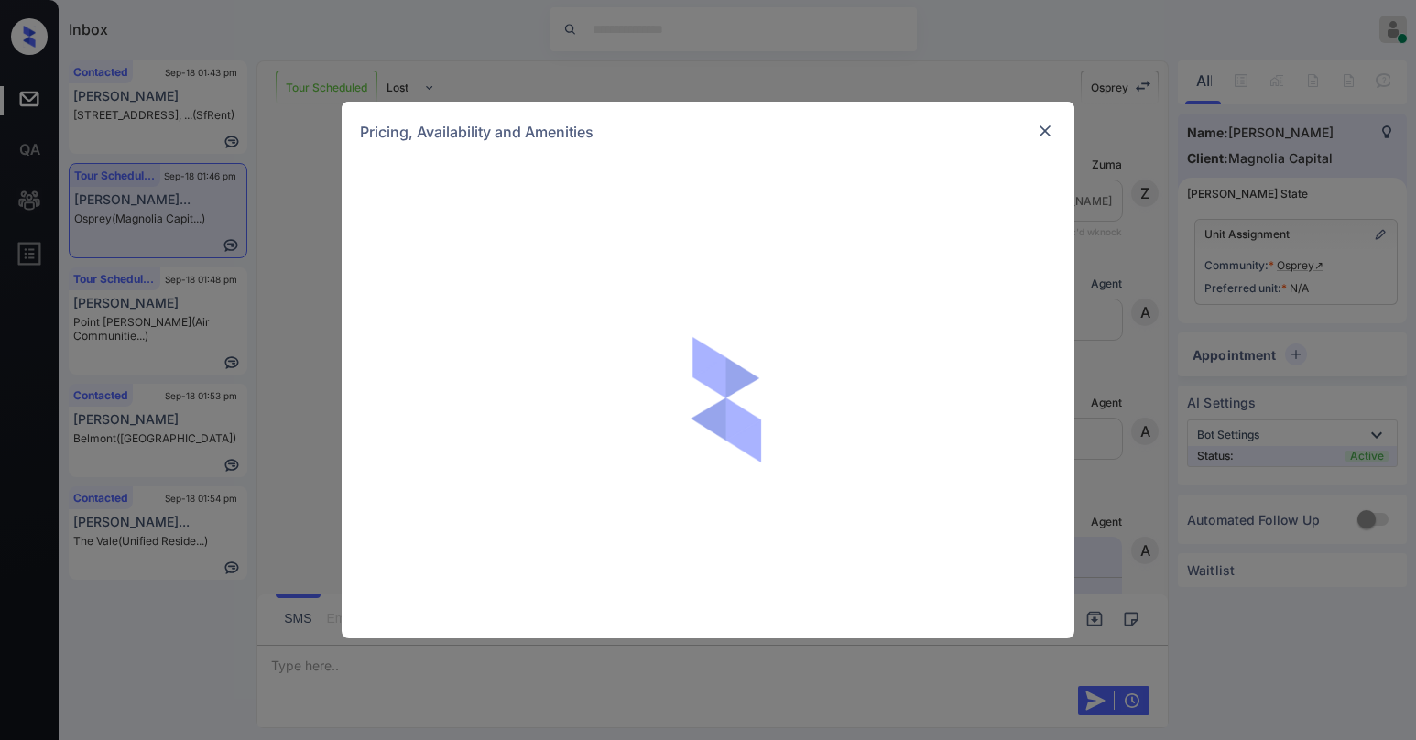
scroll to position [2565, 0]
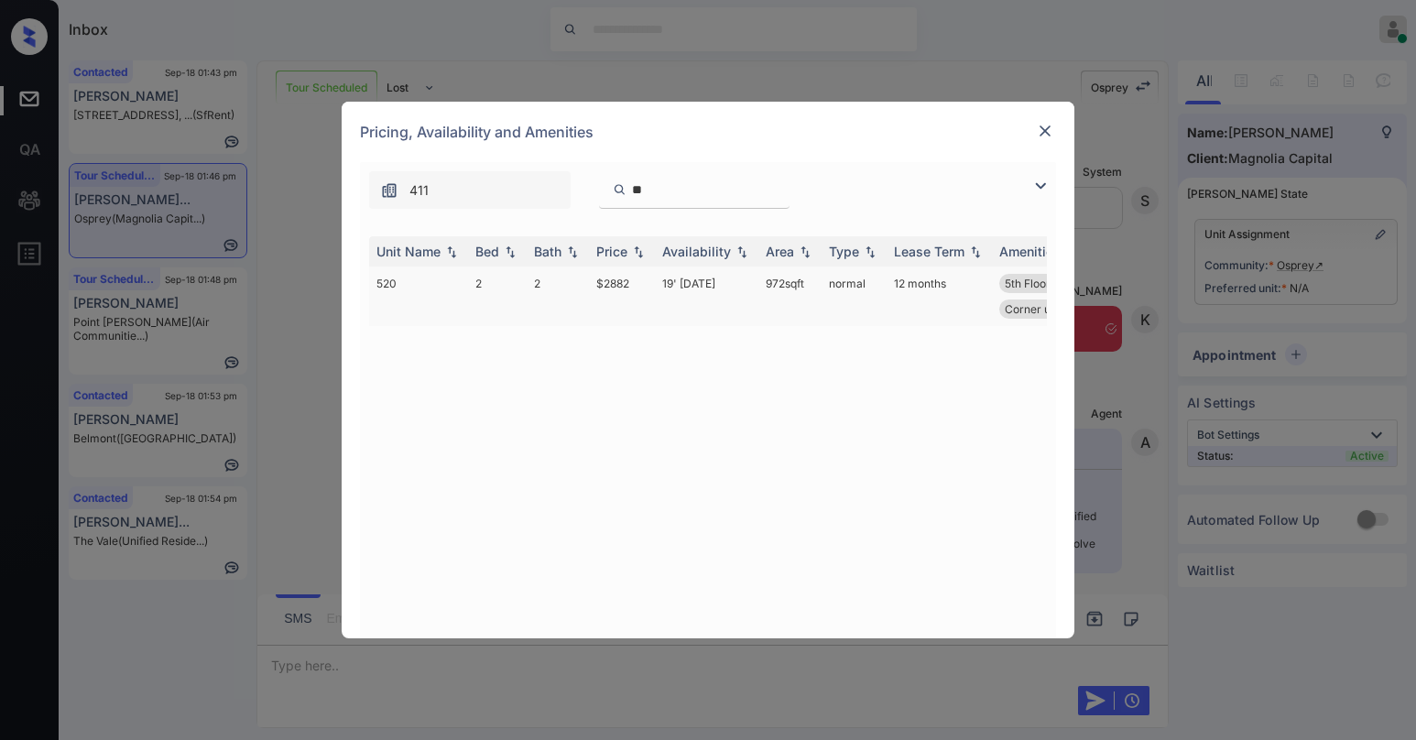
click at [583, 286] on td "2" at bounding box center [558, 297] width 62 height 60
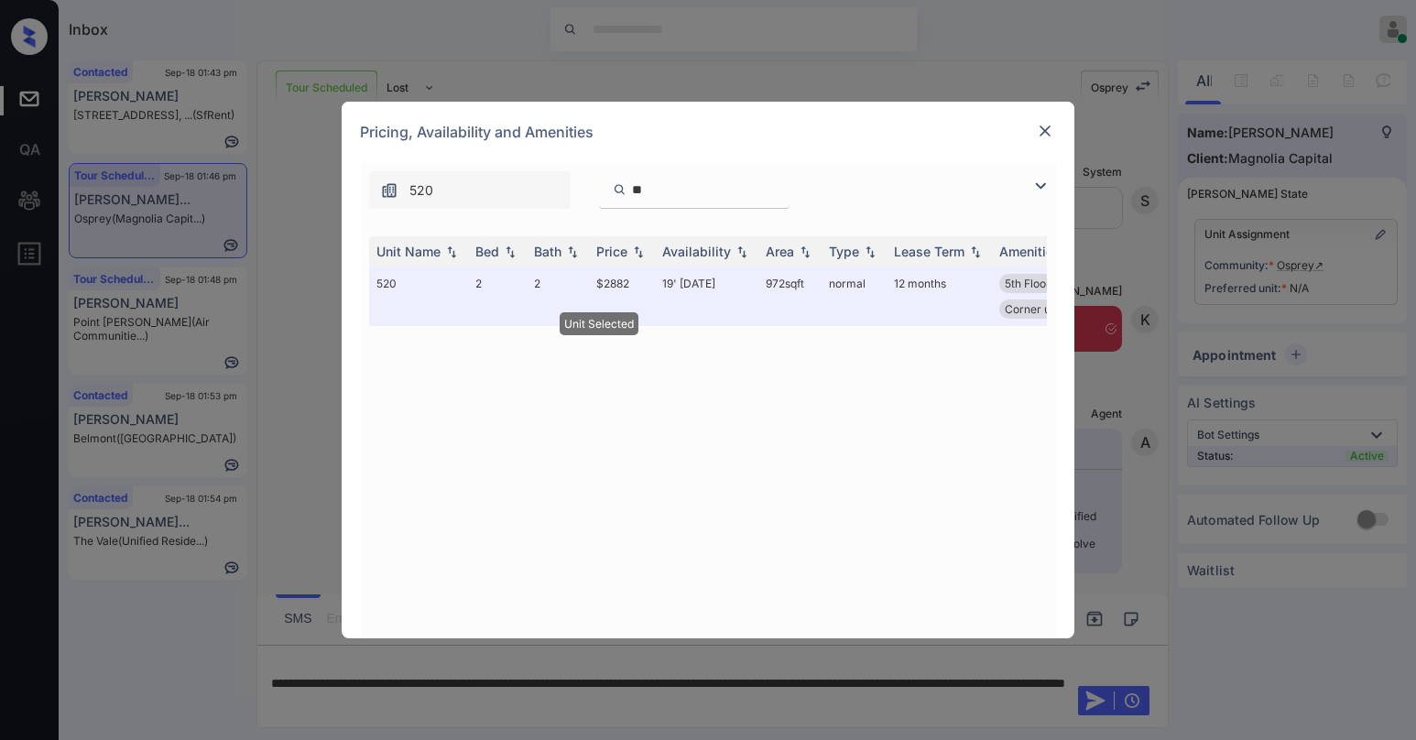
click at [1044, 131] on img at bounding box center [1045, 131] width 18 height 18
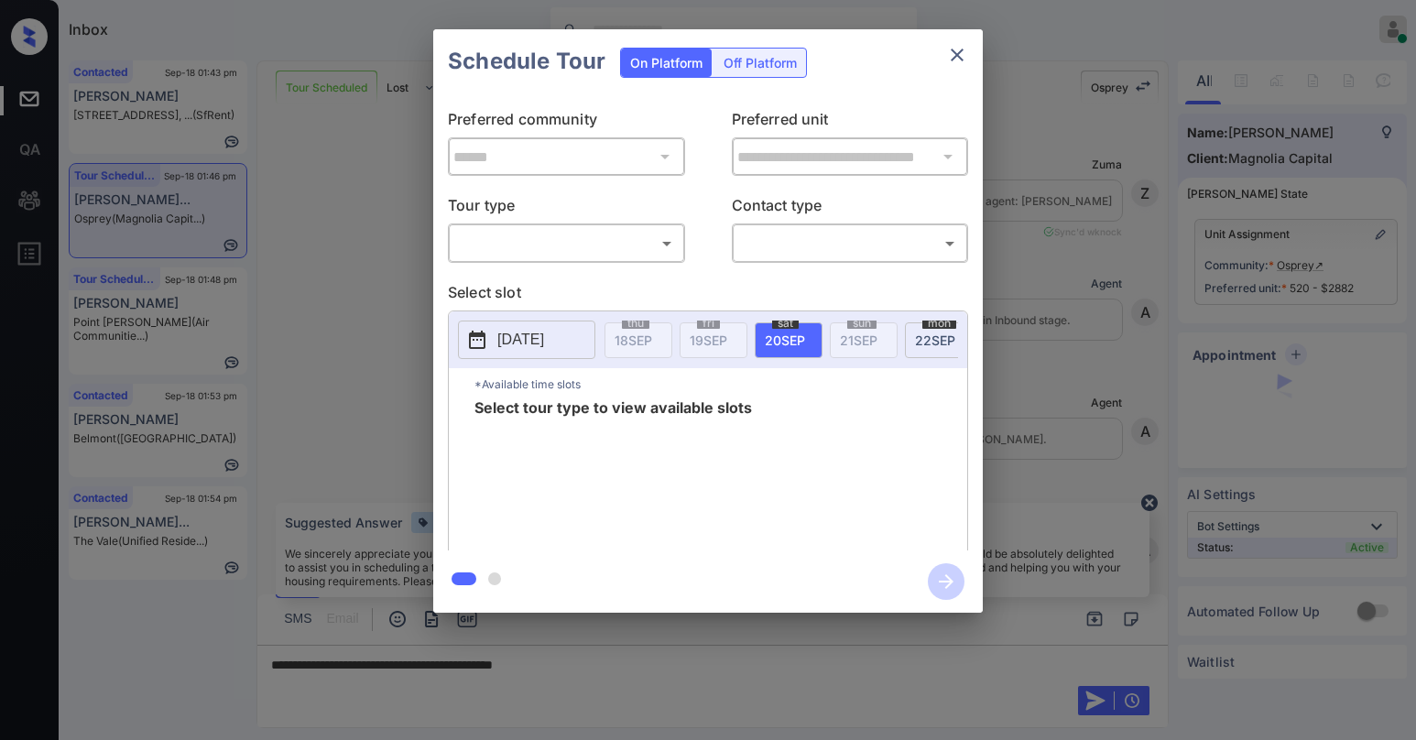
scroll to position [2876, 0]
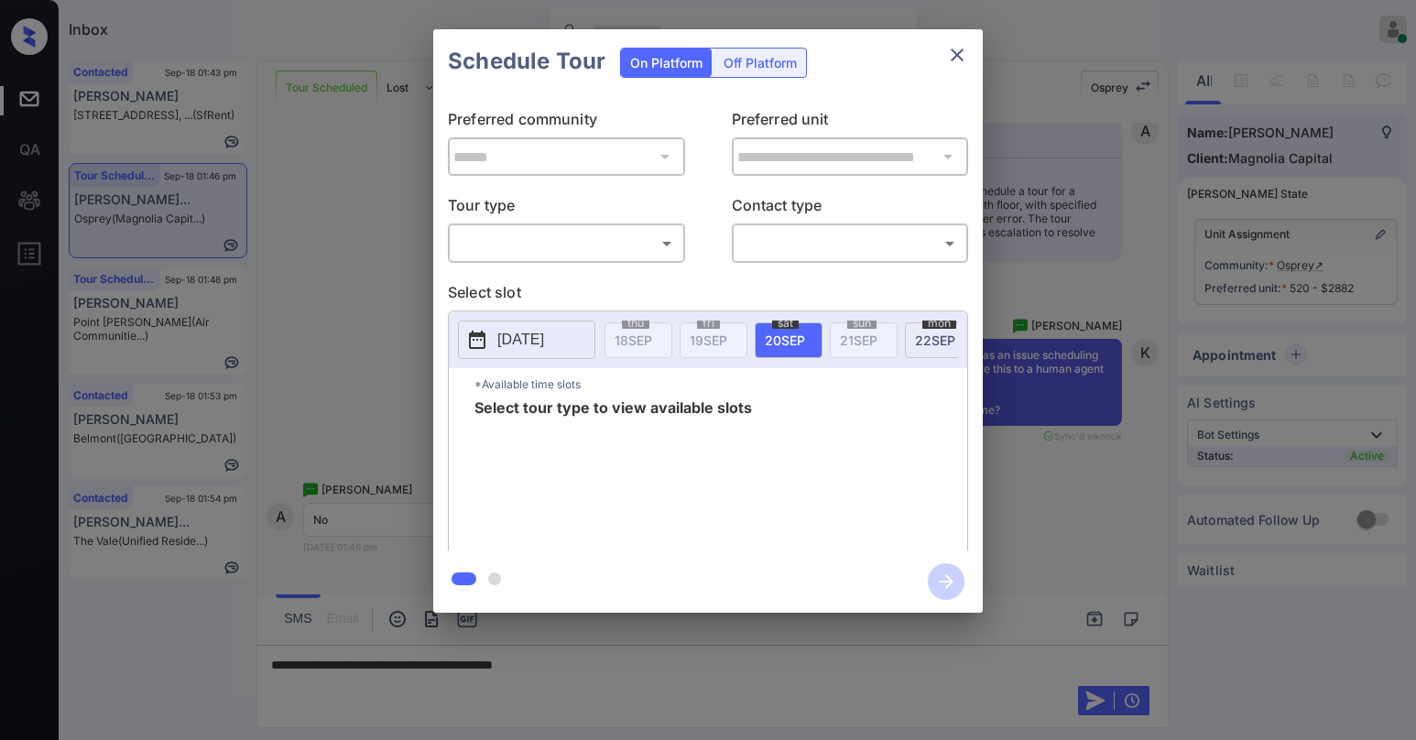
click at [524, 235] on body "Inbox [PERSON_NAME] Online Set yourself offline Set yourself on break Profile S…" at bounding box center [708, 370] width 1416 height 740
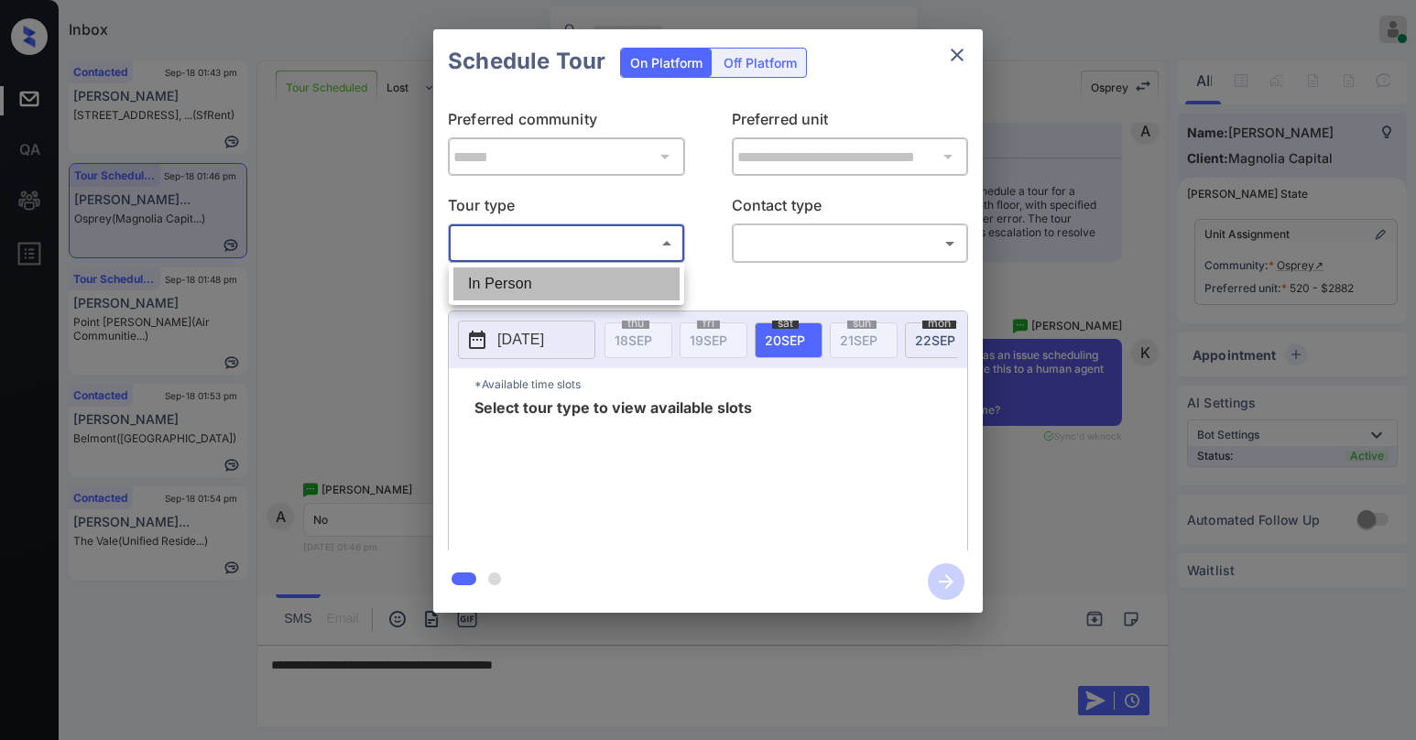
click at [525, 273] on li "In Person" at bounding box center [566, 283] width 226 height 33
type input "********"
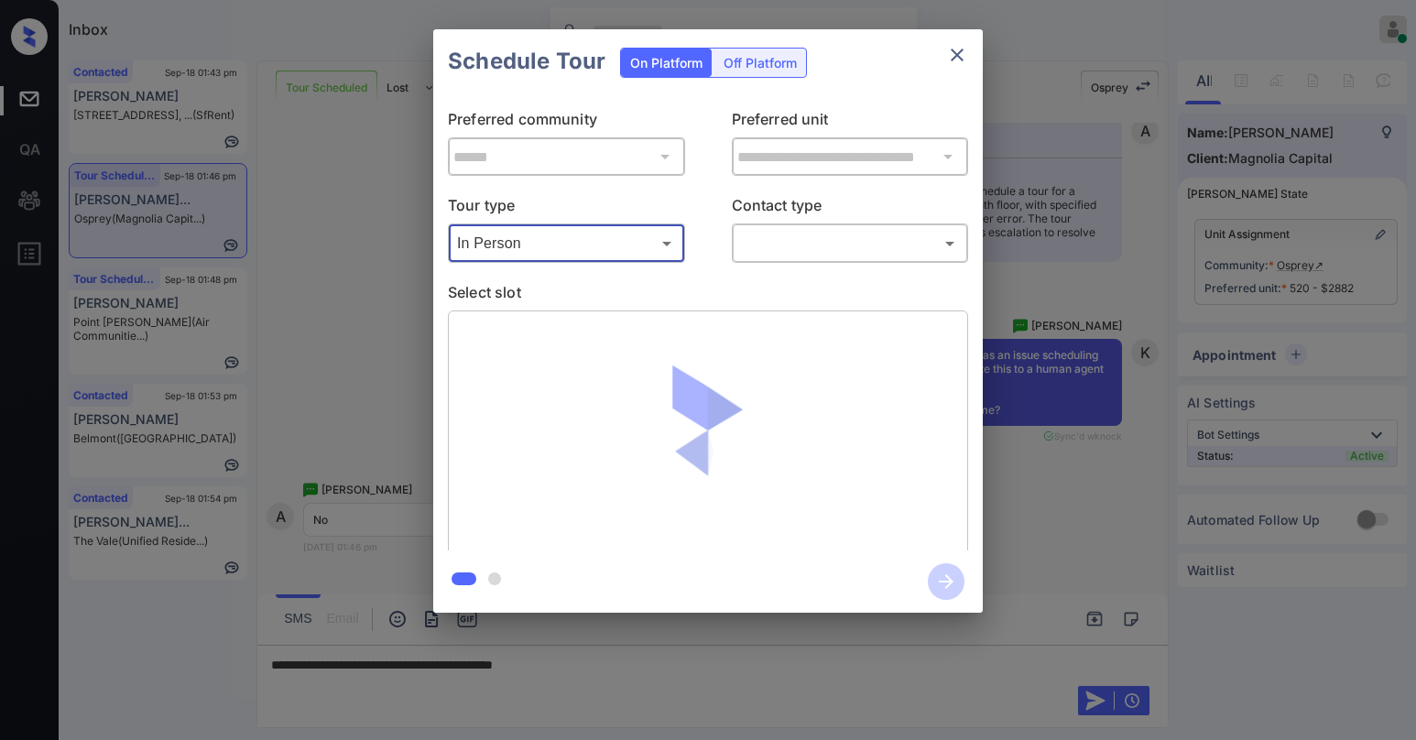
click at [798, 251] on body "Inbox [PERSON_NAME] Online Set yourself offline Set yourself on break Profile S…" at bounding box center [708, 370] width 1416 height 740
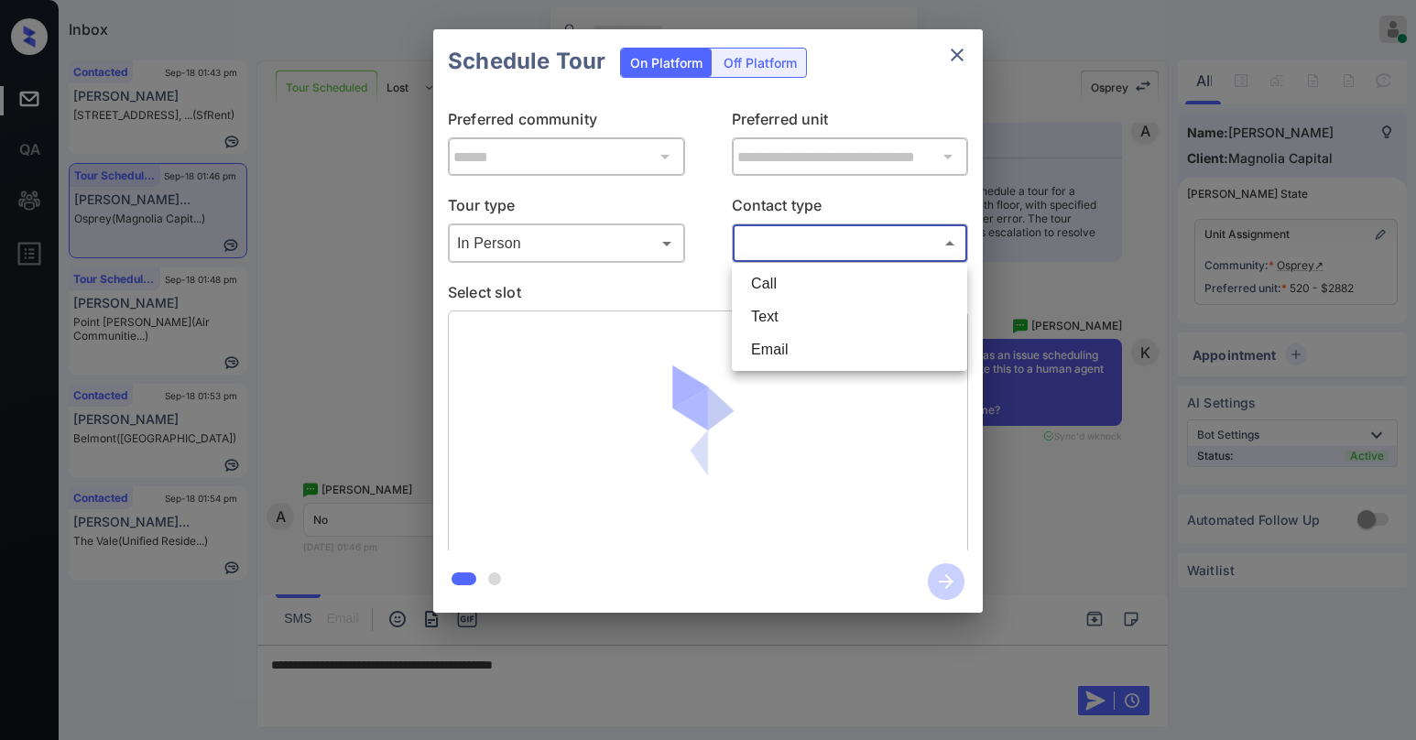
click at [801, 319] on li "Text" at bounding box center [849, 316] width 226 height 33
type input "****"
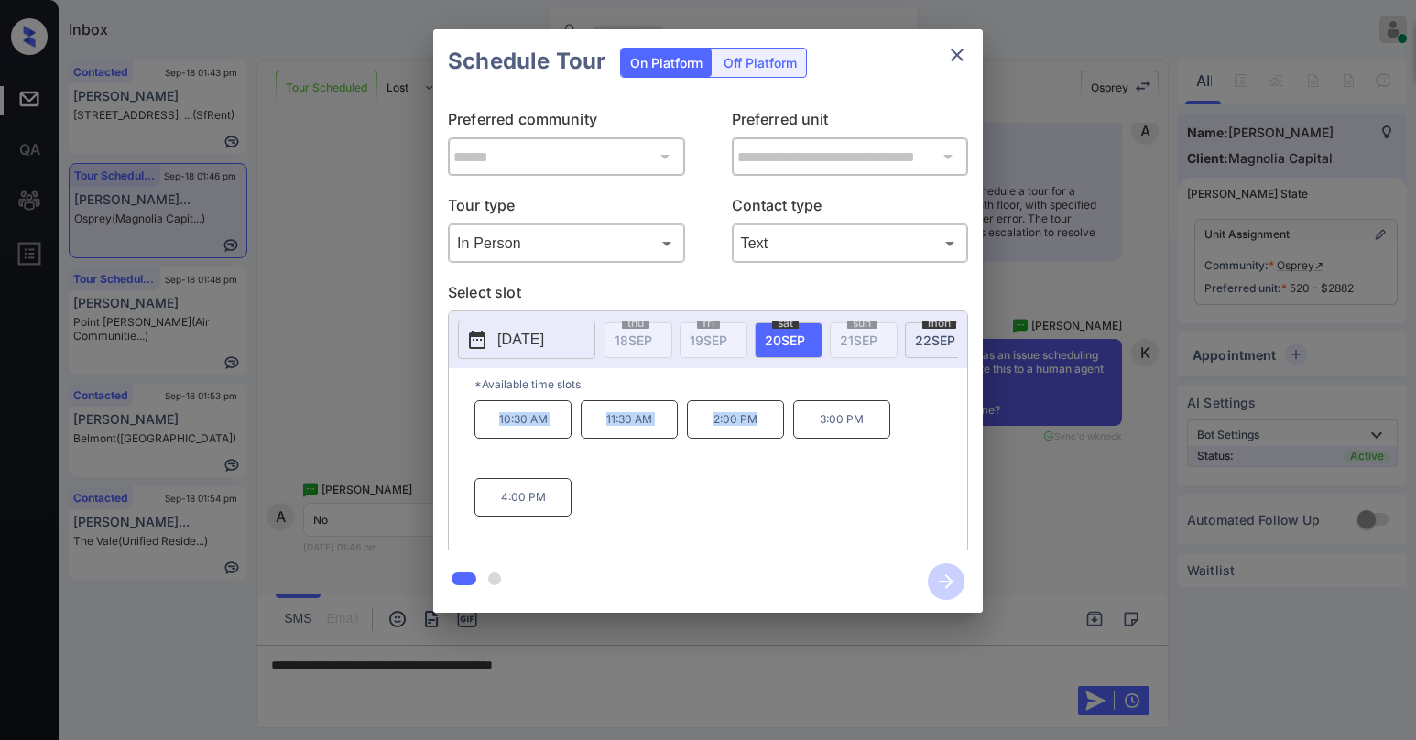
drag, startPoint x: 498, startPoint y: 431, endPoint x: 765, endPoint y: 435, distance: 266.6
click at [765, 435] on div "10:30 AM 11:30 AM 2:00 PM 3:00 PM 4:00 PM" at bounding box center [720, 473] width 493 height 147
copy div "10:30 AM 11:30 AM 2:00 PM"
click at [965, 56] on icon "close" at bounding box center [957, 55] width 22 height 22
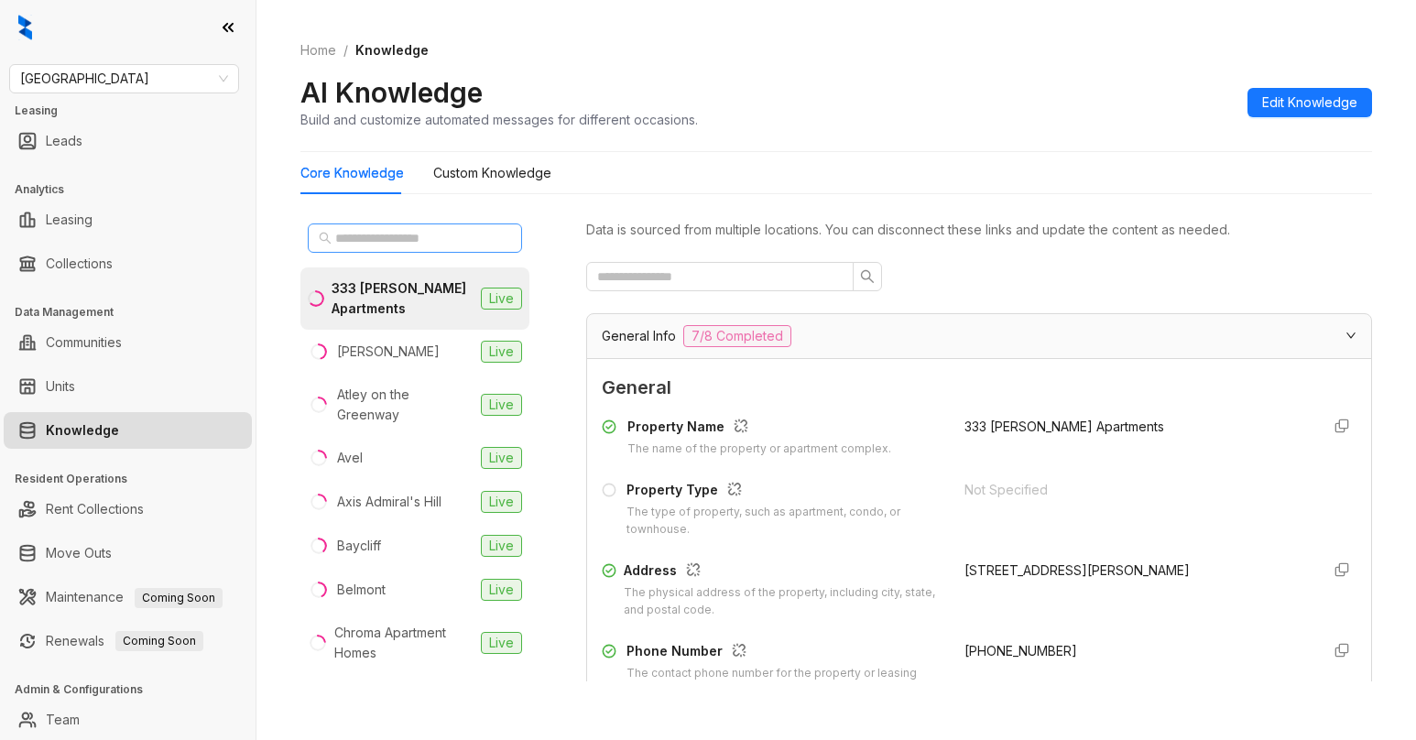
click at [409, 248] on span at bounding box center [415, 238] width 214 height 29
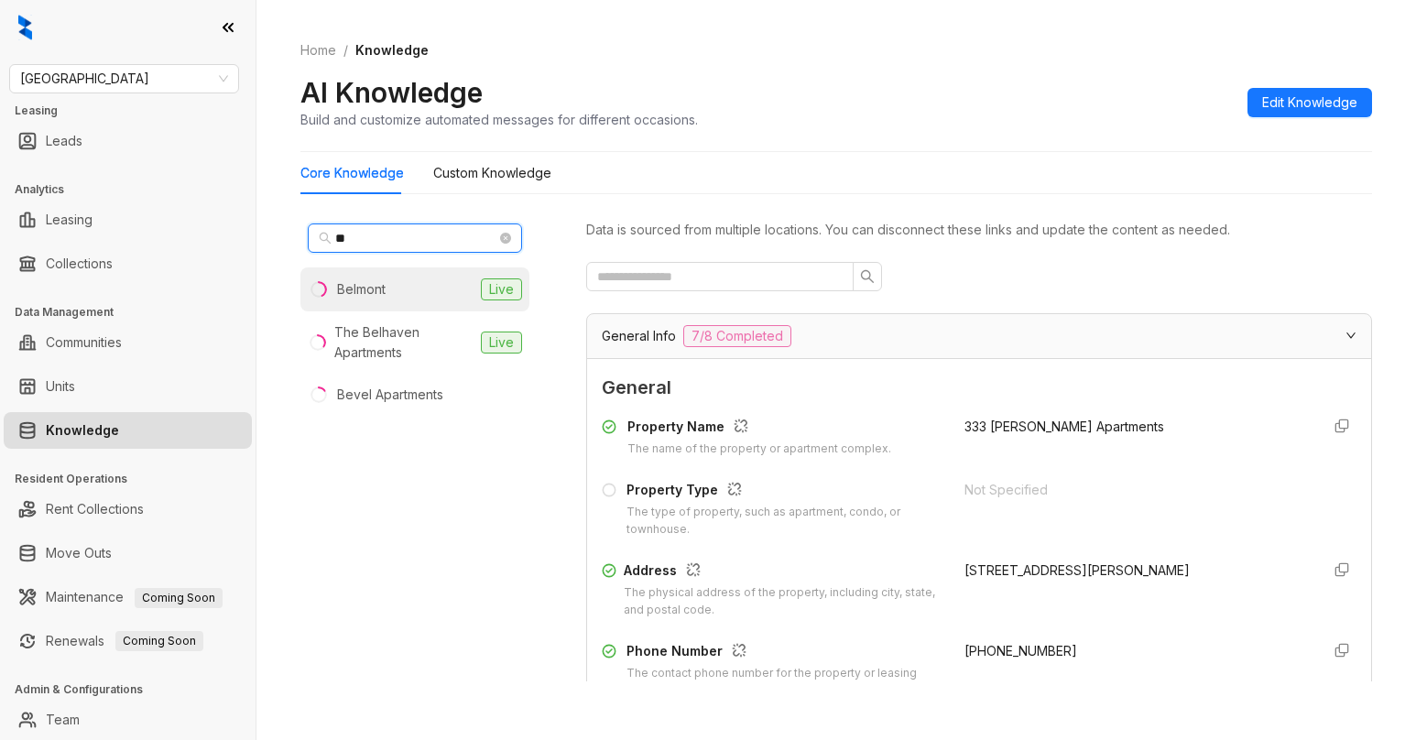
type input "**"
click at [396, 279] on li "Belmont Live" at bounding box center [414, 289] width 229 height 44
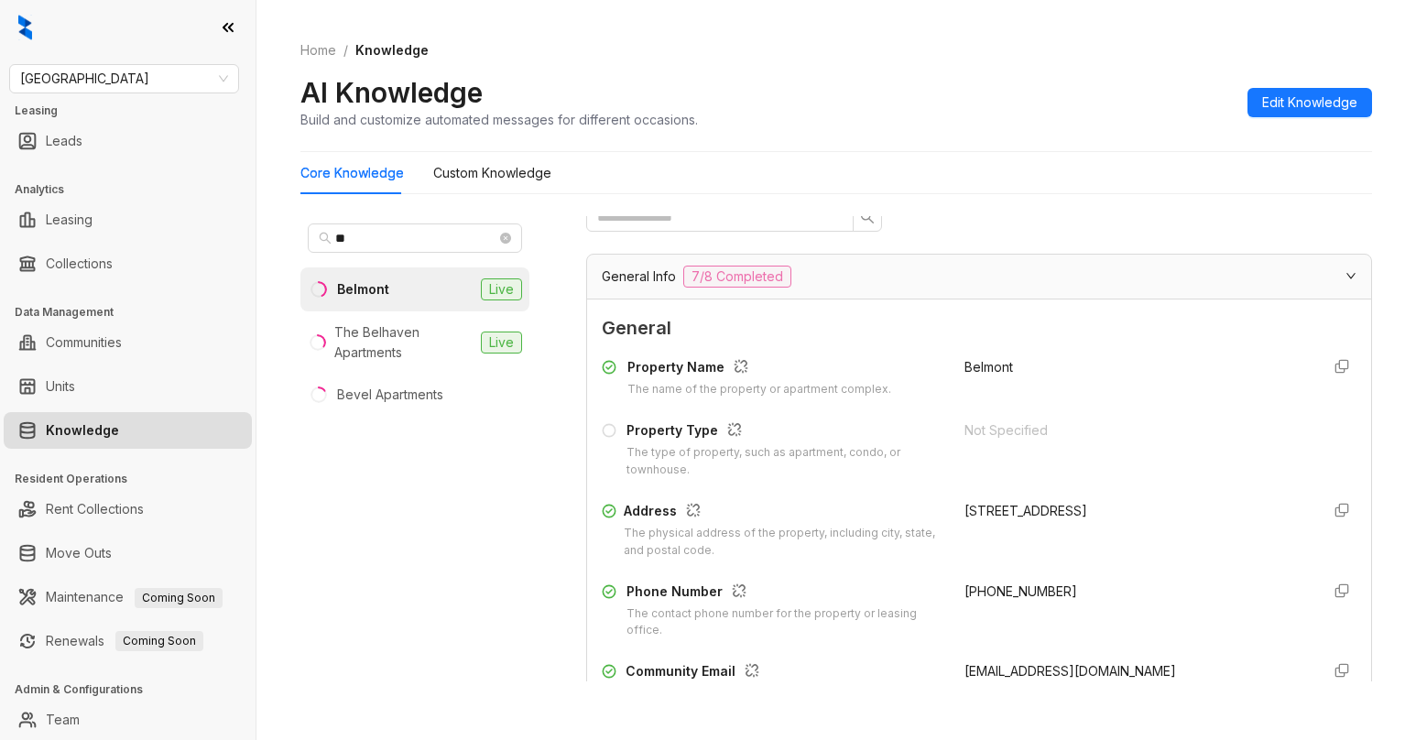
scroll to position [92, 0]
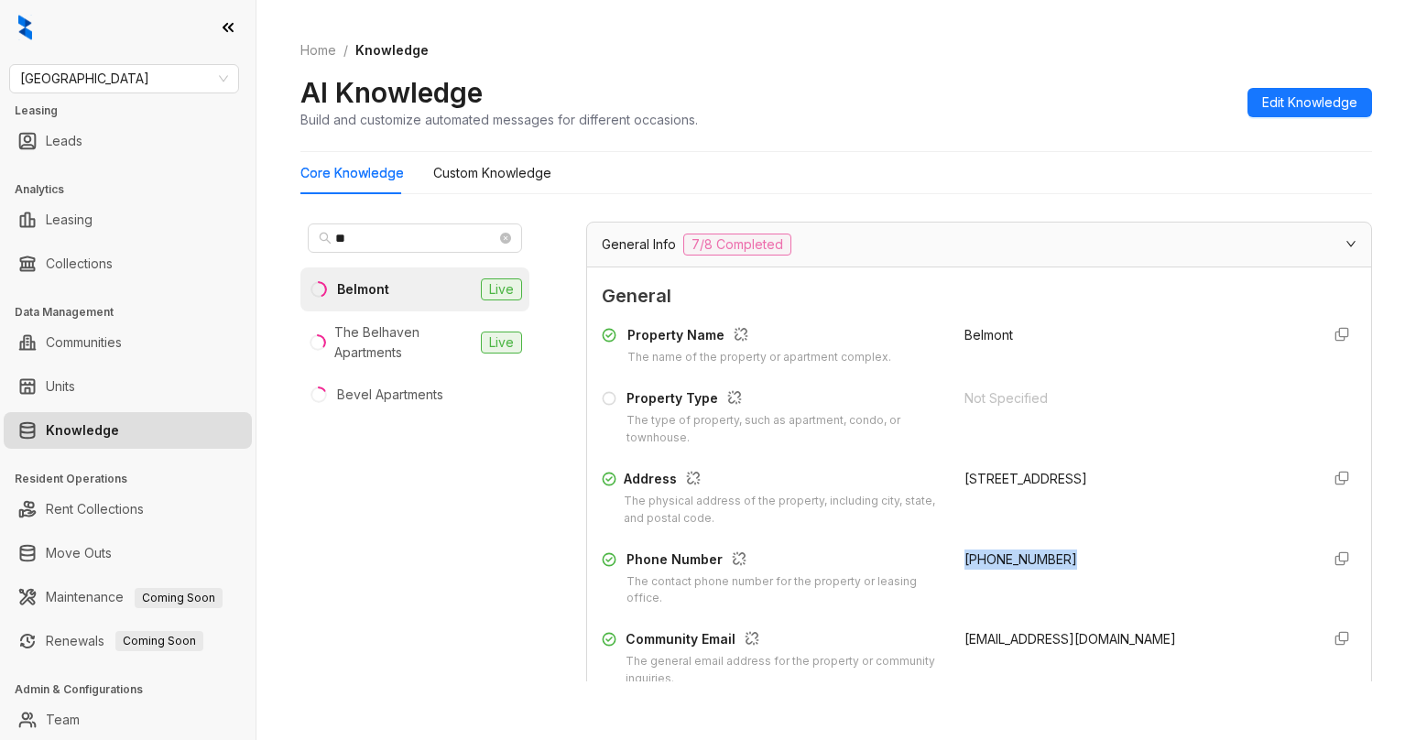
drag, startPoint x: 943, startPoint y: 562, endPoint x: 1028, endPoint y: 559, distance: 84.3
click at [1039, 562] on div "(925) 369-7911" at bounding box center [1135, 579] width 341 height 59
copy span "(925) 369-7911"
click at [126, 82] on span "Fairfield" at bounding box center [124, 78] width 208 height 27
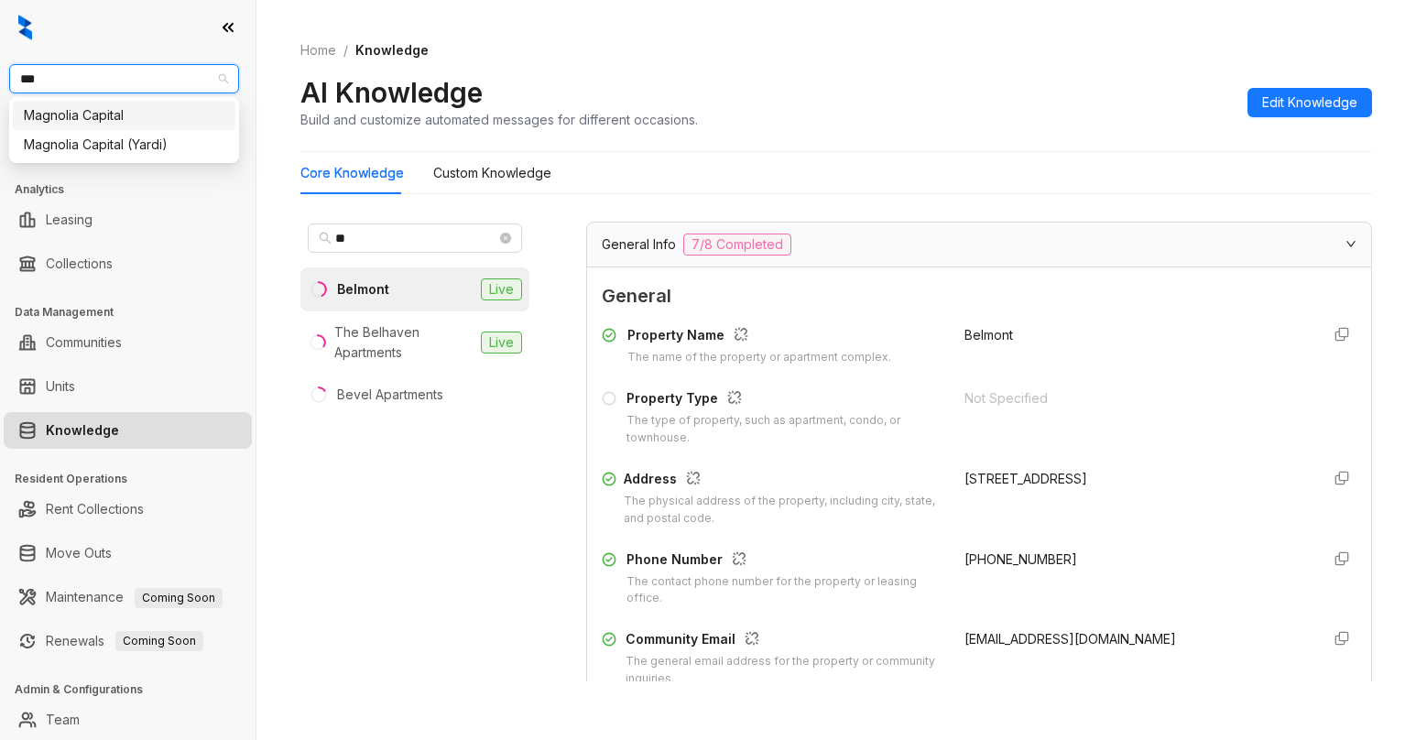
type input "****"
drag, startPoint x: 124, startPoint y: 114, endPoint x: 104, endPoint y: 37, distance: 80.2
click at [123, 115] on div "Magnolia Capital" at bounding box center [124, 115] width 201 height 20
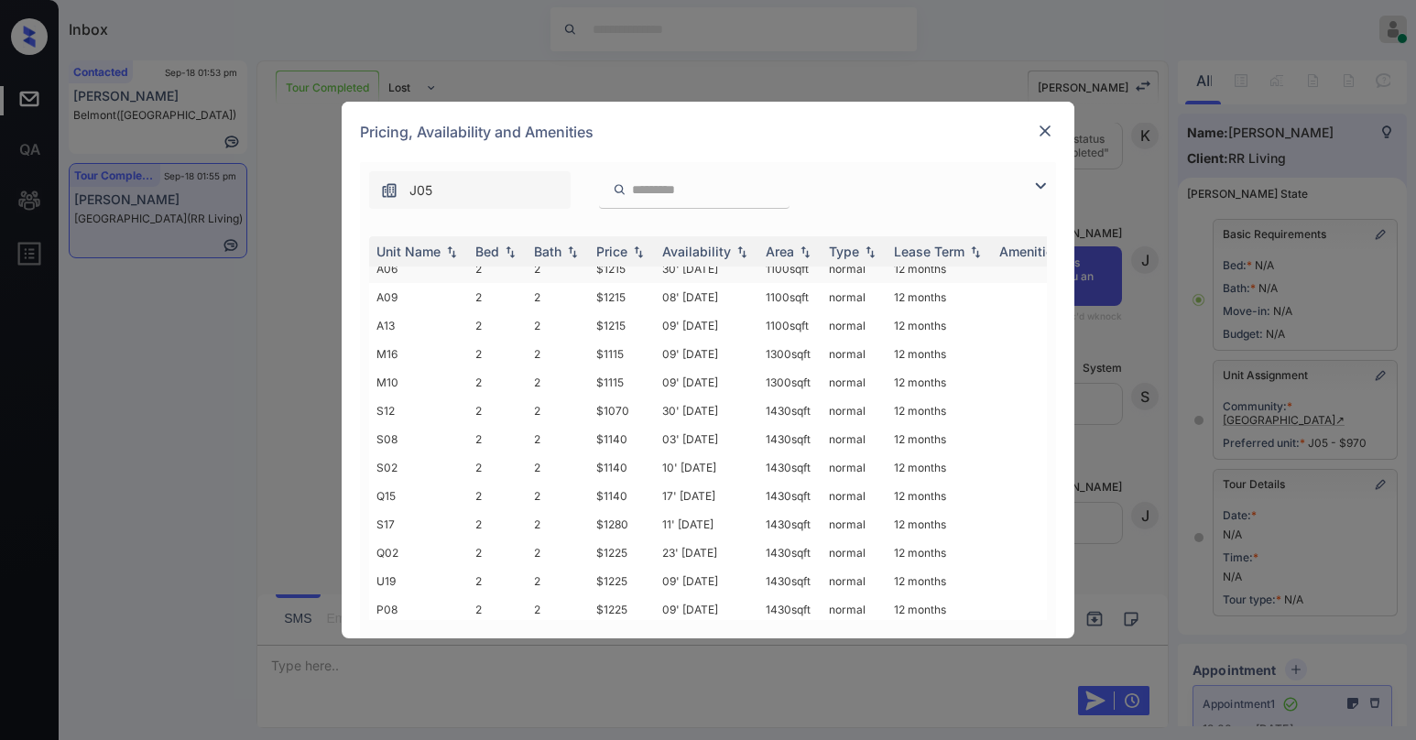
scroll to position [472, 0]
click at [1039, 191] on img at bounding box center [1041, 186] width 22 height 22
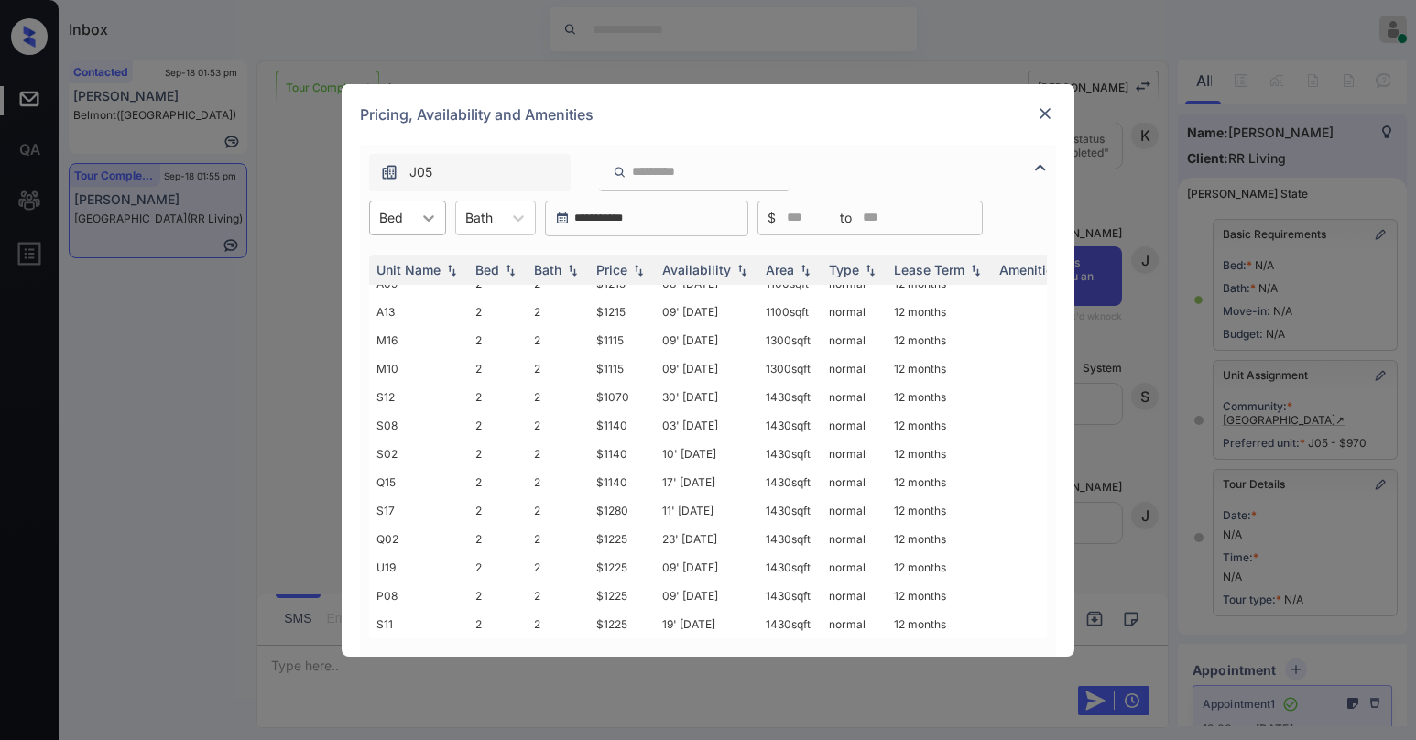
click at [413, 232] on div at bounding box center [428, 218] width 33 height 33
click at [398, 303] on div "2" at bounding box center [407, 295] width 77 height 33
click at [1050, 111] on img at bounding box center [1045, 113] width 18 height 18
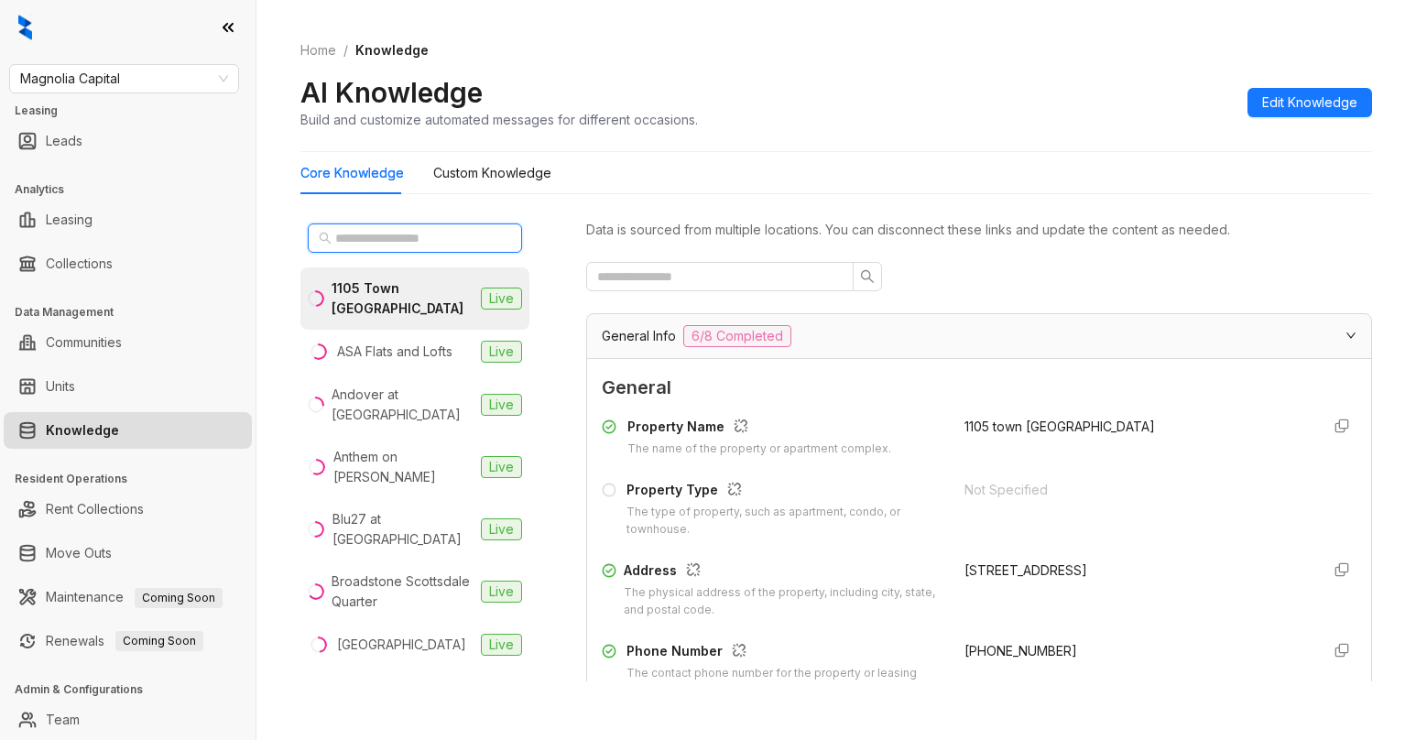
click at [376, 240] on input "text" at bounding box center [415, 238] width 161 height 20
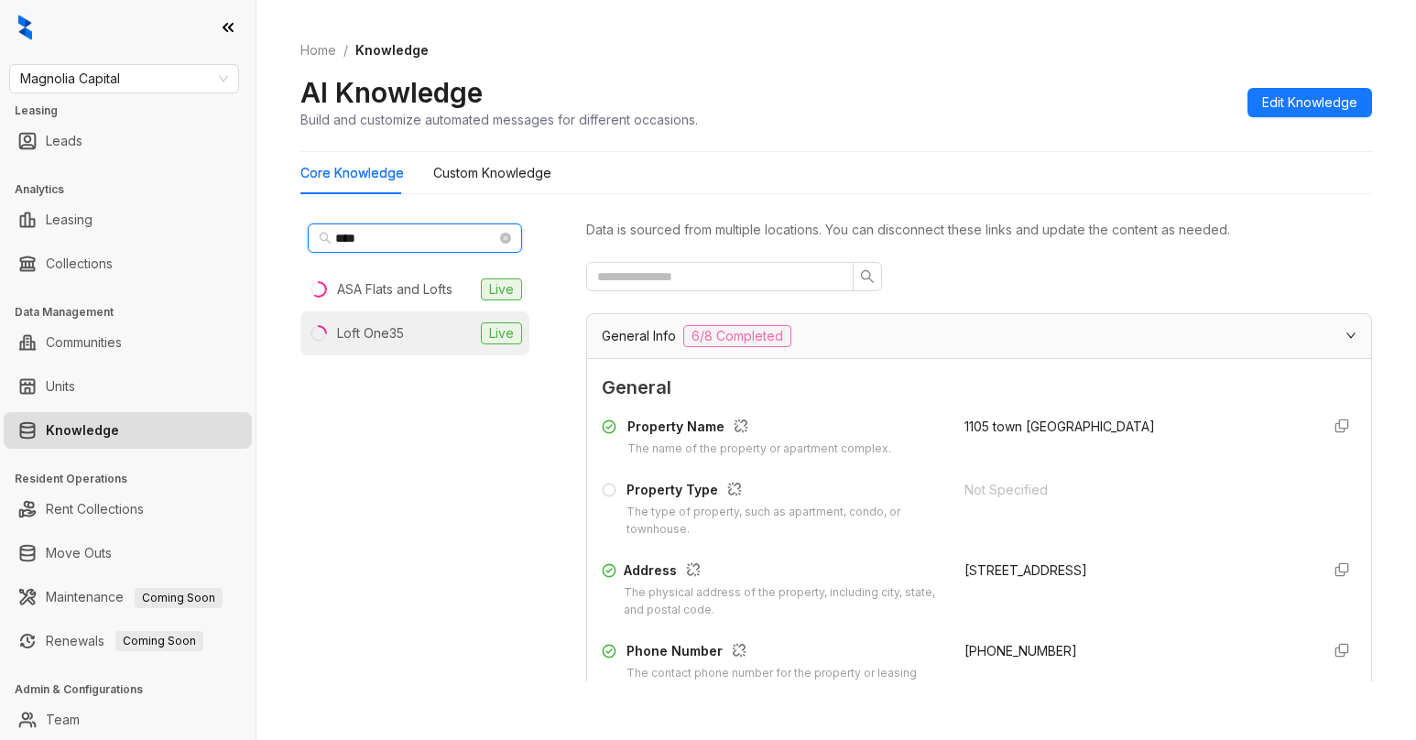
type input "****"
click at [391, 332] on div "Loft One35" at bounding box center [370, 333] width 67 height 20
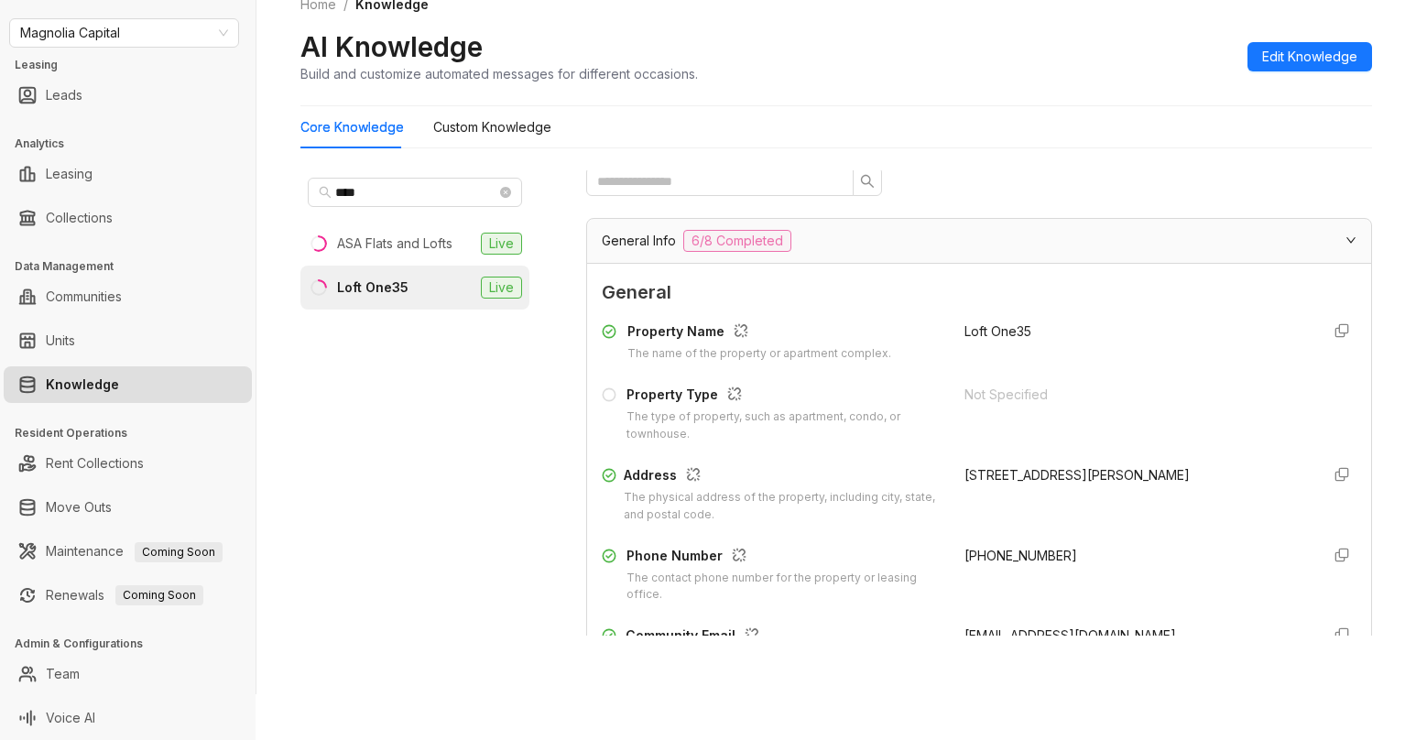
scroll to position [92, 0]
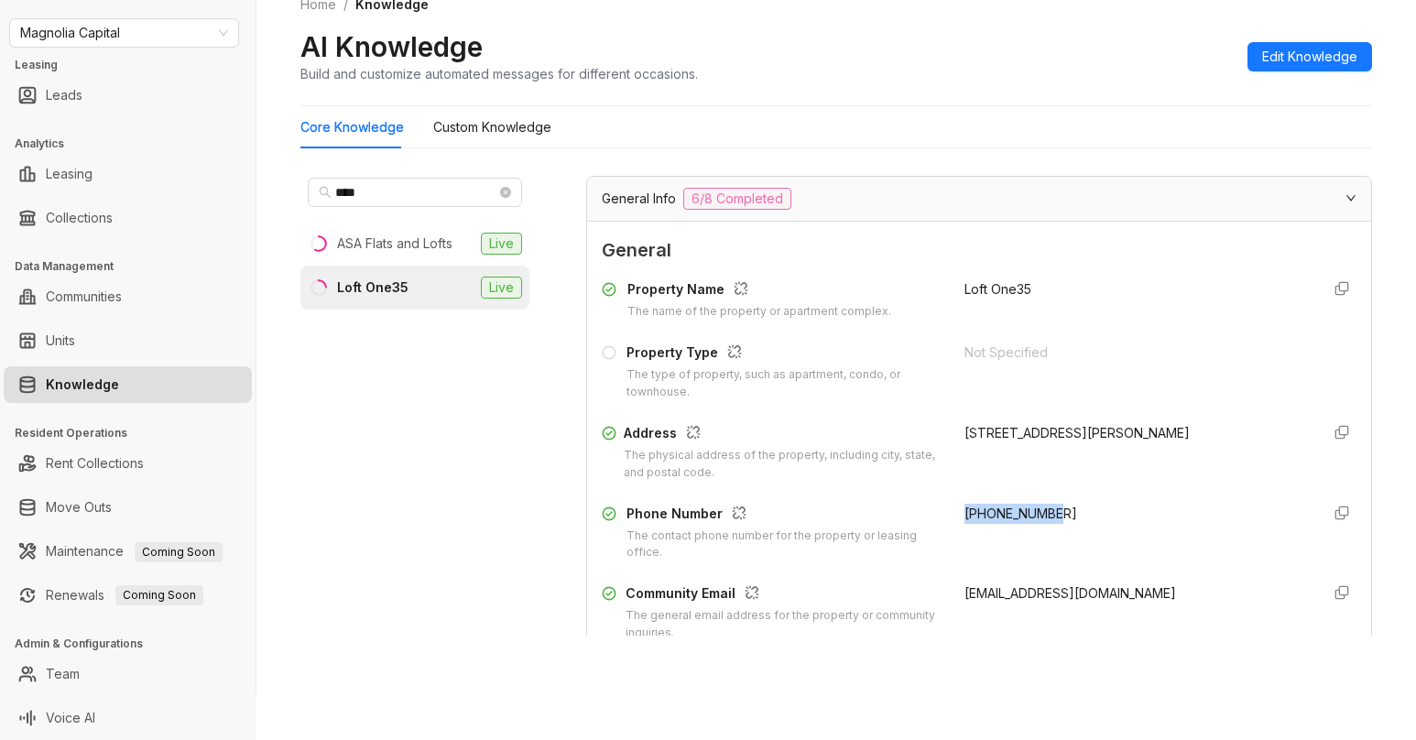
drag, startPoint x: 945, startPoint y: 513, endPoint x: 631, endPoint y: 273, distance: 395.4
click at [1049, 515] on div "[PHONE_NUMBER]" at bounding box center [1135, 533] width 341 height 59
copy span "[PHONE_NUMBER]"
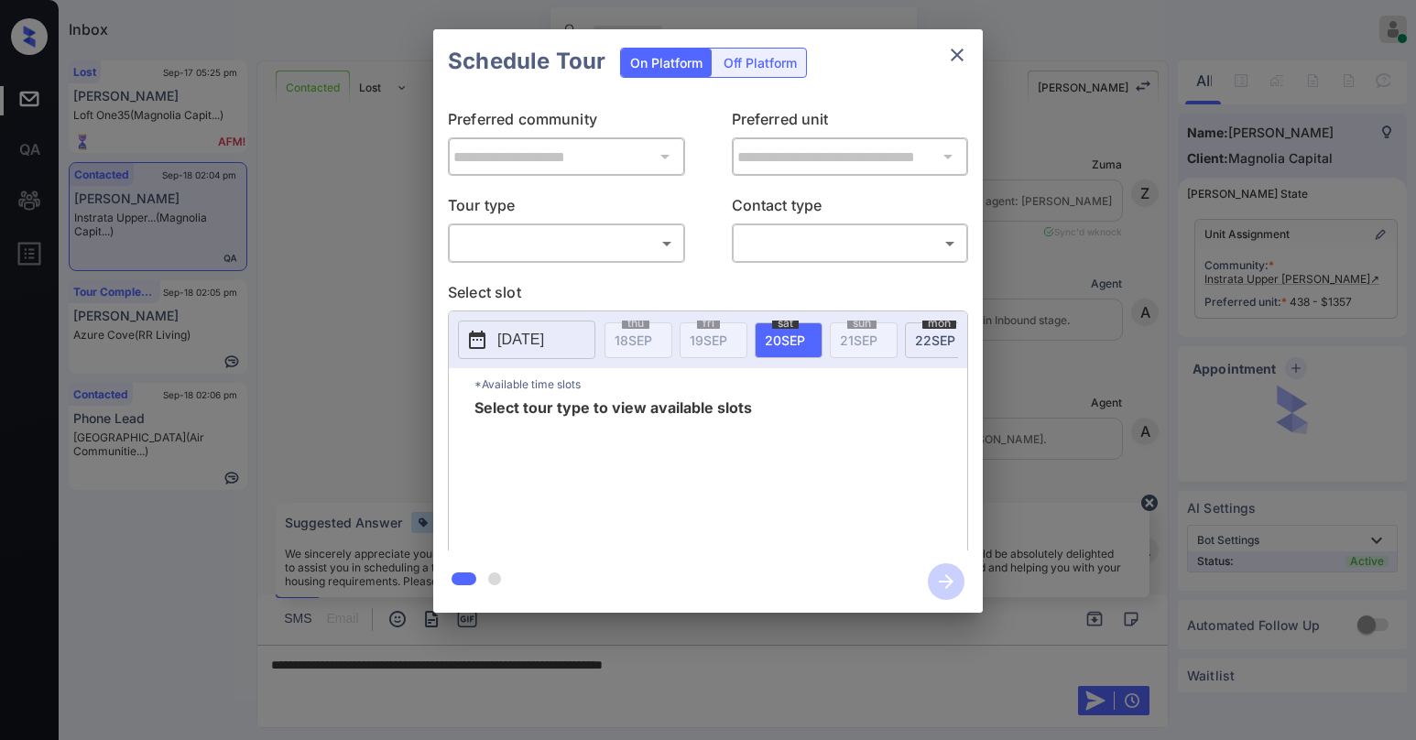
scroll to position [2992, 0]
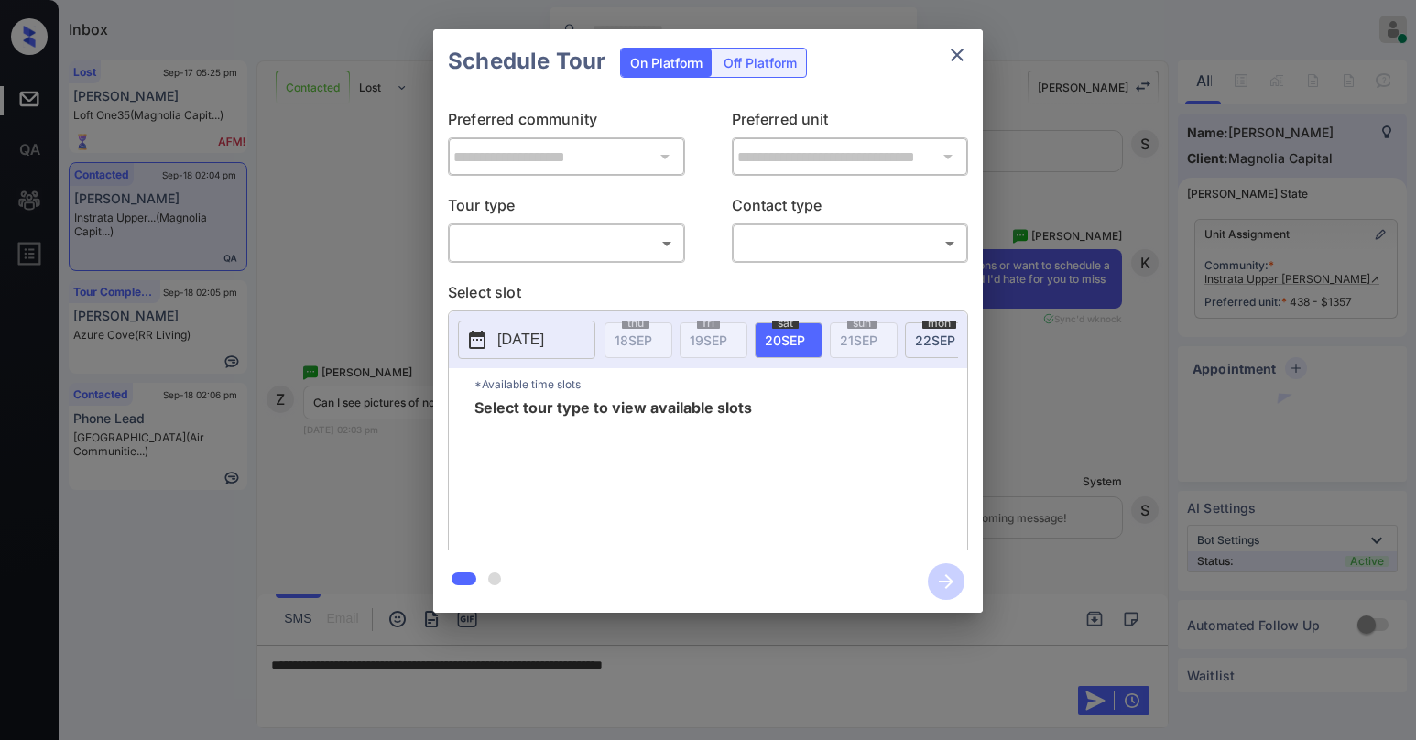
click at [565, 247] on body "Inbox [PERSON_NAME] Online Set yourself offline Set yourself on break Profile S…" at bounding box center [708, 370] width 1416 height 740
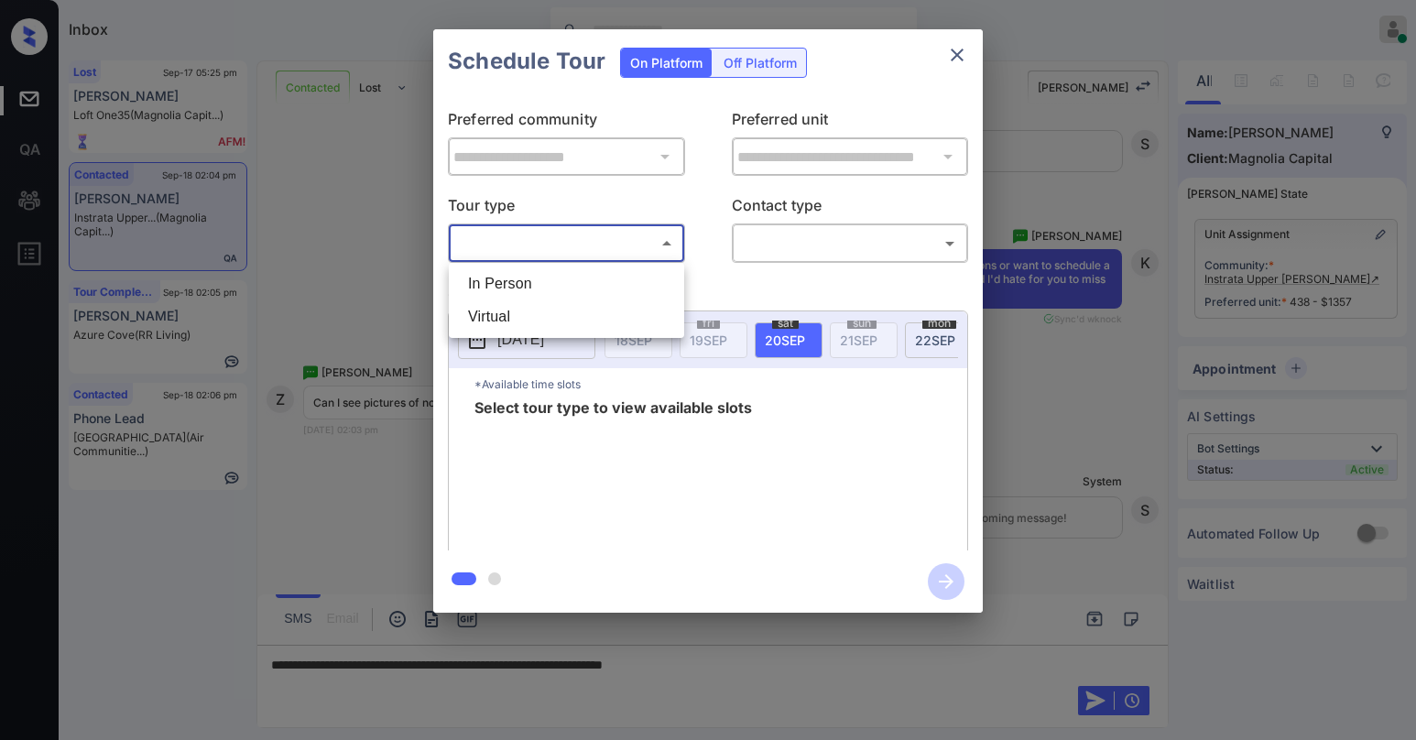
click at [953, 51] on div at bounding box center [708, 370] width 1416 height 740
click at [958, 52] on icon "close" at bounding box center [957, 55] width 22 height 22
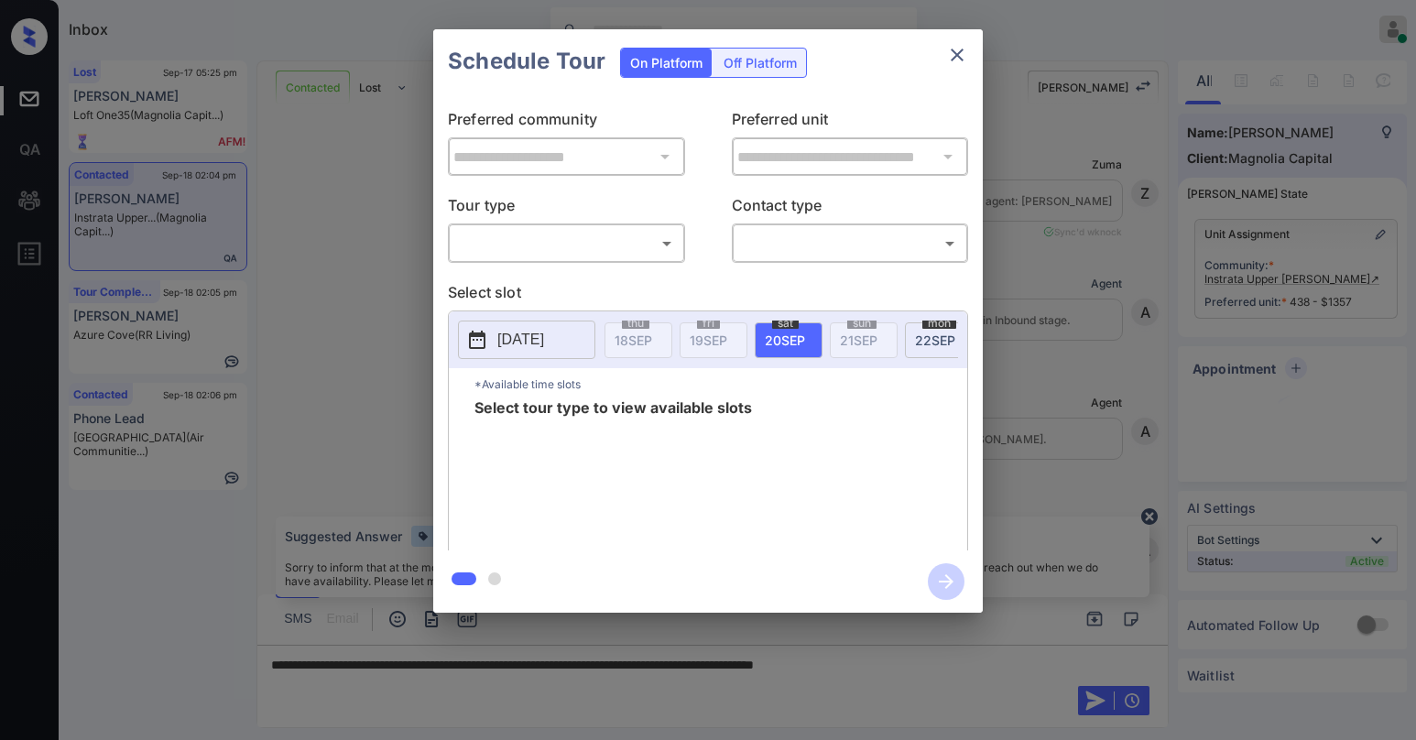
scroll to position [3083, 0]
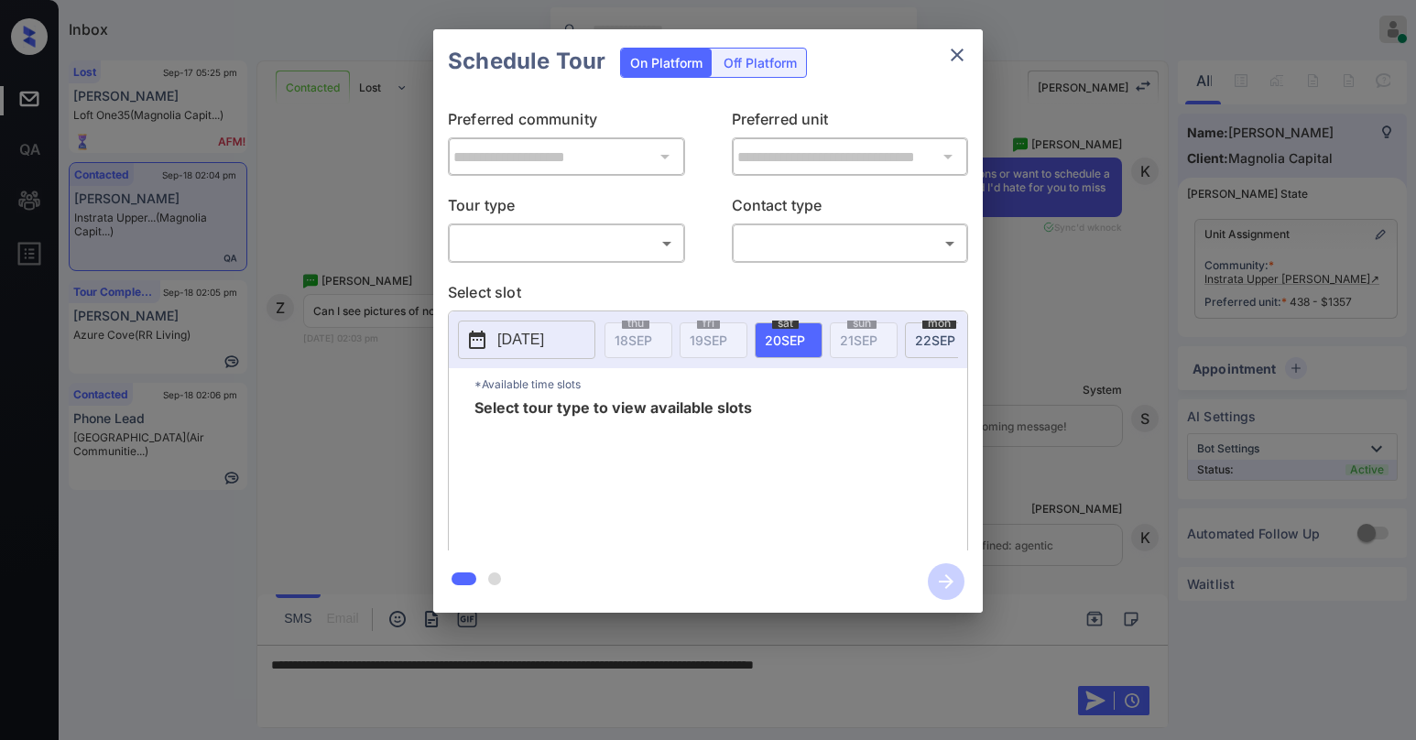
click at [531, 234] on body "Inbox [PERSON_NAME] Online Set yourself offline Set yourself on break Profile S…" at bounding box center [708, 370] width 1416 height 740
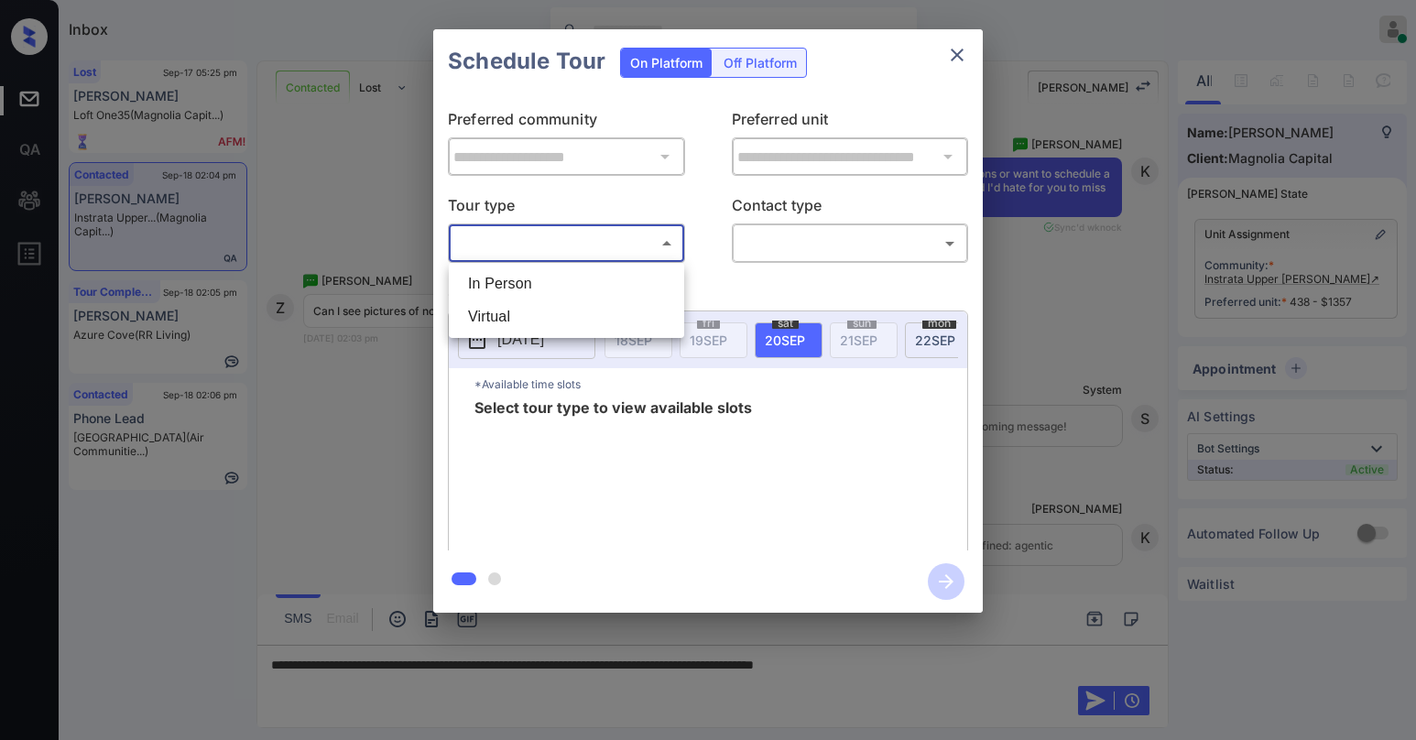
click at [514, 314] on li "Virtual" at bounding box center [566, 316] width 226 height 33
type input "*******"
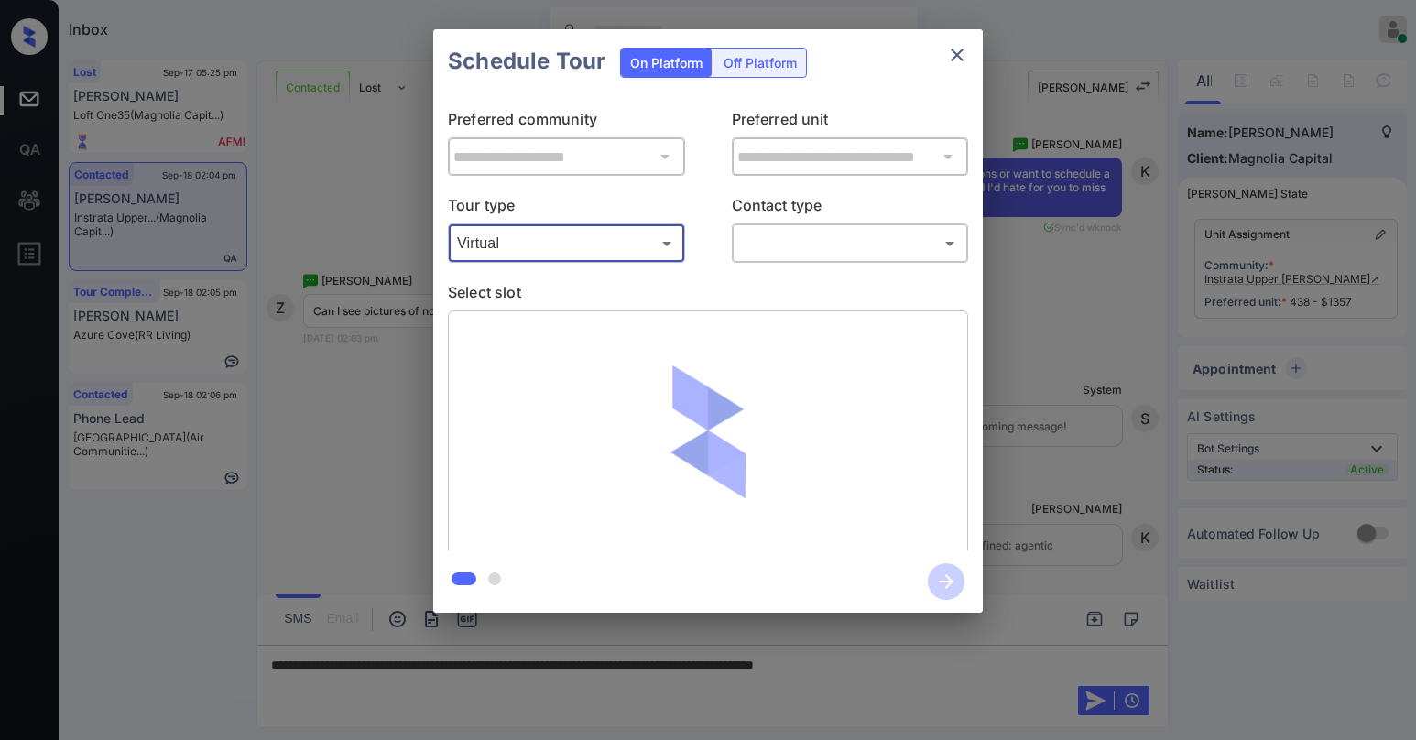
click at [762, 235] on body "Inbox Paolo Gabriel Online Set yourself offline Set yourself on break Profile S…" at bounding box center [708, 370] width 1416 height 740
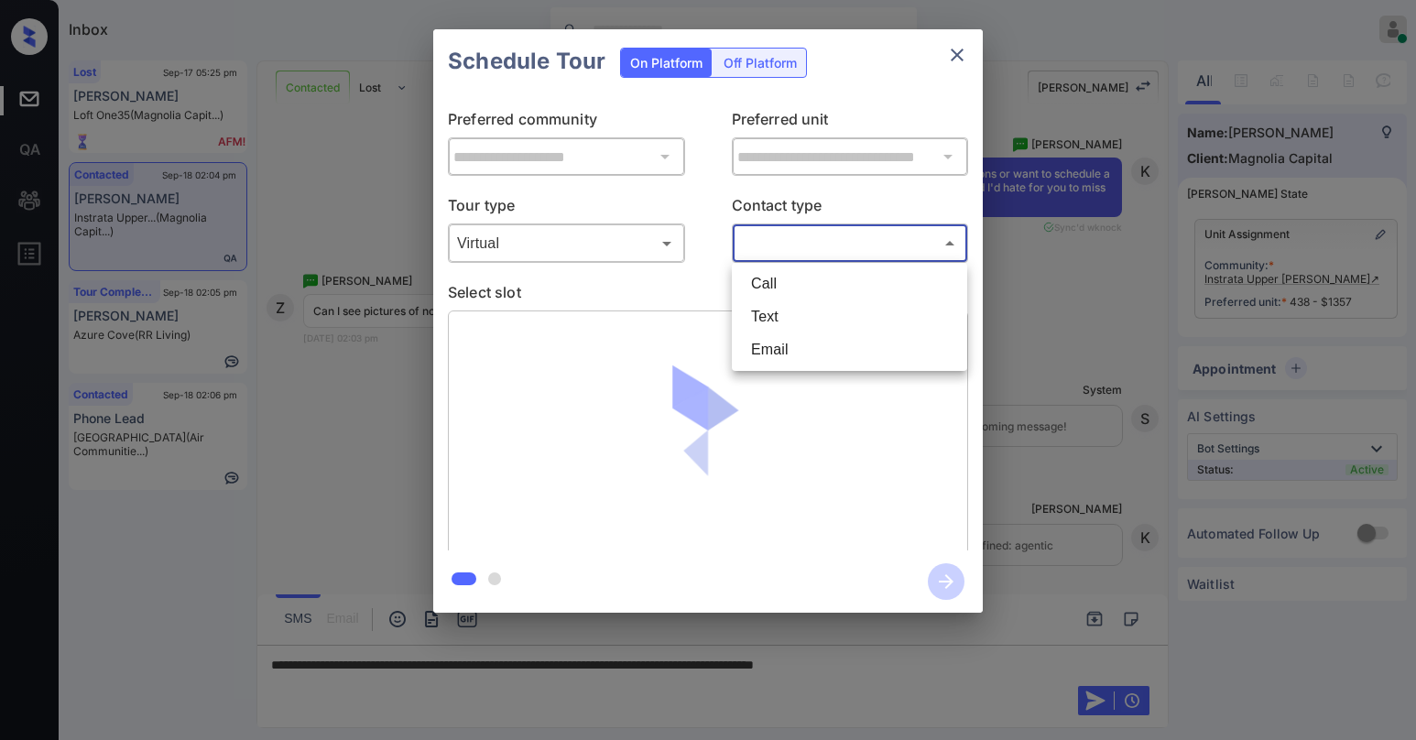
click at [775, 322] on li "Text" at bounding box center [849, 316] width 226 height 33
type input "****"
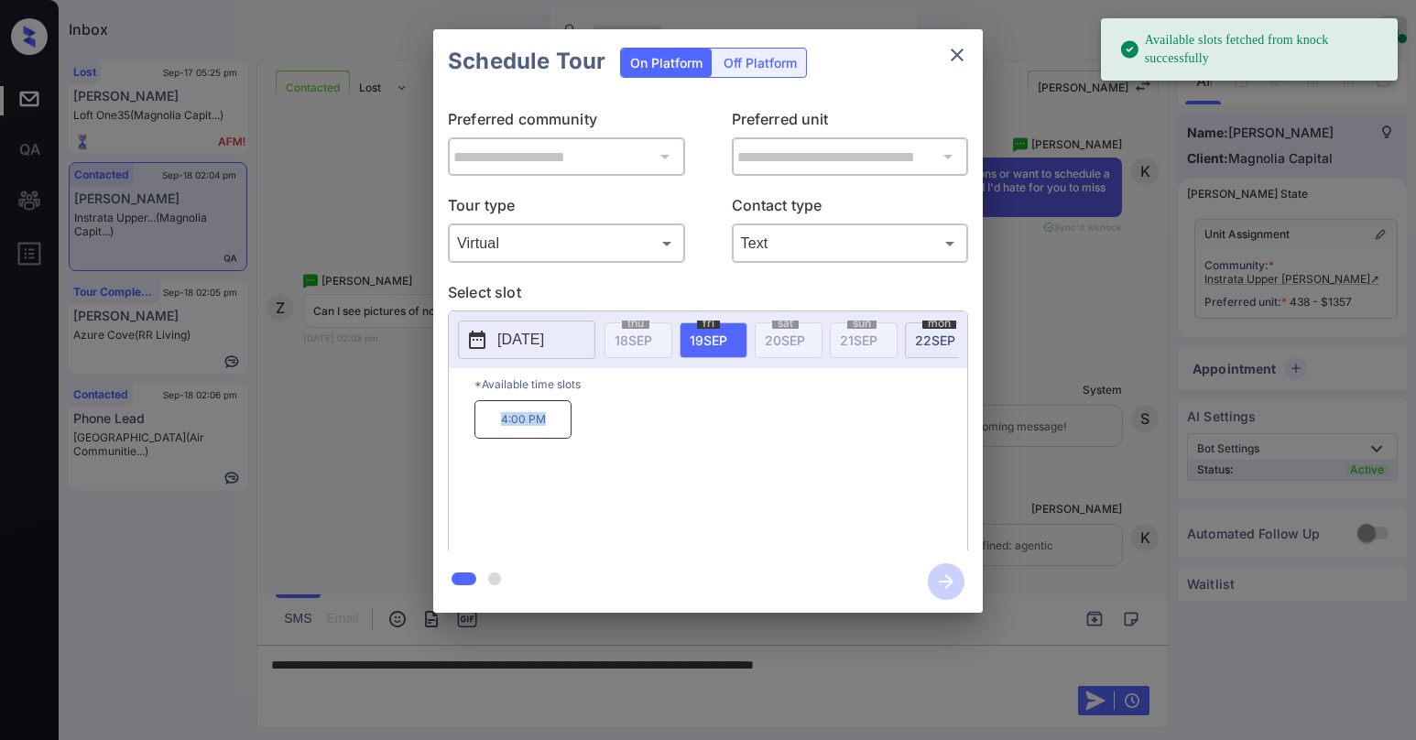
drag, startPoint x: 500, startPoint y: 427, endPoint x: 552, endPoint y: 435, distance: 52.9
click at [551, 436] on p "4:00 PM" at bounding box center [522, 419] width 97 height 38
copy p "4:00 PM"
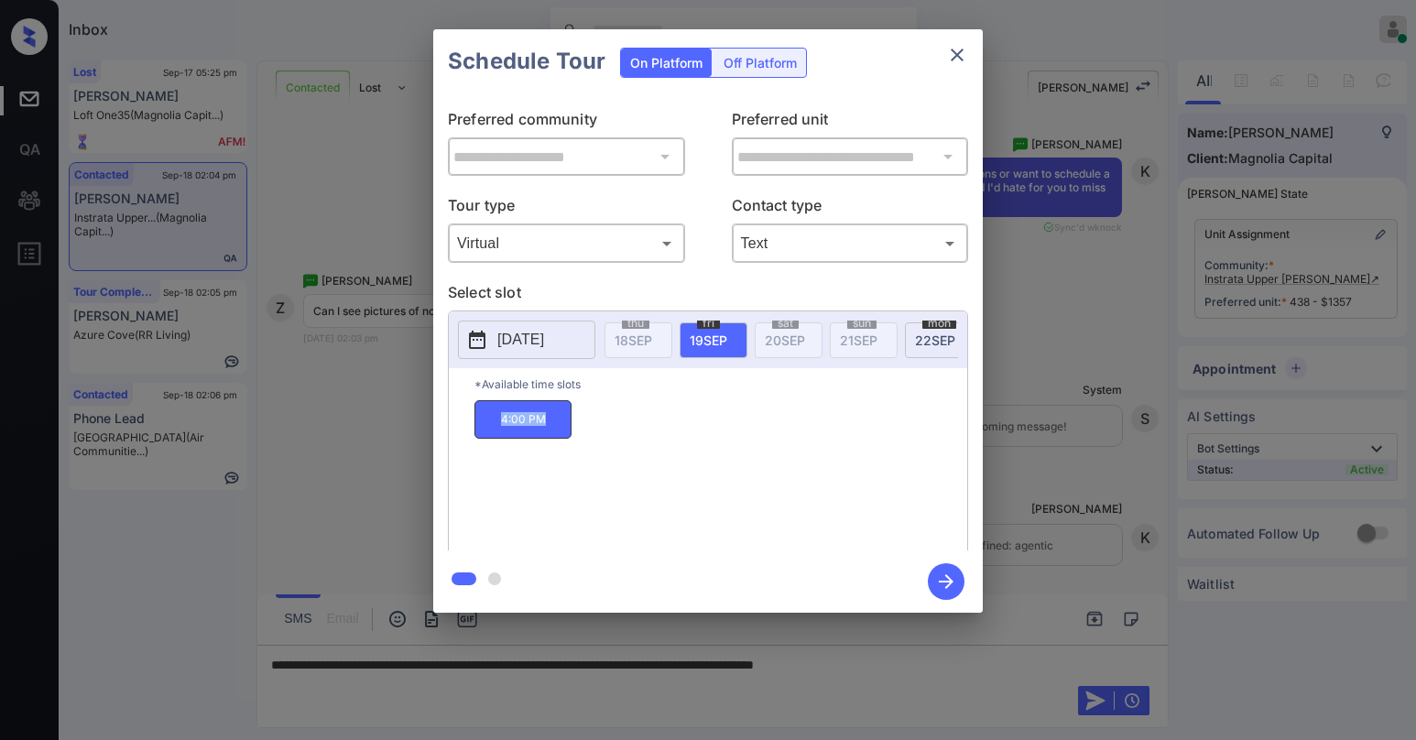
click at [961, 55] on icon "close" at bounding box center [957, 55] width 22 height 22
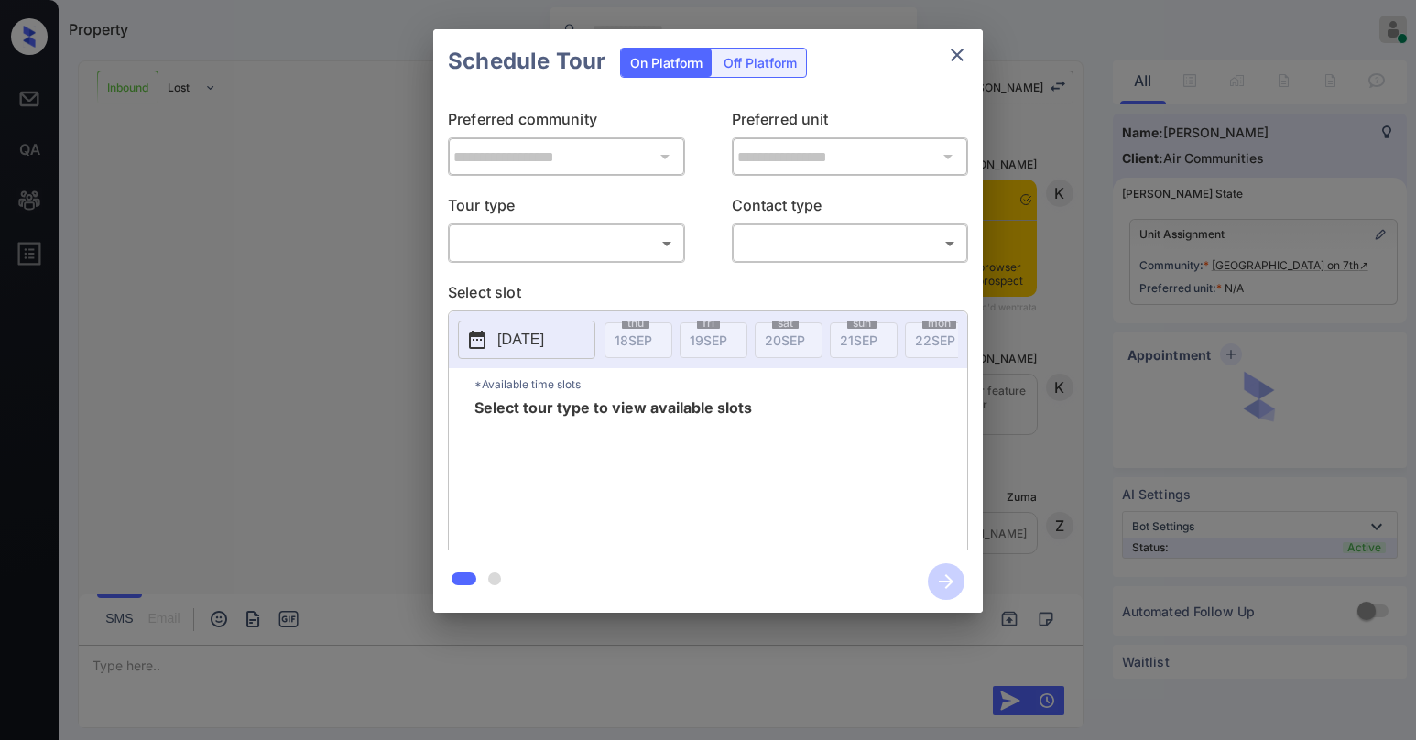
scroll to position [1020, 0]
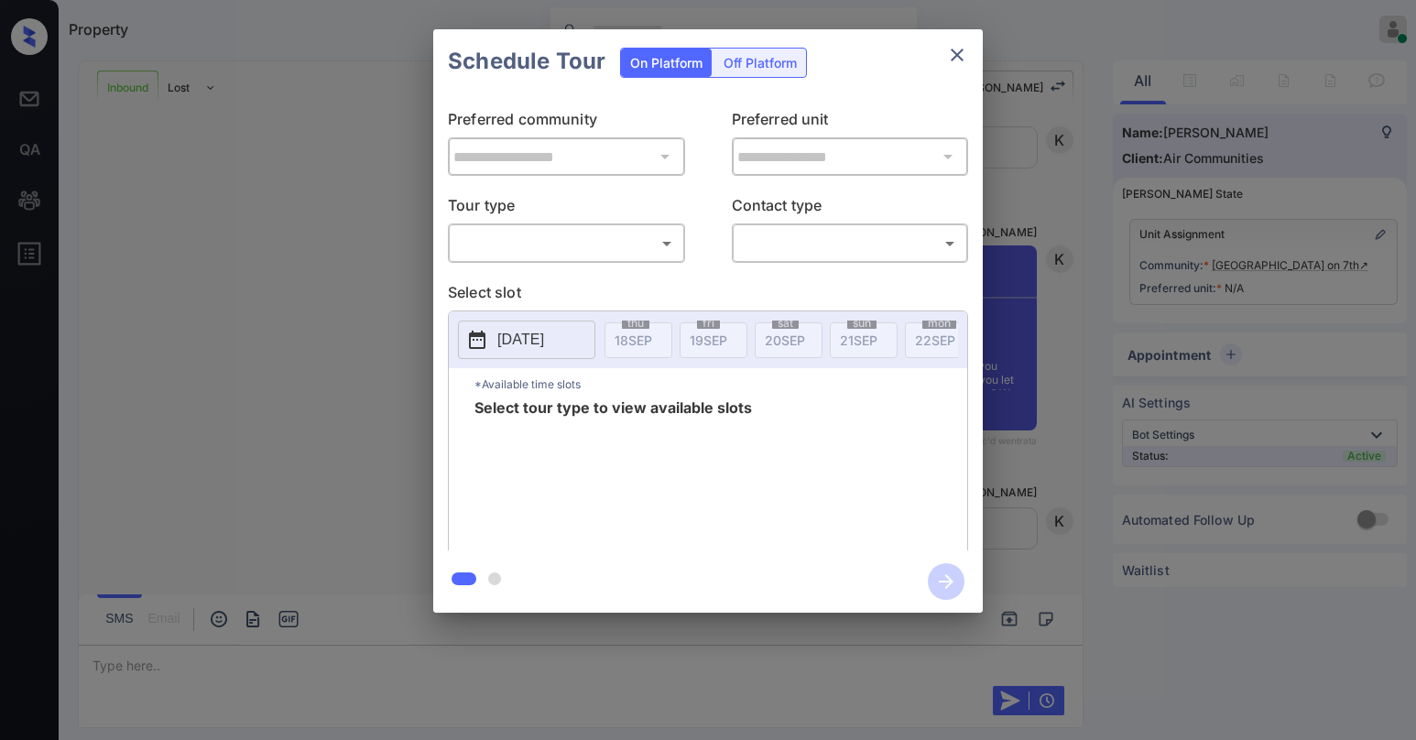
click at [528, 245] on body "Property Paolo Gabriel Online Set yourself offline Set yourself on break Profil…" at bounding box center [708, 370] width 1416 height 740
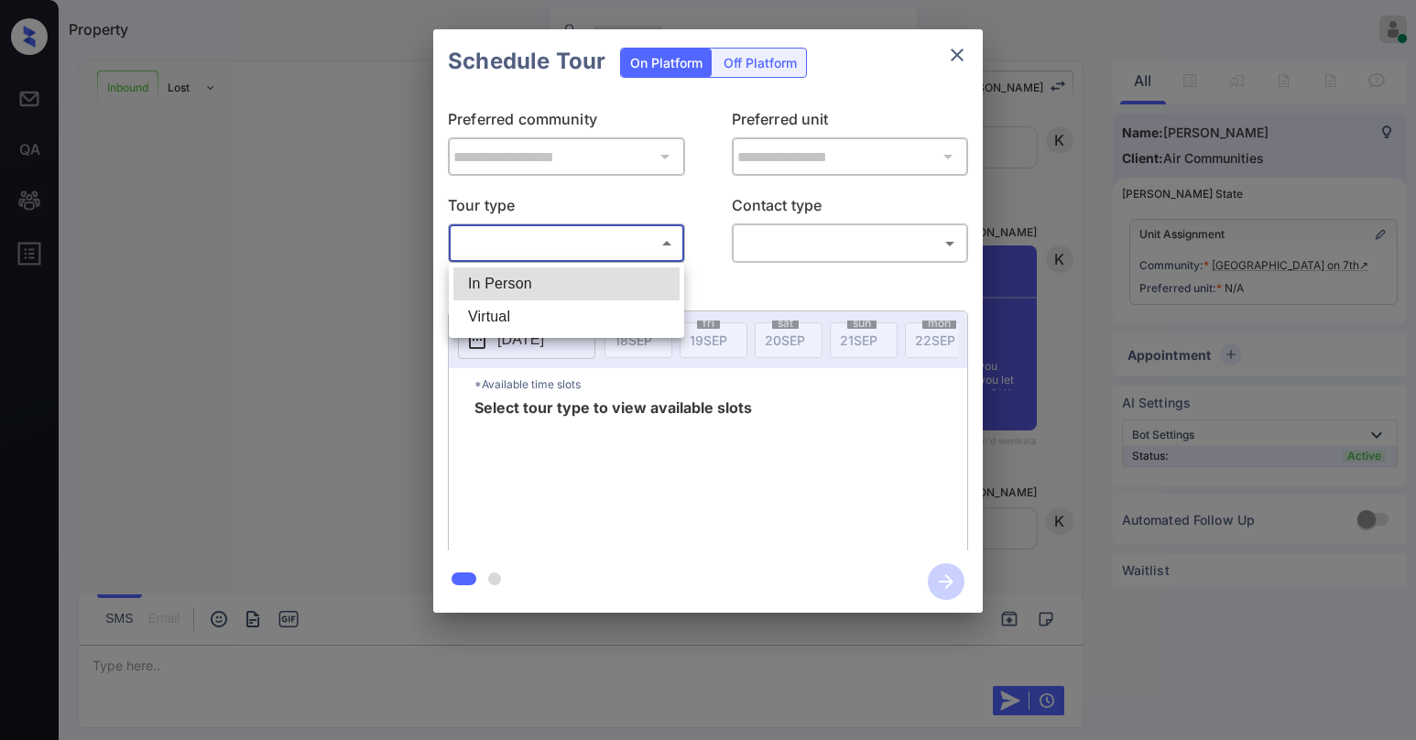
click at [532, 284] on li "In Person" at bounding box center [566, 283] width 226 height 33
type input "********"
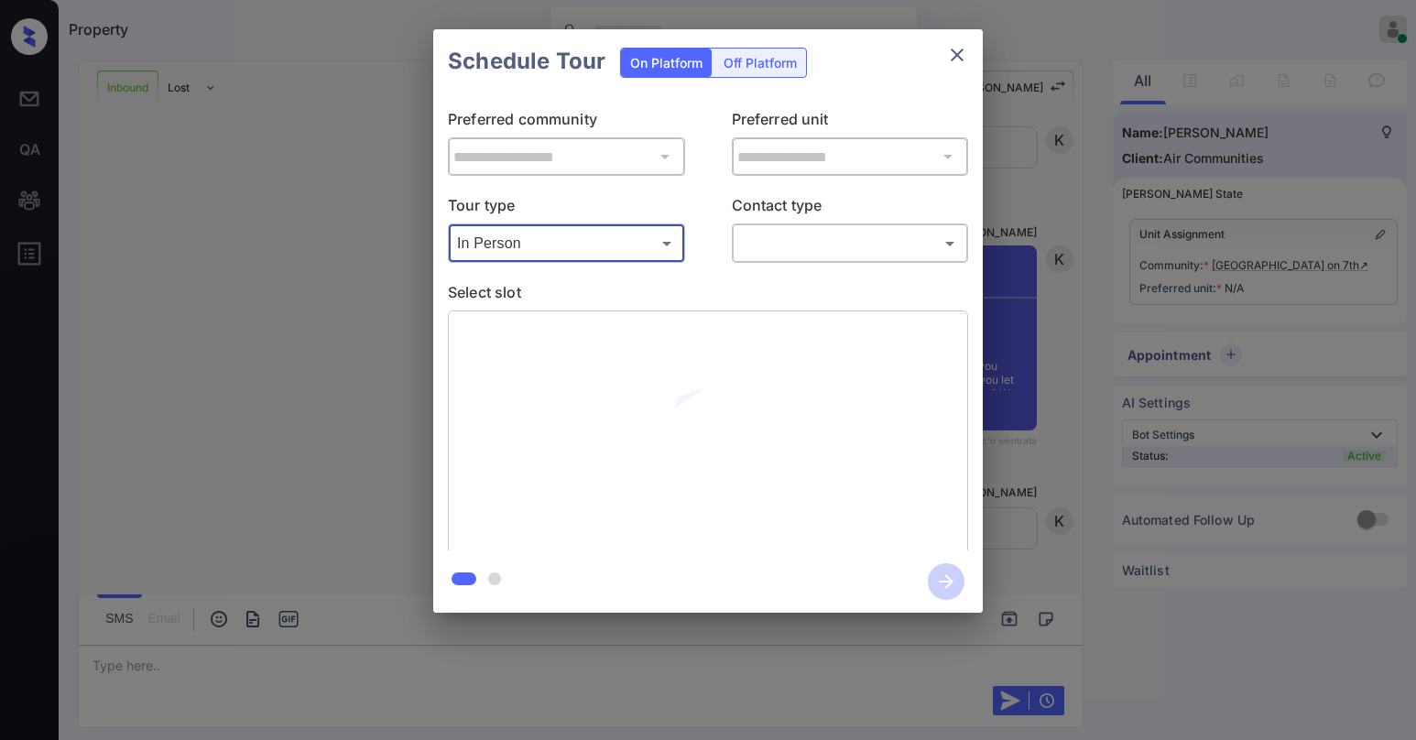
click at [780, 252] on body "Property Paolo Gabriel Online Set yourself offline Set yourself on break Profil…" at bounding box center [708, 370] width 1416 height 740
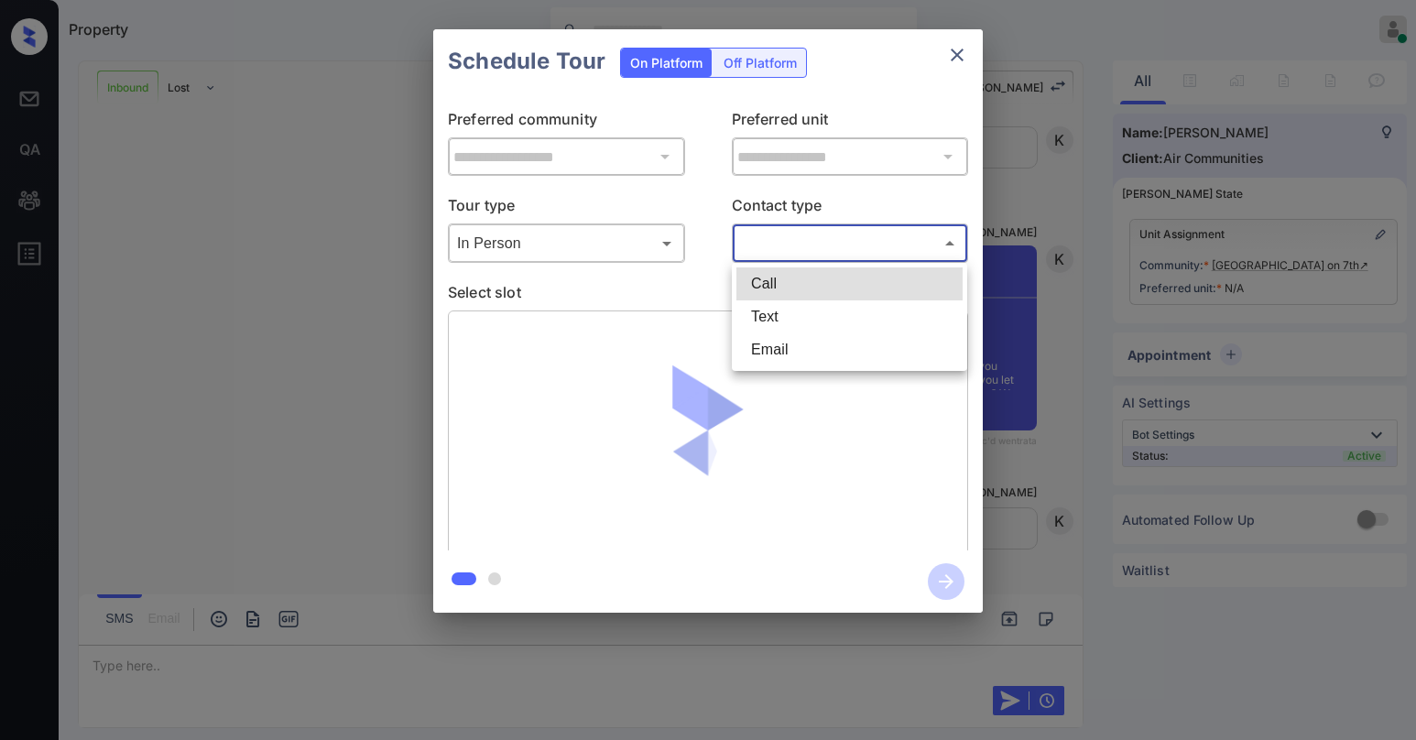
click at [780, 320] on li "Text" at bounding box center [849, 316] width 226 height 33
type input "****"
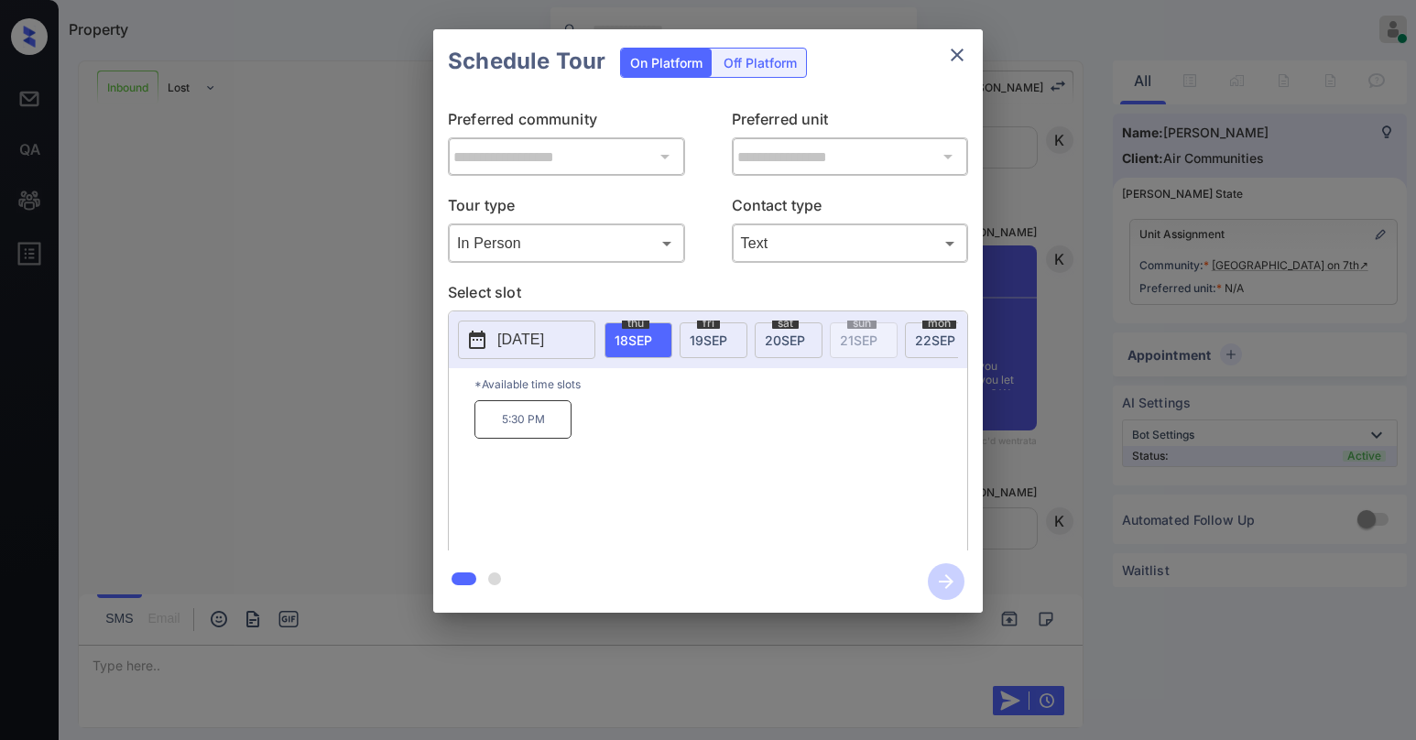
click at [715, 336] on span "19 SEP" at bounding box center [709, 341] width 38 height 16
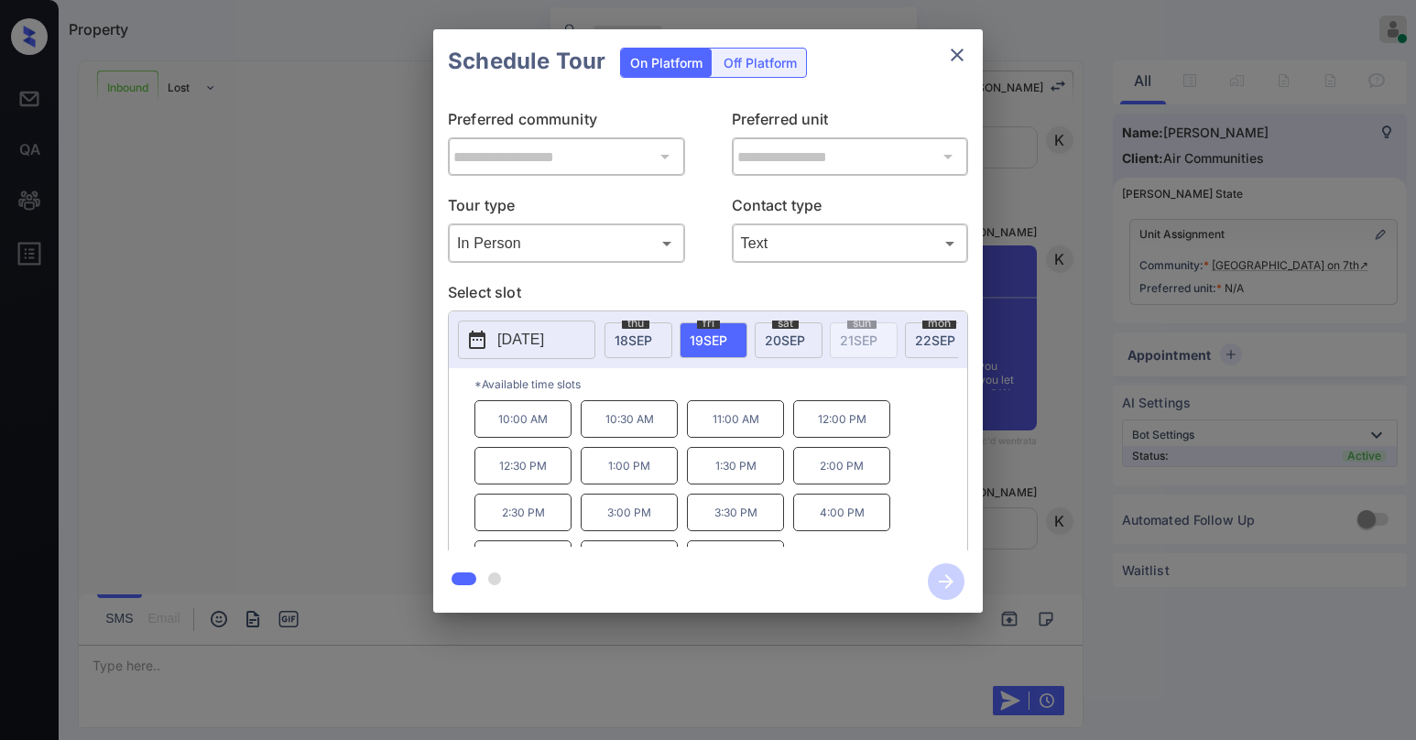
scroll to position [31, 0]
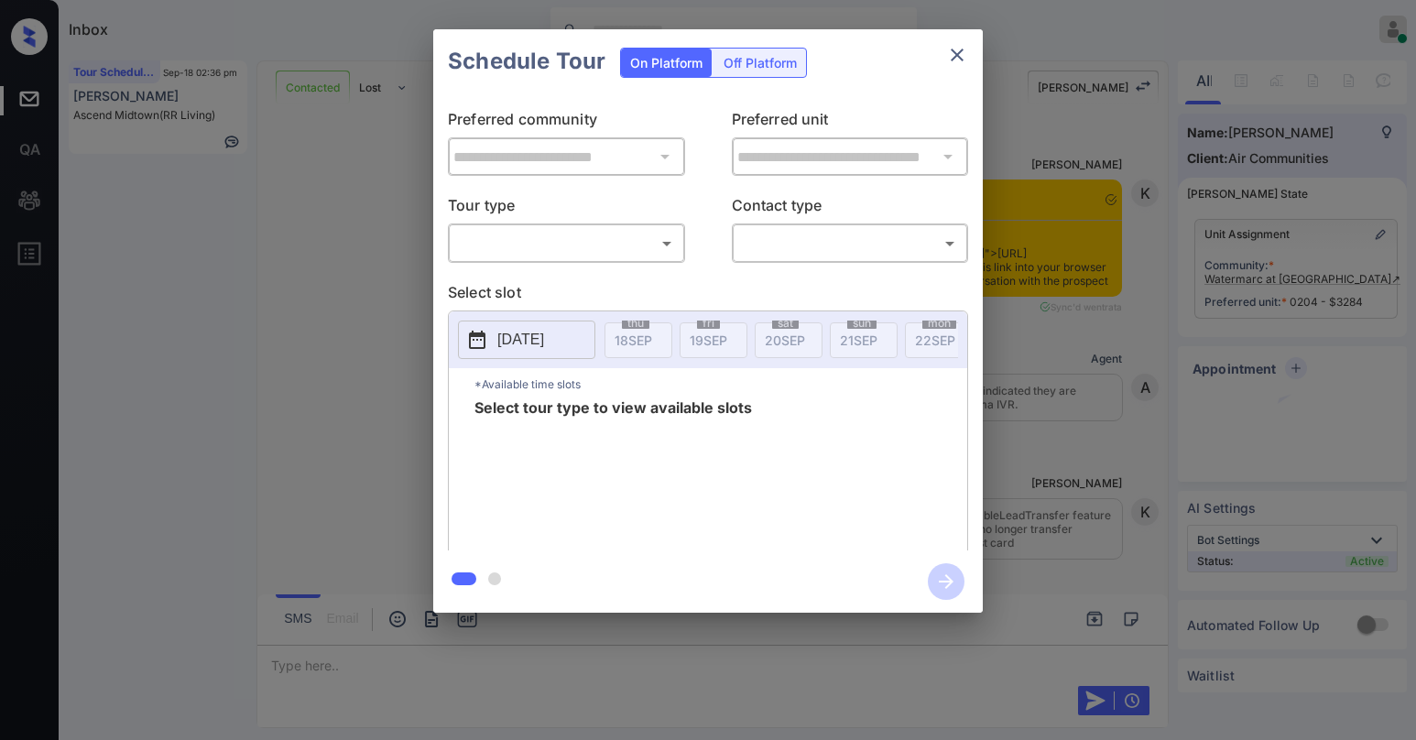
scroll to position [3843, 0]
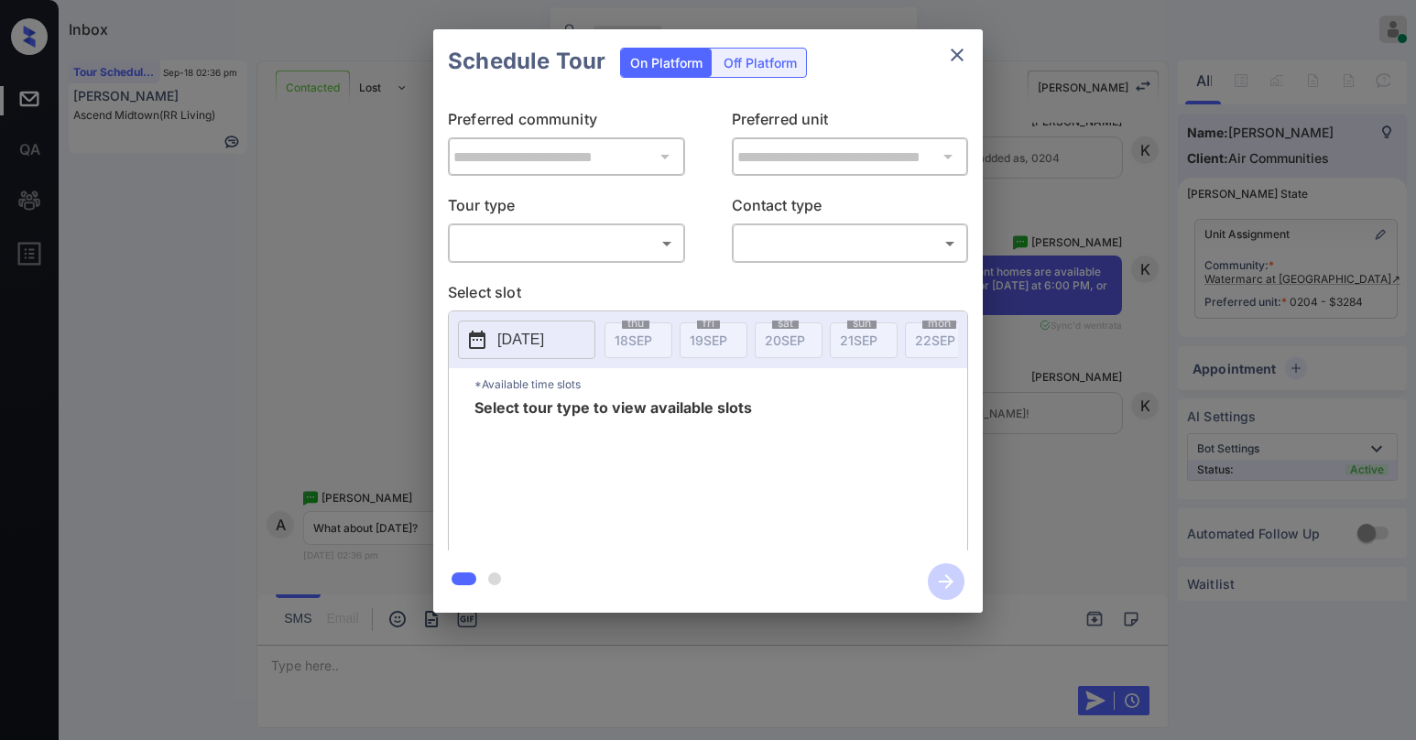
click at [589, 240] on body "Inbox [PERSON_NAME] Online Set yourself offline Set yourself on break Profile S…" at bounding box center [708, 370] width 1416 height 740
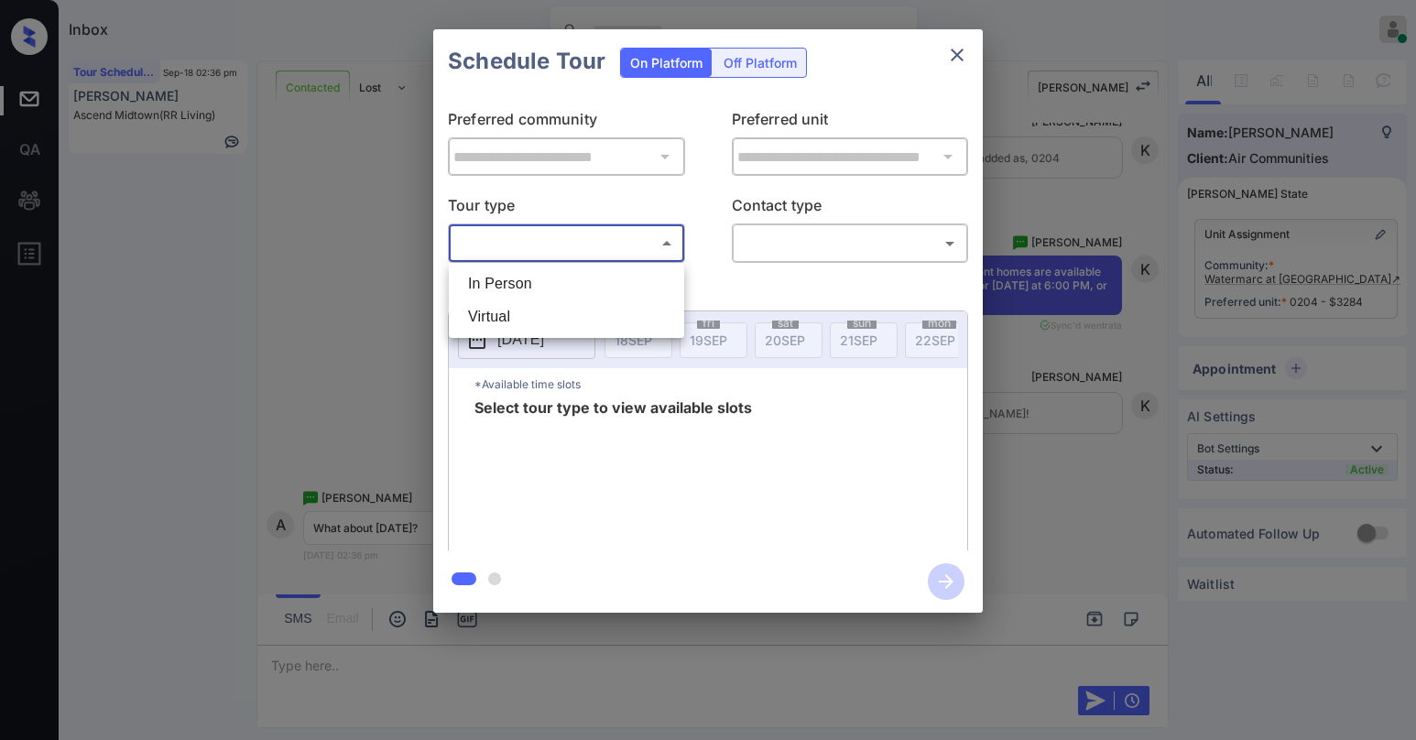
click at [583, 284] on li "In Person" at bounding box center [566, 283] width 226 height 33
type input "********"
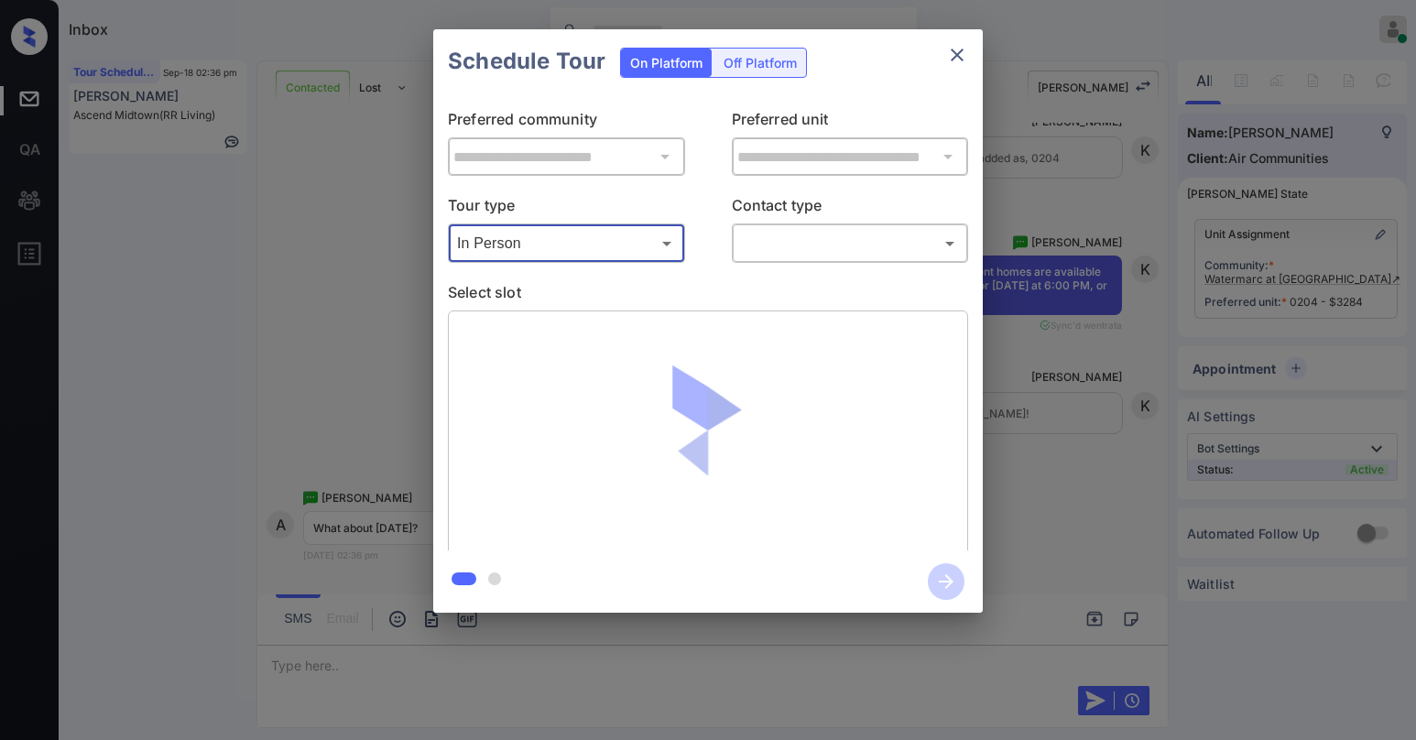
click at [775, 258] on body "Inbox [PERSON_NAME] Online Set yourself offline Set yourself on break Profile S…" at bounding box center [708, 370] width 1416 height 740
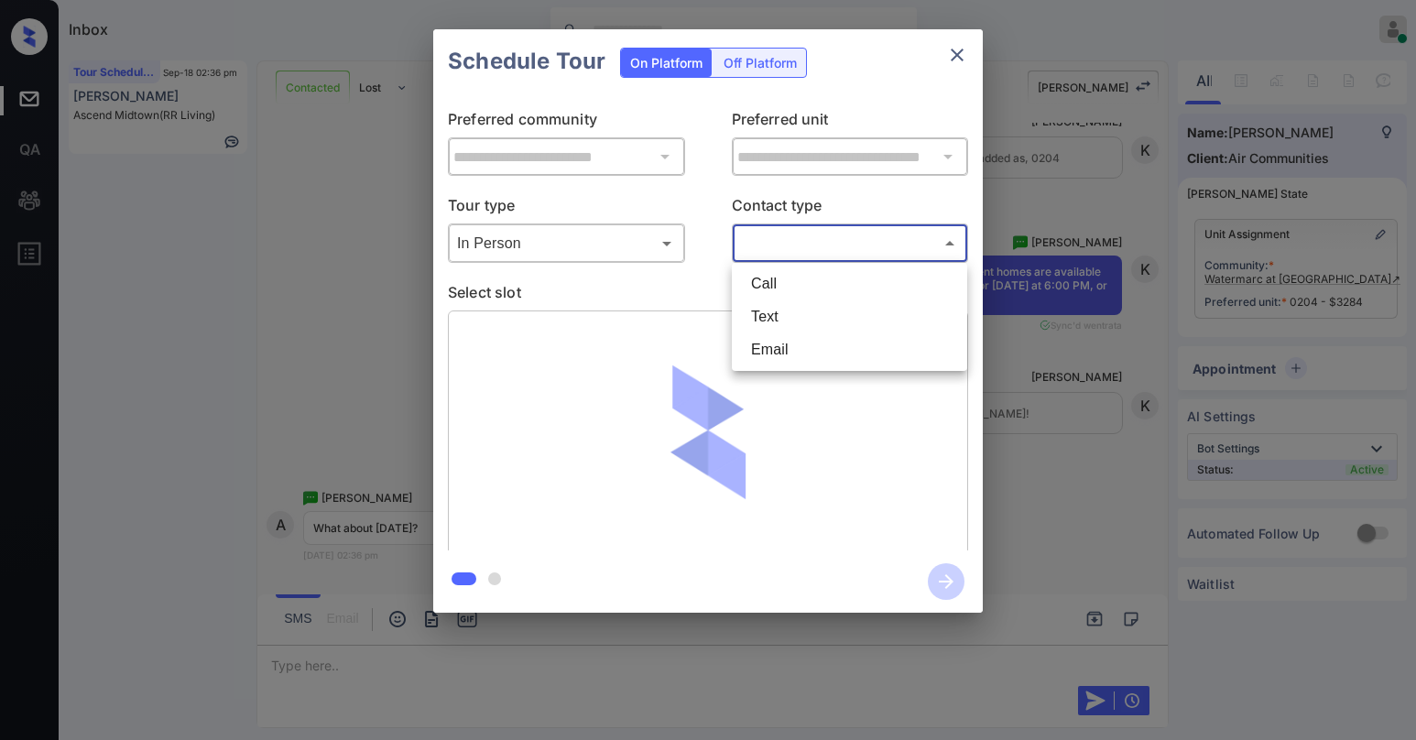
click at [782, 309] on li "Text" at bounding box center [849, 316] width 226 height 33
type input "****"
click at [1074, 381] on div "**********" at bounding box center [708, 321] width 1416 height 642
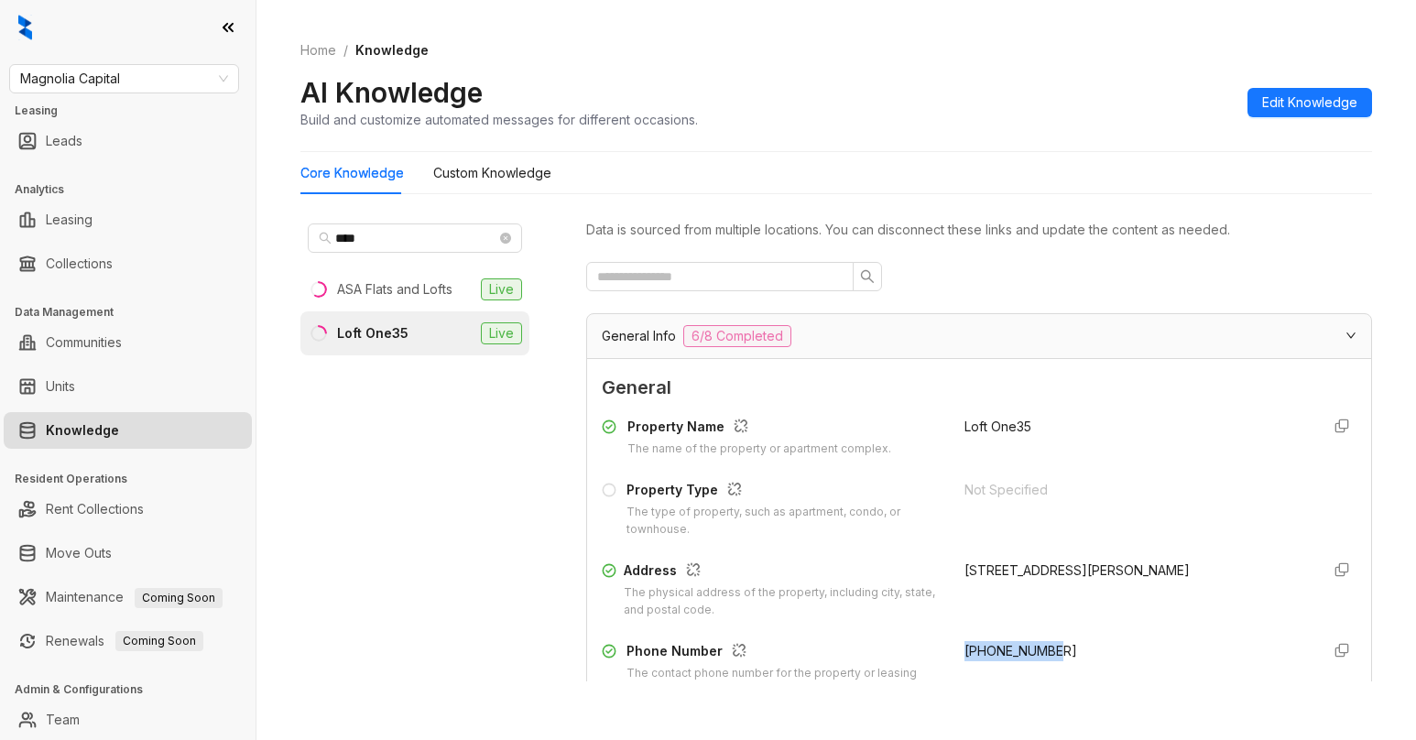
scroll to position [92, 0]
